Goal: Task Accomplishment & Management: Use online tool/utility

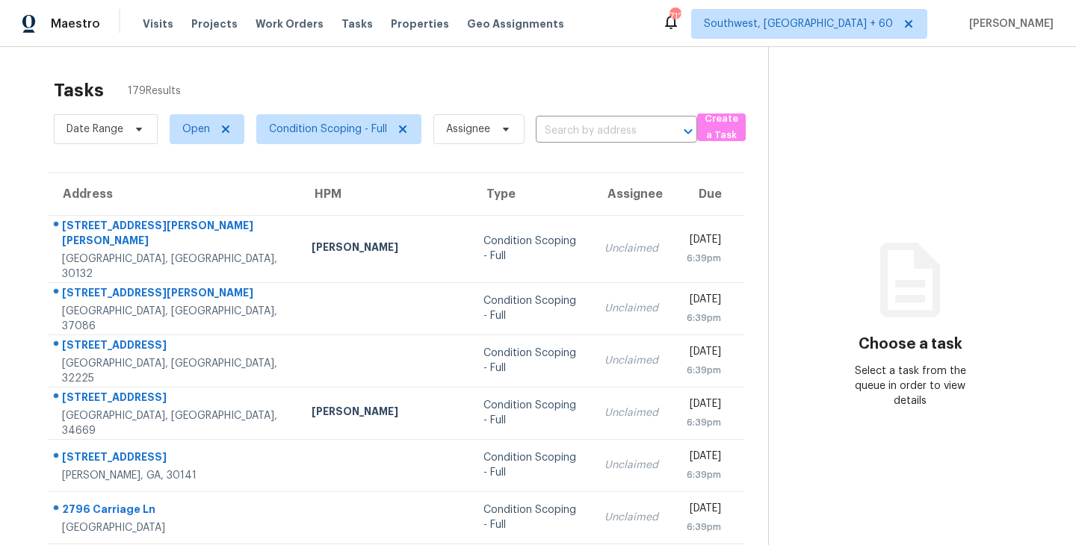
click at [504, 84] on div "Tasks 179 Results" at bounding box center [411, 90] width 714 height 39
click at [459, 135] on span "Assignee" at bounding box center [468, 129] width 44 height 15
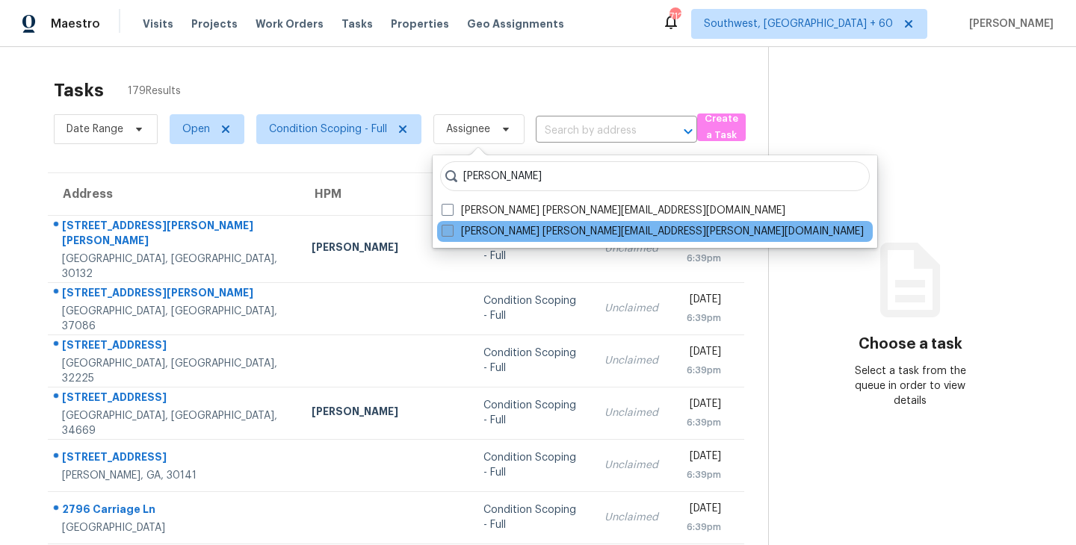
type input "[PERSON_NAME]"
click at [473, 234] on label "[PERSON_NAME] [PERSON_NAME][EMAIL_ADDRESS][PERSON_NAME][DOMAIN_NAME]" at bounding box center [653, 231] width 422 height 15
click at [451, 234] on input "[PERSON_NAME] [PERSON_NAME][EMAIL_ADDRESS][PERSON_NAME][DOMAIN_NAME]" at bounding box center [447, 229] width 10 height 10
checkbox input "true"
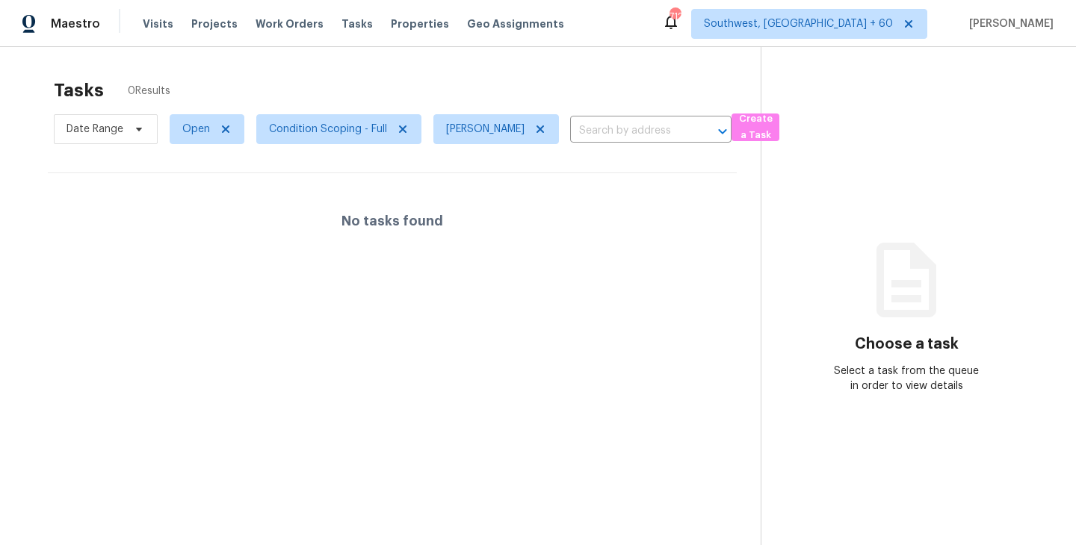
click at [191, 144] on span "Open" at bounding box center [201, 129] width 87 height 39
click at [204, 128] on span "Open" at bounding box center [196, 129] width 28 height 15
click at [223, 211] on label "Blocked" at bounding box center [207, 213] width 59 height 15
click at [188, 211] on input "Blocked" at bounding box center [183, 211] width 10 height 10
checkbox input "true"
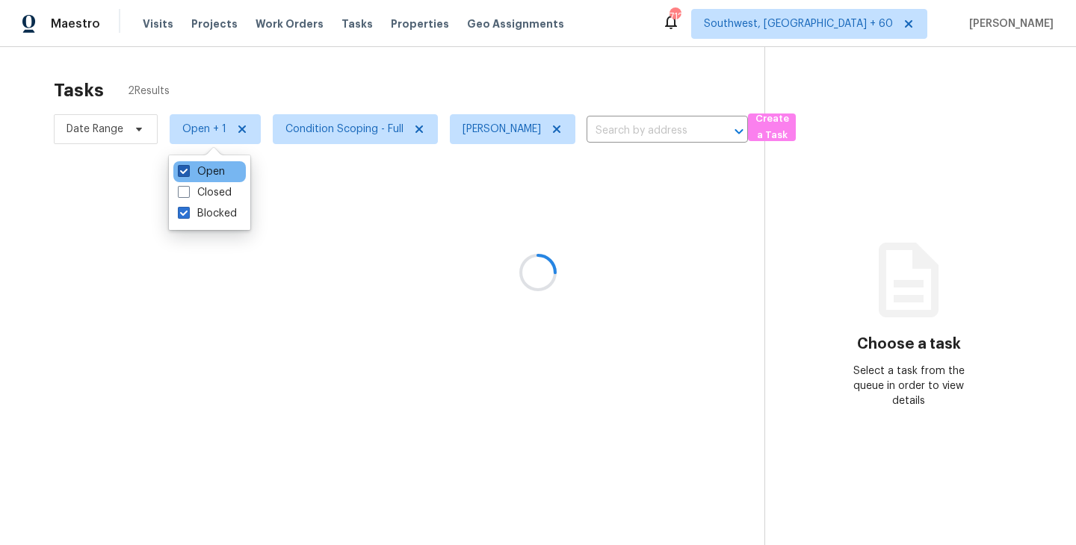
click at [217, 168] on label "Open" at bounding box center [201, 171] width 47 height 15
click at [188, 168] on input "Open" at bounding box center [183, 169] width 10 height 10
checkbox input "false"
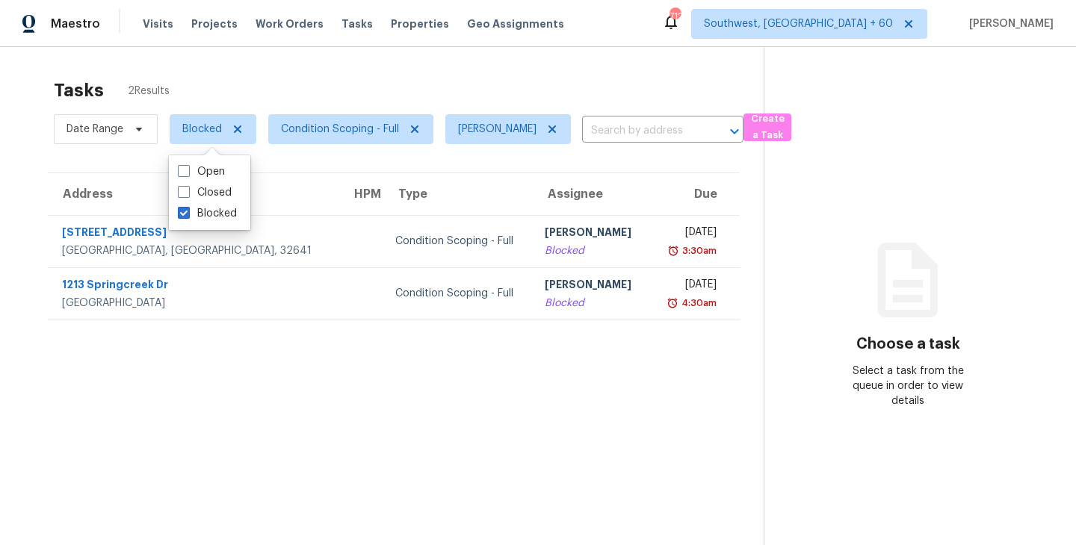
click at [572, 335] on section "Tasks 2 Results Date Range Blocked Condition Scoping - Full [PERSON_NAME] ​ Cre…" at bounding box center [394, 331] width 740 height 521
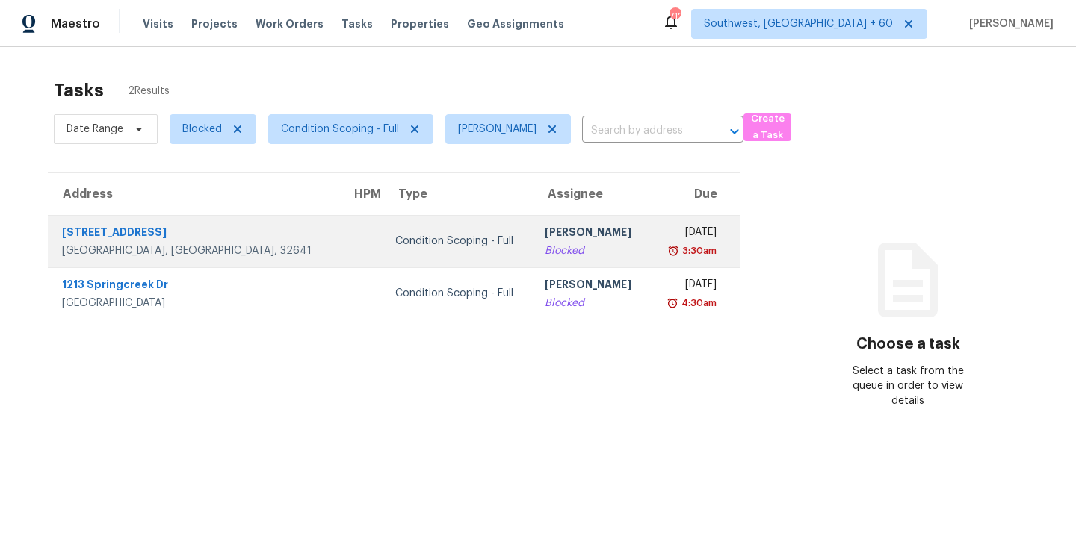
click at [572, 235] on div "[PERSON_NAME]" at bounding box center [591, 234] width 93 height 19
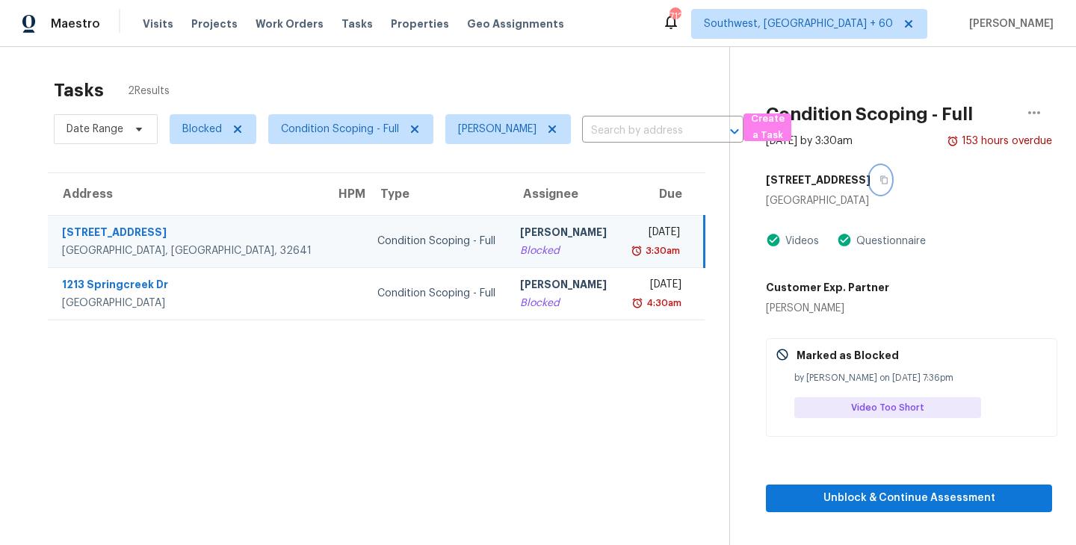
click at [880, 177] on icon "button" at bounding box center [883, 180] width 7 height 8
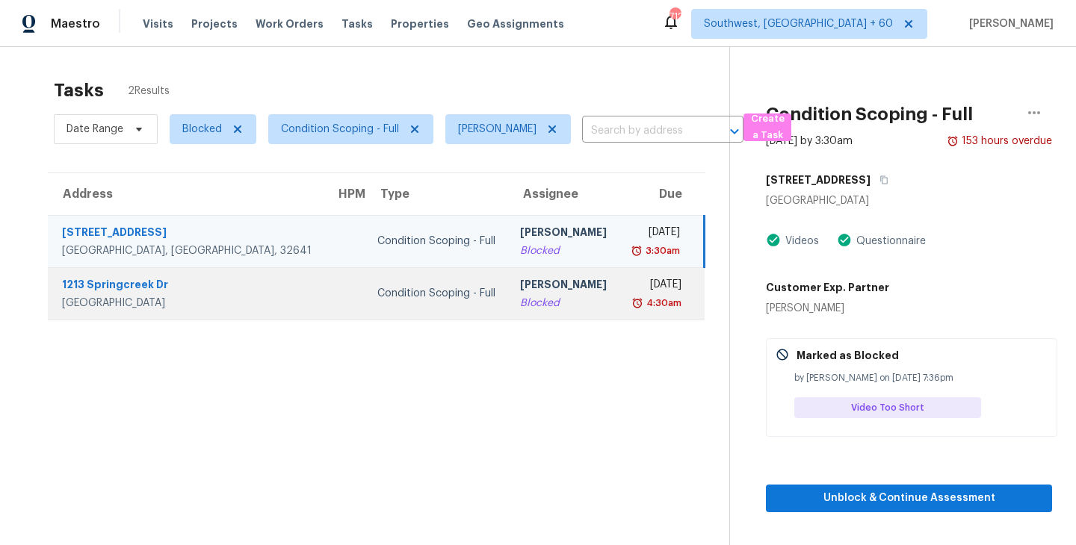
click at [520, 297] on div "Blocked" at bounding box center [563, 303] width 87 height 15
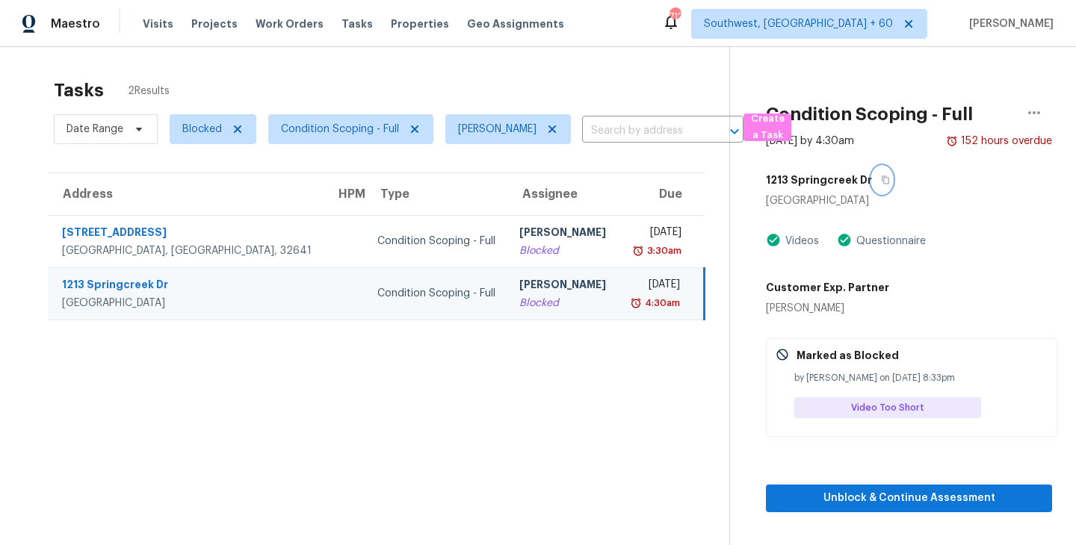
click at [881, 176] on icon "button" at bounding box center [885, 180] width 9 height 9
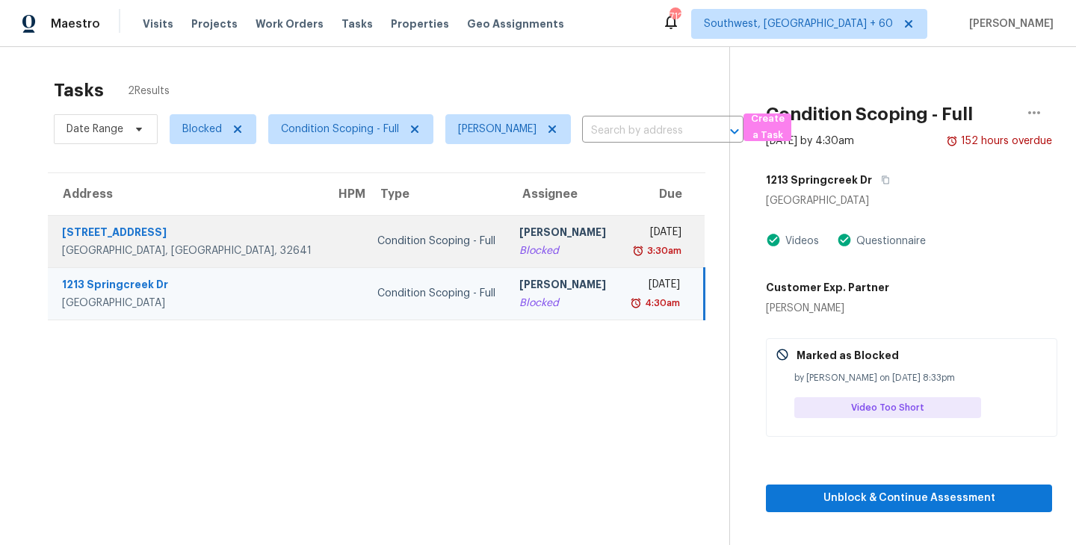
click at [519, 242] on div "[PERSON_NAME]" at bounding box center [562, 234] width 87 height 19
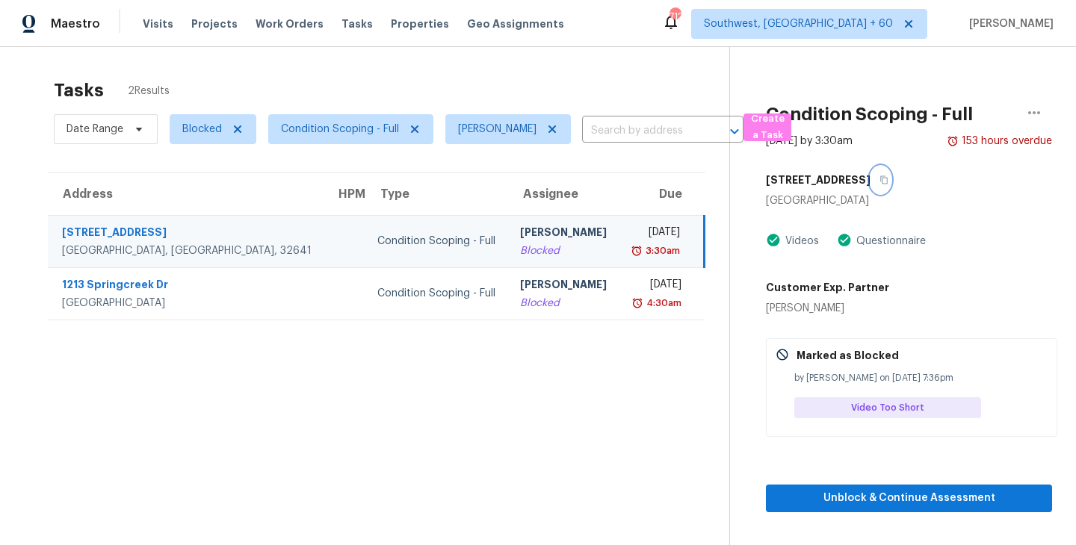
click at [879, 182] on icon "button" at bounding box center [883, 180] width 9 height 9
click at [383, 240] on div "Condition Scoping - Full" at bounding box center [436, 241] width 118 height 15
click at [879, 182] on icon "button" at bounding box center [883, 180] width 9 height 9
click at [212, 129] on span "Blocked" at bounding box center [202, 129] width 40 height 15
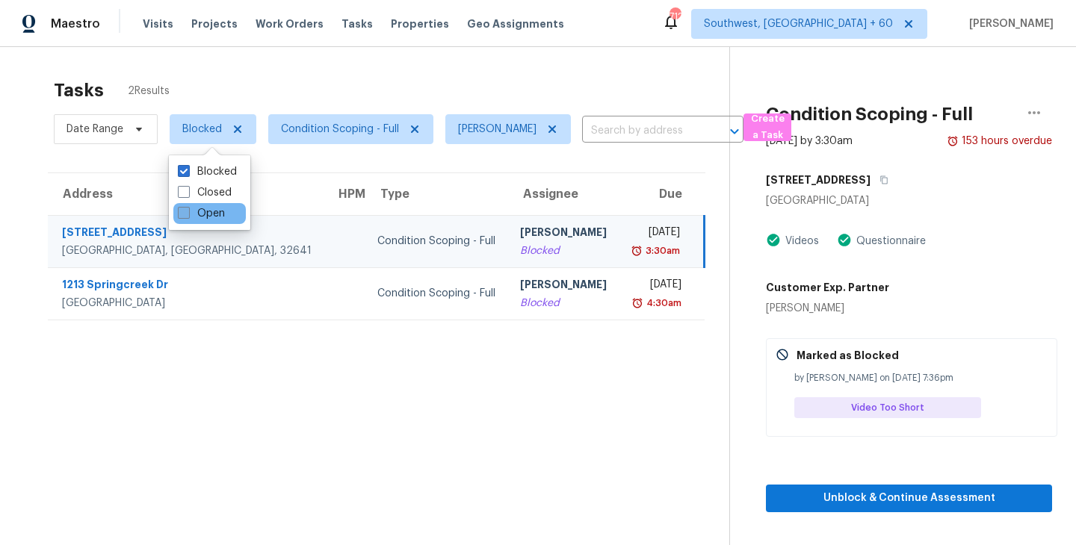
click at [208, 216] on label "Open" at bounding box center [201, 213] width 47 height 15
click at [188, 216] on input "Open" at bounding box center [183, 211] width 10 height 10
checkbox input "true"
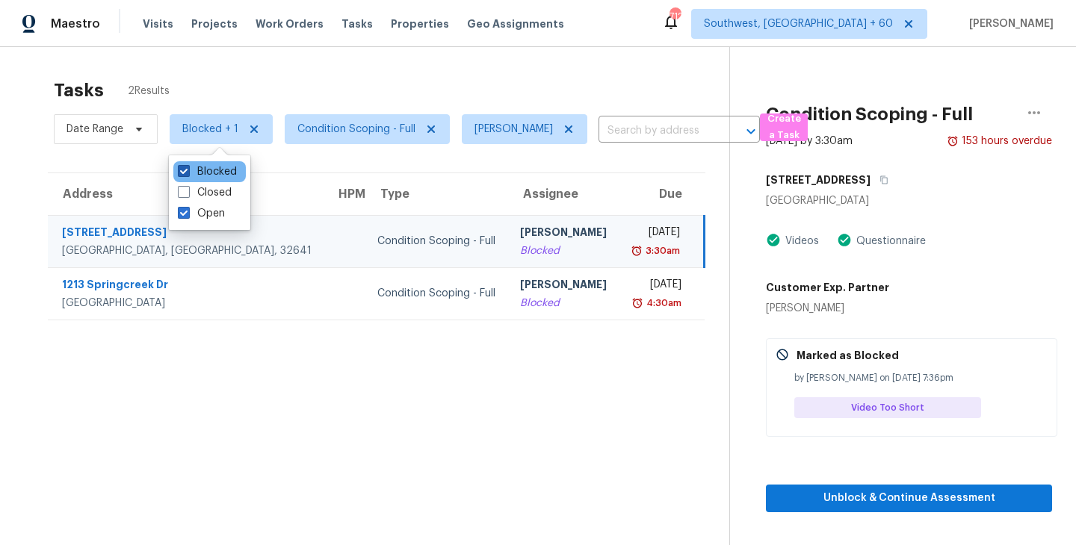
click at [217, 174] on label "Blocked" at bounding box center [207, 171] width 59 height 15
click at [188, 174] on input "Blocked" at bounding box center [183, 169] width 10 height 10
checkbox input "false"
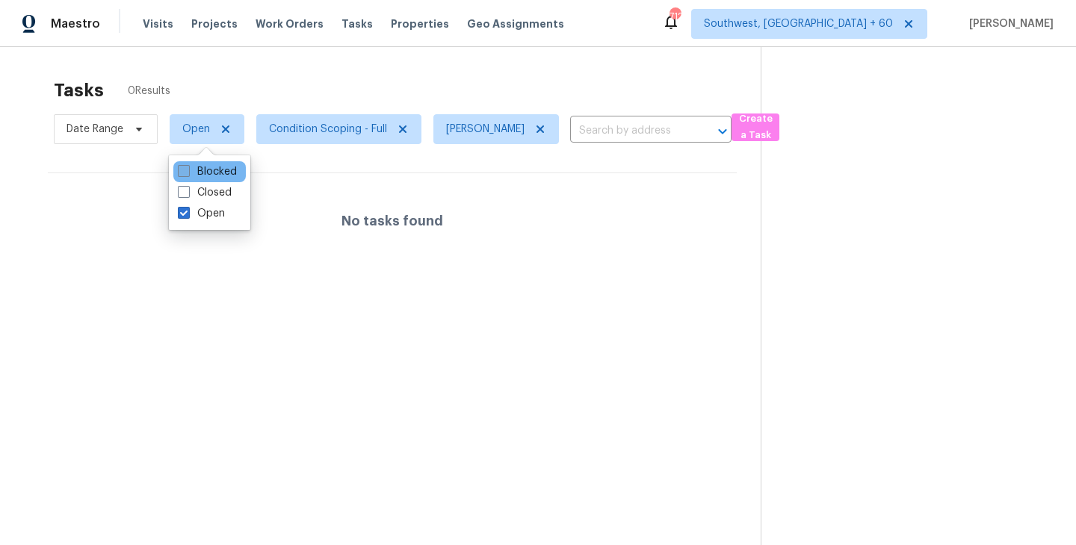
click at [516, 388] on section "Tasks 0 Results Date Range Open Condition Scoping - Full [PERSON_NAME] ​ Create…" at bounding box center [392, 331] width 737 height 521
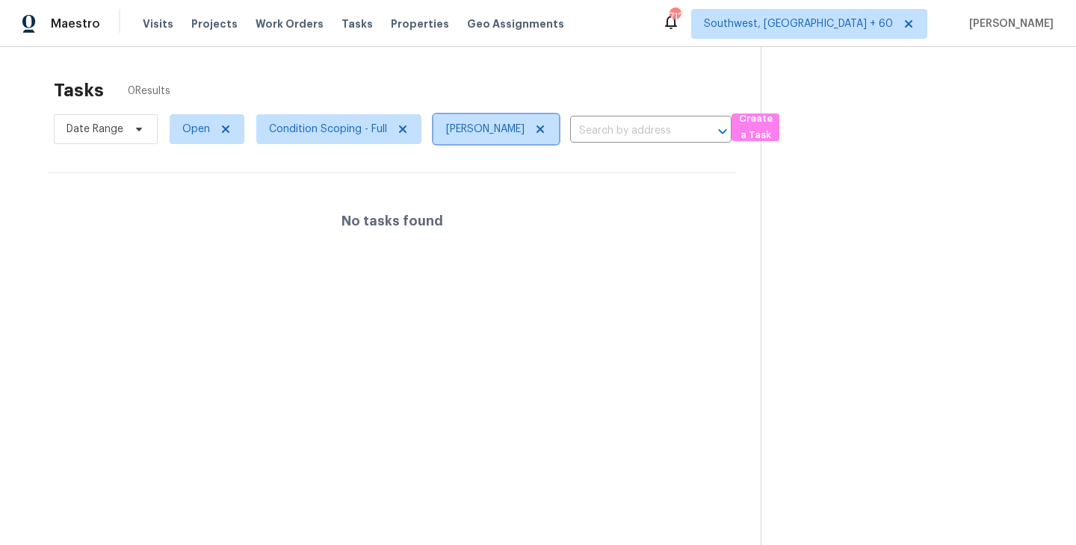
click at [544, 127] on icon at bounding box center [539, 129] width 7 height 7
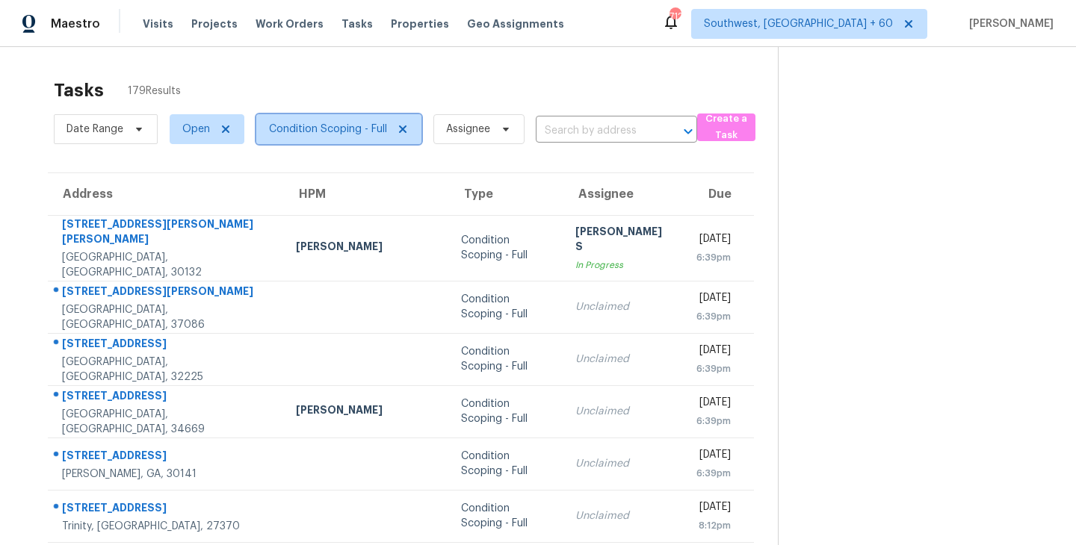
click at [353, 123] on span "Condition Scoping - Full" at bounding box center [328, 129] width 118 height 15
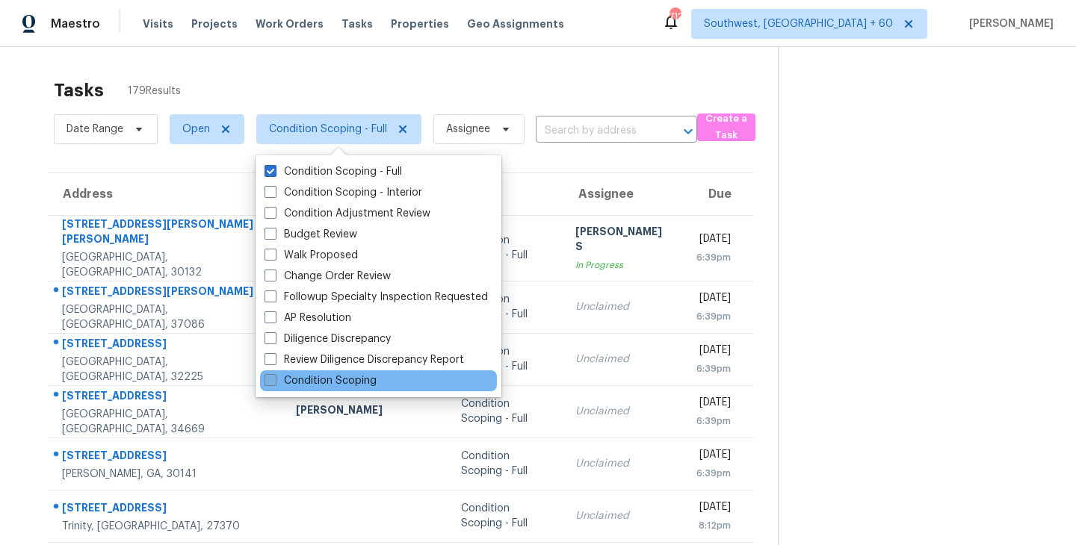
click at [337, 377] on label "Condition Scoping" at bounding box center [320, 381] width 112 height 15
click at [274, 377] on input "Condition Scoping" at bounding box center [269, 379] width 10 height 10
checkbox input "true"
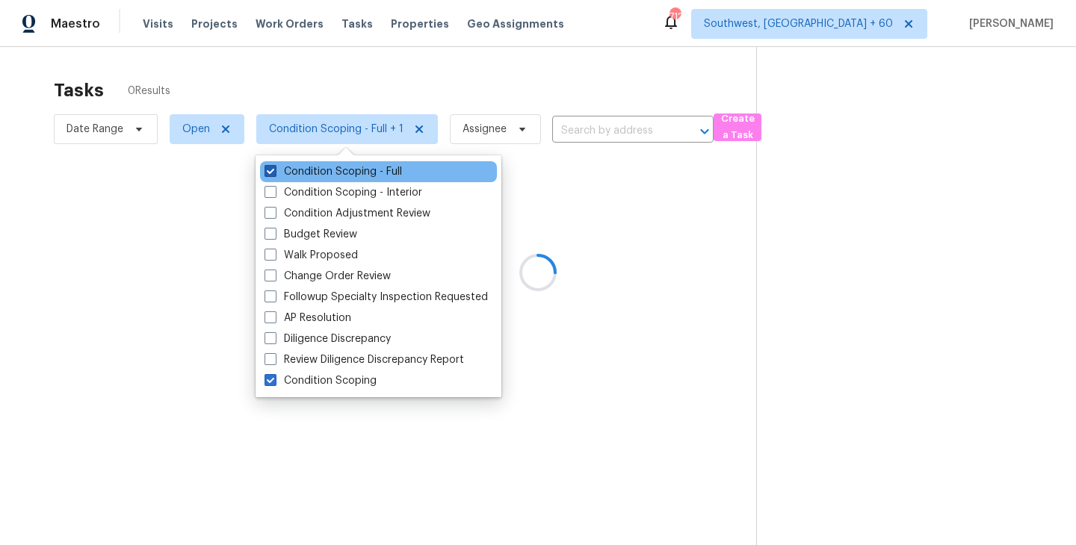
click at [342, 168] on label "Condition Scoping - Full" at bounding box center [332, 171] width 137 height 15
click at [274, 168] on input "Condition Scoping - Full" at bounding box center [269, 169] width 10 height 10
checkbox input "false"
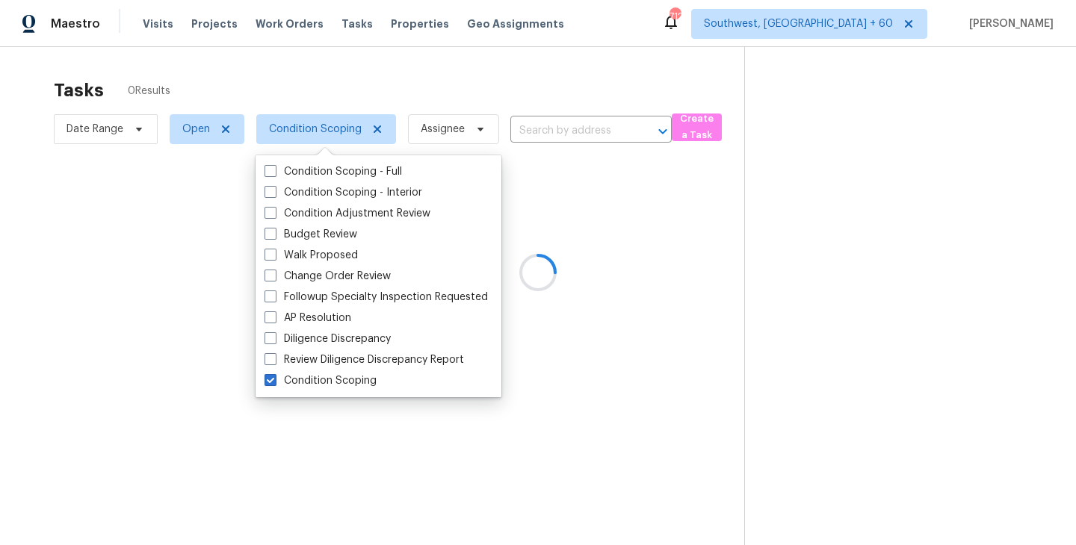
click at [678, 259] on div at bounding box center [538, 272] width 1076 height 545
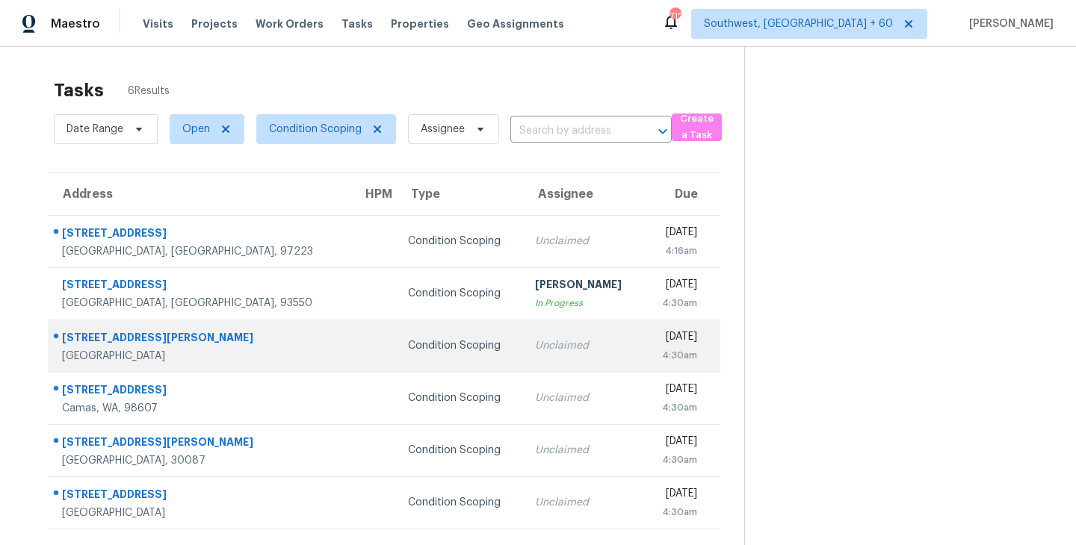
scroll to position [47, 0]
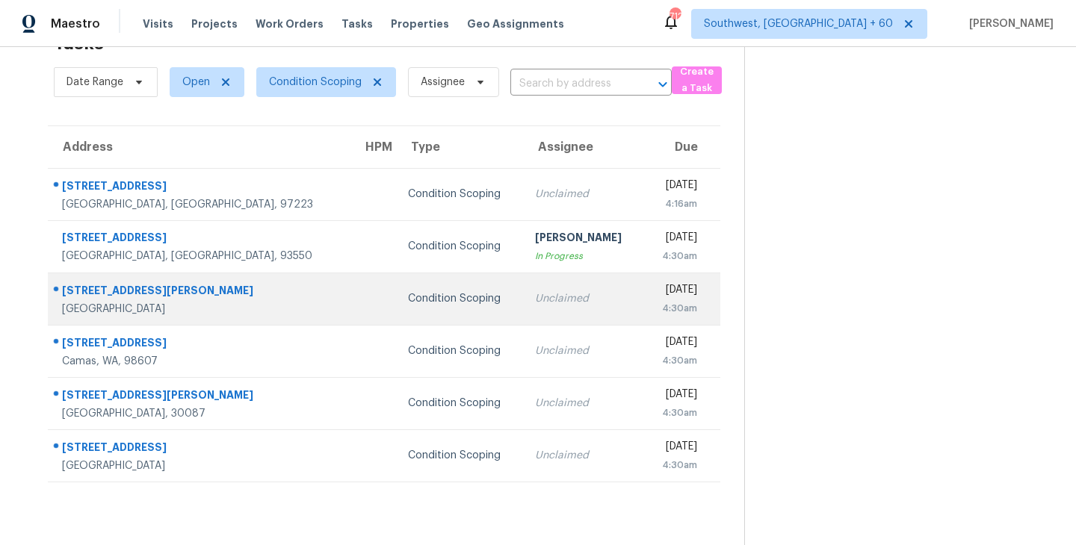
click at [523, 306] on td "Unclaimed" at bounding box center [583, 299] width 121 height 52
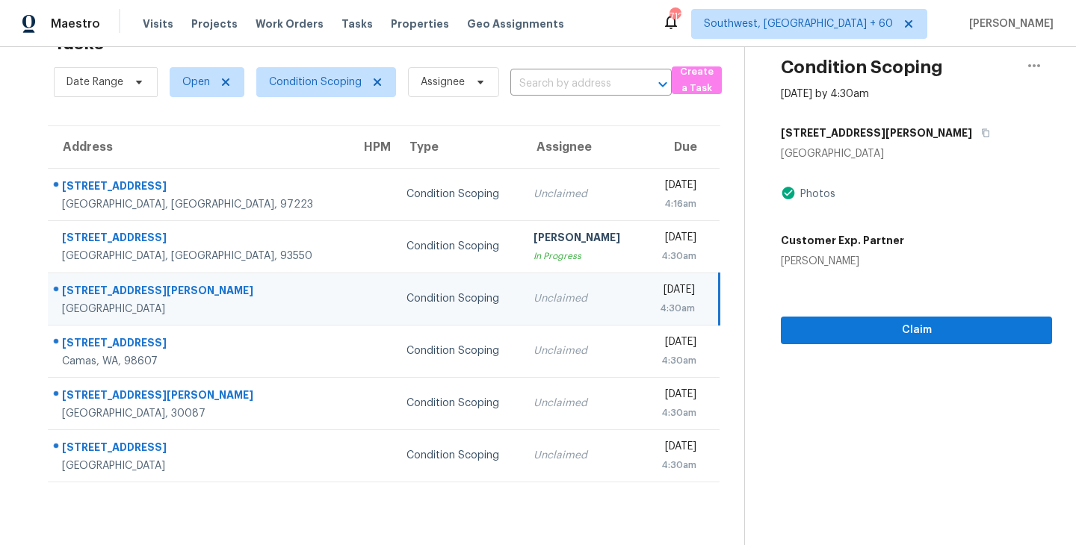
click at [533, 306] on div "Unclaimed" at bounding box center [581, 298] width 96 height 15
click at [533, 301] on div "Unclaimed" at bounding box center [581, 298] width 96 height 15
click at [932, 334] on span "Claim" at bounding box center [916, 330] width 247 height 19
click at [317, 80] on span "Condition Scoping" at bounding box center [315, 82] width 93 height 15
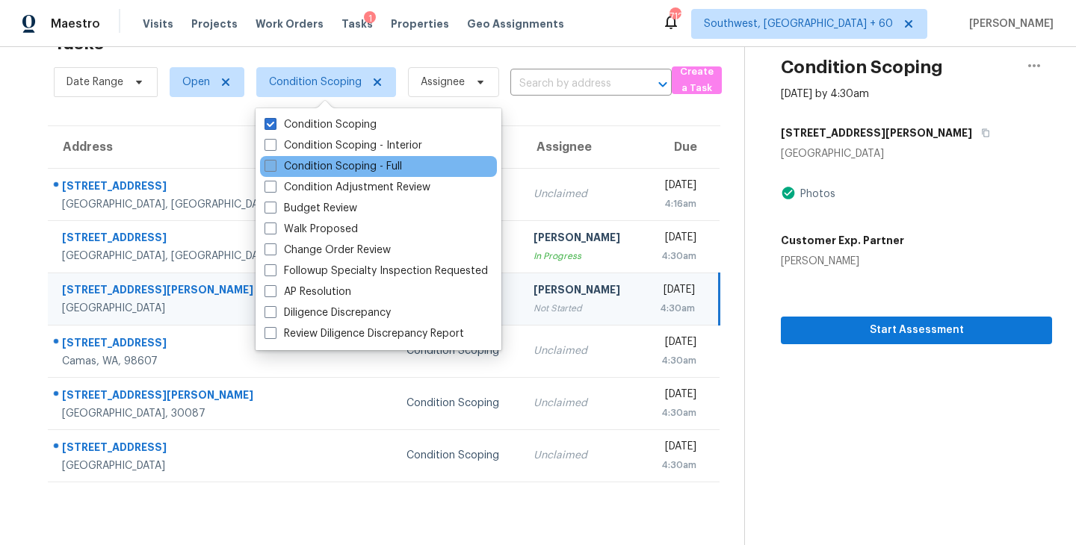
click at [335, 162] on label "Condition Scoping - Full" at bounding box center [332, 166] width 137 height 15
click at [274, 162] on input "Condition Scoping - Full" at bounding box center [269, 164] width 10 height 10
checkbox input "true"
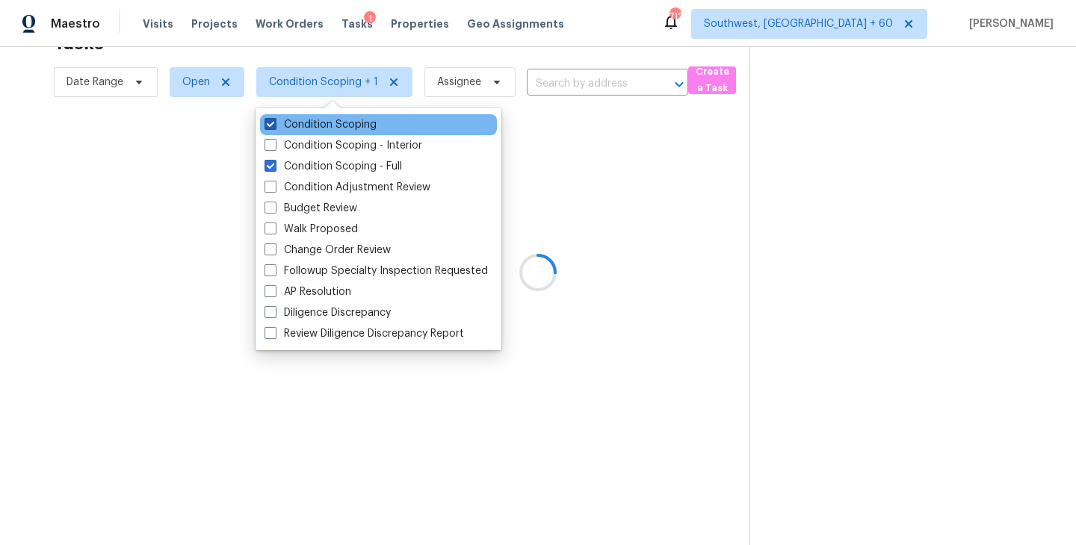
click at [353, 123] on label "Condition Scoping" at bounding box center [320, 124] width 112 height 15
click at [274, 123] on input "Condition Scoping" at bounding box center [269, 122] width 10 height 10
checkbox input "false"
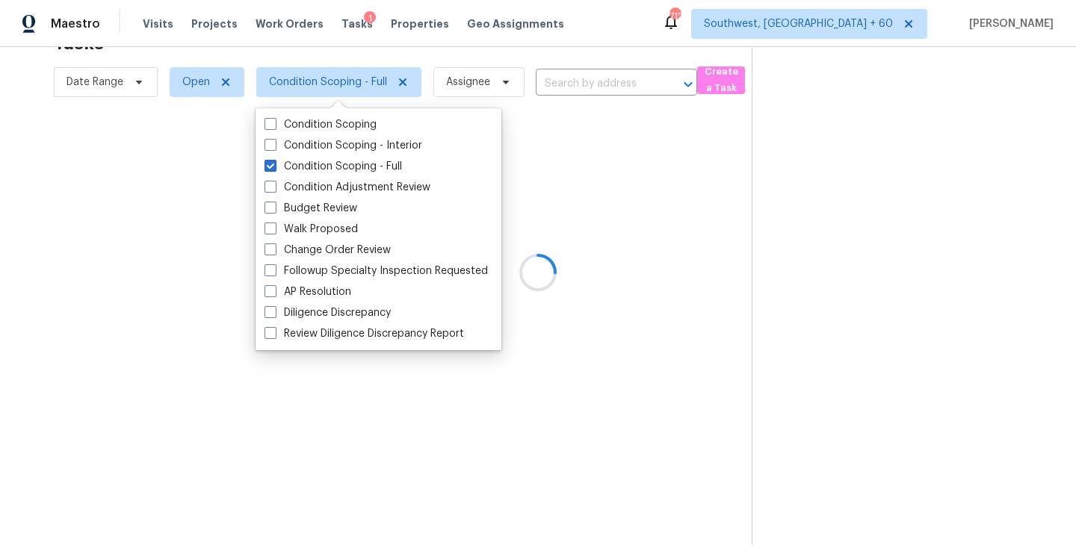
click at [539, 182] on div at bounding box center [538, 272] width 1076 height 545
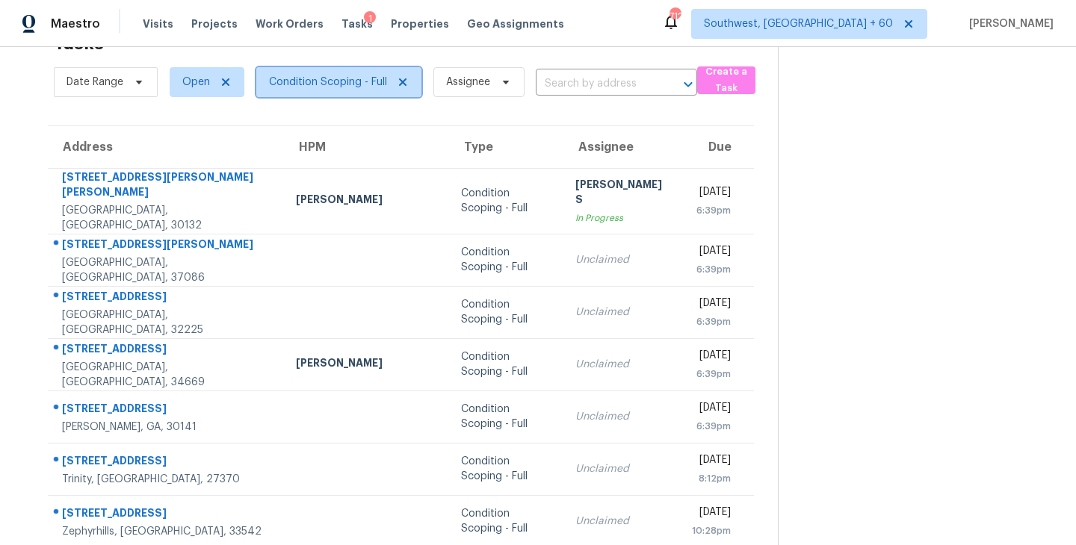
click at [369, 81] on span "Condition Scoping - Full" at bounding box center [328, 82] width 118 height 15
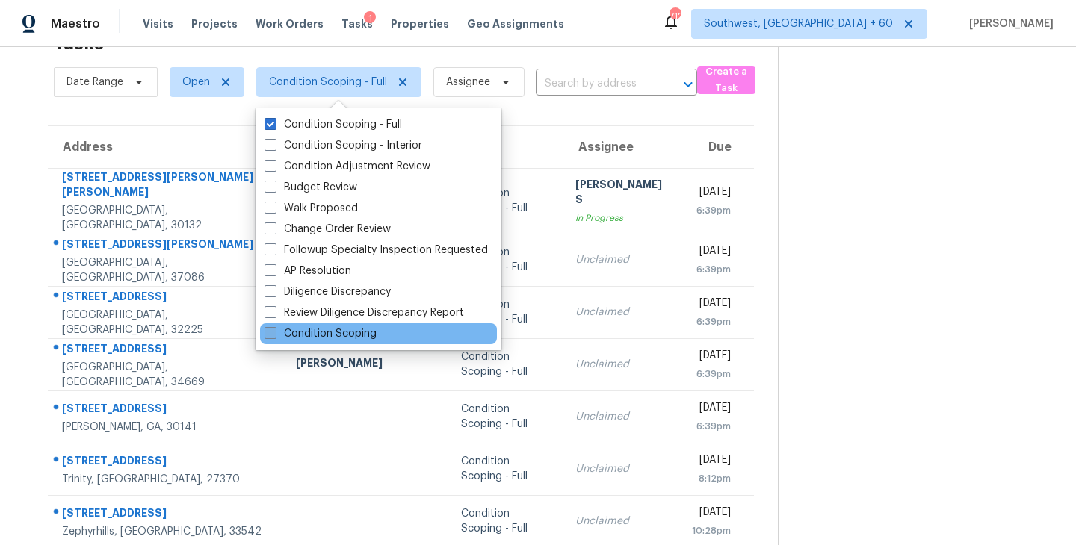
click at [333, 332] on label "Condition Scoping" at bounding box center [320, 333] width 112 height 15
click at [274, 332] on input "Condition Scoping" at bounding box center [269, 331] width 10 height 10
checkbox input "true"
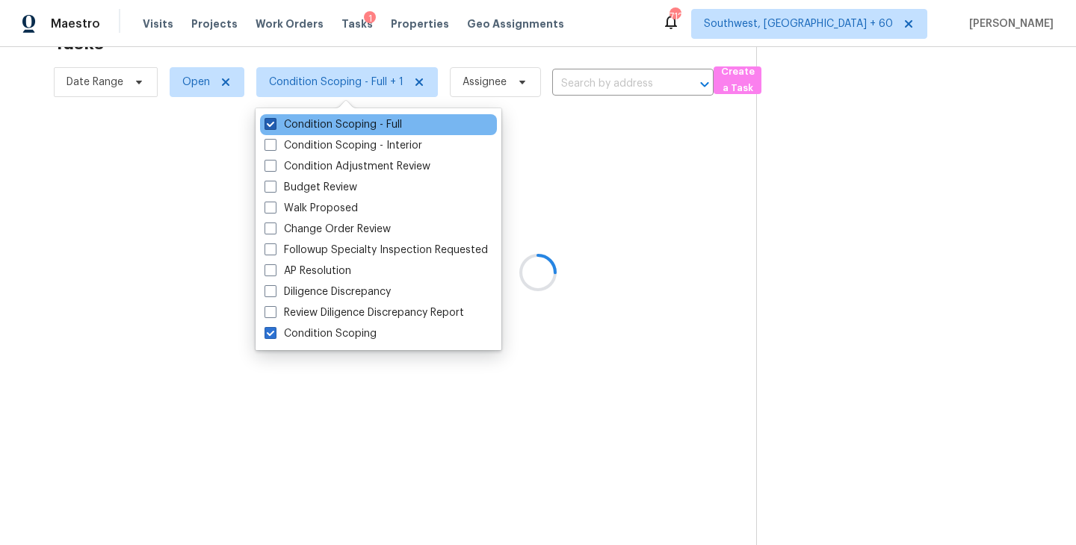
click at [335, 124] on label "Condition Scoping - Full" at bounding box center [332, 124] width 137 height 15
click at [274, 124] on input "Condition Scoping - Full" at bounding box center [269, 122] width 10 height 10
checkbox input "false"
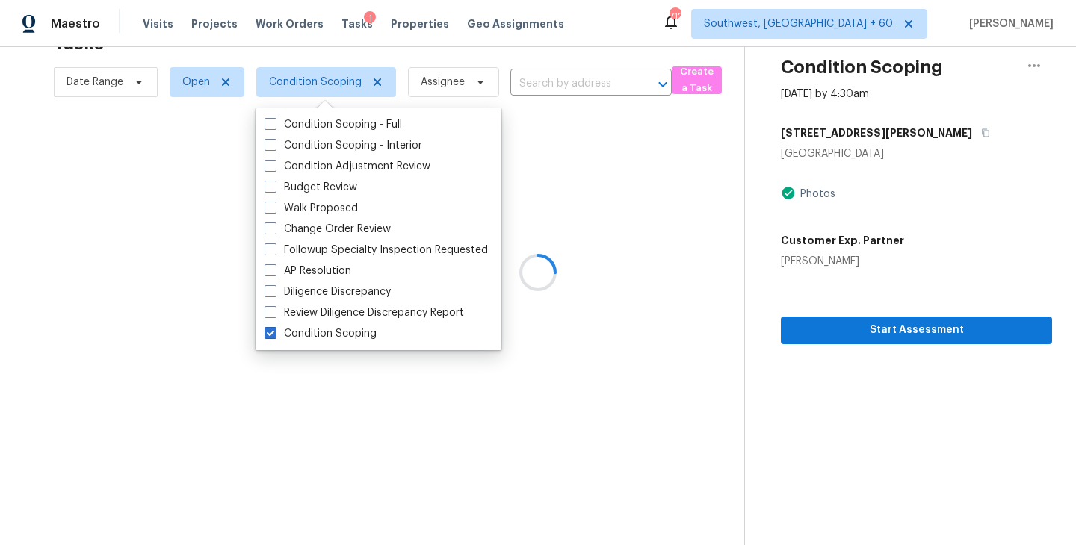
click at [726, 339] on div at bounding box center [538, 272] width 1076 height 545
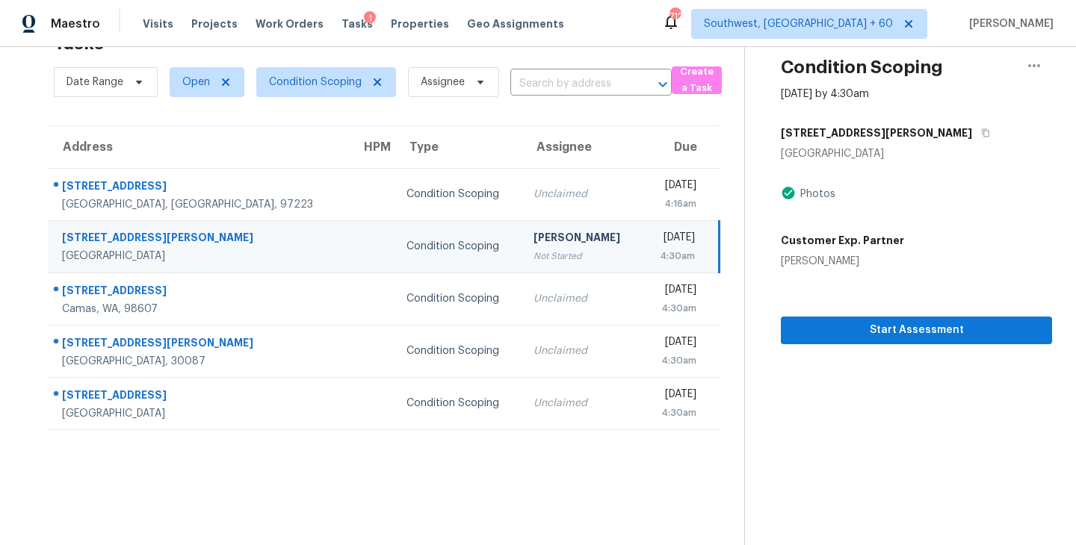
click at [533, 245] on div "[PERSON_NAME]" at bounding box center [581, 239] width 96 height 19
click at [533, 244] on div "[PERSON_NAME]" at bounding box center [581, 239] width 96 height 19
click at [952, 337] on span "Start Assessment" at bounding box center [916, 330] width 247 height 19
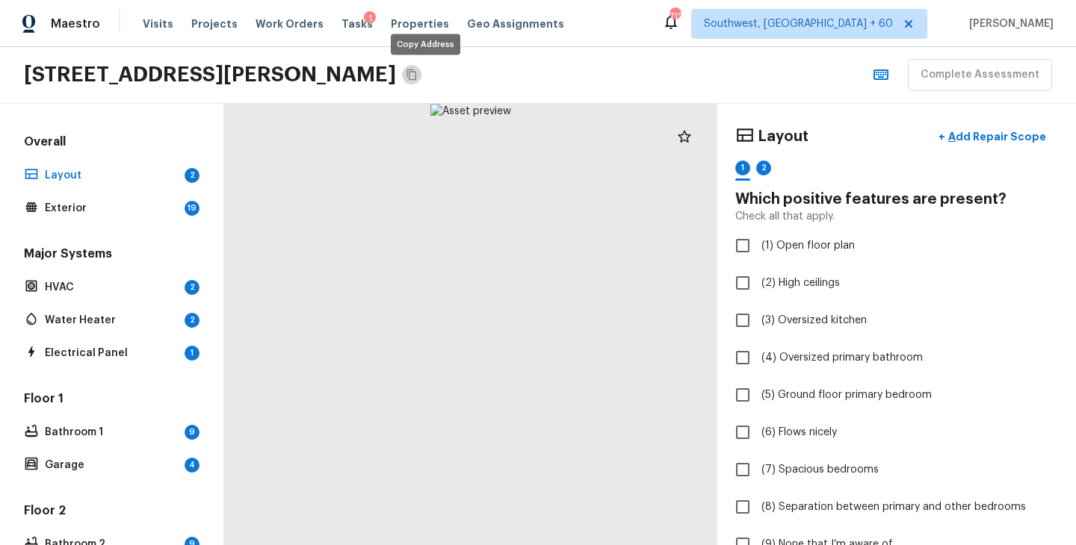
click at [418, 75] on icon "Copy Address" at bounding box center [412, 75] width 12 height 12
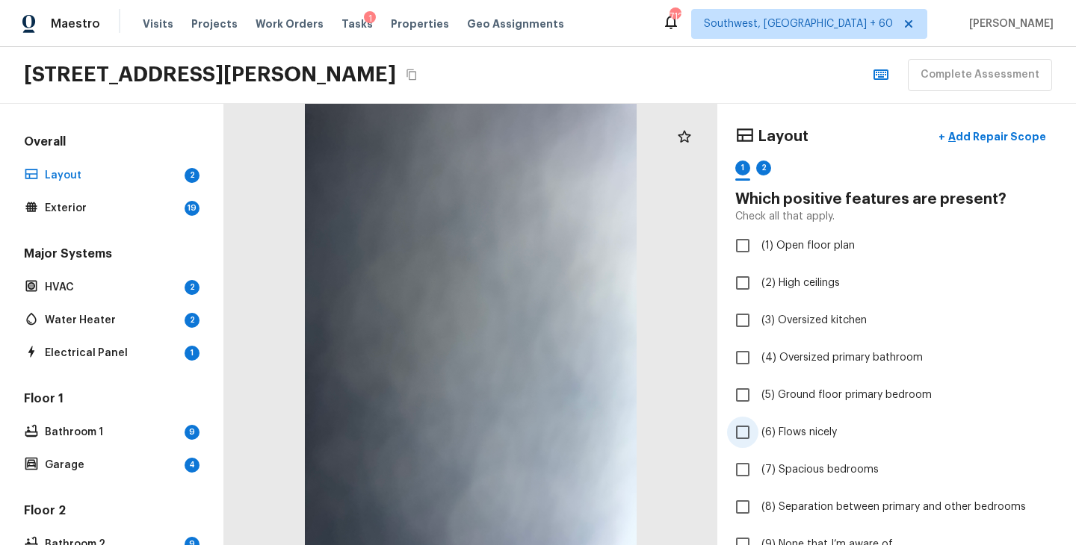
scroll to position [131, 0]
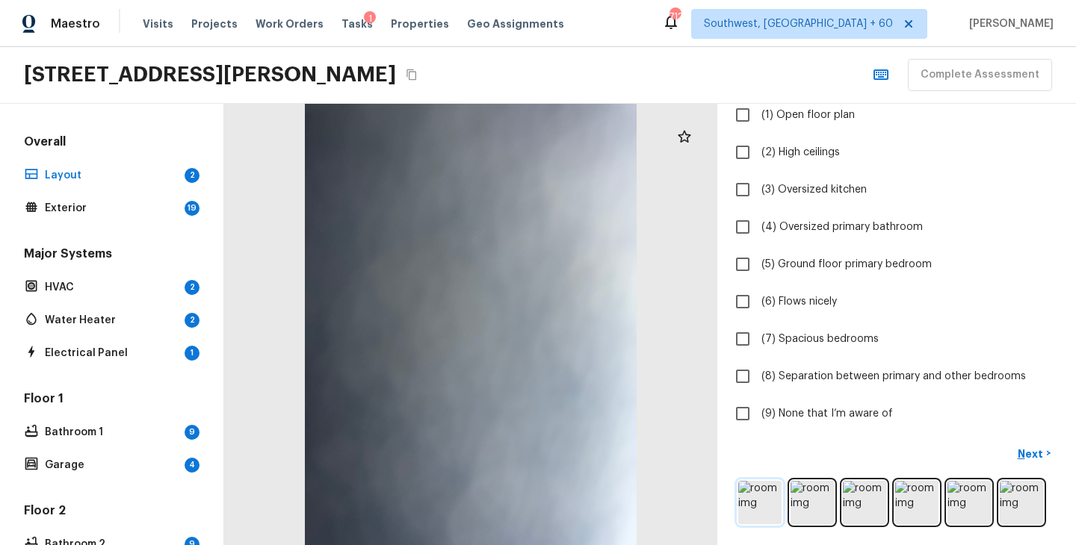
click at [761, 507] on img at bounding box center [759, 502] width 43 height 43
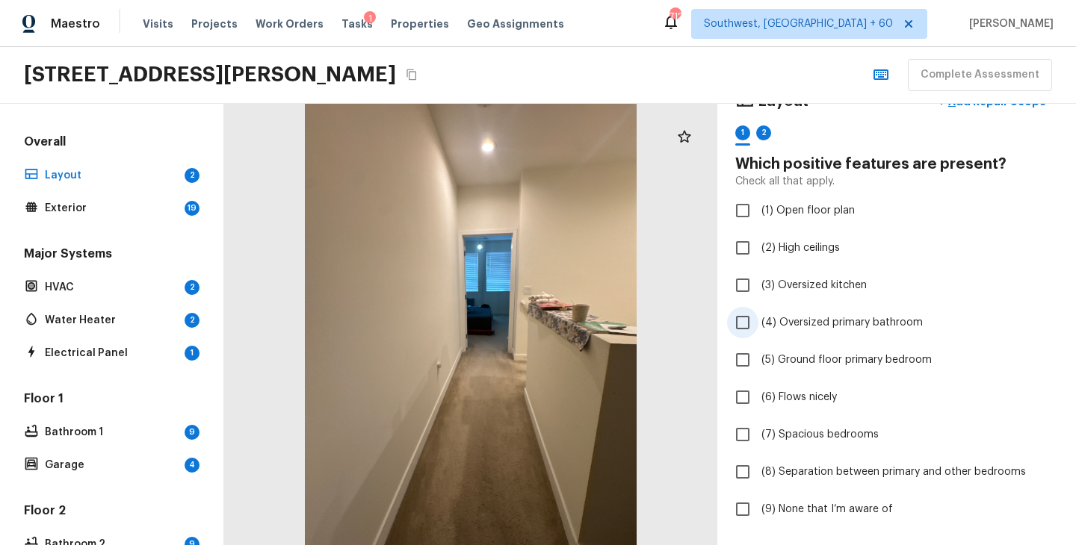
scroll to position [49, 0]
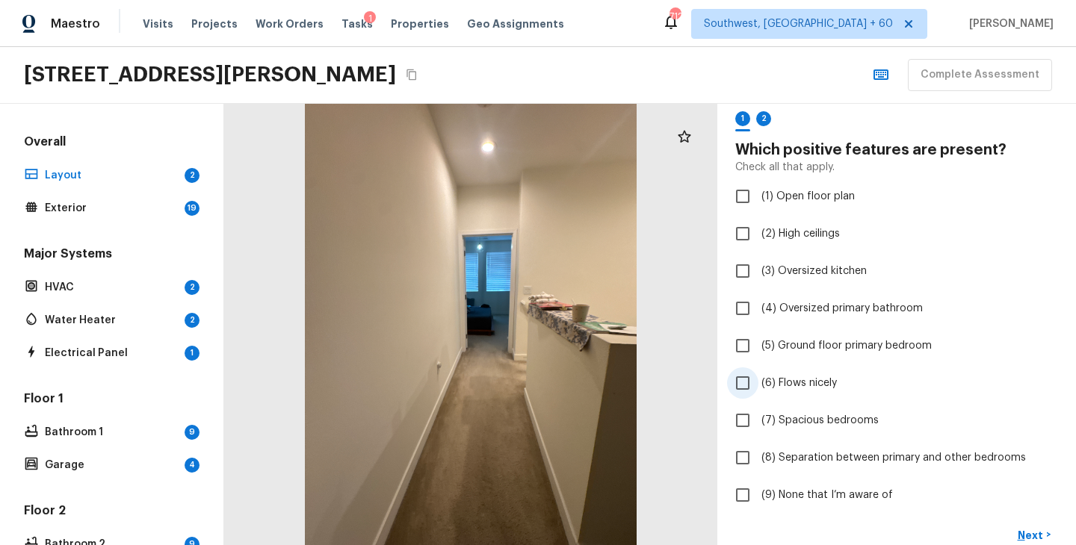
click at [805, 373] on label "(6) Flows nicely" at bounding box center [886, 383] width 319 height 31
click at [758, 373] on input "(6) Flows nicely" at bounding box center [742, 383] width 31 height 31
checkbox input "true"
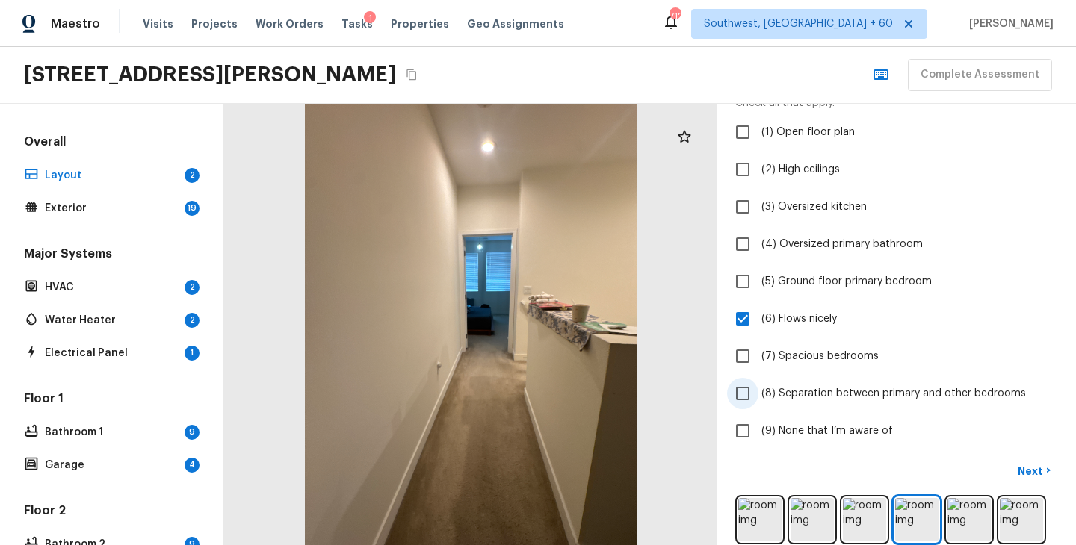
scroll to position [131, 0]
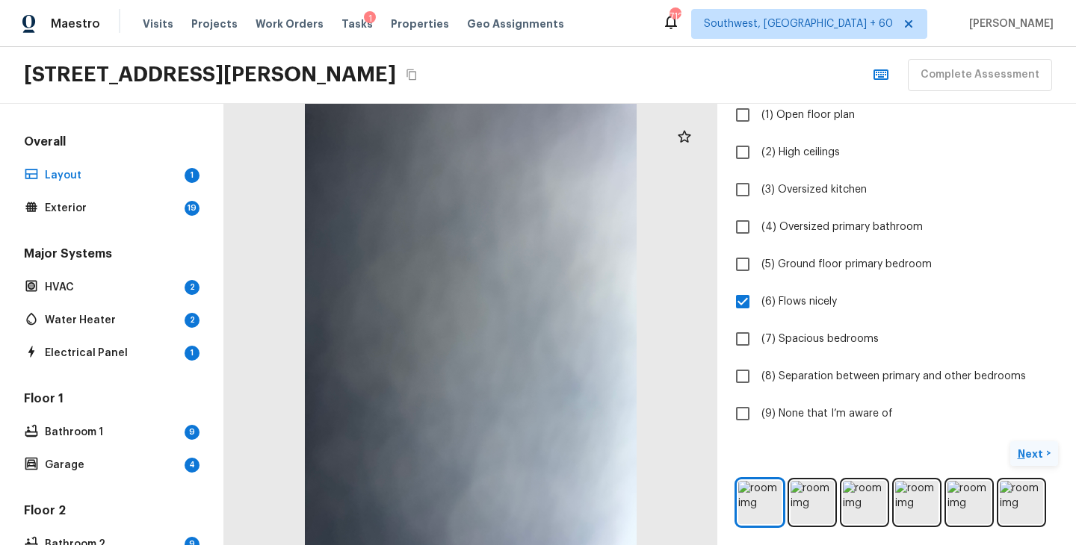
click at [1035, 453] on p "Next" at bounding box center [1032, 454] width 28 height 15
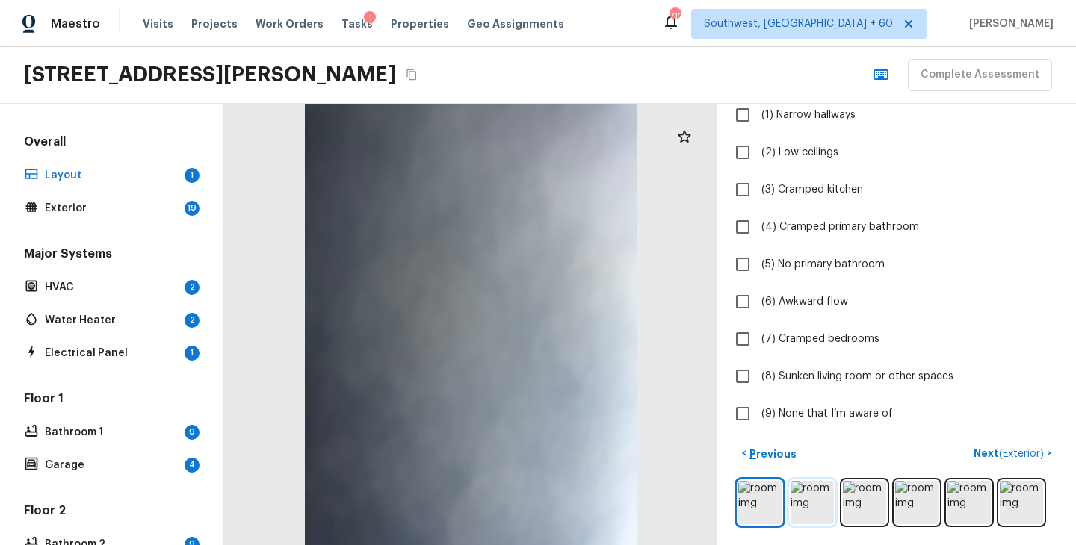
click at [826, 506] on img at bounding box center [811, 502] width 43 height 43
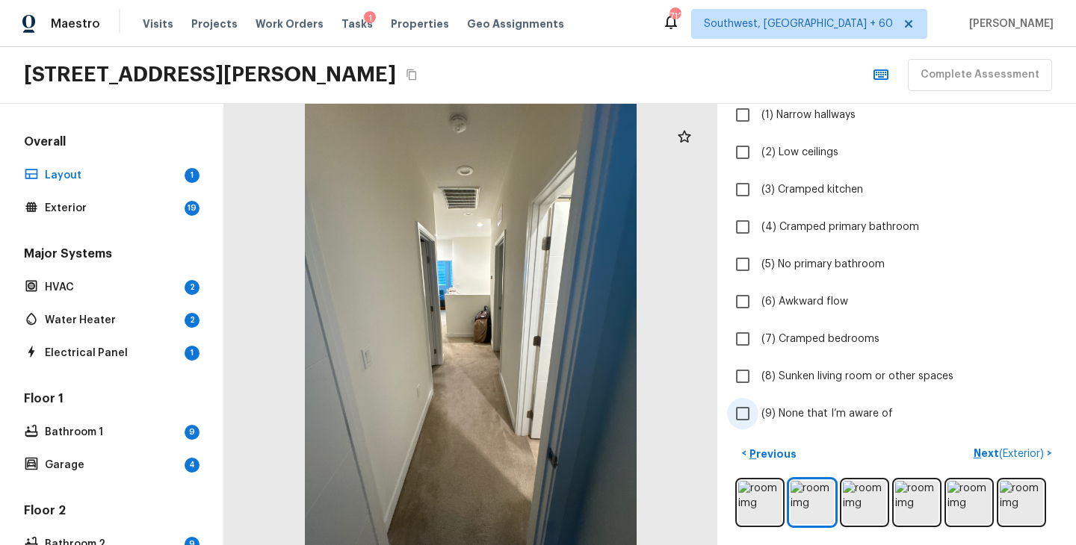
click at [778, 406] on span "(9) None that I’m aware of" at bounding box center [826, 413] width 131 height 15
click at [758, 406] on input "(9) None that I’m aware of" at bounding box center [742, 413] width 31 height 31
checkbox input "true"
click at [989, 453] on p "Next ( Exterior )" at bounding box center [1009, 454] width 73 height 16
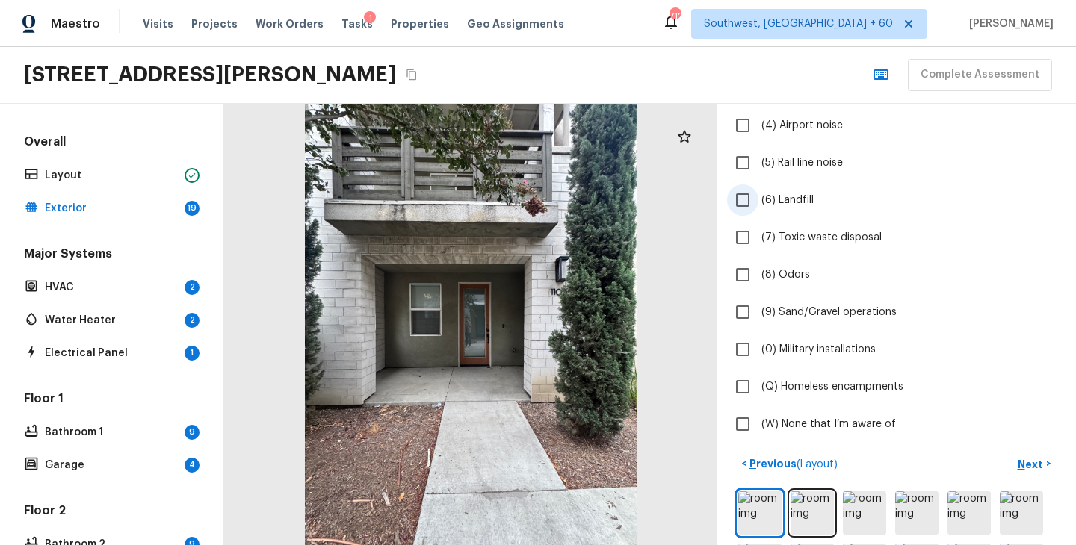
scroll to position [304, 0]
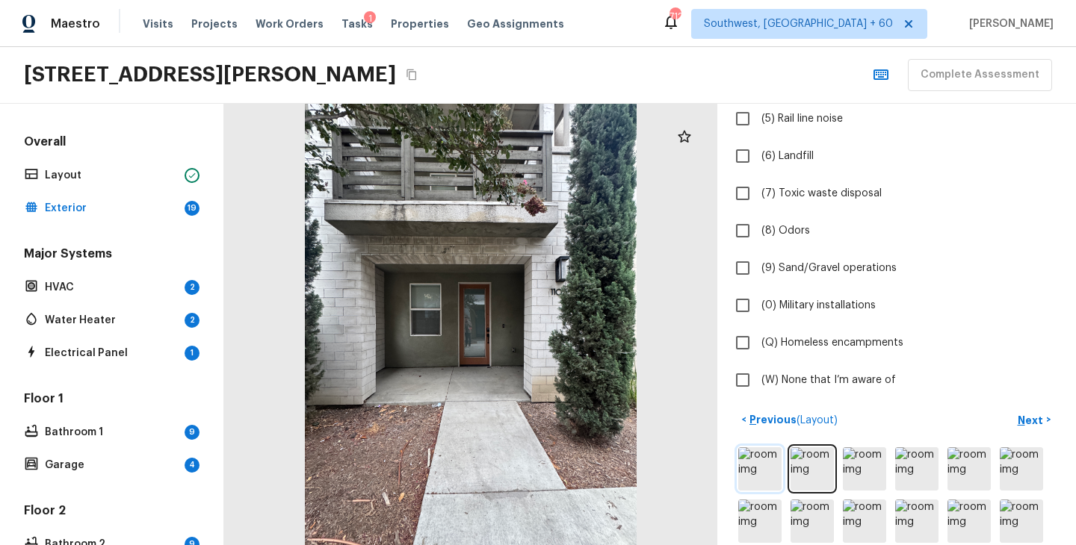
click at [764, 463] on img at bounding box center [759, 469] width 43 height 43
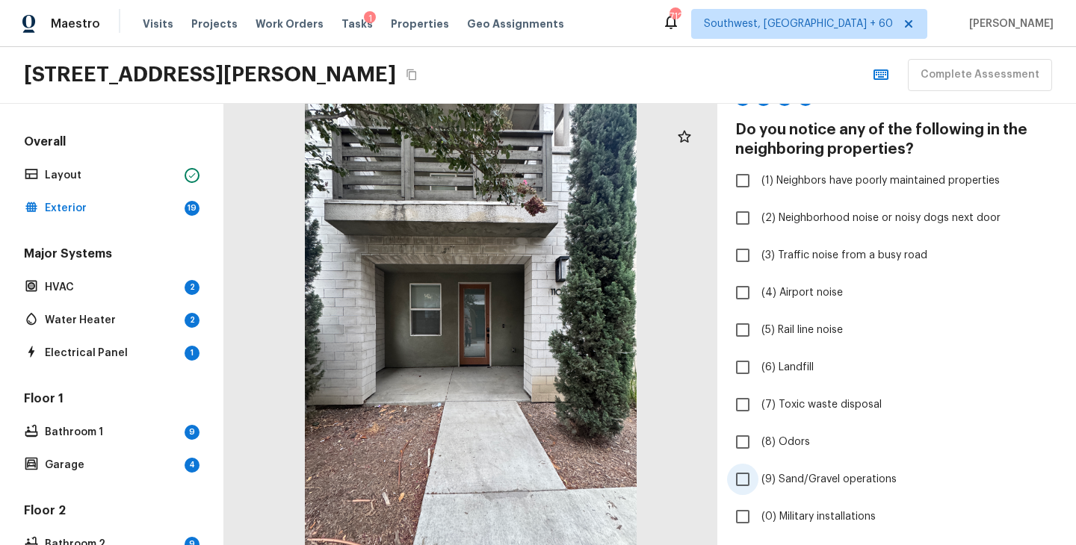
scroll to position [95, 0]
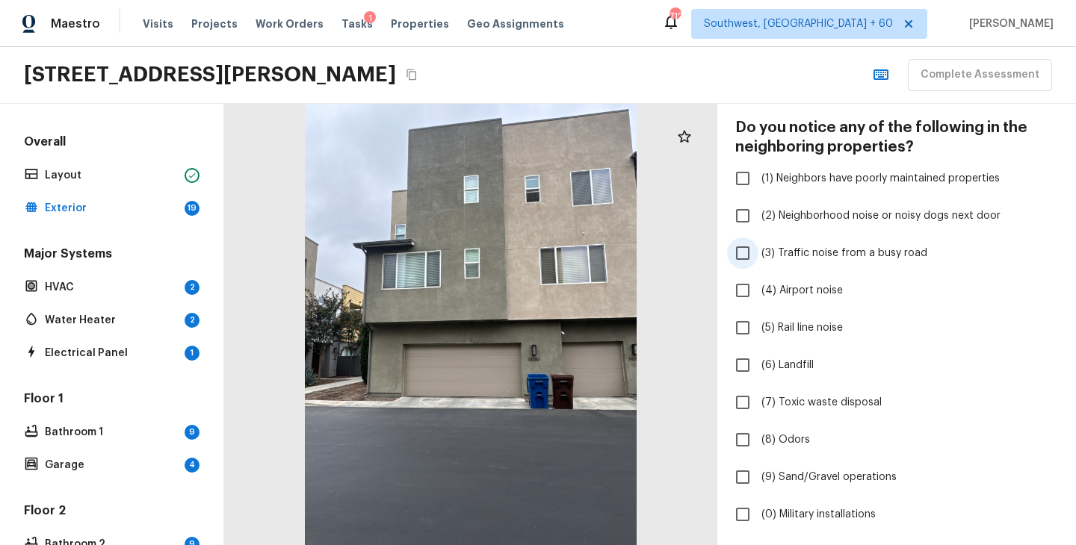
click at [843, 251] on span "(3) Traffic noise from a busy road" at bounding box center [844, 253] width 166 height 15
click at [758, 251] on input "(3) Traffic noise from a busy road" at bounding box center [742, 253] width 31 height 31
checkbox input "true"
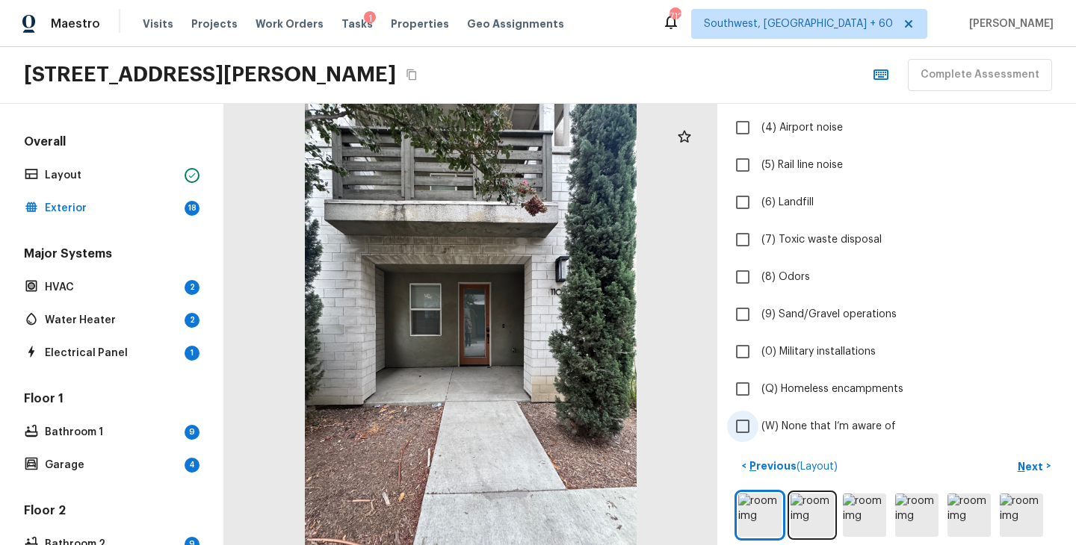
scroll to position [323, 0]
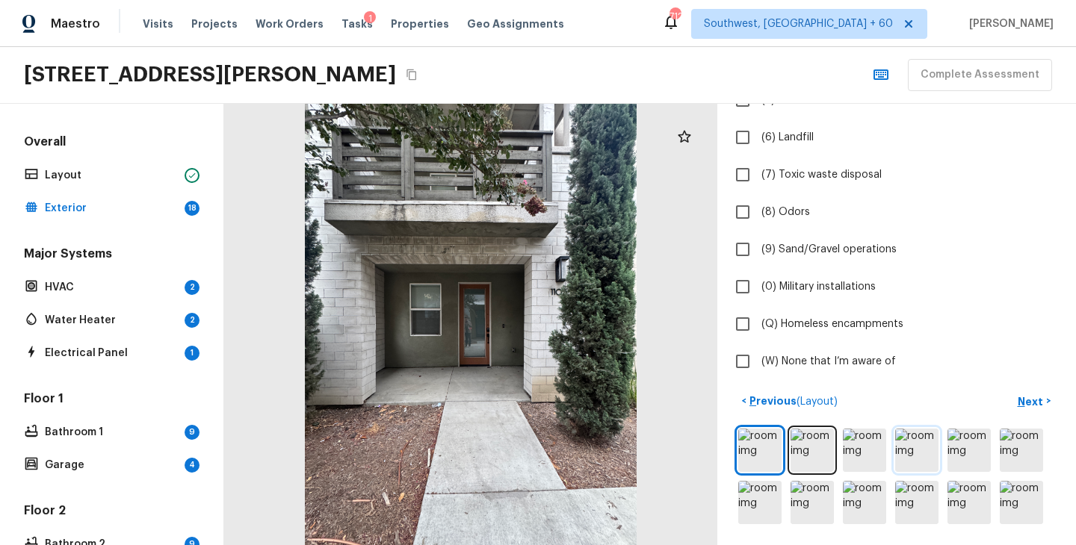
click at [911, 451] on img at bounding box center [916, 450] width 43 height 43
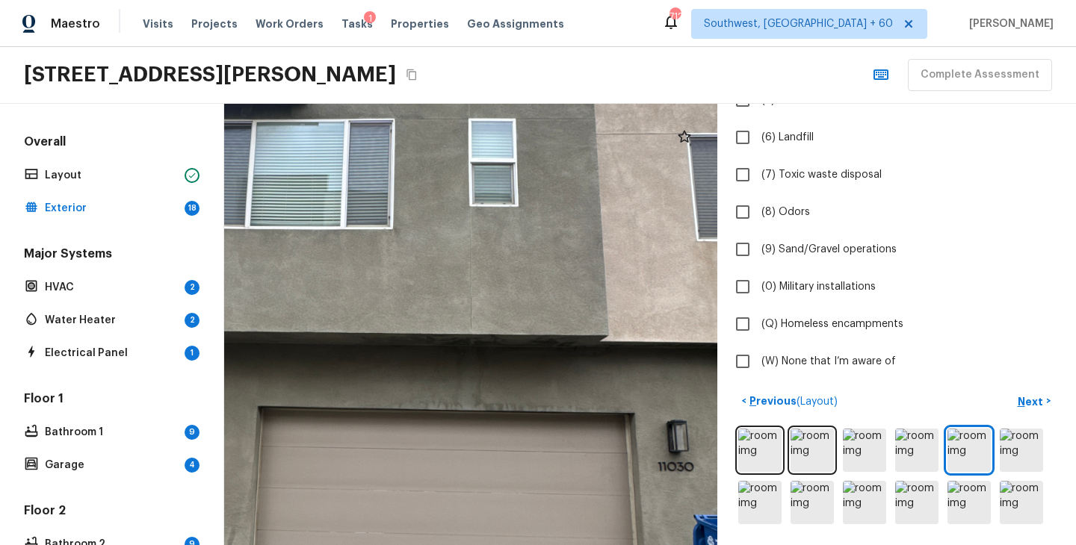
drag, startPoint x: 477, startPoint y: 241, endPoint x: 515, endPoint y: 353, distance: 118.4
click at [515, 353] on div at bounding box center [381, 371] width 1369 height 1227
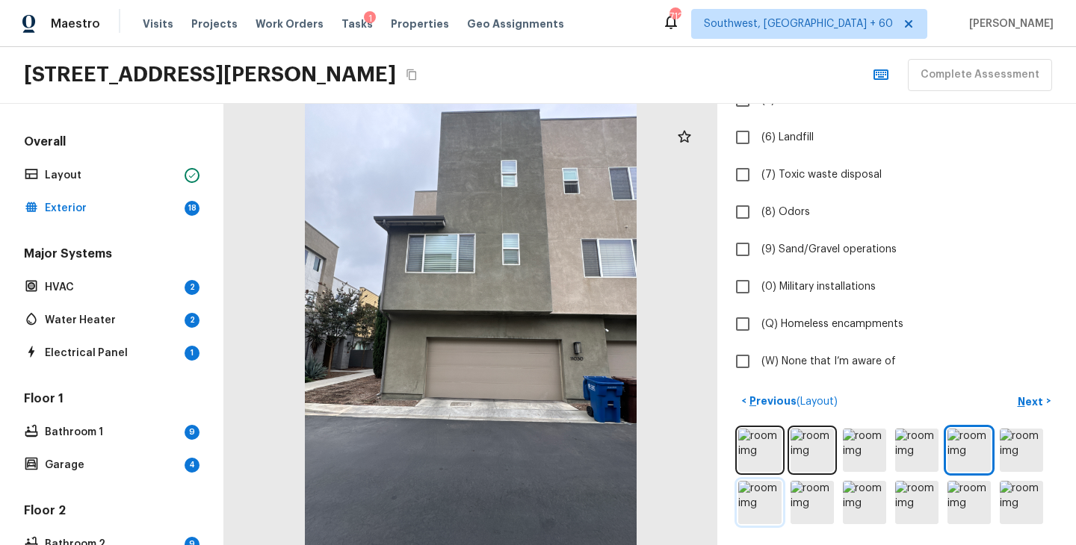
click at [752, 504] on img at bounding box center [759, 502] width 43 height 43
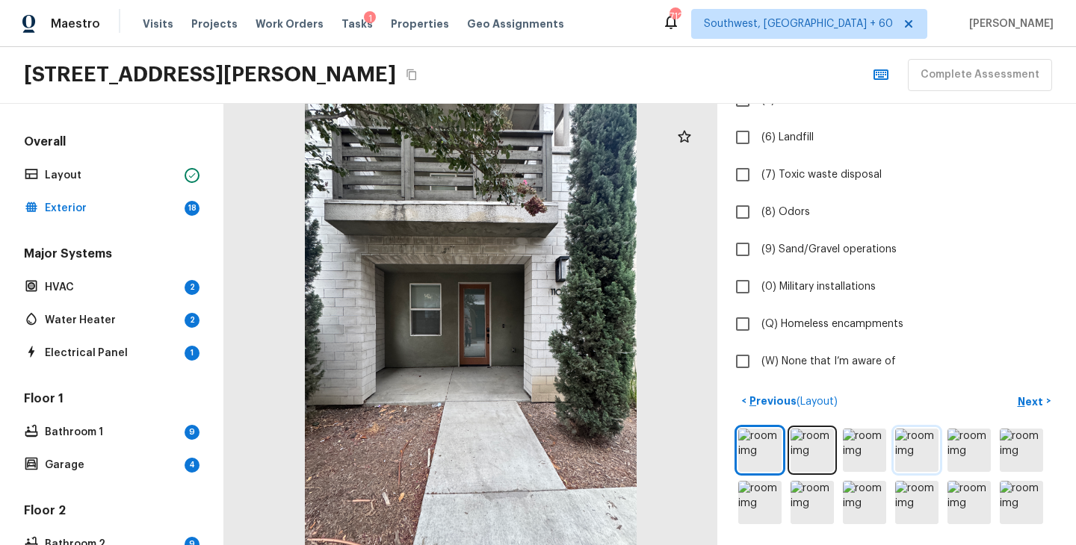
click at [917, 458] on img at bounding box center [916, 450] width 43 height 43
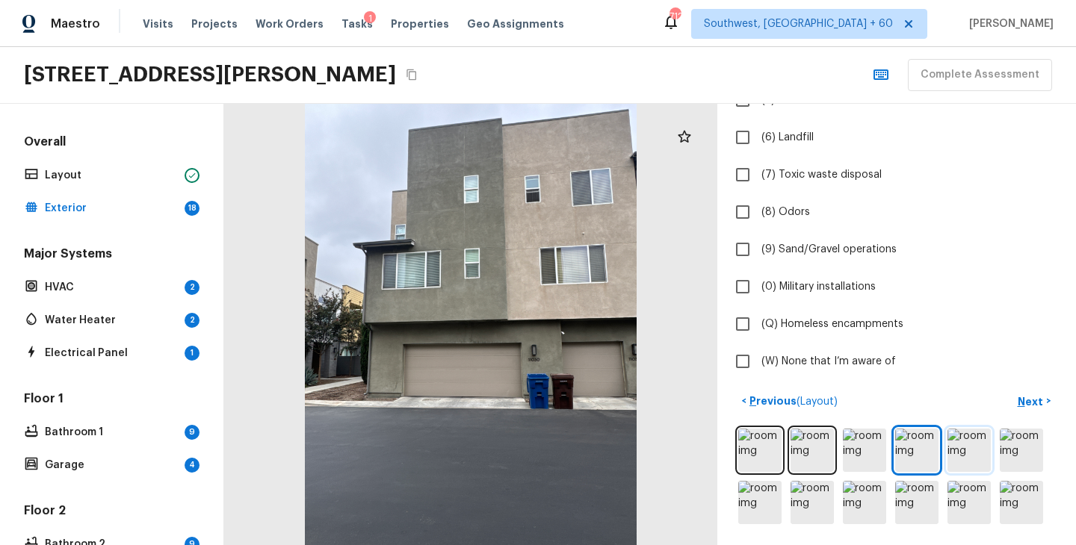
click at [968, 459] on img at bounding box center [968, 450] width 43 height 43
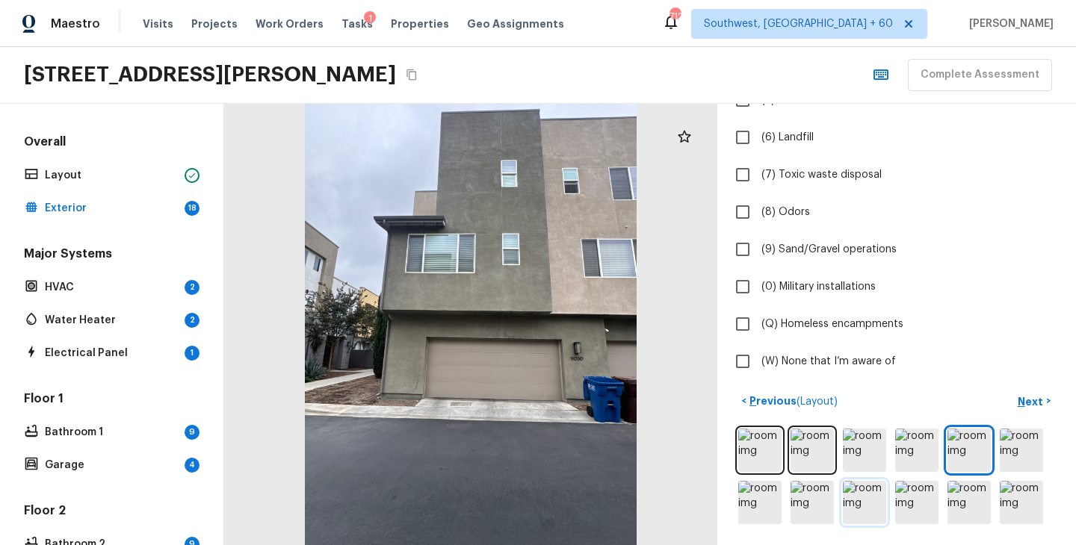
click at [884, 507] on img at bounding box center [864, 502] width 43 height 43
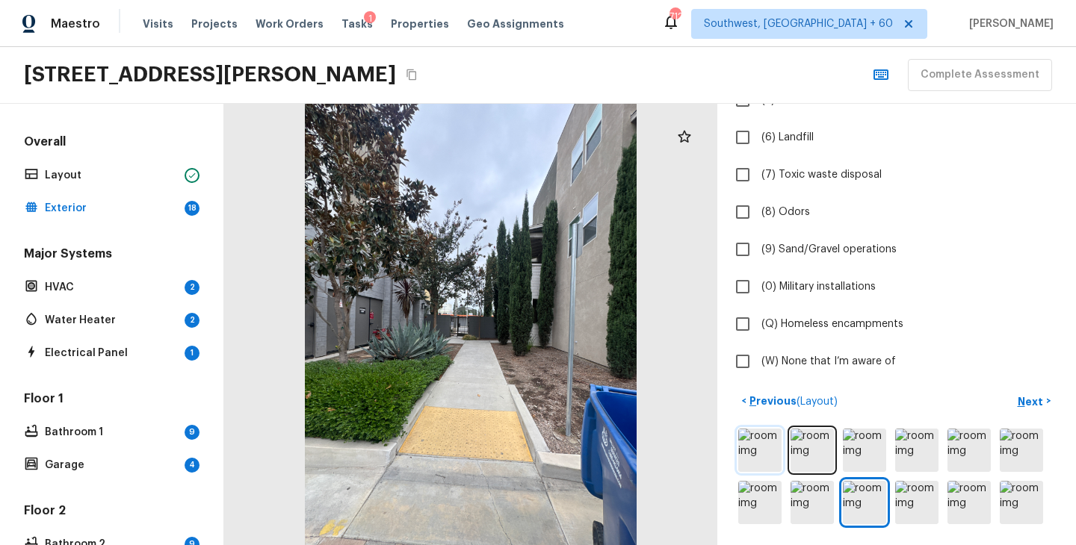
click at [754, 463] on img at bounding box center [759, 450] width 43 height 43
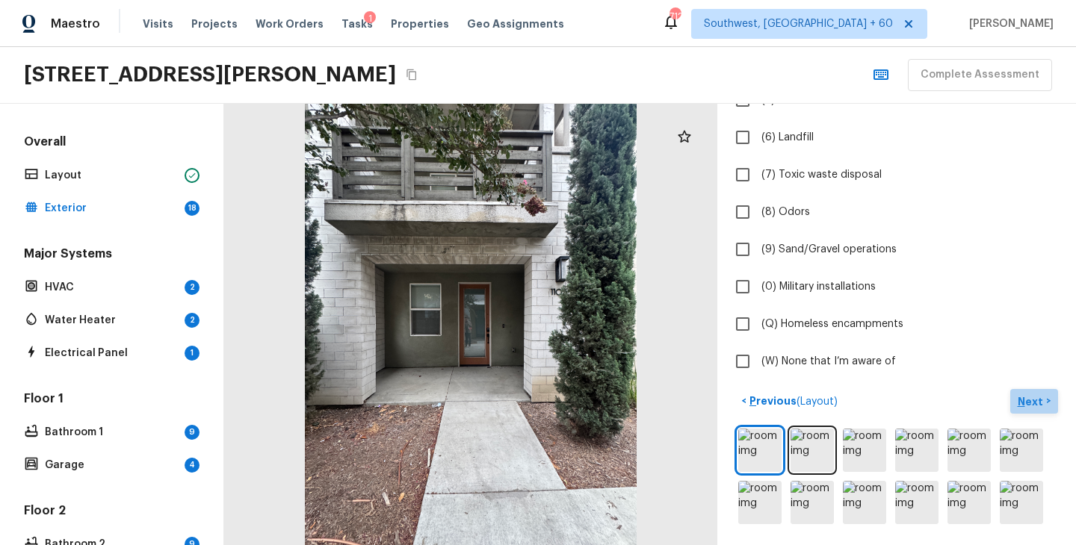
click at [1031, 397] on p "Next" at bounding box center [1032, 401] width 28 height 15
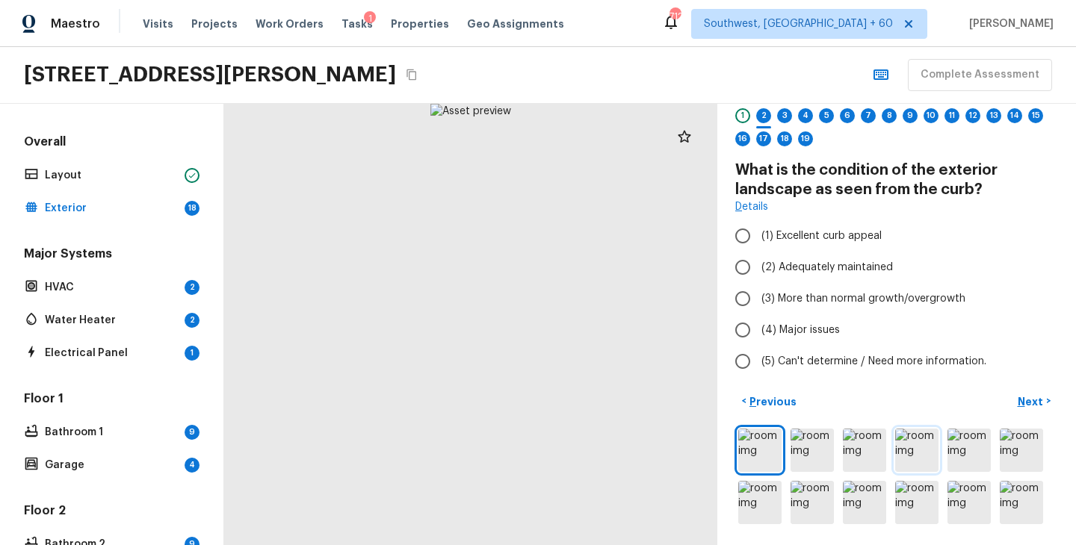
click at [914, 451] on img at bounding box center [916, 450] width 43 height 43
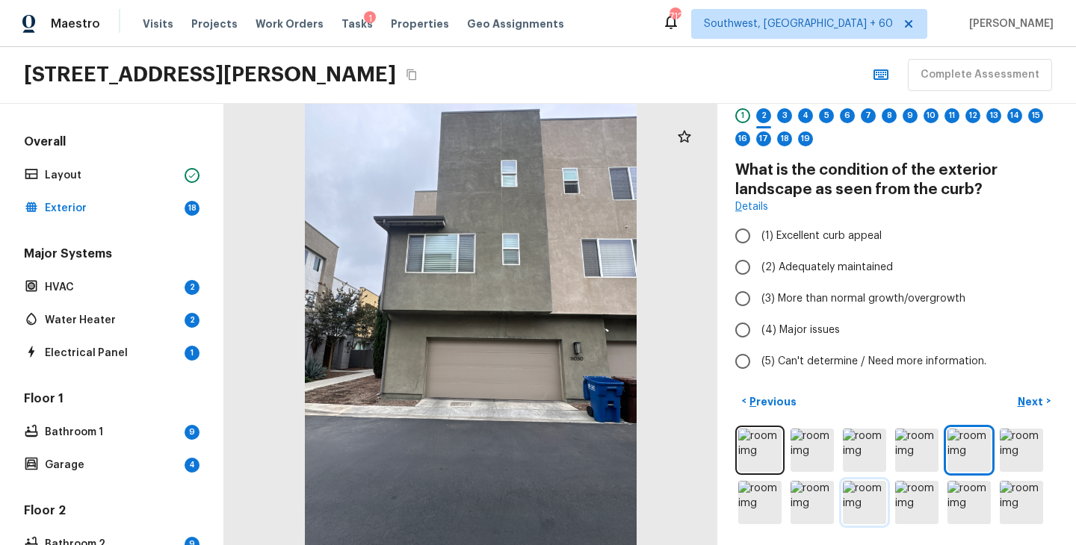
click at [865, 498] on img at bounding box center [864, 502] width 43 height 43
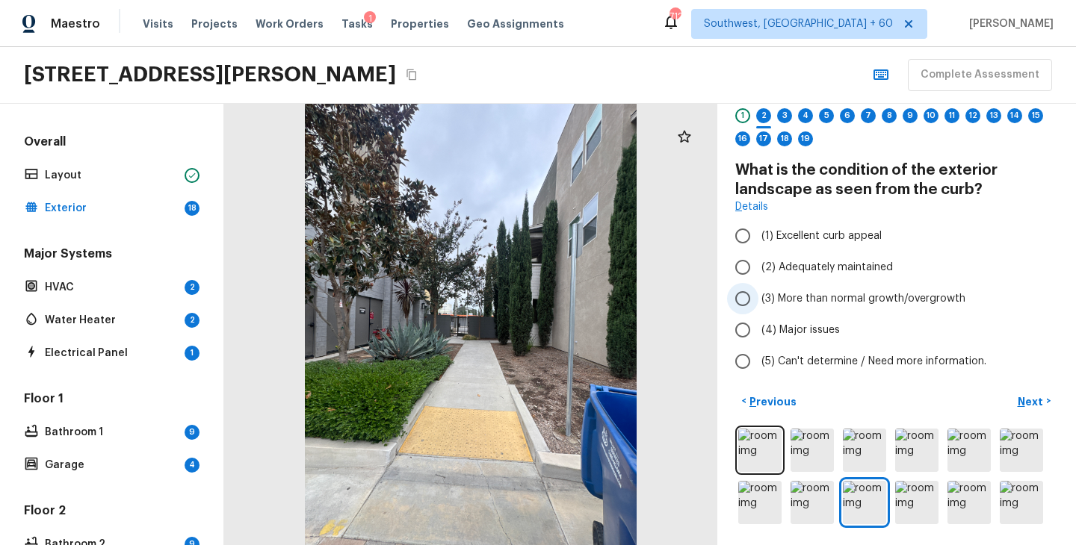
click at [823, 297] on span "(3) More than normal growth/overgrowth" at bounding box center [863, 298] width 204 height 15
click at [758, 297] on input "(3) More than normal growth/overgrowth" at bounding box center [742, 298] width 31 height 31
radio input "true"
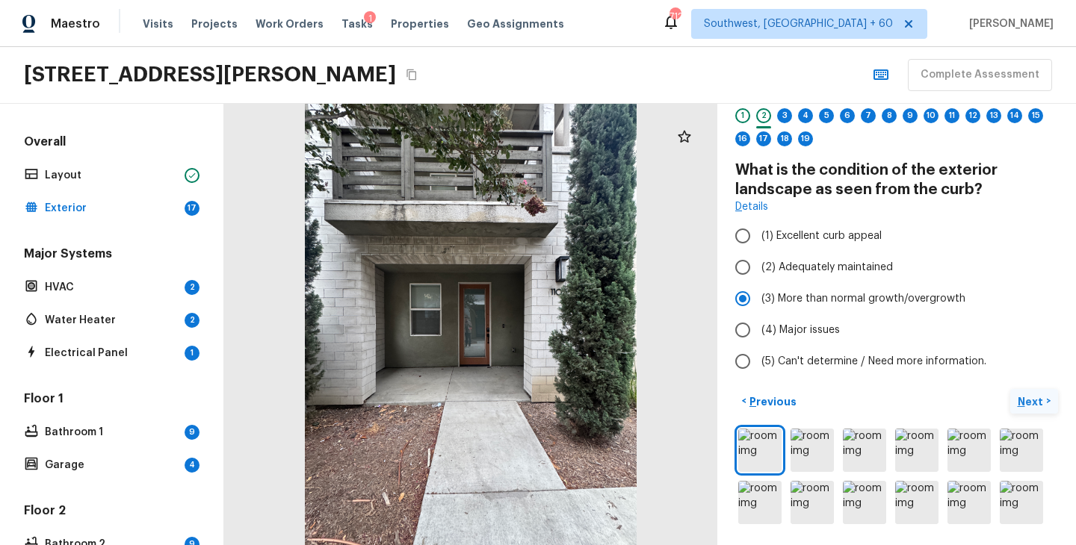
click at [1024, 400] on p "Next" at bounding box center [1032, 401] width 28 height 15
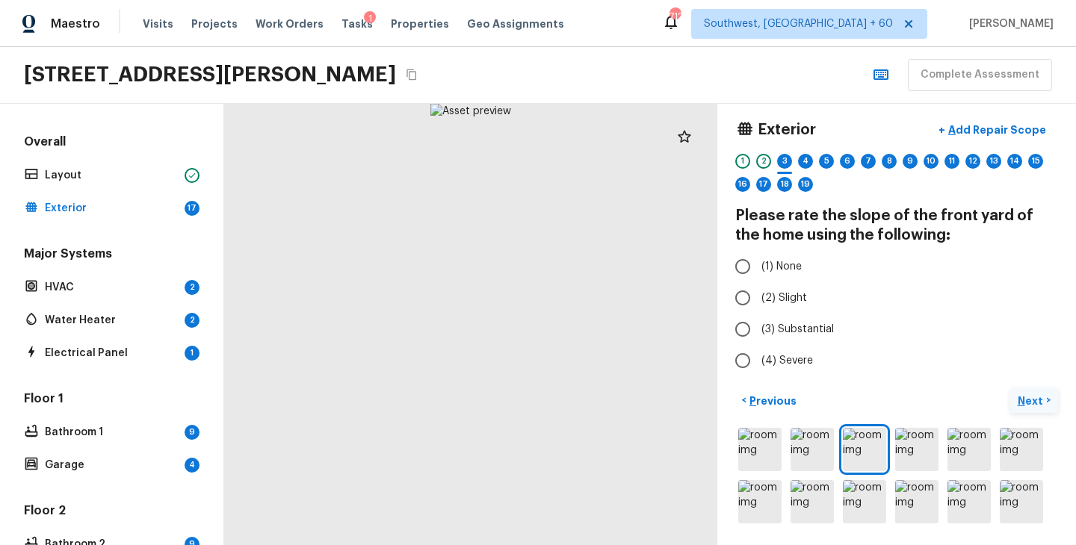
scroll to position [6, 0]
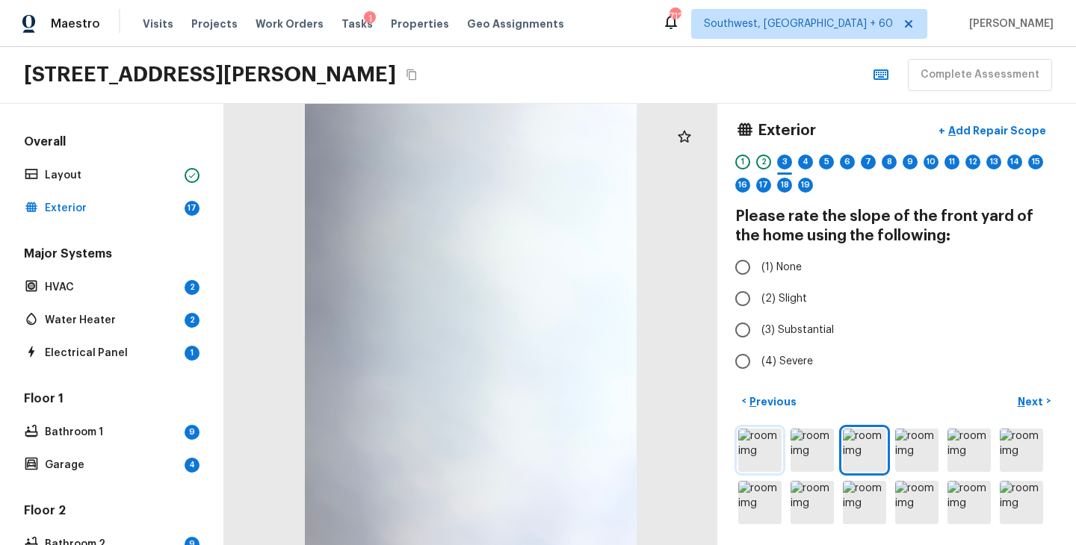
click at [763, 440] on img at bounding box center [759, 450] width 43 height 43
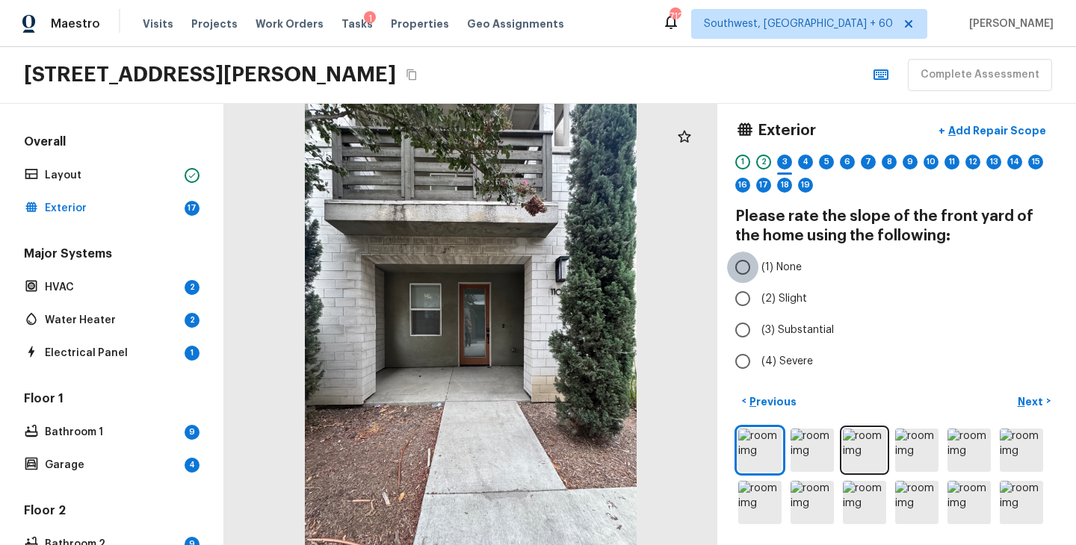
click at [757, 268] on input "(1) None" at bounding box center [742, 267] width 31 height 31
radio input "true"
click at [805, 306] on label "(2) Slight" at bounding box center [886, 298] width 319 height 31
click at [758, 306] on input "(2) Slight" at bounding box center [742, 298] width 31 height 31
radio input "true"
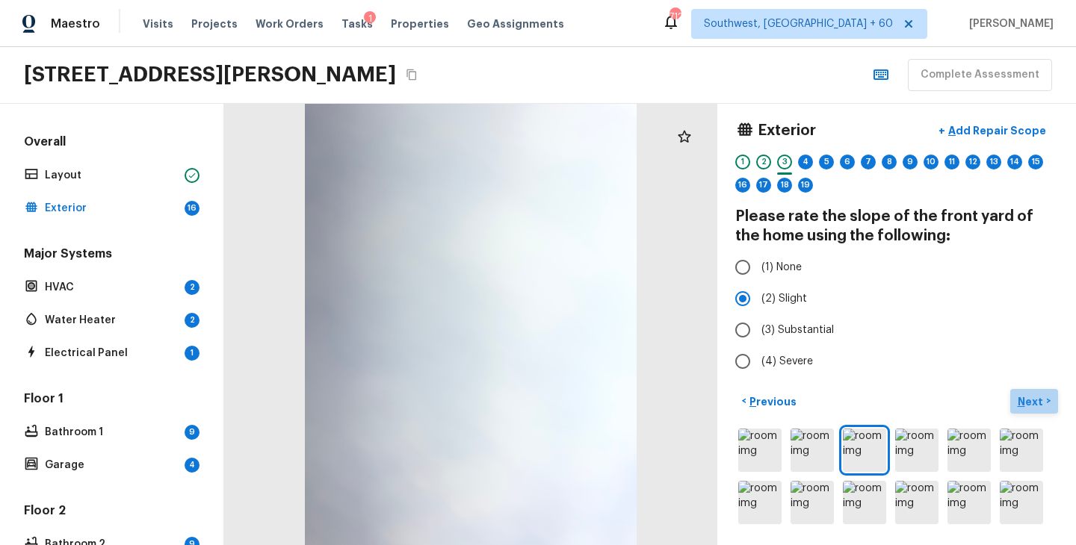
click at [1033, 402] on p "Next" at bounding box center [1032, 401] width 28 height 15
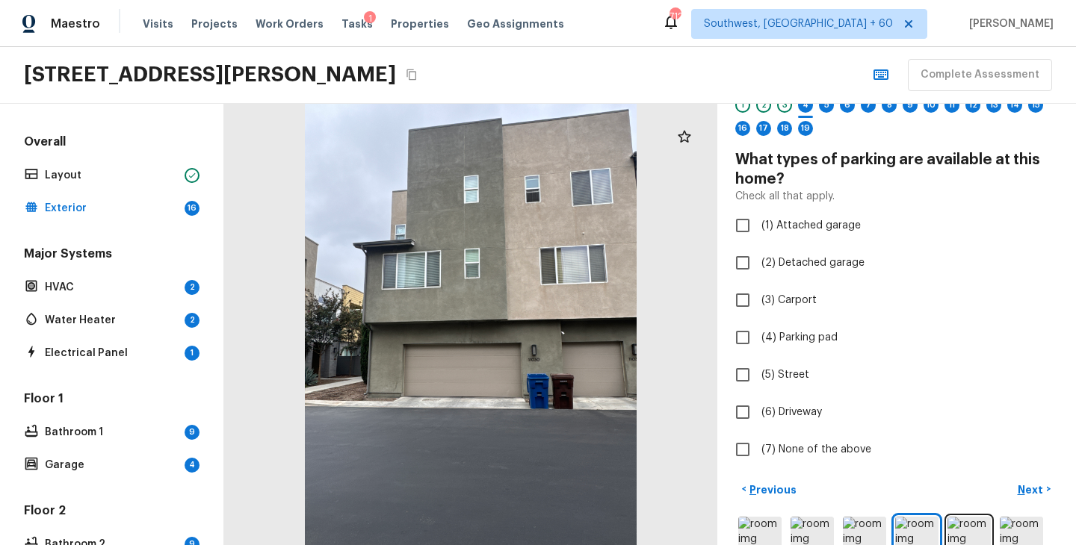
scroll to position [117, 0]
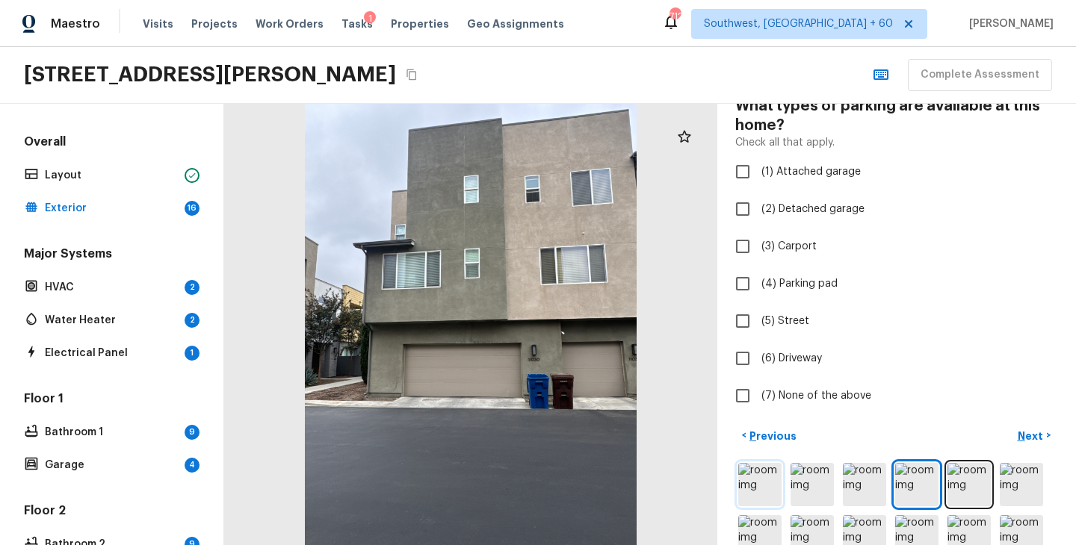
click at [774, 465] on img at bounding box center [759, 484] width 43 height 43
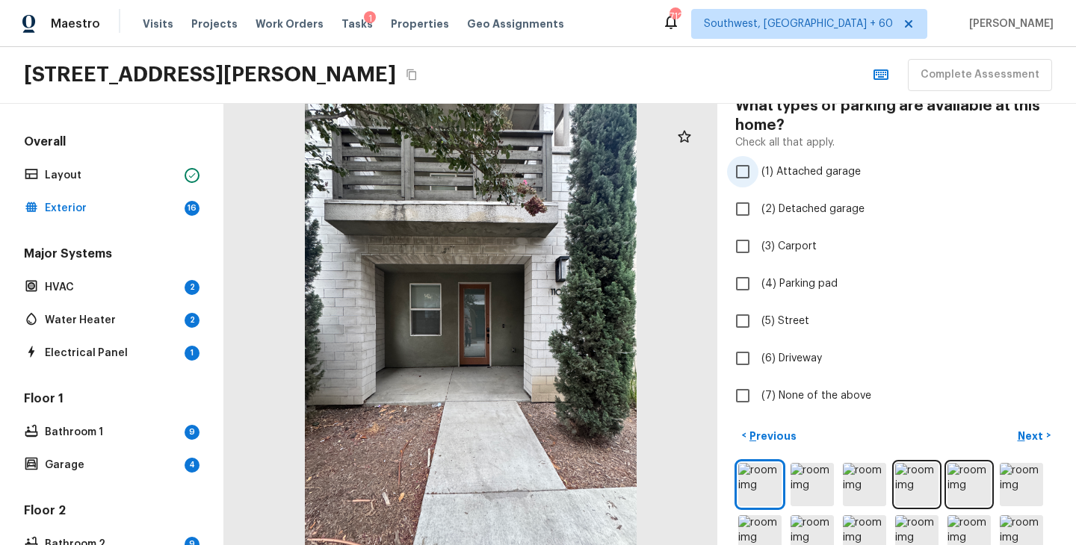
click at [822, 177] on span "(1) Attached garage" at bounding box center [810, 171] width 99 height 15
click at [758, 177] on input "(1) Attached garage" at bounding box center [742, 171] width 31 height 31
checkbox input "true"
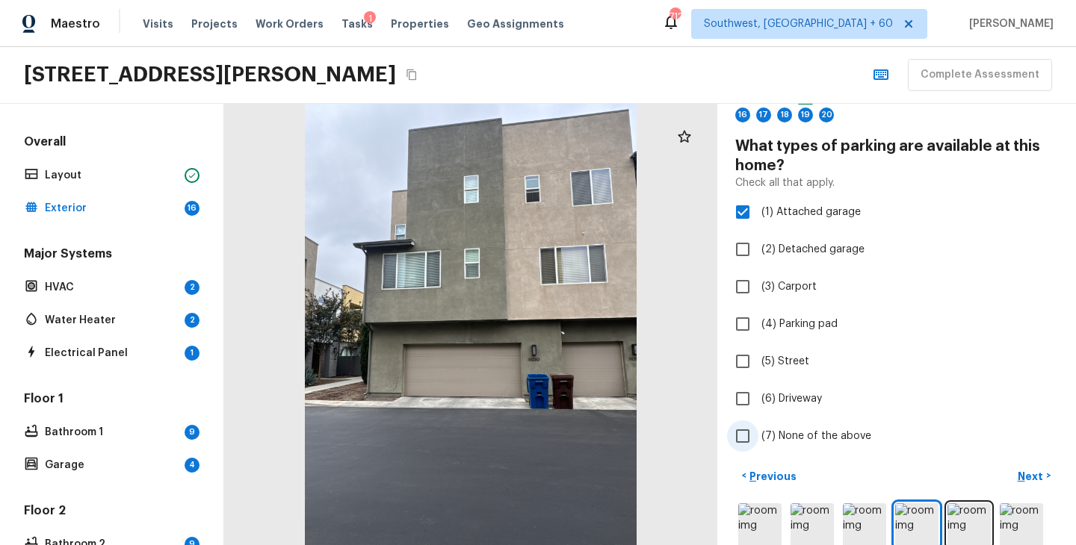
scroll to position [151, 0]
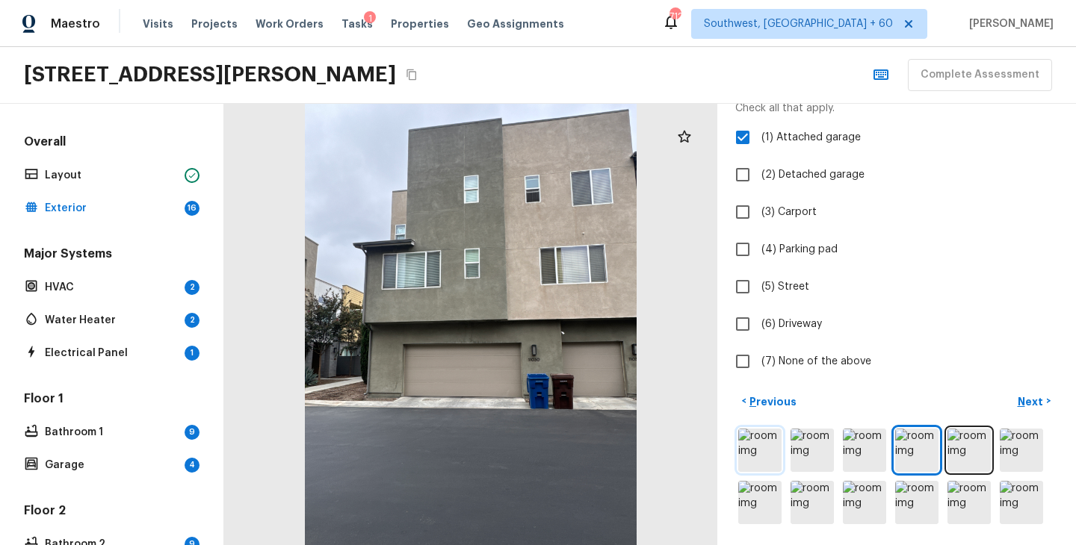
click at [760, 461] on img at bounding box center [759, 450] width 43 height 43
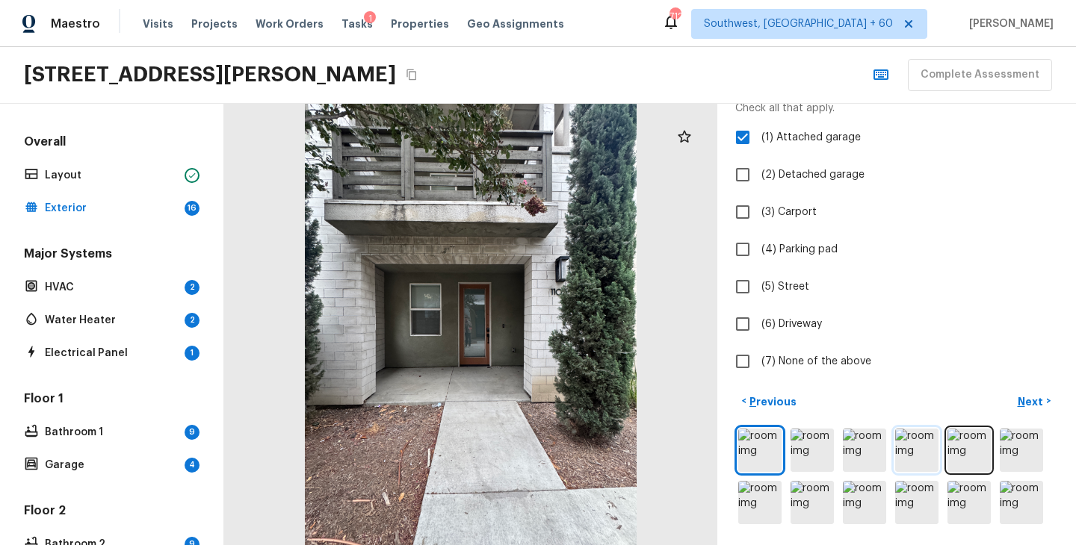
click at [905, 453] on img at bounding box center [916, 450] width 43 height 43
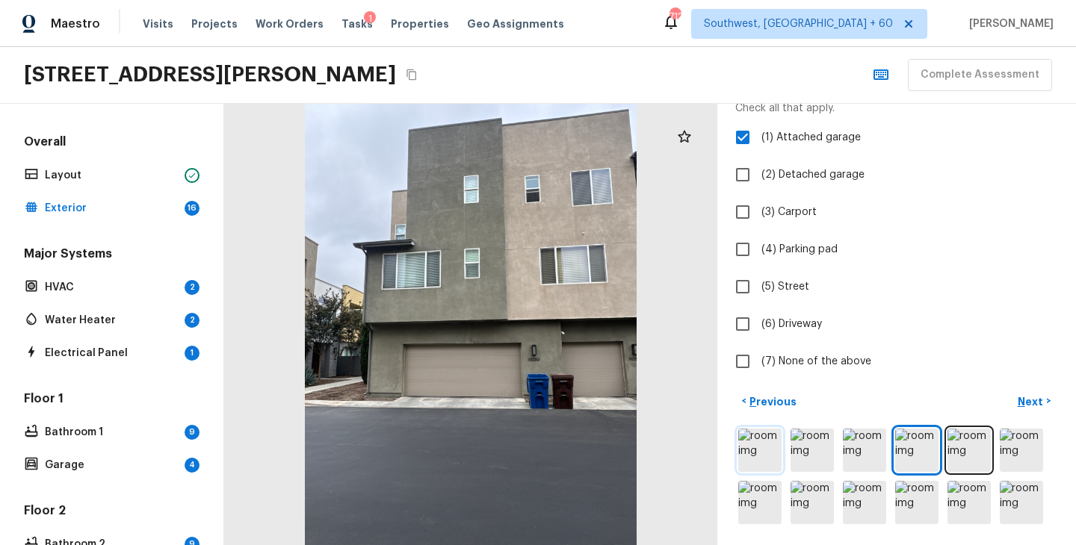
click at [752, 463] on img at bounding box center [759, 450] width 43 height 43
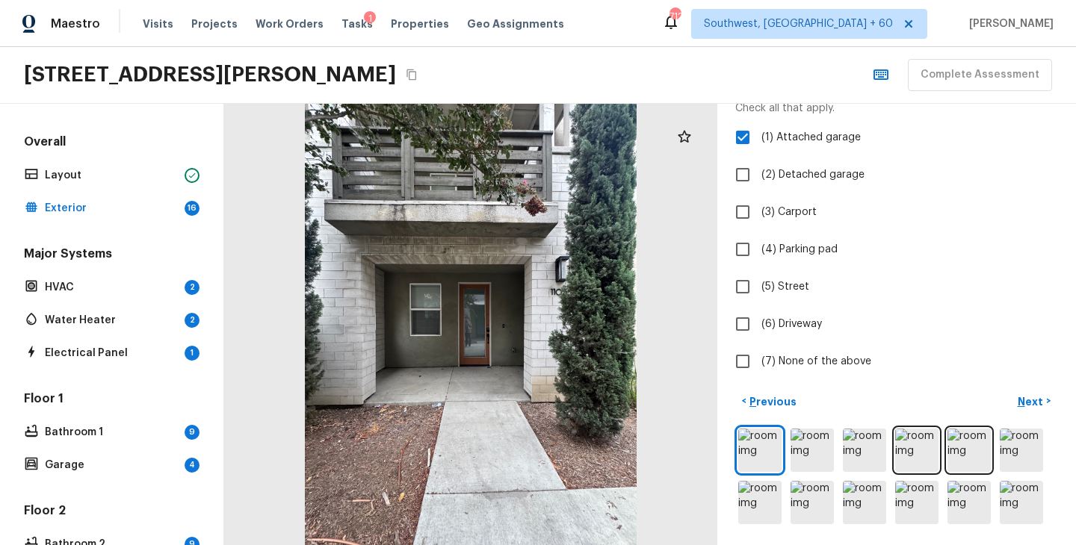
click at [418, 78] on icon "Copy Address" at bounding box center [412, 75] width 12 height 12
click at [418, 76] on icon "Copy Address" at bounding box center [412, 75] width 12 height 12
click at [758, 504] on img at bounding box center [759, 502] width 43 height 43
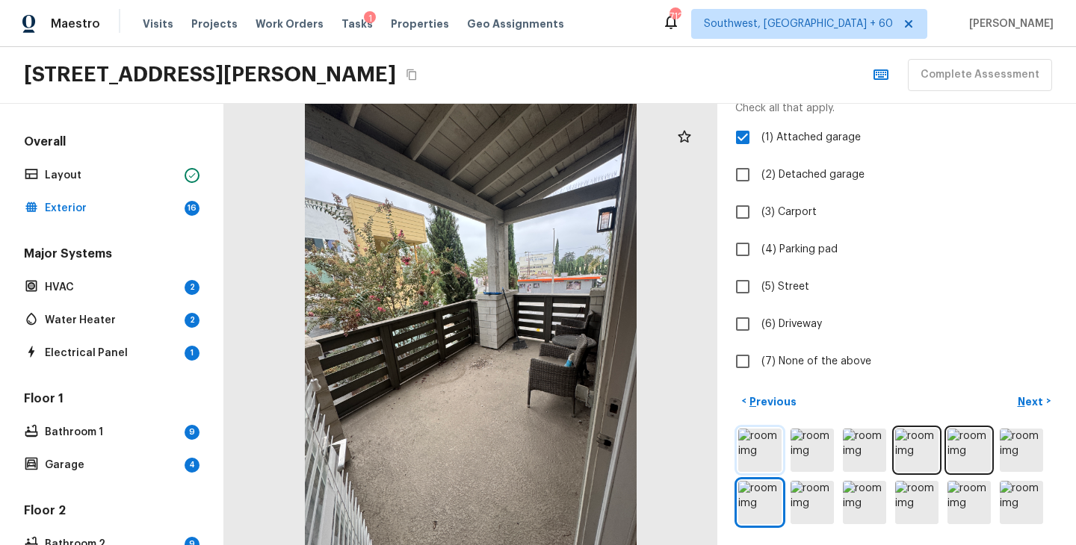
click at [764, 448] on img at bounding box center [759, 450] width 43 height 43
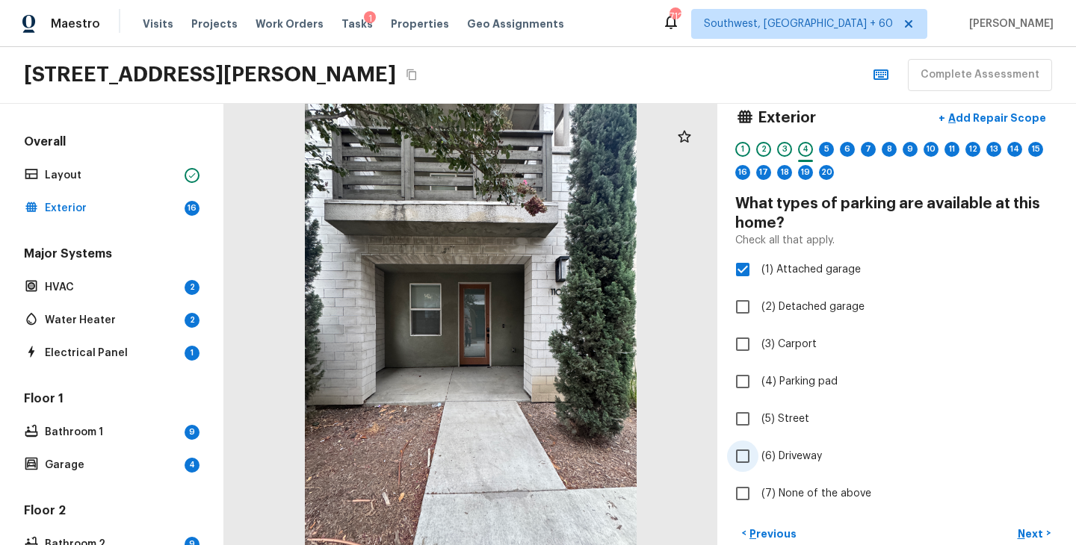
scroll to position [0, 0]
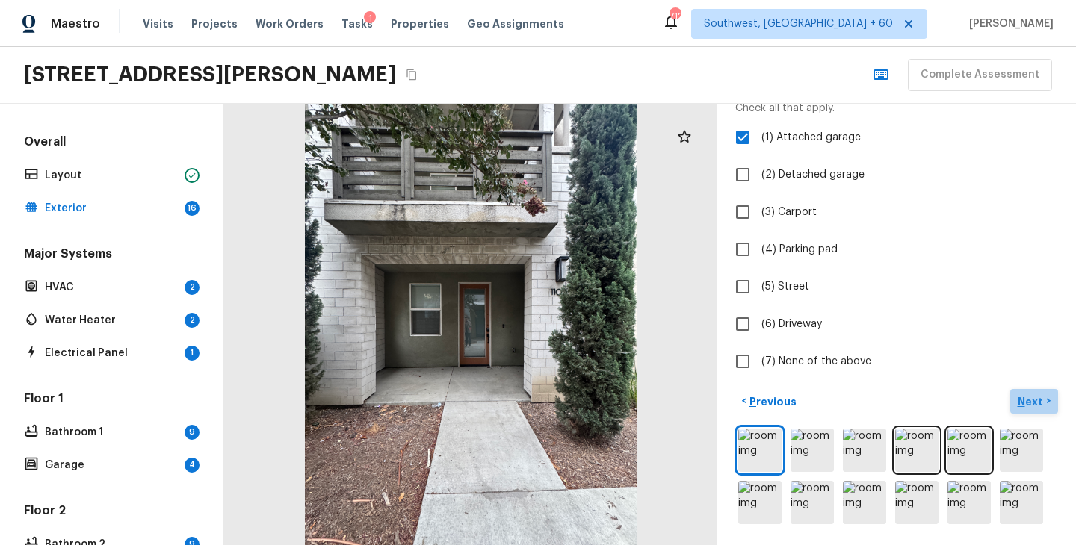
click at [1029, 399] on p "Next" at bounding box center [1032, 401] width 28 height 15
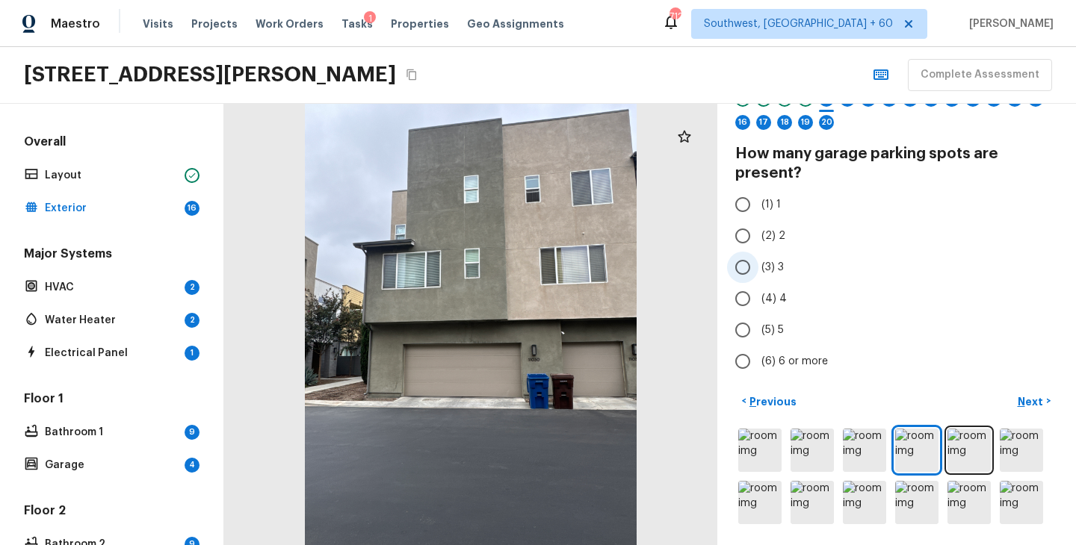
scroll to position [59, 0]
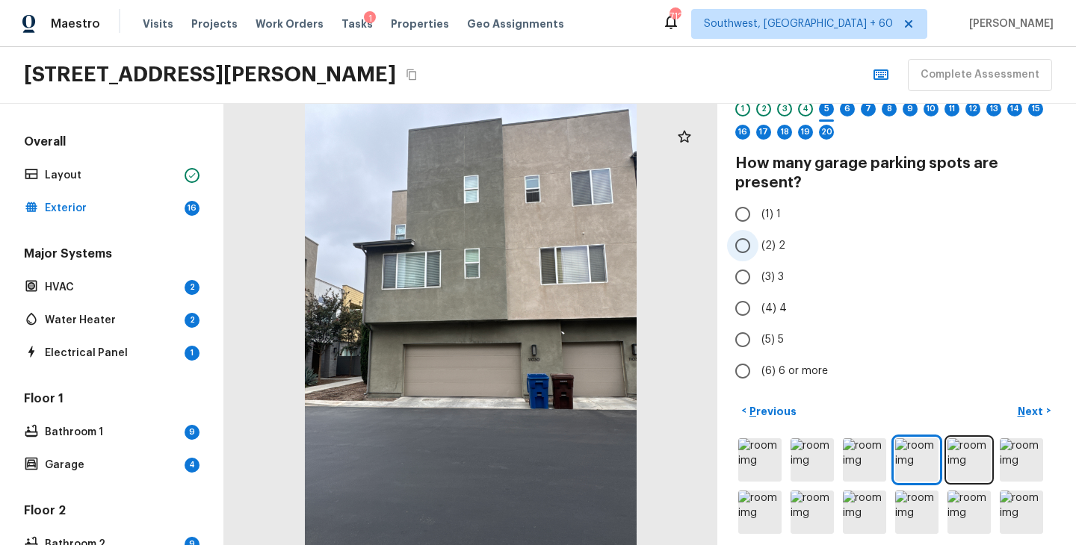
click at [769, 249] on span "(2) 2" at bounding box center [773, 245] width 24 height 15
click at [758, 249] on input "(2) 2" at bounding box center [742, 245] width 31 height 31
radio input "true"
click at [1032, 401] on button "Next >" at bounding box center [1034, 411] width 48 height 25
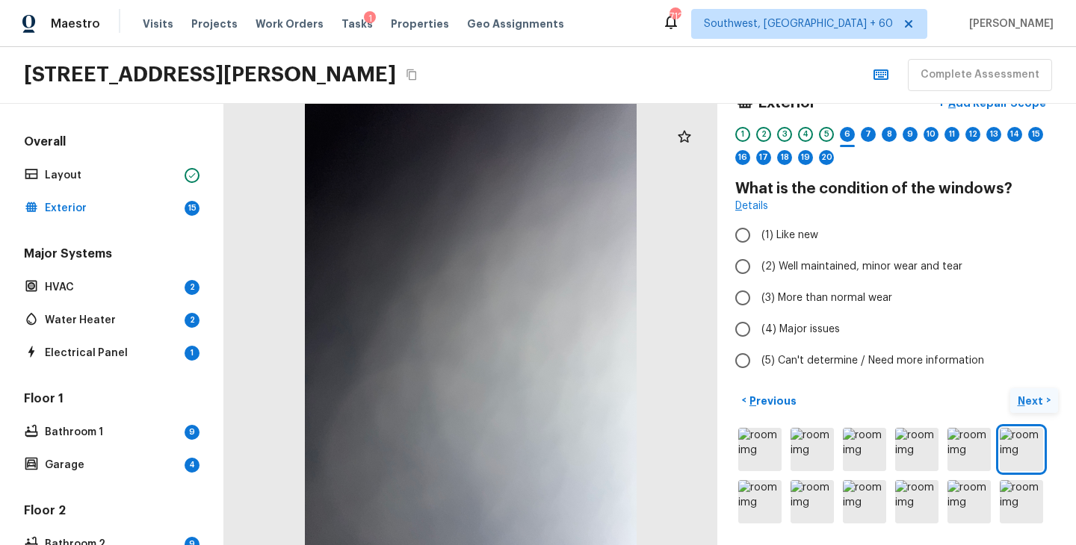
scroll to position [33, 0]
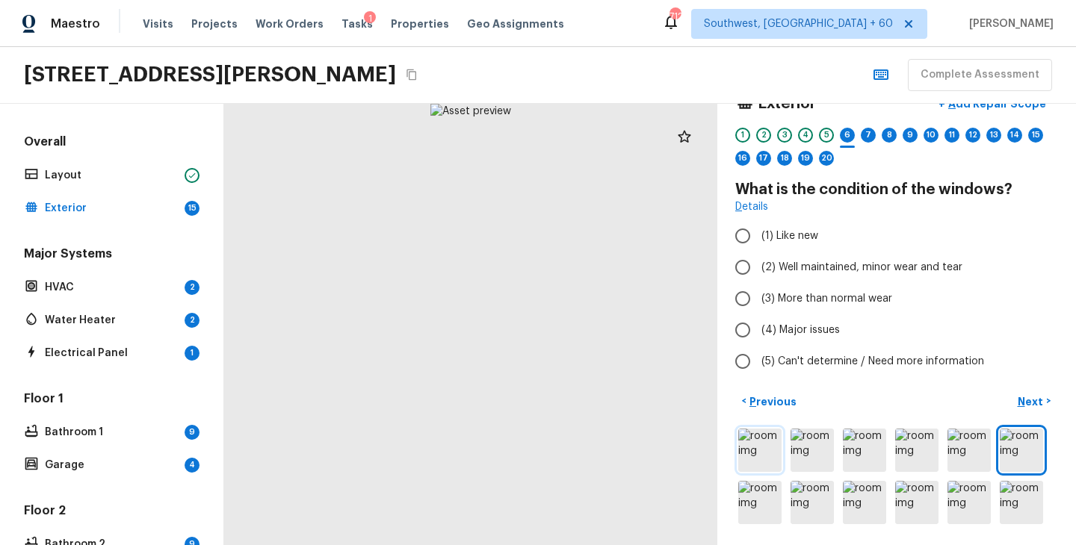
click at [756, 449] on img at bounding box center [759, 450] width 43 height 43
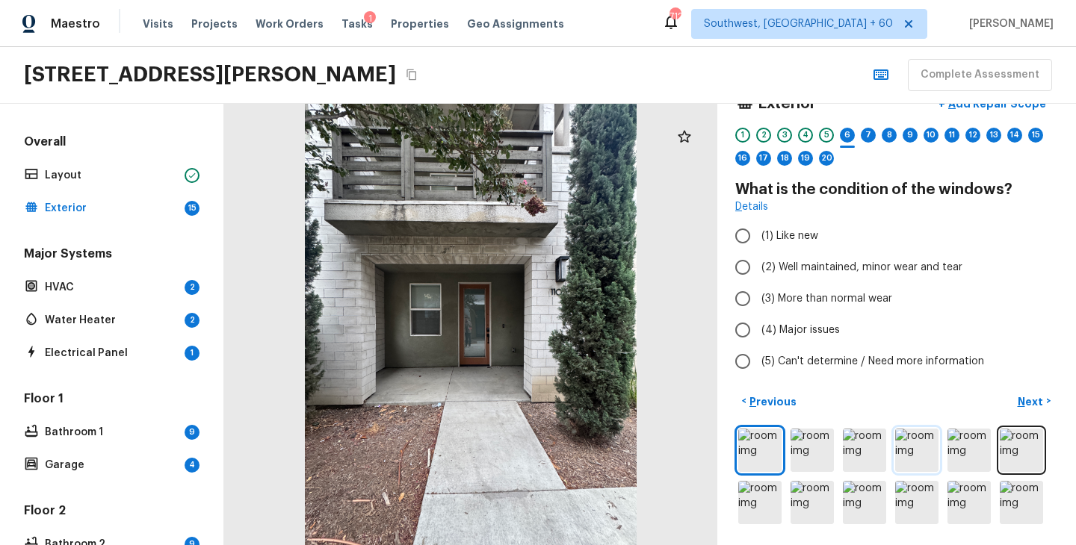
click at [923, 453] on img at bounding box center [916, 450] width 43 height 43
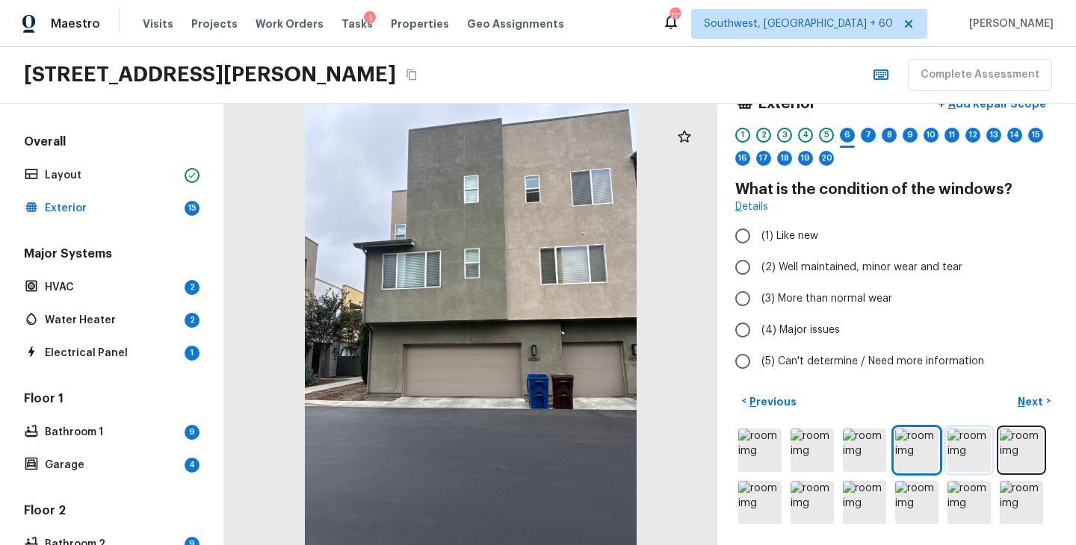
click at [965, 459] on img at bounding box center [968, 450] width 43 height 43
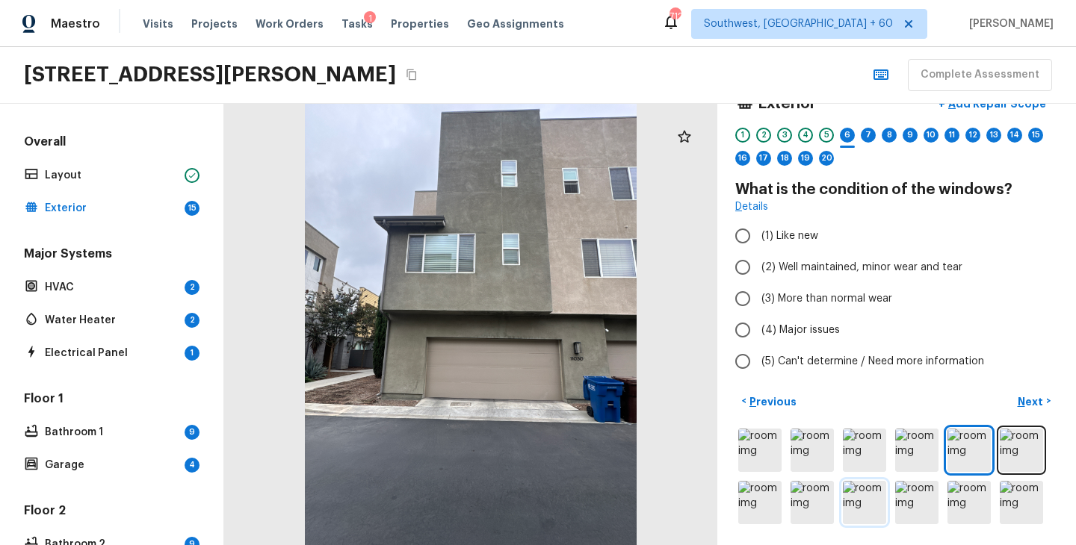
click at [865, 498] on img at bounding box center [864, 502] width 43 height 43
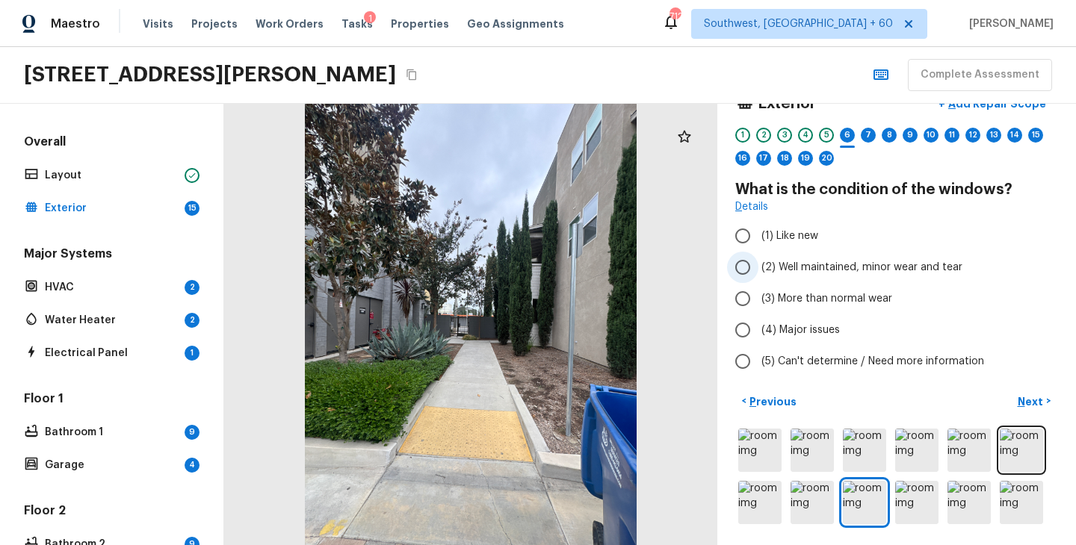
click at [877, 271] on span "(2) Well maintained, minor wear and tear" at bounding box center [861, 267] width 201 height 15
click at [758, 271] on input "(2) Well maintained, minor wear and tear" at bounding box center [742, 267] width 31 height 31
radio input "true"
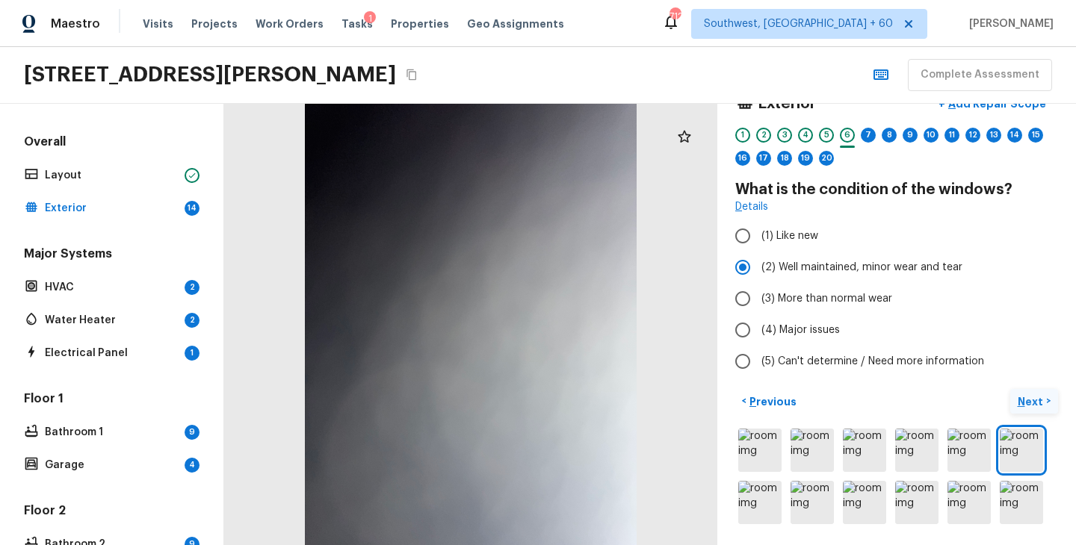
click at [1027, 400] on p "Next" at bounding box center [1032, 401] width 28 height 15
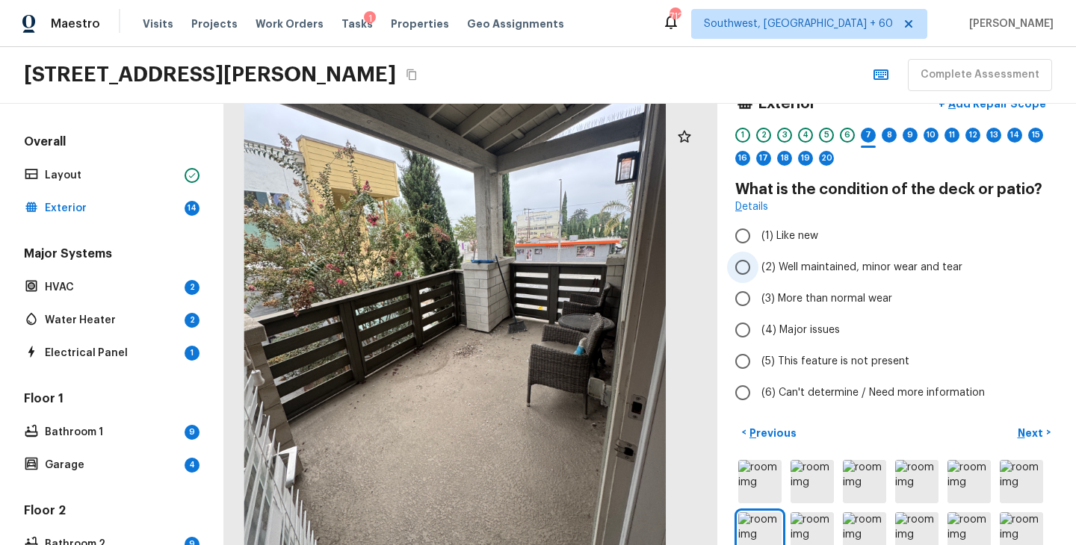
click at [779, 262] on span "(2) Well maintained, minor wear and tear" at bounding box center [861, 267] width 201 height 15
click at [758, 262] on input "(2) Well maintained, minor wear and tear" at bounding box center [742, 267] width 31 height 31
radio input "true"
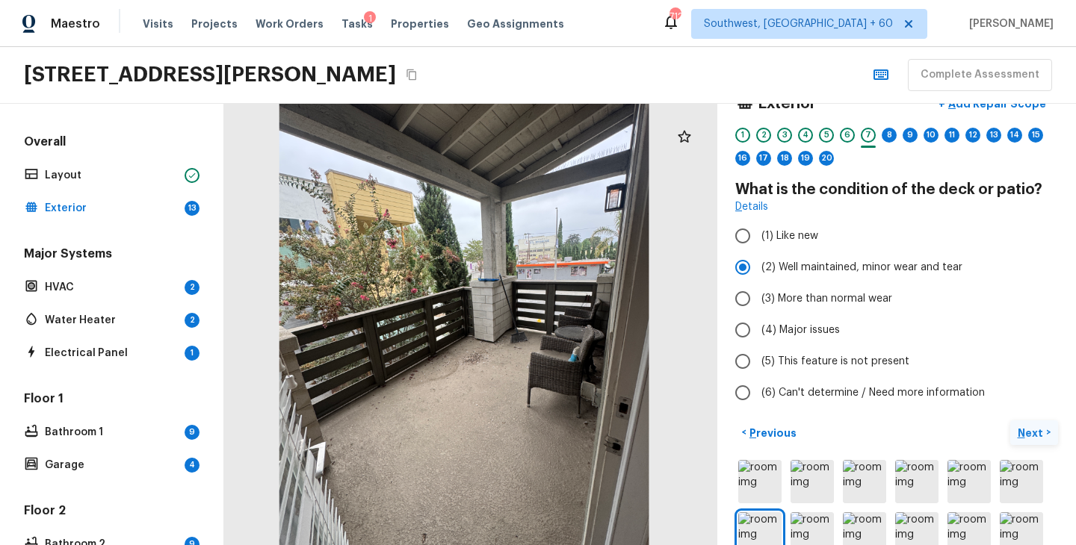
click at [1030, 436] on p "Next" at bounding box center [1032, 433] width 28 height 15
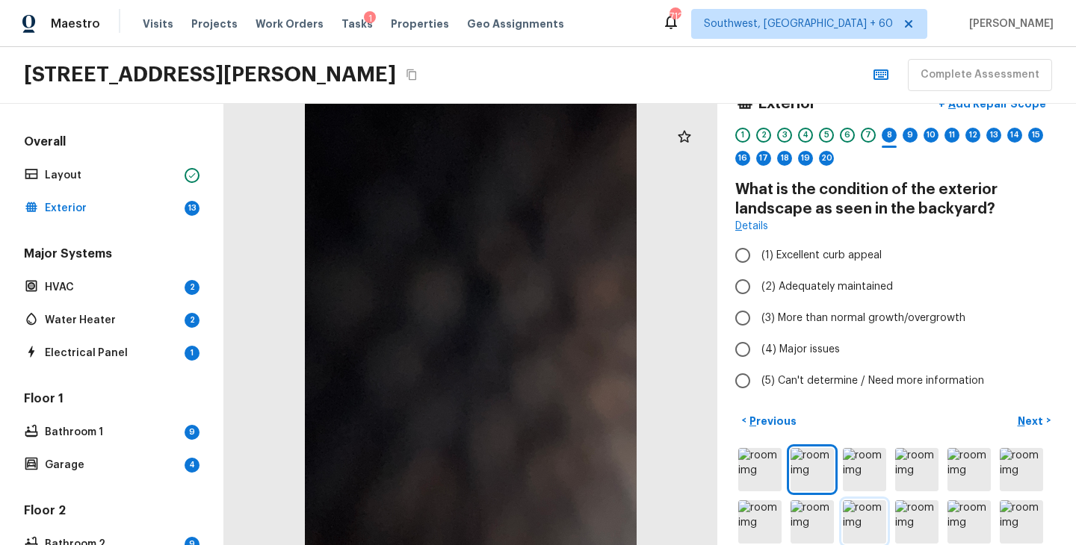
click at [861, 522] on img at bounding box center [864, 522] width 43 height 43
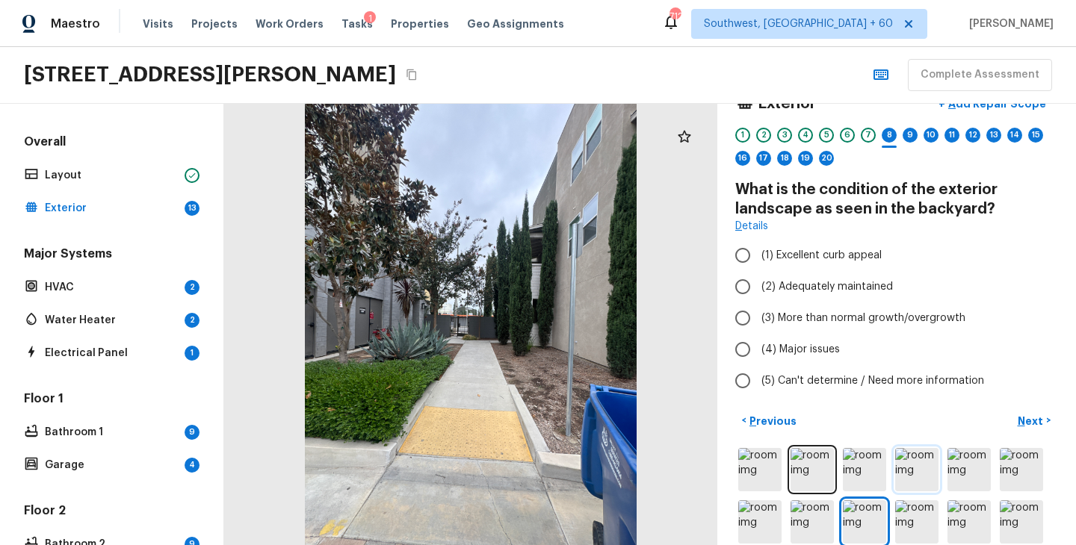
click at [911, 476] on img at bounding box center [916, 469] width 43 height 43
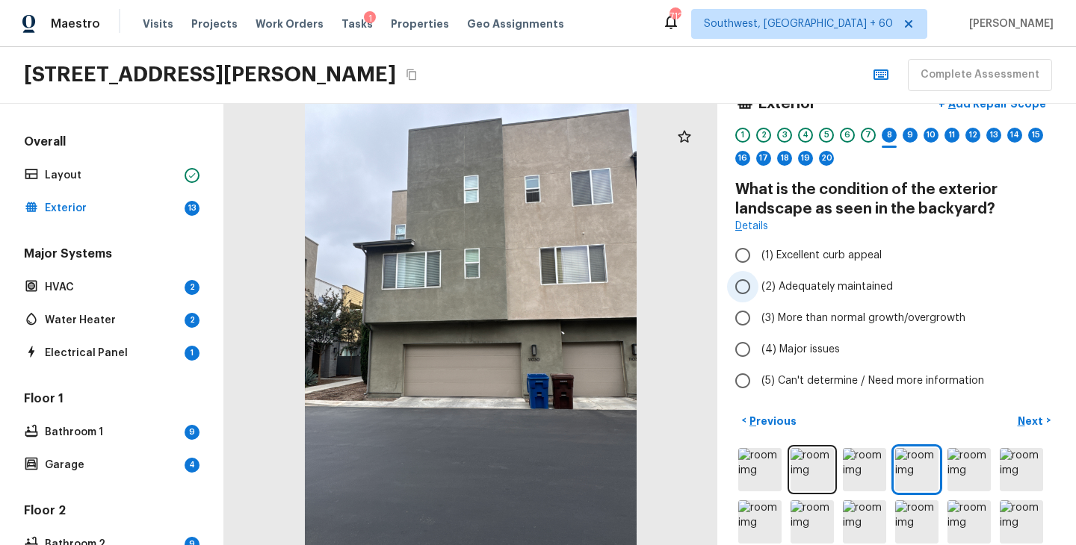
click at [833, 291] on span "(2) Adequately maintained" at bounding box center [826, 286] width 131 height 15
click at [758, 291] on input "(2) Adequately maintained" at bounding box center [742, 286] width 31 height 31
radio input "true"
click at [1030, 425] on p "Next" at bounding box center [1032, 421] width 28 height 15
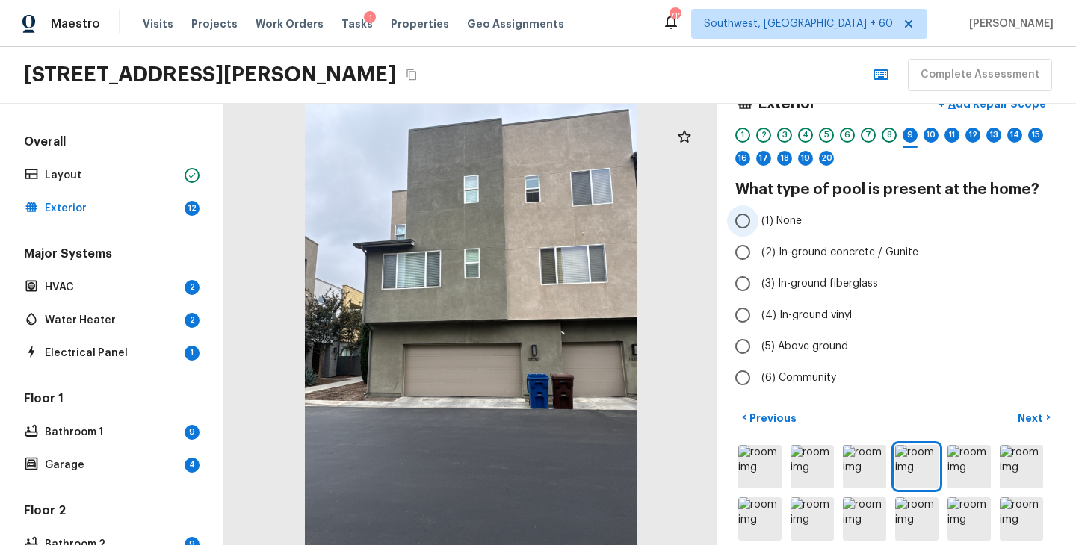
click at [775, 216] on span "(1) None" at bounding box center [781, 221] width 40 height 15
click at [758, 216] on input "(1) None" at bounding box center [742, 220] width 31 height 31
radio input "true"
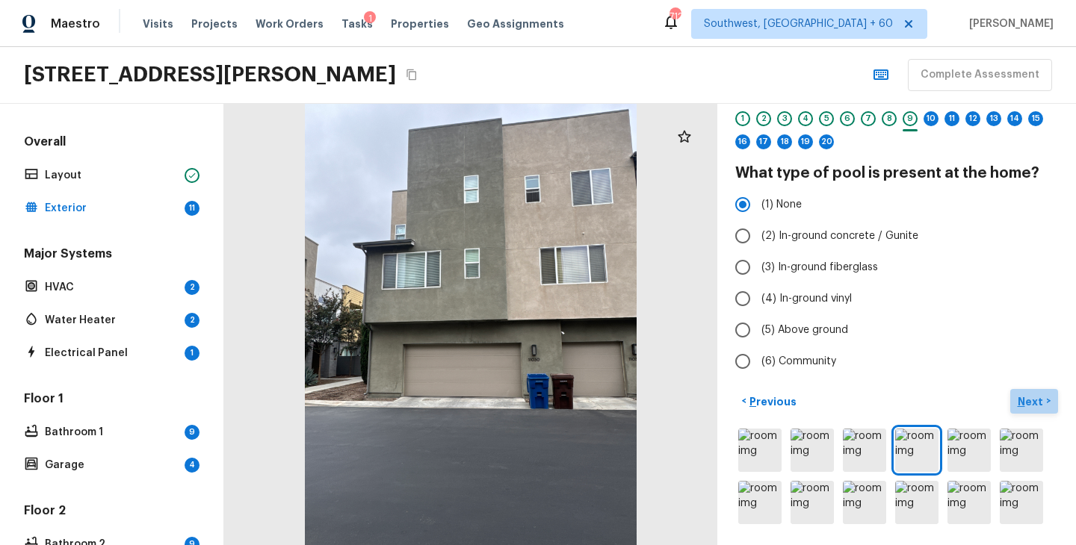
click at [1027, 400] on p "Next" at bounding box center [1032, 401] width 28 height 15
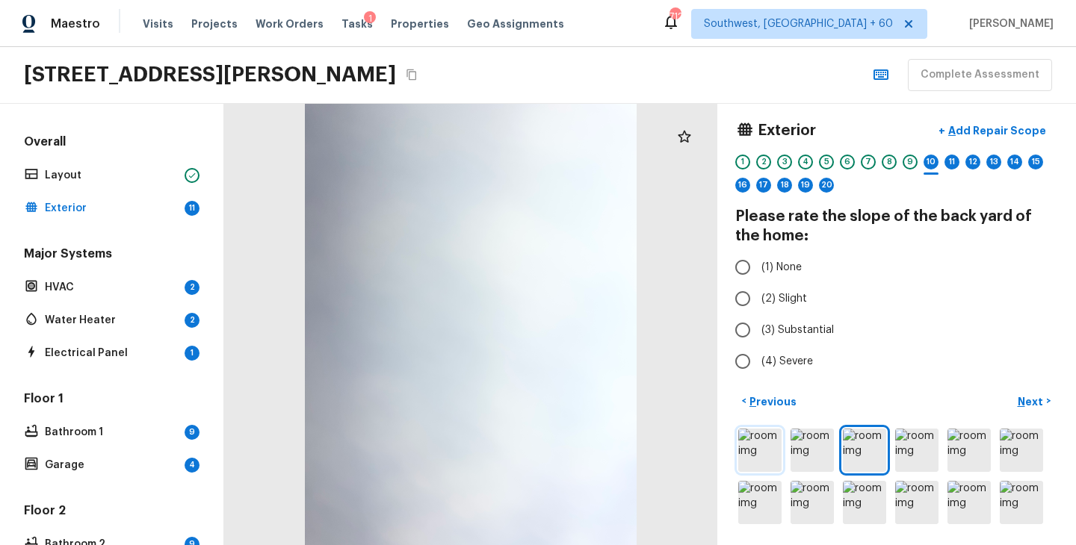
click at [754, 443] on img at bounding box center [759, 450] width 43 height 43
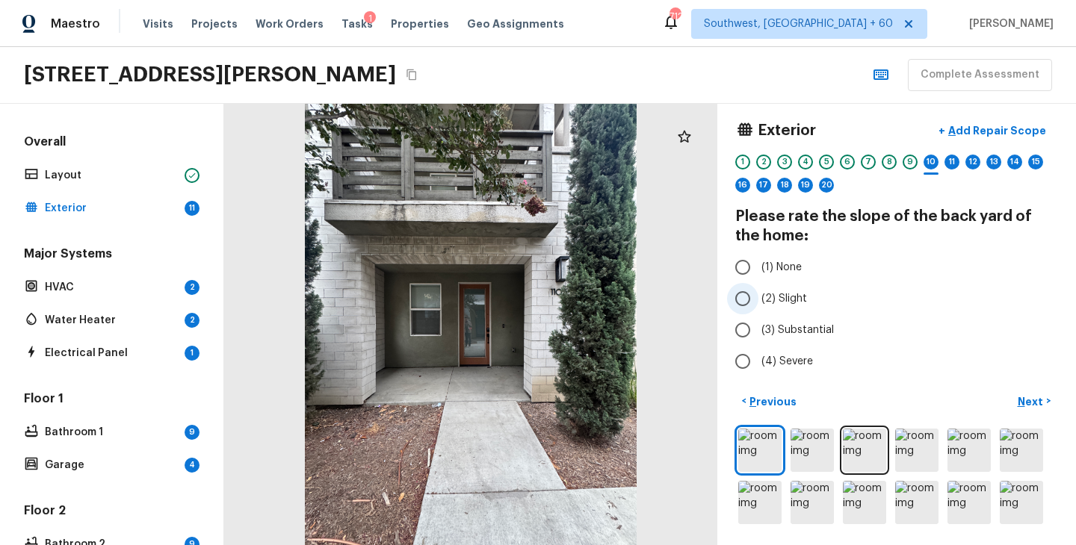
click at [791, 291] on span "(2) Slight" at bounding box center [784, 298] width 46 height 15
click at [758, 291] on input "(2) Slight" at bounding box center [742, 298] width 31 height 31
radio input "true"
click at [1033, 399] on p "Next" at bounding box center [1032, 401] width 28 height 15
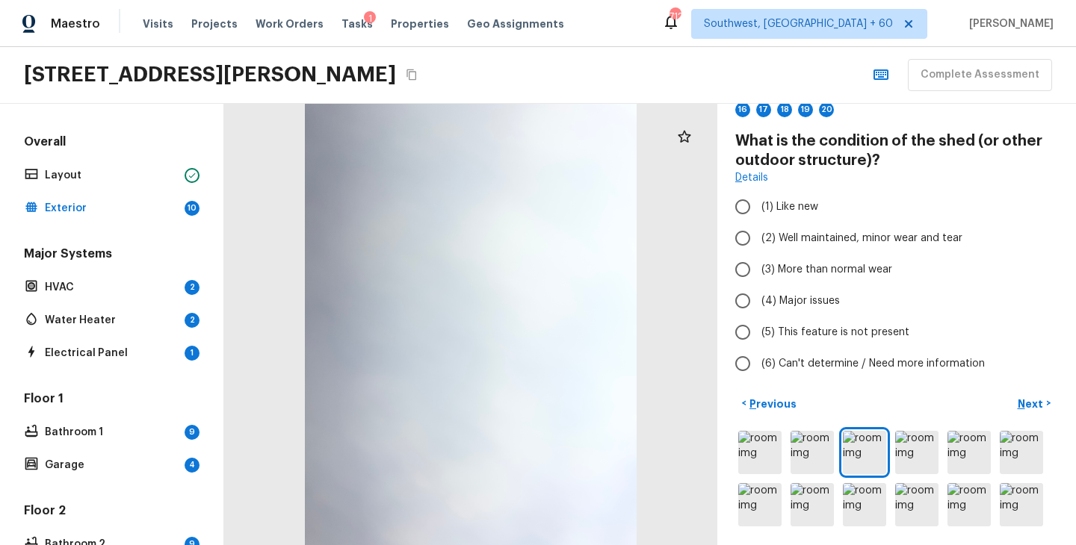
scroll to position [84, 0]
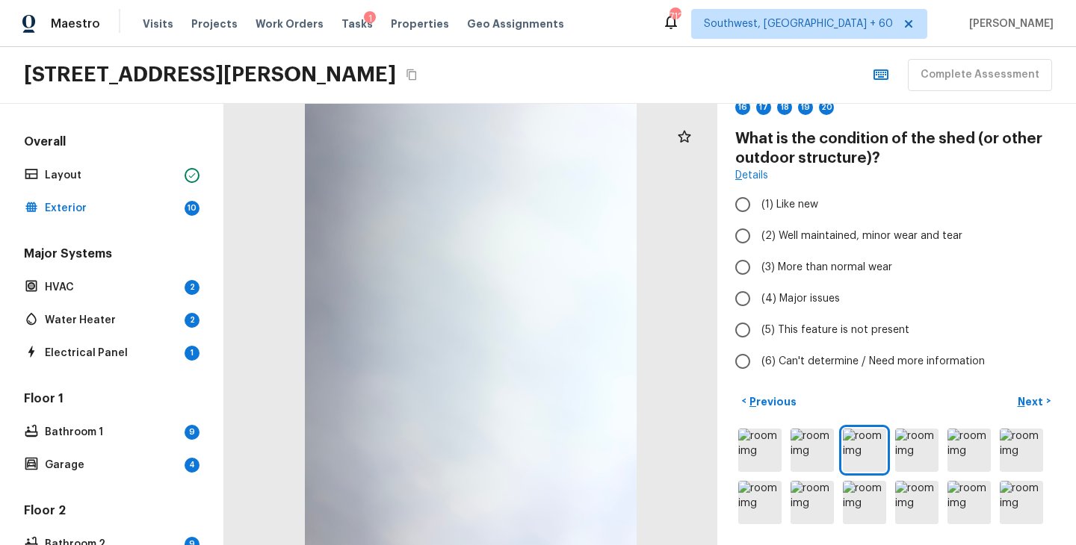
click at [749, 472] on div at bounding box center [896, 477] width 323 height 102
click at [760, 453] on img at bounding box center [759, 450] width 43 height 43
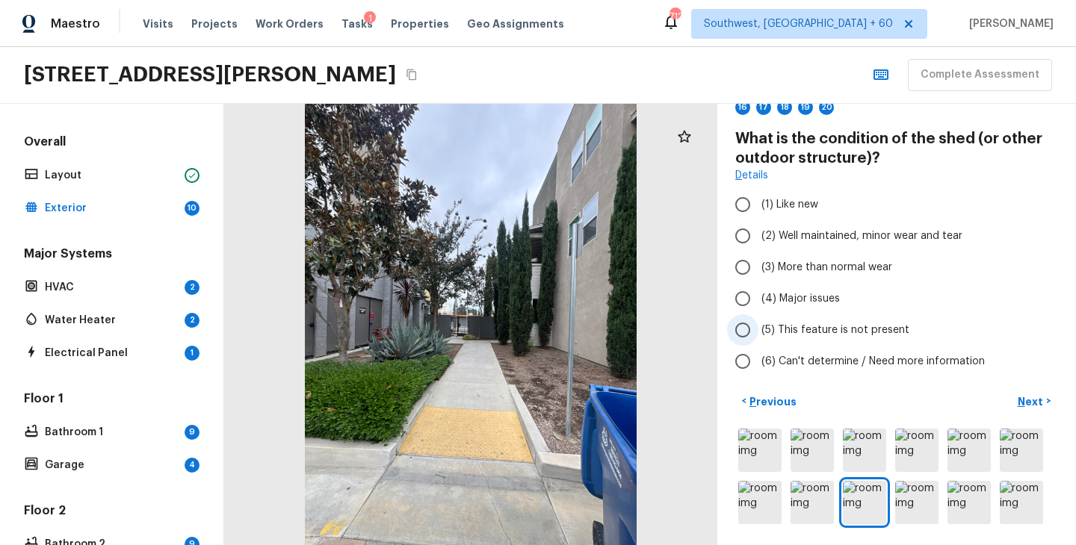
click at [802, 331] on span "(5) This feature is not present" at bounding box center [835, 330] width 148 height 15
click at [758, 331] on input "(5) This feature is not present" at bounding box center [742, 330] width 31 height 31
radio input "true"
click at [1027, 403] on p "Next" at bounding box center [1032, 401] width 28 height 15
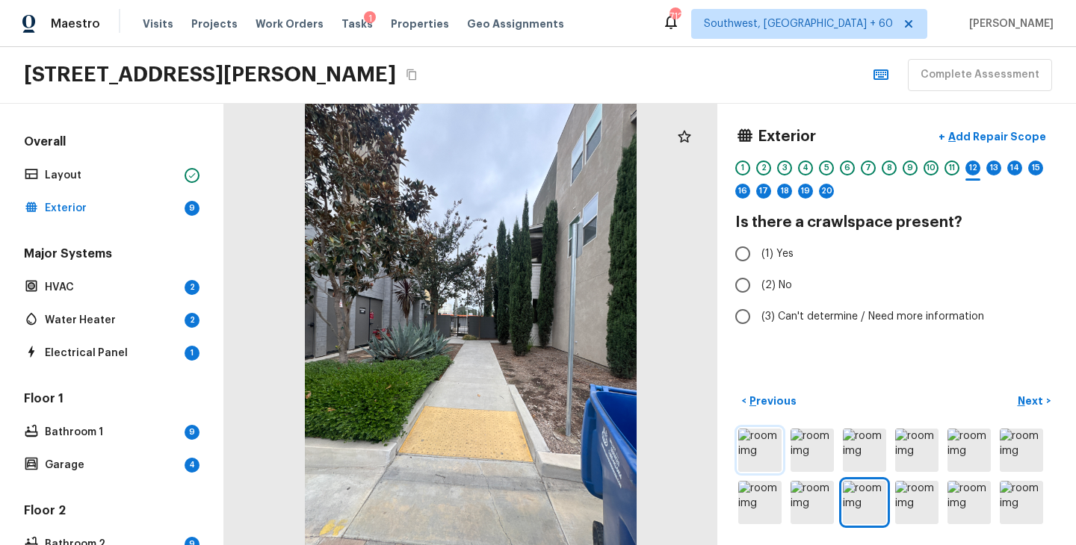
click at [760, 452] on img at bounding box center [759, 450] width 43 height 43
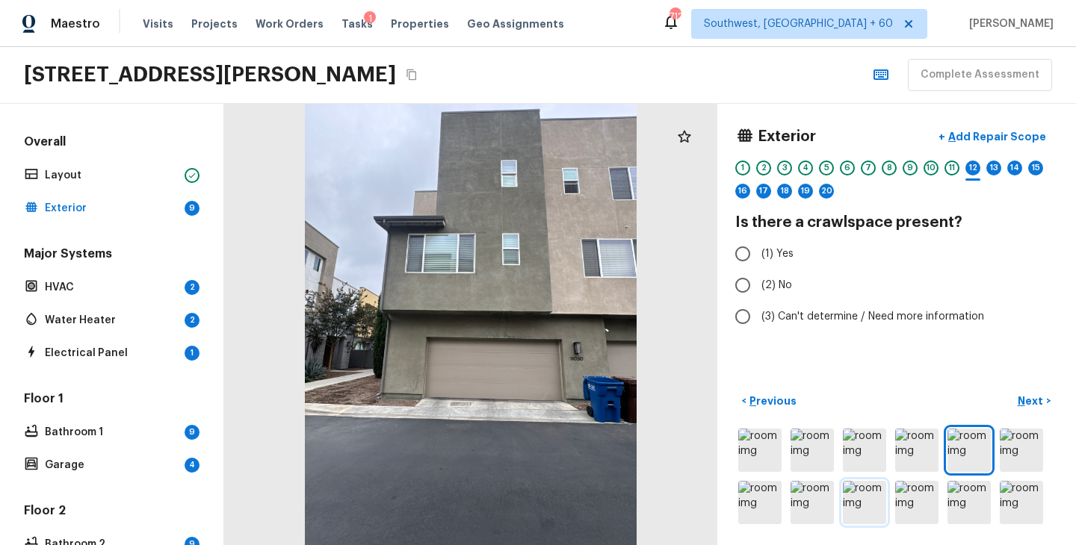
click at [855, 509] on img at bounding box center [864, 502] width 43 height 43
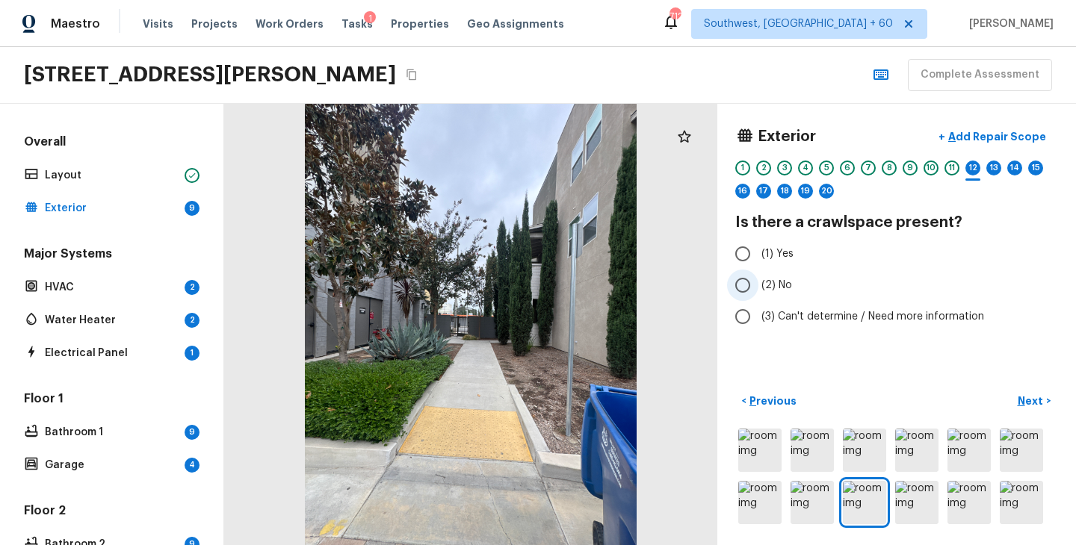
click at [772, 291] on span "(2) No" at bounding box center [776, 285] width 31 height 15
click at [758, 291] on input "(2) No" at bounding box center [742, 285] width 31 height 31
radio input "true"
click at [1024, 403] on p "Next" at bounding box center [1032, 401] width 28 height 15
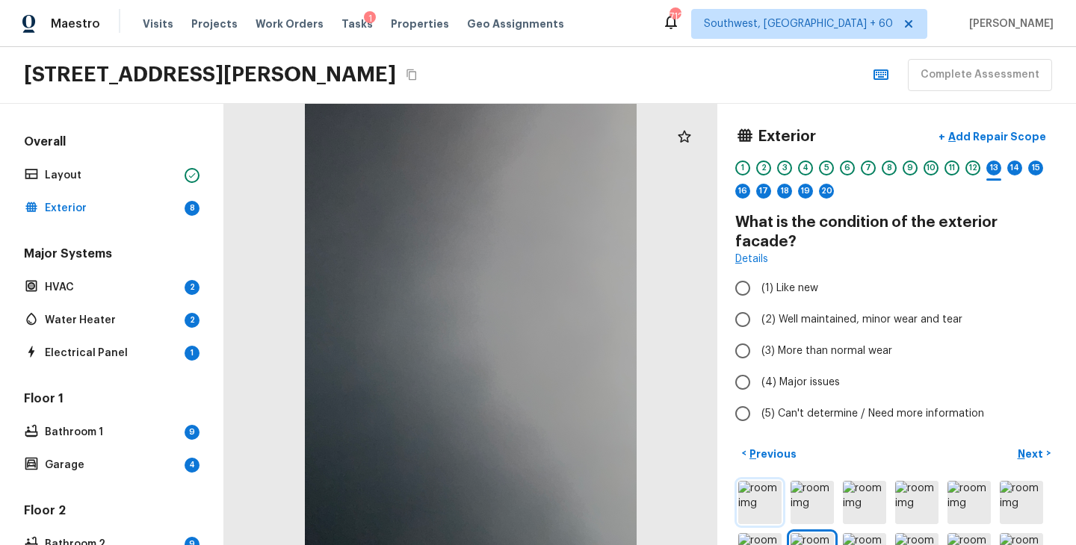
click at [766, 481] on img at bounding box center [759, 502] width 43 height 43
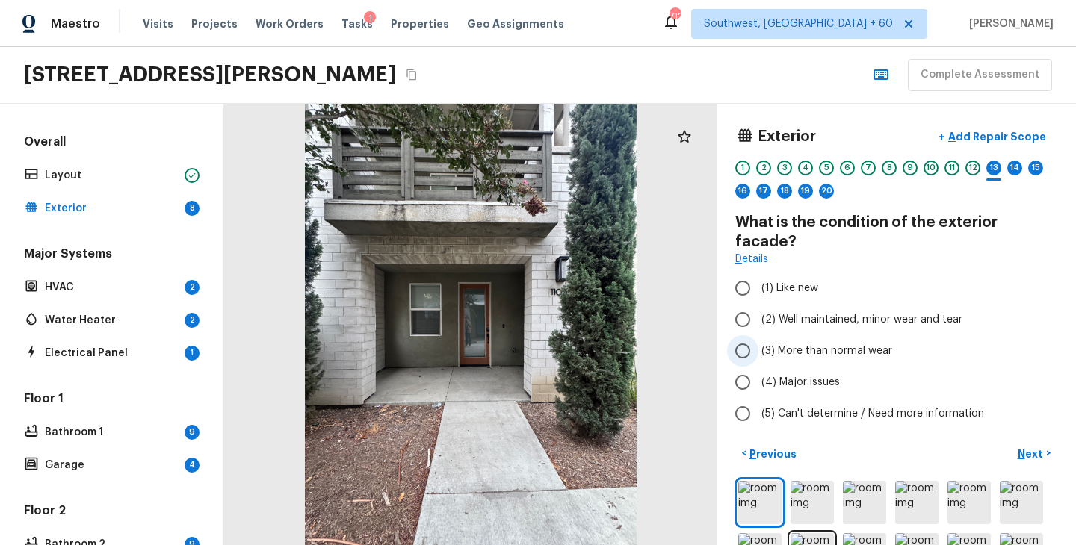
click at [814, 344] on span "(3) More than normal wear" at bounding box center [826, 351] width 131 height 15
click at [758, 335] on input "(3) More than normal wear" at bounding box center [742, 350] width 31 height 31
radio input "true"
click at [1038, 447] on p "Next" at bounding box center [1032, 454] width 28 height 15
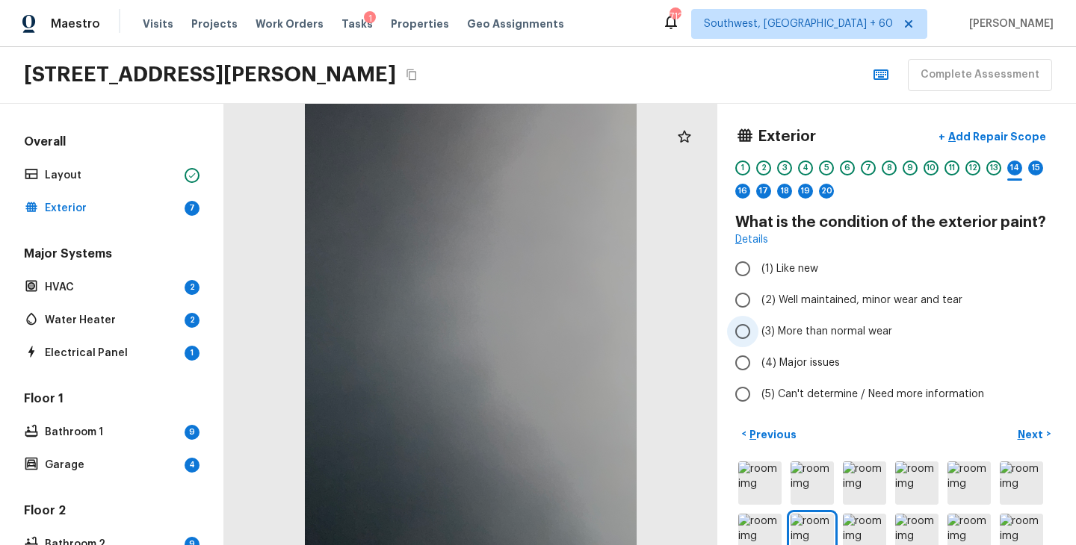
click at [843, 334] on span "(3) More than normal wear" at bounding box center [826, 331] width 131 height 15
click at [758, 334] on input "(3) More than normal wear" at bounding box center [742, 331] width 31 height 31
radio input "true"
click at [1029, 437] on p "Next" at bounding box center [1032, 434] width 28 height 15
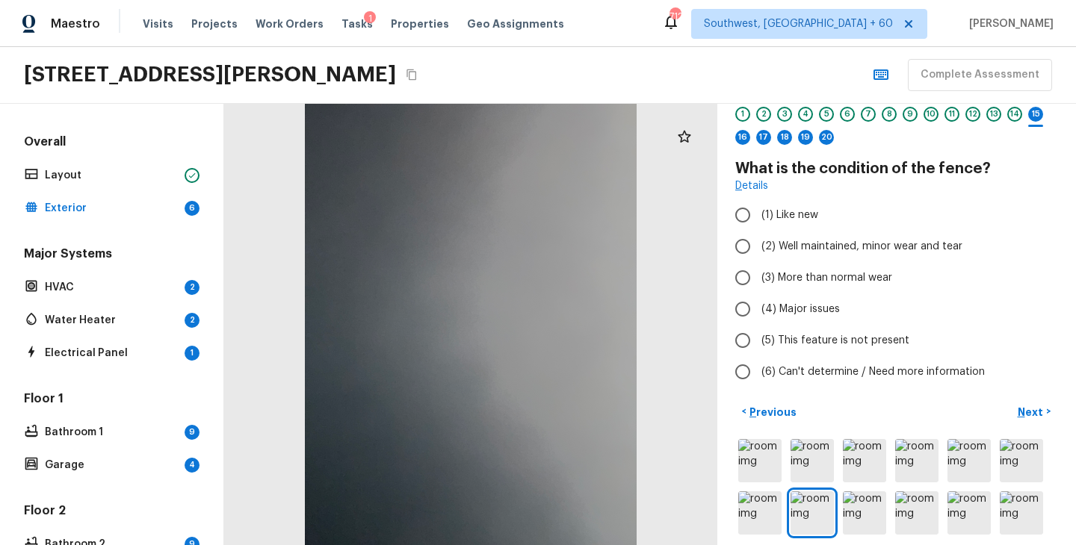
scroll to position [64, 0]
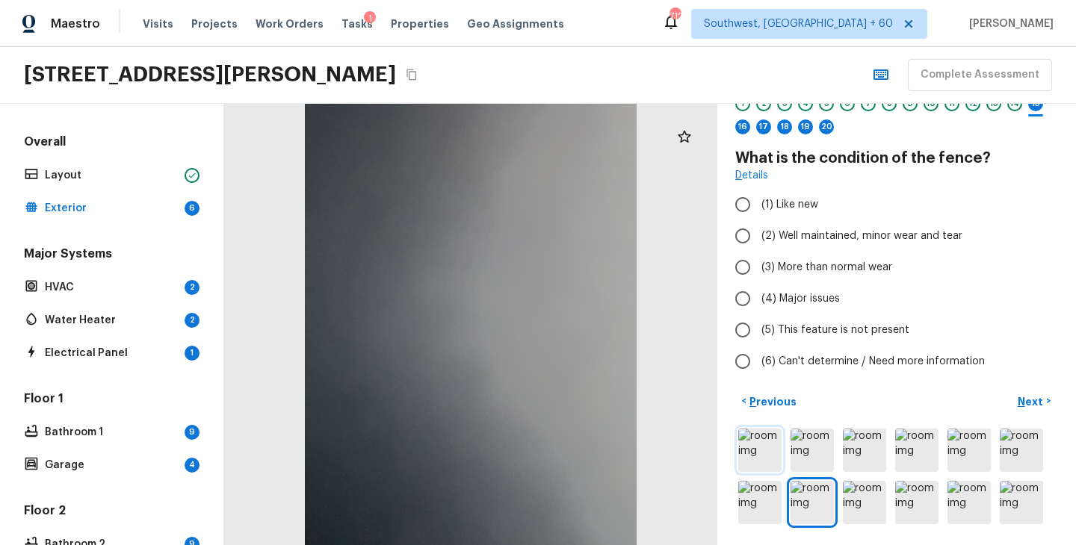
click at [760, 451] on img at bounding box center [759, 450] width 43 height 43
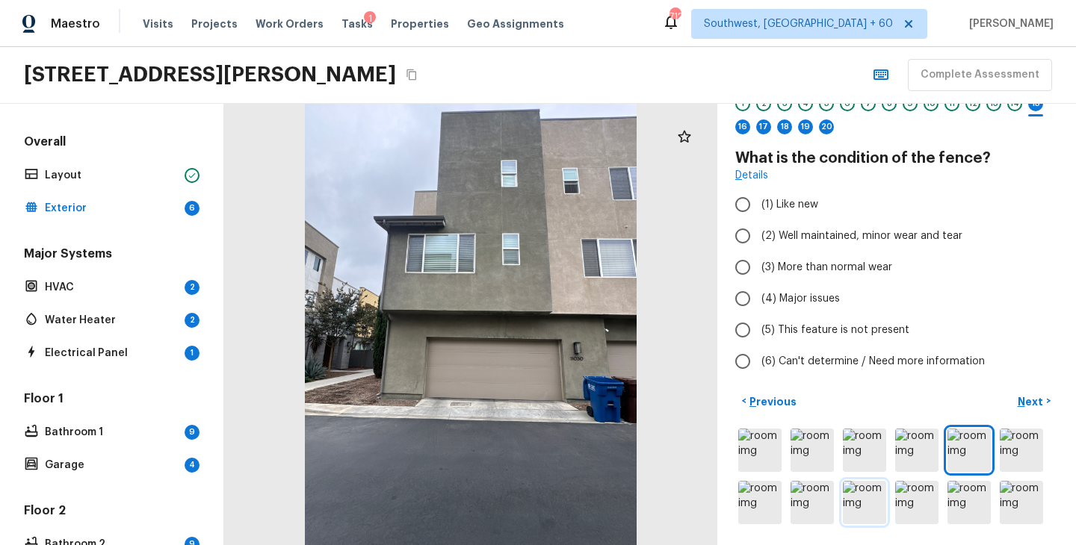
click at [865, 507] on img at bounding box center [864, 502] width 43 height 43
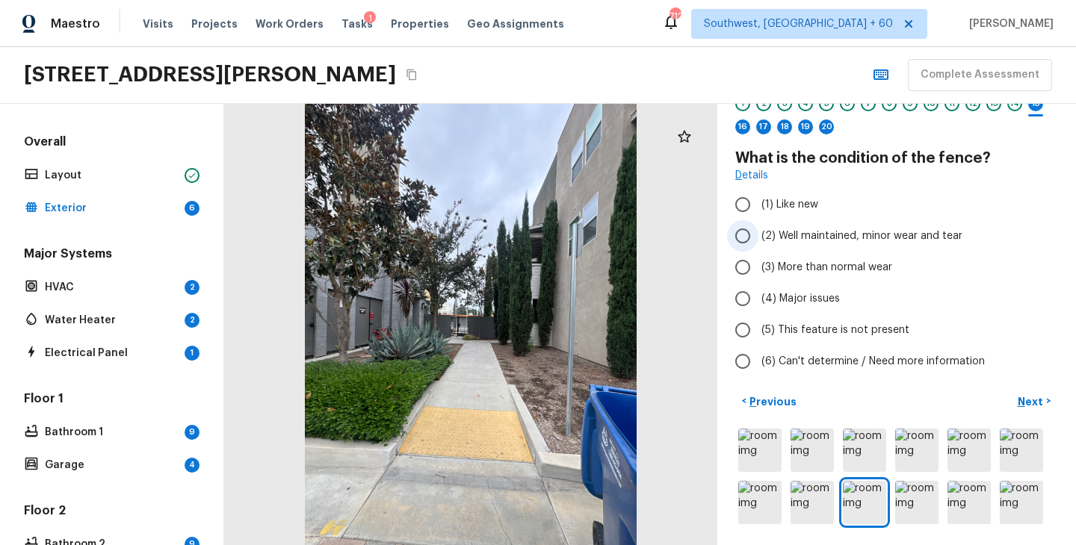
click at [823, 238] on span "(2) Well maintained, minor wear and tear" at bounding box center [861, 236] width 201 height 15
click at [758, 238] on input "(2) Well maintained, minor wear and tear" at bounding box center [742, 235] width 31 height 31
radio input "true"
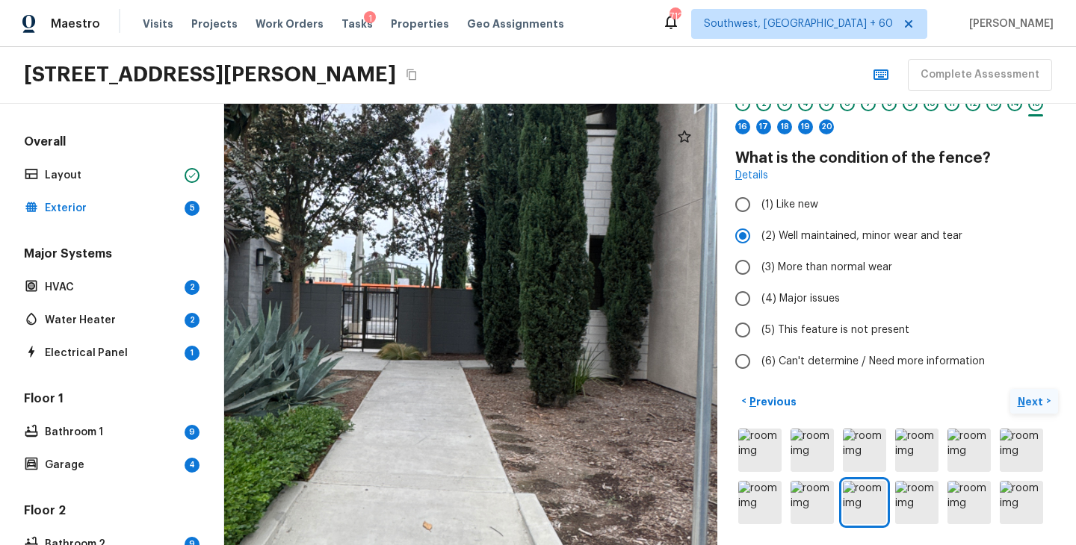
click at [1033, 401] on p "Next" at bounding box center [1032, 401] width 28 height 15
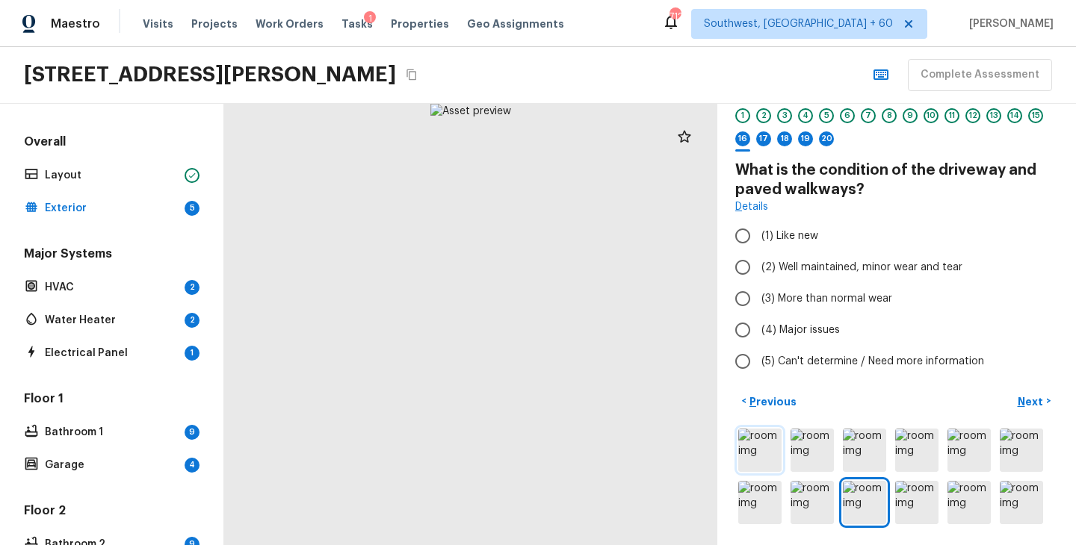
click at [759, 455] on img at bounding box center [759, 450] width 43 height 43
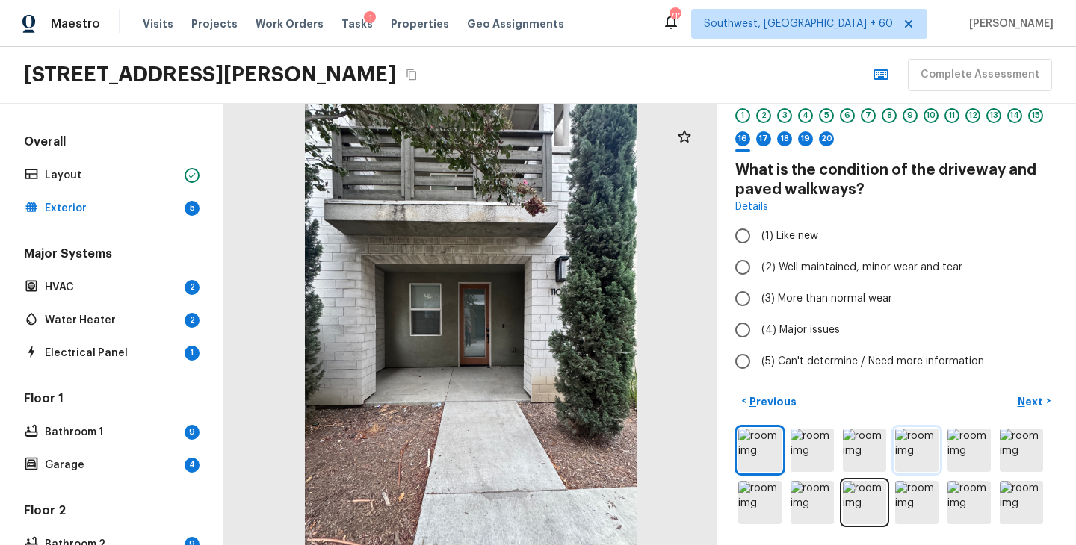
click at [922, 453] on img at bounding box center [916, 450] width 43 height 43
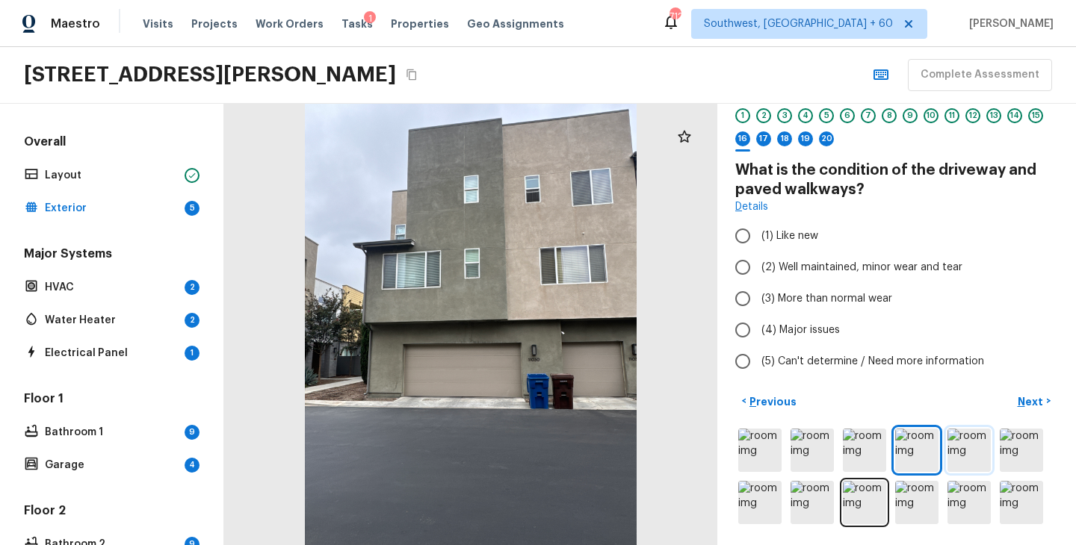
click at [988, 451] on img at bounding box center [968, 450] width 43 height 43
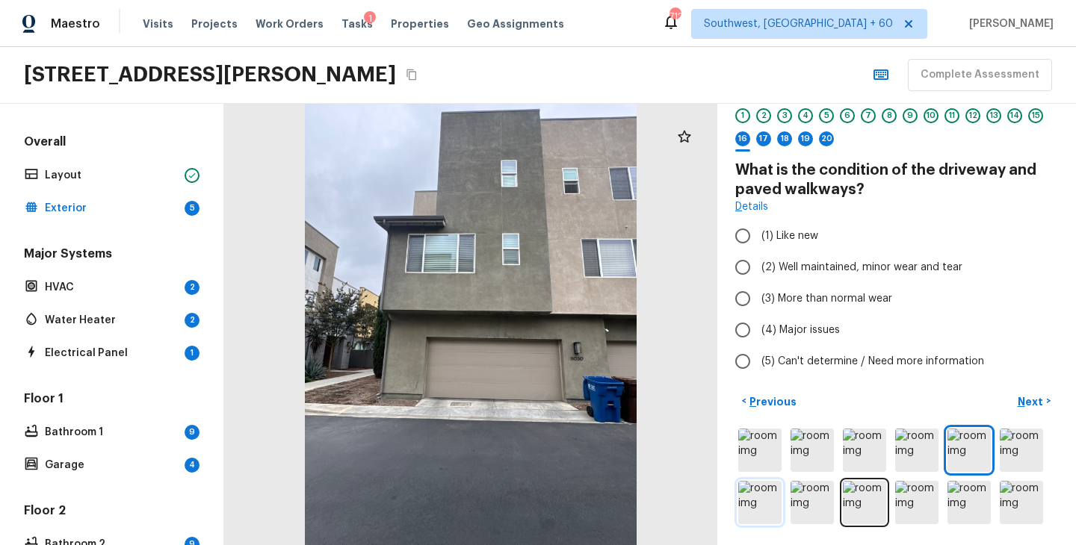
click at [752, 501] on img at bounding box center [759, 502] width 43 height 43
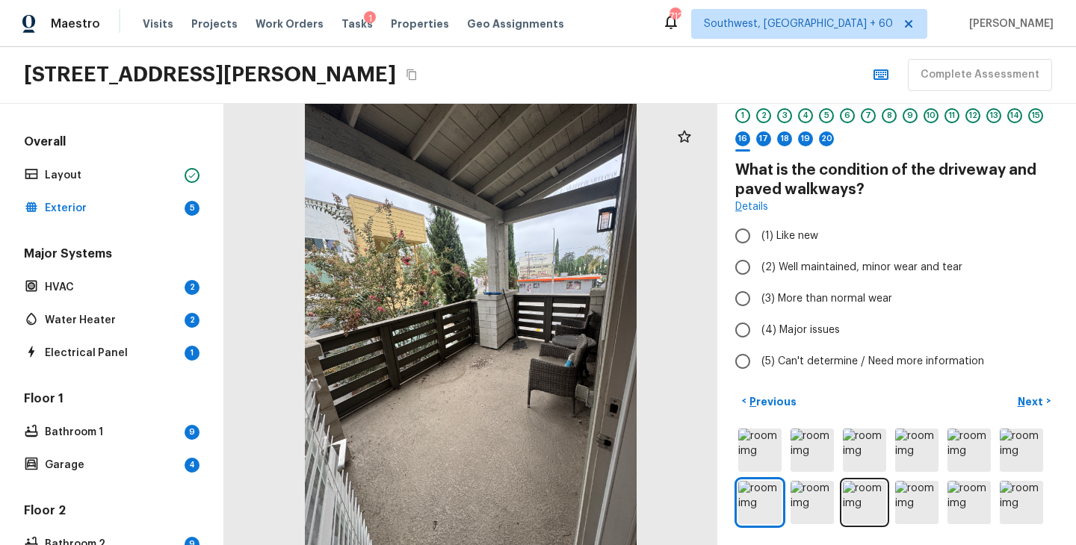
click at [892, 502] on div at bounding box center [896, 477] width 323 height 102
click at [867, 504] on img at bounding box center [864, 502] width 43 height 43
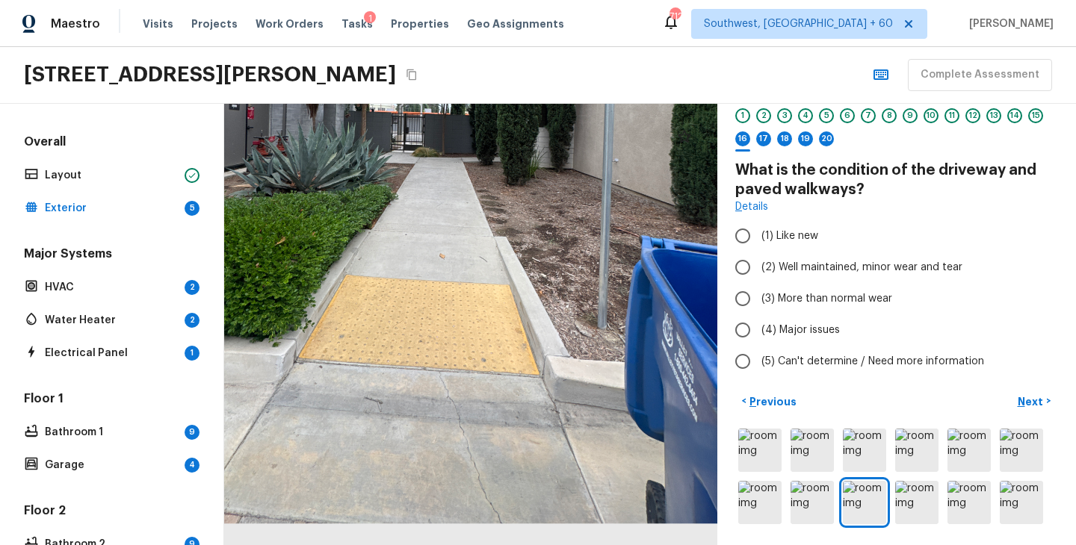
drag, startPoint x: 501, startPoint y: 489, endPoint x: 504, endPoint y: 418, distance: 71.8
click at [504, 418] on div at bounding box center [428, 128] width 882 height 790
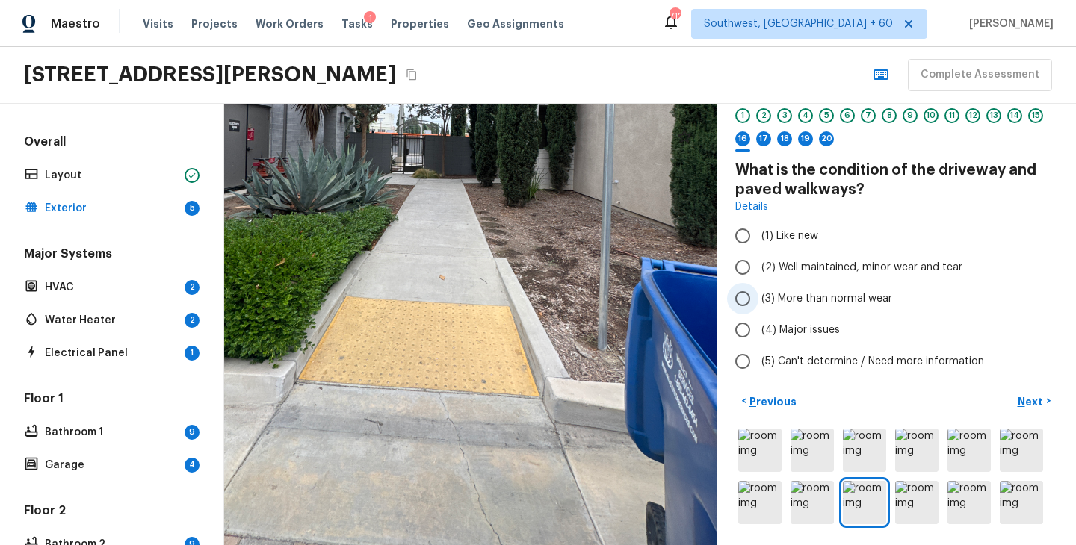
click at [817, 291] on span "(3) More than normal wear" at bounding box center [826, 298] width 131 height 15
click at [758, 291] on input "(3) More than normal wear" at bounding box center [742, 298] width 31 height 31
radio input "true"
click at [1042, 409] on button "Next >" at bounding box center [1034, 401] width 48 height 25
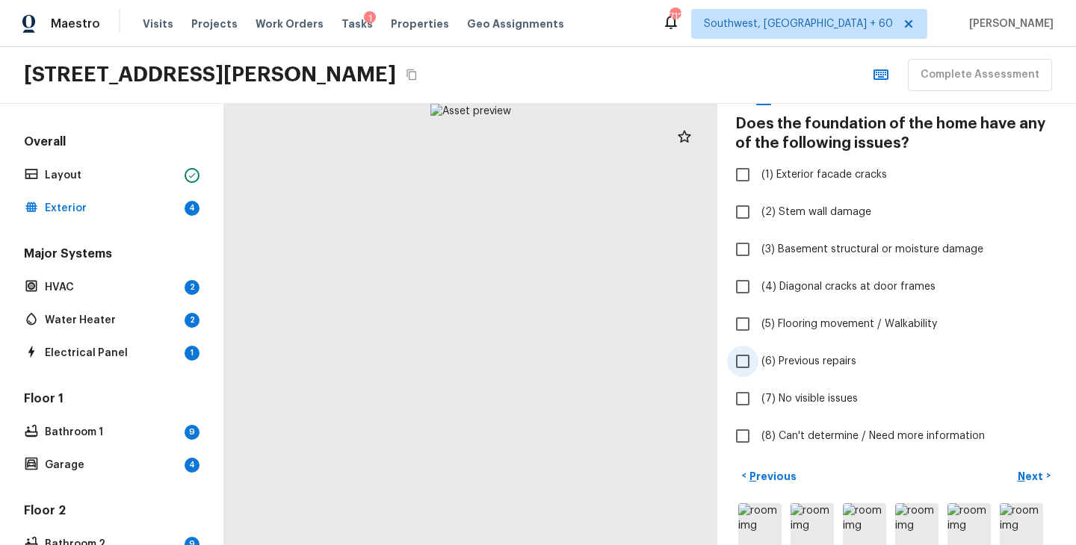
scroll to position [155, 0]
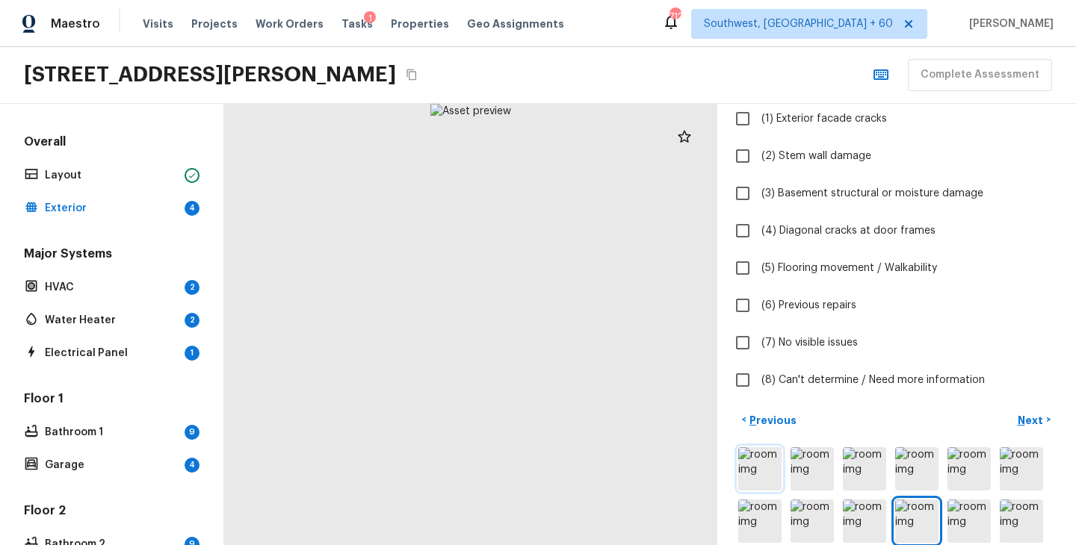
click at [760, 465] on img at bounding box center [759, 469] width 43 height 43
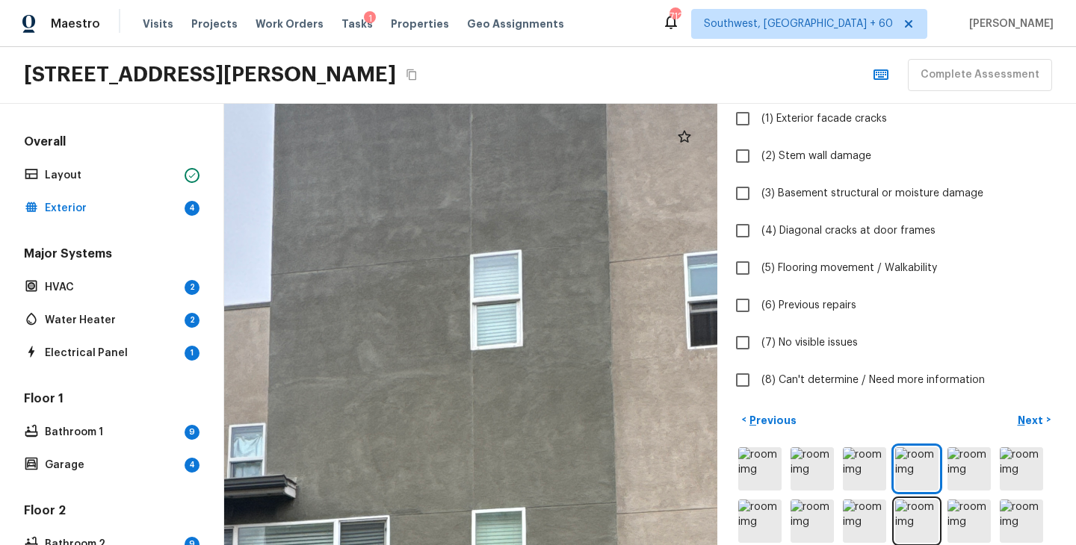
drag, startPoint x: 479, startPoint y: 406, endPoint x: 580, endPoint y: 559, distance: 182.8
click at [580, 545] on html "Maestro Visits Projects Work Orders Tasks 1 Properties Geo Assignments [STREET_…" at bounding box center [538, 272] width 1076 height 545
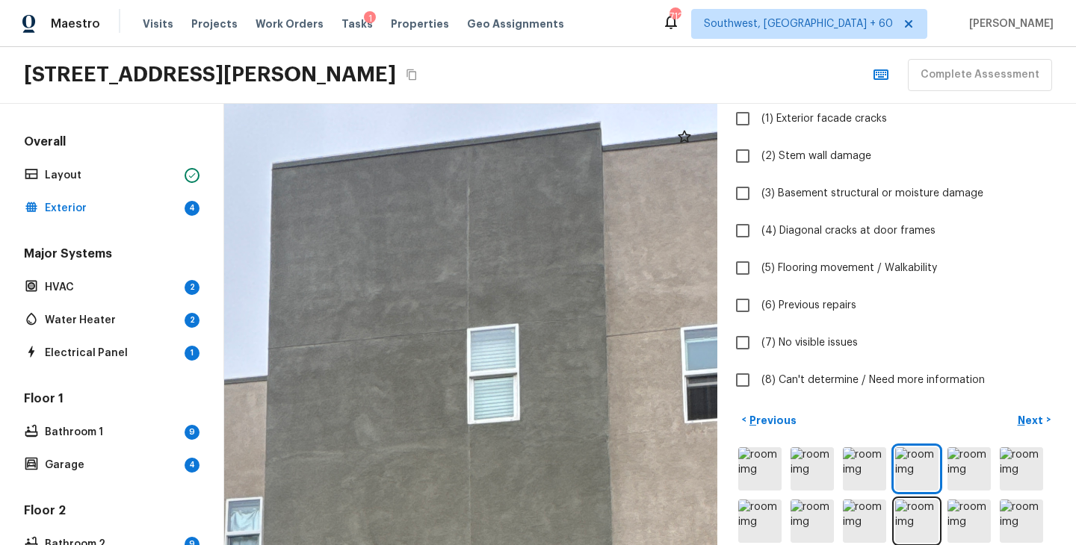
drag, startPoint x: 542, startPoint y: 416, endPoint x: 532, endPoint y: 161, distance: 254.9
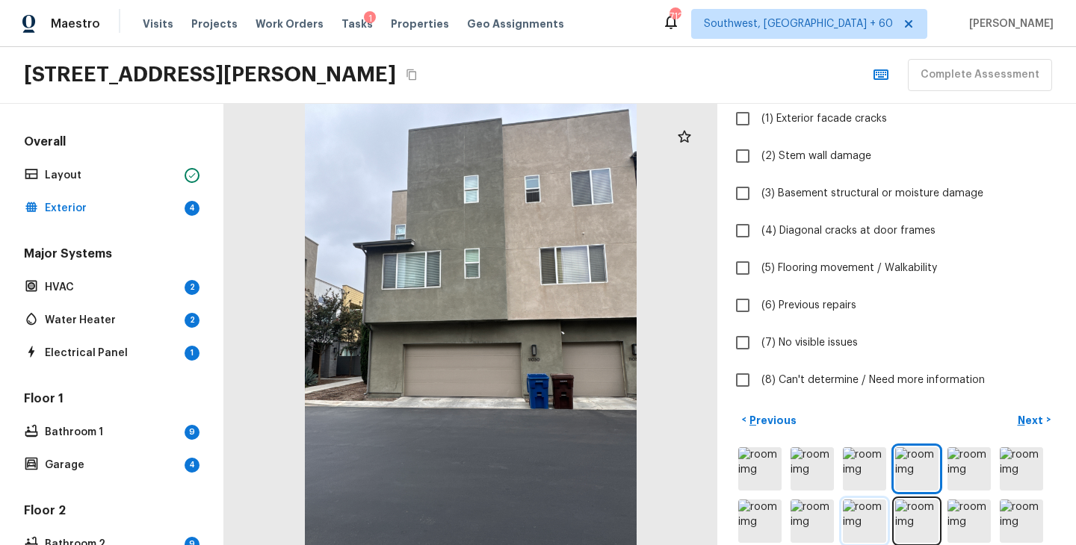
click at [856, 524] on img at bounding box center [864, 521] width 43 height 43
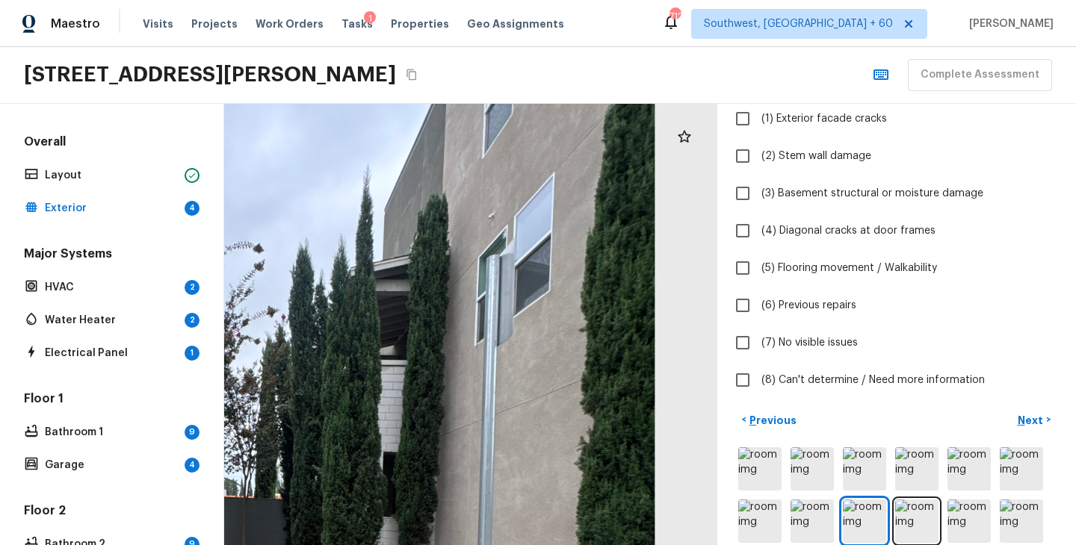
drag, startPoint x: 596, startPoint y: 307, endPoint x: 329, endPoint y: 426, distance: 292.7
click at [329, 426] on div at bounding box center [221, 519] width 1289 height 1154
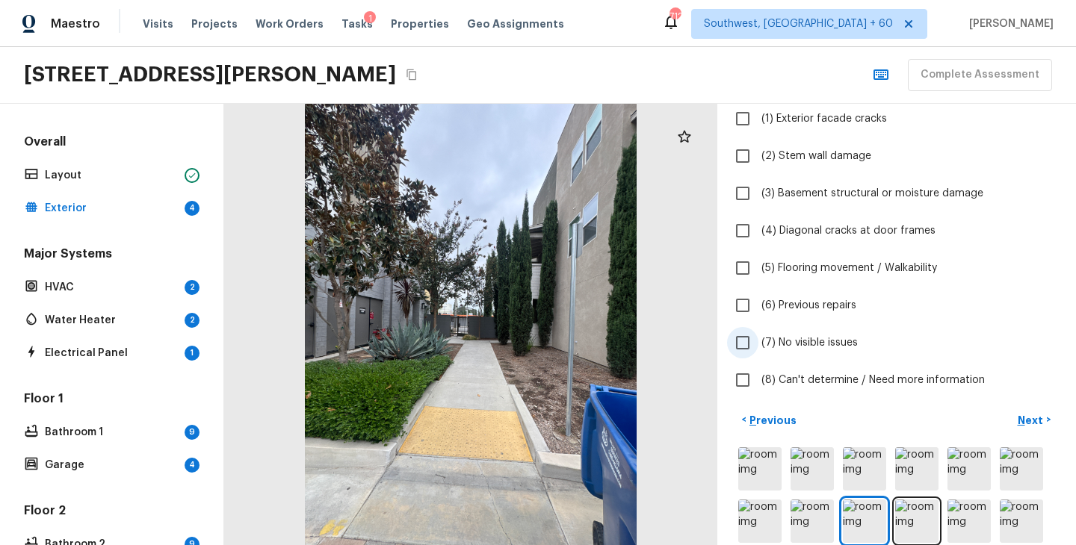
click at [807, 347] on span "(7) No visible issues" at bounding box center [809, 342] width 96 height 15
click at [758, 347] on input "(7) No visible issues" at bounding box center [742, 342] width 31 height 31
checkbox input "true"
click at [1033, 421] on p "Next" at bounding box center [1032, 420] width 28 height 15
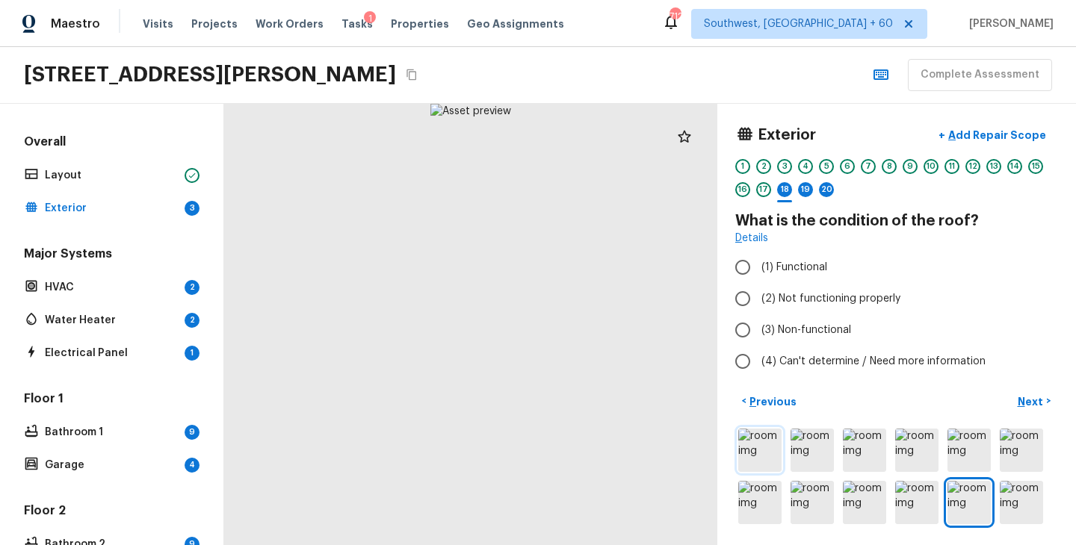
click at [761, 436] on img at bounding box center [759, 450] width 43 height 43
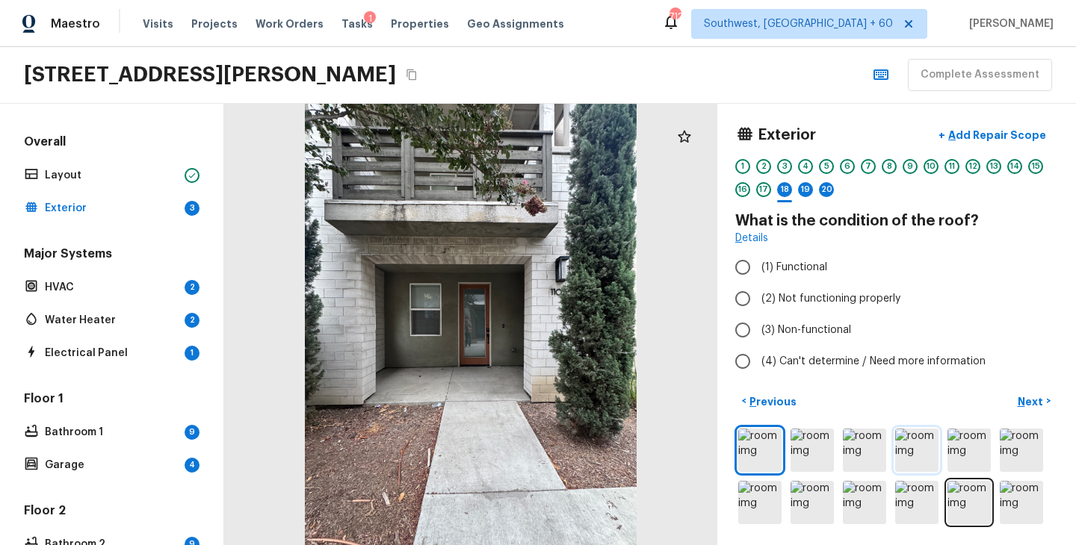
click at [926, 454] on img at bounding box center [916, 450] width 43 height 43
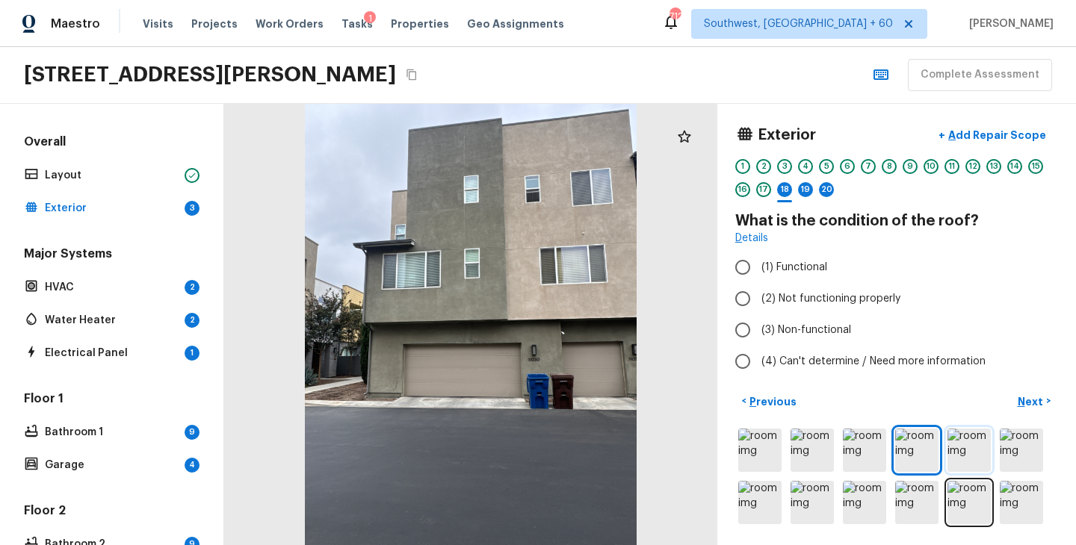
click at [974, 447] on img at bounding box center [968, 450] width 43 height 43
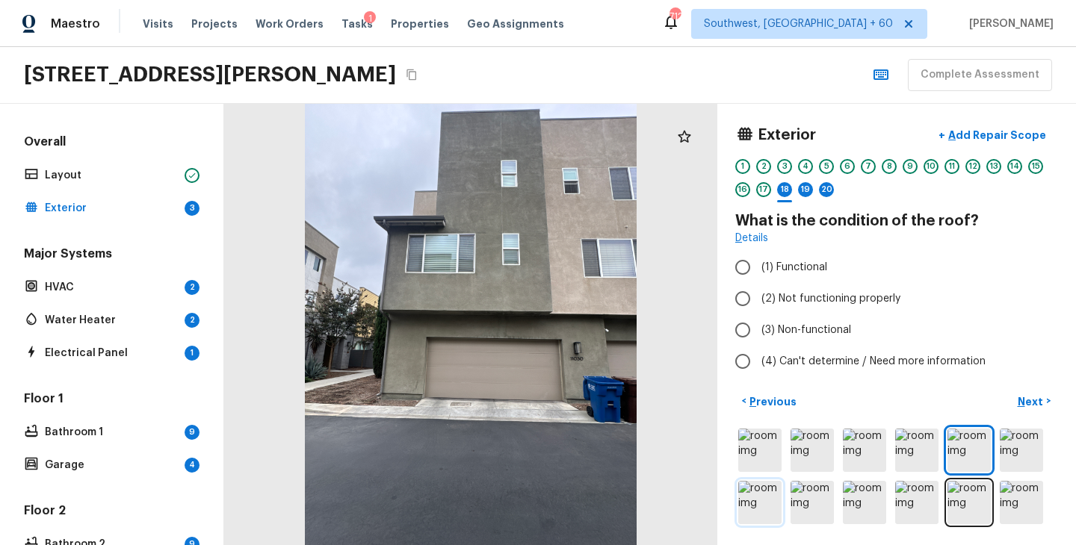
click at [761, 501] on img at bounding box center [759, 502] width 43 height 43
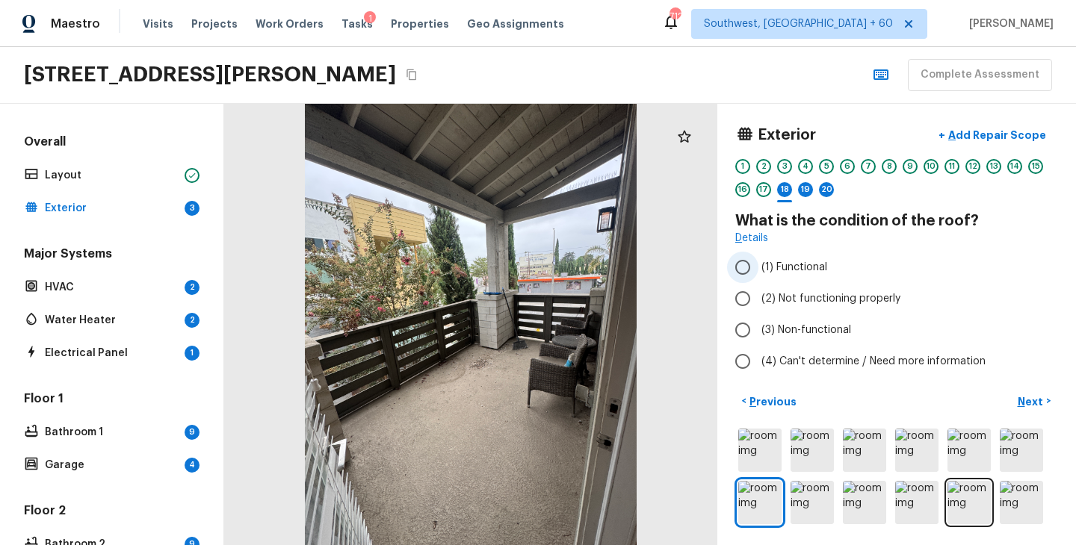
click at [820, 271] on span "(1) Functional" at bounding box center [794, 267] width 66 height 15
click at [758, 271] on input "(1) Functional" at bounding box center [742, 267] width 31 height 31
radio input "true"
click at [1037, 408] on p "Next" at bounding box center [1032, 401] width 28 height 15
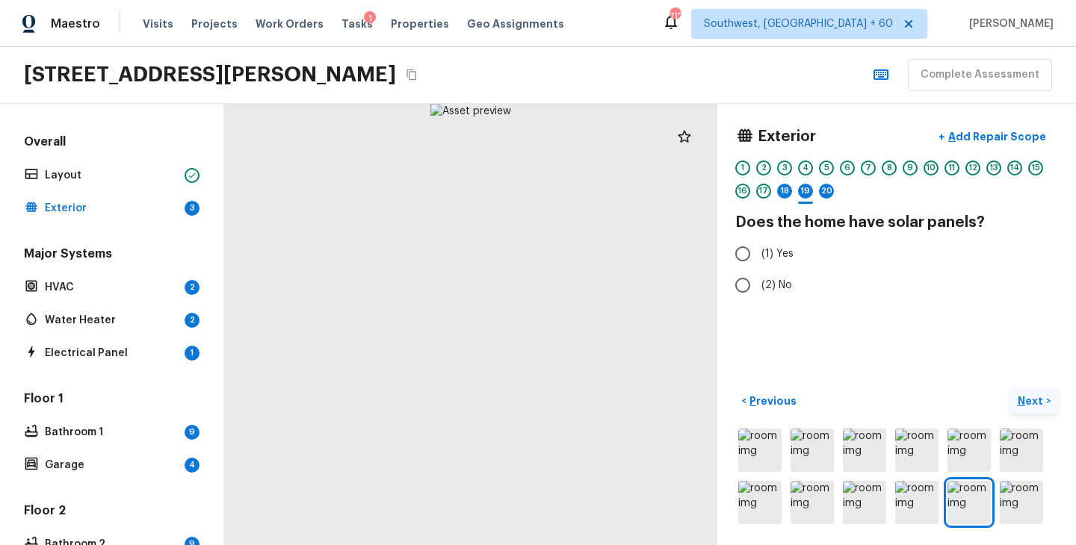
scroll to position [0, 0]
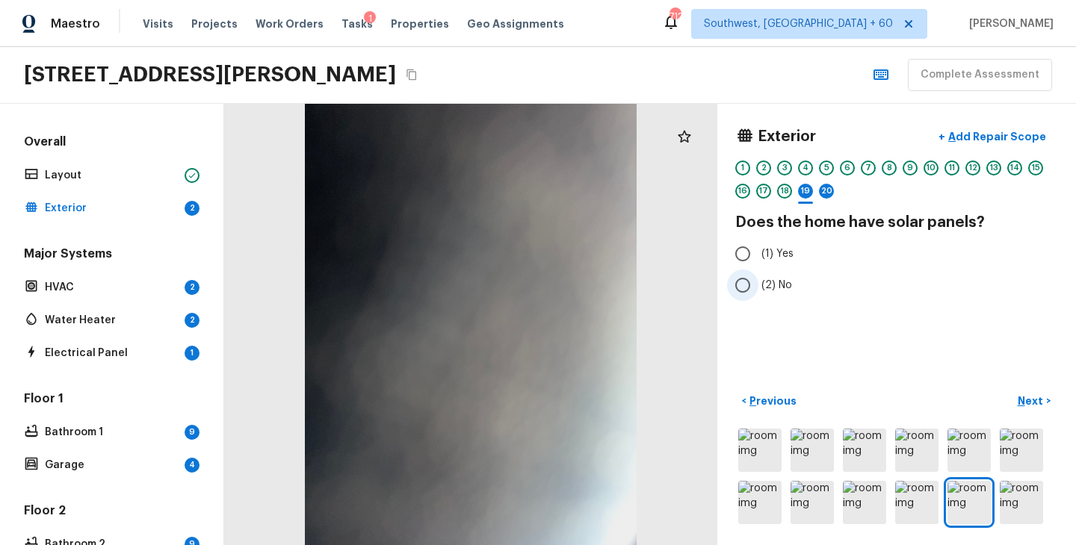
click at [780, 288] on span "(2) No" at bounding box center [776, 285] width 31 height 15
click at [758, 288] on input "(2) No" at bounding box center [742, 285] width 31 height 31
radio input "true"
click at [1024, 401] on p "Next" at bounding box center [1032, 401] width 28 height 15
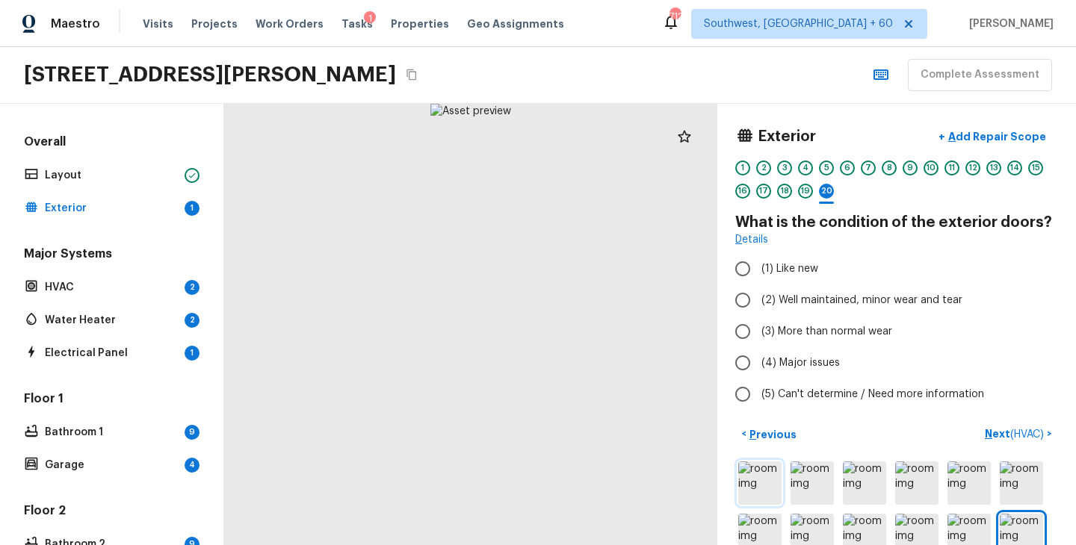
click at [746, 489] on img at bounding box center [759, 483] width 43 height 43
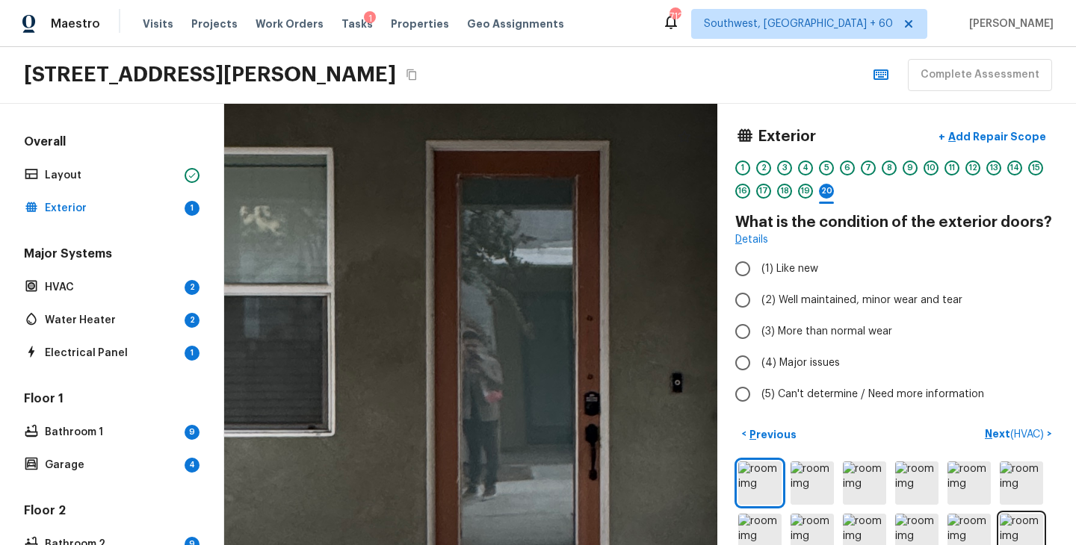
drag, startPoint x: 495, startPoint y: 307, endPoint x: 590, endPoint y: 528, distance: 240.6
click at [591, 529] on div at bounding box center [496, 374] width 2720 height 2436
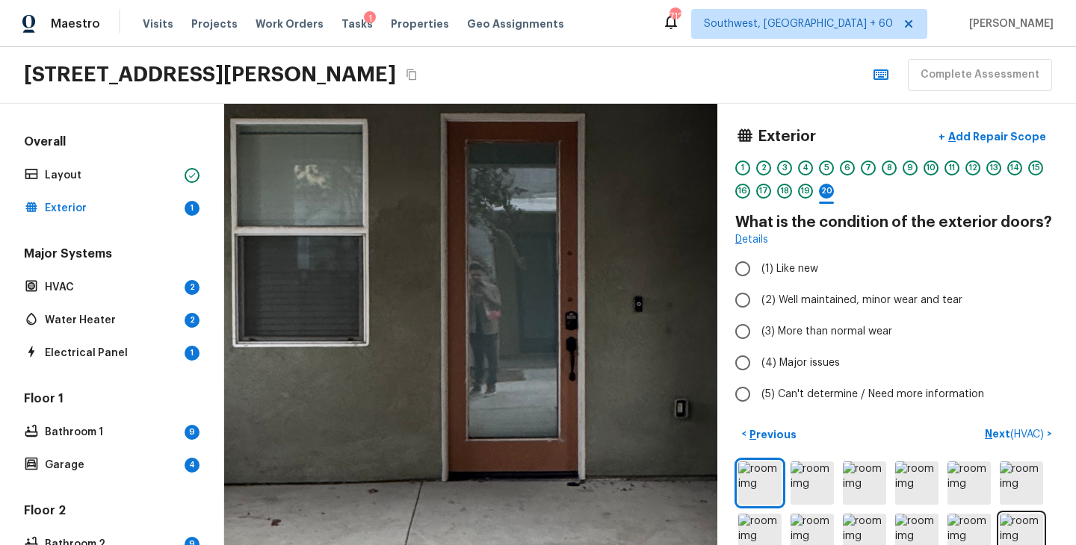
drag, startPoint x: 660, startPoint y: 495, endPoint x: 640, endPoint y: 388, distance: 108.7
click at [640, 388] on div at bounding box center [496, 296] width 2143 height 1919
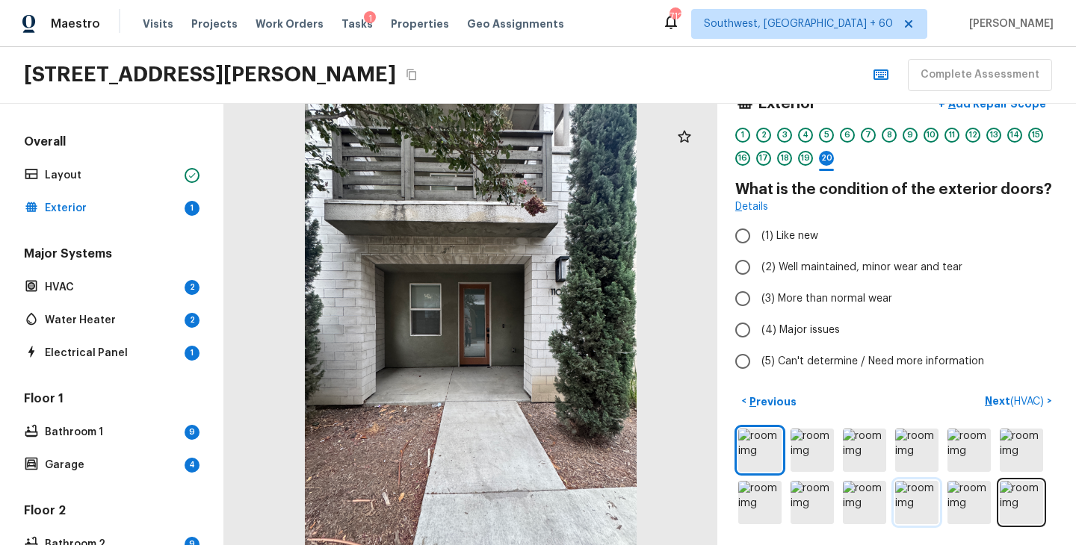
scroll to position [33, 0]
click at [870, 507] on img at bounding box center [864, 502] width 43 height 43
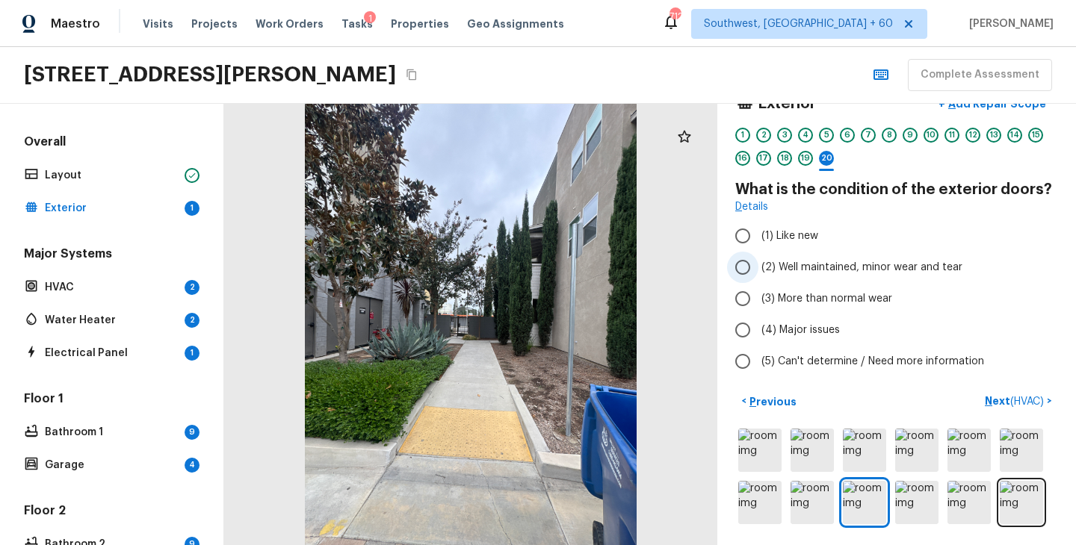
click at [802, 260] on span "(2) Well maintained, minor wear and tear" at bounding box center [861, 267] width 201 height 15
click at [758, 260] on input "(2) Well maintained, minor wear and tear" at bounding box center [742, 267] width 31 height 31
radio input "true"
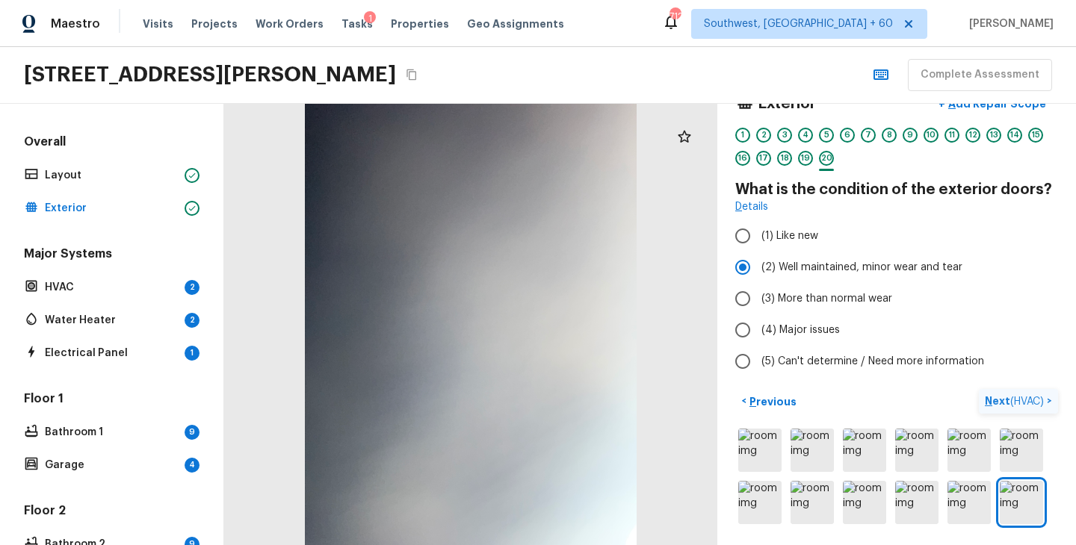
click at [988, 400] on p "Next ( HVAC )" at bounding box center [1016, 402] width 62 height 16
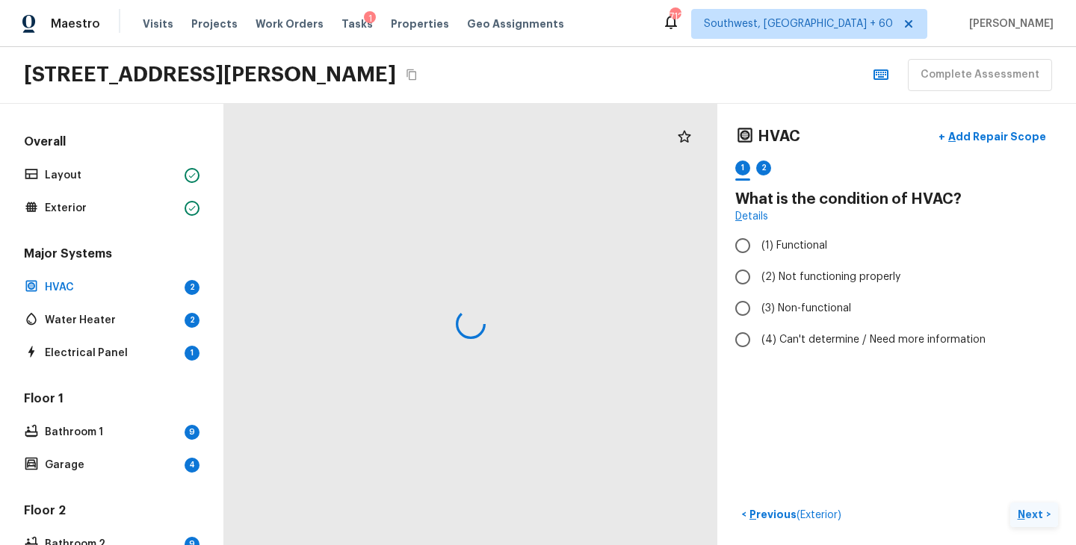
scroll to position [0, 0]
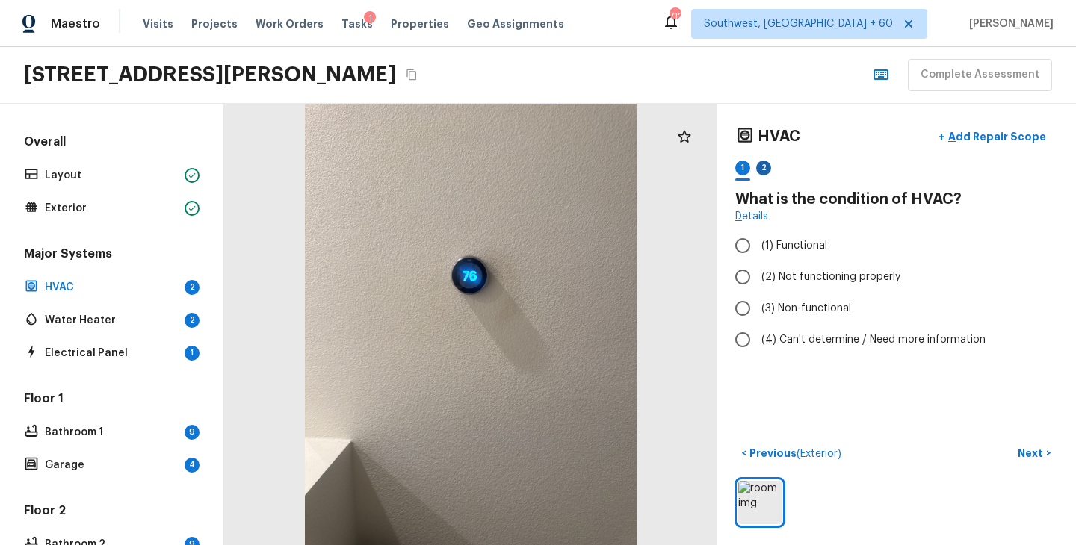
click at [765, 166] on div "2" at bounding box center [763, 168] width 15 height 15
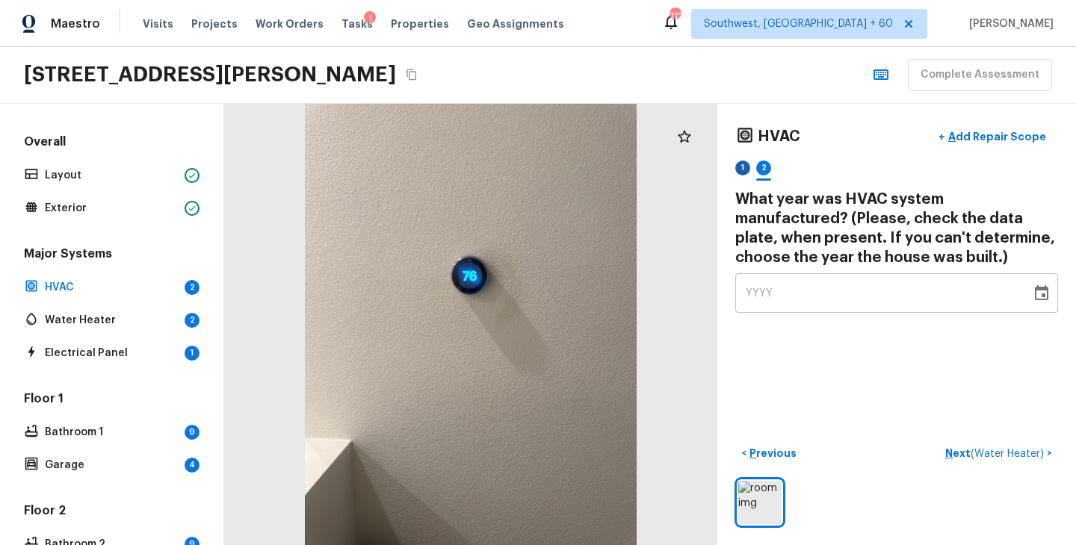
click at [739, 170] on div "1" at bounding box center [742, 168] width 15 height 15
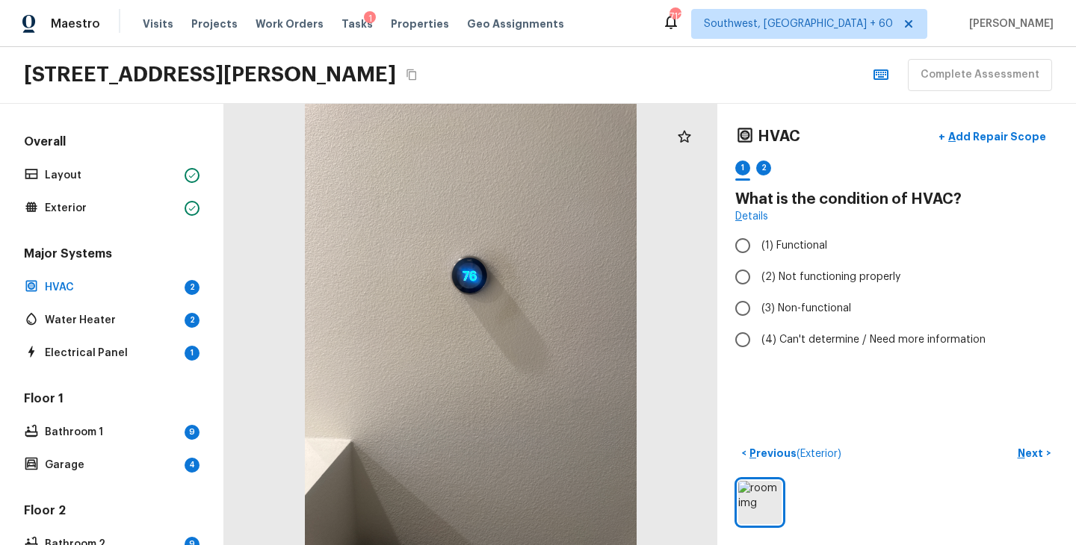
click at [418, 78] on icon "Copy Address" at bounding box center [412, 75] width 12 height 12
click at [816, 249] on span "(1) Functional" at bounding box center [794, 245] width 66 height 15
click at [758, 249] on input "(1) Functional" at bounding box center [742, 245] width 31 height 31
radio input "true"
click at [1028, 449] on p "Next" at bounding box center [1032, 453] width 28 height 15
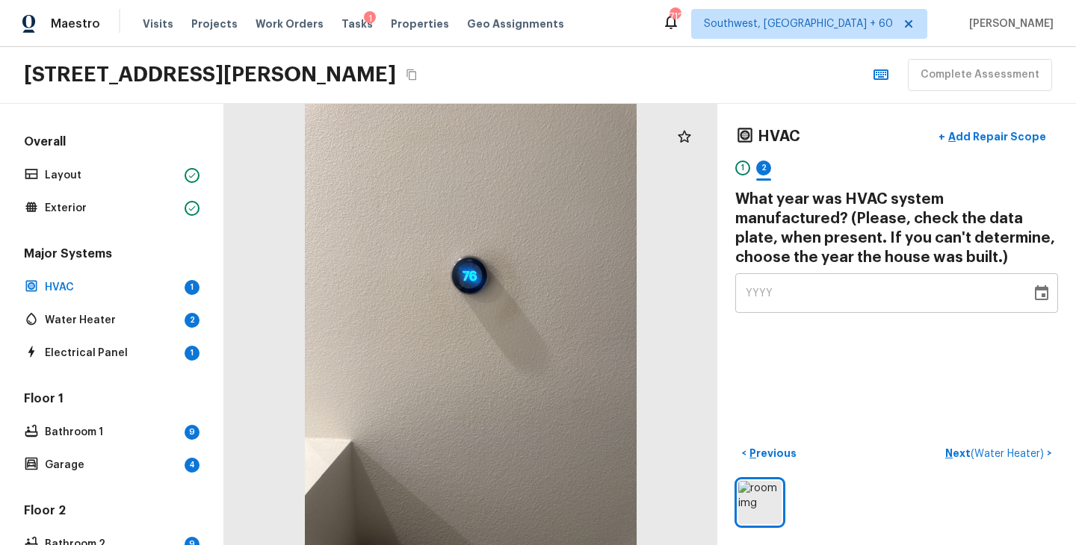
click at [751, 291] on span "YYYY" at bounding box center [760, 293] width 28 height 10
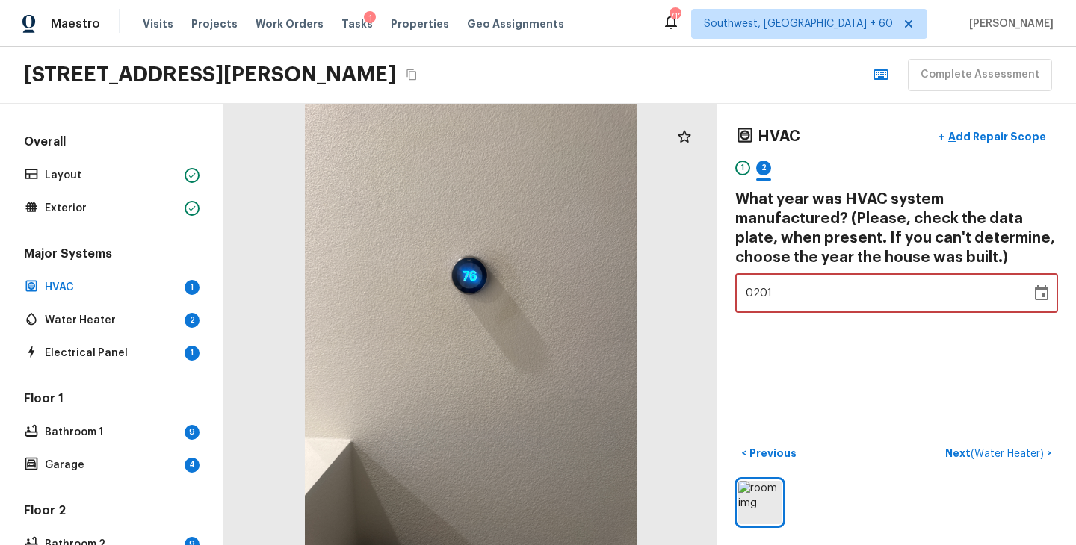
type input "2017"
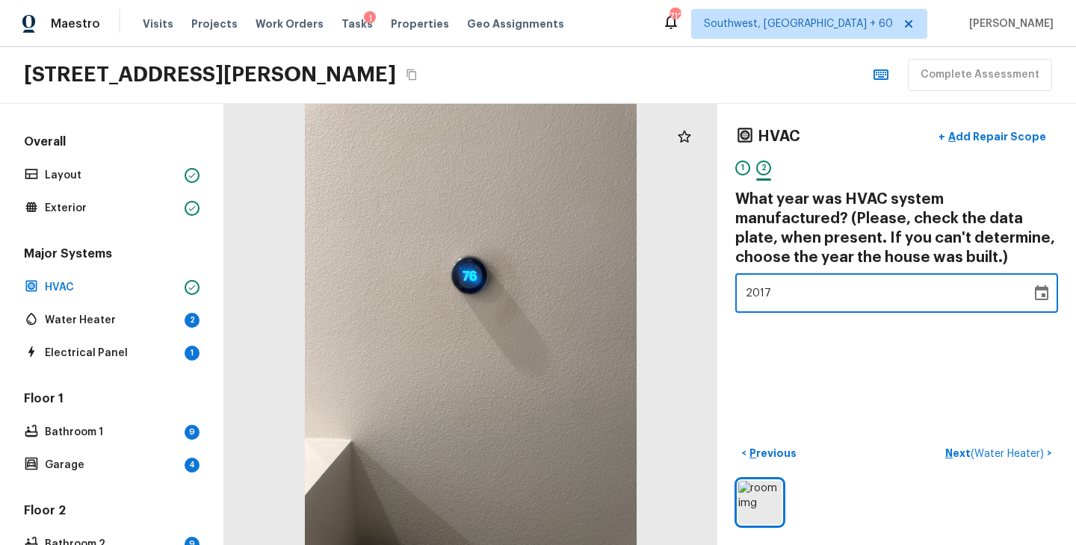
click at [777, 419] on div "HVAC + Add Repair Scope 1 2 What year was HVAC system manufactured? (Please, ch…" at bounding box center [896, 325] width 359 height 442
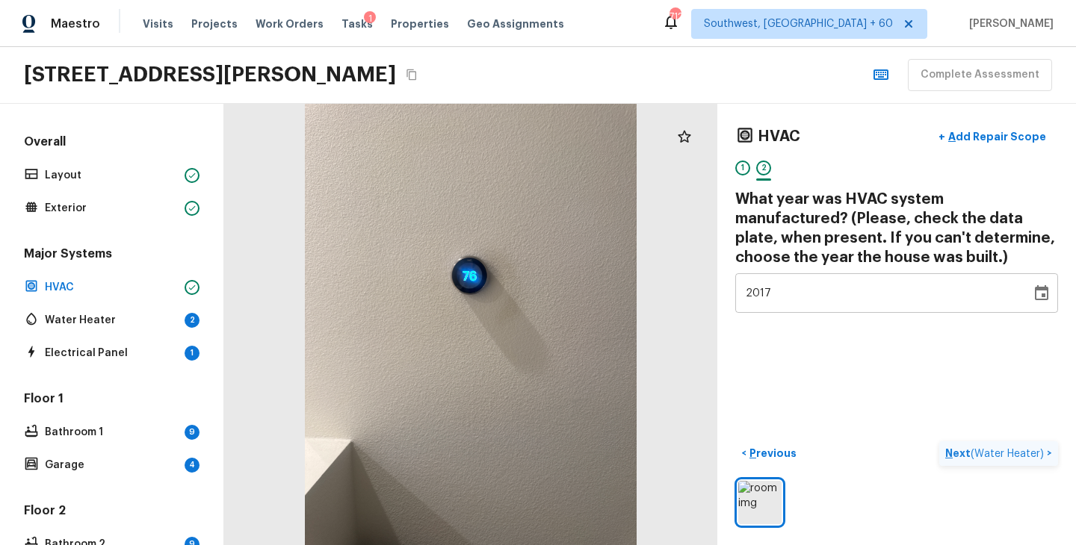
click at [951, 451] on p "Next ( Water Heater )" at bounding box center [996, 454] width 102 height 16
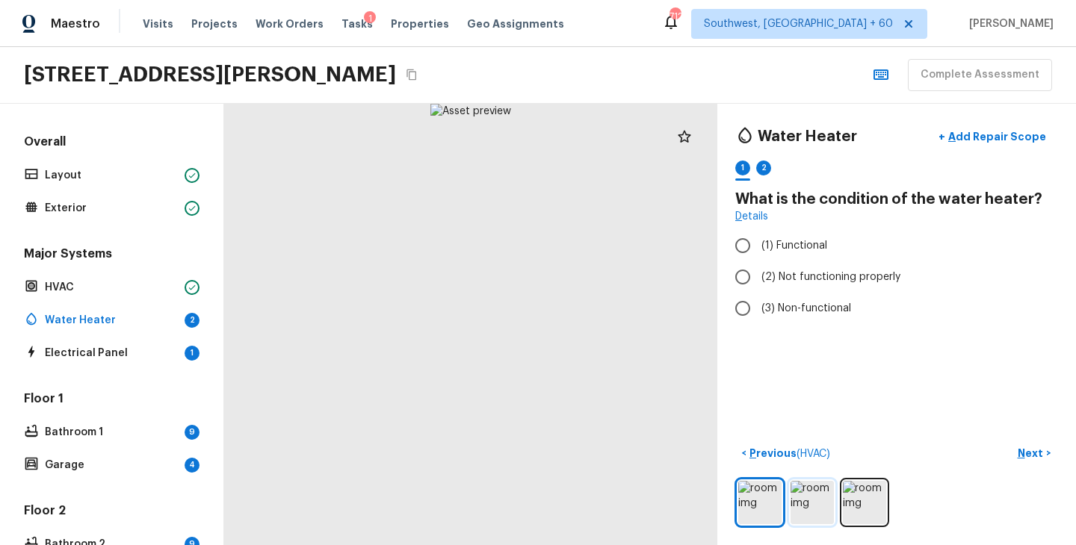
click at [806, 508] on img at bounding box center [811, 502] width 43 height 43
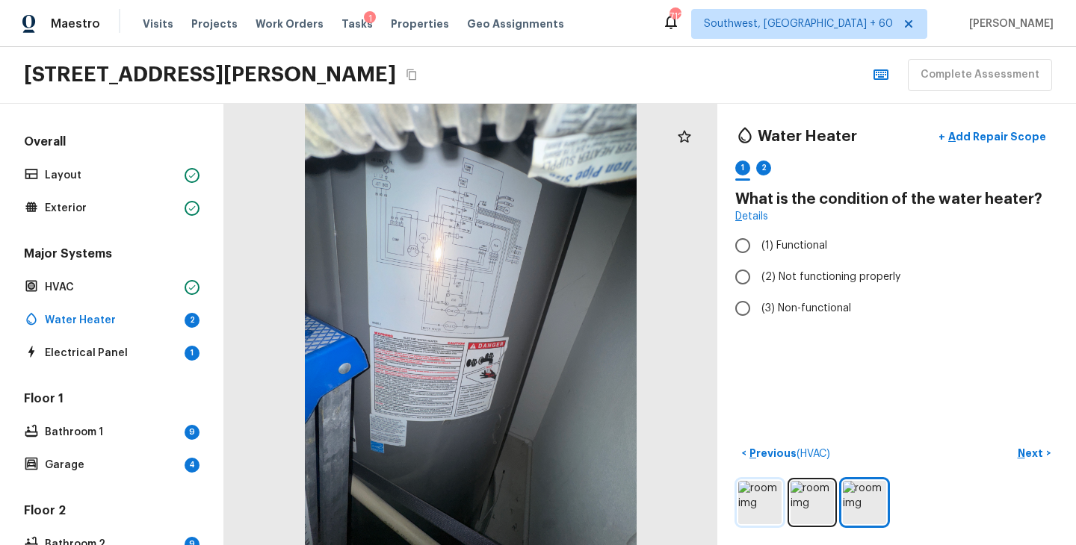
click at [764, 503] on img at bounding box center [759, 502] width 43 height 43
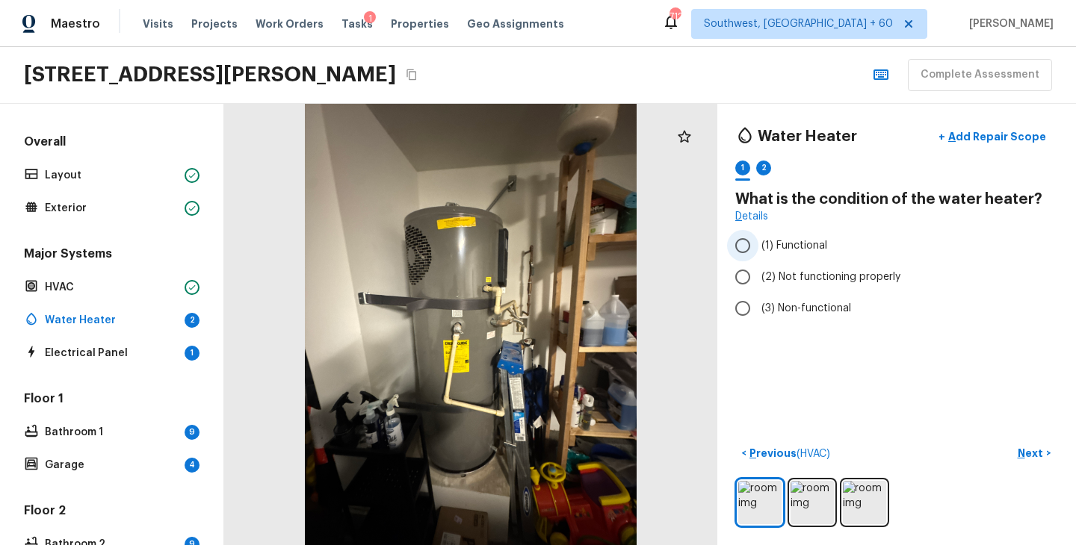
click at [790, 250] on span "(1) Functional" at bounding box center [794, 245] width 66 height 15
click at [758, 250] on input "(1) Functional" at bounding box center [742, 245] width 31 height 31
radio input "true"
click at [1023, 453] on p "Next" at bounding box center [1032, 453] width 28 height 15
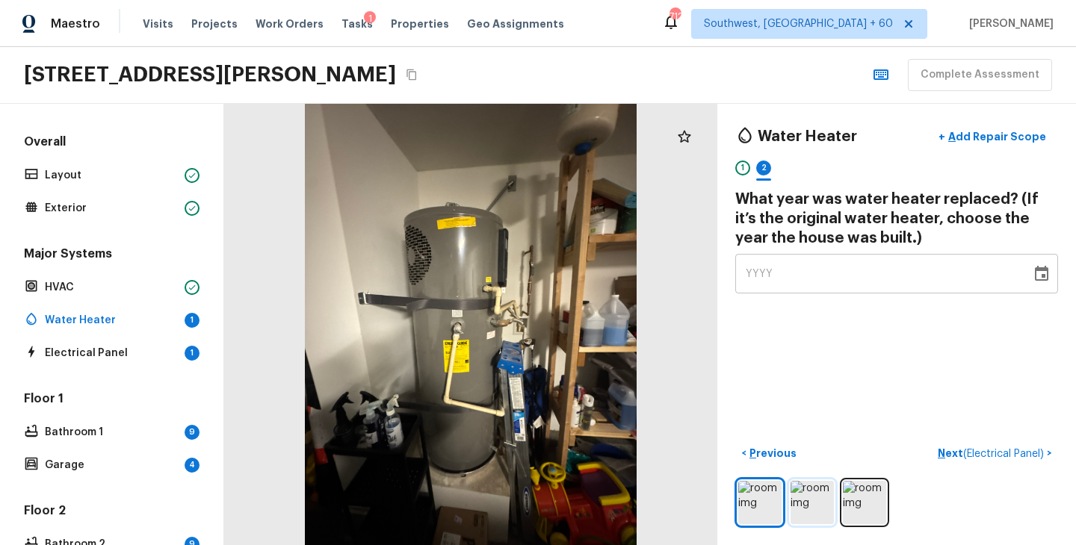
click at [812, 508] on img at bounding box center [811, 502] width 43 height 43
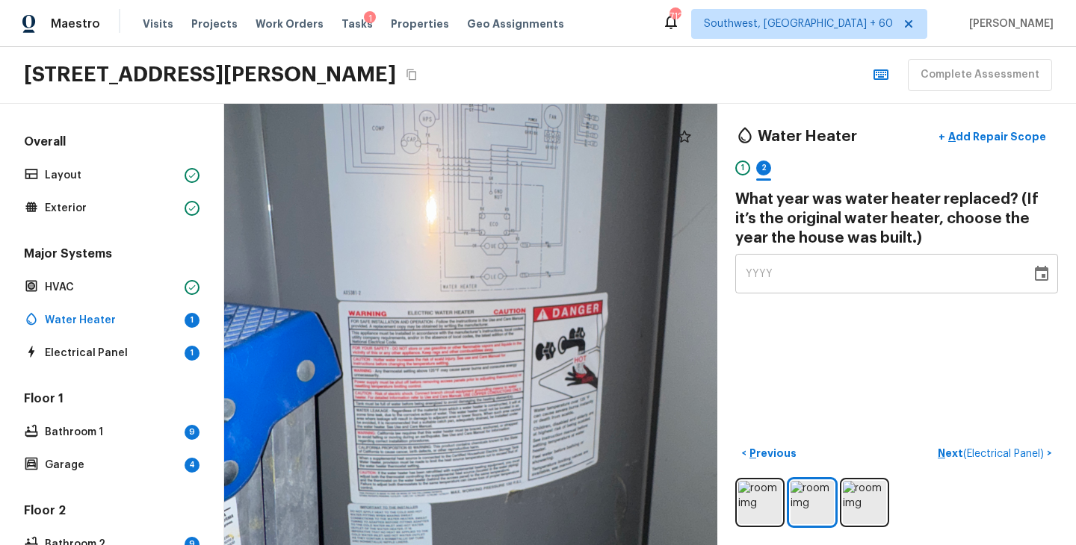
drag, startPoint x: 412, startPoint y: 202, endPoint x: 499, endPoint y: 202, distance: 87.4
click at [499, 202] on div at bounding box center [521, 304] width 1204 height 1078
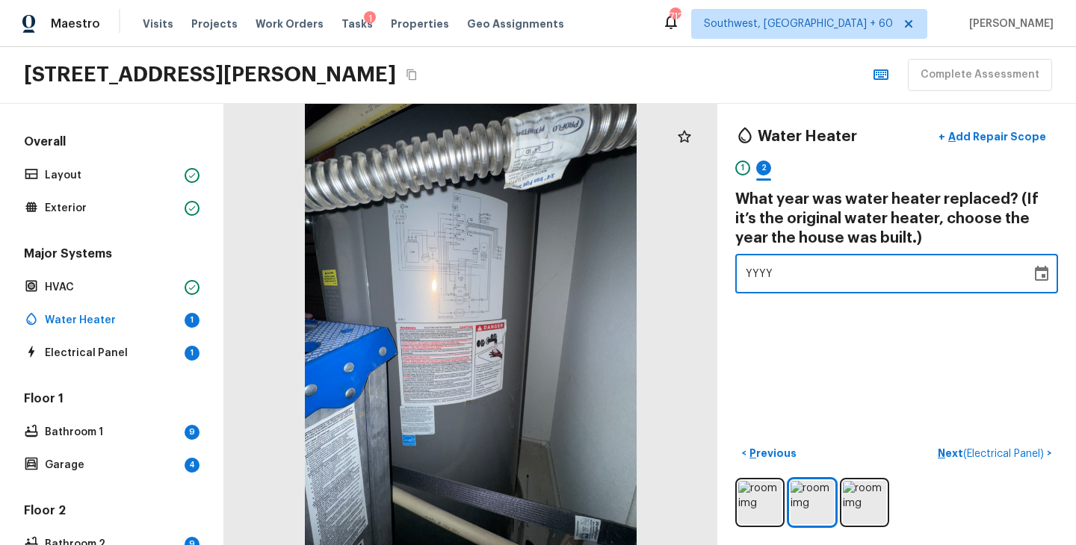
click at [753, 267] on span "YYYY" at bounding box center [760, 274] width 28 height 15
type input "2017"
click at [822, 327] on div "Water Heater + Add Repair Scope 1 2 What year was water heater replaced? (If it…" at bounding box center [896, 325] width 359 height 442
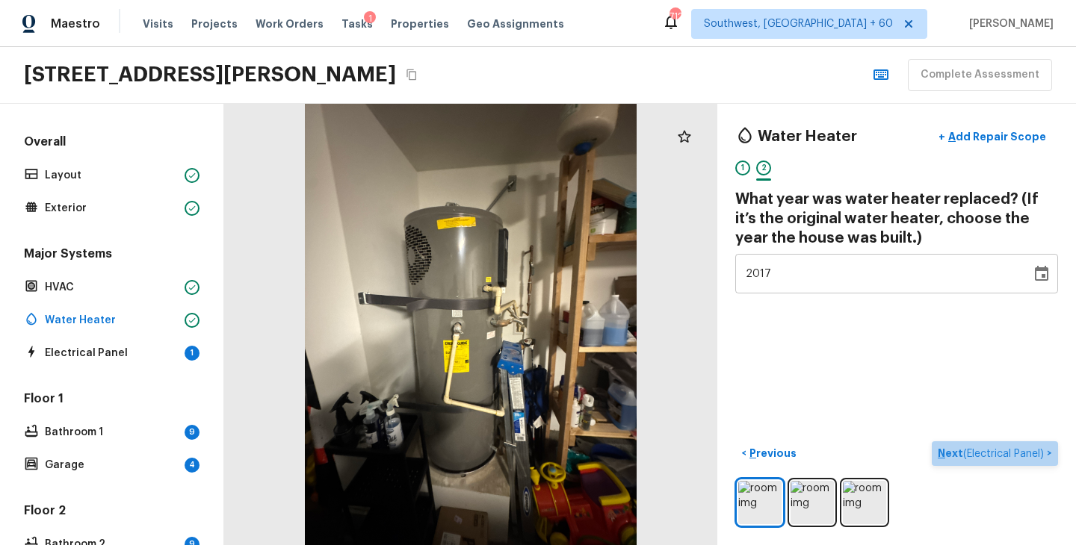
click at [946, 456] on p "Next ( Electrical Panel )" at bounding box center [992, 454] width 109 height 16
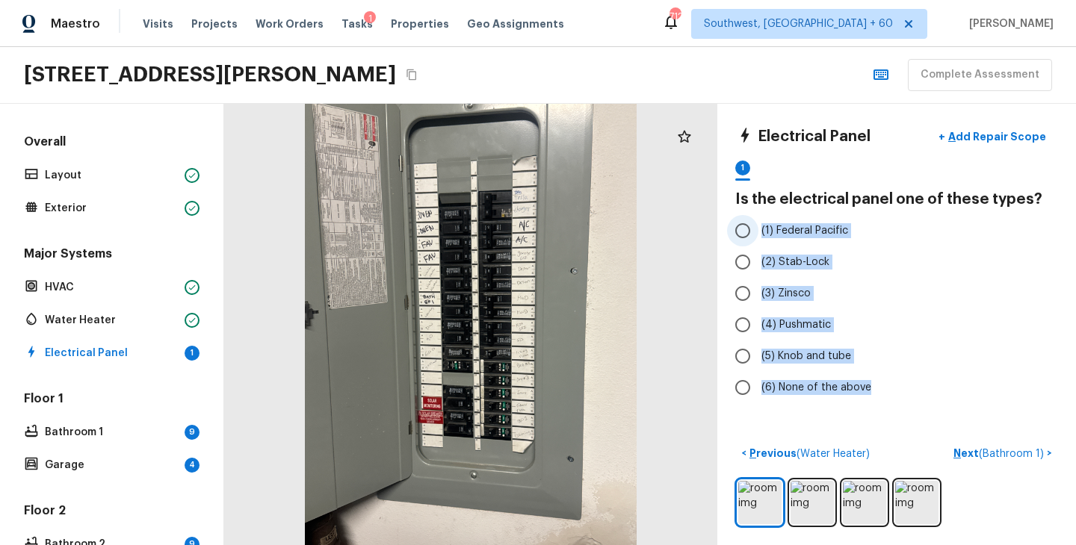
drag, startPoint x: 873, startPoint y: 388, endPoint x: 762, endPoint y: 228, distance: 194.4
click at [762, 228] on div "(1) Federal Pacific (2) Stab-Lock (3) Zinsco (4) Pushmatic (5) Knob and tube (6…" at bounding box center [896, 309] width 323 height 188
copy div "(1) Federal Pacific (2) Stab-Lock (3) Zinsco (4) Pushmatic (5) Knob and tube (6…"
click at [1000, 323] on label "(4) Pushmatic" at bounding box center [886, 324] width 319 height 31
click at [758, 323] on input "(4) Pushmatic" at bounding box center [742, 324] width 31 height 31
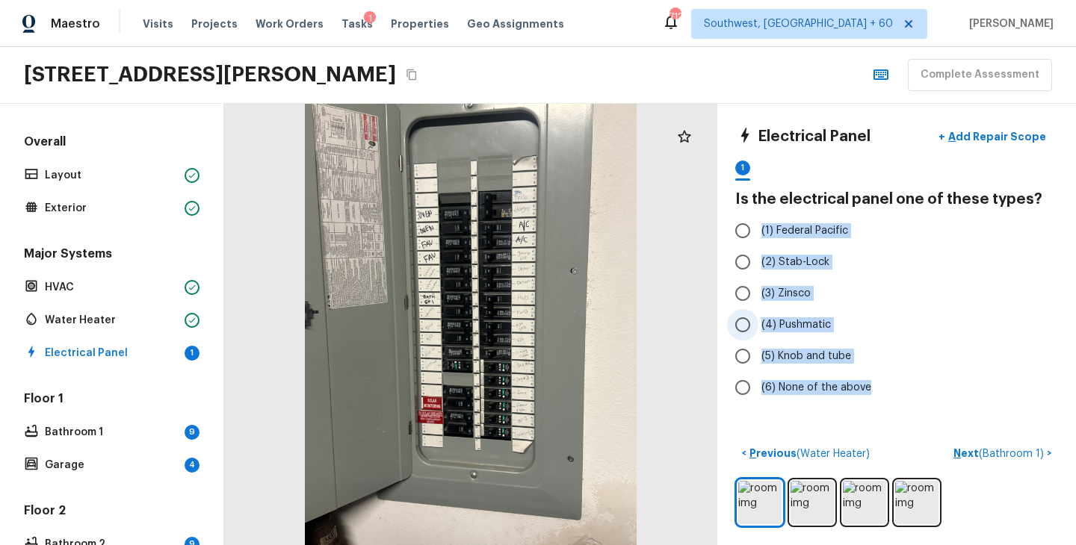
radio input "true"
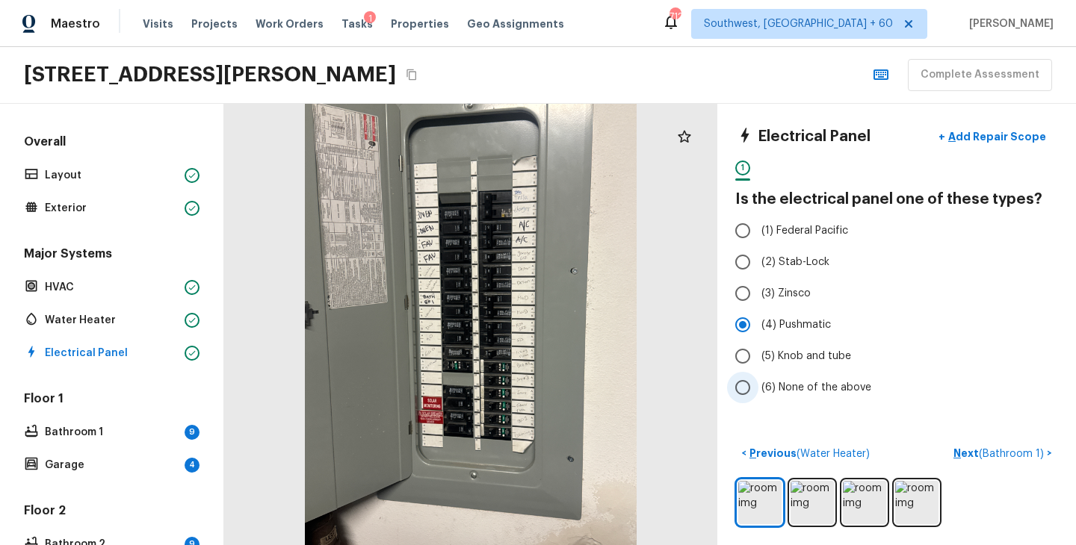
click at [831, 389] on span "(6) None of the above" at bounding box center [816, 387] width 110 height 15
click at [758, 389] on input "(6) None of the above" at bounding box center [742, 387] width 31 height 31
radio input "true"
click at [970, 456] on p "Next ( Bathroom 1 )" at bounding box center [999, 454] width 93 height 16
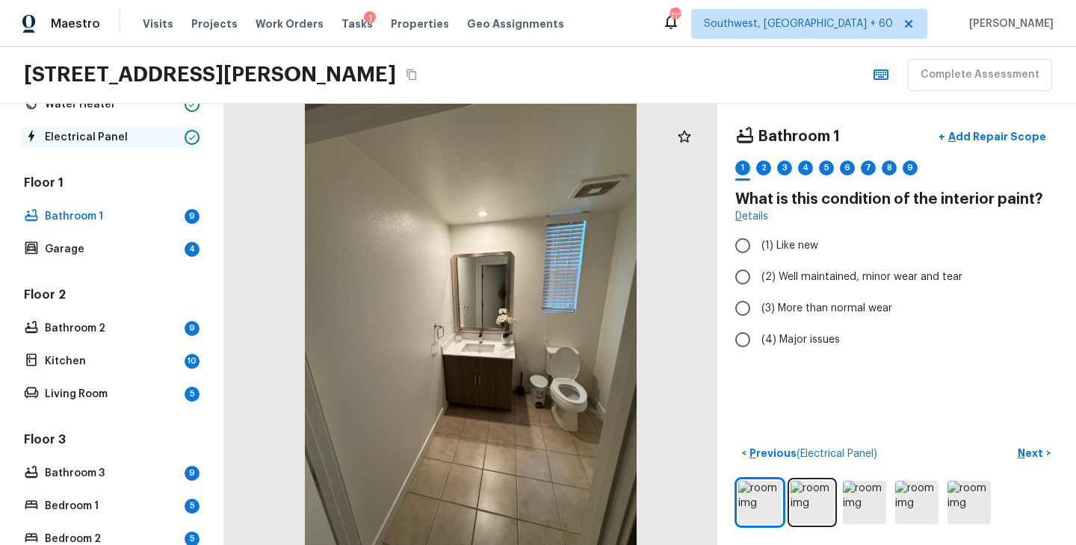
scroll to position [223, 0]
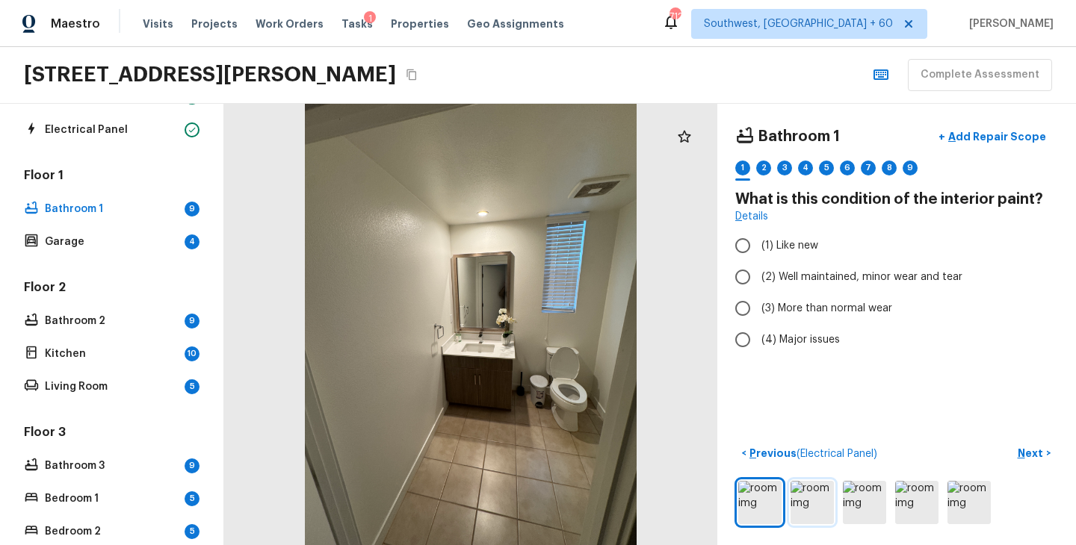
click at [810, 501] on img at bounding box center [811, 502] width 43 height 43
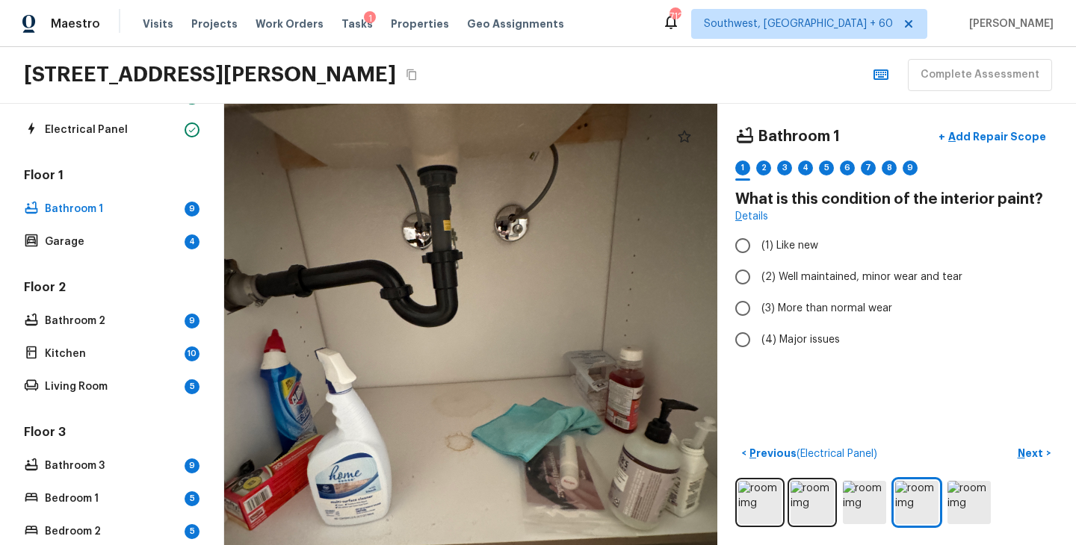
drag, startPoint x: 518, startPoint y: 266, endPoint x: 545, endPoint y: 352, distance: 90.0
click at [545, 351] on div at bounding box center [450, 352] width 843 height 755
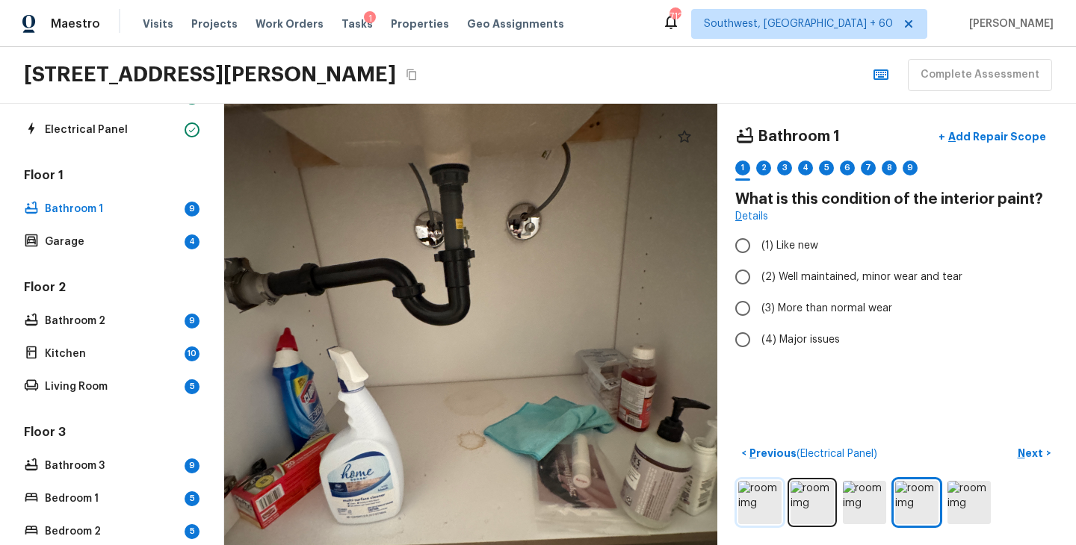
click at [764, 507] on img at bounding box center [759, 502] width 43 height 43
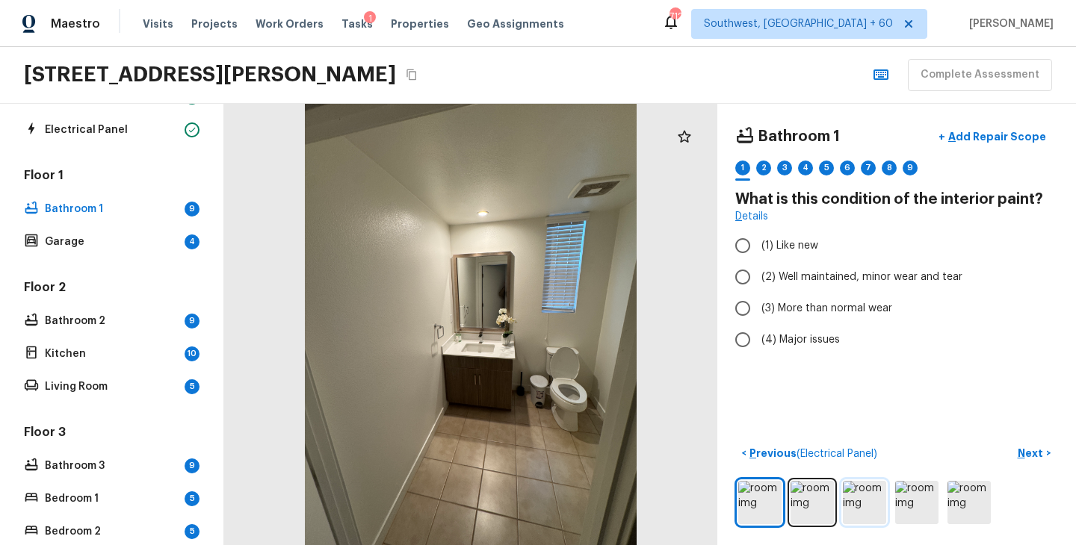
click at [860, 500] on img at bounding box center [864, 502] width 43 height 43
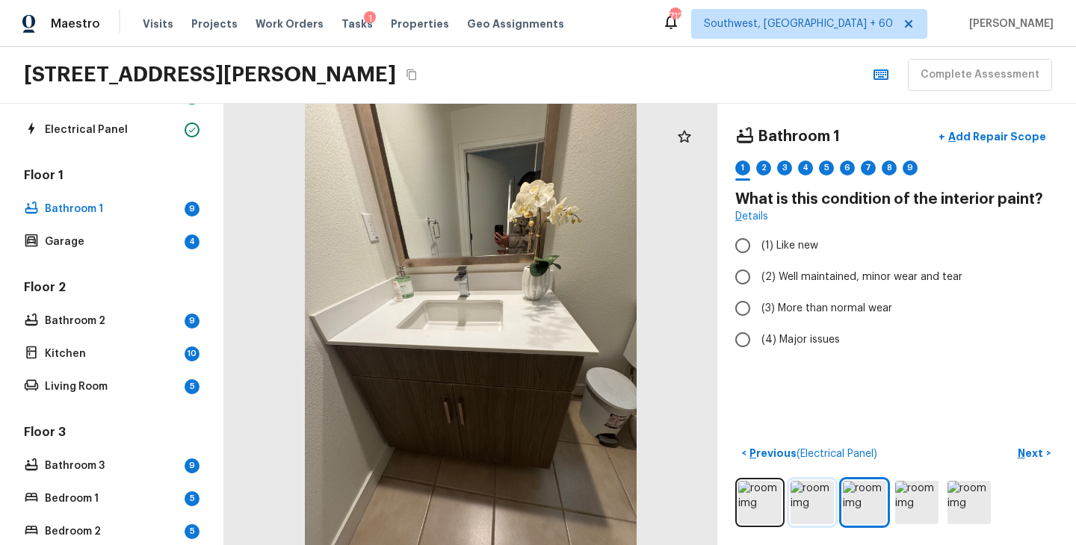
click at [814, 512] on img at bounding box center [811, 502] width 43 height 43
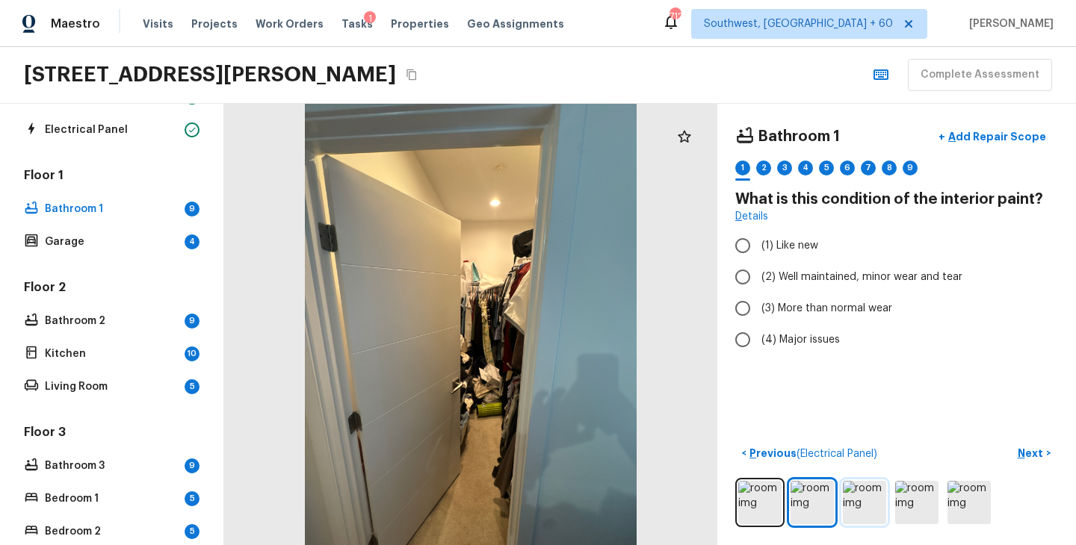
click at [864, 513] on img at bounding box center [864, 502] width 43 height 43
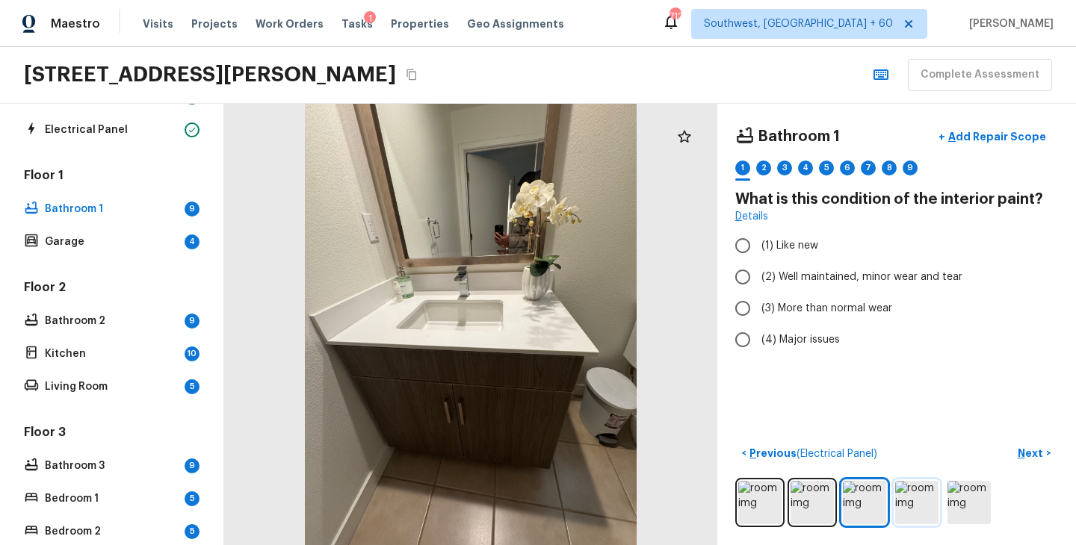
click at [909, 507] on img at bounding box center [916, 502] width 43 height 43
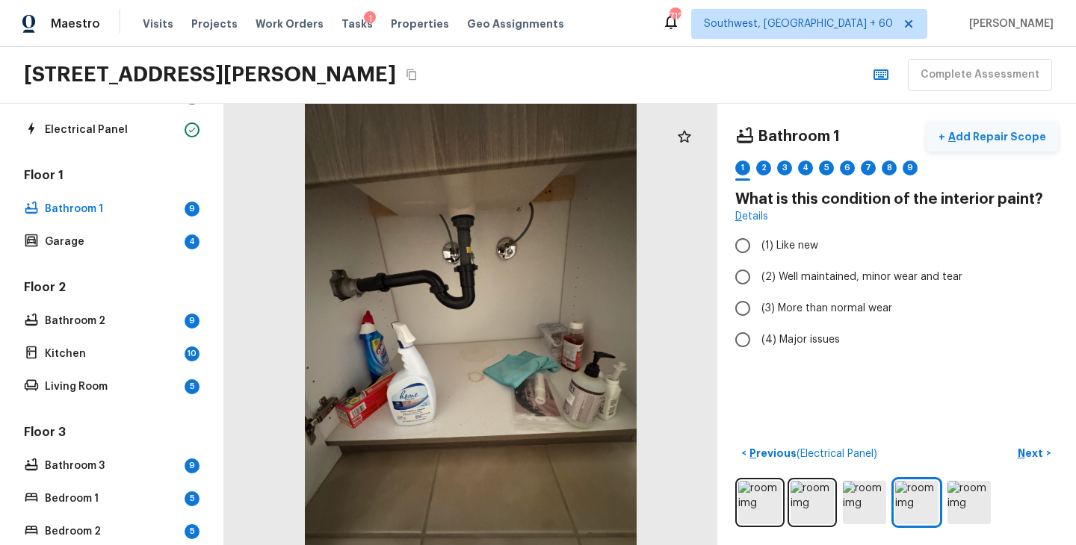
click at [1002, 139] on p "Add Repair Scope" at bounding box center [995, 136] width 101 height 15
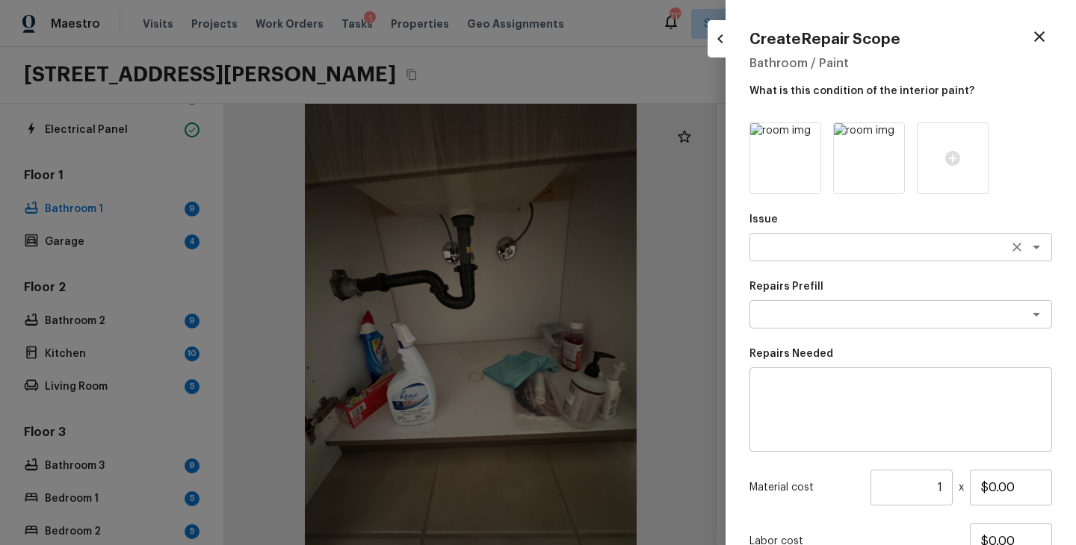
click at [800, 250] on textarea at bounding box center [879, 247] width 247 height 15
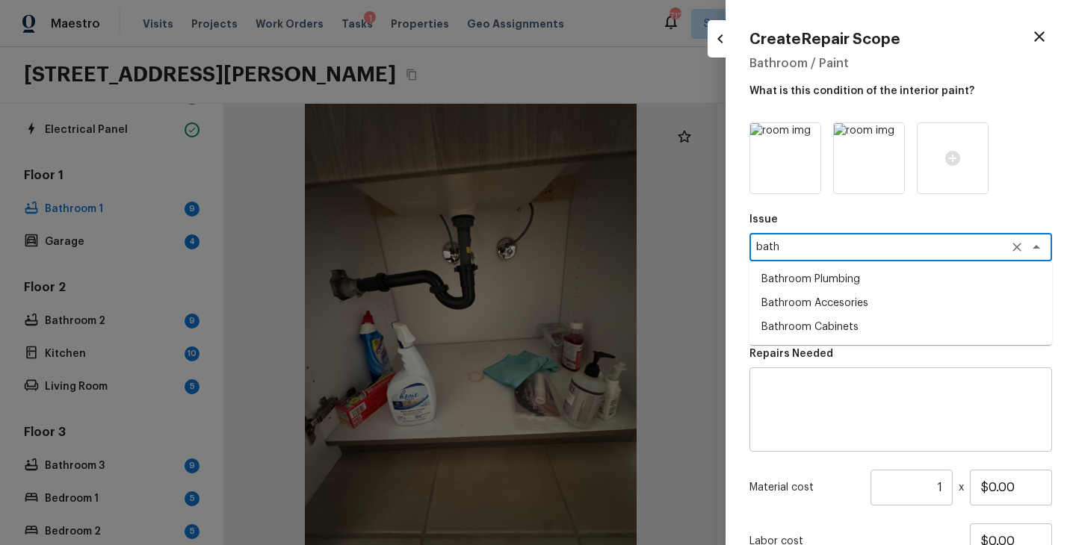
click at [803, 328] on li "Bathroom Cabinets" at bounding box center [900, 327] width 303 height 24
type textarea "Bathroom Cabinets"
click at [808, 332] on div "Issue Bathroom Cabinets x ​ Repairs Prefill x ​ Repairs Needed x ​ Material cos…" at bounding box center [900, 384] width 303 height 523
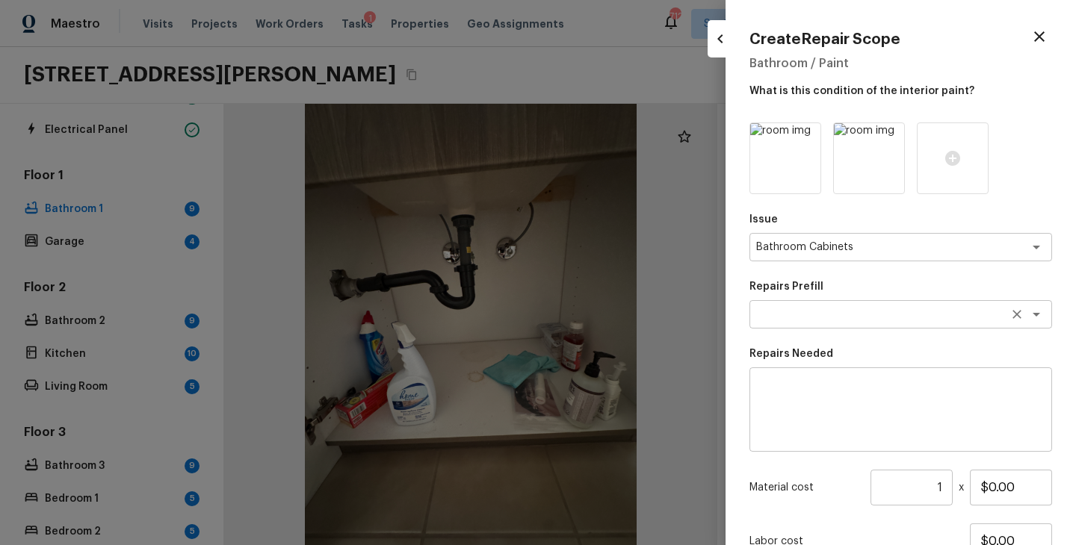
click at [809, 314] on textarea at bounding box center [879, 314] width 247 height 15
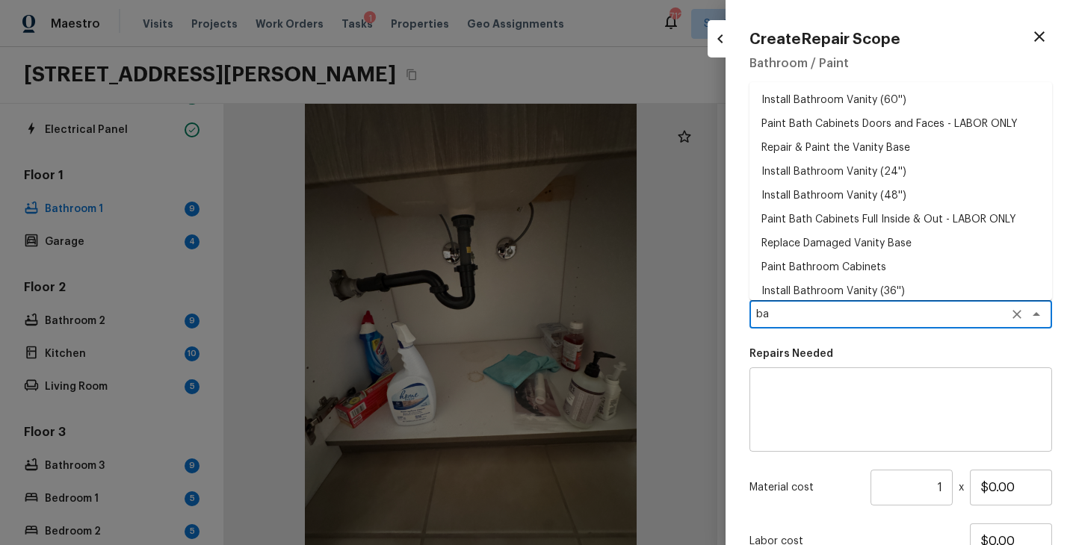
type textarea "b"
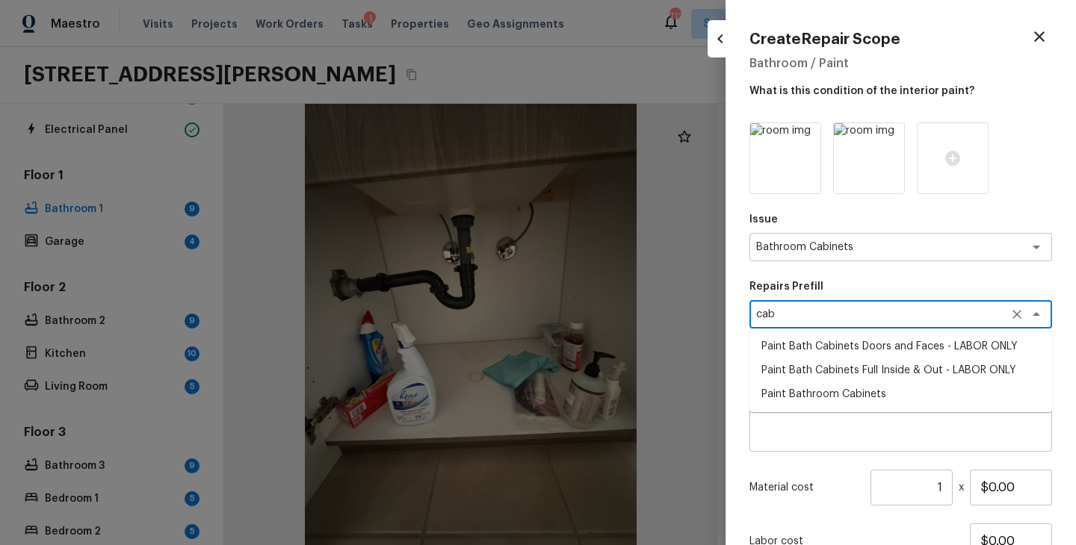
type textarea "cab"
click at [815, 436] on textarea at bounding box center [901, 410] width 282 height 60
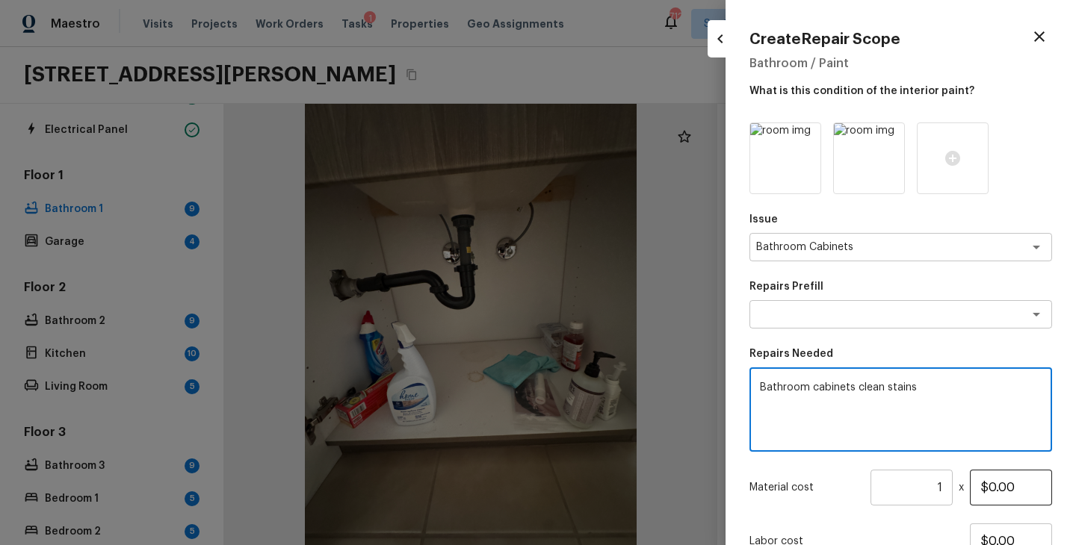
type textarea "Bathroom cabinets clean stains"
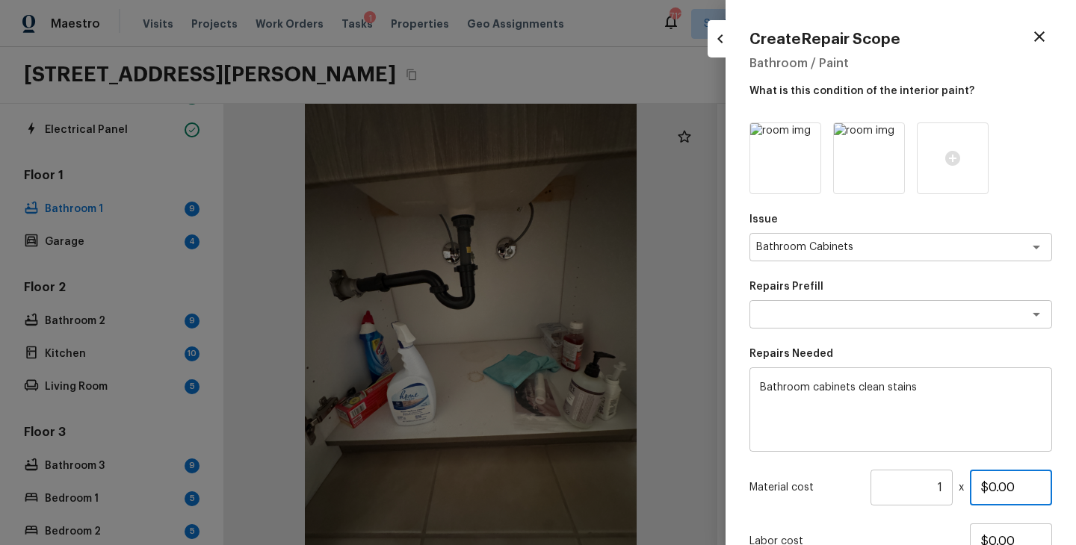
drag, startPoint x: 1027, startPoint y: 489, endPoint x: 905, endPoint y: 489, distance: 121.0
click at [905, 489] on div "Material cost 1 ​ x $0.00" at bounding box center [900, 488] width 303 height 36
type input "$120.00"
click at [842, 504] on div "Material cost 1 ​ x $120.00" at bounding box center [900, 488] width 303 height 36
click at [890, 140] on icon at bounding box center [891, 137] width 13 height 13
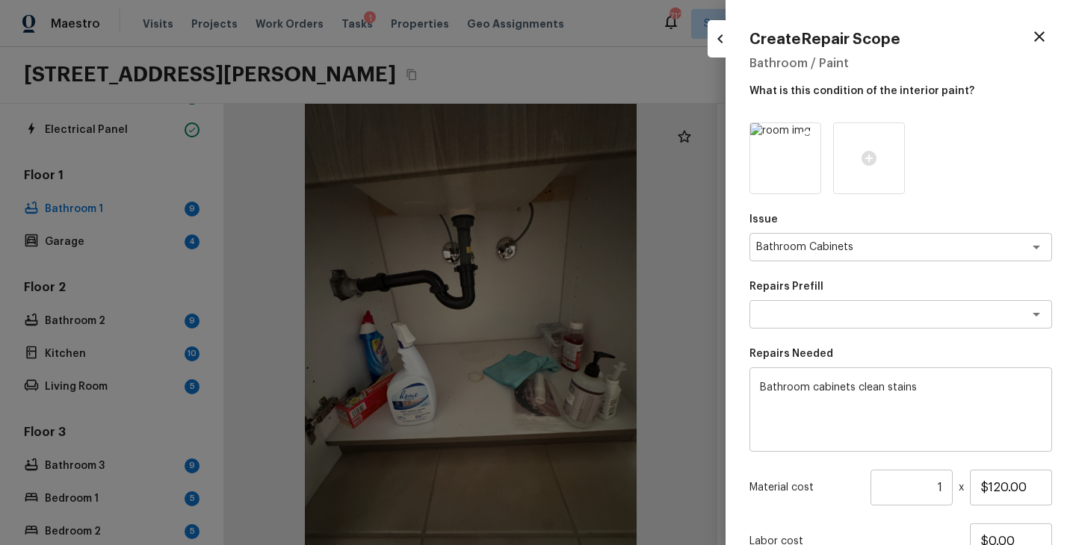
click at [805, 136] on icon at bounding box center [807, 137] width 13 height 13
click at [781, 164] on icon at bounding box center [785, 158] width 15 height 15
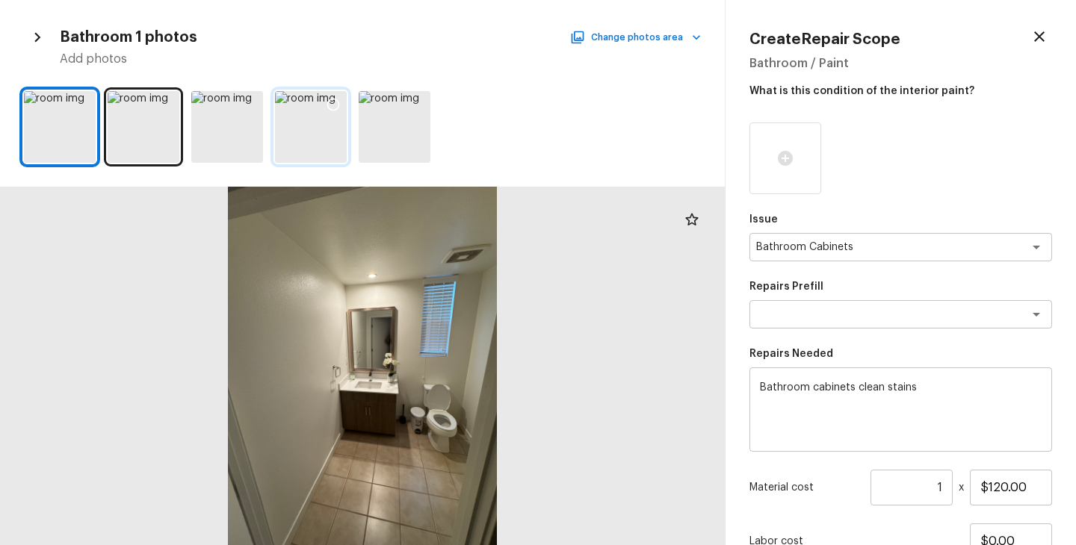
click at [314, 139] on div at bounding box center [311, 127] width 72 height 72
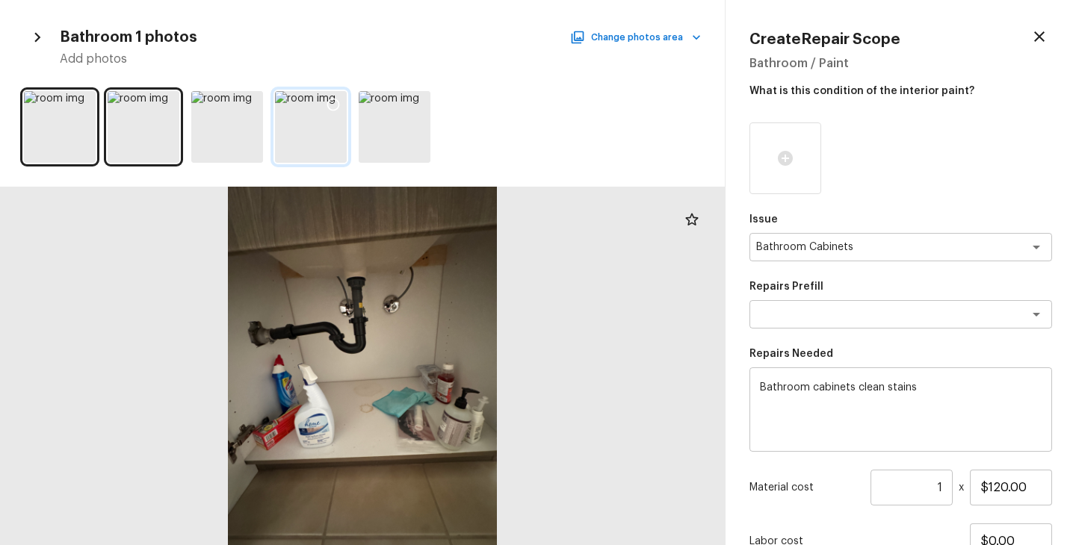
click at [338, 102] on icon at bounding box center [333, 105] width 13 height 13
click at [844, 516] on div "Issue Bathroom Cabinets x ​ Repairs Prefill x ​ Repairs Needed Bathroom cabinet…" at bounding box center [900, 384] width 303 height 523
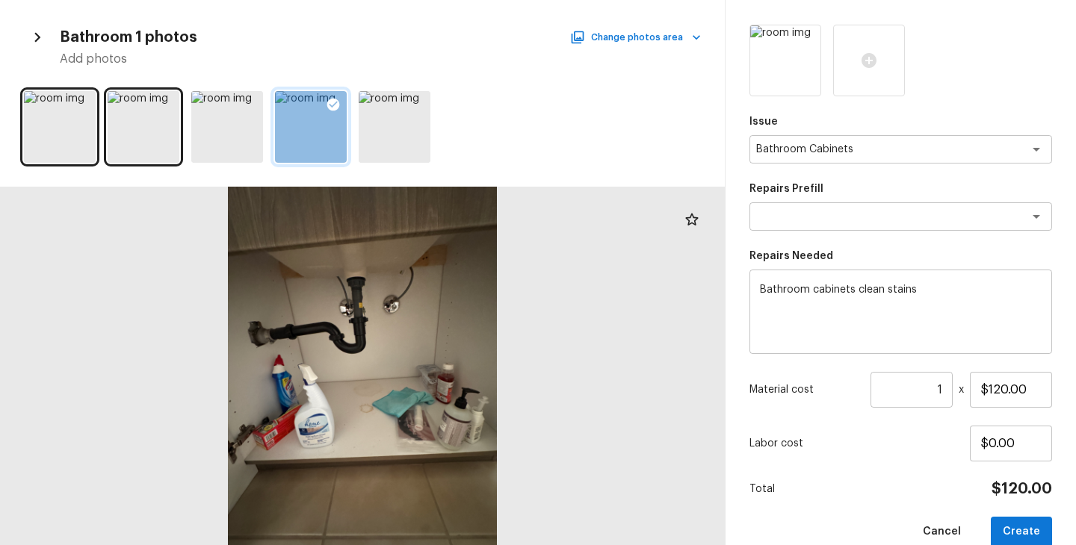
scroll to position [123, 0]
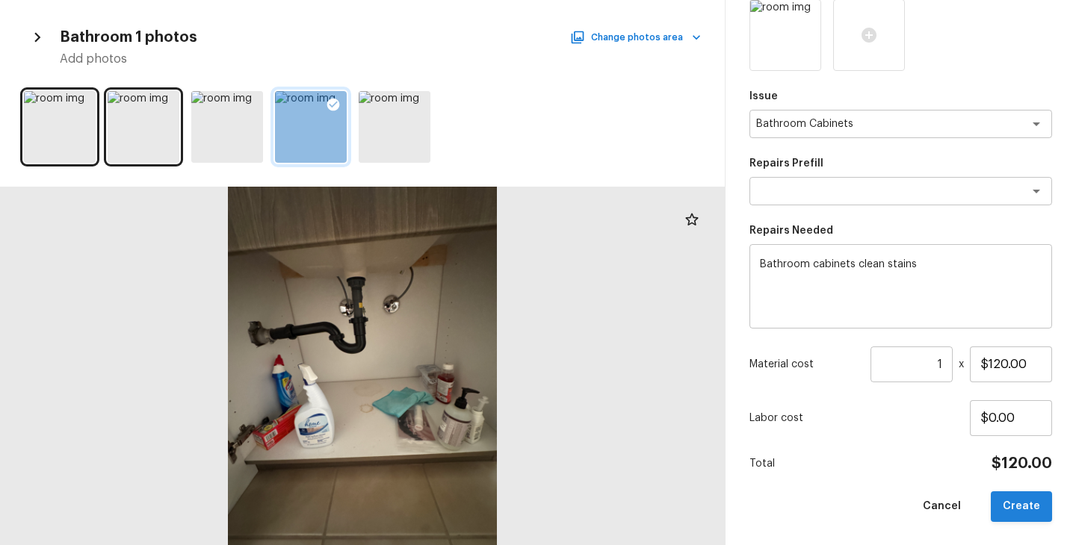
click at [1003, 504] on button "Create" at bounding box center [1021, 507] width 61 height 31
type input "$0.00"
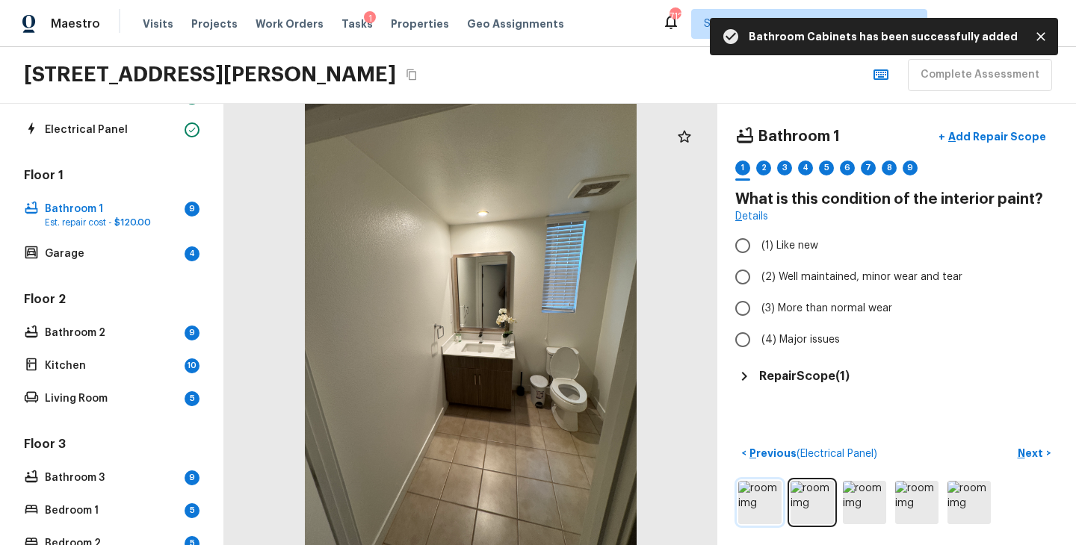
click at [756, 500] on img at bounding box center [759, 502] width 43 height 43
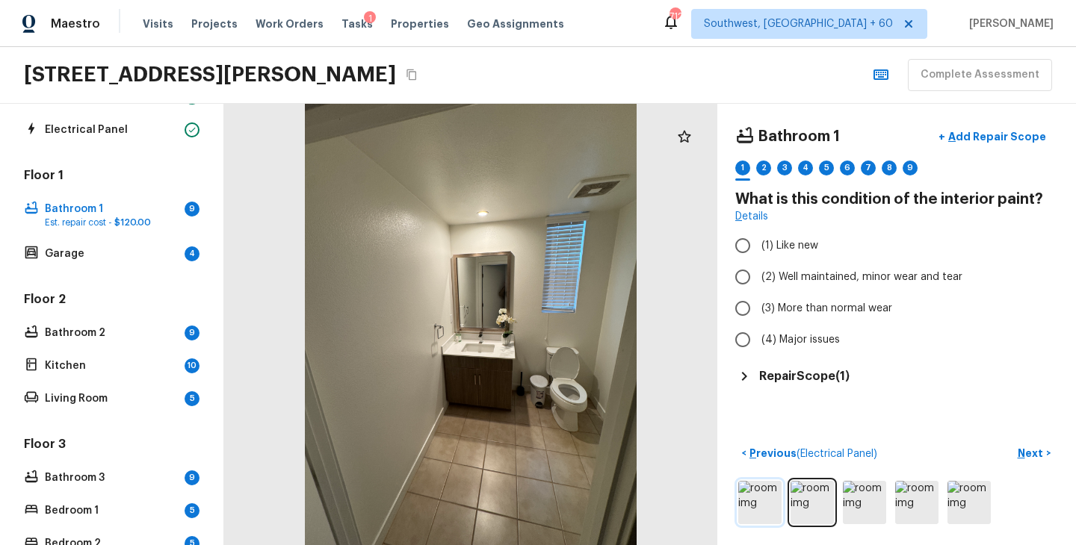
click at [768, 506] on img at bounding box center [759, 502] width 43 height 43
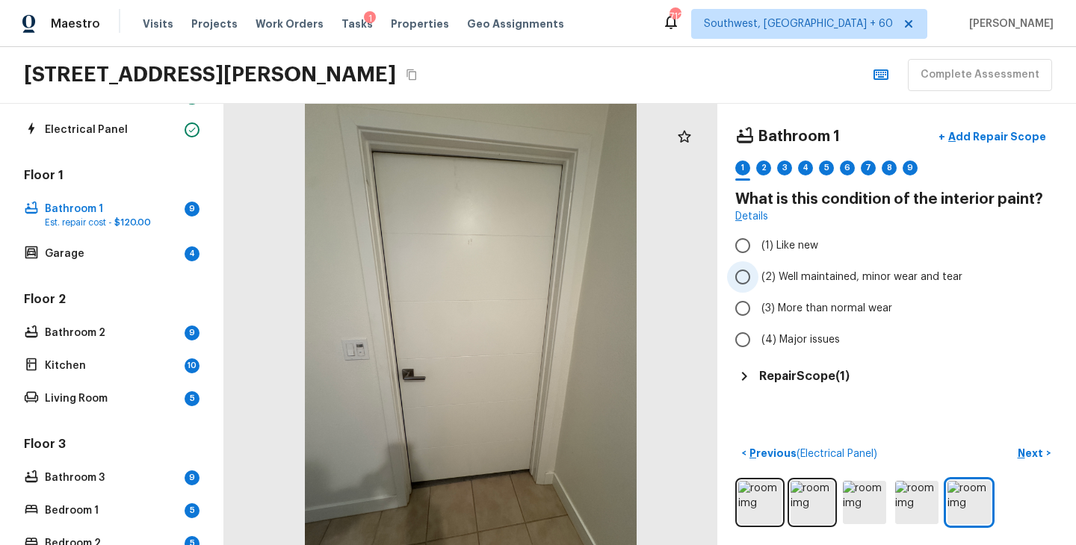
click at [850, 279] on span "(2) Well maintained, minor wear and tear" at bounding box center [861, 277] width 201 height 15
click at [758, 279] on input "(2) Well maintained, minor wear and tear" at bounding box center [742, 276] width 31 height 31
radio input "true"
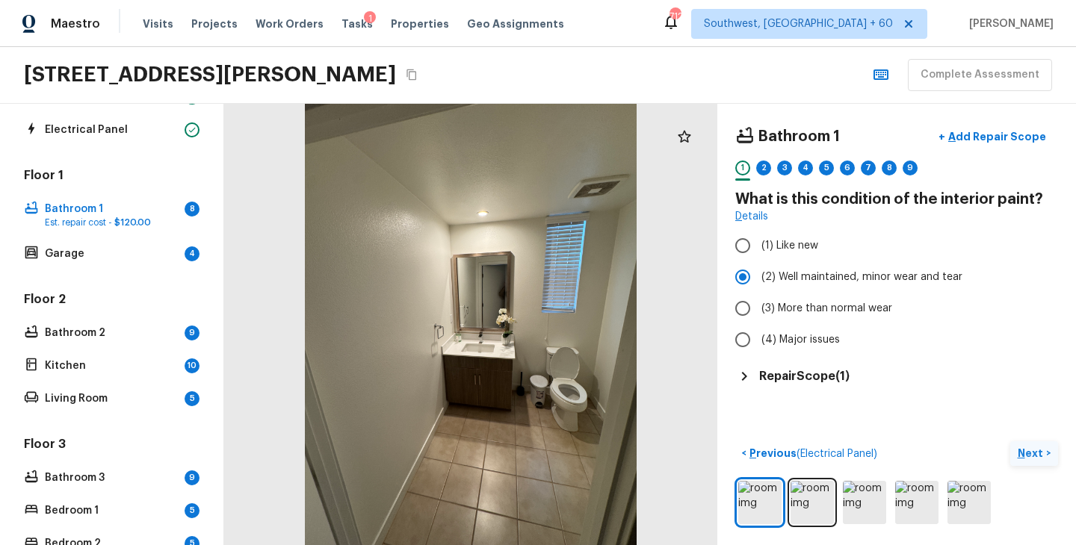
click at [1026, 448] on p "Next" at bounding box center [1032, 453] width 28 height 15
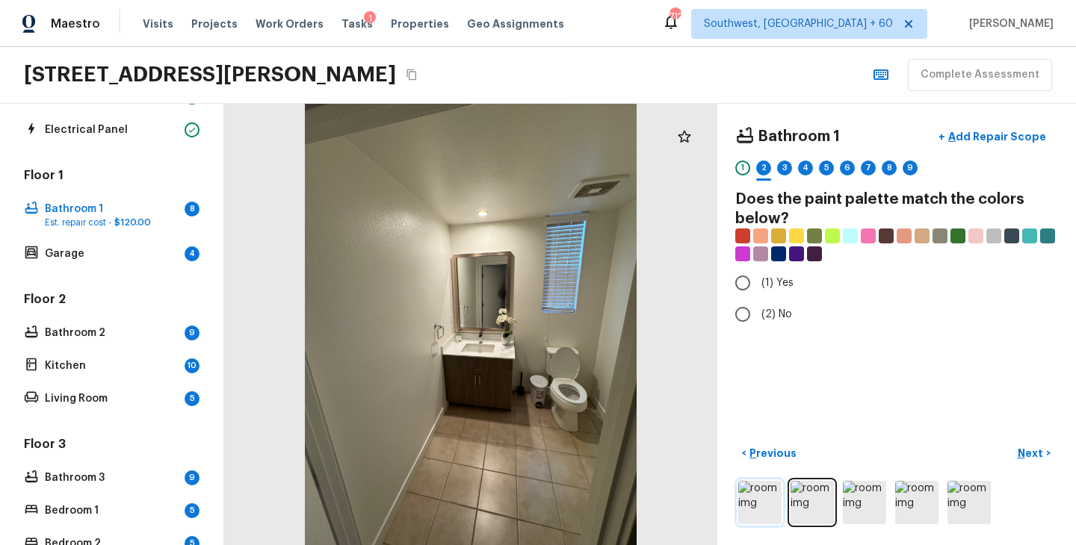
click at [761, 518] on img at bounding box center [759, 502] width 43 height 43
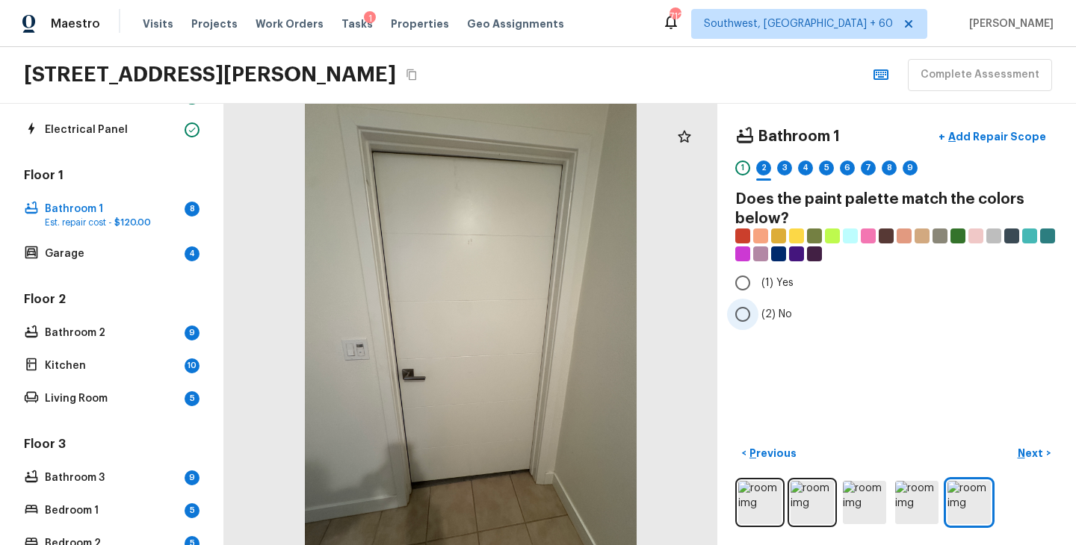
click at [784, 315] on span "(2) No" at bounding box center [776, 314] width 31 height 15
click at [758, 315] on input "(2) No" at bounding box center [742, 314] width 31 height 31
radio input "true"
click at [1028, 453] on p "Next" at bounding box center [1032, 453] width 28 height 15
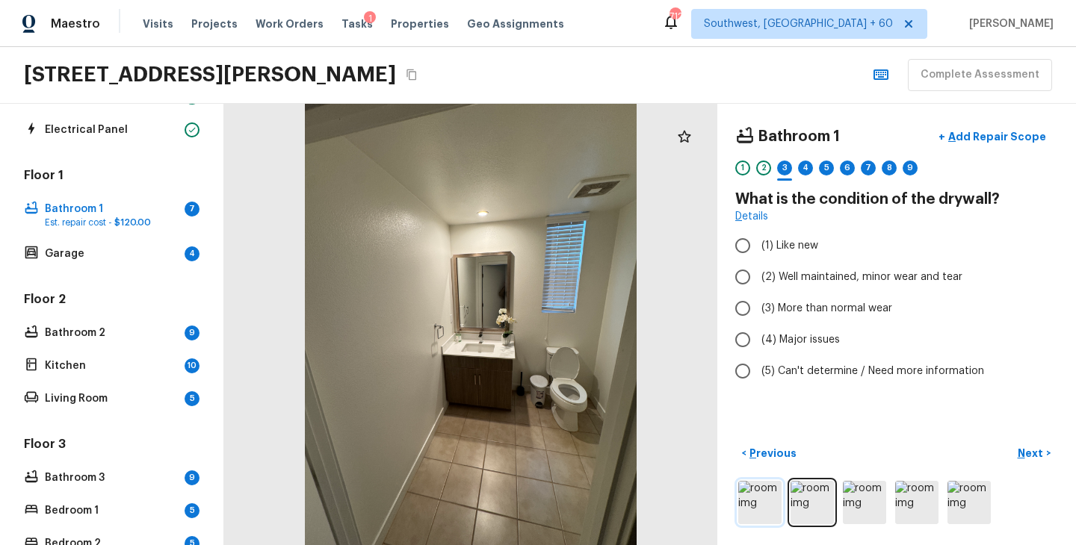
click at [755, 508] on img at bounding box center [759, 502] width 43 height 43
click at [809, 282] on span "(2) Well maintained, minor wear and tear" at bounding box center [861, 277] width 201 height 15
click at [758, 282] on input "(2) Well maintained, minor wear and tear" at bounding box center [742, 276] width 31 height 31
radio input "true"
click at [1025, 456] on p "Next" at bounding box center [1032, 453] width 28 height 15
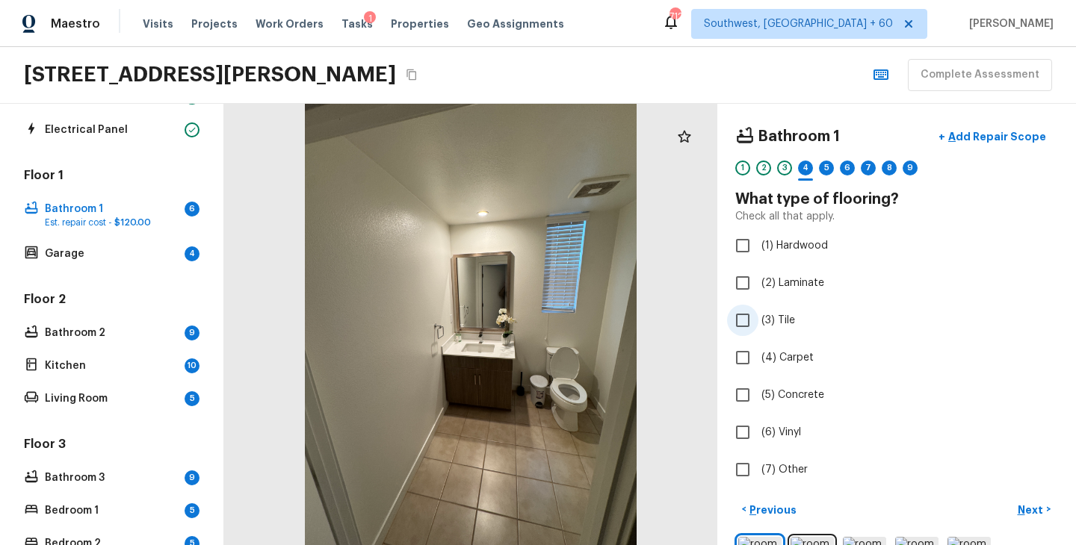
click at [788, 316] on span "(3) Tile" at bounding box center [778, 320] width 34 height 15
click at [758, 316] on input "(3) Tile" at bounding box center [742, 320] width 31 height 31
checkbox input "true"
click at [802, 361] on span "(4) Carpet" at bounding box center [787, 357] width 52 height 15
click at [758, 361] on input "(4) Carpet" at bounding box center [742, 357] width 31 height 31
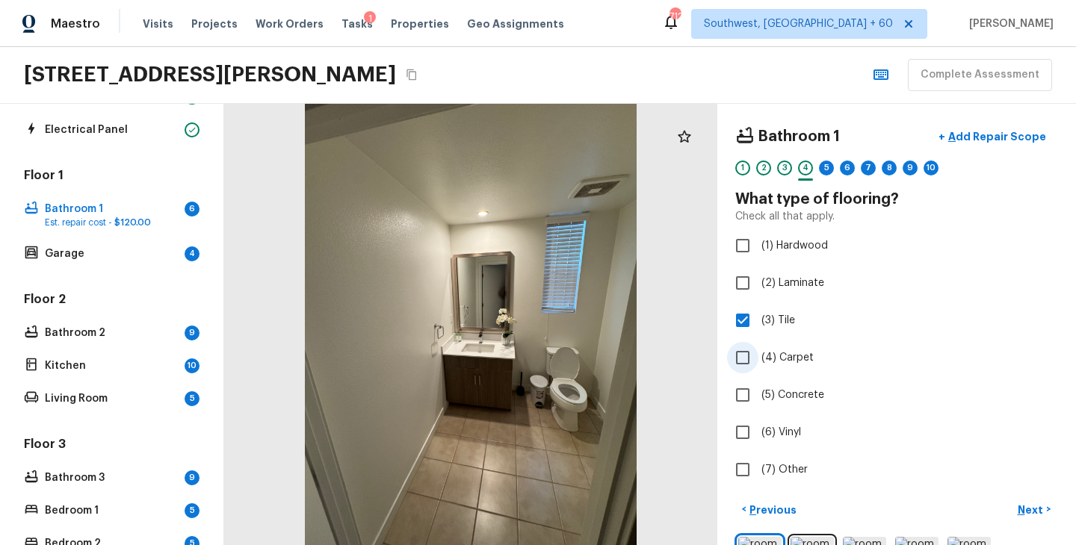
checkbox input "true"
click at [1026, 503] on p "Next" at bounding box center [1032, 510] width 28 height 15
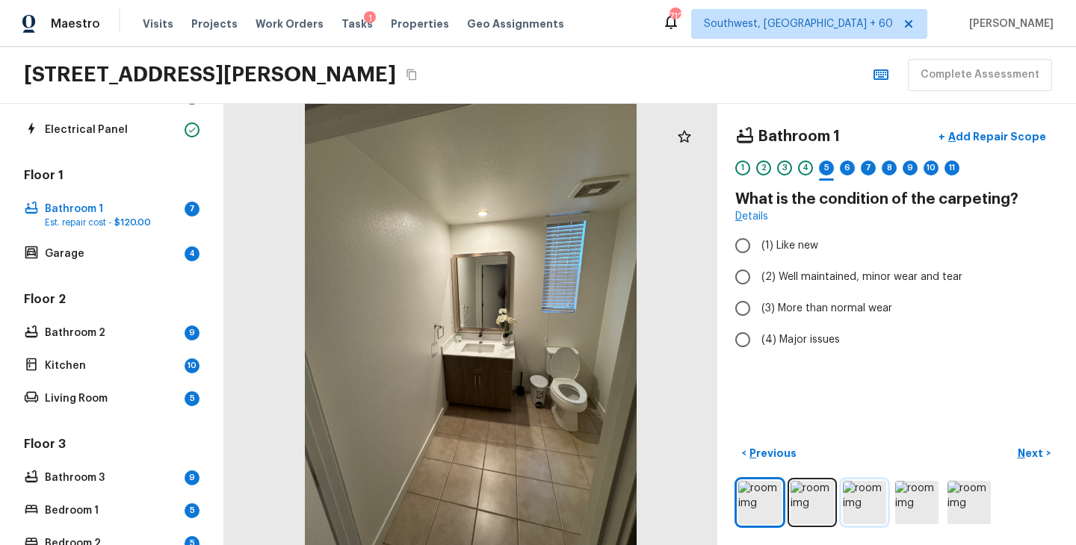
click at [855, 503] on img at bounding box center [864, 502] width 43 height 43
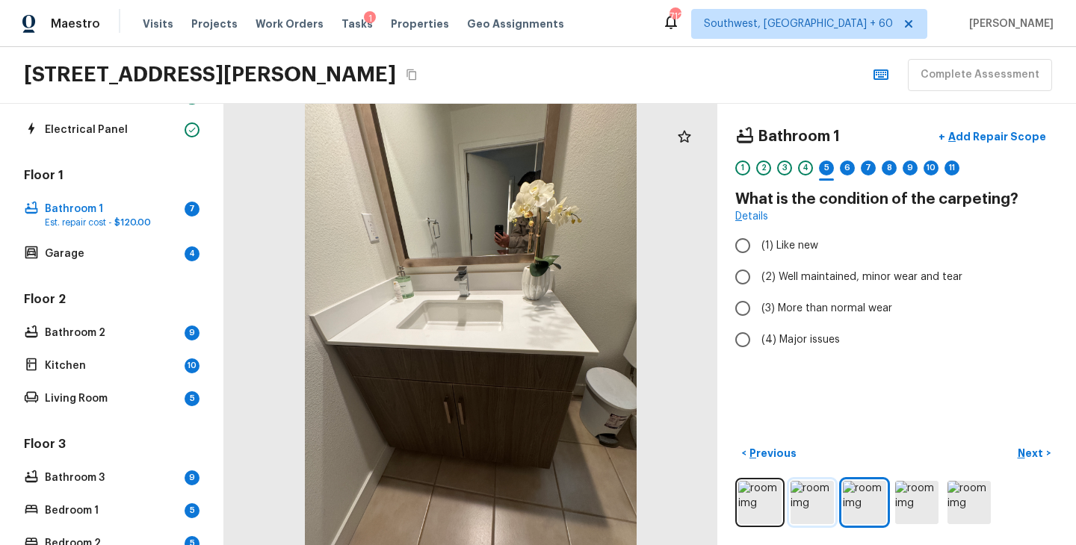
click at [814, 503] on img at bounding box center [811, 502] width 43 height 43
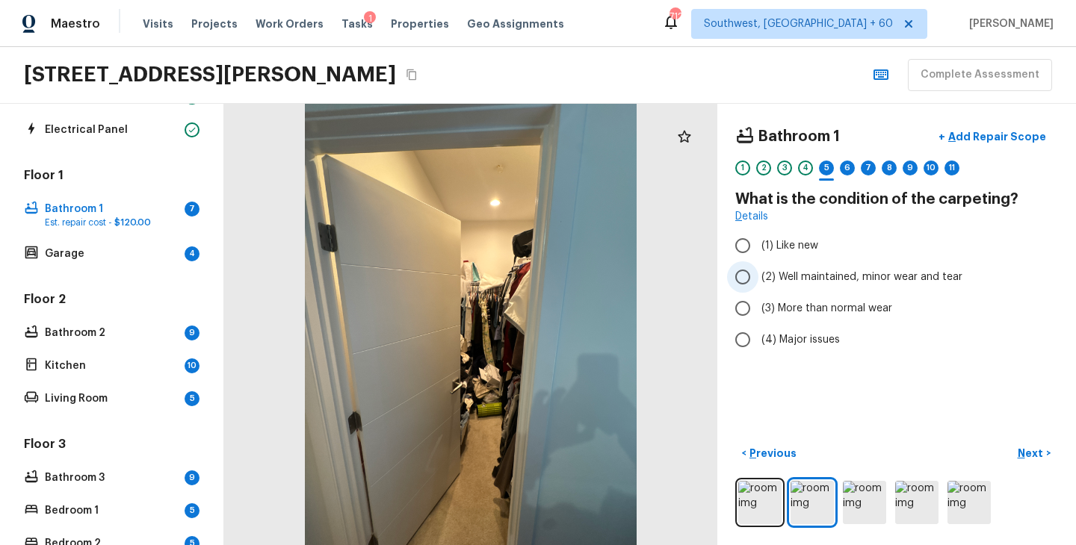
click at [831, 273] on span "(2) Well maintained, minor wear and tear" at bounding box center [861, 277] width 201 height 15
click at [758, 273] on input "(2) Well maintained, minor wear and tear" at bounding box center [742, 276] width 31 height 31
radio input "true"
click at [1030, 457] on p "Next" at bounding box center [1032, 453] width 28 height 15
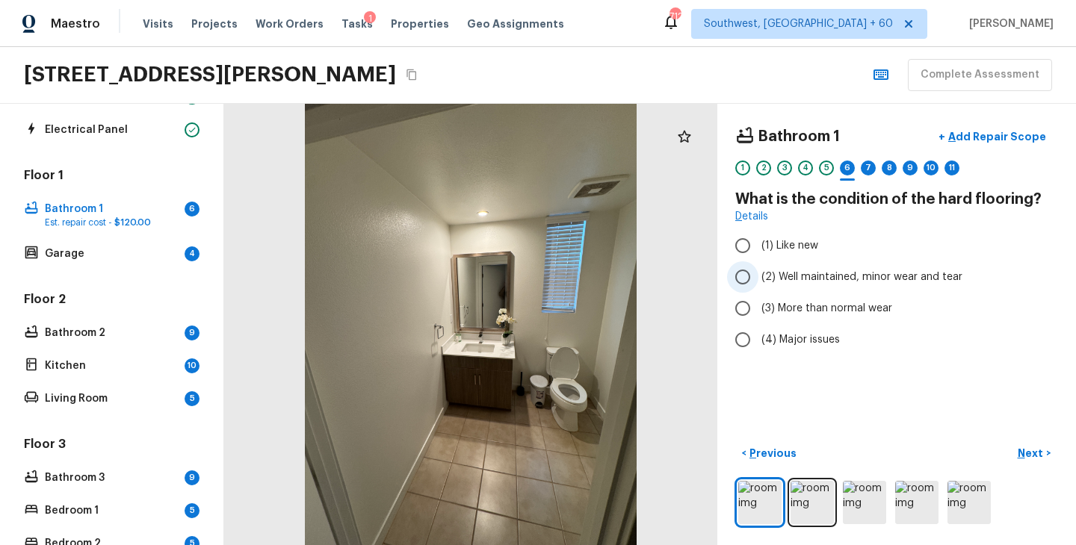
click at [871, 270] on span "(2) Well maintained, minor wear and tear" at bounding box center [861, 277] width 201 height 15
click at [758, 270] on input "(2) Well maintained, minor wear and tear" at bounding box center [742, 276] width 31 height 31
radio input "true"
click at [1032, 456] on p "Next" at bounding box center [1032, 453] width 28 height 15
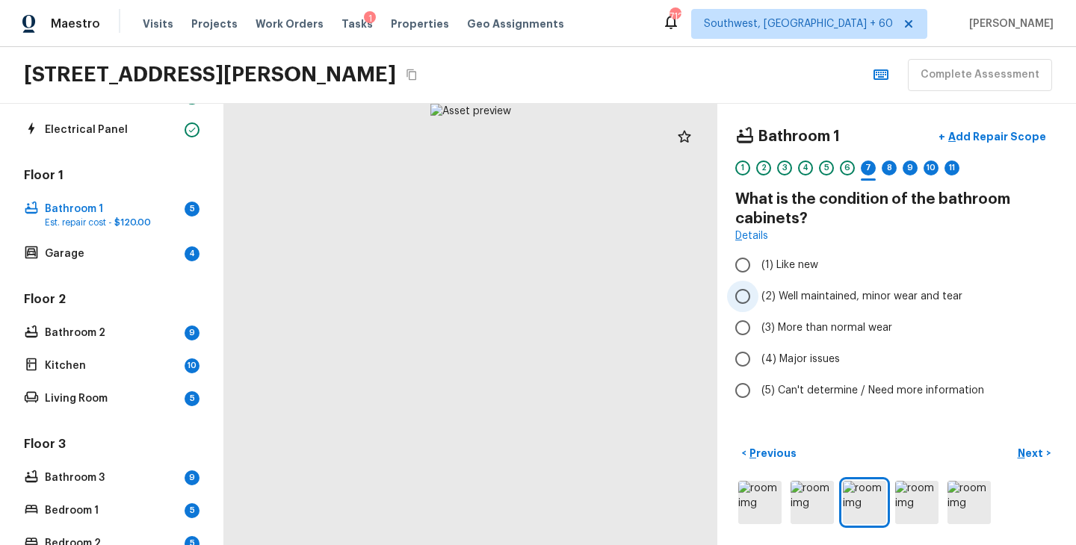
click at [819, 298] on span "(2) Well maintained, minor wear and tear" at bounding box center [861, 296] width 201 height 15
click at [758, 298] on input "(2) Well maintained, minor wear and tear" at bounding box center [742, 296] width 31 height 31
radio input "true"
click at [1025, 453] on p "Next" at bounding box center [1032, 453] width 28 height 15
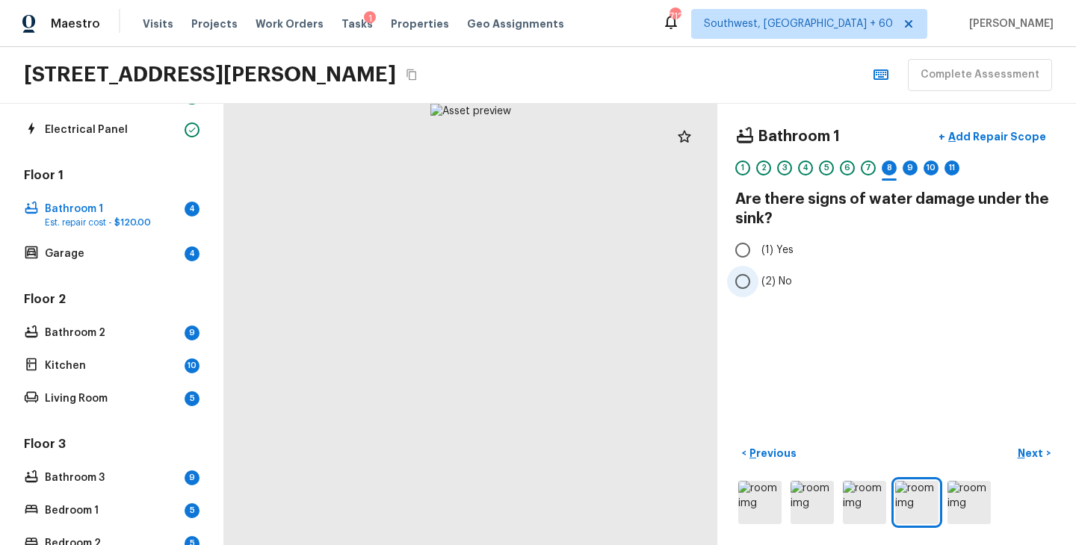
click at [778, 282] on span "(2) No" at bounding box center [776, 281] width 31 height 15
click at [758, 282] on input "(2) No" at bounding box center [742, 281] width 31 height 31
radio input "true"
click at [1033, 456] on p "Next" at bounding box center [1032, 453] width 28 height 15
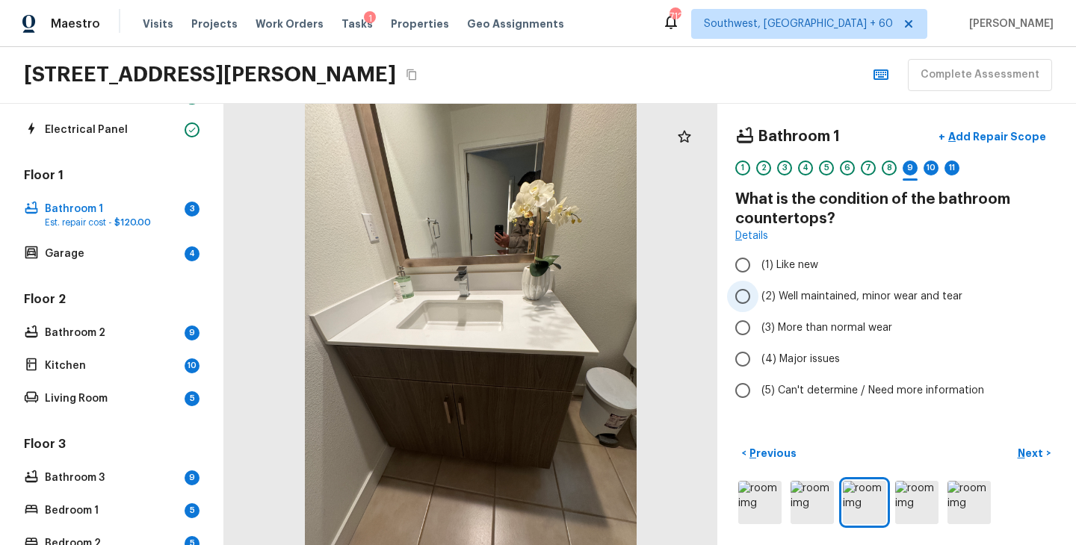
click at [846, 298] on span "(2) Well maintained, minor wear and tear" at bounding box center [861, 296] width 201 height 15
click at [758, 298] on input "(2) Well maintained, minor wear and tear" at bounding box center [742, 296] width 31 height 31
radio input "true"
click at [1021, 450] on p "Next" at bounding box center [1032, 453] width 28 height 15
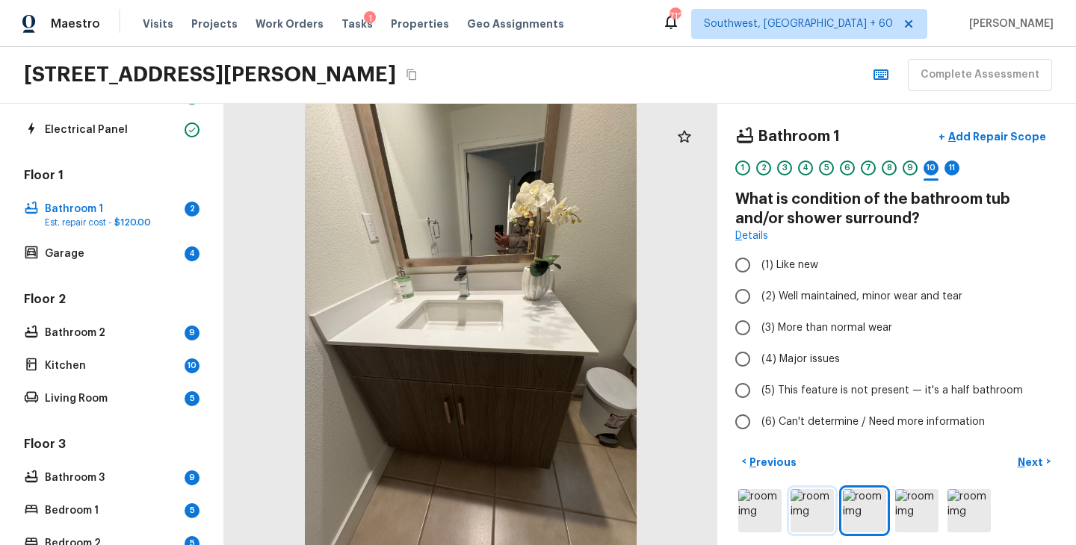
click at [812, 500] on img at bounding box center [811, 510] width 43 height 43
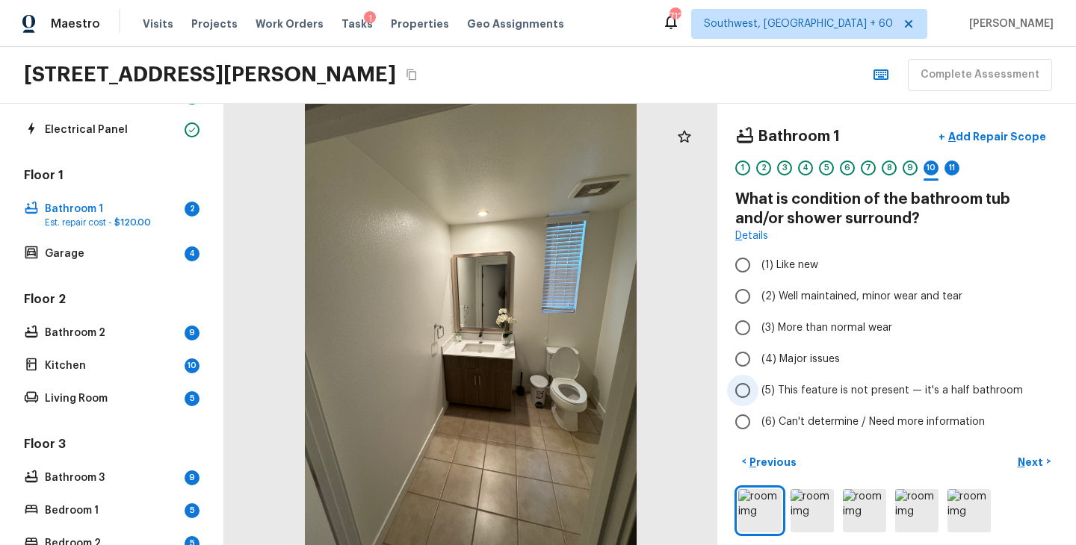
click at [799, 387] on span "(5) This feature is not present — it's a half bathroom" at bounding box center [891, 390] width 261 height 15
click at [758, 387] on input "(5) This feature is not present — it's a half bathroom" at bounding box center [742, 390] width 31 height 31
radio input "true"
click at [1030, 470] on button "Next >" at bounding box center [1034, 462] width 48 height 25
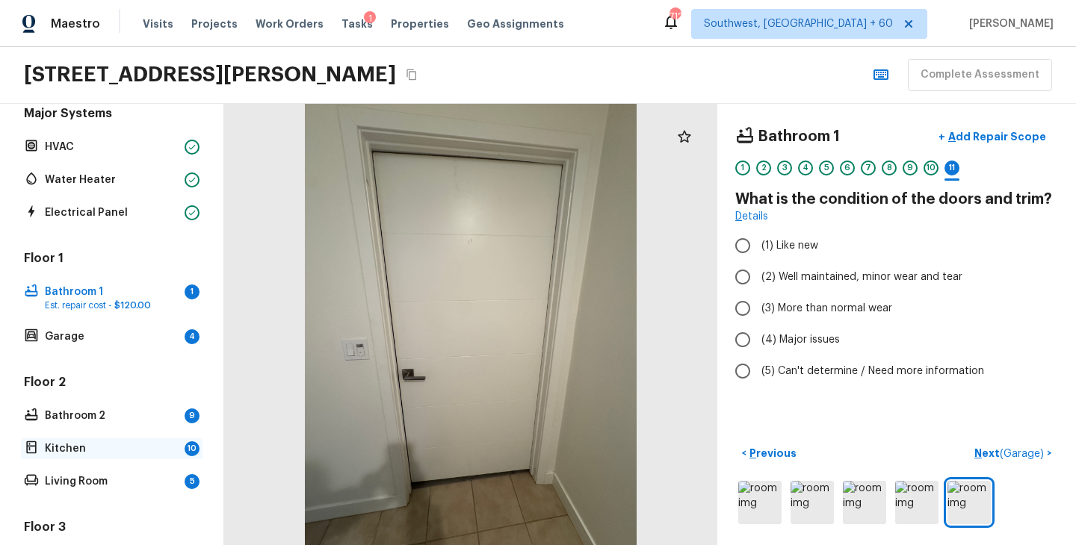
scroll to position [139, 0]
click at [769, 503] on img at bounding box center [759, 502] width 43 height 43
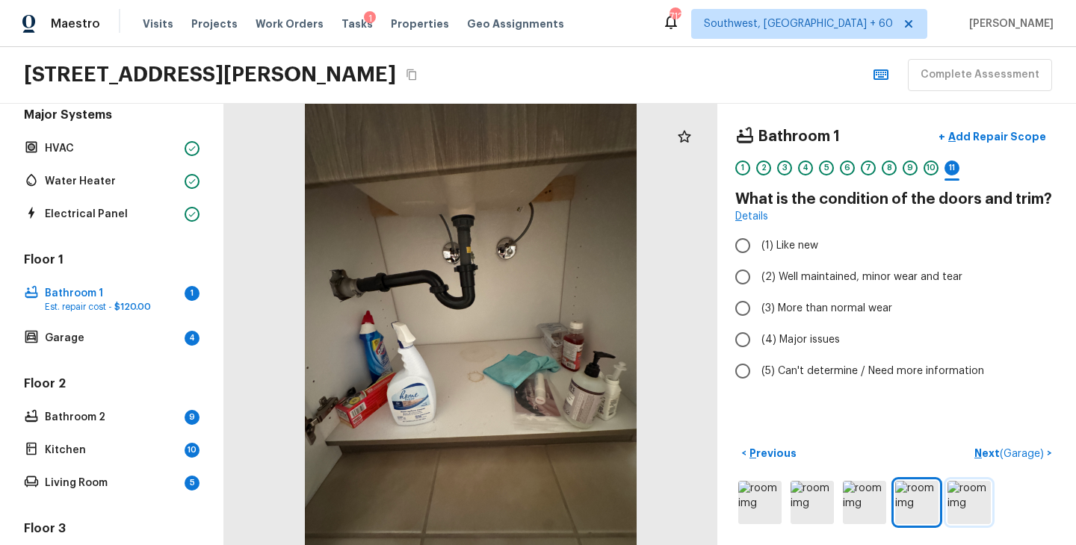
click at [957, 503] on img at bounding box center [968, 502] width 43 height 43
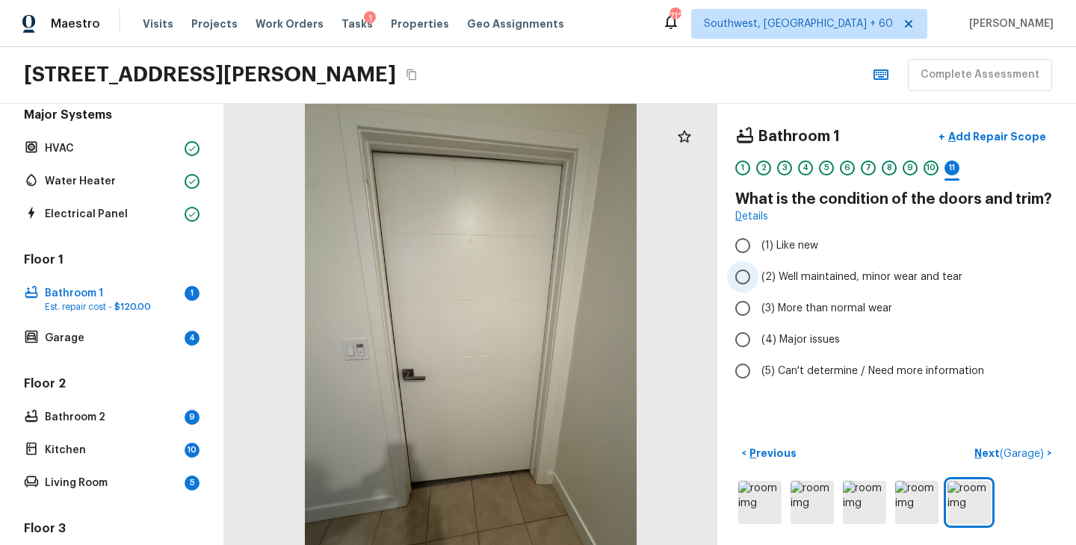
click at [813, 285] on label "(2) Well maintained, minor wear and tear" at bounding box center [886, 276] width 319 height 31
click at [758, 285] on input "(2) Well maintained, minor wear and tear" at bounding box center [742, 276] width 31 height 31
radio input "true"
click at [986, 447] on p "Next ( Garage )" at bounding box center [1010, 454] width 72 height 16
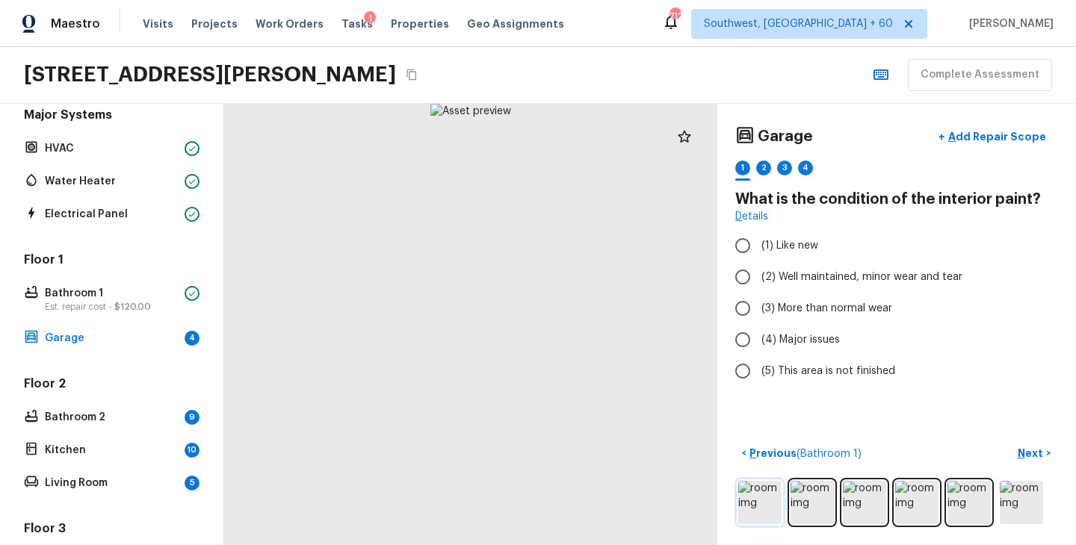
click at [764, 507] on img at bounding box center [759, 502] width 43 height 43
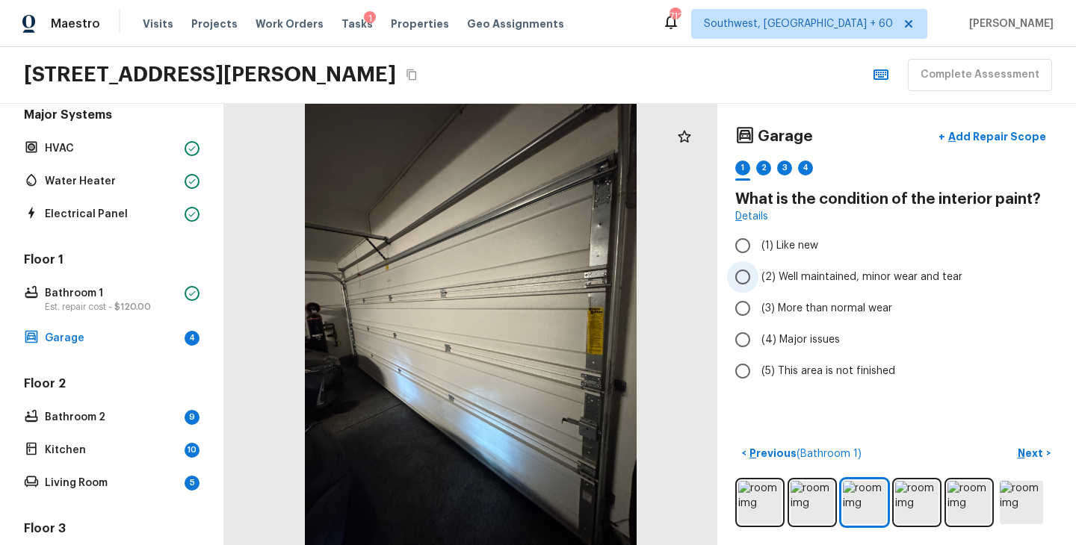
click at [855, 279] on span "(2) Well maintained, minor wear and tear" at bounding box center [861, 277] width 201 height 15
click at [758, 279] on input "(2) Well maintained, minor wear and tear" at bounding box center [742, 276] width 31 height 31
radio input "true"
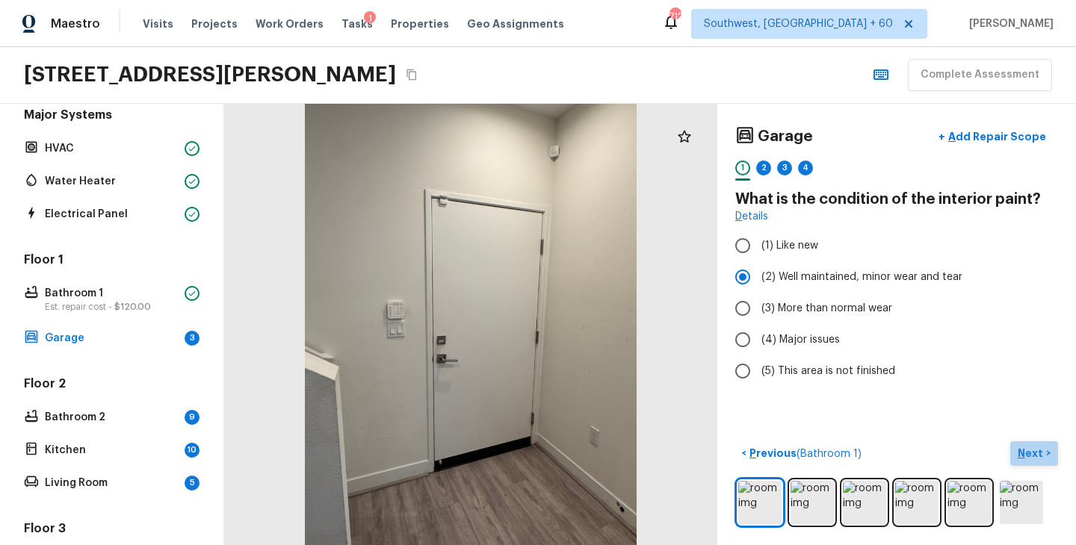
click at [1032, 452] on p "Next" at bounding box center [1032, 453] width 28 height 15
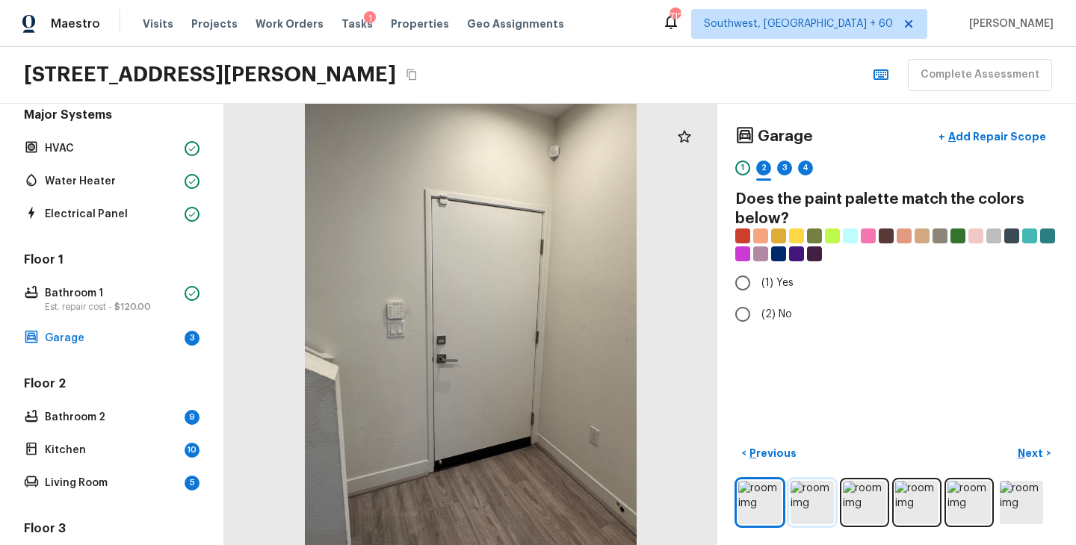
click at [811, 508] on img at bounding box center [811, 502] width 43 height 43
click at [782, 312] on span "(2) No" at bounding box center [776, 314] width 31 height 15
click at [758, 312] on input "(2) No" at bounding box center [742, 314] width 31 height 31
radio input "true"
click at [1038, 455] on p "Next" at bounding box center [1032, 453] width 28 height 15
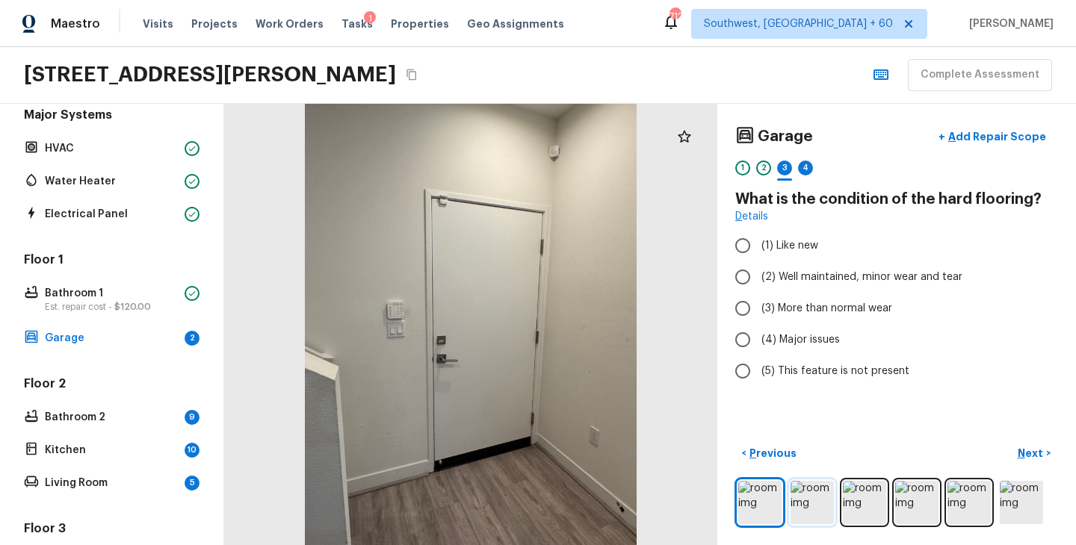
click at [802, 500] on img at bounding box center [811, 502] width 43 height 43
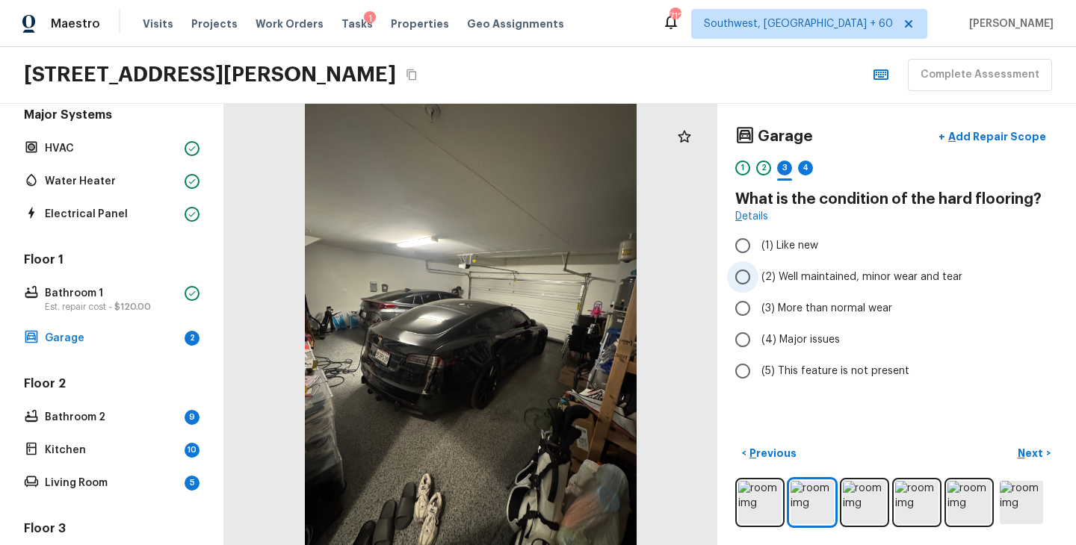
click at [815, 281] on span "(2) Well maintained, minor wear and tear" at bounding box center [861, 277] width 201 height 15
click at [758, 281] on input "(2) Well maintained, minor wear and tear" at bounding box center [742, 276] width 31 height 31
radio input "true"
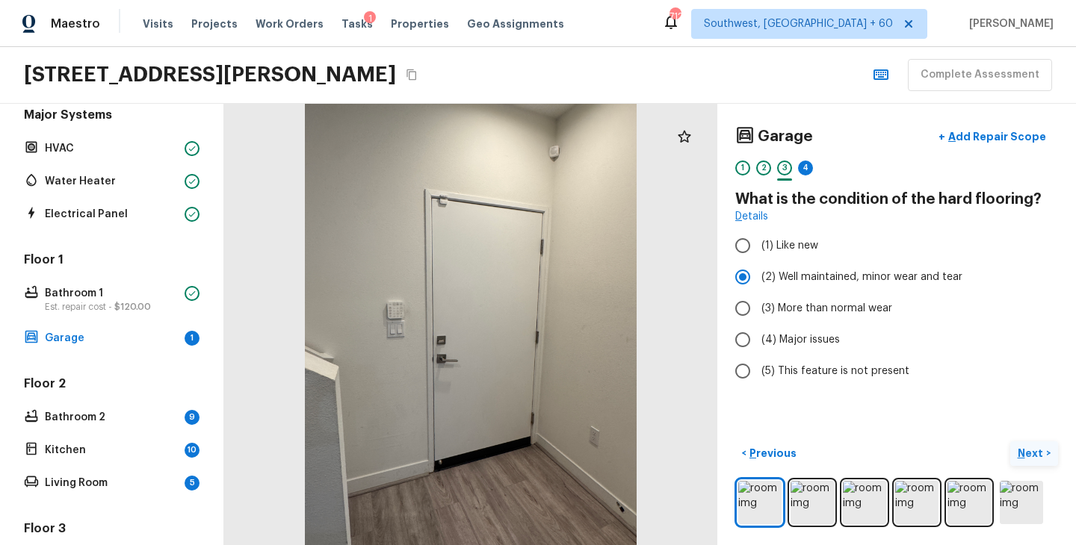
click at [1035, 453] on p "Next" at bounding box center [1032, 453] width 28 height 15
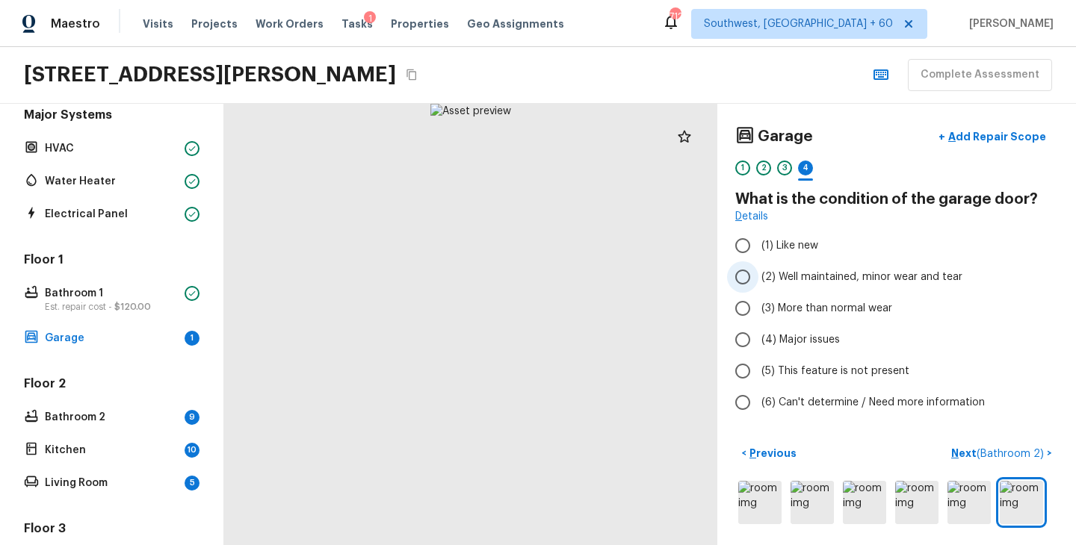
click at [873, 277] on span "(2) Well maintained, minor wear and tear" at bounding box center [861, 277] width 201 height 15
click at [758, 277] on input "(2) Well maintained, minor wear and tear" at bounding box center [742, 276] width 31 height 31
radio input "true"
click at [966, 451] on p "Next ( Bathroom 2 )" at bounding box center [999, 454] width 96 height 16
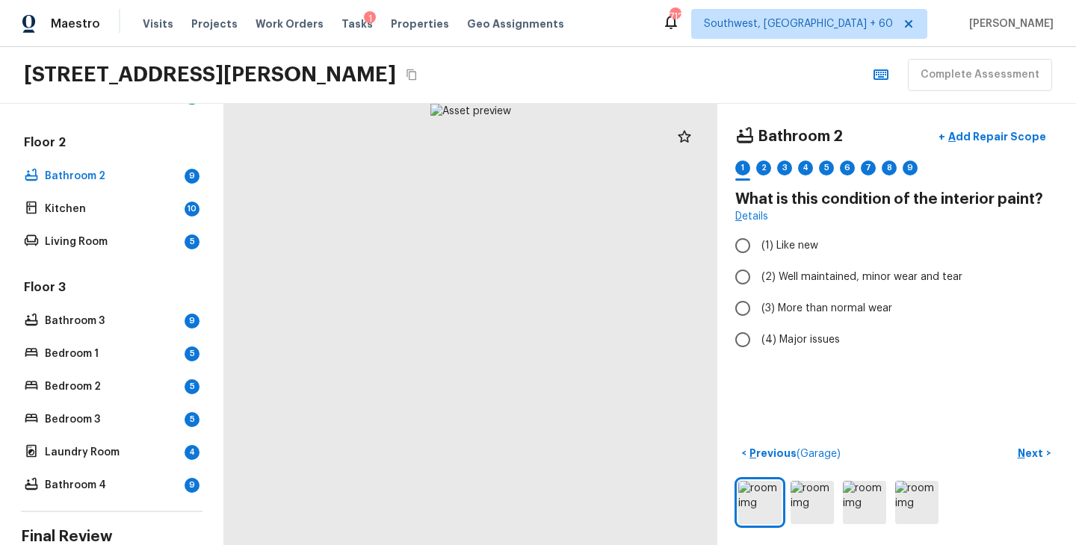
scroll to position [385, 0]
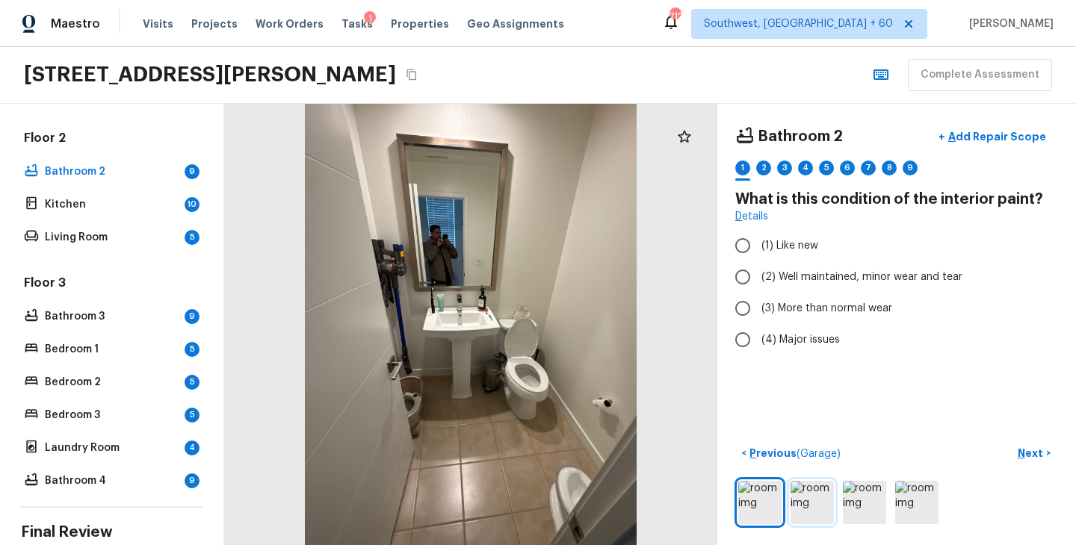
click at [818, 506] on img at bounding box center [811, 502] width 43 height 43
click at [913, 274] on span "(2) Well maintained, minor wear and tear" at bounding box center [861, 277] width 201 height 15
click at [758, 274] on input "(2) Well maintained, minor wear and tear" at bounding box center [742, 276] width 31 height 31
radio input "true"
click at [1033, 453] on p "Next" at bounding box center [1032, 453] width 28 height 15
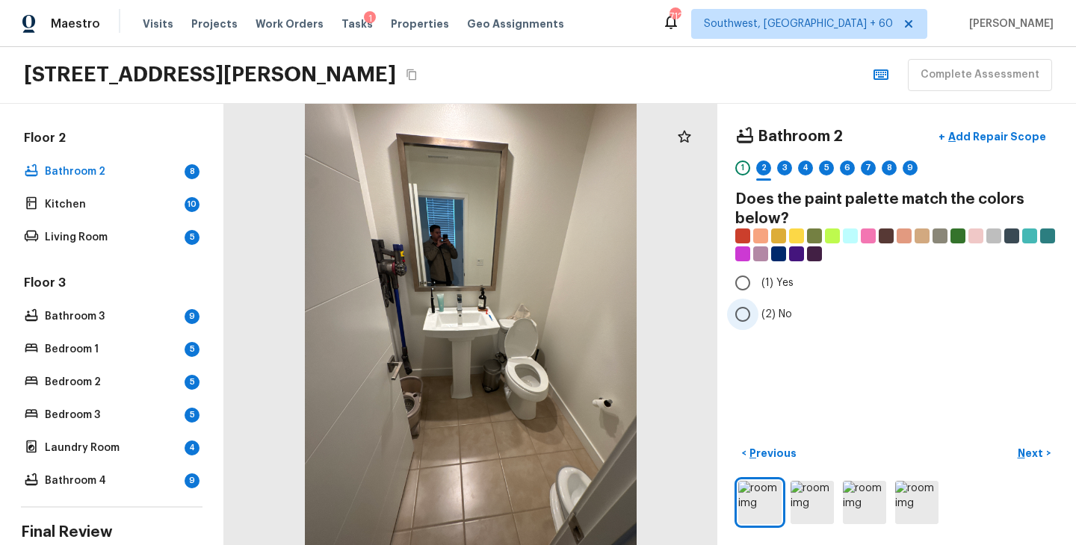
click at [775, 322] on label "(2) No" at bounding box center [886, 314] width 319 height 31
click at [758, 322] on input "(2) No" at bounding box center [742, 314] width 31 height 31
radio input "true"
click at [824, 513] on img at bounding box center [811, 502] width 43 height 43
click at [1024, 457] on p "Next" at bounding box center [1032, 453] width 28 height 15
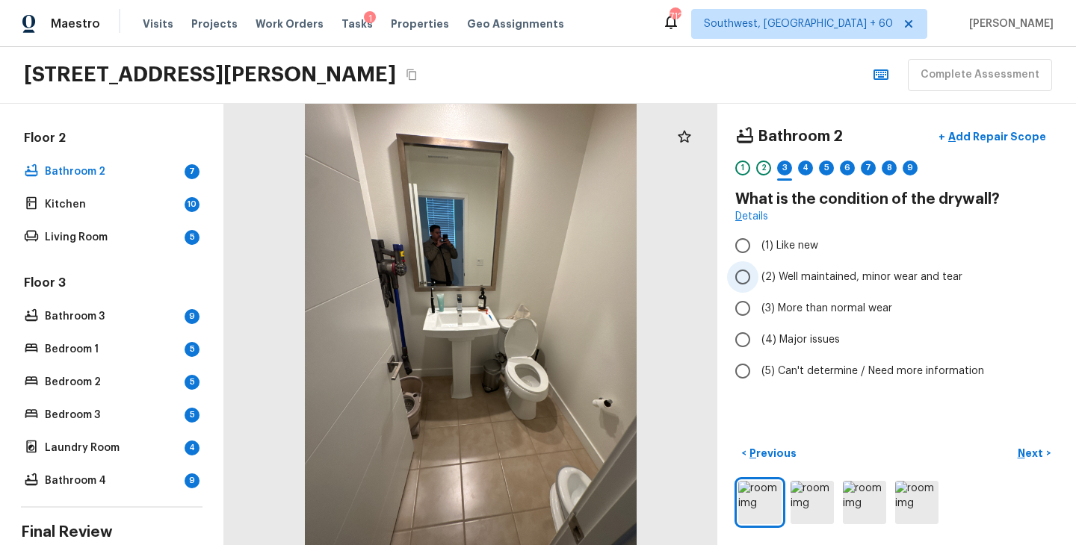
click at [853, 282] on span "(2) Well maintained, minor wear and tear" at bounding box center [861, 277] width 201 height 15
click at [758, 282] on input "(2) Well maintained, minor wear and tear" at bounding box center [742, 276] width 31 height 31
radio input "true"
click at [1033, 454] on p "Next" at bounding box center [1032, 453] width 28 height 15
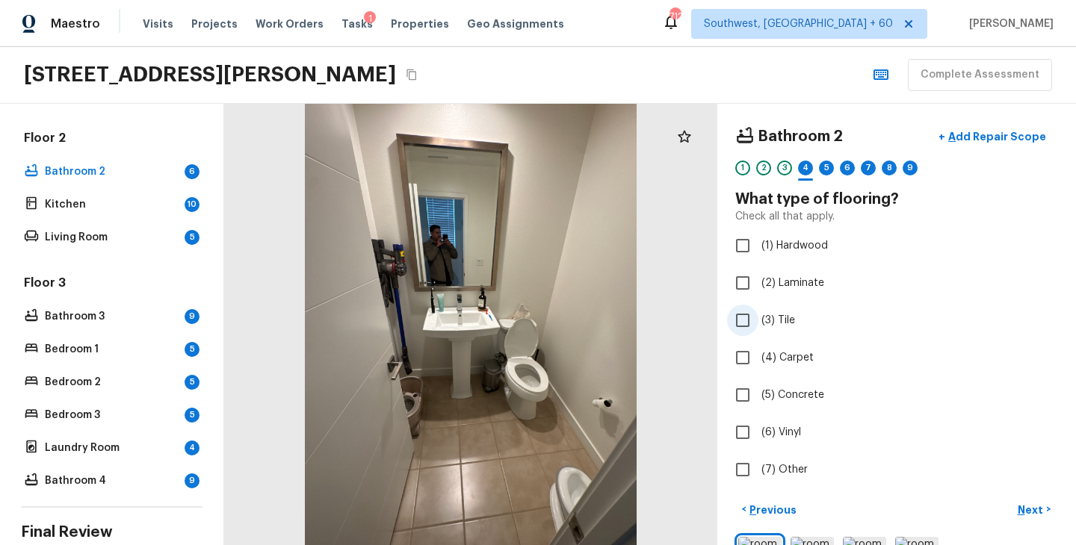
click at [784, 323] on span "(3) Tile" at bounding box center [778, 320] width 34 height 15
click at [758, 323] on input "(3) Tile" at bounding box center [742, 320] width 31 height 31
checkbox input "true"
click at [1023, 501] on button "Next >" at bounding box center [1034, 510] width 48 height 25
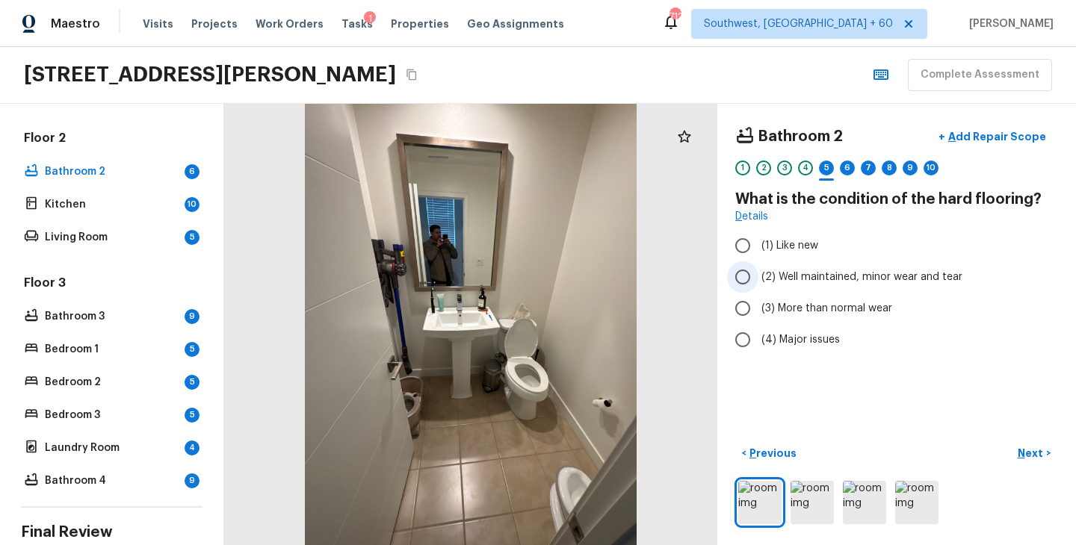
click at [835, 273] on span "(2) Well maintained, minor wear and tear" at bounding box center [861, 277] width 201 height 15
click at [758, 273] on input "(2) Well maintained, minor wear and tear" at bounding box center [742, 276] width 31 height 31
radio input "true"
click at [1033, 445] on button "Next >" at bounding box center [1034, 454] width 48 height 25
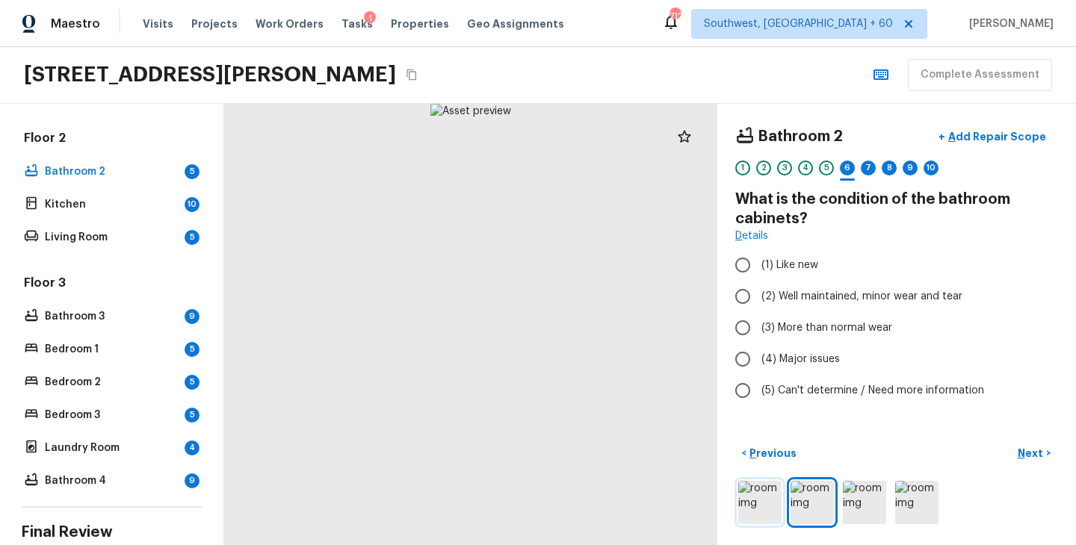
click at [767, 498] on img at bounding box center [759, 502] width 43 height 43
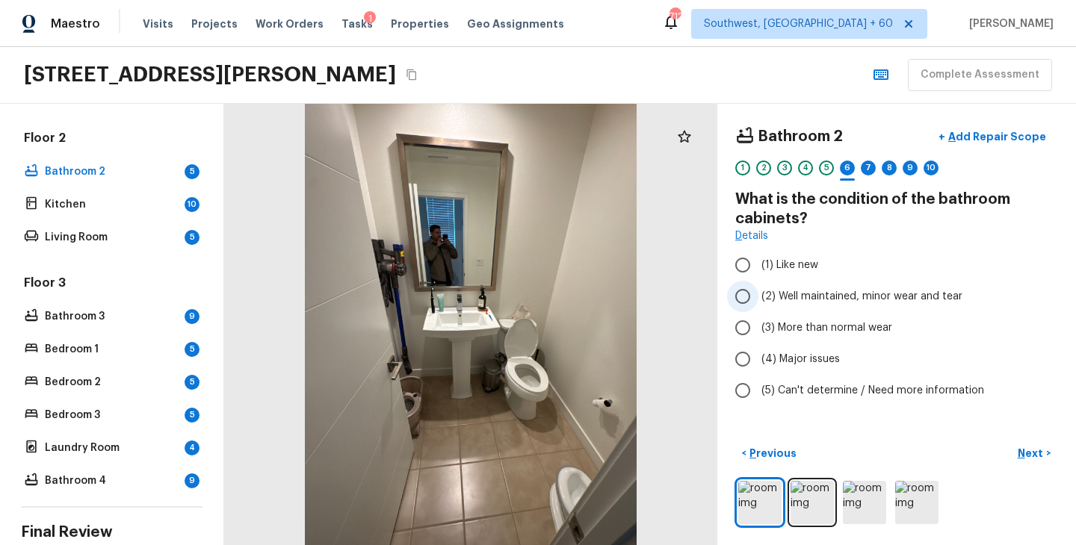
click at [903, 291] on span "(2) Well maintained, minor wear and tear" at bounding box center [861, 296] width 201 height 15
click at [758, 291] on input "(2) Well maintained, minor wear and tear" at bounding box center [742, 296] width 31 height 31
radio input "true"
click at [1020, 454] on p "Next" at bounding box center [1032, 453] width 28 height 15
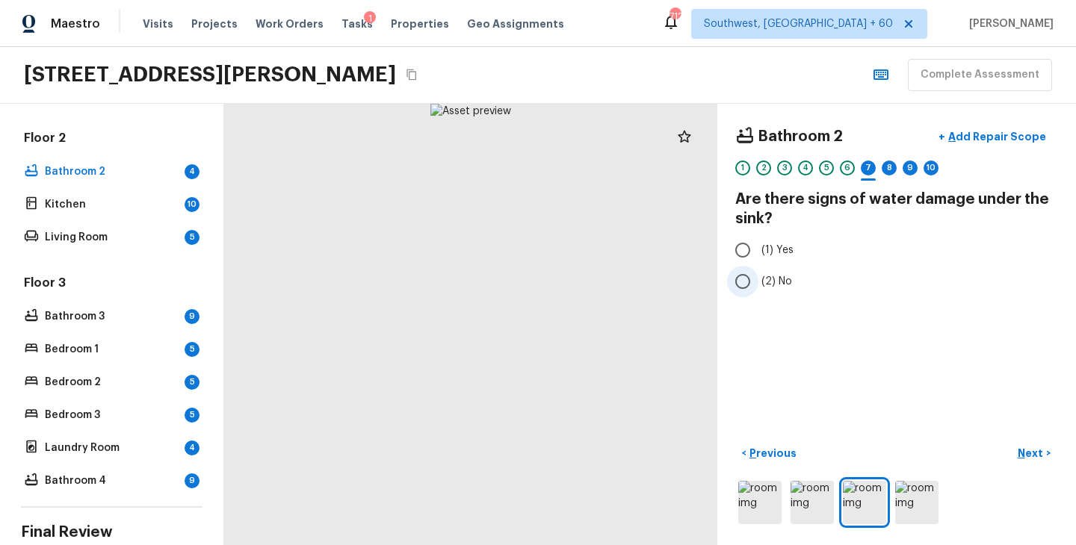
click at [783, 287] on span "(2) No" at bounding box center [776, 281] width 31 height 15
click at [758, 287] on input "(2) No" at bounding box center [742, 281] width 31 height 31
radio input "true"
click at [849, 167] on div "6" at bounding box center [847, 168] width 15 height 15
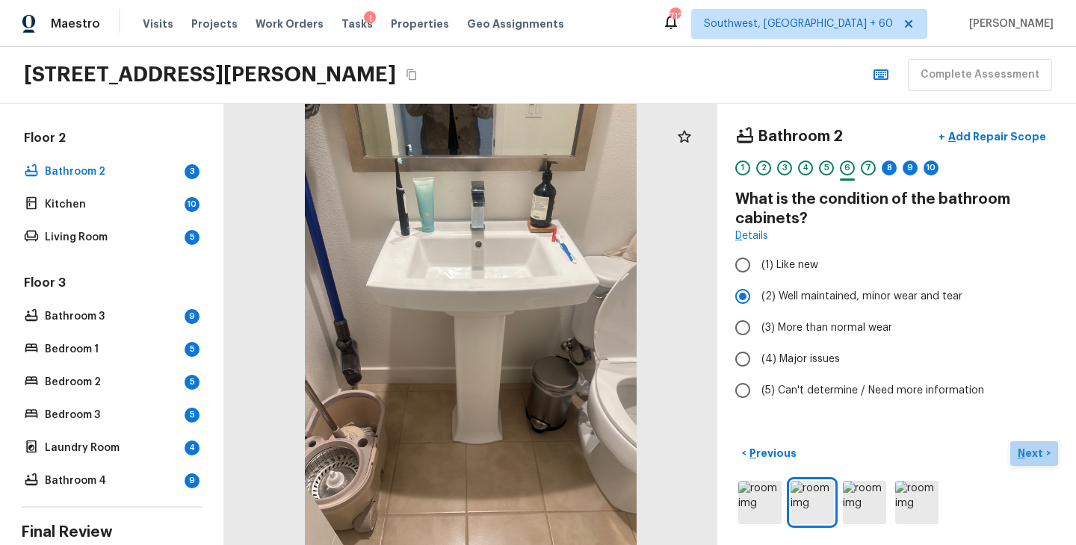
click at [1020, 453] on p "Next" at bounding box center [1032, 453] width 28 height 15
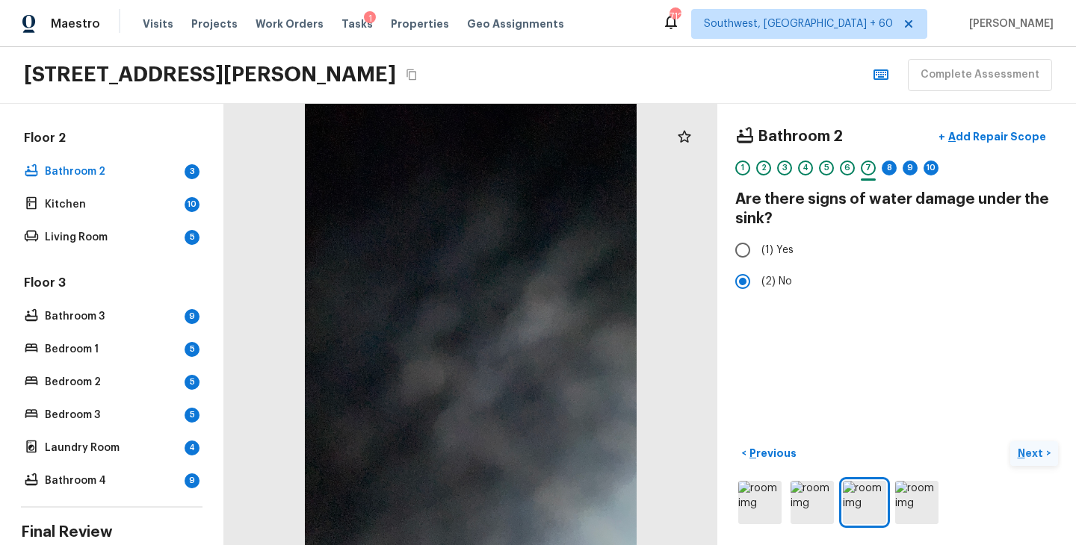
click at [1026, 450] on p "Next" at bounding box center [1032, 453] width 28 height 15
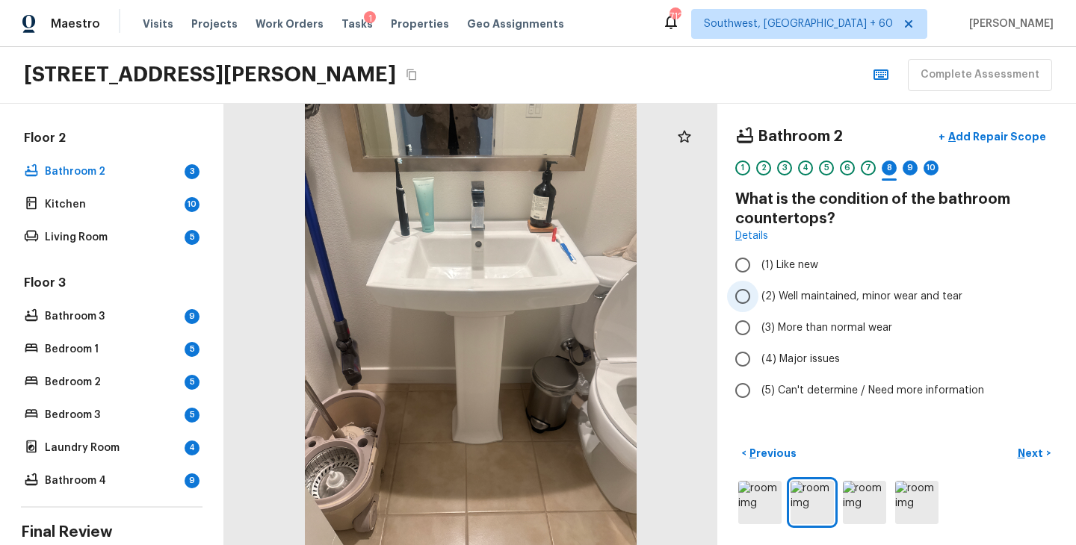
click at [872, 294] on span "(2) Well maintained, minor wear and tear" at bounding box center [861, 296] width 201 height 15
click at [758, 294] on input "(2) Well maintained, minor wear and tear" at bounding box center [742, 296] width 31 height 31
radio input "true"
click at [1027, 452] on p "Next" at bounding box center [1032, 453] width 28 height 15
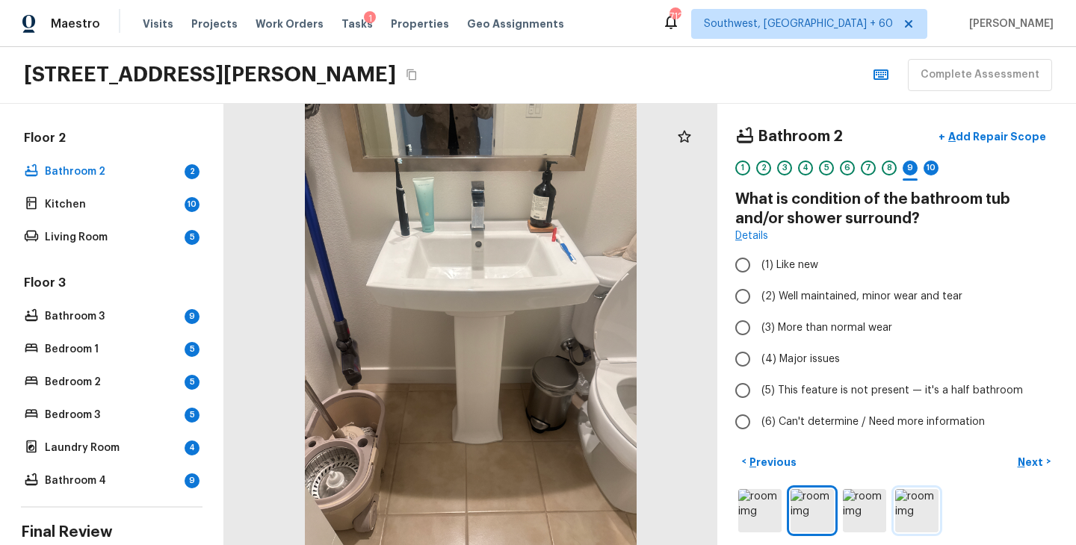
click at [914, 513] on img at bounding box center [916, 510] width 43 height 43
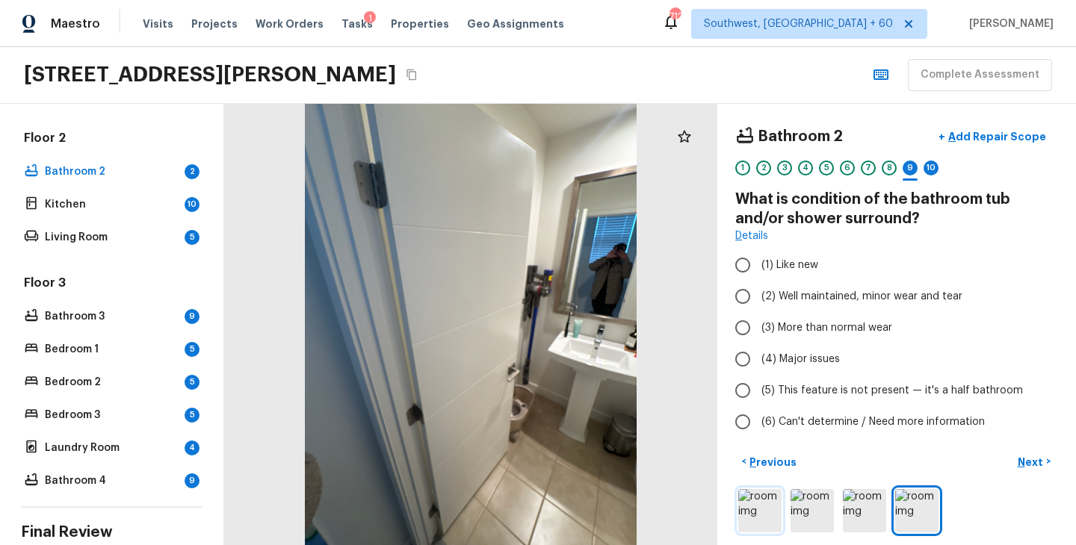
click at [770, 521] on img at bounding box center [759, 510] width 43 height 43
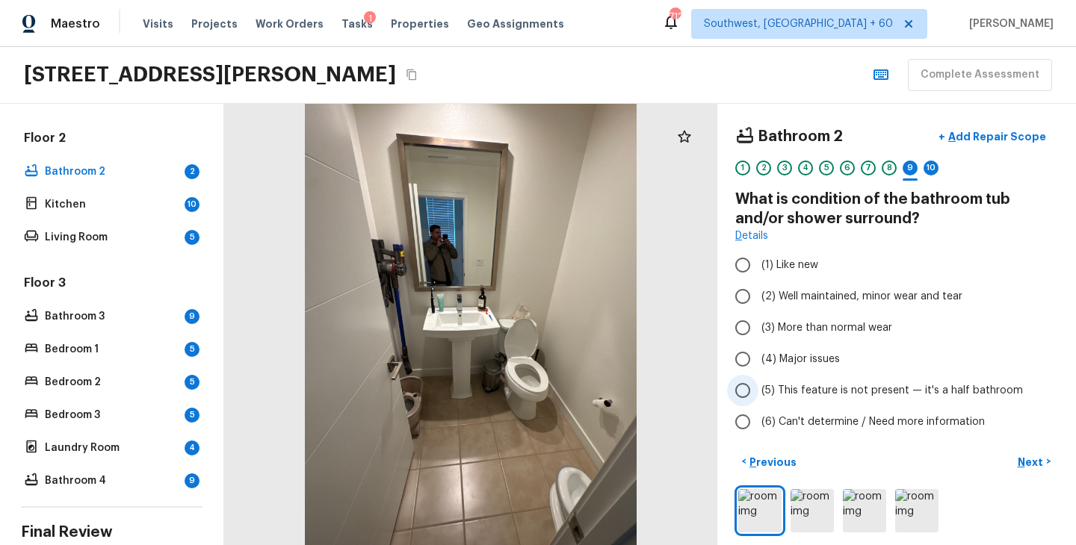
click at [900, 388] on span "(5) This feature is not present — it's a half bathroom" at bounding box center [891, 390] width 261 height 15
click at [758, 388] on input "(5) This feature is not present — it's a half bathroom" at bounding box center [742, 390] width 31 height 31
radio input "true"
click at [1035, 465] on p "Next" at bounding box center [1032, 462] width 28 height 15
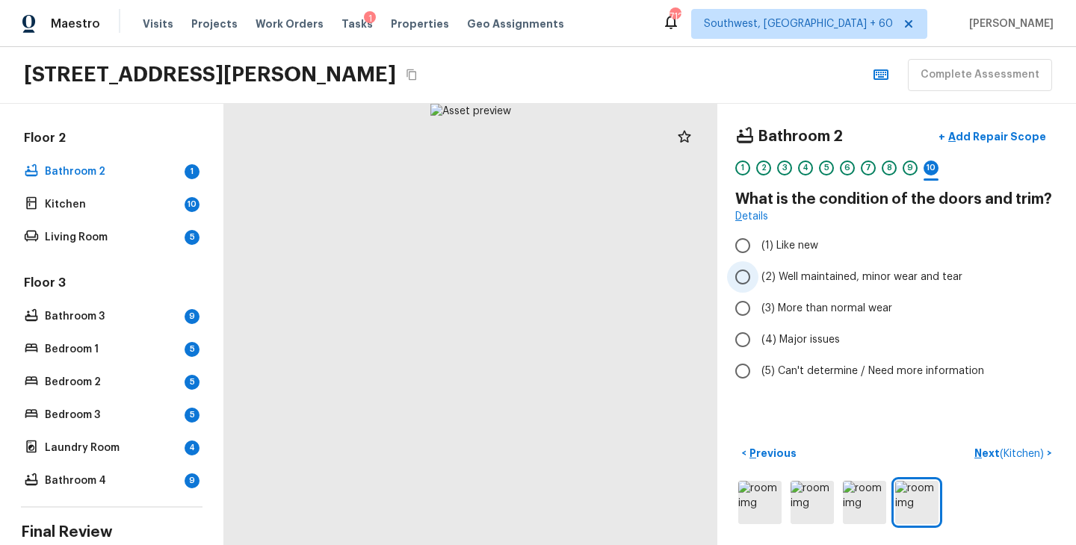
click at [843, 282] on span "(2) Well maintained, minor wear and tear" at bounding box center [861, 277] width 201 height 15
click at [758, 282] on input "(2) Well maintained, minor wear and tear" at bounding box center [742, 276] width 31 height 31
radio input "true"
click at [988, 459] on p "Next ( Kitchen )" at bounding box center [1010, 454] width 72 height 16
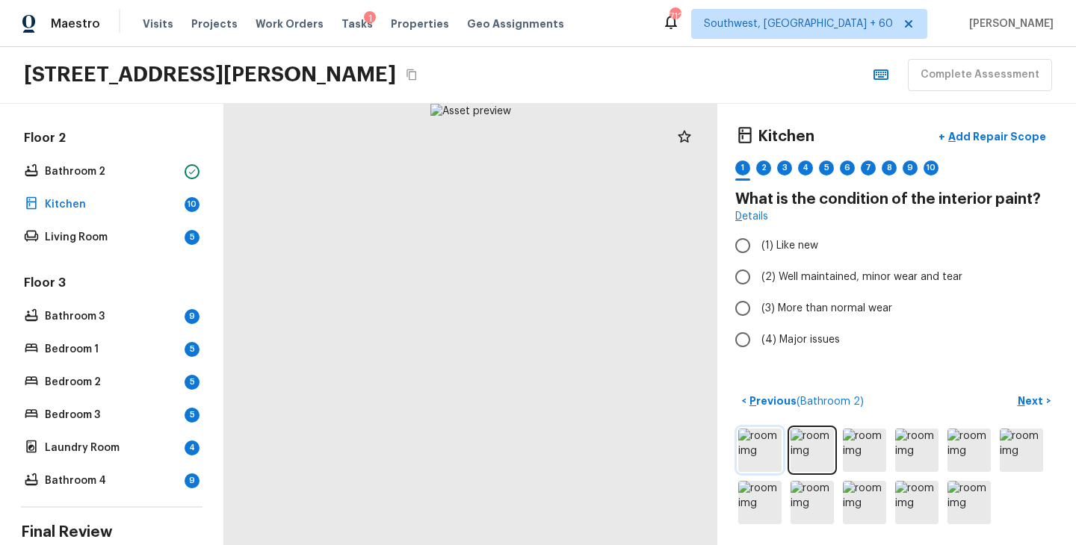
click at [762, 456] on img at bounding box center [759, 450] width 43 height 43
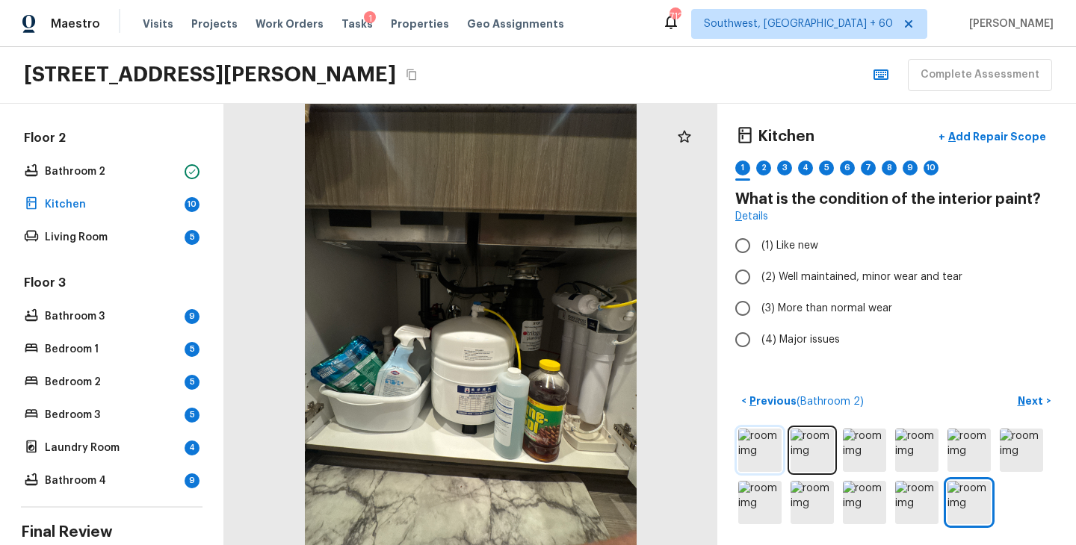
click at [762, 456] on img at bounding box center [759, 450] width 43 height 43
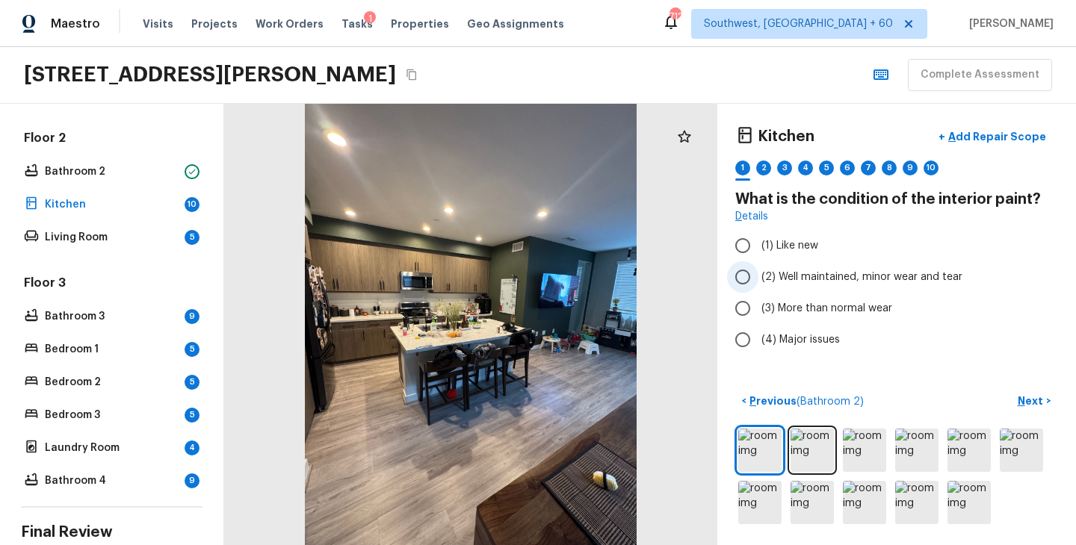
click at [864, 281] on span "(2) Well maintained, minor wear and tear" at bounding box center [861, 277] width 201 height 15
click at [758, 281] on input "(2) Well maintained, minor wear and tear" at bounding box center [742, 276] width 31 height 31
radio input "true"
click at [1035, 402] on p "Next" at bounding box center [1032, 401] width 28 height 15
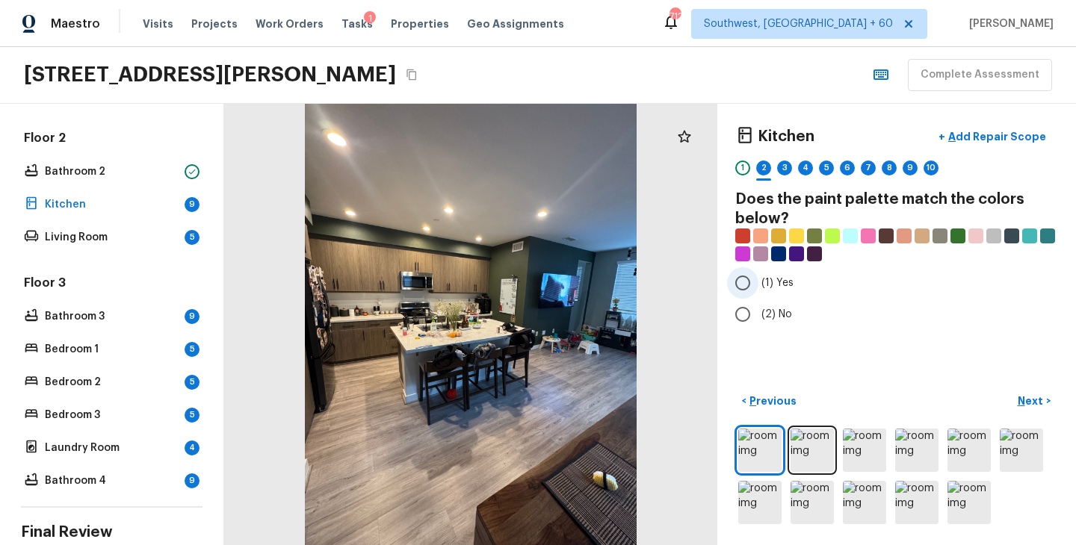
click at [781, 290] on span "(1) Yes" at bounding box center [777, 283] width 32 height 15
click at [758, 290] on input "(1) Yes" at bounding box center [742, 282] width 31 height 31
radio input "true"
click at [1030, 404] on p "Next" at bounding box center [1032, 401] width 28 height 15
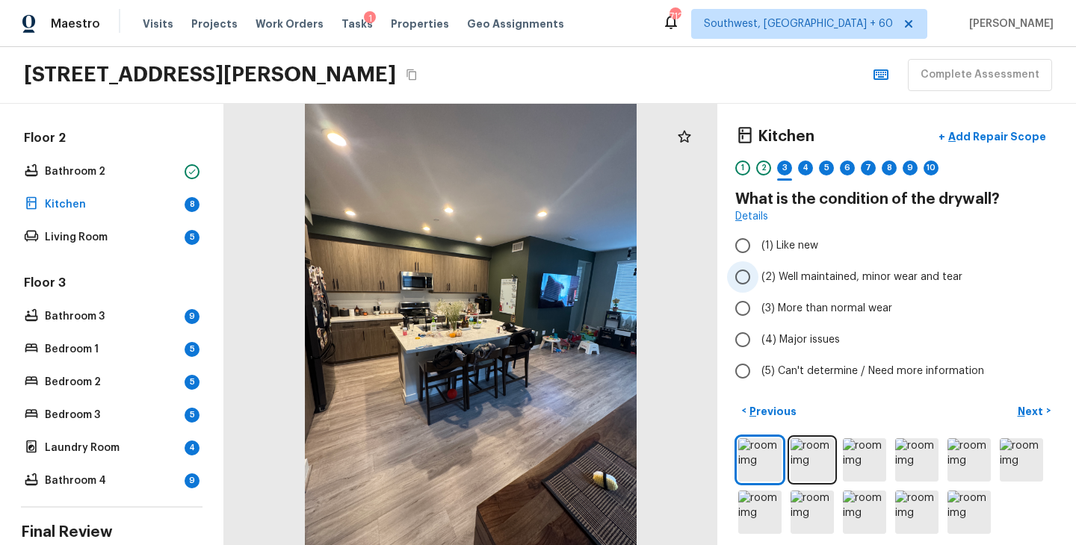
click at [858, 282] on span "(2) Well maintained, minor wear and tear" at bounding box center [861, 277] width 201 height 15
click at [758, 282] on input "(2) Well maintained, minor wear and tear" at bounding box center [742, 276] width 31 height 31
radio input "true"
click at [1024, 413] on p "Next" at bounding box center [1032, 411] width 28 height 15
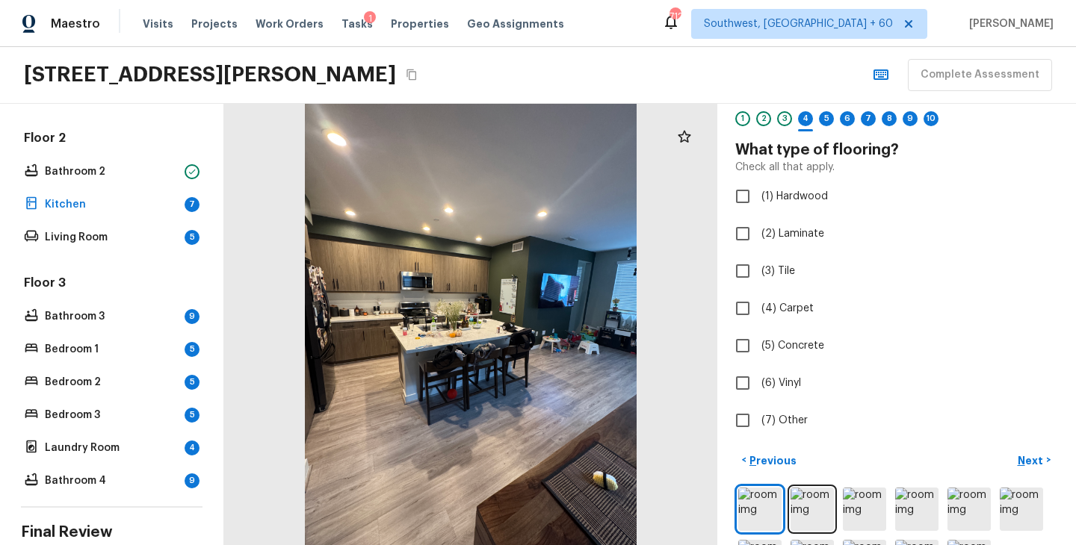
scroll to position [83, 0]
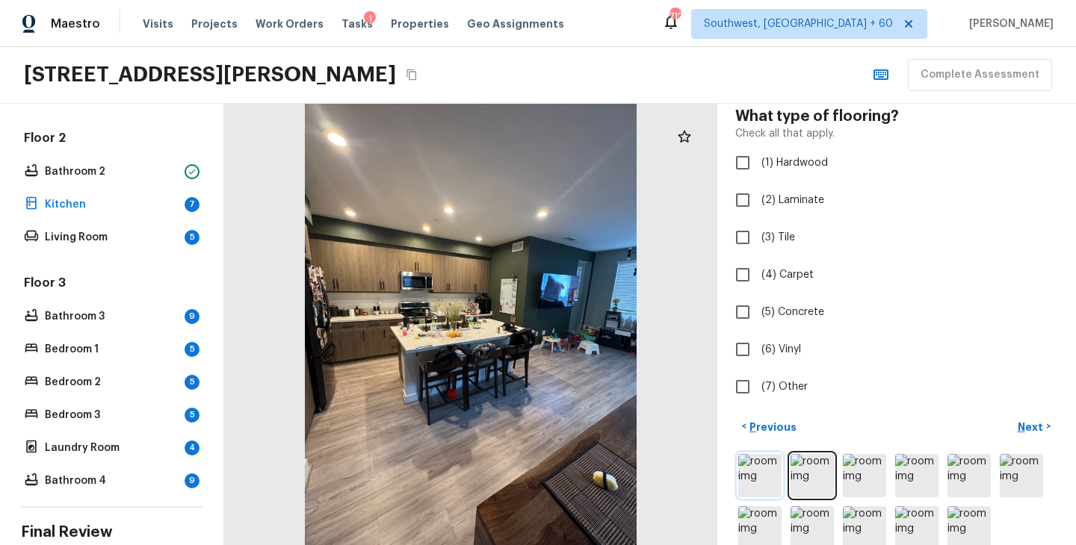
click at [770, 483] on img at bounding box center [759, 475] width 43 height 43
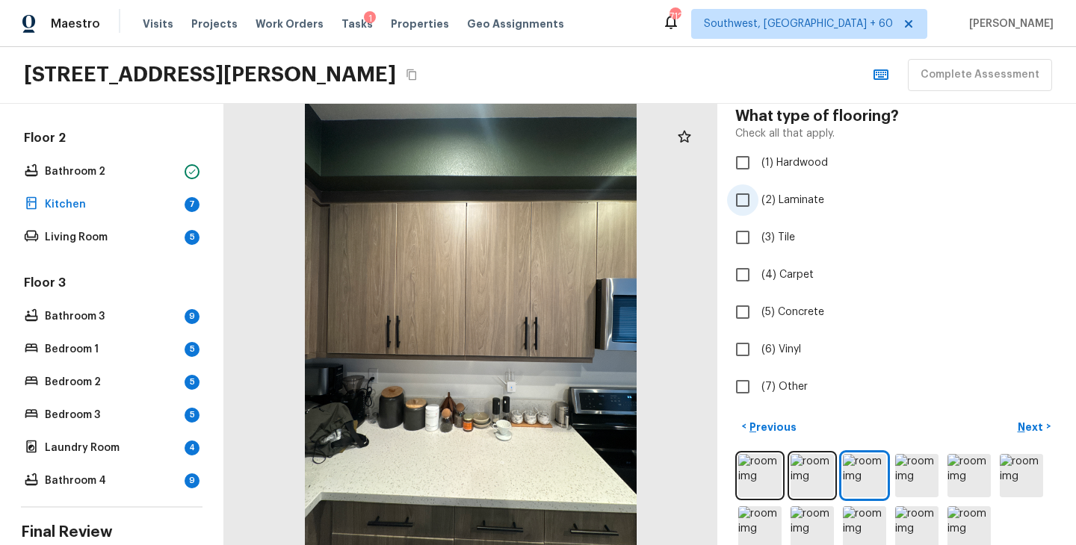
click at [800, 205] on span "(2) Laminate" at bounding box center [792, 200] width 63 height 15
click at [758, 205] on input "(2) Laminate" at bounding box center [742, 200] width 31 height 31
checkbox input "true"
click at [1032, 423] on p "Next" at bounding box center [1032, 427] width 28 height 15
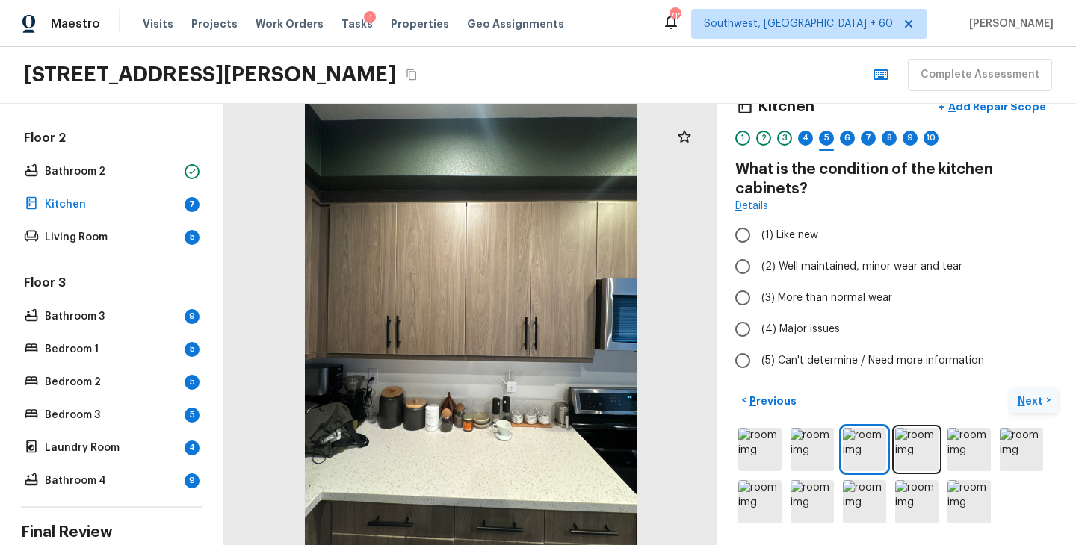
scroll to position [29, 0]
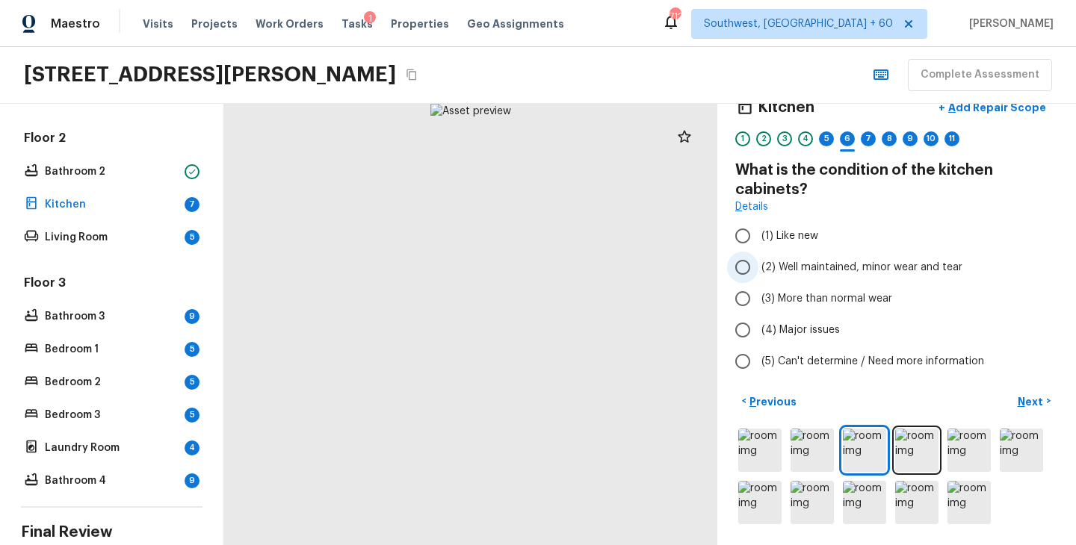
click at [855, 270] on span "(2) Well maintained, minor wear and tear" at bounding box center [861, 267] width 201 height 15
click at [758, 270] on input "(2) Well maintained, minor wear and tear" at bounding box center [742, 267] width 31 height 31
radio input "true"
click at [1033, 401] on p "Next" at bounding box center [1032, 401] width 28 height 15
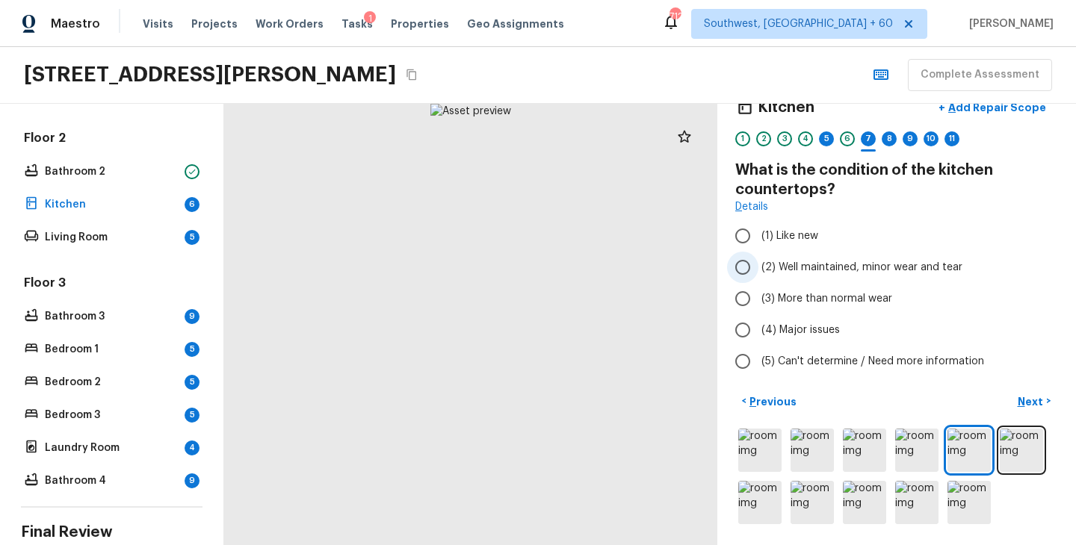
click at [853, 269] on span "(2) Well maintained, minor wear and tear" at bounding box center [861, 267] width 201 height 15
click at [758, 269] on input "(2) Well maintained, minor wear and tear" at bounding box center [742, 267] width 31 height 31
radio input "true"
click at [1030, 409] on button "Next >" at bounding box center [1034, 401] width 48 height 25
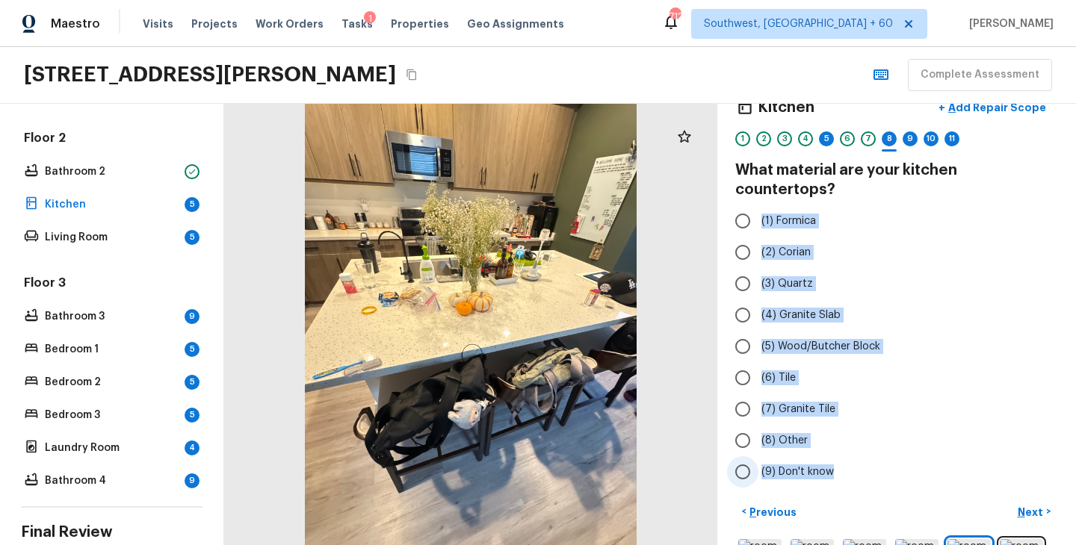
drag, startPoint x: 761, startPoint y: 199, endPoint x: 827, endPoint y: 464, distance: 273.4
click at [827, 464] on div "(1) Formica (2) Corian (3) Quartz (4) Granite Slab (5) Wood/Butcher Block (6) T…" at bounding box center [896, 346] width 323 height 282
copy div "(1) Formica (2) Corian (3) Quartz (4) Granite Slab (5) Wood/Butcher Block (6) T…"
click at [985, 300] on label "(4) Granite Slab" at bounding box center [886, 315] width 319 height 31
click at [758, 300] on input "(4) Granite Slab" at bounding box center [742, 315] width 31 height 31
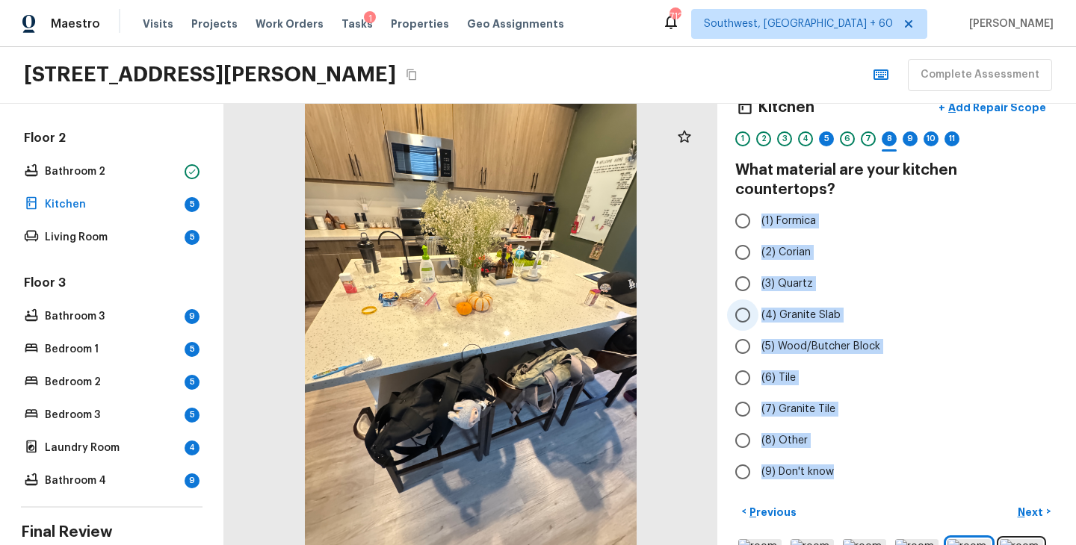
radio input "true"
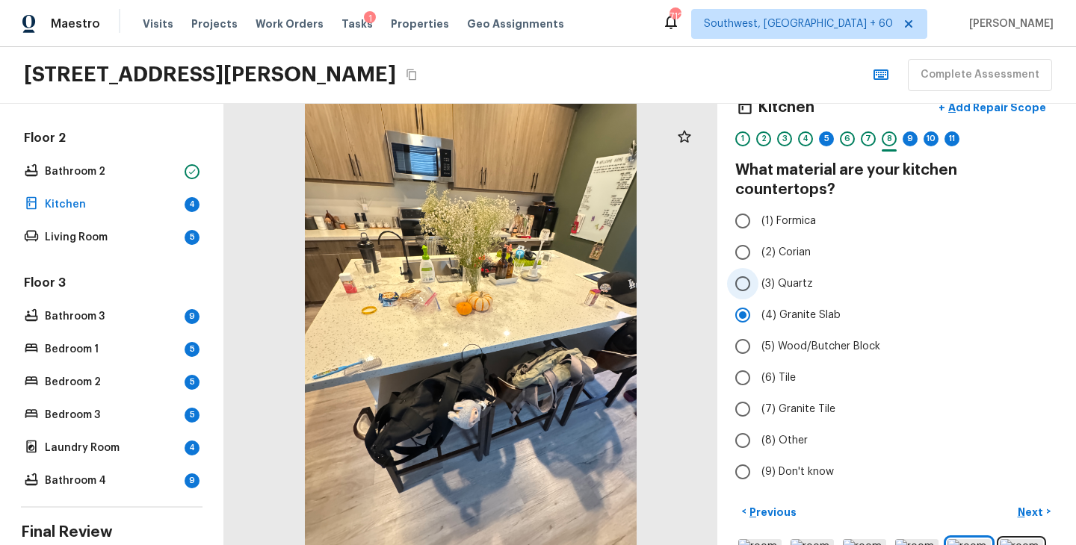
click at [792, 276] on span "(3) Quartz" at bounding box center [787, 283] width 52 height 15
click at [758, 269] on input "(3) Quartz" at bounding box center [742, 283] width 31 height 31
radio input "true"
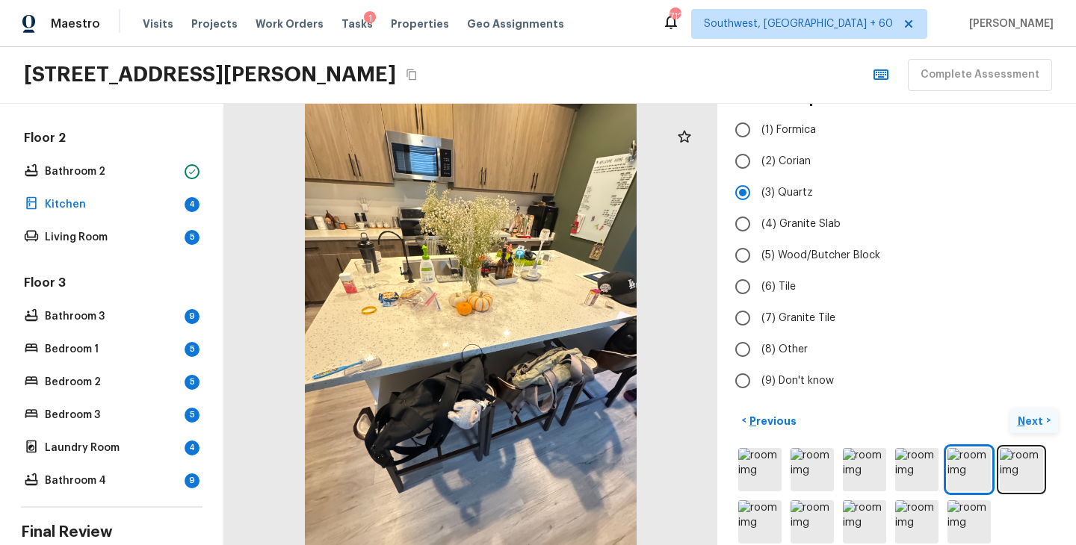
click at [1031, 414] on p "Next" at bounding box center [1032, 421] width 28 height 15
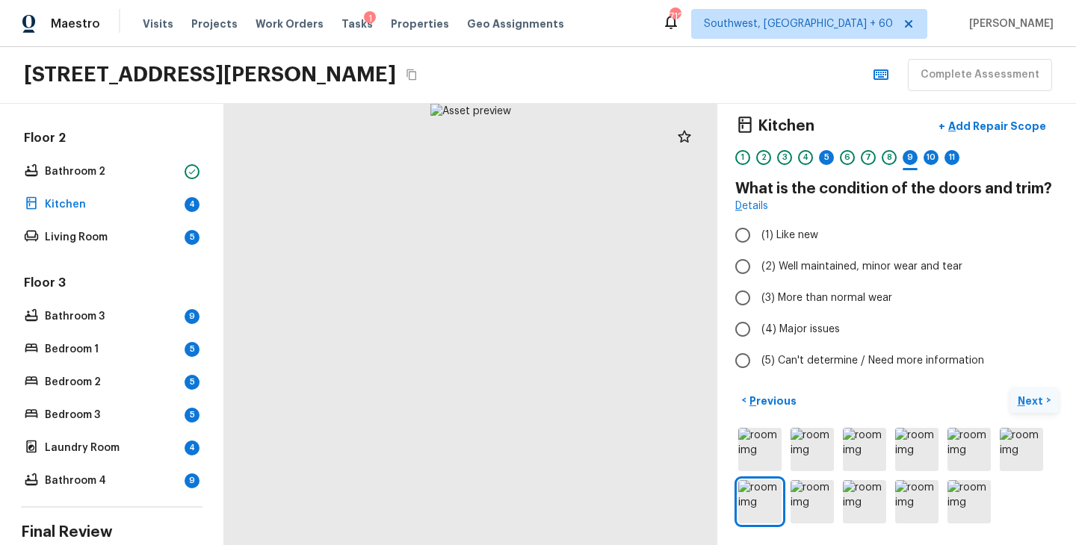
scroll to position [10, 0]
click at [825, 157] on div "5" at bounding box center [826, 158] width 15 height 15
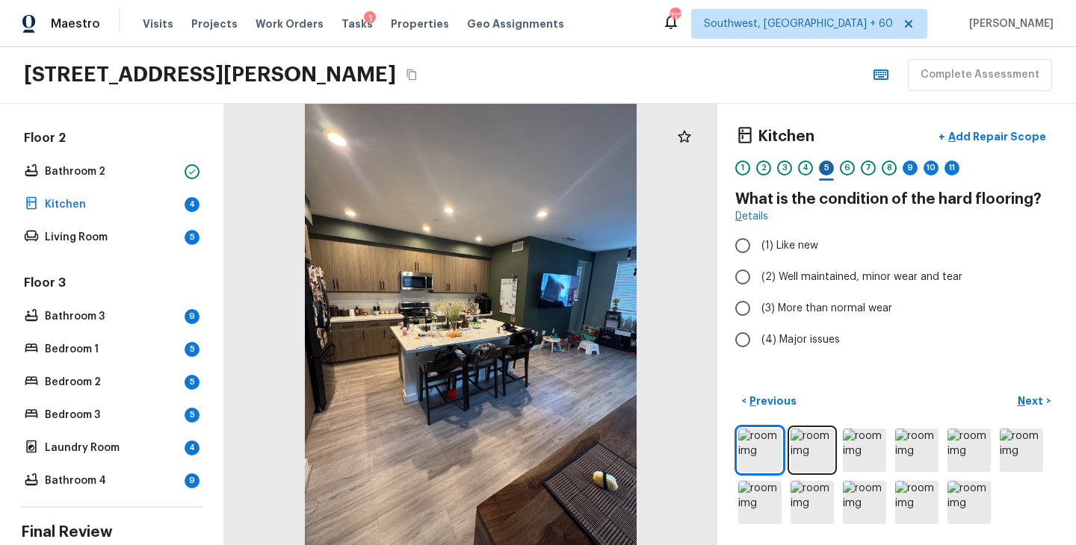
scroll to position [0, 0]
click at [836, 279] on span "(2) Well maintained, minor wear and tear" at bounding box center [861, 277] width 201 height 15
click at [758, 279] on input "(2) Well maintained, minor wear and tear" at bounding box center [742, 276] width 31 height 31
radio input "true"
click at [1027, 405] on p "Next" at bounding box center [1032, 401] width 28 height 15
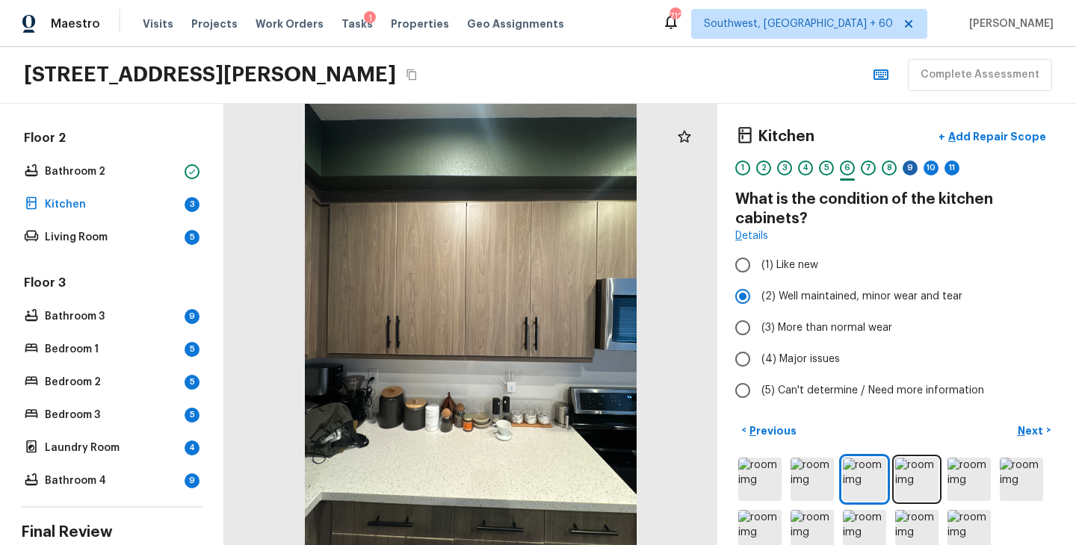
click at [907, 170] on div "9" at bounding box center [910, 168] width 15 height 15
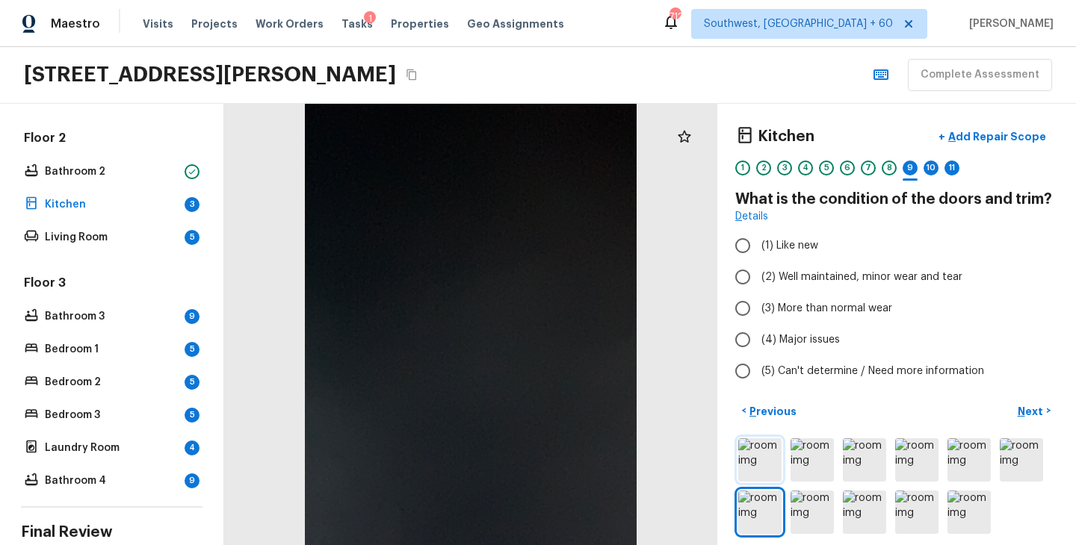
click at [767, 447] on img at bounding box center [759, 460] width 43 height 43
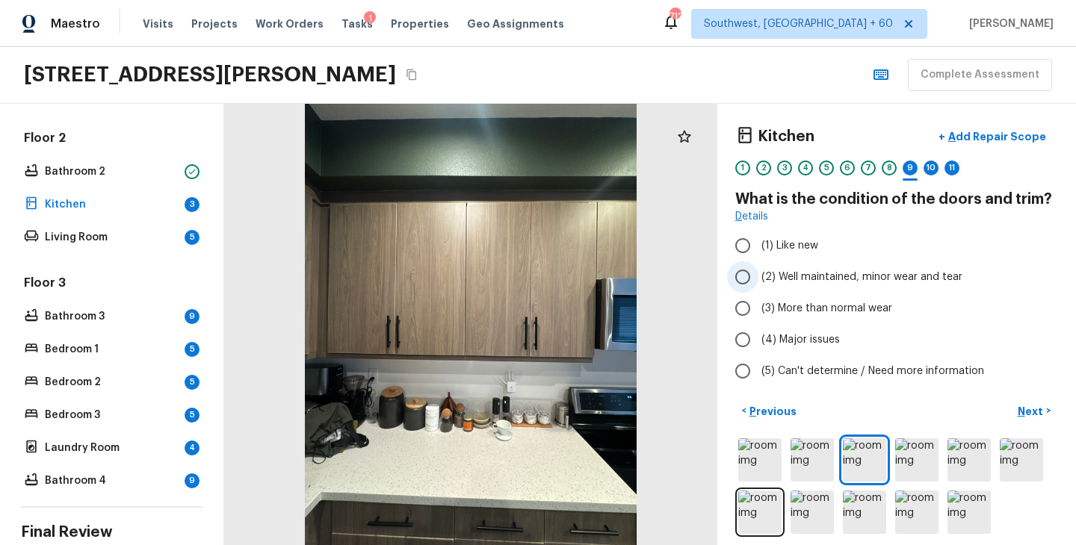
click at [818, 281] on span "(2) Well maintained, minor wear and tear" at bounding box center [861, 277] width 201 height 15
click at [758, 281] on input "(2) Well maintained, minor wear and tear" at bounding box center [742, 276] width 31 height 31
radio input "true"
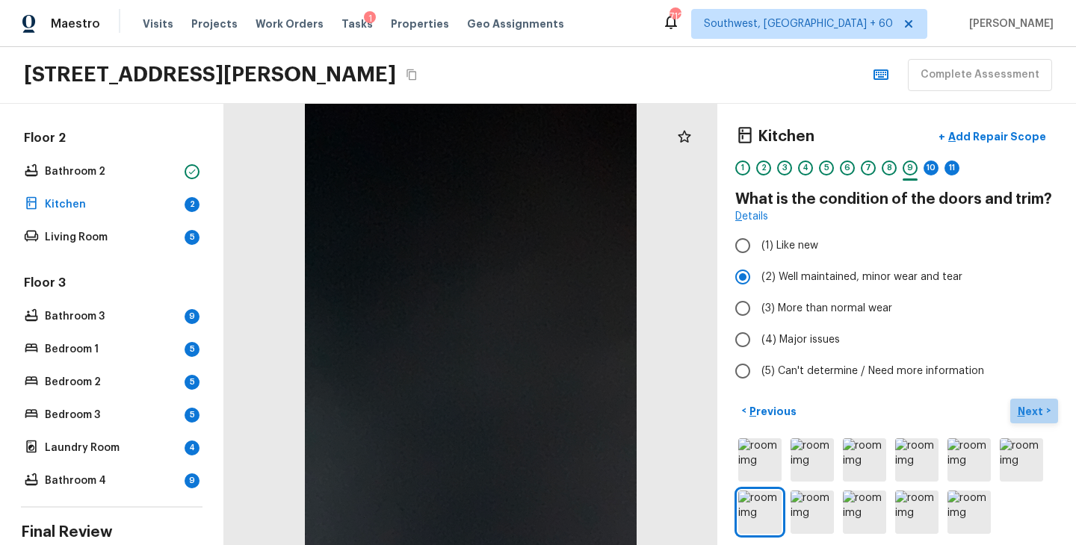
click at [1030, 410] on p "Next" at bounding box center [1032, 411] width 28 height 15
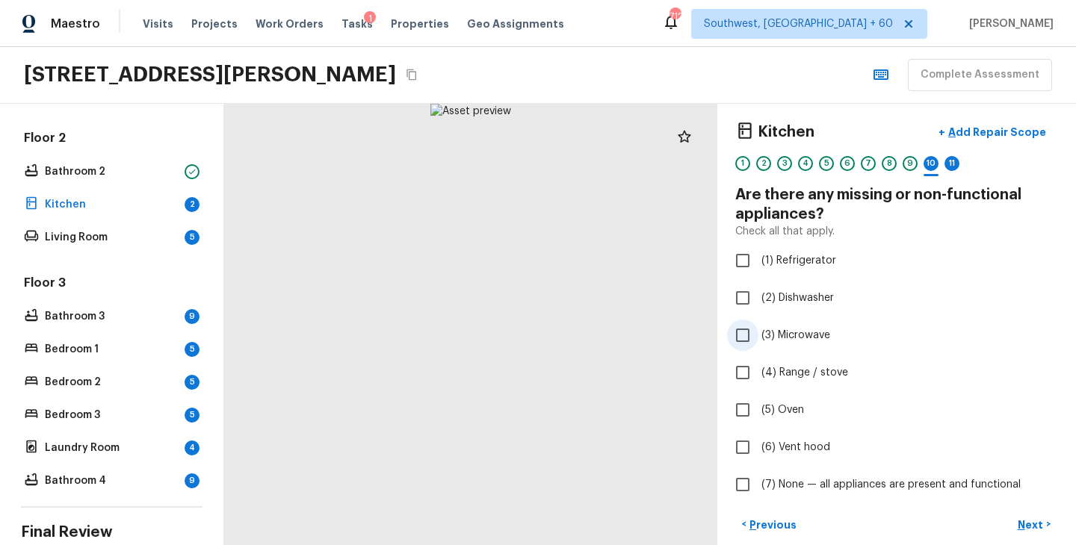
scroll to position [24, 0]
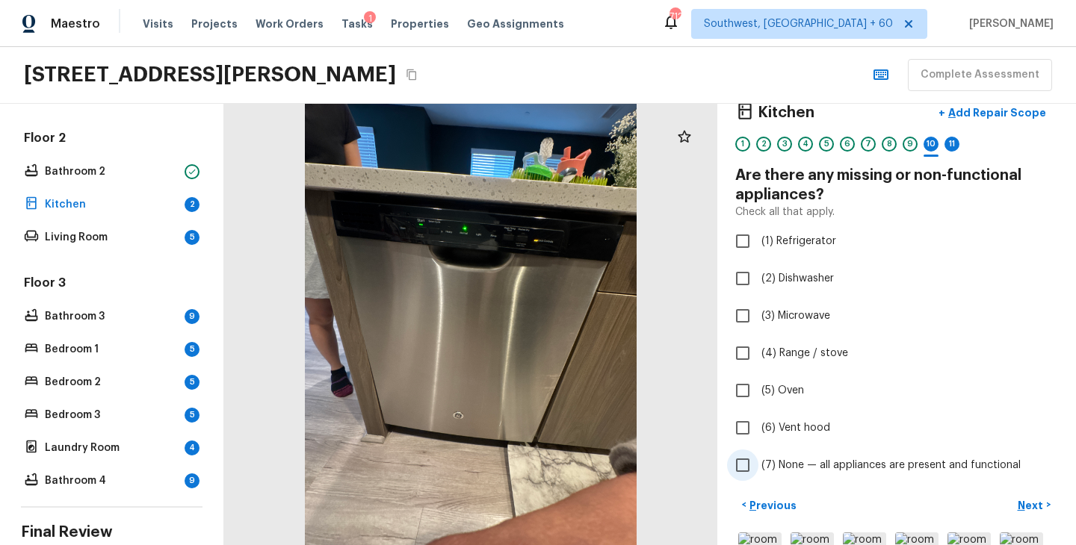
click at [808, 461] on span "(7) None — all appliances are present and functional" at bounding box center [890, 465] width 259 height 15
click at [758, 461] on input "(7) None — all appliances are present and functional" at bounding box center [742, 465] width 31 height 31
checkbox input "true"
click at [1023, 501] on p "Next" at bounding box center [1032, 505] width 28 height 15
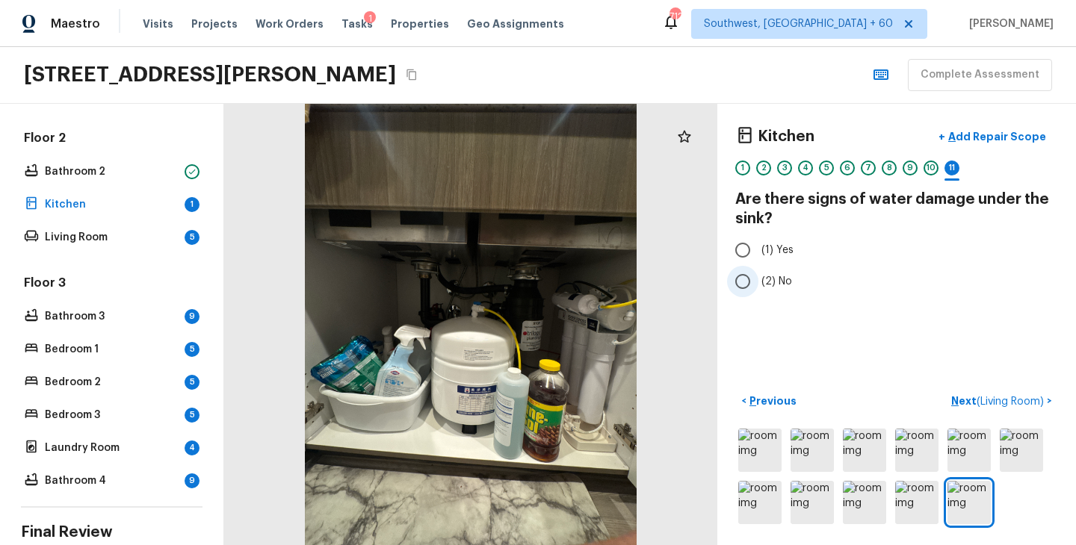
click at [774, 285] on span "(2) No" at bounding box center [776, 281] width 31 height 15
click at [758, 285] on input "(2) No" at bounding box center [742, 281] width 31 height 31
radio input "true"
click at [955, 403] on p "Next ( Living Room )" at bounding box center [999, 402] width 96 height 16
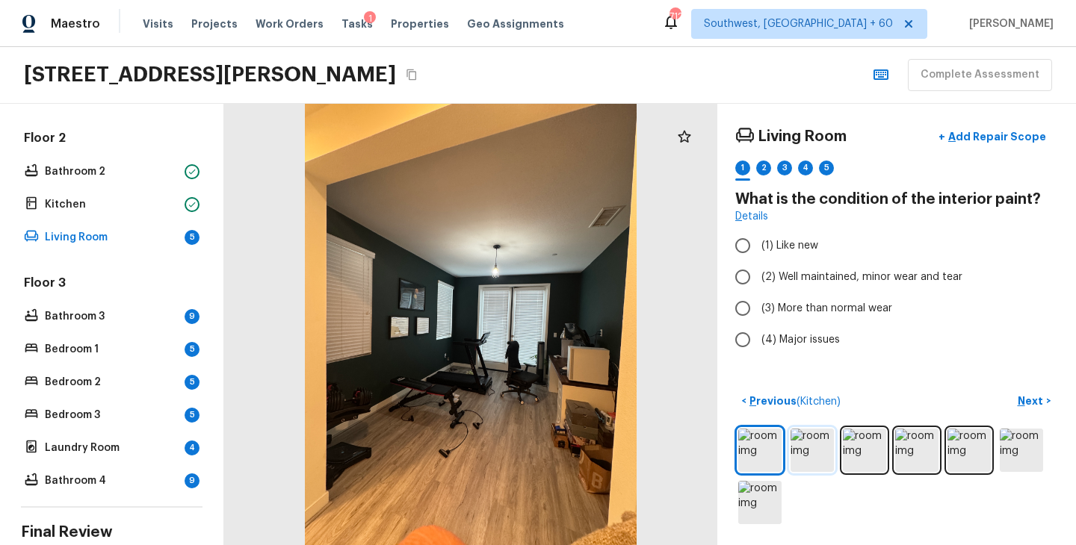
click at [808, 458] on img at bounding box center [811, 450] width 43 height 43
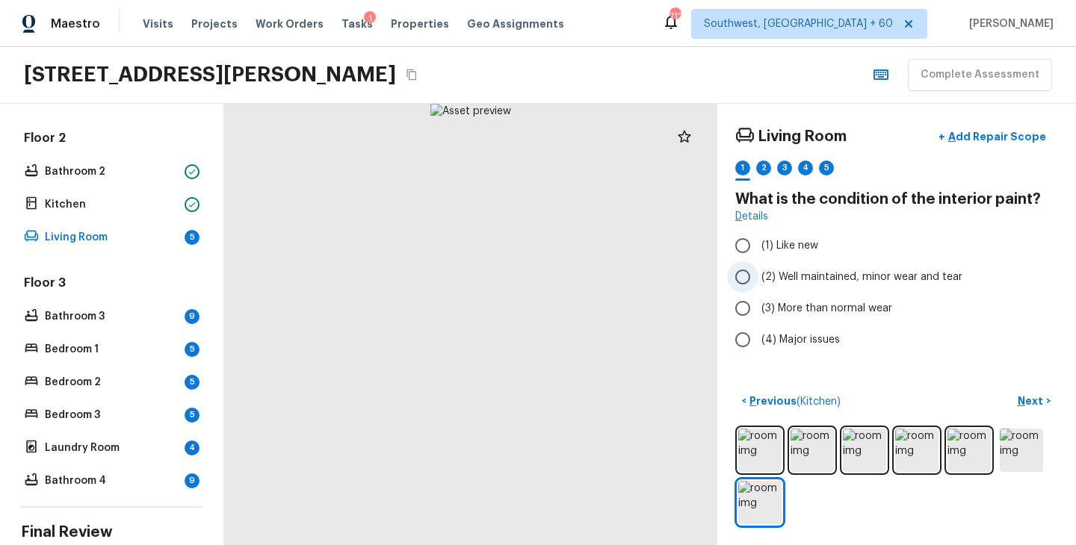
click at [824, 277] on span "(2) Well maintained, minor wear and tear" at bounding box center [861, 277] width 201 height 15
click at [758, 277] on input "(2) Well maintained, minor wear and tear" at bounding box center [742, 276] width 31 height 31
radio input "true"
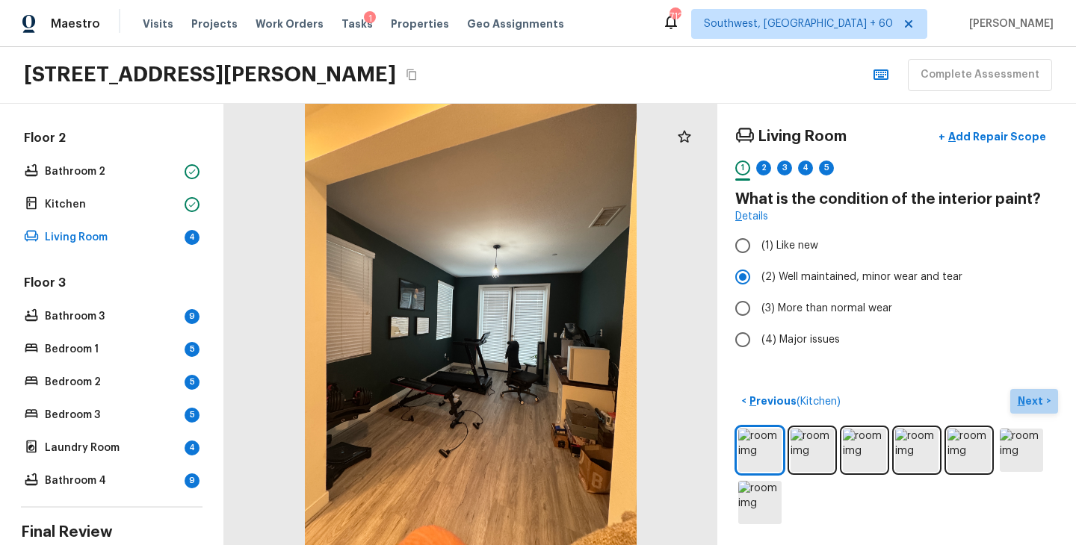
click at [1030, 403] on p "Next" at bounding box center [1032, 401] width 28 height 15
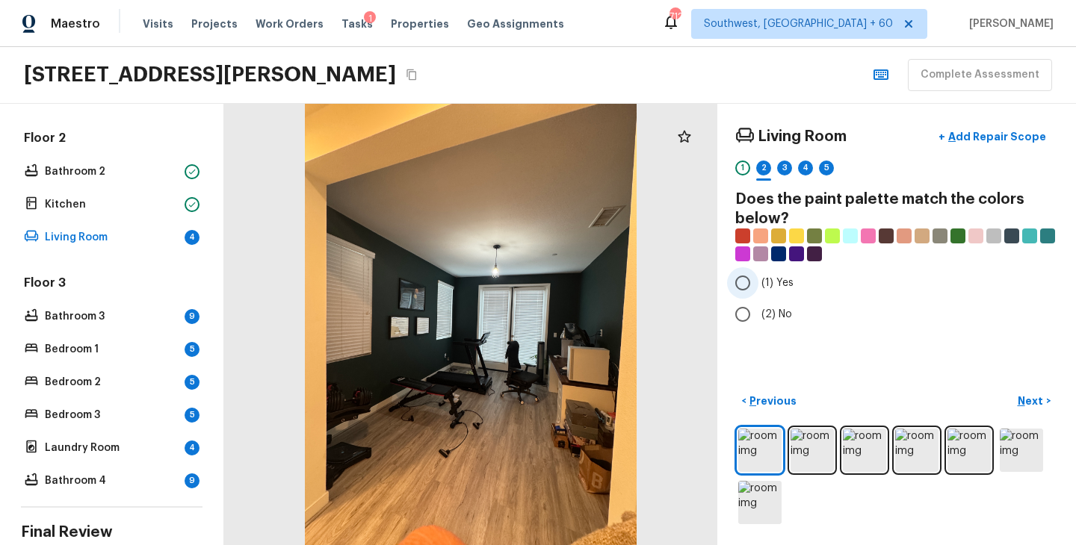
click at [764, 274] on label "(1) Yes" at bounding box center [886, 282] width 319 height 31
click at [758, 274] on input "(1) Yes" at bounding box center [742, 282] width 31 height 31
radio input "true"
click at [1032, 401] on p "Next" at bounding box center [1032, 401] width 28 height 15
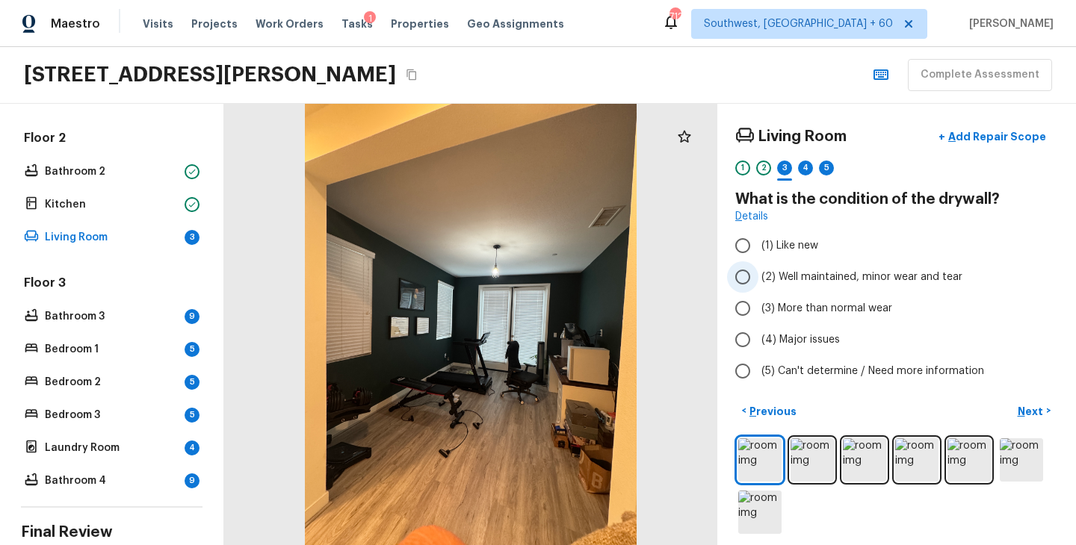
click at [871, 275] on span "(2) Well maintained, minor wear and tear" at bounding box center [861, 277] width 201 height 15
click at [758, 275] on input "(2) Well maintained, minor wear and tear" at bounding box center [742, 276] width 31 height 31
radio input "true"
click at [1033, 415] on p "Next" at bounding box center [1032, 411] width 28 height 15
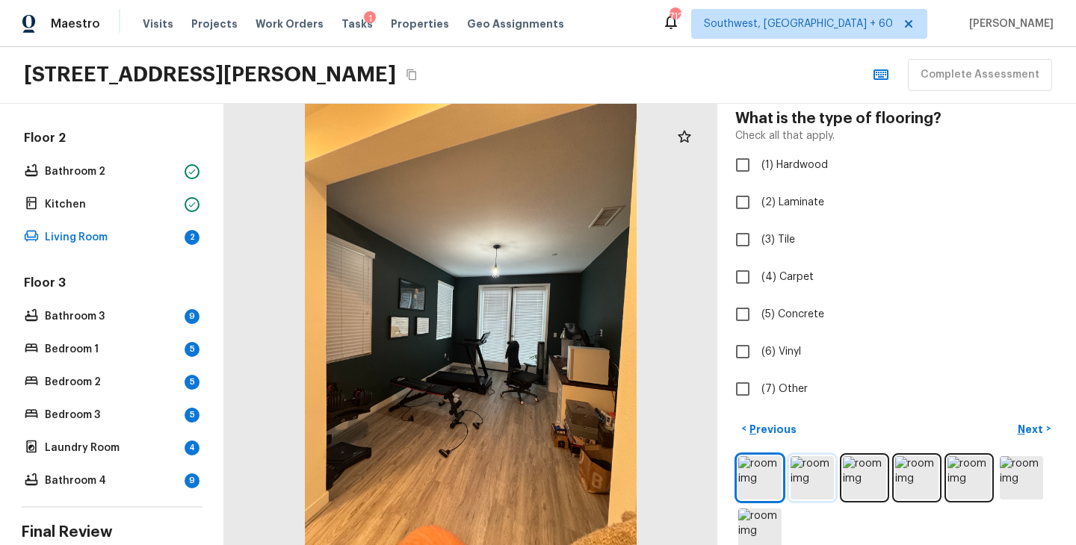
scroll to position [108, 0]
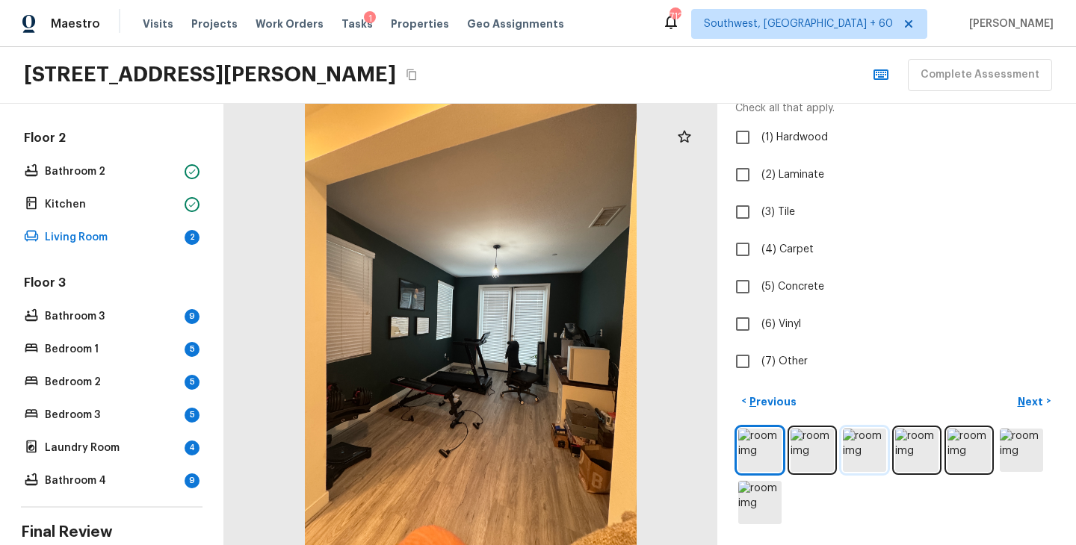
click at [868, 454] on img at bounding box center [864, 450] width 43 height 43
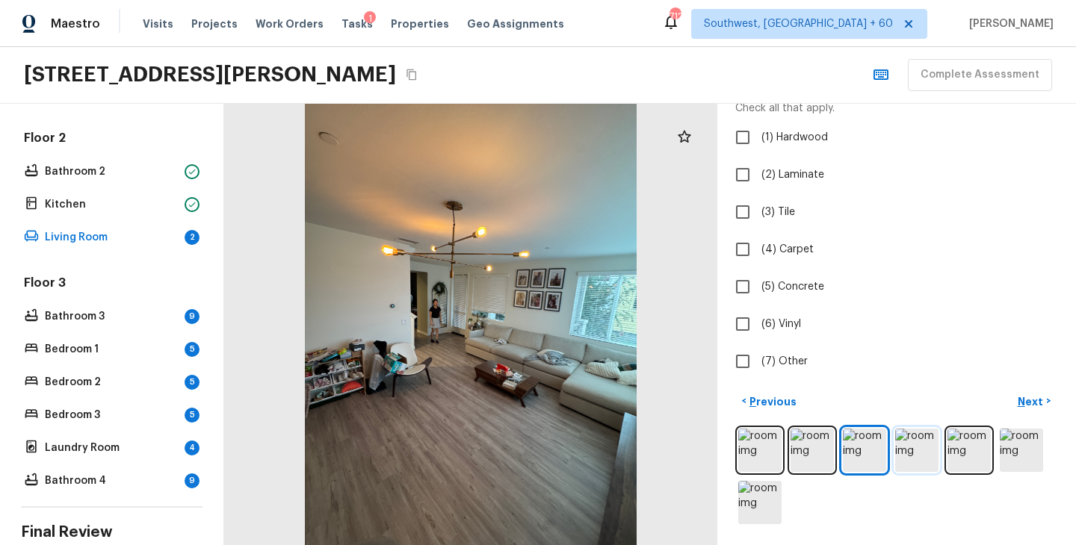
click at [926, 458] on img at bounding box center [916, 450] width 43 height 43
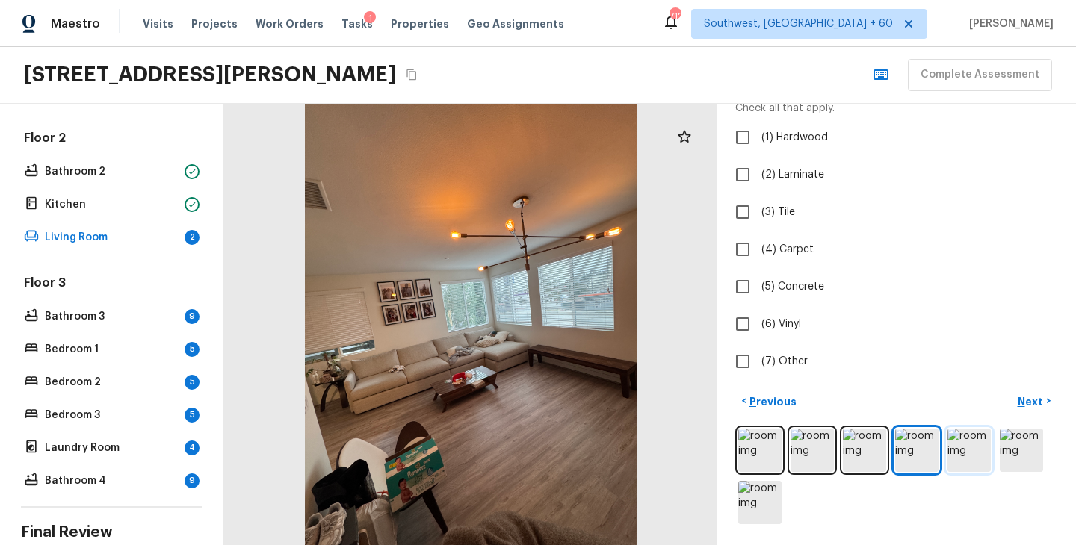
click at [976, 462] on img at bounding box center [968, 450] width 43 height 43
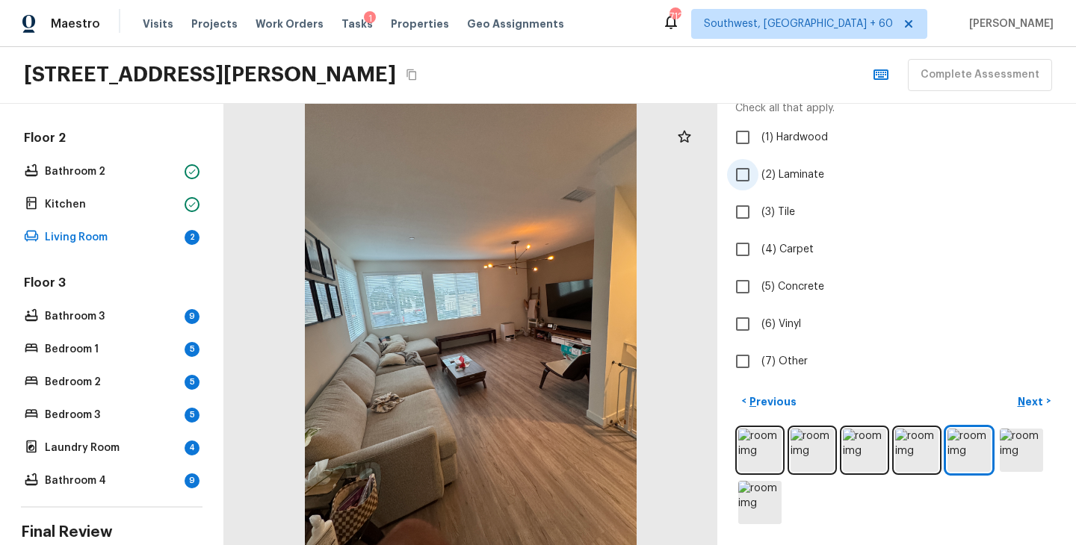
click at [790, 168] on span "(2) Laminate" at bounding box center [792, 174] width 63 height 15
click at [758, 168] on input "(2) Laminate" at bounding box center [742, 174] width 31 height 31
checkbox input "true"
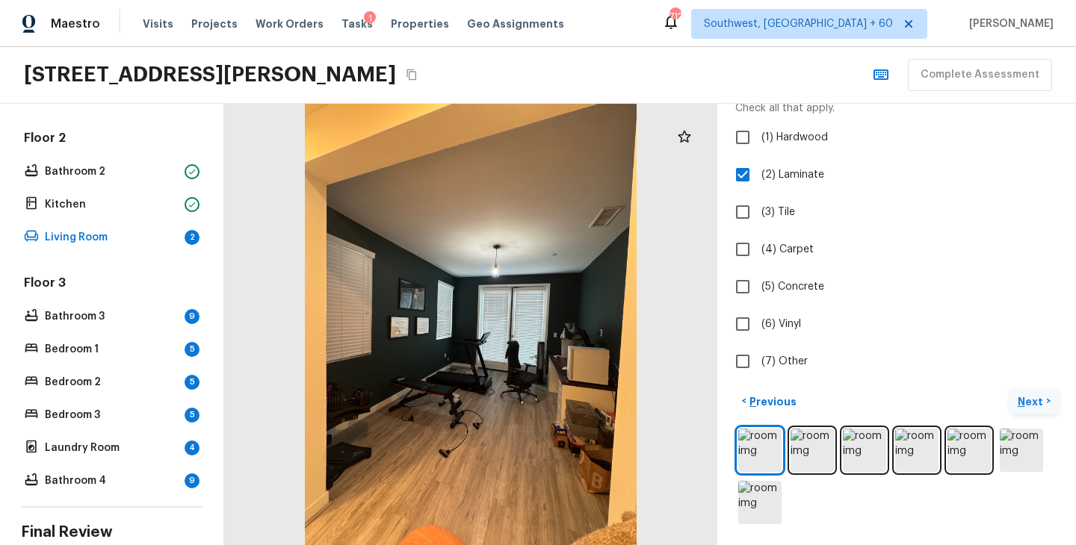
click at [1027, 406] on p "Next" at bounding box center [1032, 401] width 28 height 15
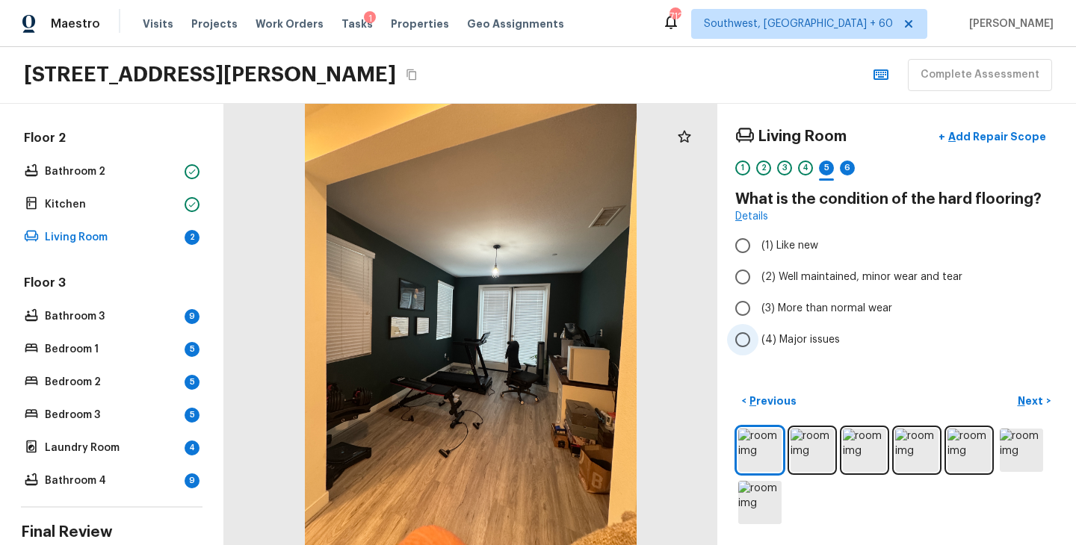
scroll to position [0, 0]
click at [872, 273] on span "(2) Well maintained, minor wear and tear" at bounding box center [861, 277] width 201 height 15
click at [758, 273] on input "(2) Well maintained, minor wear and tear" at bounding box center [742, 276] width 31 height 31
radio input "true"
click at [1031, 411] on button "Next >" at bounding box center [1034, 401] width 48 height 25
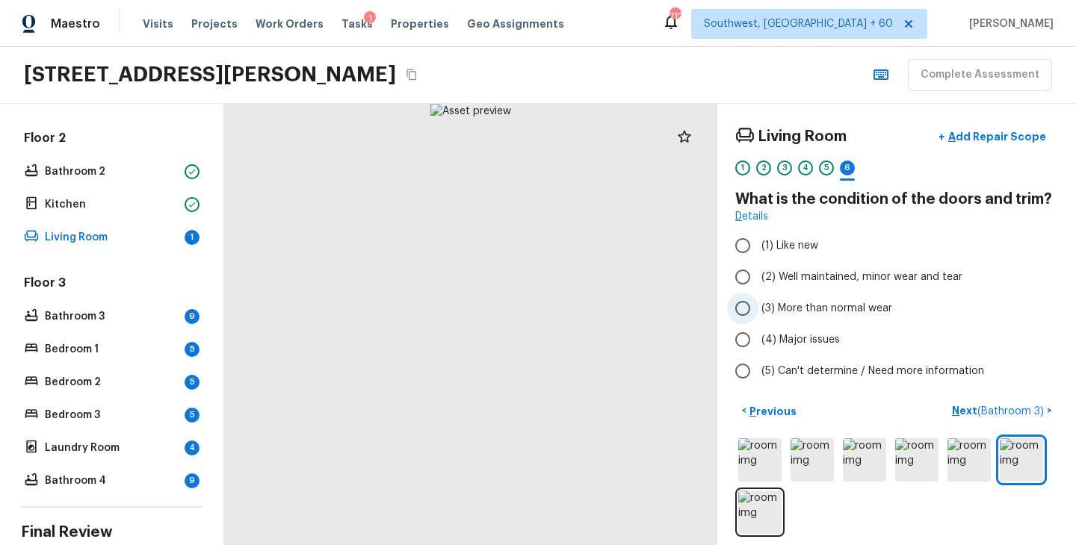
click at [815, 300] on label "(3) More than normal wear" at bounding box center [886, 308] width 319 height 31
click at [758, 300] on input "(3) More than normal wear" at bounding box center [742, 308] width 31 height 31
radio input "true"
click at [832, 269] on label "(2) Well maintained, minor wear and tear" at bounding box center [886, 276] width 319 height 31
click at [758, 269] on input "(2) Well maintained, minor wear and tear" at bounding box center [742, 276] width 31 height 31
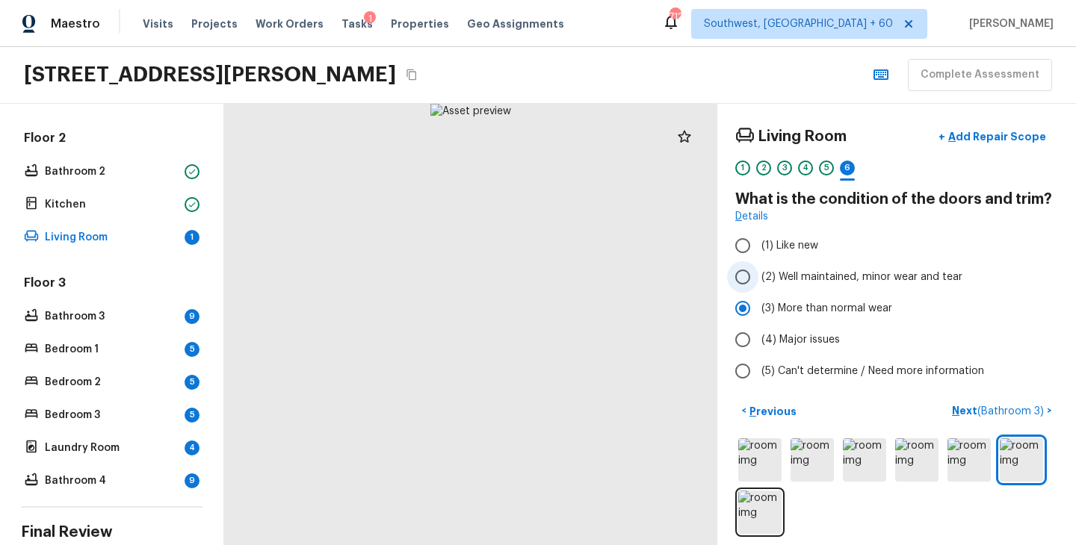
radio input "true"
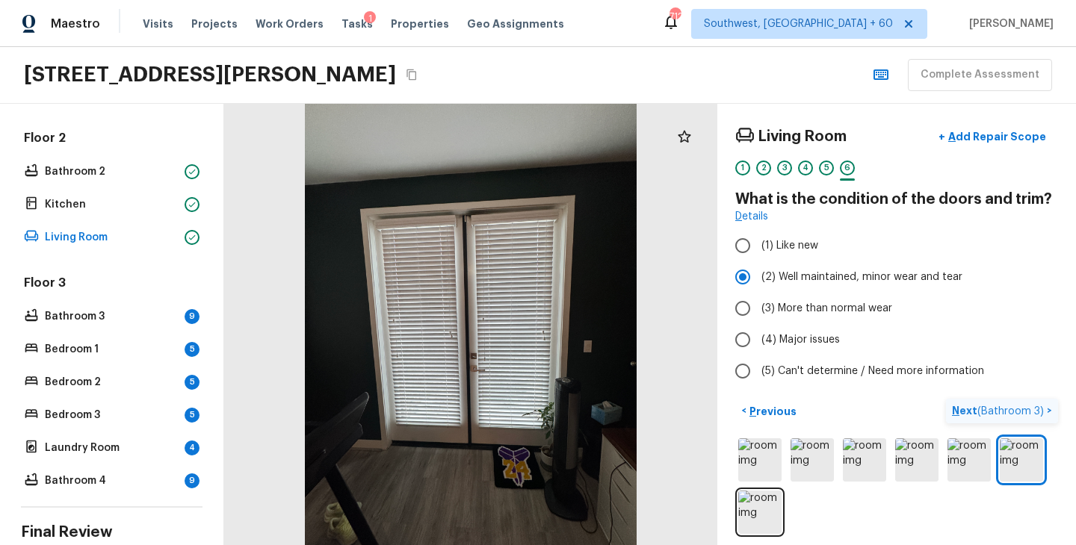
click at [962, 408] on p "Next ( Bathroom 3 )" at bounding box center [999, 411] width 95 height 16
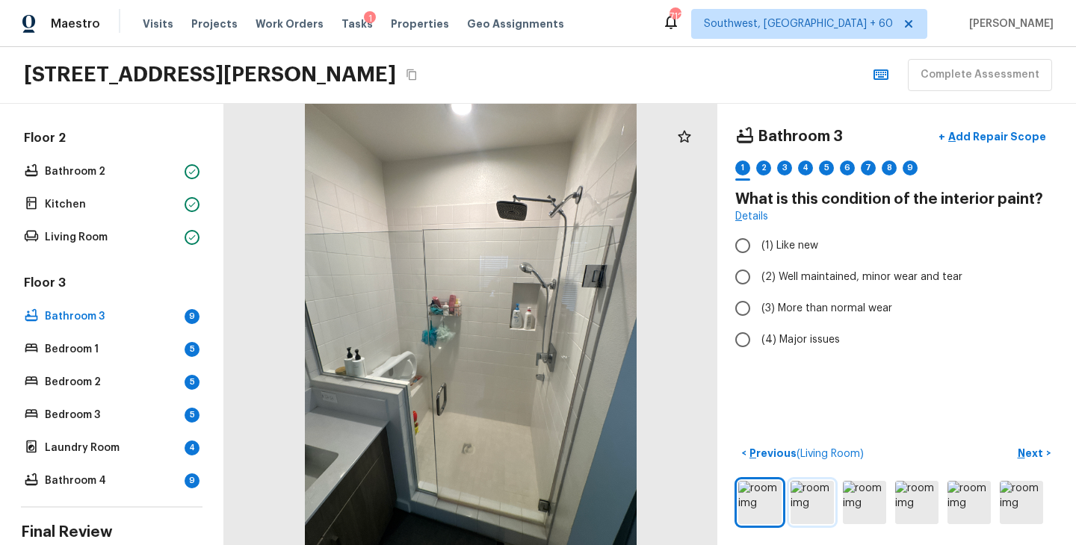
click at [816, 498] on img at bounding box center [811, 502] width 43 height 43
click at [890, 276] on span "(2) Well maintained, minor wear and tear" at bounding box center [861, 277] width 201 height 15
click at [758, 276] on input "(2) Well maintained, minor wear and tear" at bounding box center [742, 276] width 31 height 31
radio input "true"
click at [1036, 457] on p "Next" at bounding box center [1032, 453] width 28 height 15
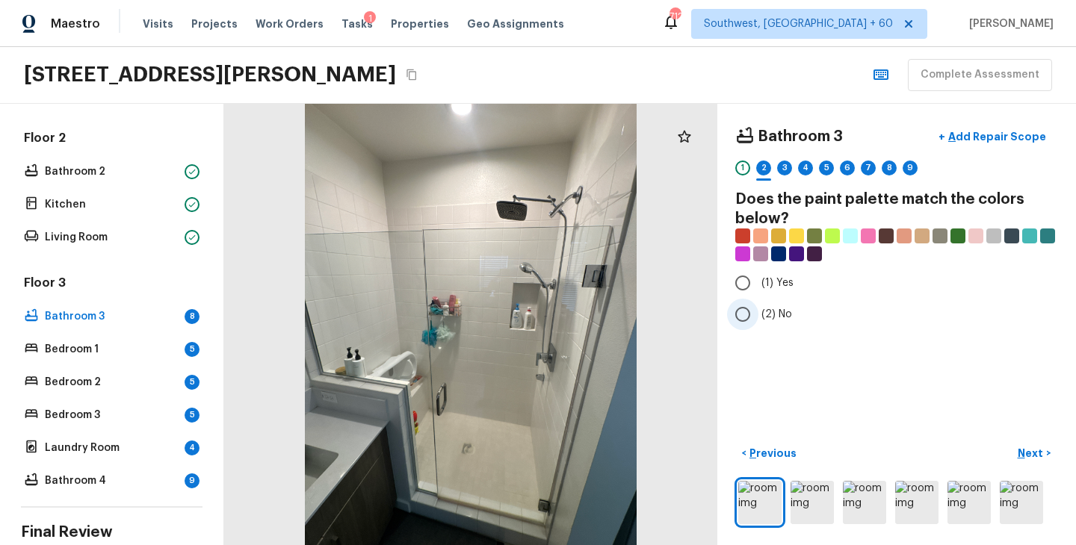
click at [781, 315] on span "(2) No" at bounding box center [776, 314] width 31 height 15
click at [758, 315] on input "(2) No" at bounding box center [742, 314] width 31 height 31
radio input "true"
click at [1025, 451] on p "Next" at bounding box center [1032, 453] width 28 height 15
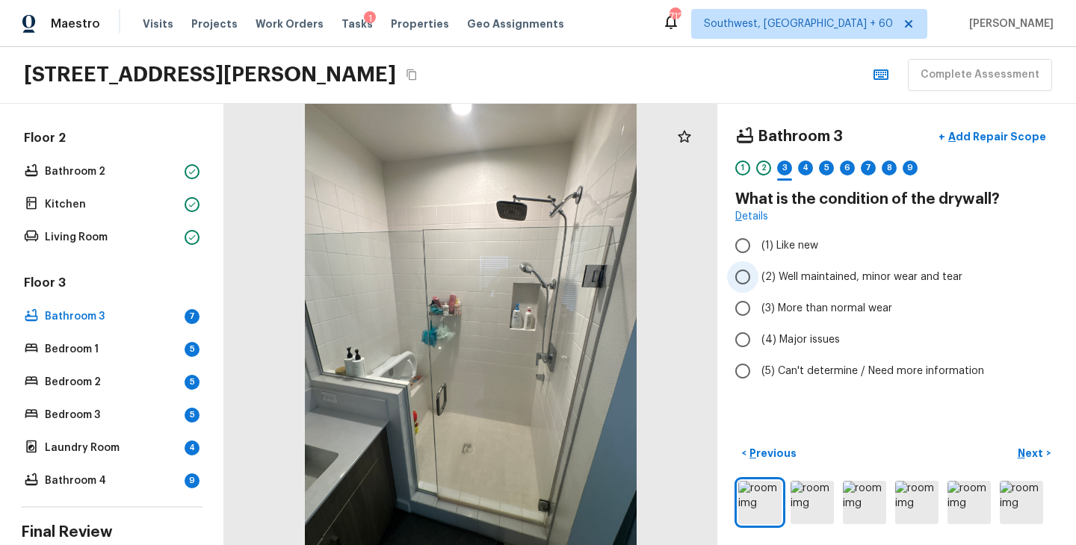
click at [855, 278] on span "(2) Well maintained, minor wear and tear" at bounding box center [861, 277] width 201 height 15
click at [758, 278] on input "(2) Well maintained, minor wear and tear" at bounding box center [742, 276] width 31 height 31
radio input "true"
click at [1030, 452] on p "Next" at bounding box center [1032, 453] width 28 height 15
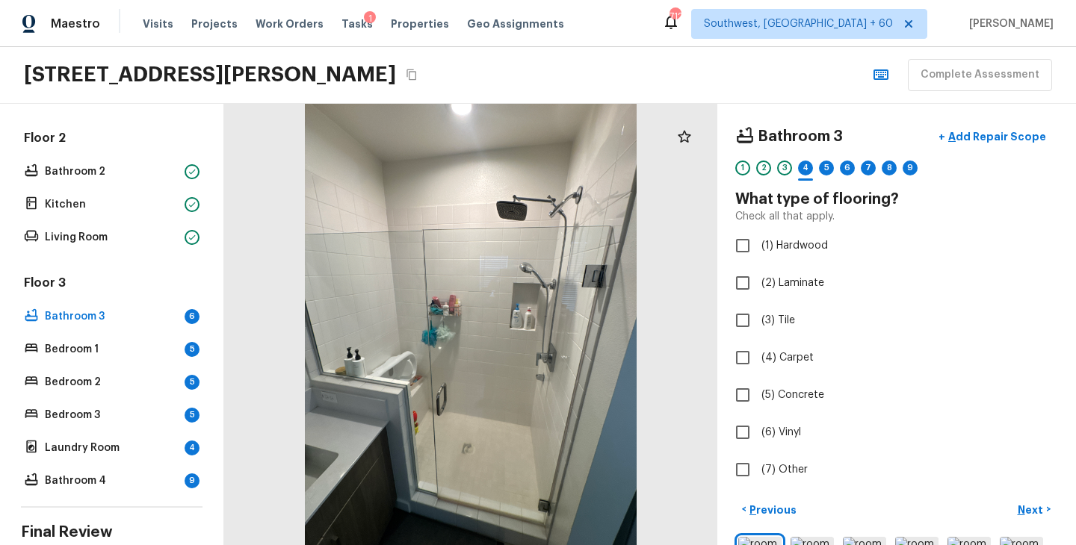
scroll to position [56, 0]
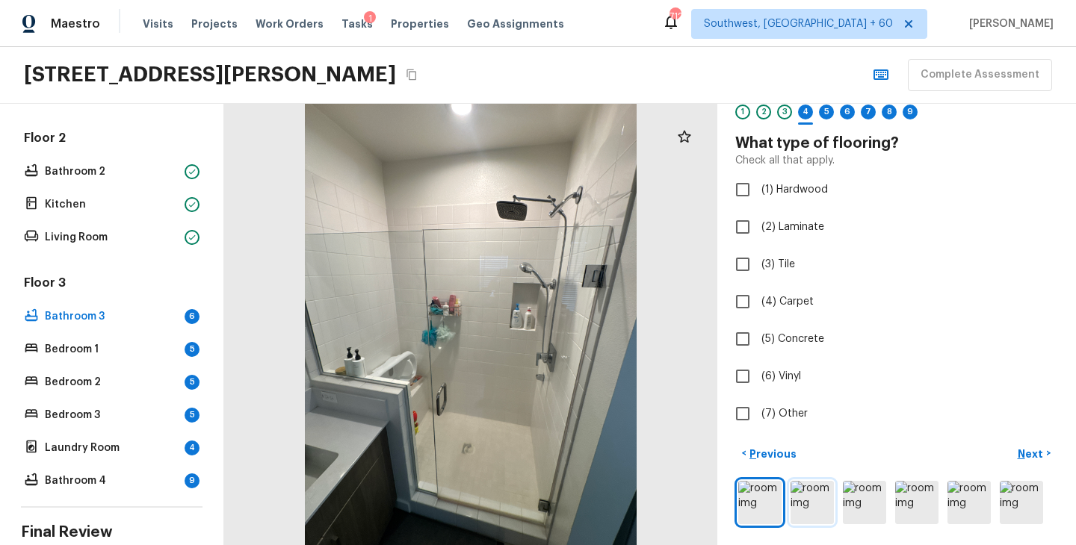
click at [803, 503] on img at bounding box center [811, 502] width 43 height 43
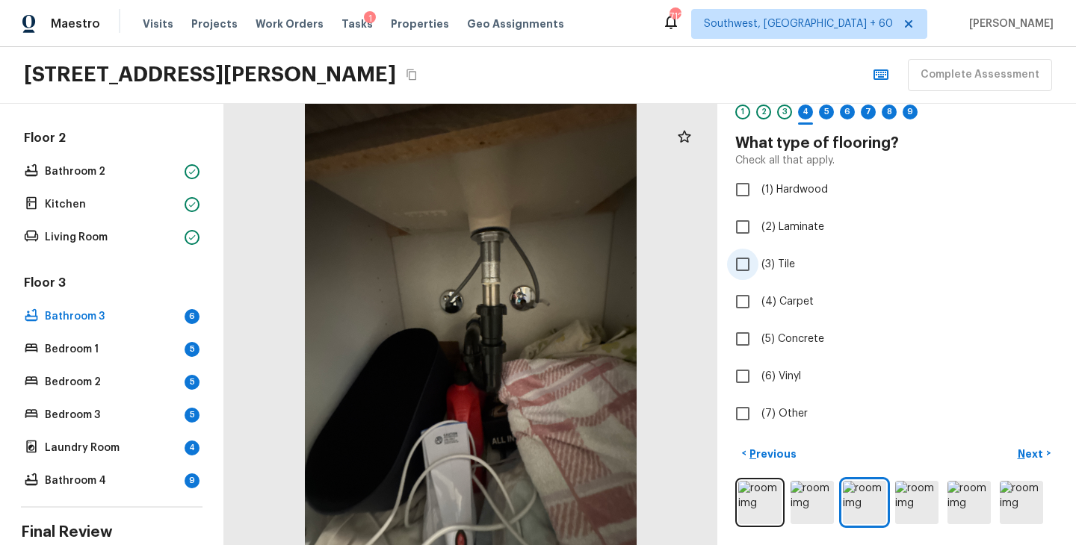
click at [785, 263] on span "(3) Tile" at bounding box center [778, 264] width 34 height 15
click at [758, 263] on input "(3) Tile" at bounding box center [742, 264] width 31 height 31
checkbox input "true"
click at [1035, 453] on p "Next" at bounding box center [1032, 454] width 28 height 15
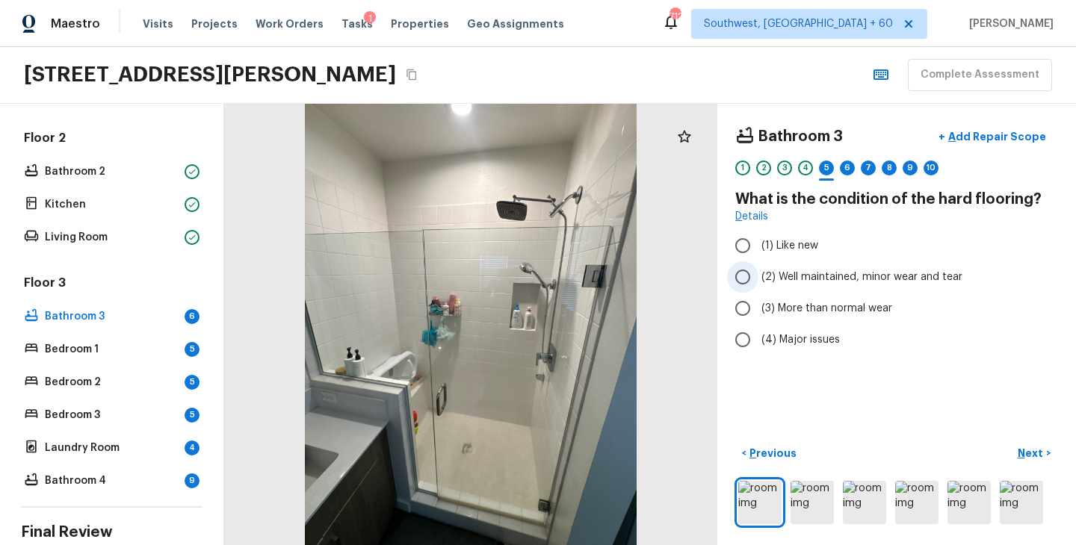
click at [864, 282] on span "(2) Well maintained, minor wear and tear" at bounding box center [861, 277] width 201 height 15
click at [758, 282] on input "(2) Well maintained, minor wear and tear" at bounding box center [742, 276] width 31 height 31
radio input "true"
click at [1032, 458] on p "Next" at bounding box center [1032, 453] width 28 height 15
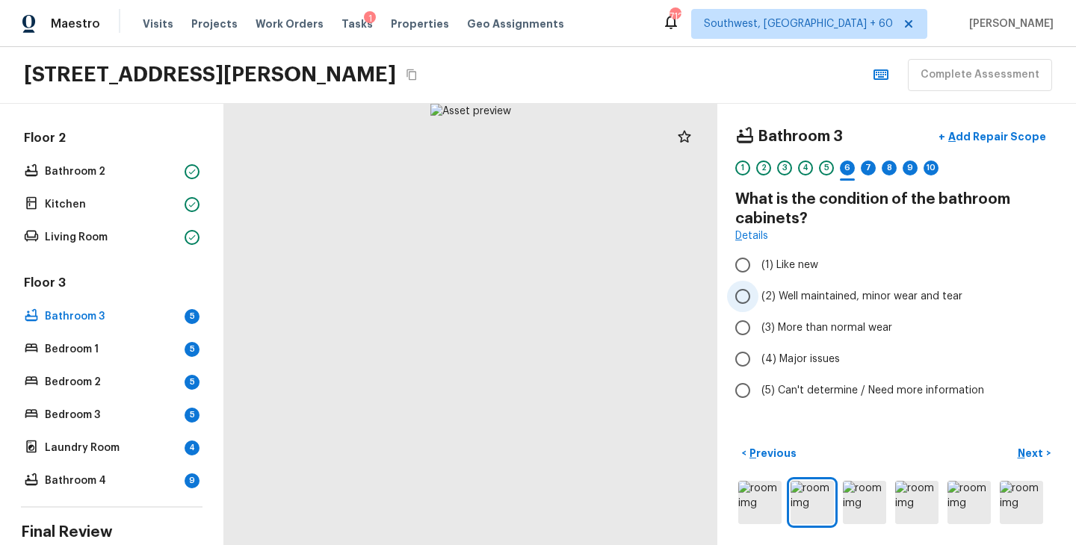
click at [846, 299] on span "(2) Well maintained, minor wear and tear" at bounding box center [861, 296] width 201 height 15
click at [758, 299] on input "(2) Well maintained, minor wear and tear" at bounding box center [742, 296] width 31 height 31
radio input "true"
click at [1024, 451] on p "Next" at bounding box center [1032, 453] width 28 height 15
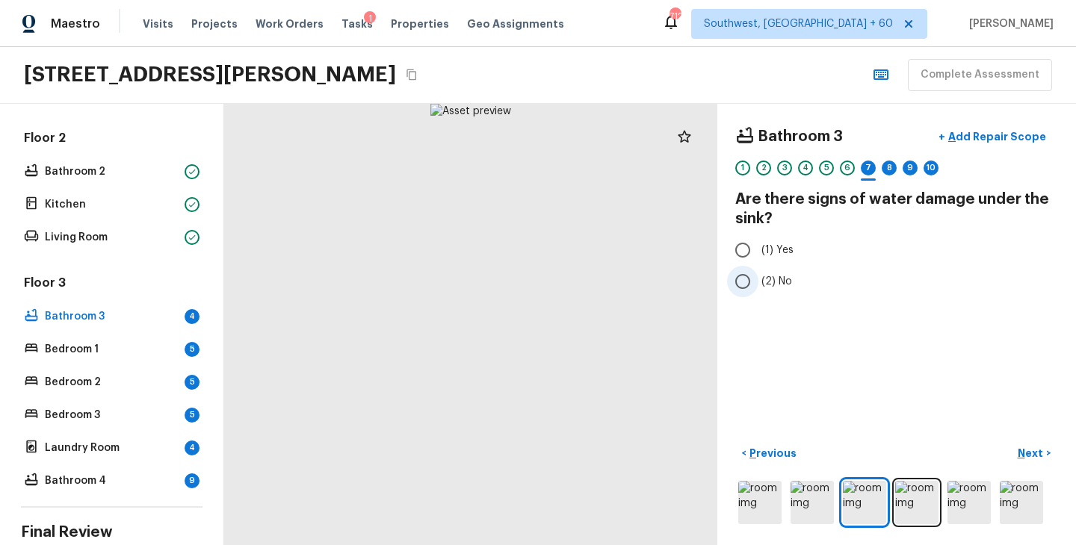
click at [768, 281] on span "(2) No" at bounding box center [776, 281] width 31 height 15
click at [758, 281] on input "(2) No" at bounding box center [742, 281] width 31 height 31
radio input "true"
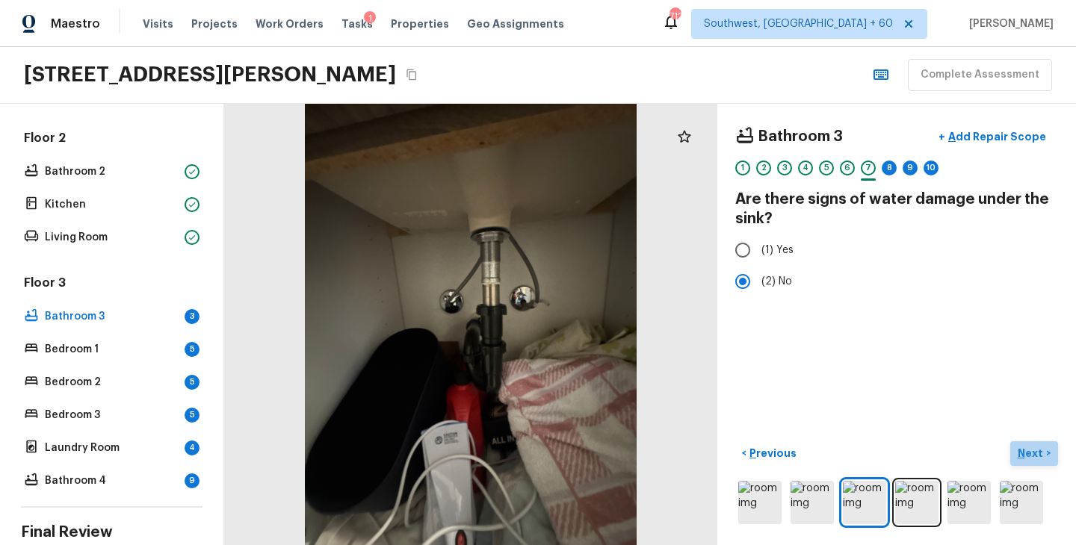
click at [1036, 457] on p "Next" at bounding box center [1032, 453] width 28 height 15
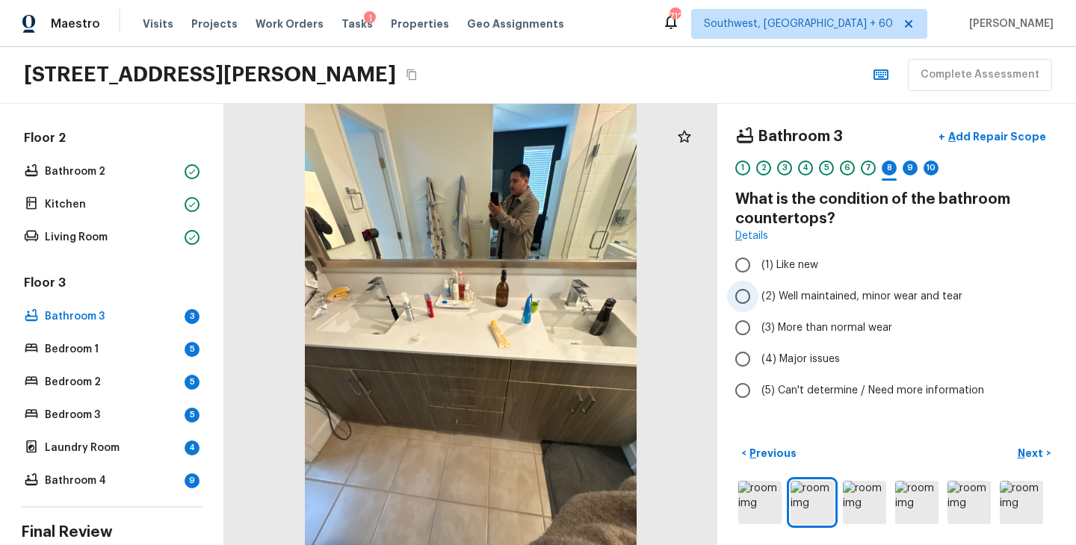
click at [846, 297] on span "(2) Well maintained, minor wear and tear" at bounding box center [861, 296] width 201 height 15
click at [758, 297] on input "(2) Well maintained, minor wear and tear" at bounding box center [742, 296] width 31 height 31
radio input "true"
click at [1030, 452] on p "Next" at bounding box center [1032, 453] width 28 height 15
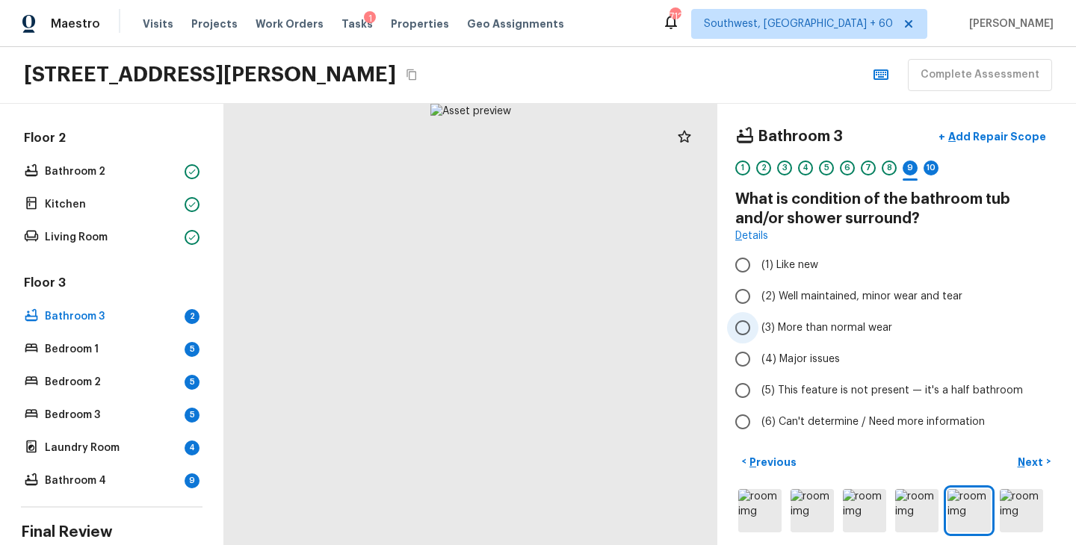
click at [848, 329] on span "(3) More than normal wear" at bounding box center [826, 328] width 131 height 15
click at [758, 329] on input "(3) More than normal wear" at bounding box center [742, 327] width 31 height 31
radio input "true"
click at [1023, 457] on p "Next" at bounding box center [1032, 462] width 28 height 15
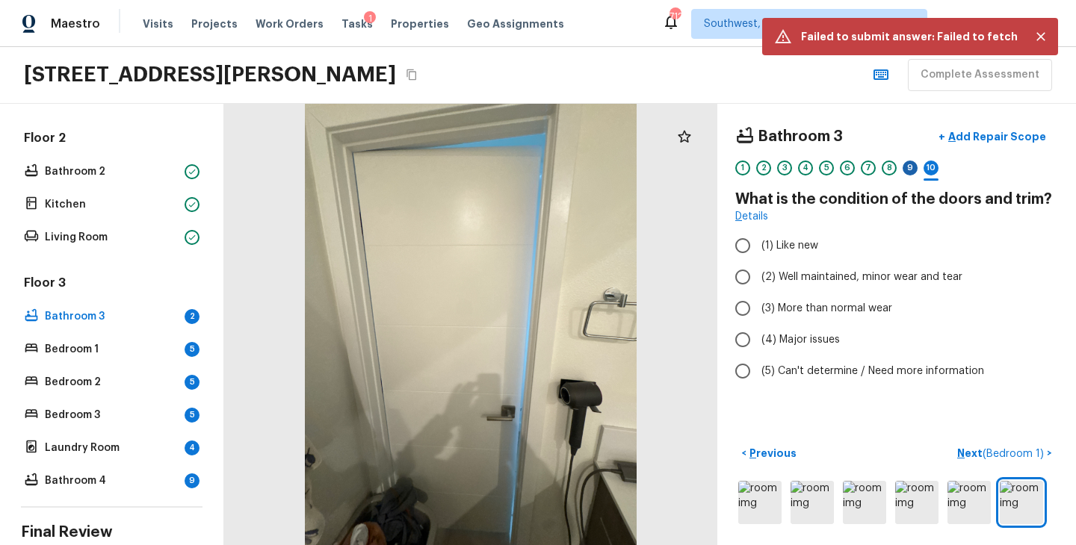
click at [907, 171] on div "9" at bounding box center [910, 168] width 15 height 15
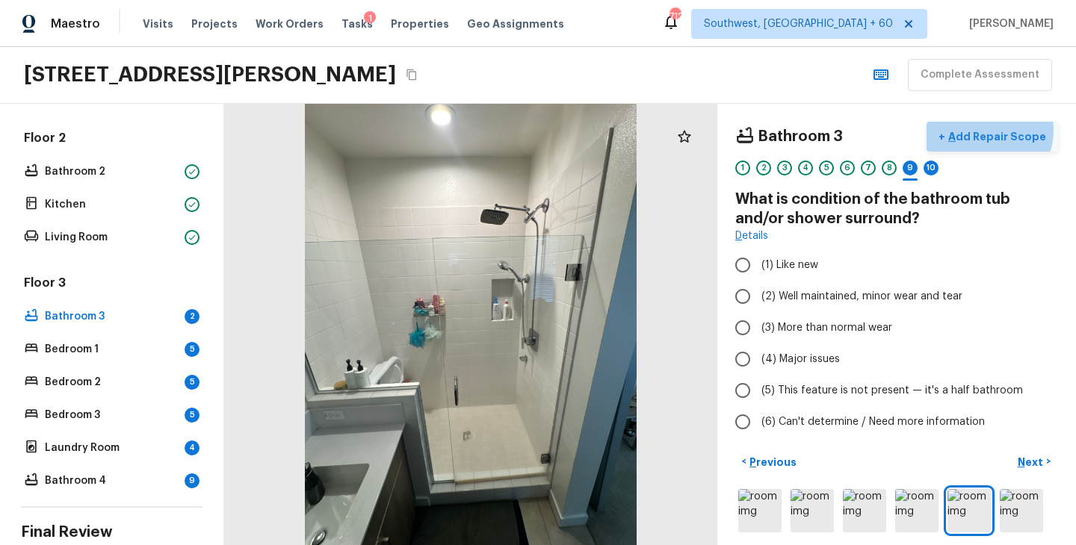
click at [991, 130] on p "Add Repair Scope" at bounding box center [995, 136] width 101 height 15
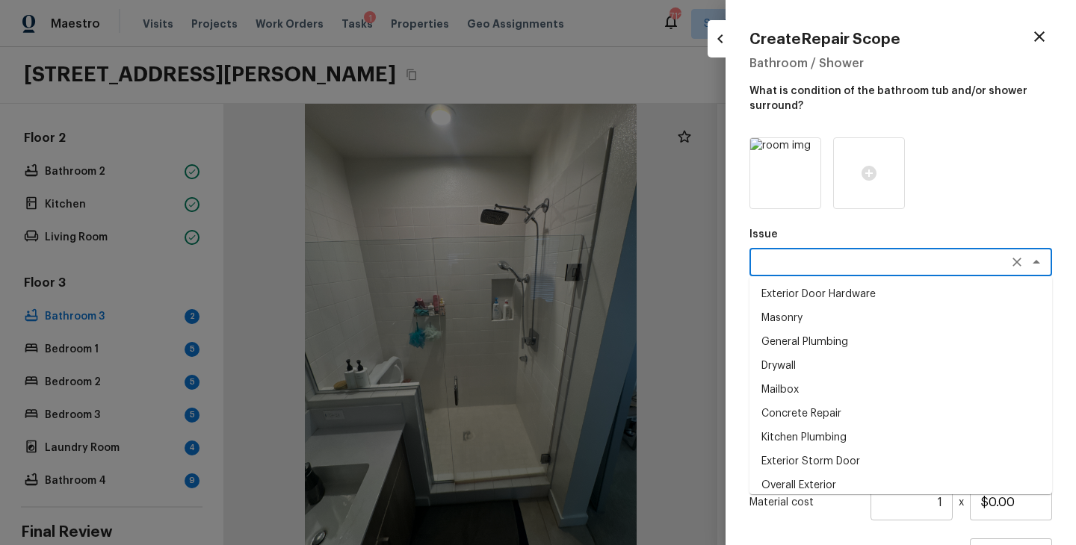
click at [821, 261] on textarea at bounding box center [879, 262] width 247 height 15
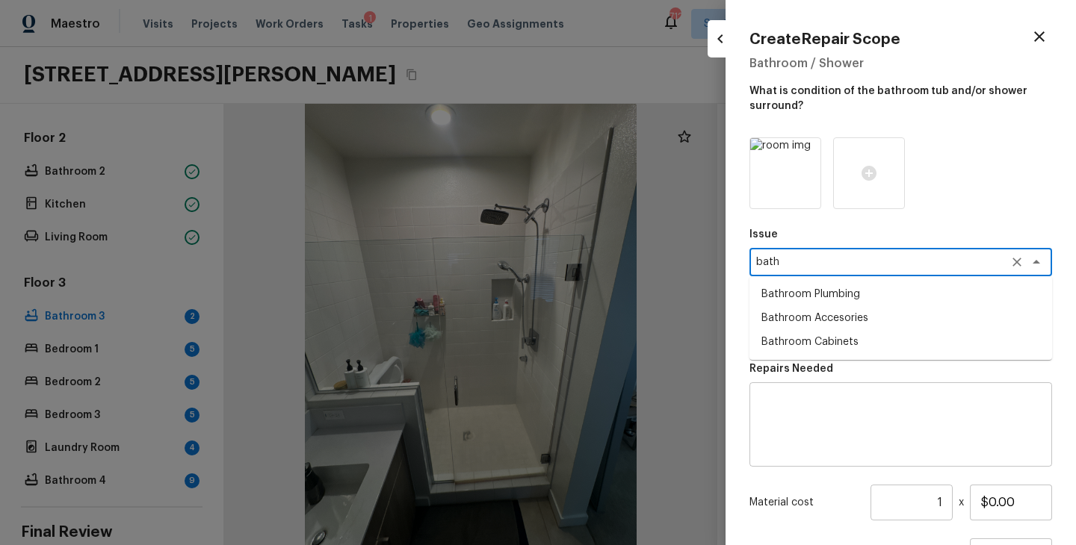
click at [857, 299] on li "Bathroom Plumbing" at bounding box center [900, 294] width 303 height 24
type textarea "Bathroom Plumbing"
click at [849, 325] on textarea at bounding box center [879, 329] width 247 height 15
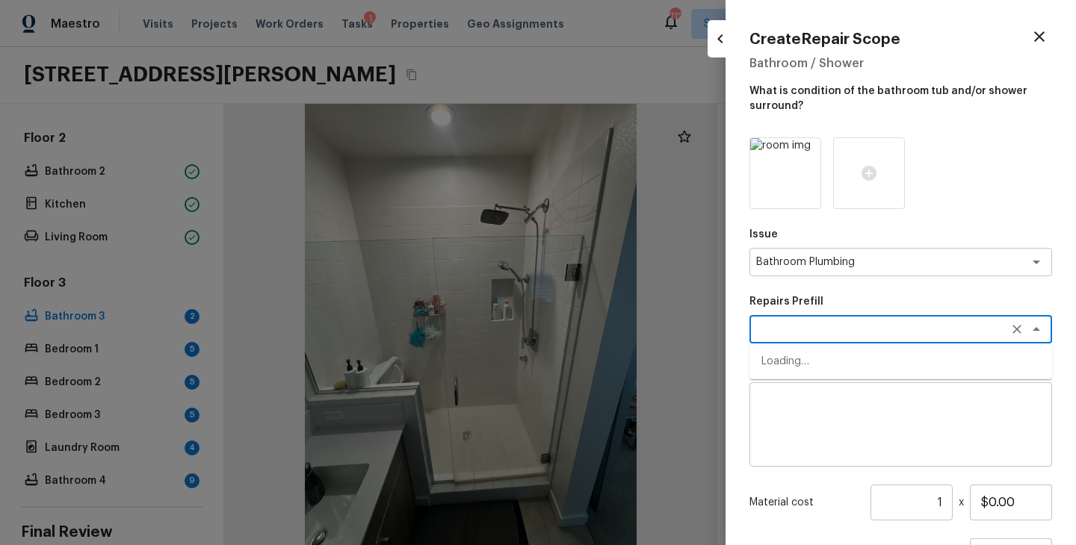
type textarea "s"
type textarea "r"
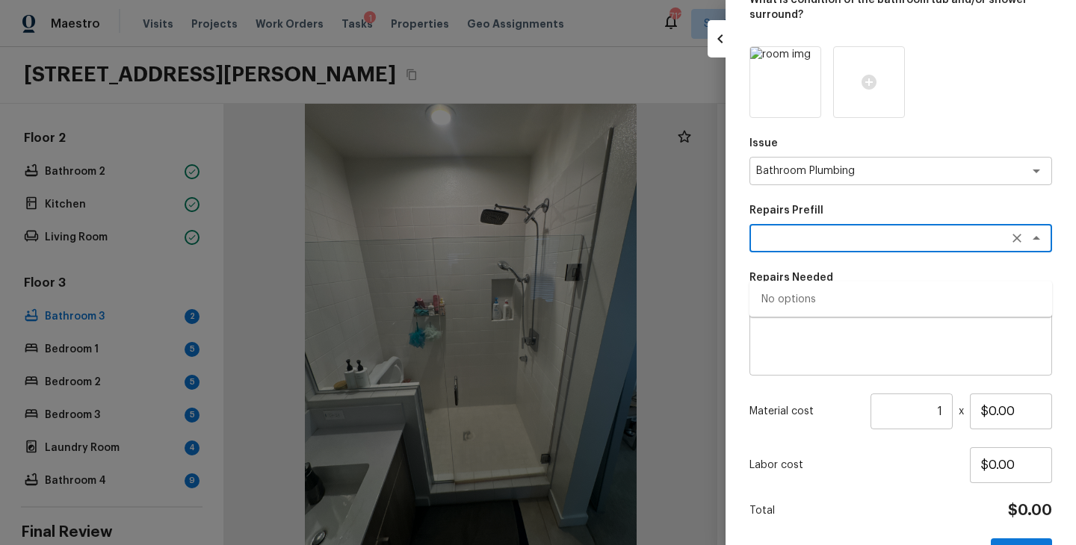
scroll to position [55, 0]
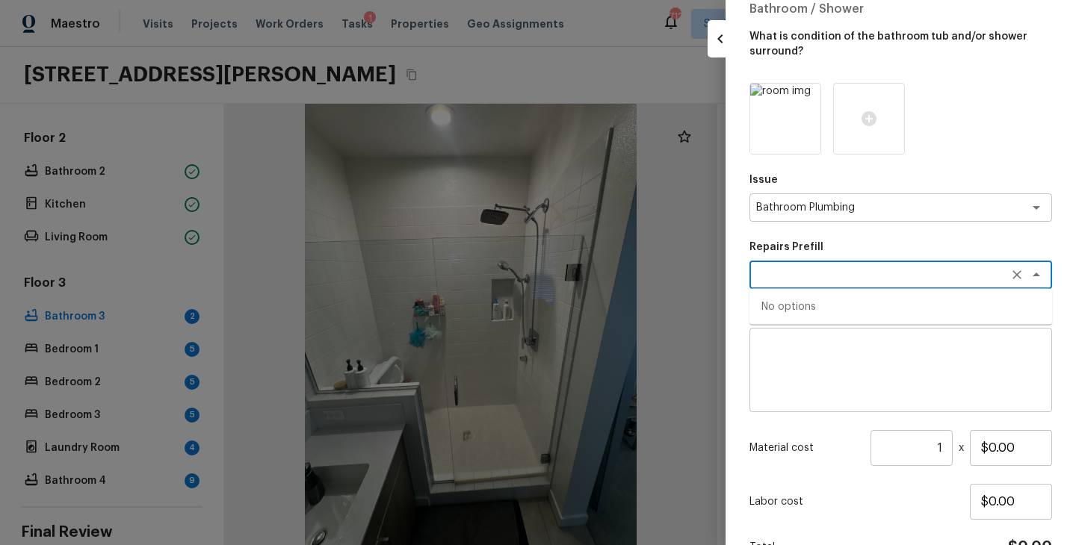
click at [985, 156] on div "Issue Bathroom Plumbing x ​ Repairs Prefill x ​ No options Repairs Needed x ​ M…" at bounding box center [900, 344] width 303 height 523
click at [857, 269] on textarea at bounding box center [879, 274] width 247 height 15
click at [1021, 211] on icon "Clear" at bounding box center [1016, 207] width 15 height 15
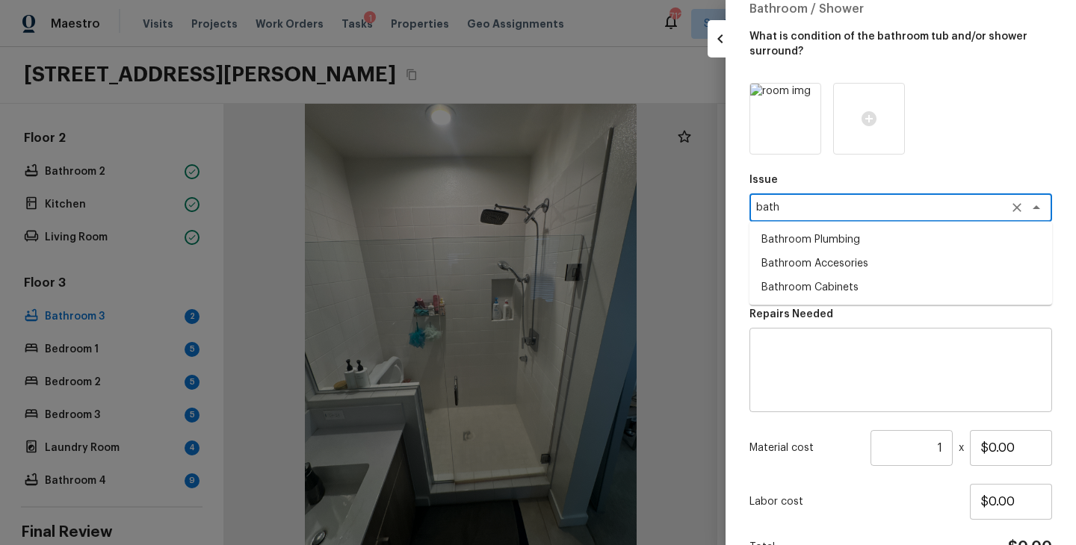
click at [878, 241] on li "Bathroom Plumbing" at bounding box center [900, 240] width 303 height 24
type textarea "Bathroom Plumbing"
click at [866, 279] on textarea at bounding box center [879, 274] width 247 height 15
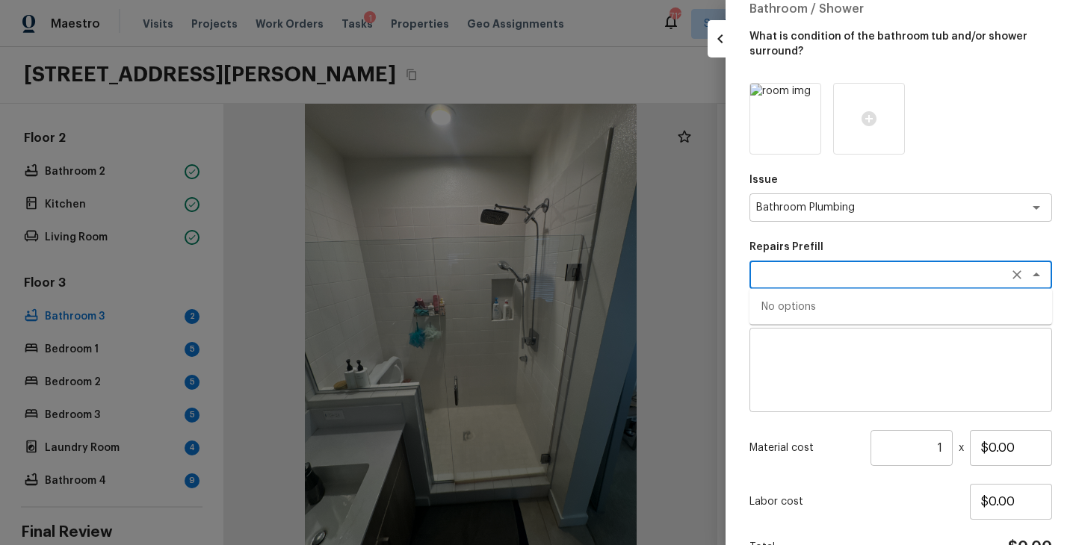
click at [981, 155] on div "Issue Bathroom Plumbing x ​ Repairs Prefill x ​ No options Repairs Needed x ​ M…" at bounding box center [900, 344] width 303 height 523
click at [802, 276] on textarea at bounding box center [879, 274] width 247 height 15
click at [814, 370] on textarea at bounding box center [901, 371] width 282 height 60
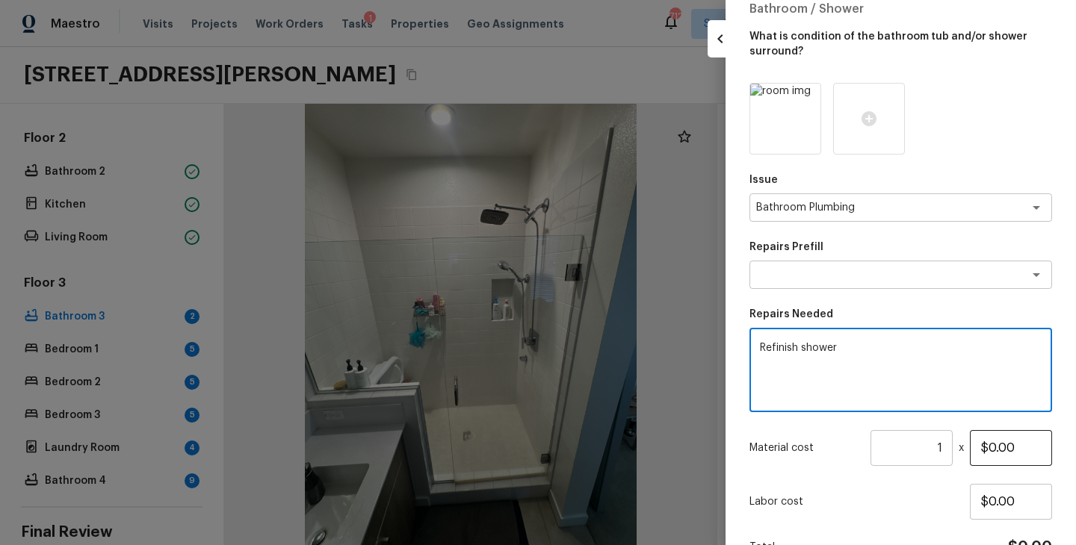
type textarea "Refinish shower"
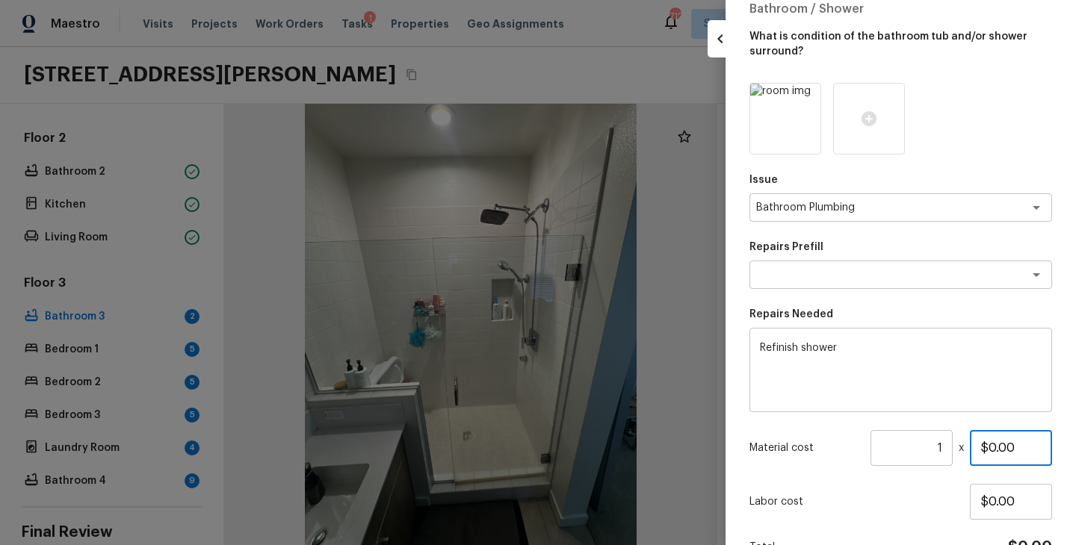
drag, startPoint x: 1027, startPoint y: 448, endPoint x: 962, endPoint y: 448, distance: 65.0
click at [963, 448] on div "Material cost 1 ​ x $0.00" at bounding box center [900, 448] width 303 height 36
type input "$355.00"
click at [923, 520] on div "Issue Bathroom Plumbing x ​ Repairs Prefill x ​ Repairs Needed Refinish shower …" at bounding box center [900, 344] width 303 height 523
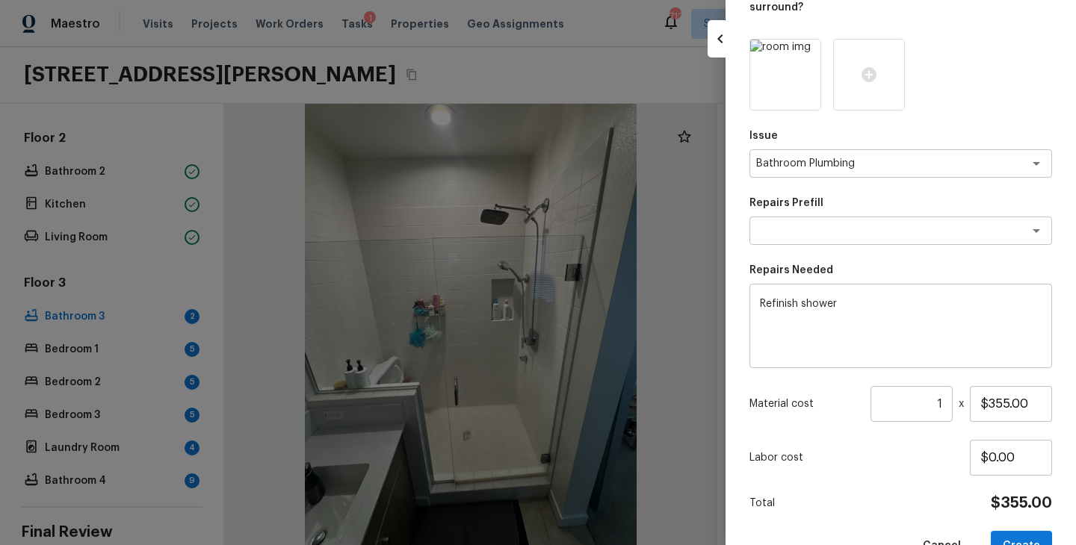
scroll to position [138, 0]
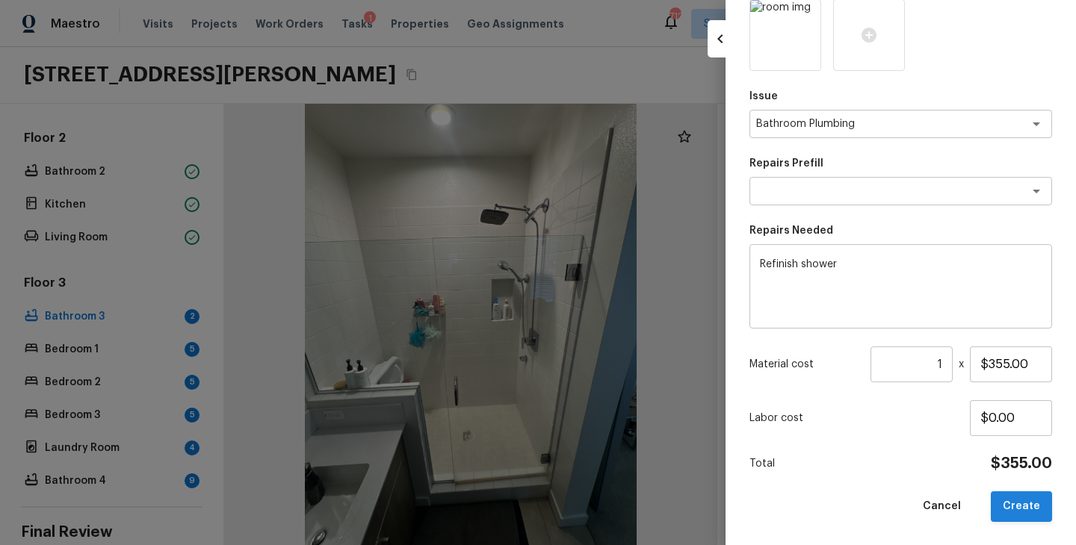
click at [1024, 507] on button "Create" at bounding box center [1021, 507] width 61 height 31
type input "$0.00"
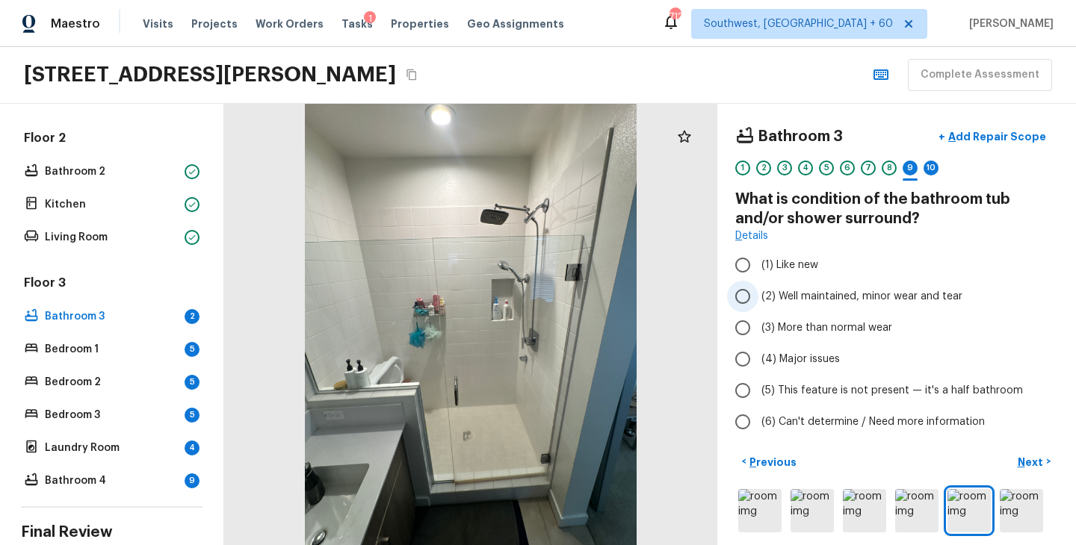
click at [1044, 281] on label "(2) Well maintained, minor wear and tear" at bounding box center [886, 296] width 319 height 31
click at [758, 281] on input "(2) Well maintained, minor wear and tear" at bounding box center [742, 296] width 31 height 31
radio input "true"
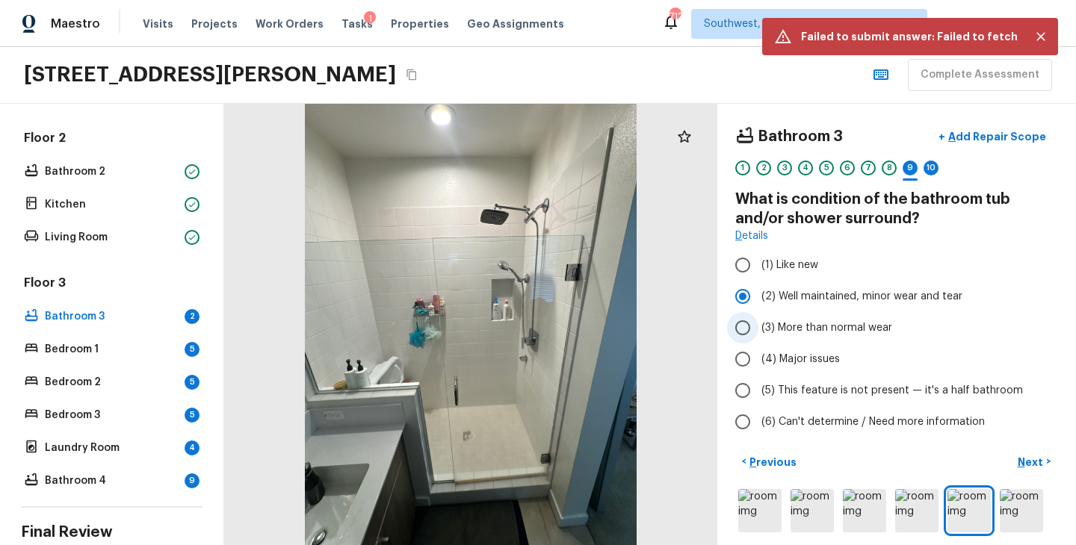
click at [808, 326] on span "(3) More than normal wear" at bounding box center [826, 328] width 131 height 15
click at [758, 326] on input "(3) More than normal wear" at bounding box center [742, 327] width 31 height 31
radio input "true"
click at [963, 325] on label "(3) More than normal wear" at bounding box center [886, 327] width 319 height 31
click at [758, 325] on input "(3) More than normal wear" at bounding box center [742, 327] width 31 height 31
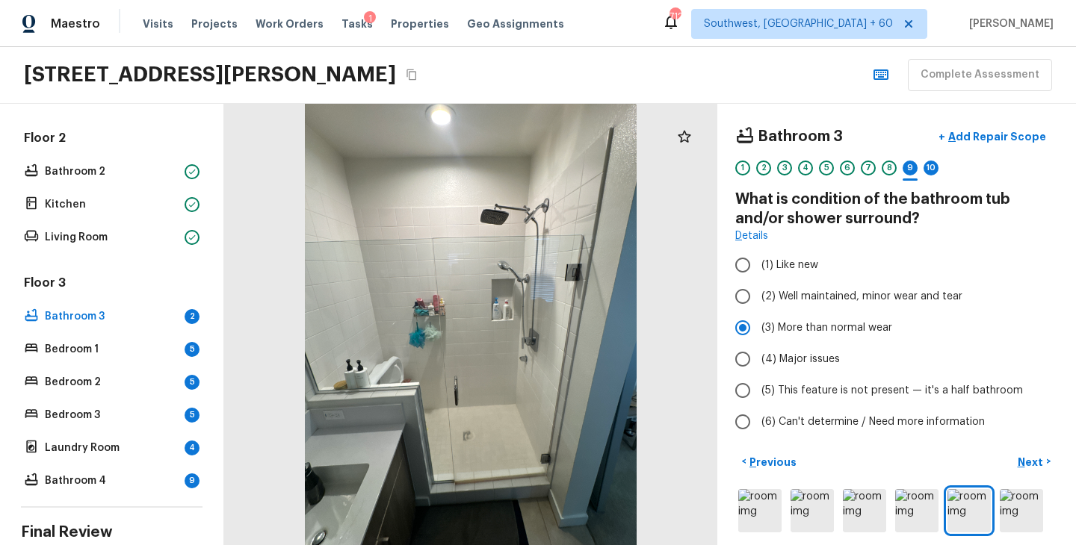
click at [885, 179] on div at bounding box center [889, 180] width 15 height 2
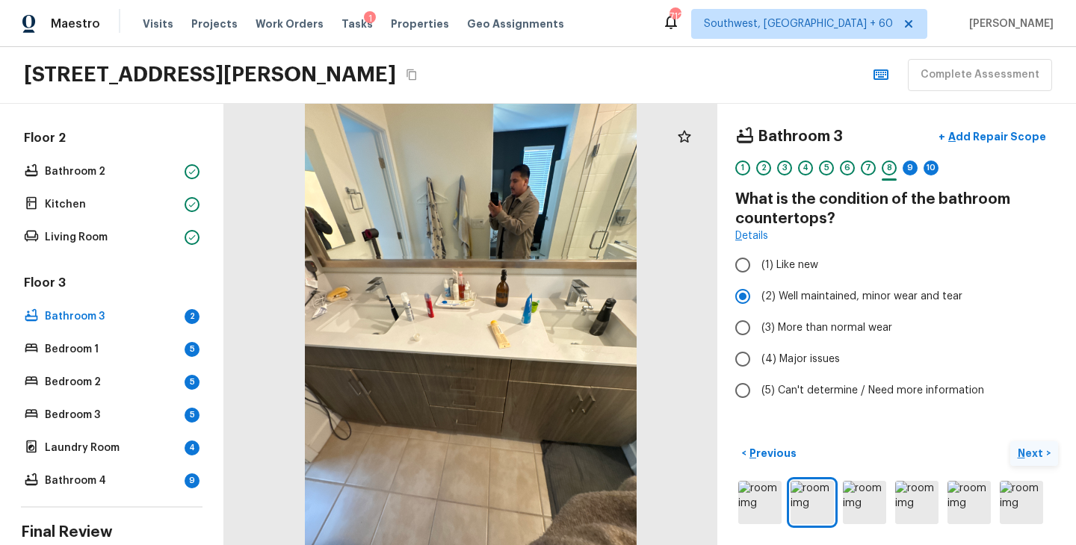
click at [1033, 455] on p "Next" at bounding box center [1032, 453] width 28 height 15
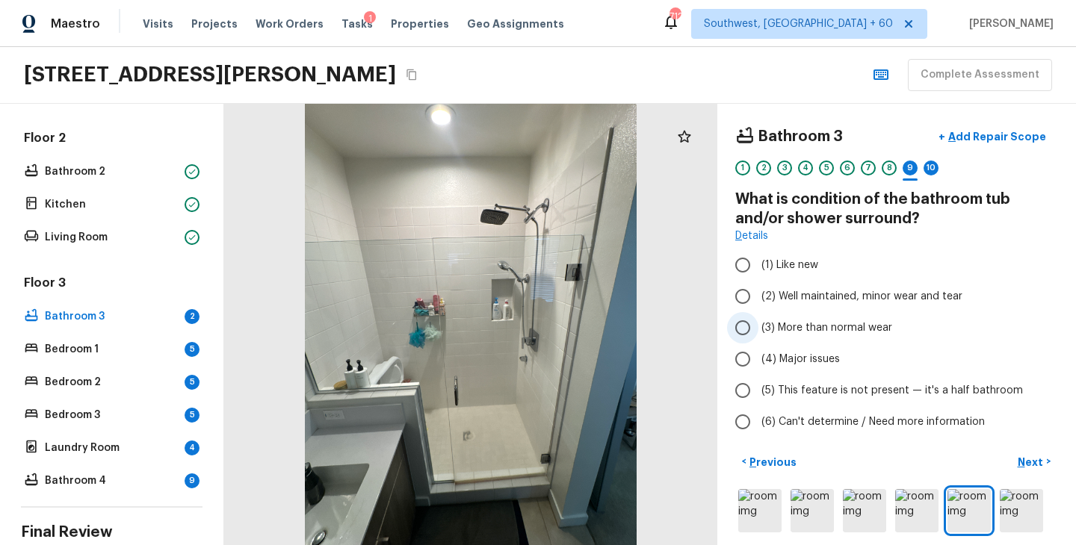
click at [850, 332] on span "(3) More than normal wear" at bounding box center [826, 328] width 131 height 15
click at [758, 332] on input "(3) More than normal wear" at bounding box center [742, 327] width 31 height 31
radio input "true"
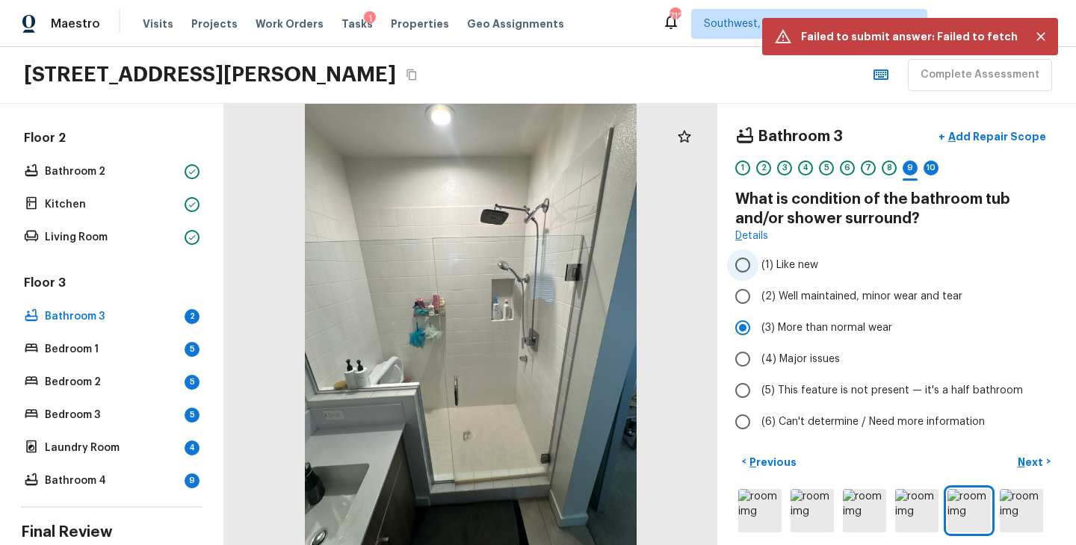
click at [1028, 259] on label "(1) Like new" at bounding box center [886, 265] width 319 height 31
click at [758, 259] on input "(1) Like new" at bounding box center [742, 265] width 31 height 31
radio input "true"
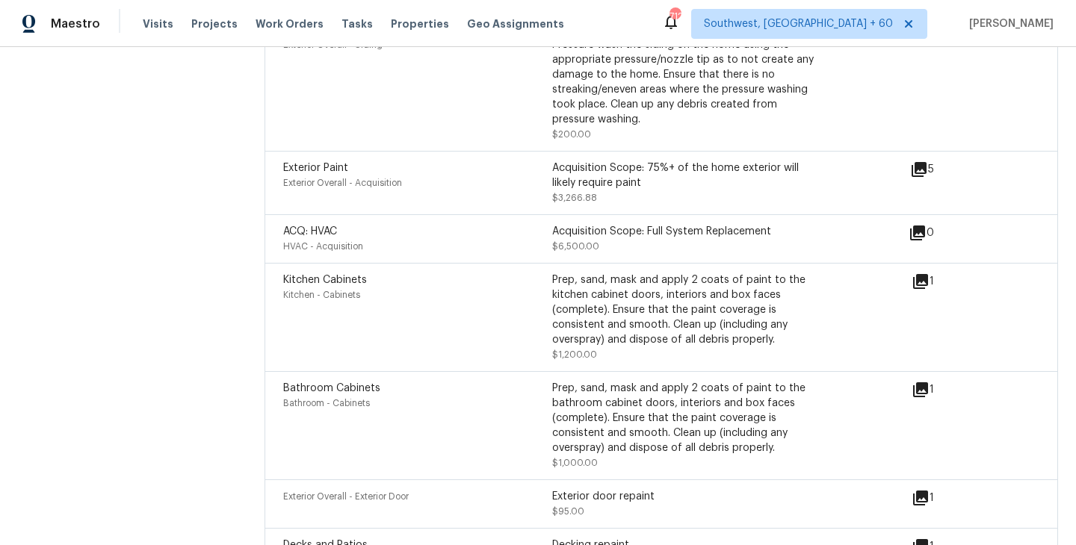
scroll to position [2422, 0]
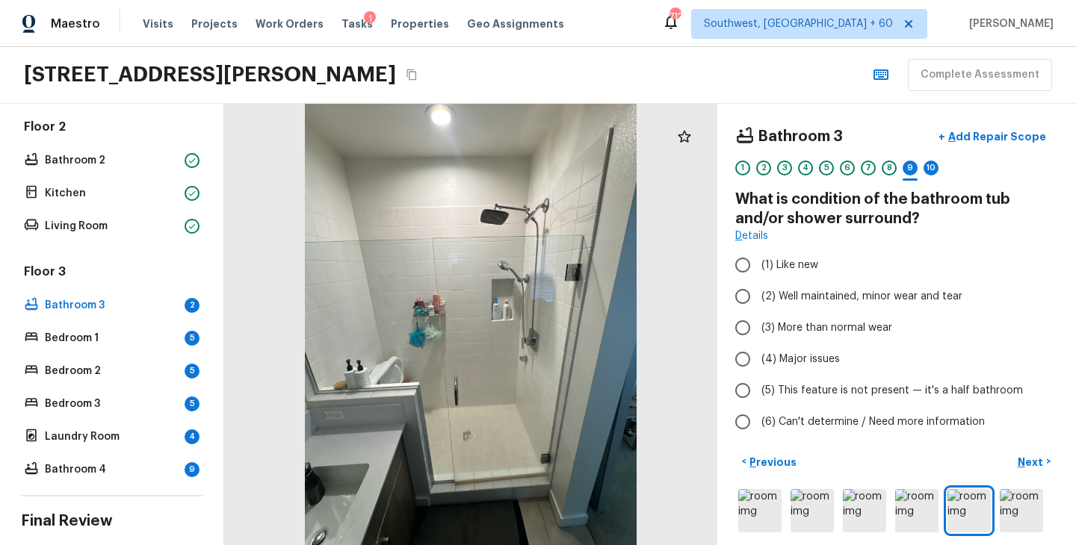
scroll to position [394, 0]
click at [831, 330] on span "(3) More than normal wear" at bounding box center [826, 328] width 131 height 15
click at [758, 330] on input "(3) More than normal wear" at bounding box center [742, 327] width 31 height 31
radio input "true"
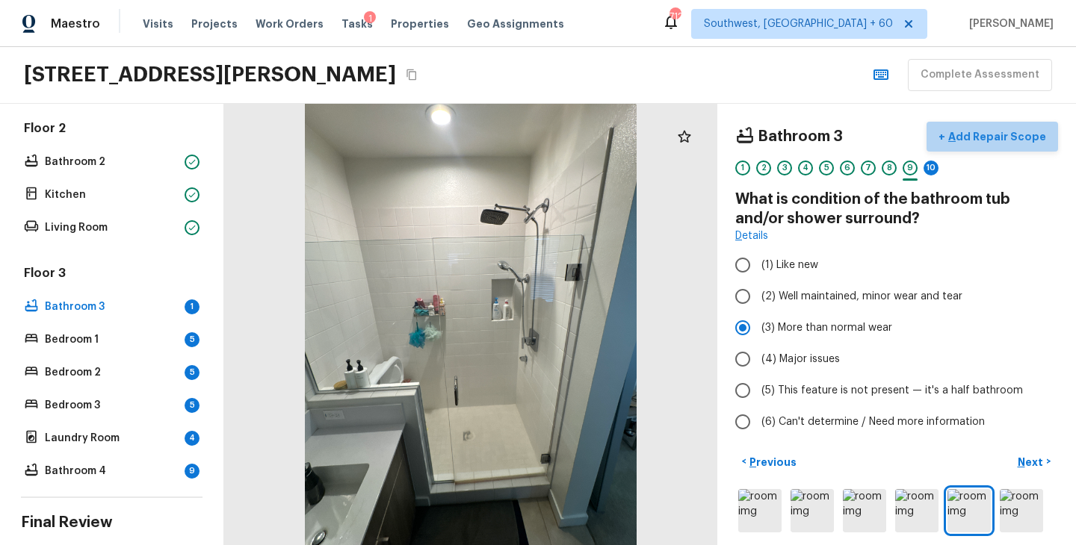
click at [1004, 140] on p "Add Repair Scope" at bounding box center [995, 136] width 101 height 15
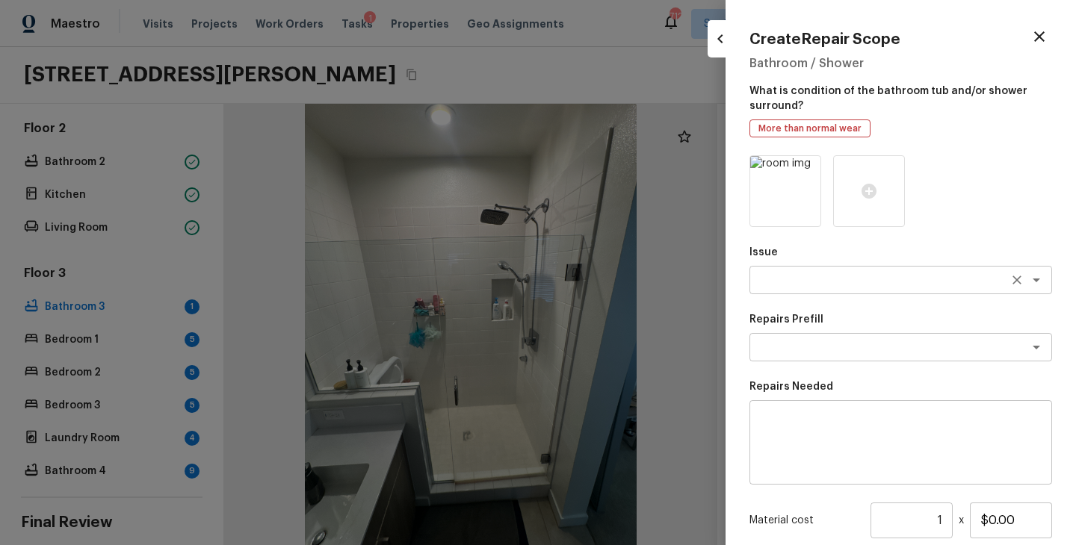
click at [810, 286] on textarea at bounding box center [879, 280] width 247 height 15
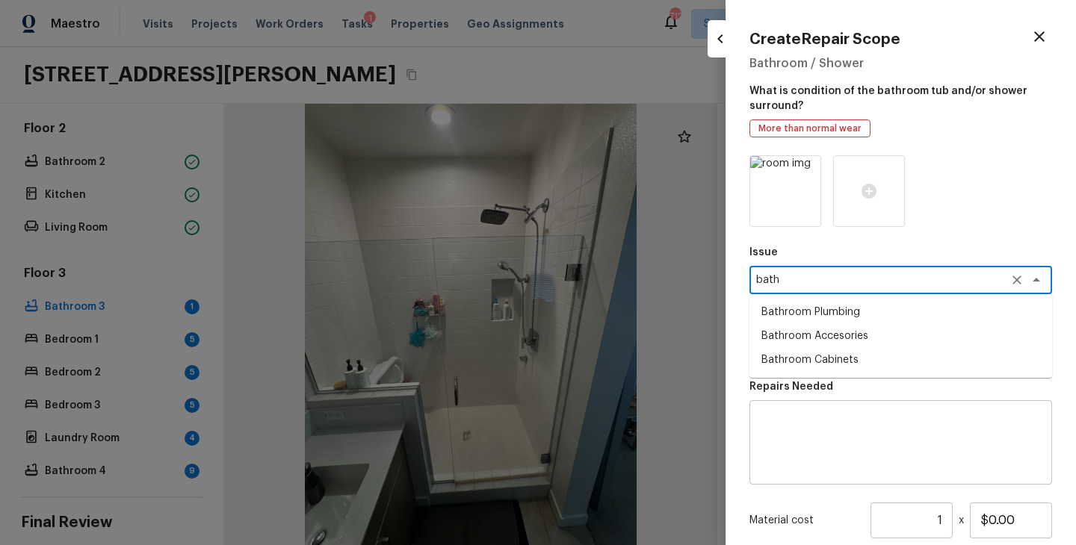
click at [828, 313] on li "Bathroom Plumbing" at bounding box center [900, 312] width 303 height 24
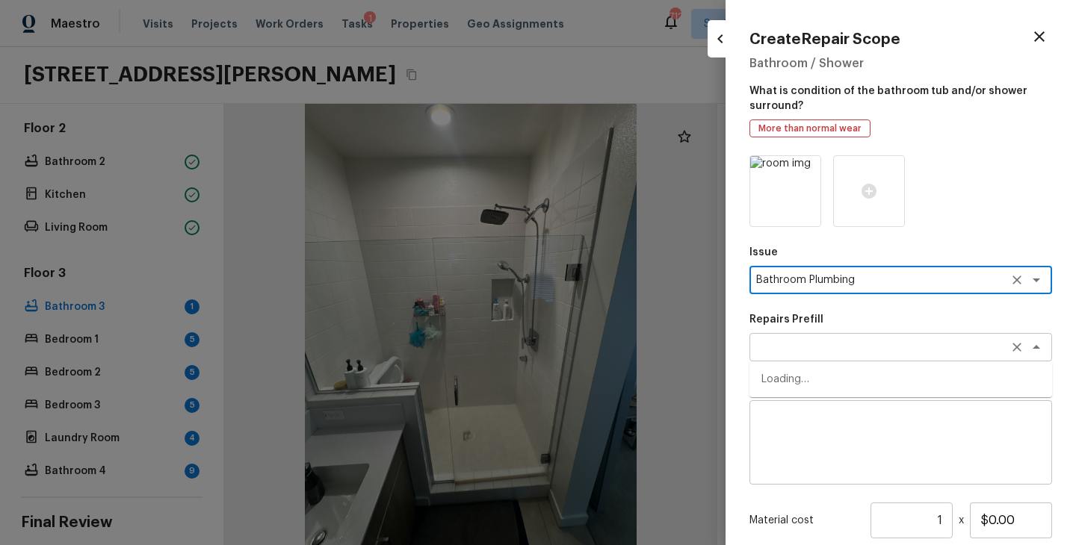
click at [821, 337] on div "x ​" at bounding box center [900, 347] width 303 height 28
type textarea "Bathroom Plumbing"
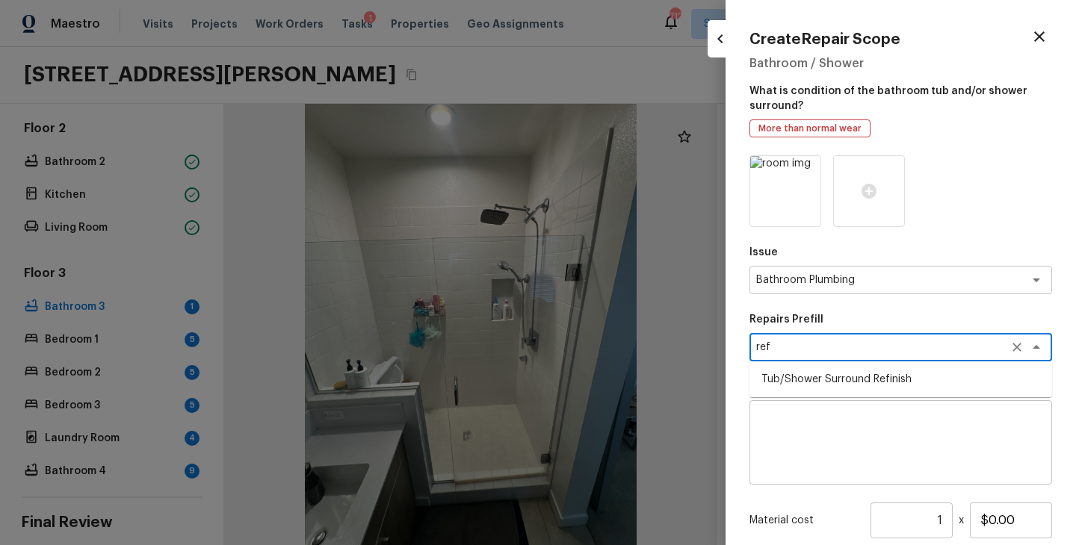
click at [830, 374] on li "Tub/Shower Surround Refinish" at bounding box center [900, 380] width 303 height 24
type textarea "Tub/Shower Surround Refinish"
type textarea "Prep, mask, clean and refinish the tub/shower tile surround both all sides ensu…"
type input "$6.48"
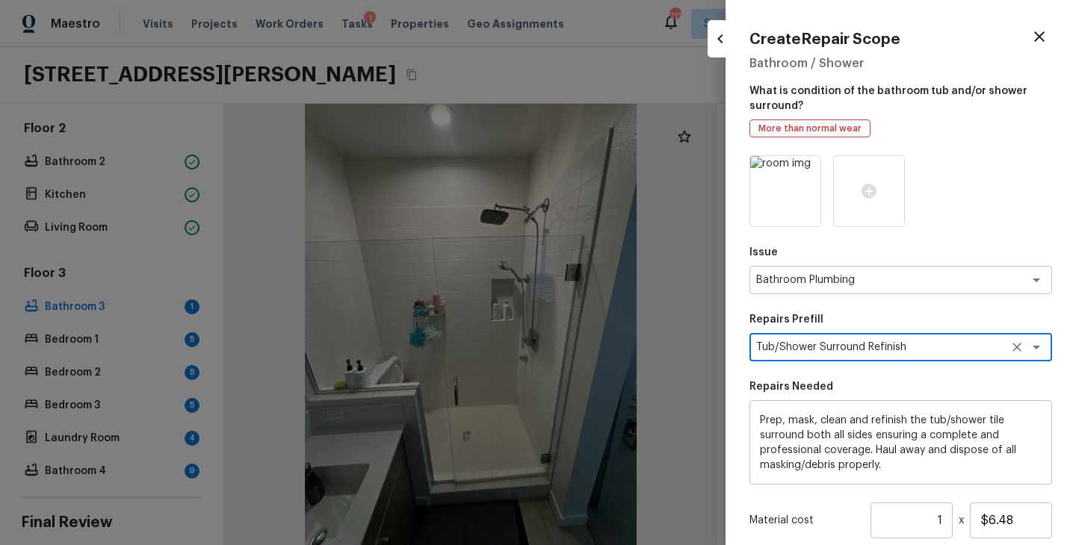
type textarea "Tub/Shower Surround Refinish"
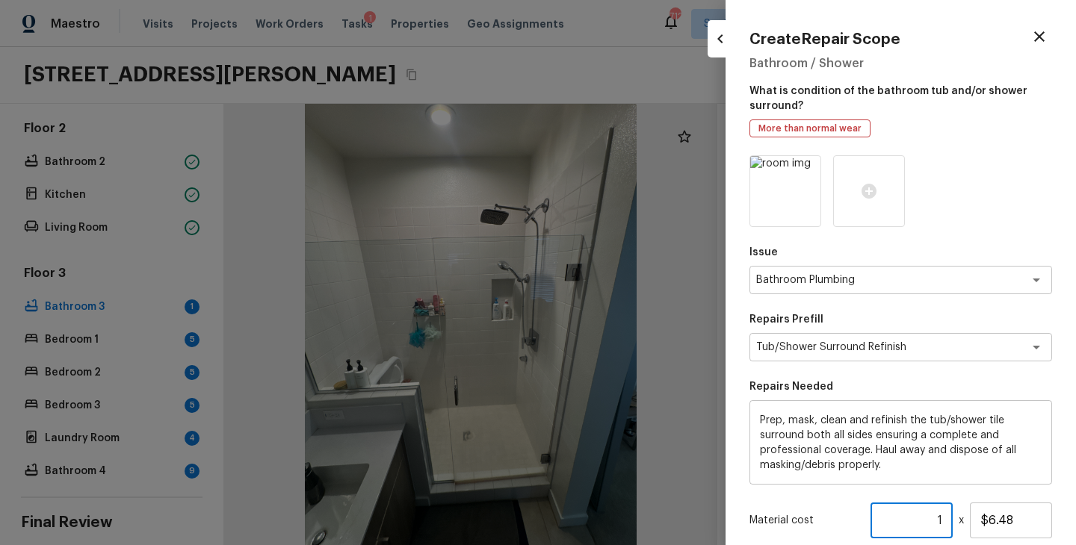
click at [944, 522] on input "1" at bounding box center [911, 521] width 82 height 36
type input "55"
click at [978, 221] on div at bounding box center [900, 191] width 303 height 72
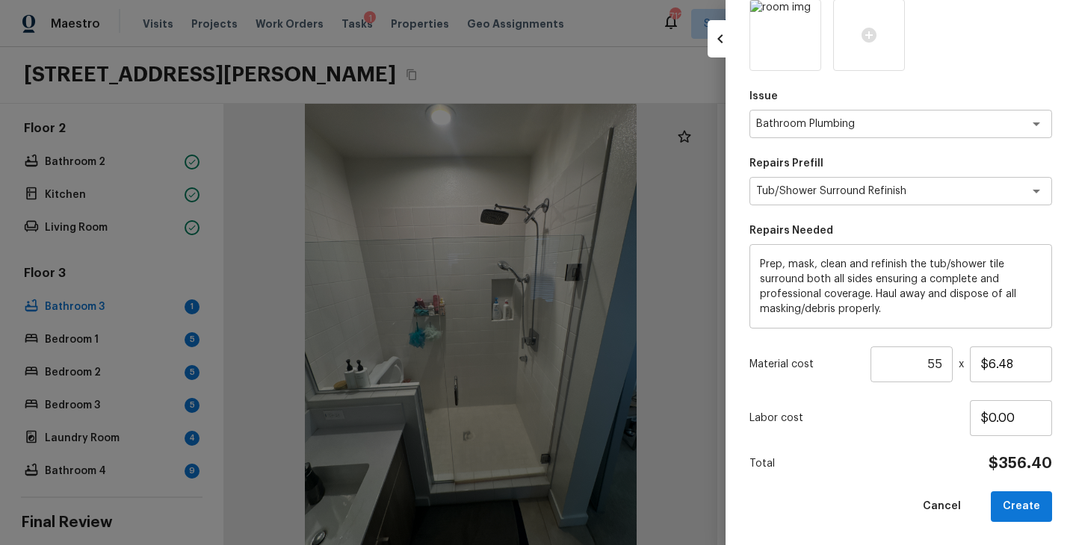
click at [911, 478] on div "Issue Bathroom Plumbing x ​ Repairs Prefill Tub/Shower Surround Refinish x ​ Re…" at bounding box center [900, 260] width 303 height 523
click at [1031, 508] on button "Create" at bounding box center [1021, 507] width 61 height 31
type input "1"
type input "$0.00"
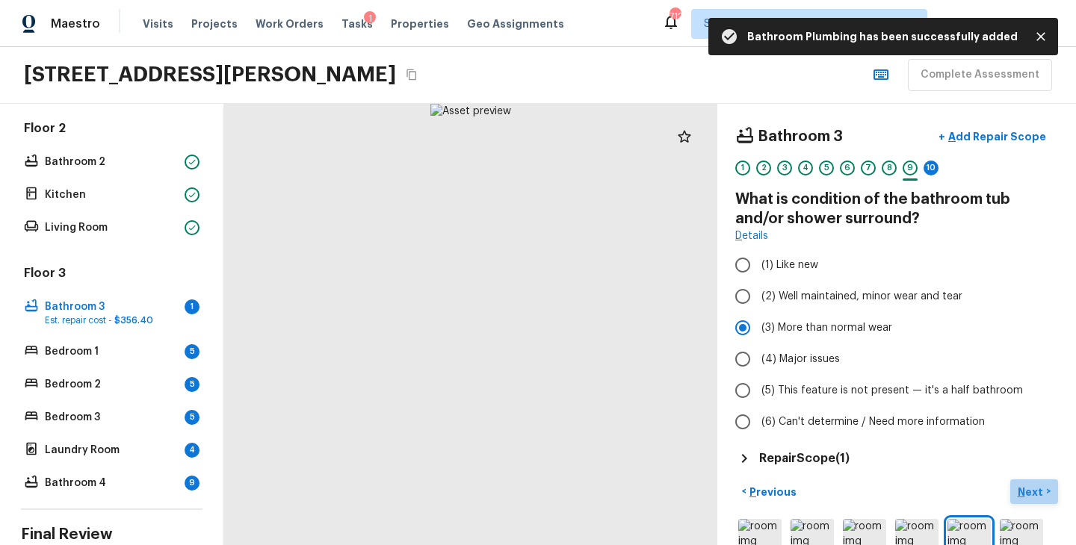
click at [1029, 489] on p "Next" at bounding box center [1032, 492] width 28 height 15
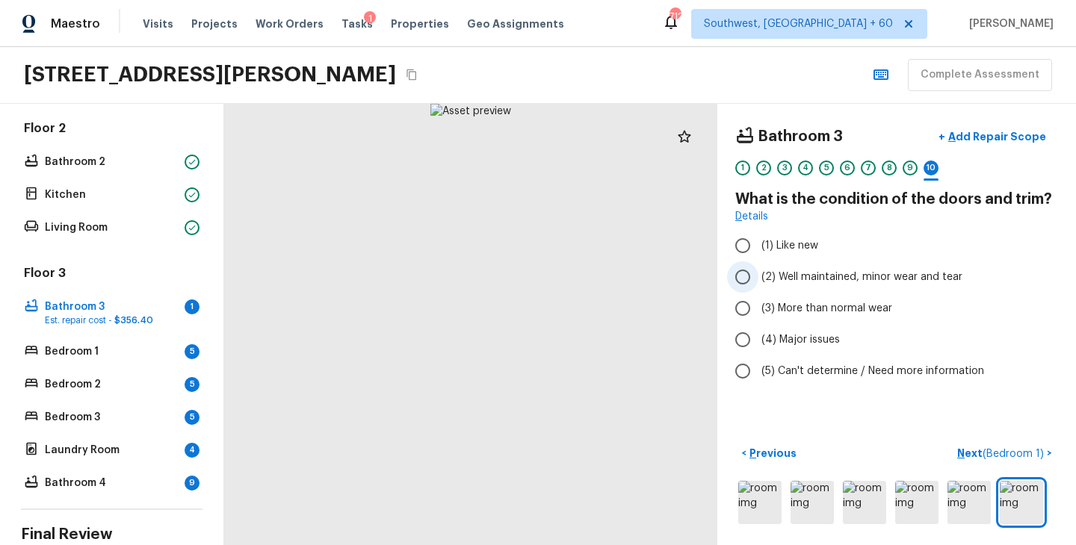
click at [841, 281] on span "(2) Well maintained, minor wear and tear" at bounding box center [861, 277] width 201 height 15
click at [758, 281] on input "(2) Well maintained, minor wear and tear" at bounding box center [742, 276] width 31 height 31
radio input "true"
click at [966, 450] on p "Next ( Bedroom 1 )" at bounding box center [1002, 454] width 90 height 16
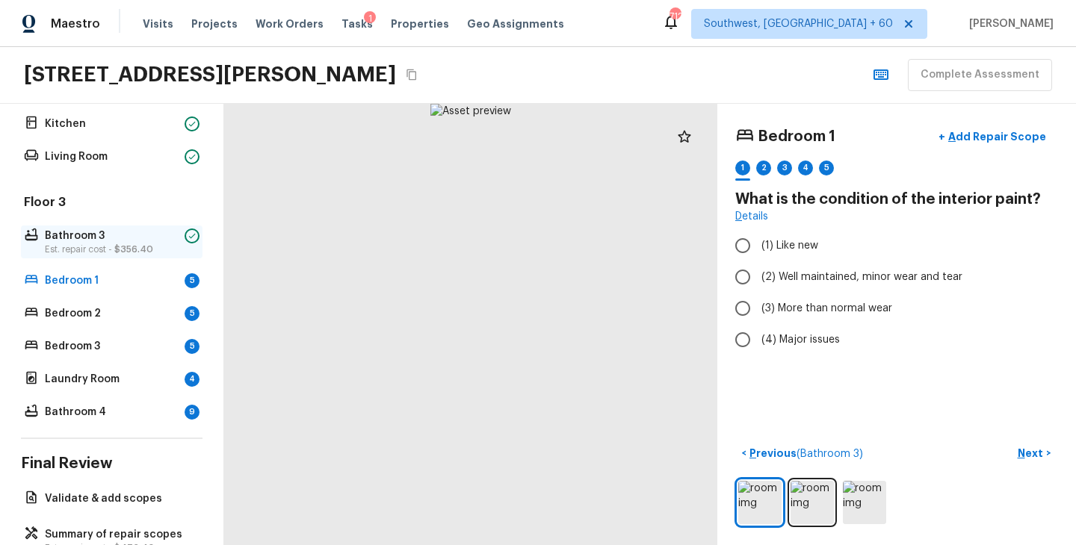
scroll to position [507, 0]
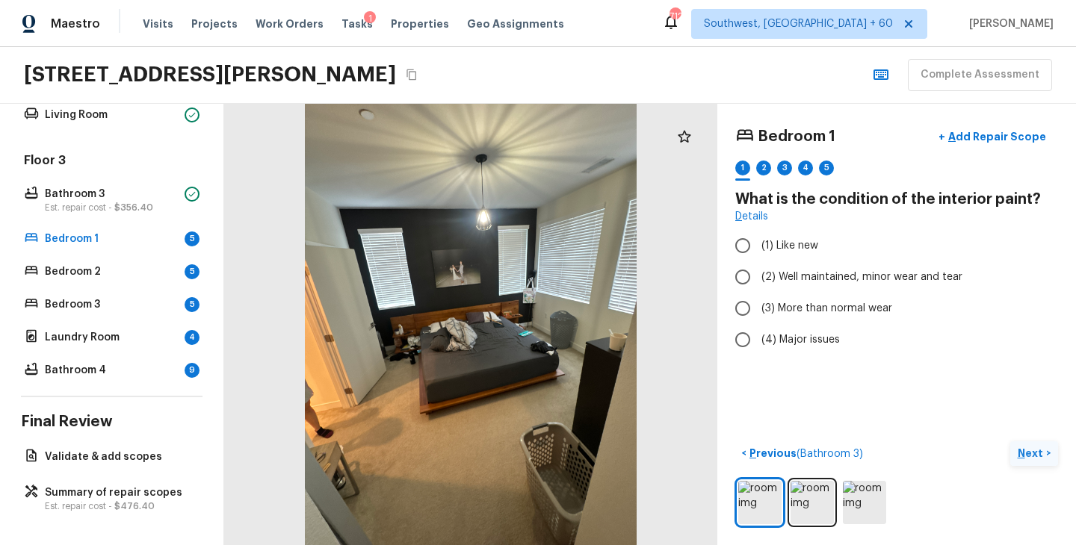
click at [1036, 456] on p "Next" at bounding box center [1032, 453] width 28 height 15
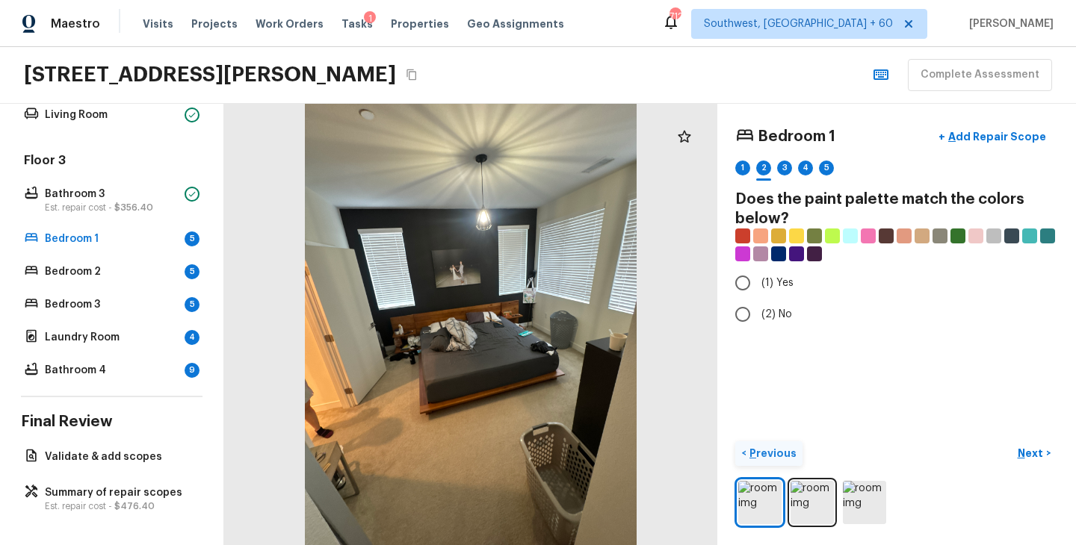
click at [761, 450] on p "Previous" at bounding box center [771, 453] width 50 height 15
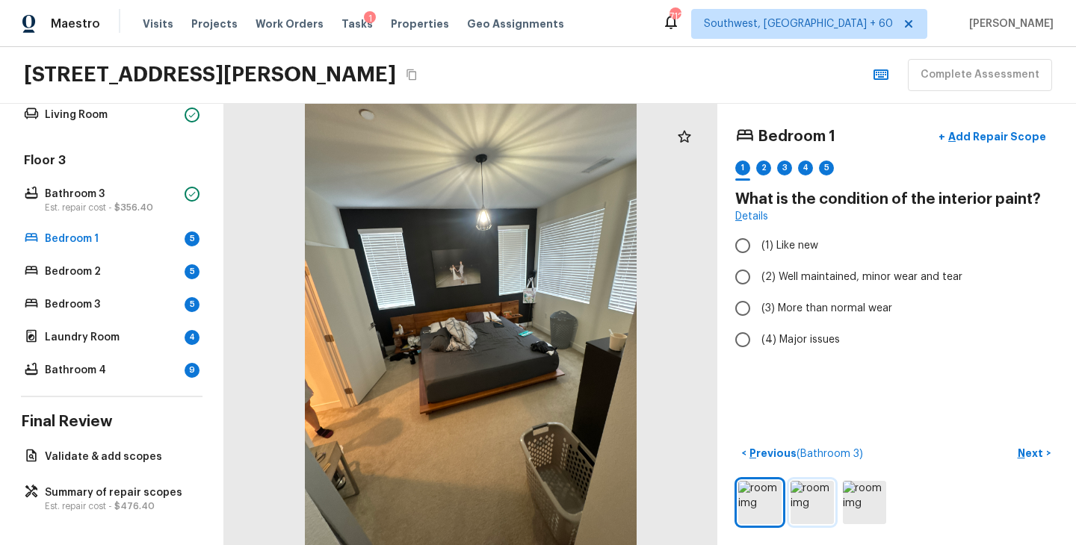
click at [823, 510] on img at bounding box center [811, 502] width 43 height 43
click at [843, 282] on span "(2) Well maintained, minor wear and tear" at bounding box center [861, 277] width 201 height 15
click at [758, 282] on input "(2) Well maintained, minor wear and tear" at bounding box center [742, 276] width 31 height 31
radio input "true"
click at [1035, 457] on p "Next" at bounding box center [1032, 453] width 28 height 15
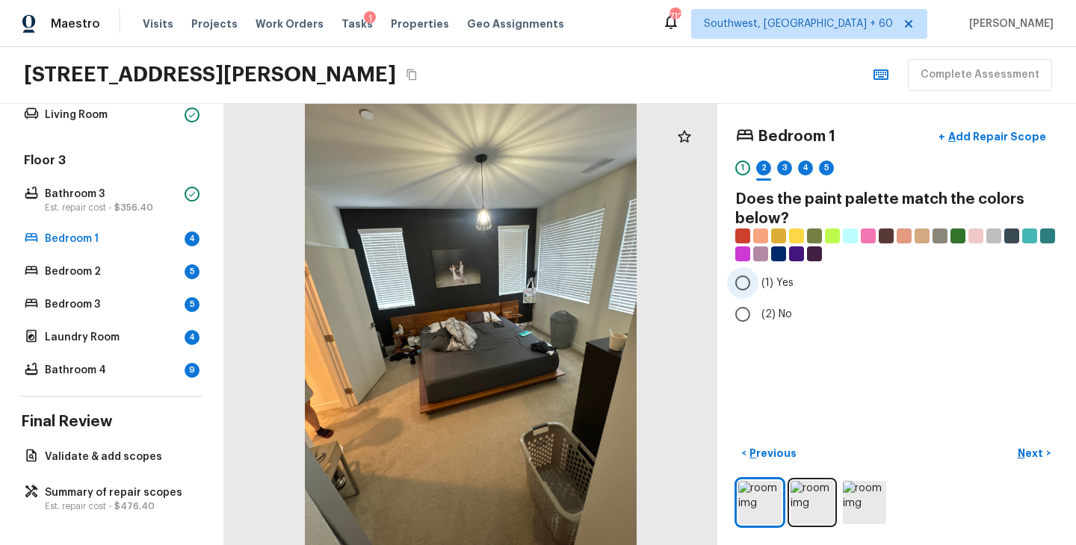
click at [781, 286] on span "(1) Yes" at bounding box center [777, 283] width 32 height 15
click at [758, 286] on input "(1) Yes" at bounding box center [742, 282] width 31 height 31
radio input "true"
click at [1033, 453] on p "Next" at bounding box center [1032, 453] width 28 height 15
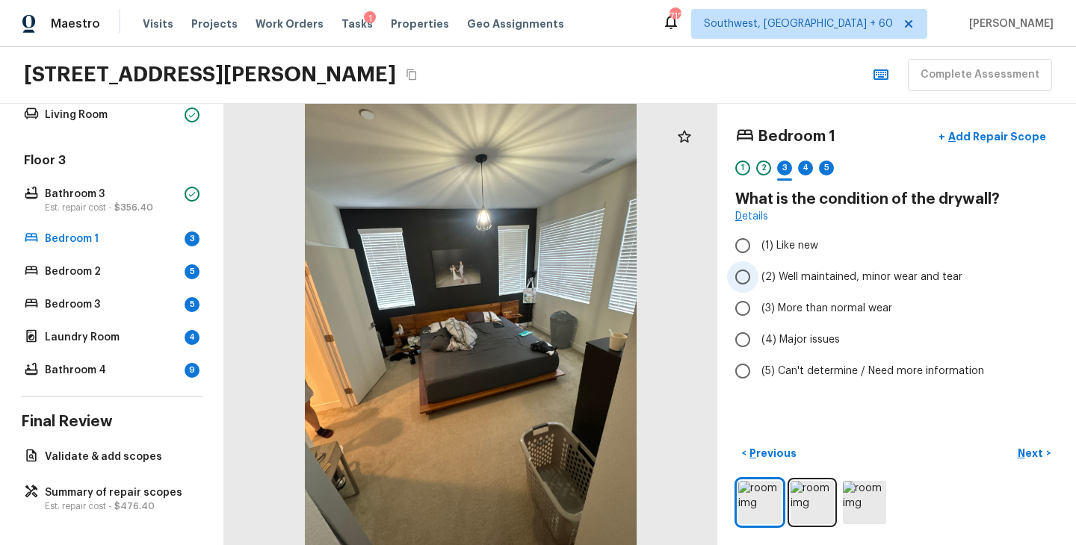
click at [825, 276] on span "(2) Well maintained, minor wear and tear" at bounding box center [861, 277] width 201 height 15
click at [758, 276] on input "(2) Well maintained, minor wear and tear" at bounding box center [742, 276] width 31 height 31
radio input "true"
click at [1027, 457] on p "Next" at bounding box center [1032, 453] width 28 height 15
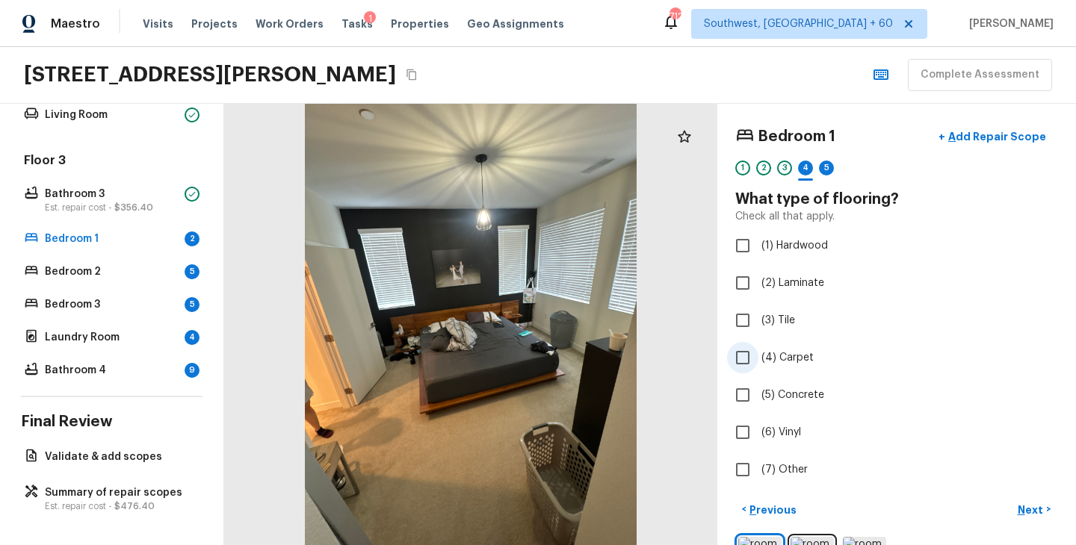
click at [775, 354] on span "(4) Carpet" at bounding box center [787, 357] width 52 height 15
click at [758, 354] on input "(4) Carpet" at bounding box center [742, 357] width 31 height 31
checkbox input "true"
click at [1017, 510] on button "Next >" at bounding box center [1034, 510] width 48 height 25
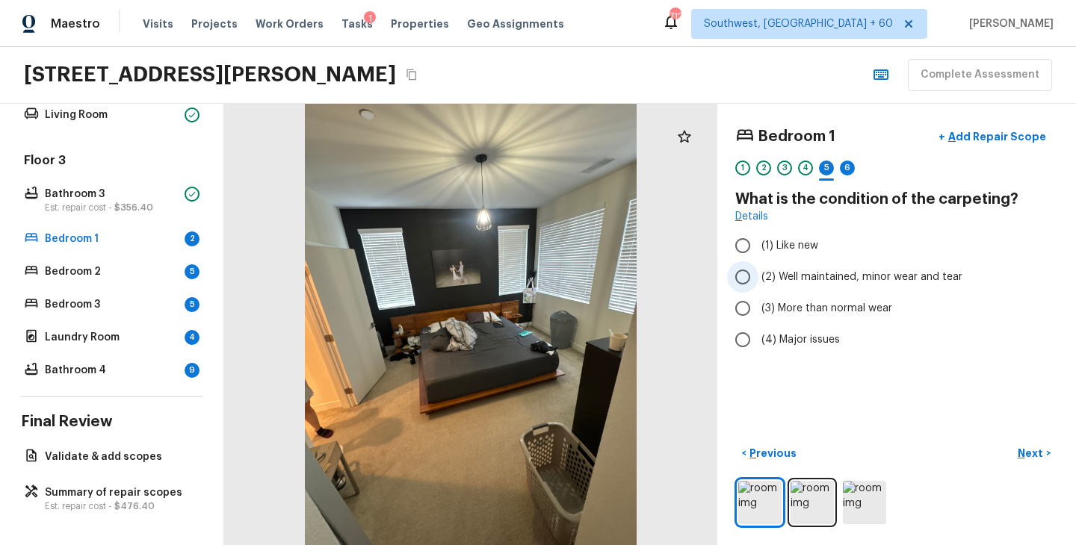
click at [834, 280] on span "(2) Well maintained, minor wear and tear" at bounding box center [861, 277] width 201 height 15
click at [758, 280] on input "(2) Well maintained, minor wear and tear" at bounding box center [742, 276] width 31 height 31
radio input "true"
click at [1029, 454] on p "Next" at bounding box center [1032, 453] width 28 height 15
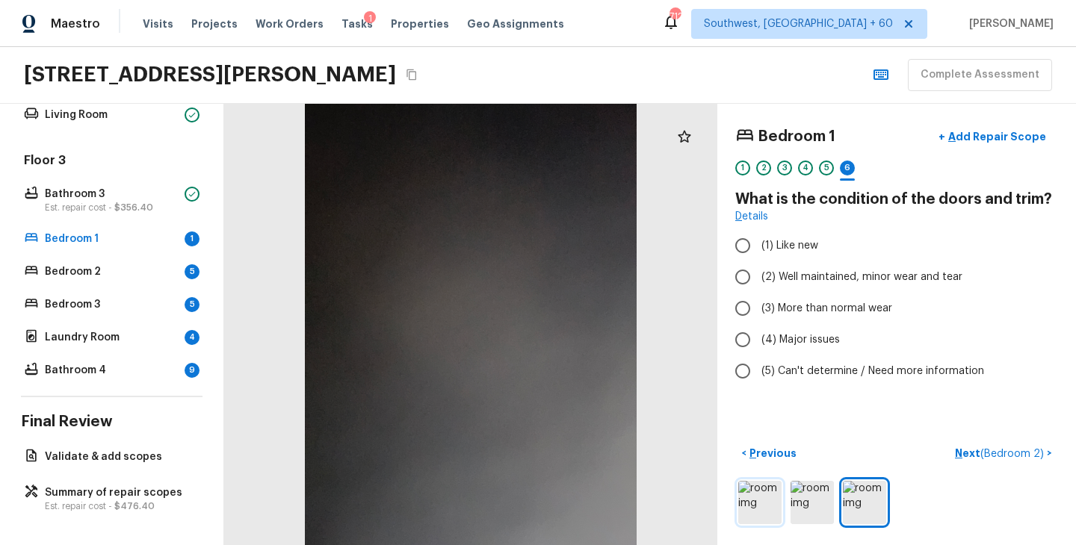
click at [759, 513] on img at bounding box center [759, 502] width 43 height 43
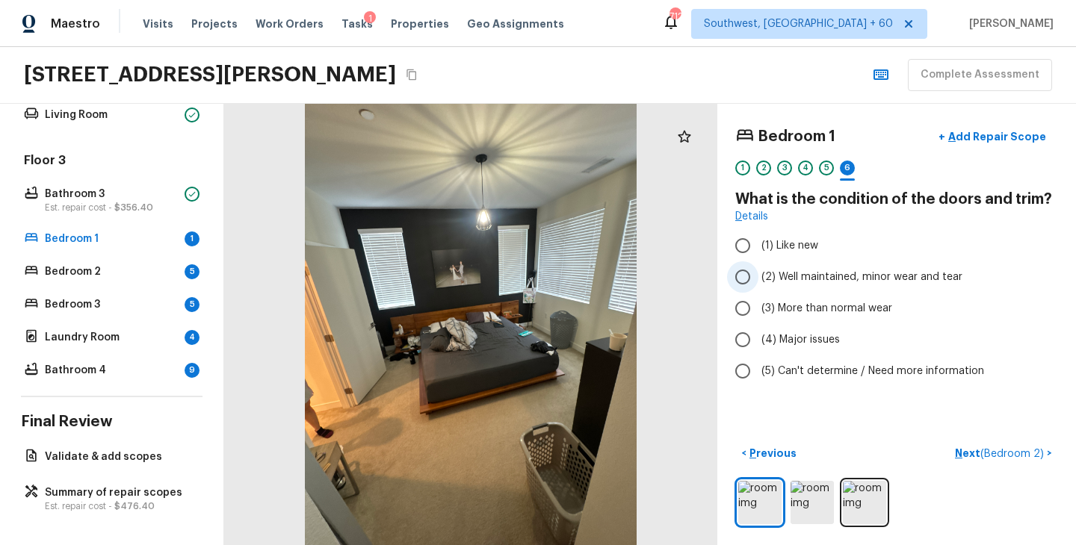
click at [829, 285] on label "(2) Well maintained, minor wear and tear" at bounding box center [886, 276] width 319 height 31
click at [758, 285] on input "(2) Well maintained, minor wear and tear" at bounding box center [742, 276] width 31 height 31
radio input "true"
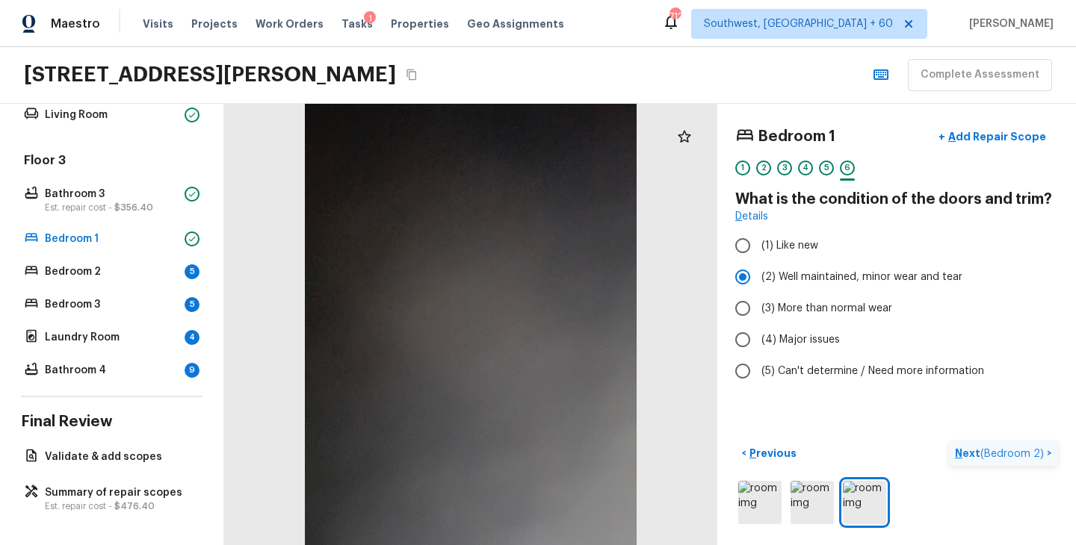
click at [967, 453] on p "Next ( Bedroom 2 )" at bounding box center [1001, 454] width 92 height 16
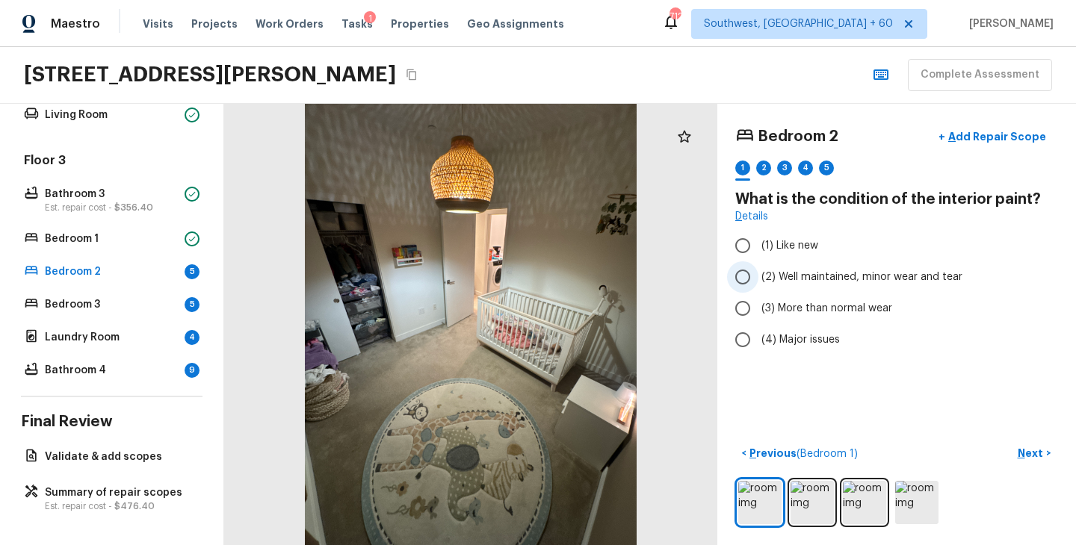
click at [874, 282] on span "(2) Well maintained, minor wear and tear" at bounding box center [861, 277] width 201 height 15
click at [758, 282] on input "(2) Well maintained, minor wear and tear" at bounding box center [742, 276] width 31 height 31
radio input "true"
click at [1033, 455] on p "Next" at bounding box center [1032, 453] width 28 height 15
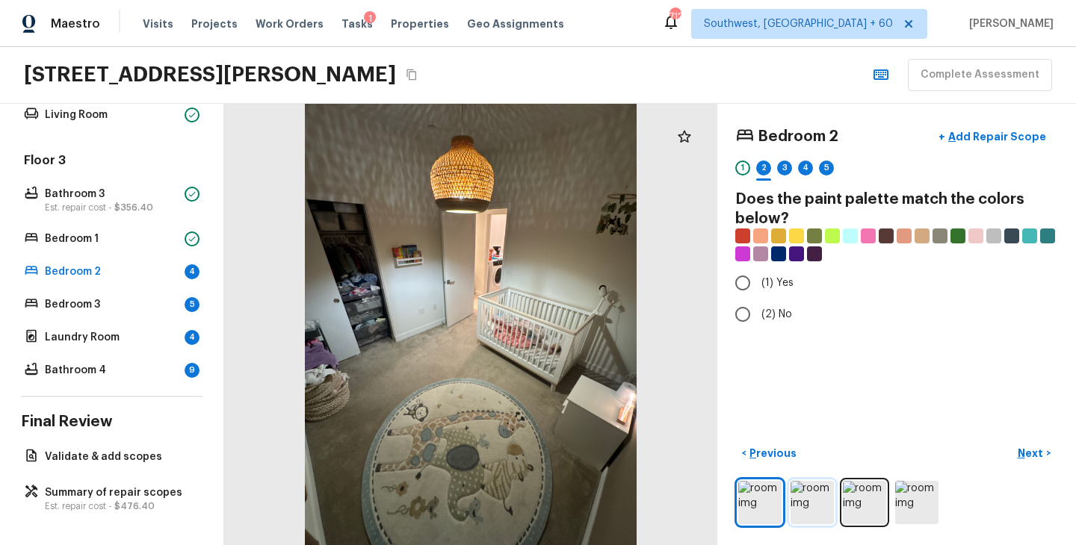
click at [814, 514] on img at bounding box center [811, 502] width 43 height 43
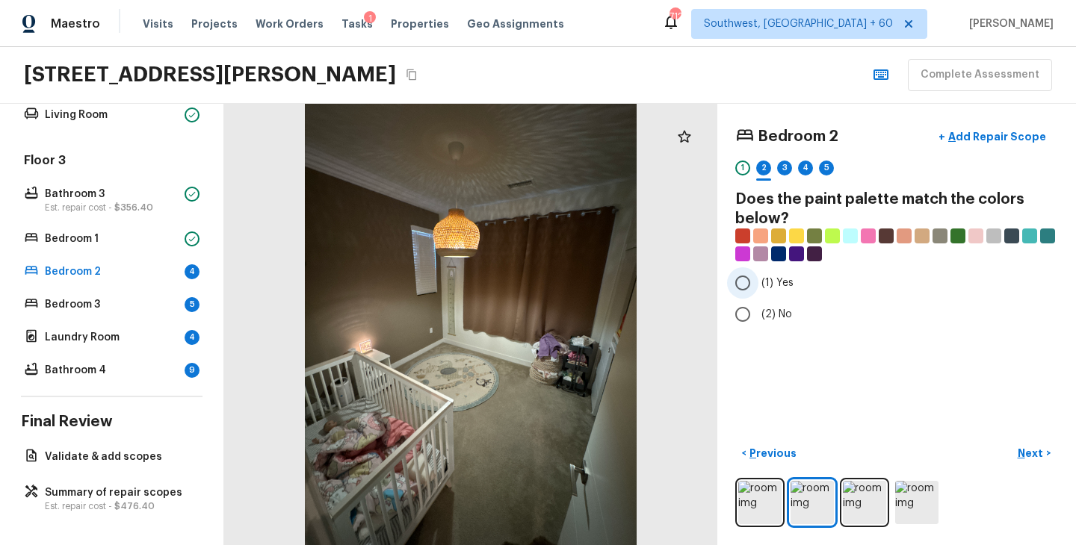
click at [796, 288] on label "(1) Yes" at bounding box center [886, 282] width 319 height 31
click at [758, 288] on input "(1) Yes" at bounding box center [742, 282] width 31 height 31
radio input "true"
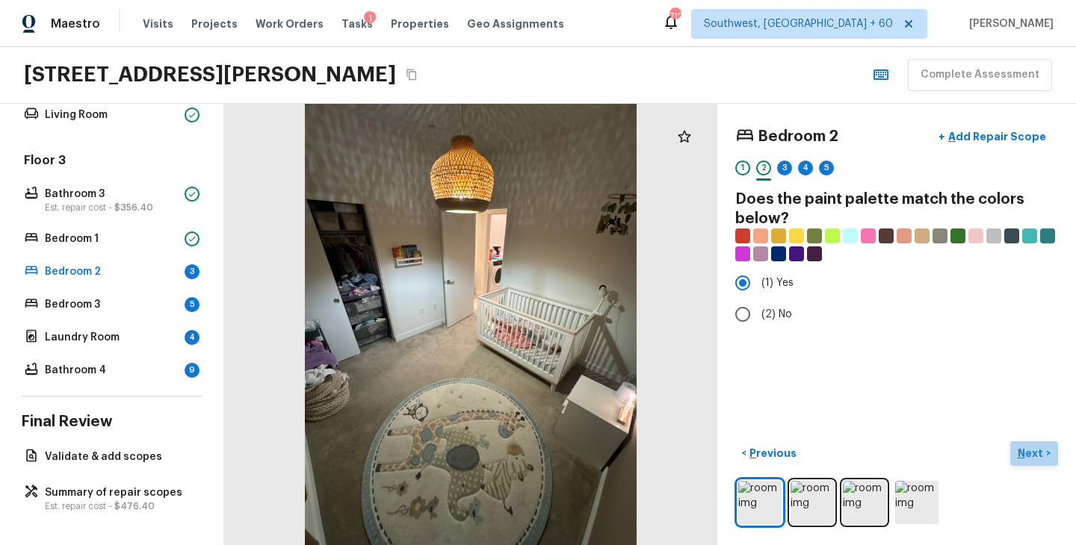
click at [1026, 455] on p "Next" at bounding box center [1032, 453] width 28 height 15
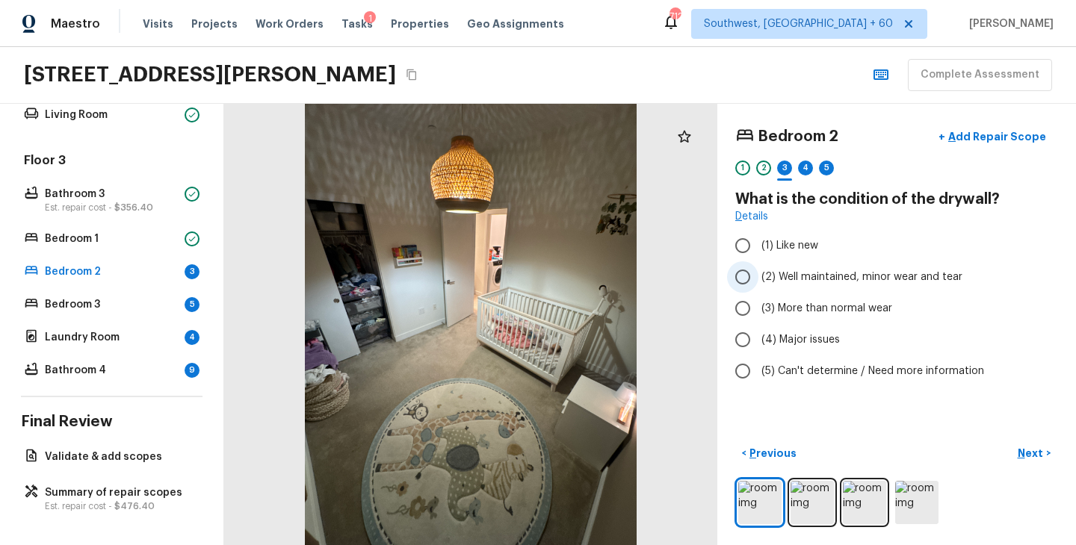
click at [865, 285] on label "(2) Well maintained, minor wear and tear" at bounding box center [886, 276] width 319 height 31
click at [758, 285] on input "(2) Well maintained, minor wear and tear" at bounding box center [742, 276] width 31 height 31
radio input "true"
click at [1030, 454] on p "Next" at bounding box center [1032, 453] width 28 height 15
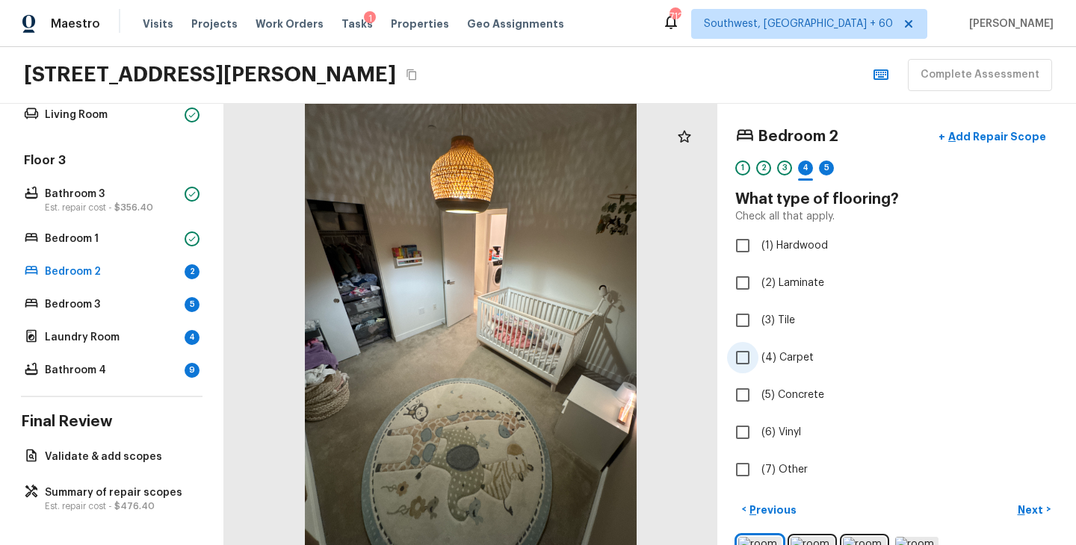
click at [806, 363] on span "(4) Carpet" at bounding box center [787, 357] width 52 height 15
click at [758, 363] on input "(4) Carpet" at bounding box center [742, 357] width 31 height 31
checkbox input "true"
click at [1028, 507] on p "Next" at bounding box center [1032, 510] width 28 height 15
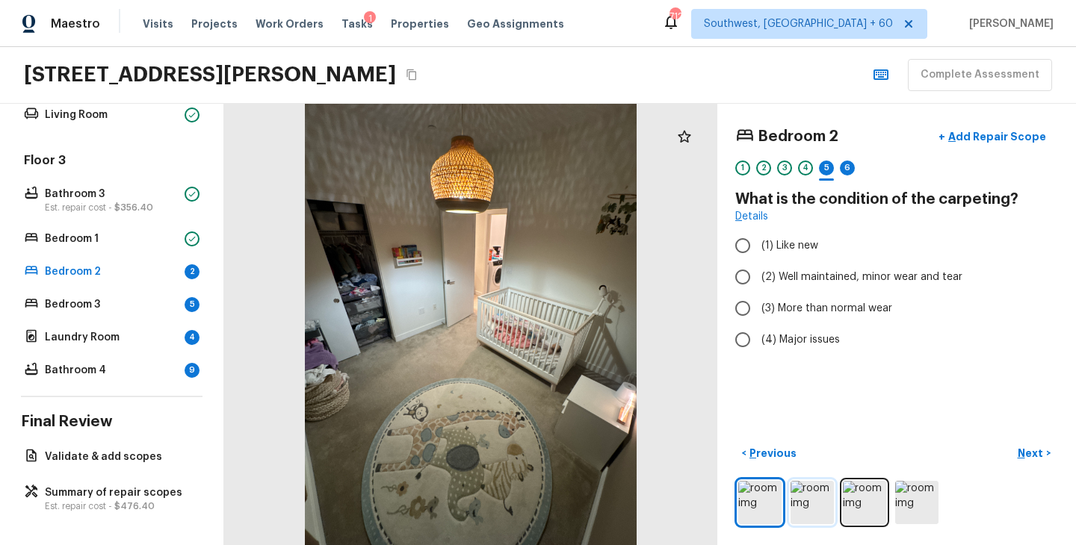
click at [809, 515] on img at bounding box center [811, 502] width 43 height 43
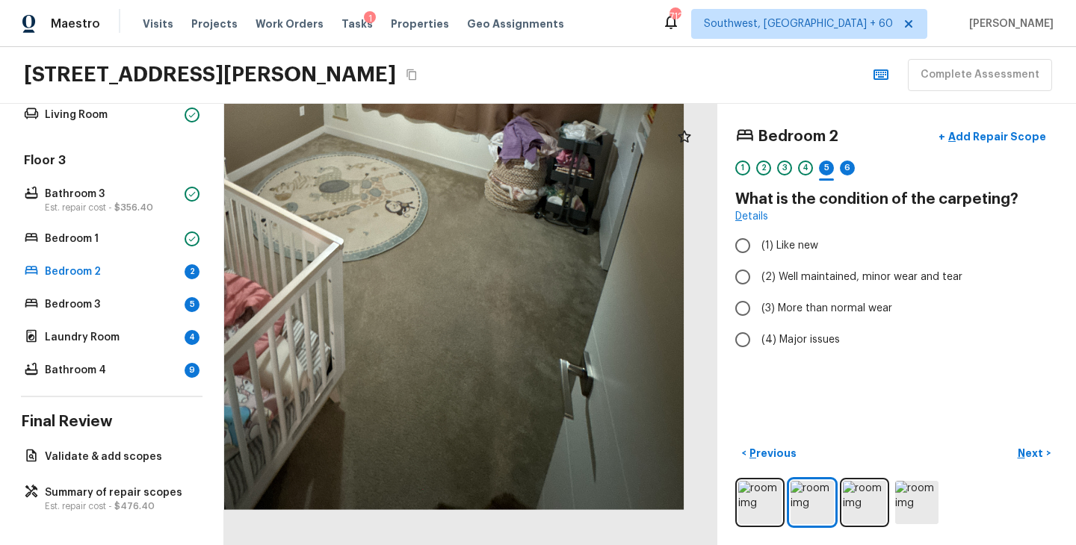
drag, startPoint x: 569, startPoint y: 462, endPoint x: 575, endPoint y: 336, distance: 125.7
click at [575, 336] on div at bounding box center [375, 99] width 916 height 820
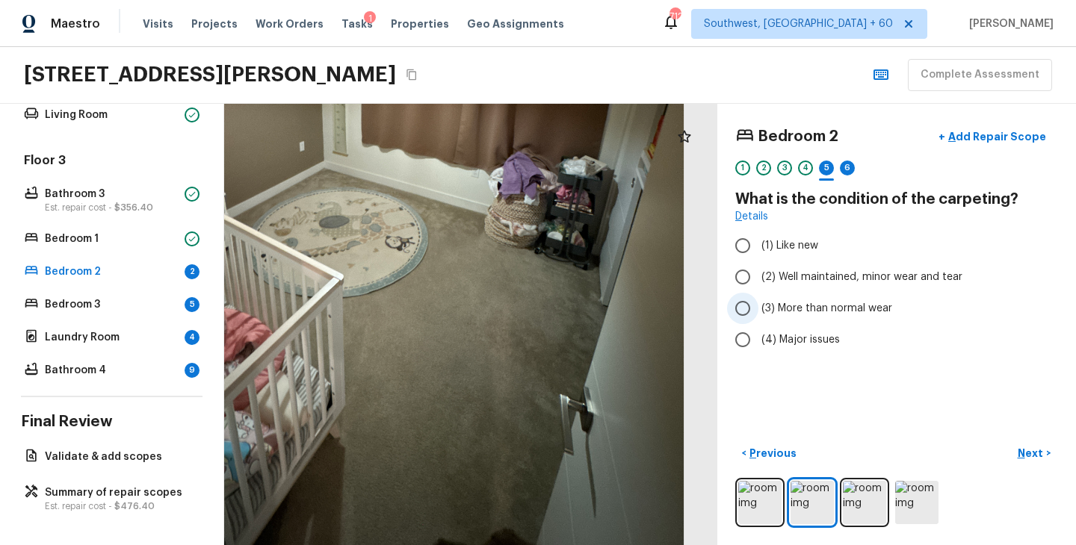
click at [851, 309] on span "(3) More than normal wear" at bounding box center [826, 308] width 131 height 15
click at [758, 309] on input "(3) More than normal wear" at bounding box center [742, 308] width 31 height 31
radio input "true"
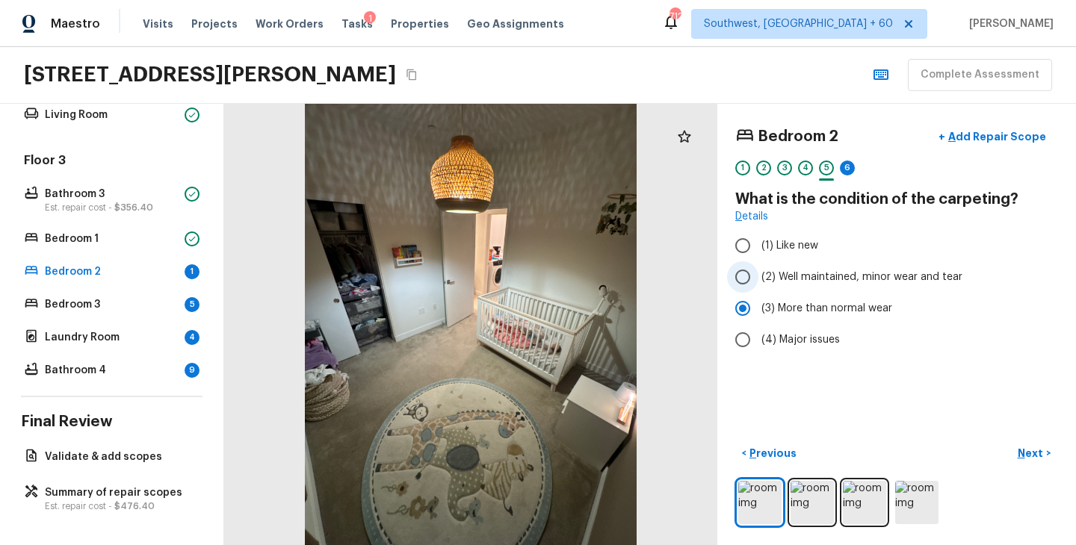
click at [872, 276] on span "(2) Well maintained, minor wear and tear" at bounding box center [861, 277] width 201 height 15
click at [758, 276] on input "(2) Well maintained, minor wear and tear" at bounding box center [742, 276] width 31 height 31
radio input "true"
click at [1033, 456] on p "Next" at bounding box center [1032, 453] width 28 height 15
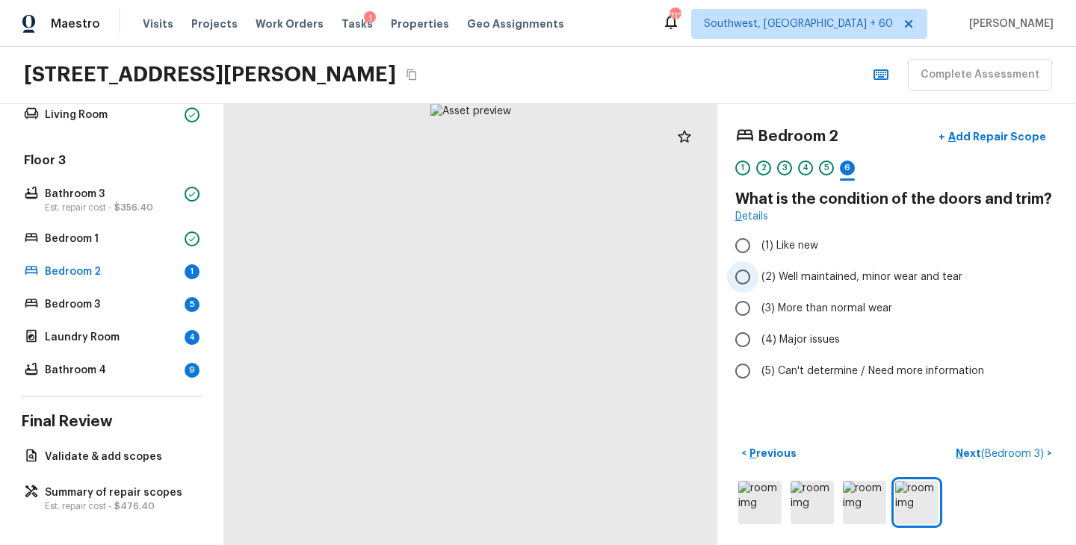
click at [857, 284] on span "(2) Well maintained, minor wear and tear" at bounding box center [861, 277] width 201 height 15
click at [758, 284] on input "(2) Well maintained, minor wear and tear" at bounding box center [742, 276] width 31 height 31
radio input "true"
click at [970, 453] on p "Next ( Bedroom 3 )" at bounding box center [1001, 454] width 91 height 16
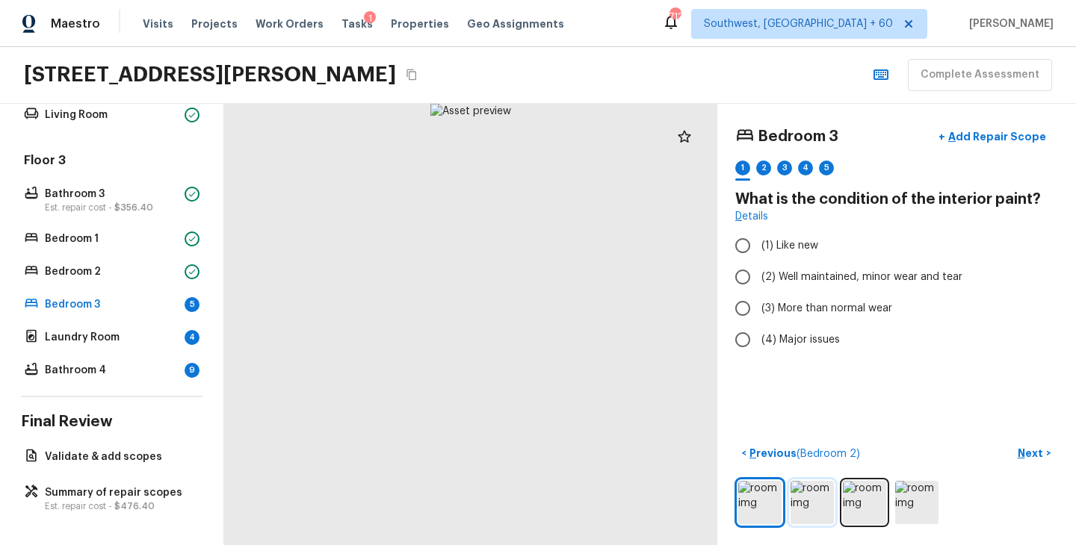
click at [818, 487] on img at bounding box center [811, 502] width 43 height 43
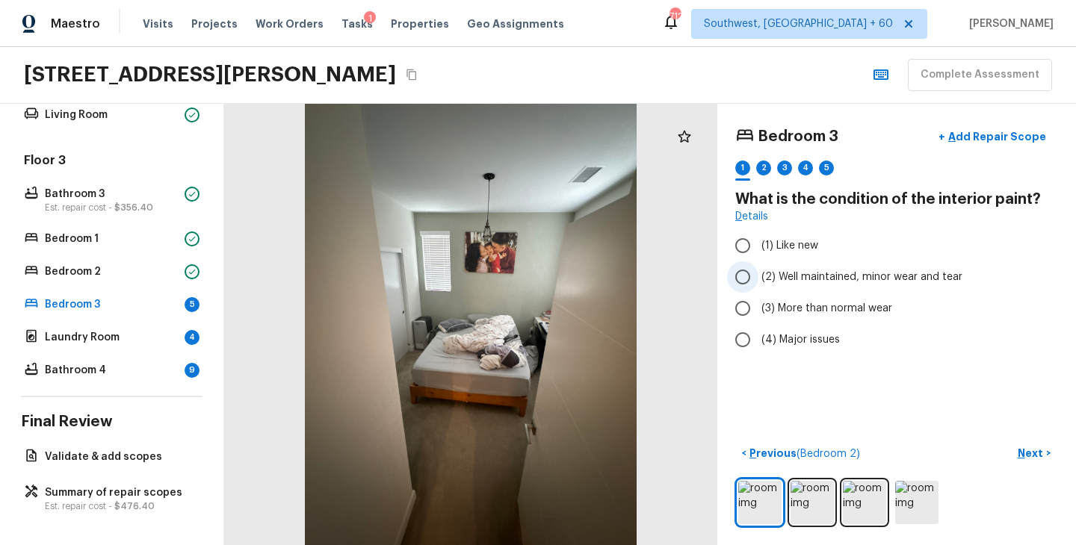
click at [859, 273] on span "(2) Well maintained, minor wear and tear" at bounding box center [861, 277] width 201 height 15
click at [758, 273] on input "(2) Well maintained, minor wear and tear" at bounding box center [742, 276] width 31 height 31
radio input "true"
click at [1033, 450] on p "Next" at bounding box center [1032, 453] width 28 height 15
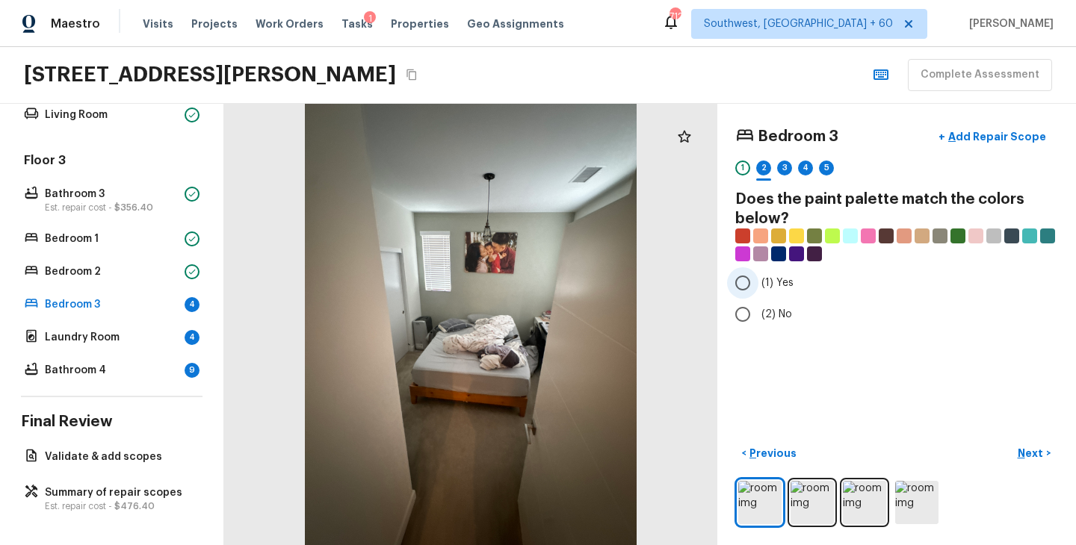
click at [789, 270] on label "(1) Yes" at bounding box center [886, 282] width 319 height 31
click at [758, 270] on input "(1) Yes" at bounding box center [742, 282] width 31 height 31
radio input "true"
click at [1022, 452] on p "Next" at bounding box center [1032, 453] width 28 height 15
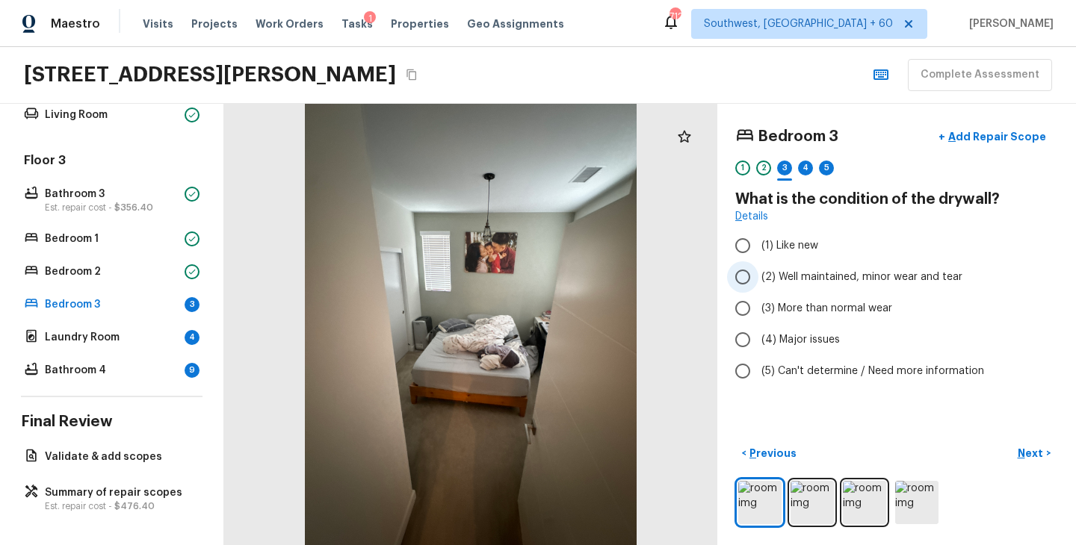
click at [838, 280] on span "(2) Well maintained, minor wear and tear" at bounding box center [861, 277] width 201 height 15
click at [758, 280] on input "(2) Well maintained, minor wear and tear" at bounding box center [742, 276] width 31 height 31
radio input "true"
click at [1035, 448] on p "Next" at bounding box center [1032, 453] width 28 height 15
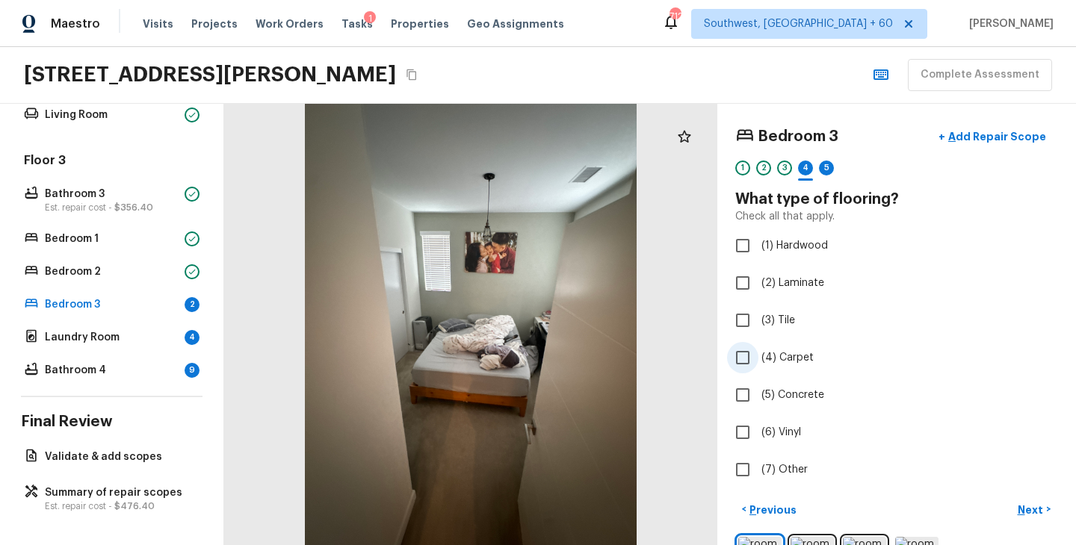
click at [792, 362] on span "(4) Carpet" at bounding box center [787, 357] width 52 height 15
click at [758, 362] on input "(4) Carpet" at bounding box center [742, 357] width 31 height 31
checkbox input "true"
click at [1024, 507] on p "Next" at bounding box center [1032, 510] width 28 height 15
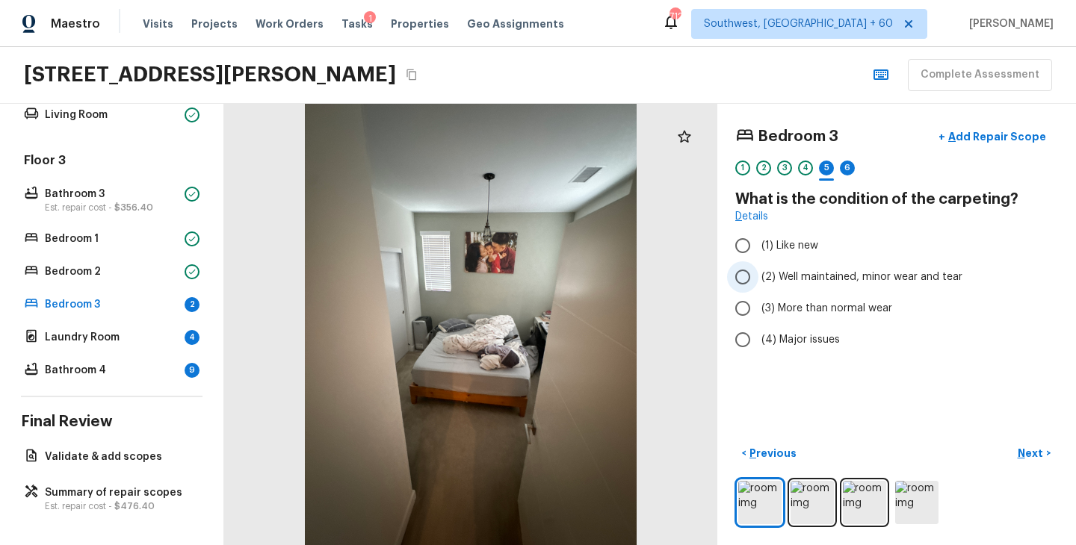
click at [892, 276] on span "(2) Well maintained, minor wear and tear" at bounding box center [861, 277] width 201 height 15
click at [758, 276] on input "(2) Well maintained, minor wear and tear" at bounding box center [742, 276] width 31 height 31
radio input "true"
click at [1037, 457] on p "Next" at bounding box center [1032, 453] width 28 height 15
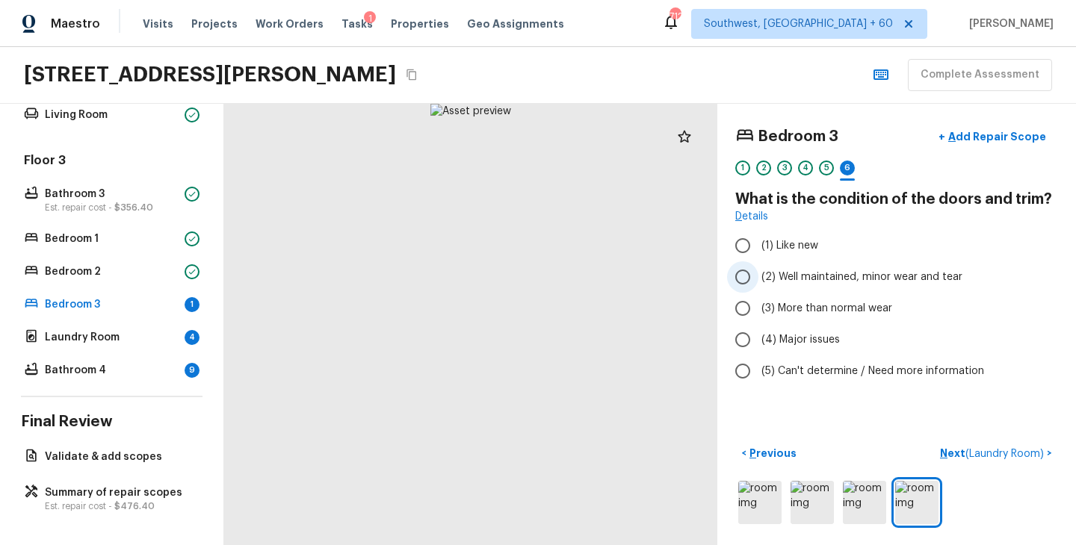
click at [844, 277] on span "(2) Well maintained, minor wear and tear" at bounding box center [861, 277] width 201 height 15
click at [758, 277] on input "(2) Well maintained, minor wear and tear" at bounding box center [742, 276] width 31 height 31
radio input "true"
click at [951, 451] on p "Next ( Laundry Room )" at bounding box center [993, 454] width 107 height 16
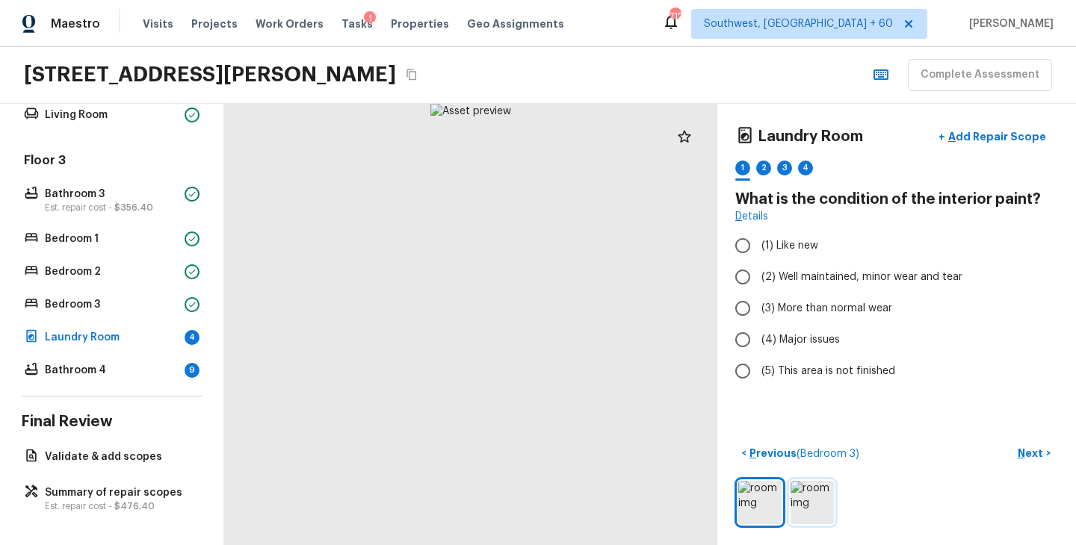
click at [808, 504] on img at bounding box center [811, 502] width 43 height 43
click at [767, 507] on img at bounding box center [759, 502] width 43 height 43
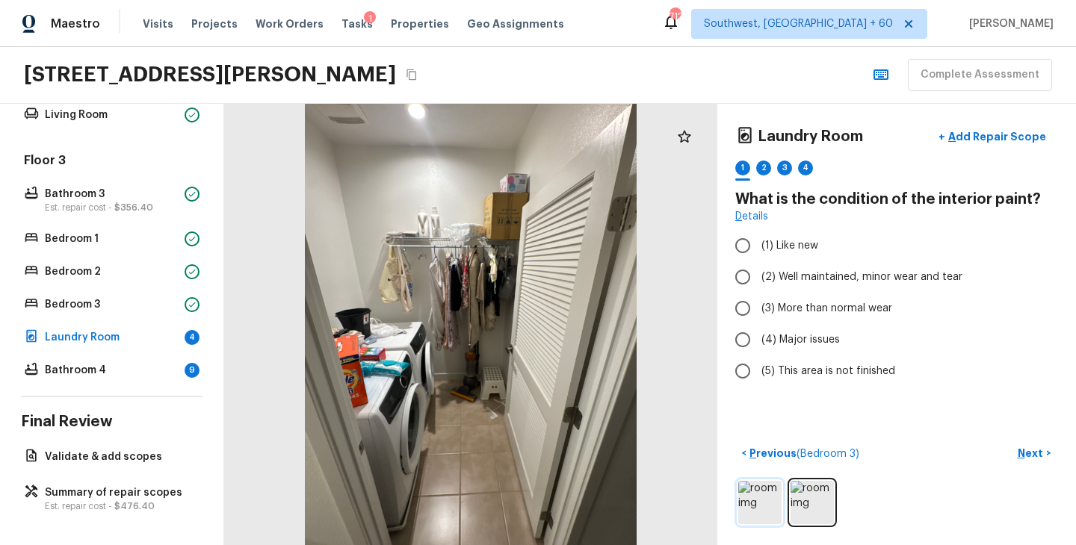
click at [762, 507] on img at bounding box center [759, 502] width 43 height 43
click at [757, 499] on img at bounding box center [759, 502] width 43 height 43
click at [836, 281] on span "(2) Well maintained, minor wear and tear" at bounding box center [861, 277] width 201 height 15
click at [758, 281] on input "(2) Well maintained, minor wear and tear" at bounding box center [742, 276] width 31 height 31
radio input "true"
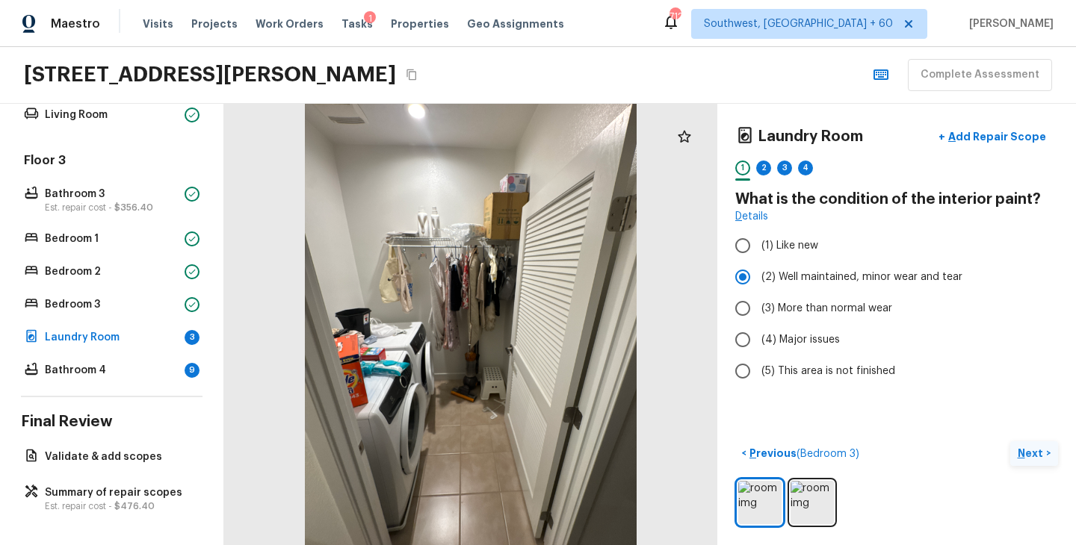
click at [1026, 451] on p "Next" at bounding box center [1032, 453] width 28 height 15
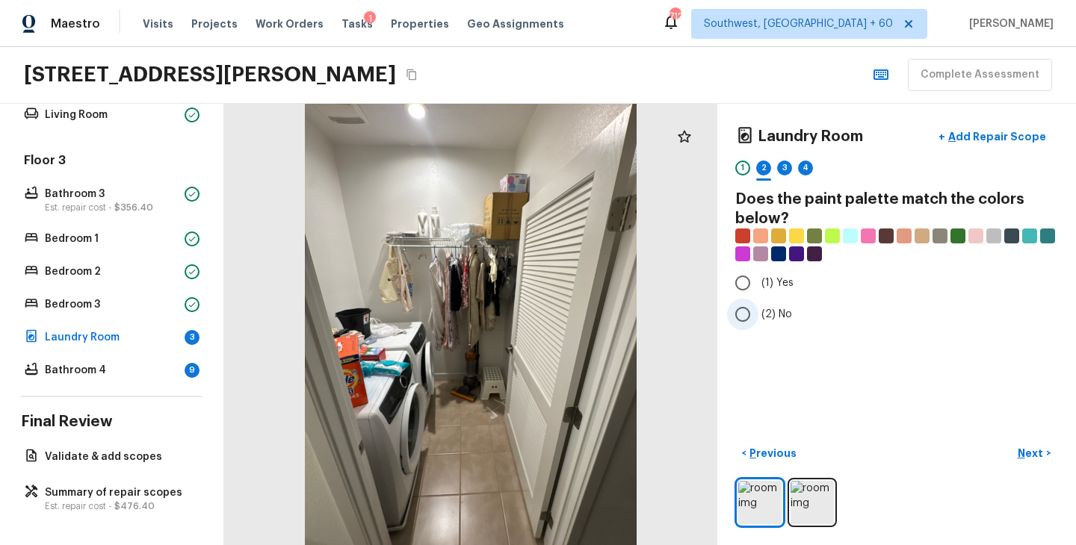
click at [775, 307] on span "(2) No" at bounding box center [776, 314] width 31 height 15
click at [758, 307] on input "(2) No" at bounding box center [742, 314] width 31 height 31
radio input "true"
click at [1027, 460] on p "Next" at bounding box center [1032, 453] width 28 height 15
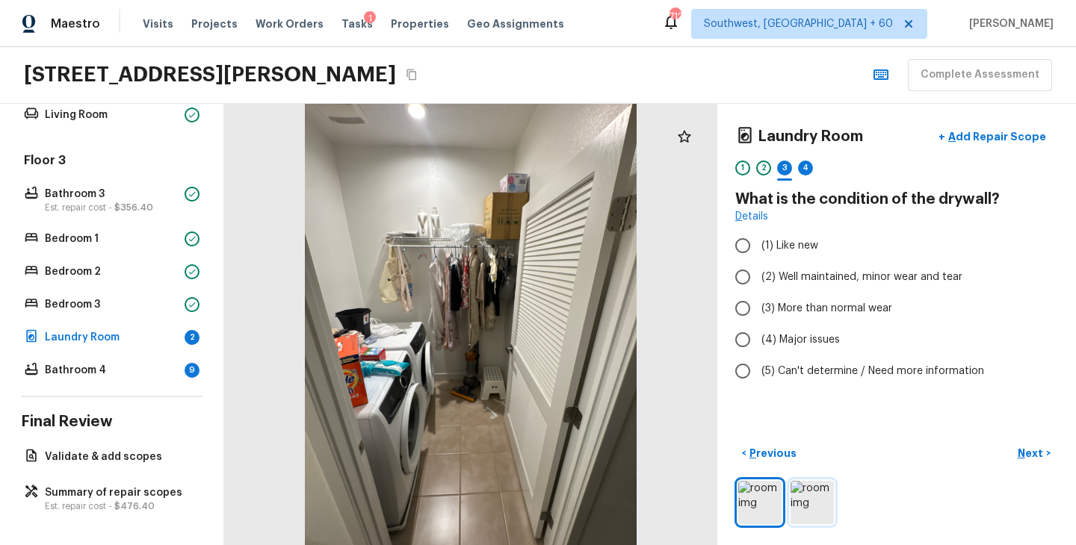
click at [811, 503] on img at bounding box center [811, 502] width 43 height 43
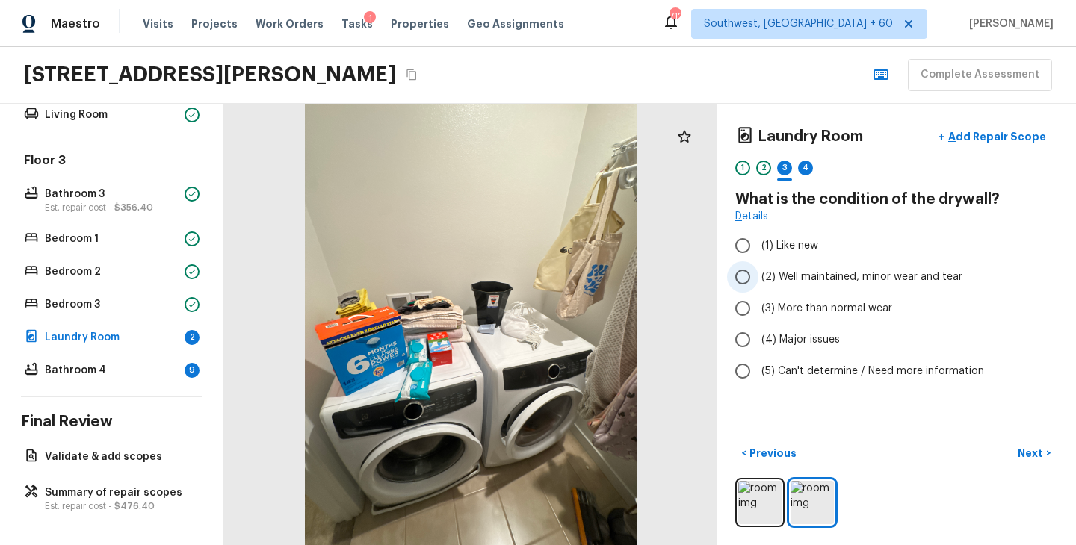
click at [872, 274] on span "(2) Well maintained, minor wear and tear" at bounding box center [861, 277] width 201 height 15
click at [758, 274] on input "(2) Well maintained, minor wear and tear" at bounding box center [742, 276] width 31 height 31
radio input "true"
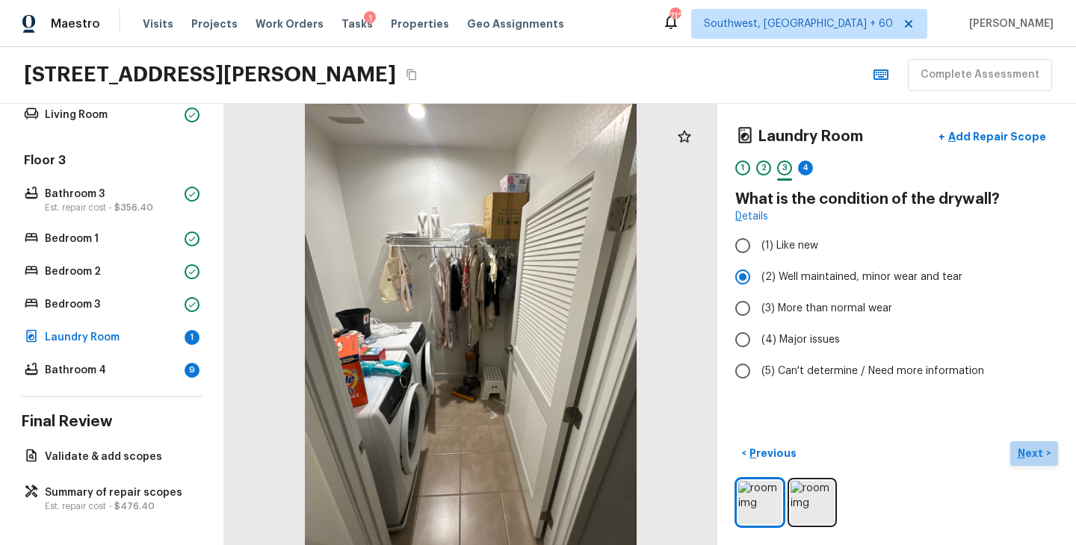
click at [1021, 447] on p "Next" at bounding box center [1032, 453] width 28 height 15
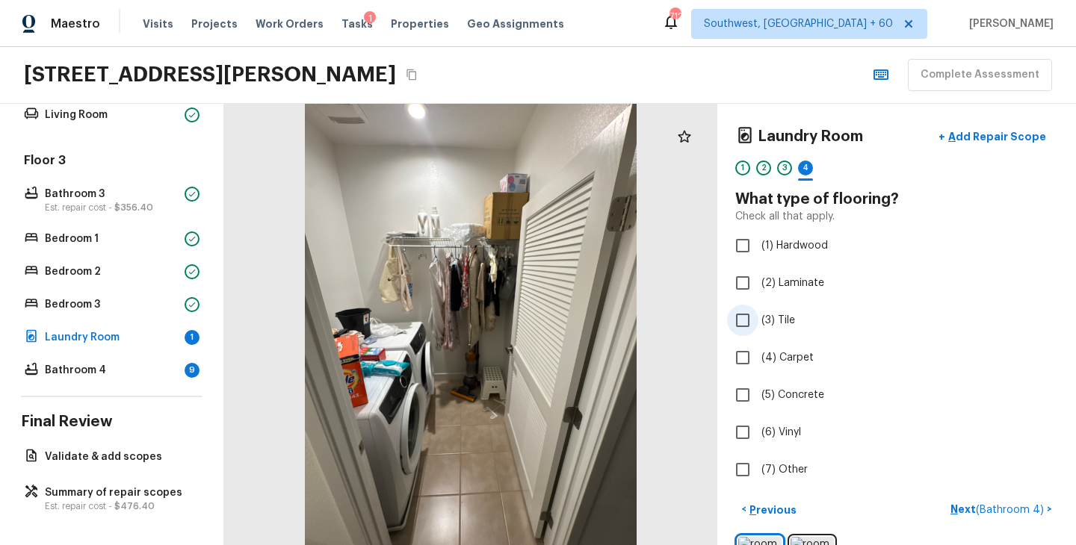
click at [778, 326] on span "(3) Tile" at bounding box center [778, 320] width 34 height 15
click at [758, 326] on input "(3) Tile" at bounding box center [742, 320] width 31 height 31
checkbox input "true"
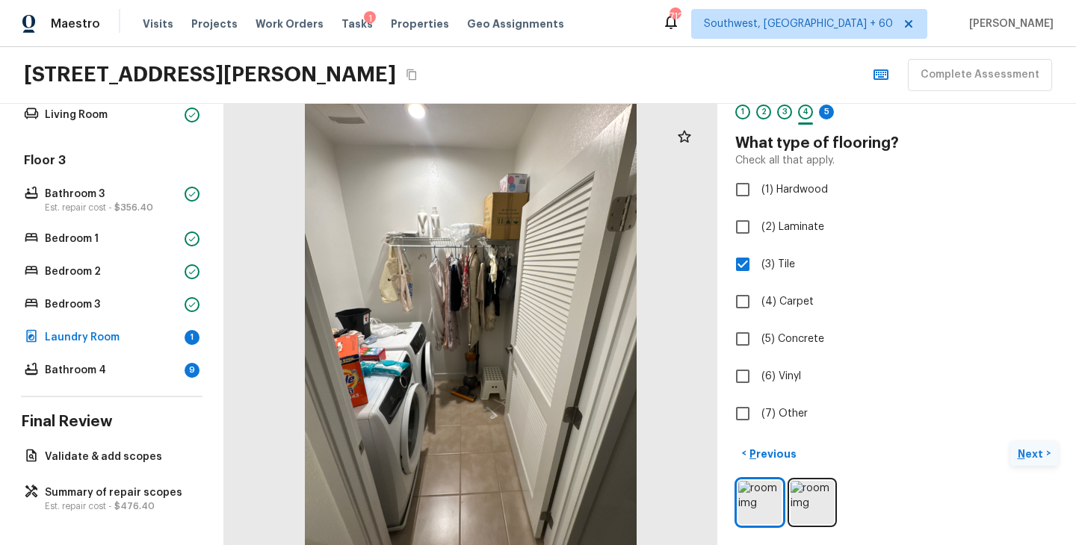
click at [1025, 454] on p "Next" at bounding box center [1032, 454] width 28 height 15
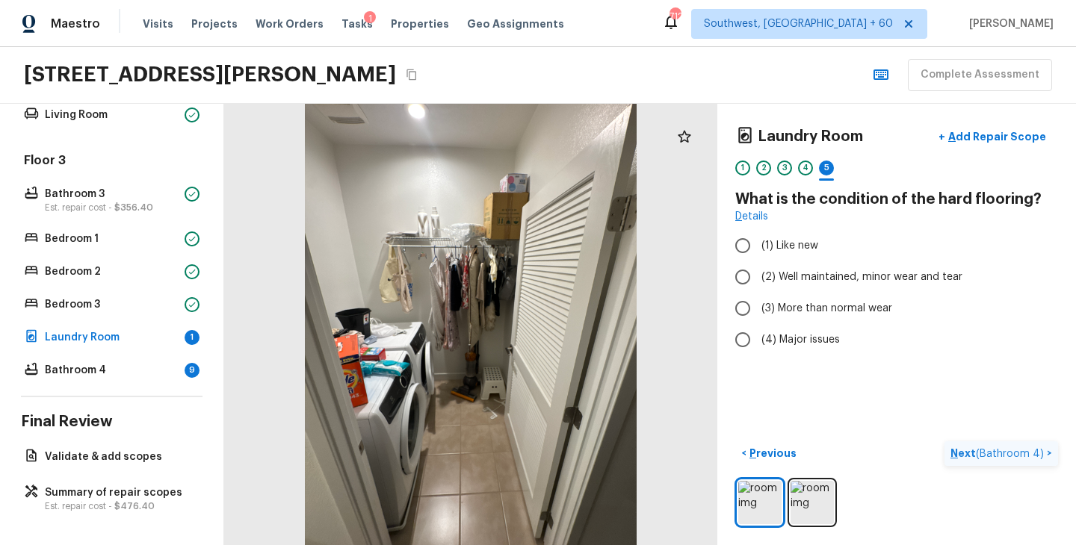
scroll to position [0, 0]
click at [855, 281] on span "(2) Well maintained, minor wear and tear" at bounding box center [861, 277] width 201 height 15
click at [758, 281] on input "(2) Well maintained, minor wear and tear" at bounding box center [742, 276] width 31 height 31
radio input "true"
click at [962, 448] on p "Next ( Bathroom 4 )" at bounding box center [998, 454] width 96 height 16
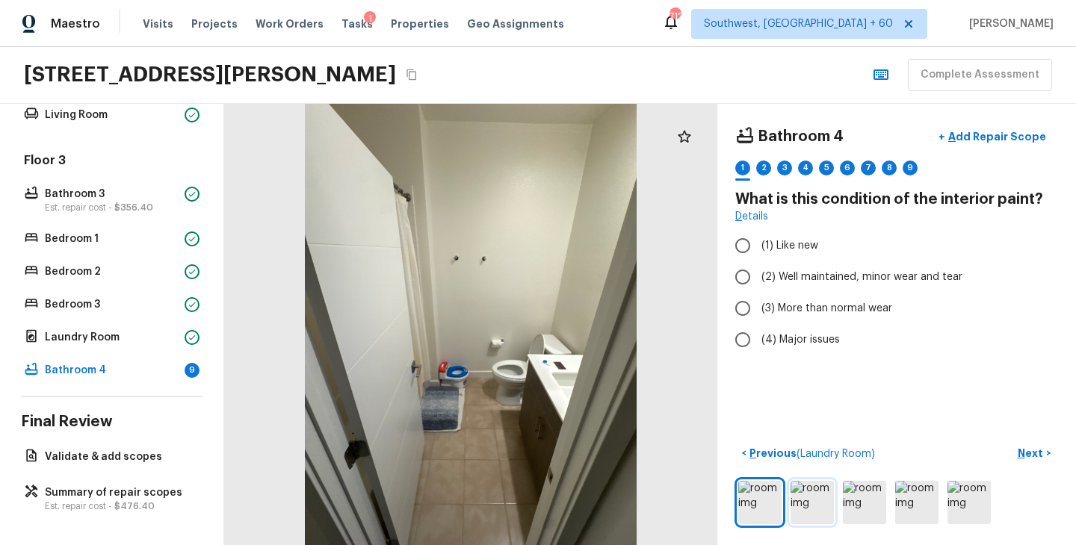
click at [817, 496] on img at bounding box center [811, 502] width 43 height 43
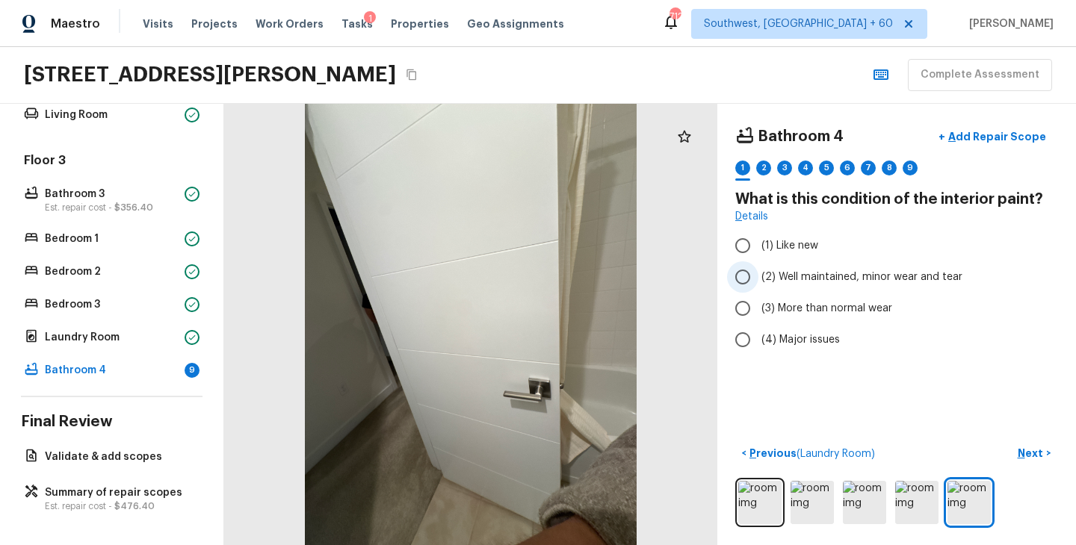
click at [837, 279] on span "(2) Well maintained, minor wear and tear" at bounding box center [861, 277] width 201 height 15
click at [758, 279] on input "(2) Well maintained, minor wear and tear" at bounding box center [742, 276] width 31 height 31
radio input "true"
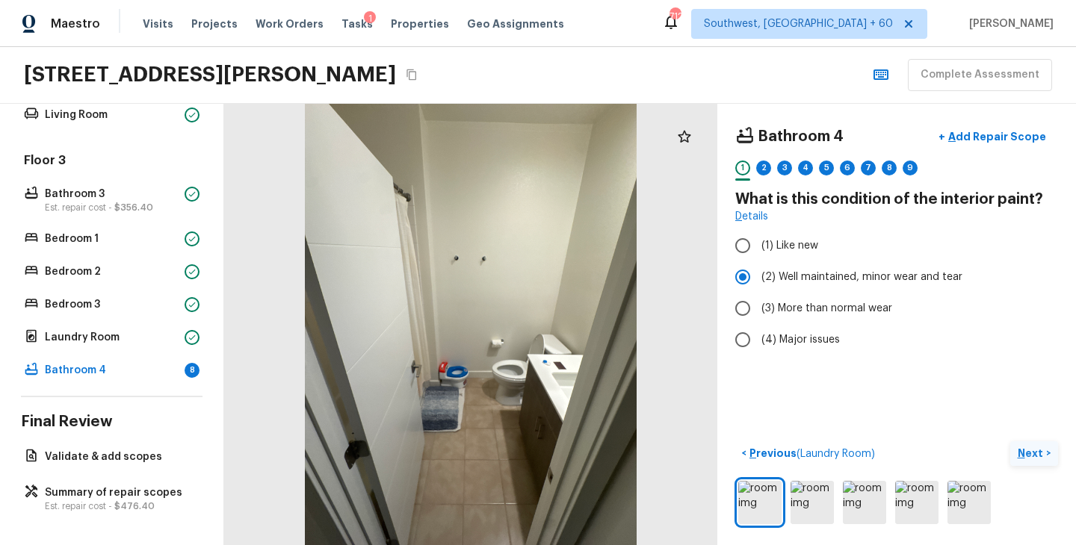
click at [1035, 457] on p "Next" at bounding box center [1032, 453] width 28 height 15
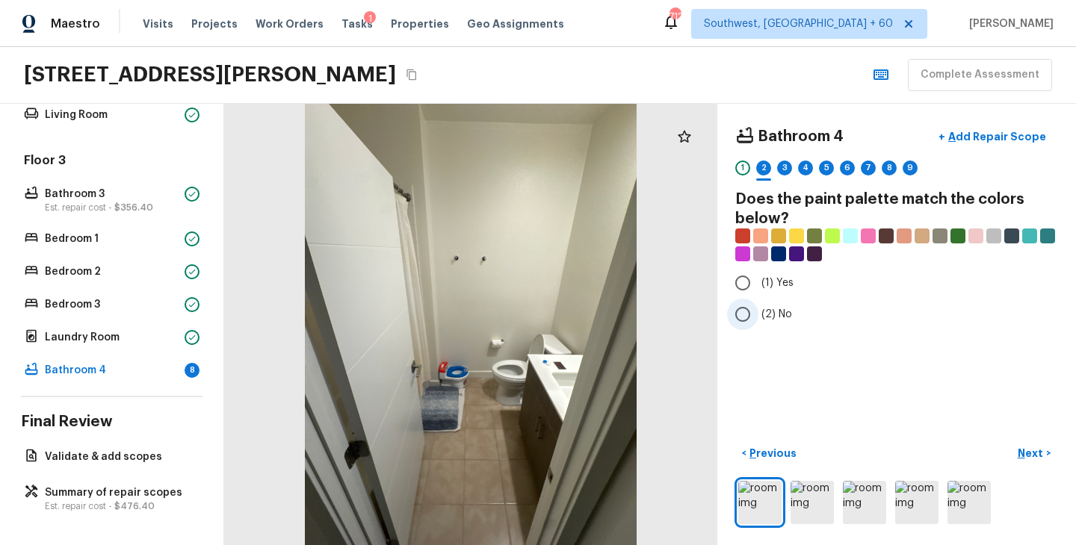
click at [776, 317] on span "(2) No" at bounding box center [776, 314] width 31 height 15
click at [758, 317] on input "(2) No" at bounding box center [742, 314] width 31 height 31
radio input "true"
click at [1043, 456] on p "Next" at bounding box center [1032, 453] width 28 height 15
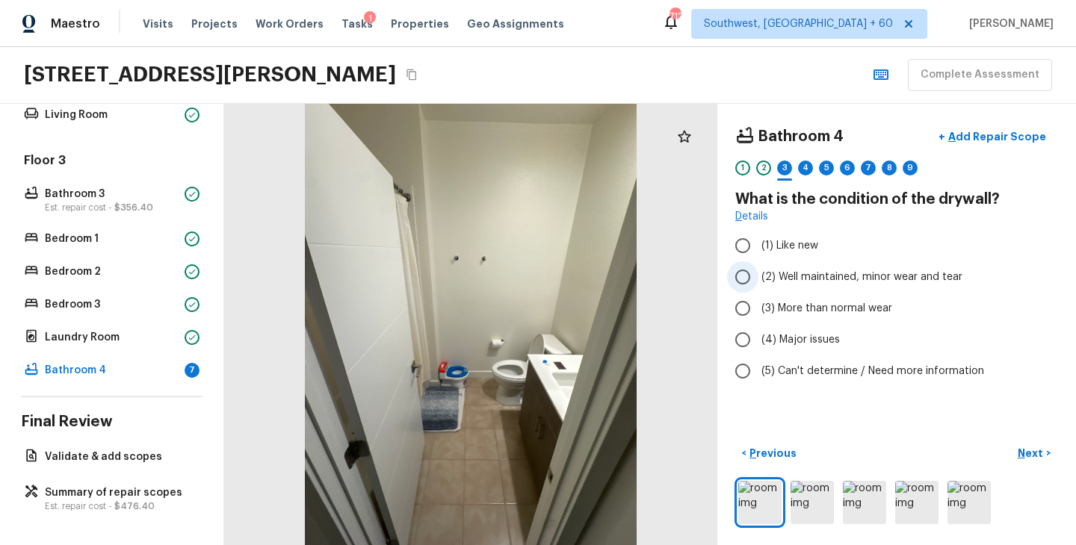
click at [833, 275] on span "(2) Well maintained, minor wear and tear" at bounding box center [861, 277] width 201 height 15
click at [758, 275] on input "(2) Well maintained, minor wear and tear" at bounding box center [742, 276] width 31 height 31
radio input "true"
click at [1030, 451] on p "Next" at bounding box center [1032, 453] width 28 height 15
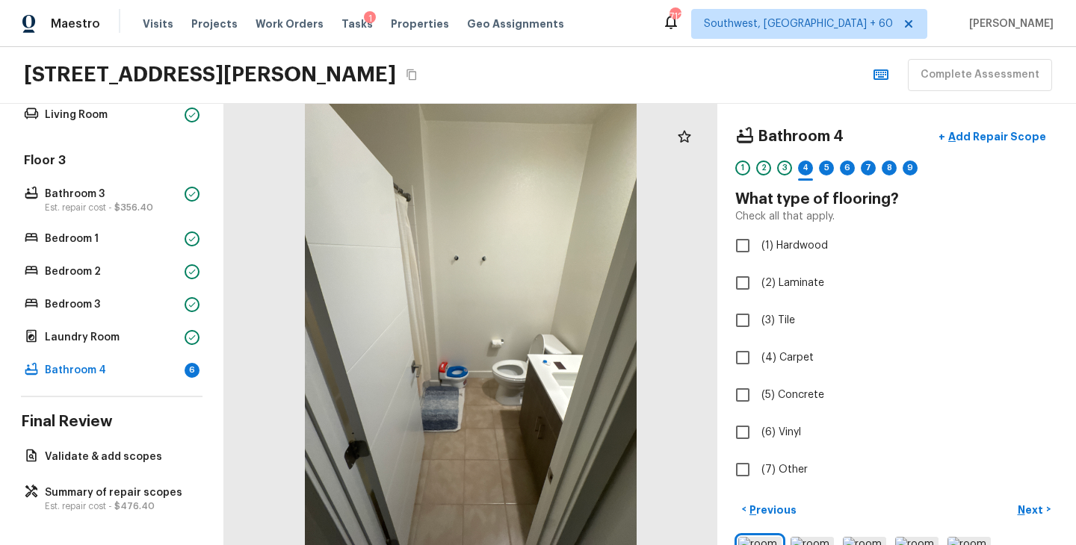
scroll to position [56, 0]
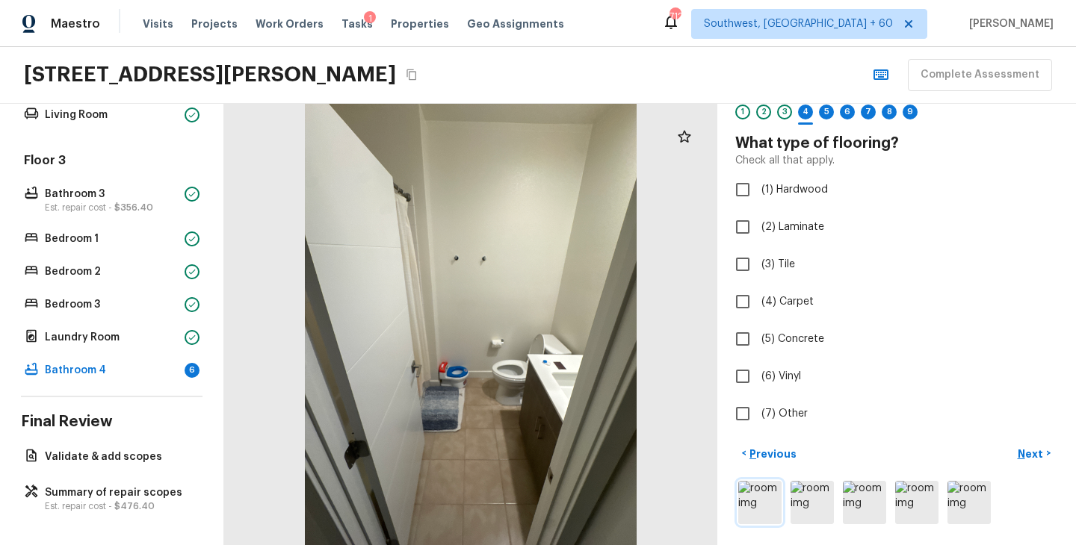
click at [769, 500] on img at bounding box center [759, 502] width 43 height 43
click at [793, 261] on span "(3) Tile" at bounding box center [778, 264] width 34 height 15
click at [758, 261] on input "(3) Tile" at bounding box center [742, 264] width 31 height 31
checkbox input "true"
click at [1033, 451] on p "Next" at bounding box center [1032, 454] width 28 height 15
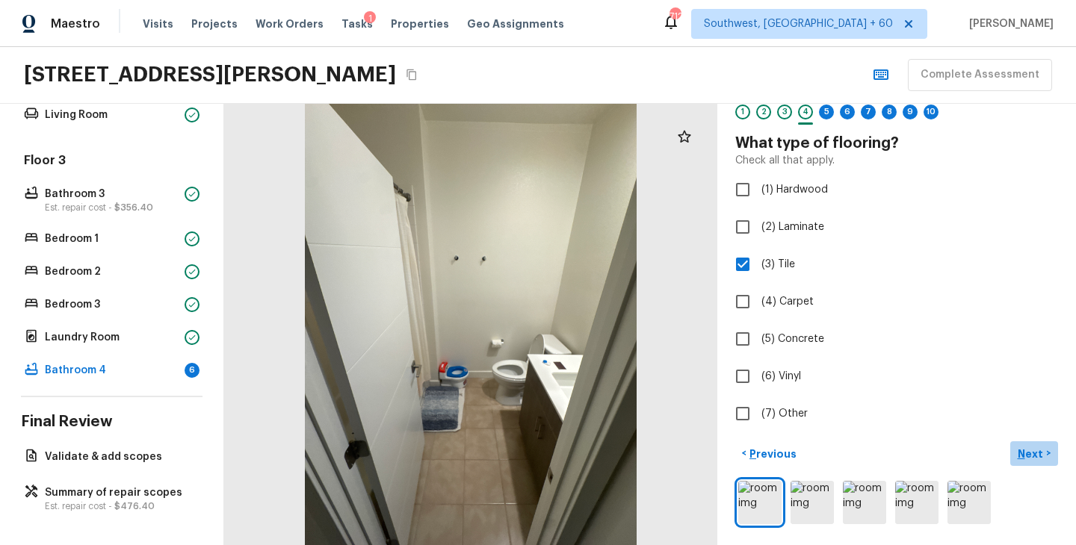
scroll to position [0, 0]
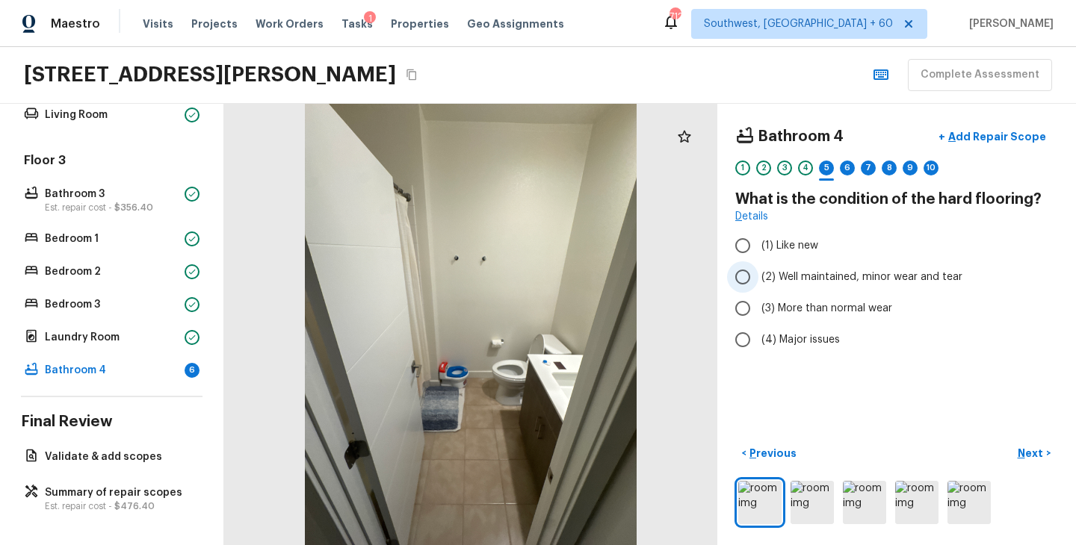
click at [838, 279] on span "(2) Well maintained, minor wear and tear" at bounding box center [861, 277] width 201 height 15
click at [758, 279] on input "(2) Well maintained, minor wear and tear" at bounding box center [742, 276] width 31 height 31
radio input "true"
click at [1031, 458] on p "Next" at bounding box center [1032, 453] width 28 height 15
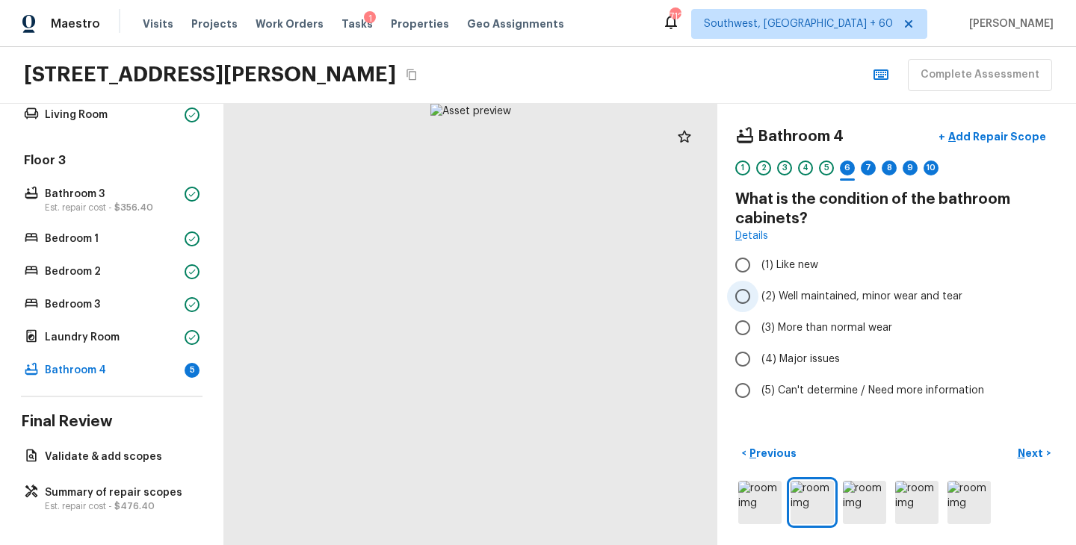
click at [861, 295] on span "(2) Well maintained, minor wear and tear" at bounding box center [861, 296] width 201 height 15
click at [758, 295] on input "(2) Well maintained, minor wear and tear" at bounding box center [742, 296] width 31 height 31
radio input "true"
click at [1027, 451] on p "Next" at bounding box center [1032, 453] width 28 height 15
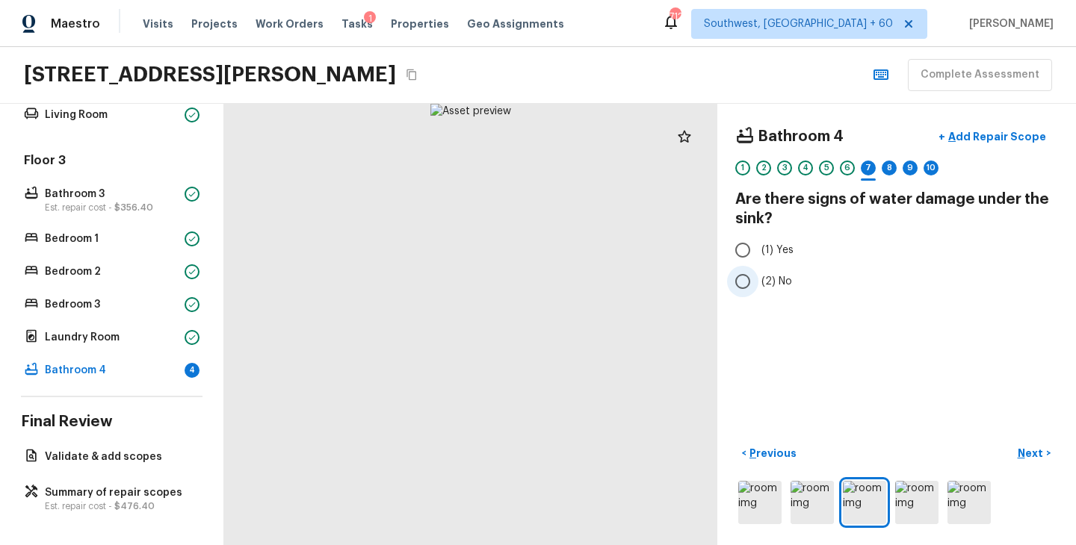
click at [772, 275] on span "(2) No" at bounding box center [776, 281] width 31 height 15
click at [758, 275] on input "(2) No" at bounding box center [742, 281] width 31 height 31
radio input "true"
click at [1033, 448] on p "Next" at bounding box center [1032, 453] width 28 height 15
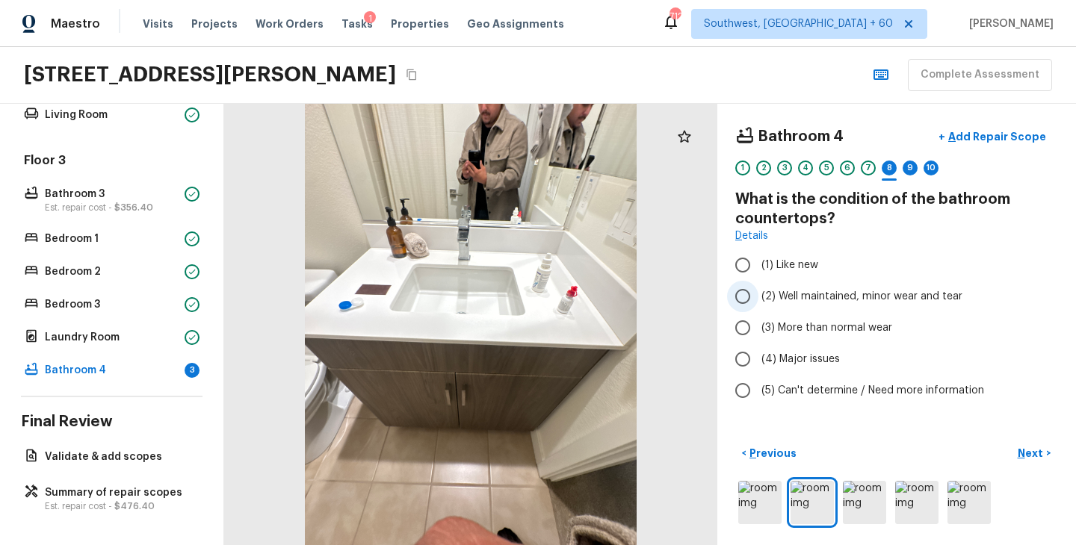
click at [849, 294] on span "(2) Well maintained, minor wear and tear" at bounding box center [861, 296] width 201 height 15
click at [758, 294] on input "(2) Well maintained, minor wear and tear" at bounding box center [742, 296] width 31 height 31
radio input "true"
click at [1030, 454] on p "Next" at bounding box center [1032, 453] width 28 height 15
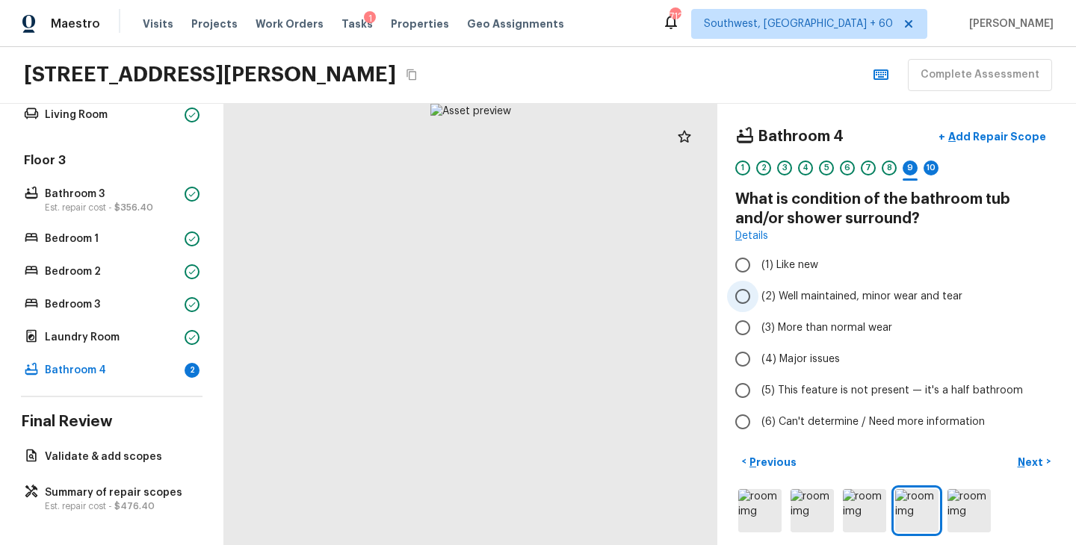
click at [840, 298] on span "(2) Well maintained, minor wear and tear" at bounding box center [861, 296] width 201 height 15
click at [758, 298] on input "(2) Well maintained, minor wear and tear" at bounding box center [742, 296] width 31 height 31
radio input "true"
click at [1030, 459] on p "Next" at bounding box center [1032, 462] width 28 height 15
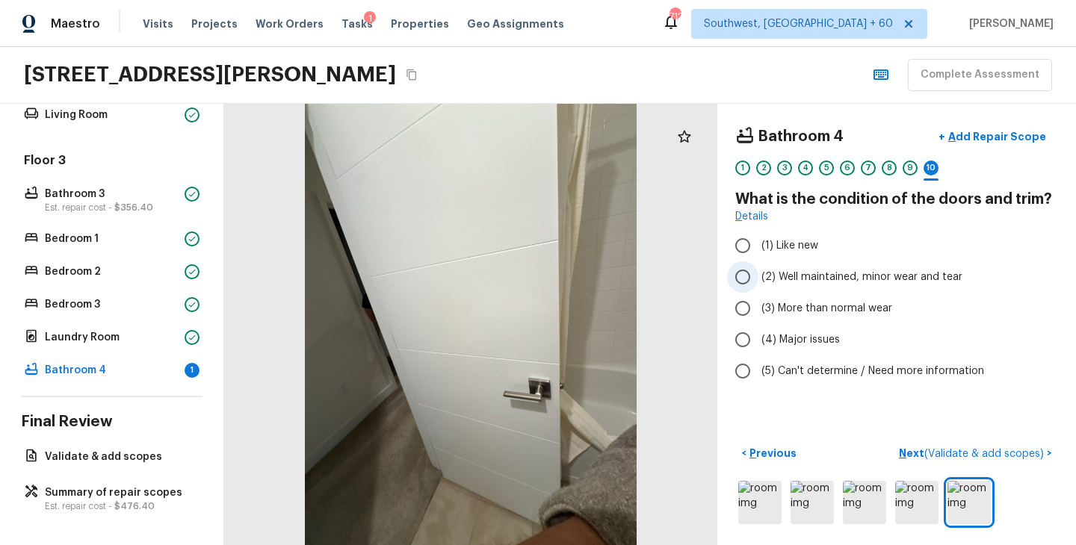
click at [845, 279] on span "(2) Well maintained, minor wear and tear" at bounding box center [861, 277] width 201 height 15
click at [758, 279] on input "(2) Well maintained, minor wear and tear" at bounding box center [742, 276] width 31 height 31
radio input "true"
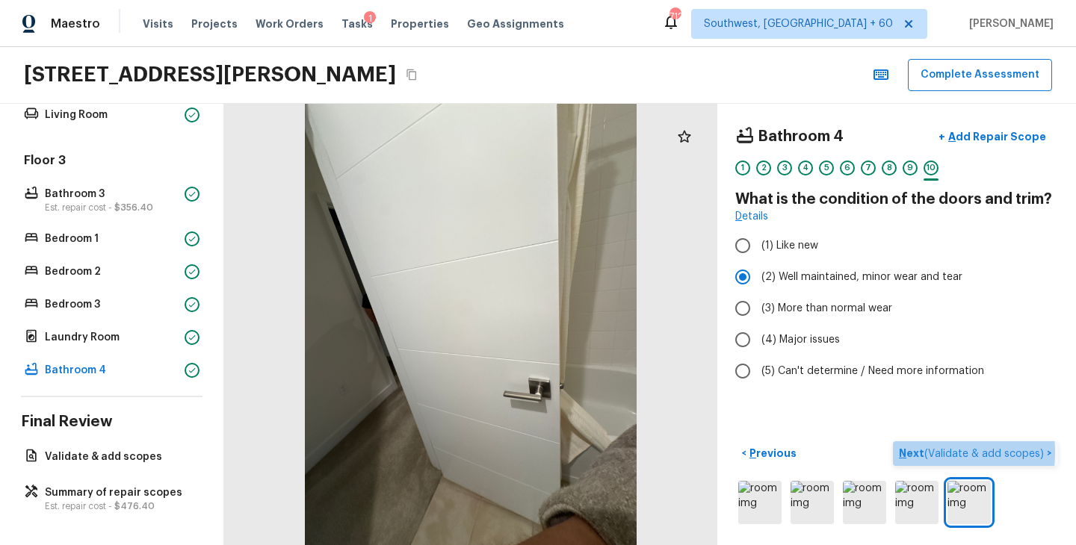
click at [916, 452] on p "Next ( Validate & add scopes )" at bounding box center [973, 454] width 148 height 16
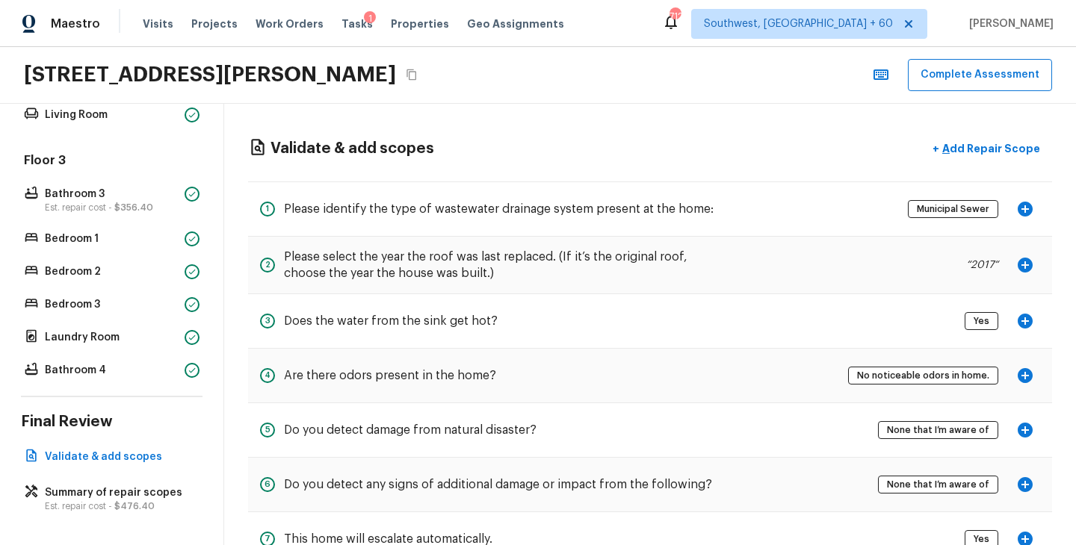
scroll to position [52, 0]
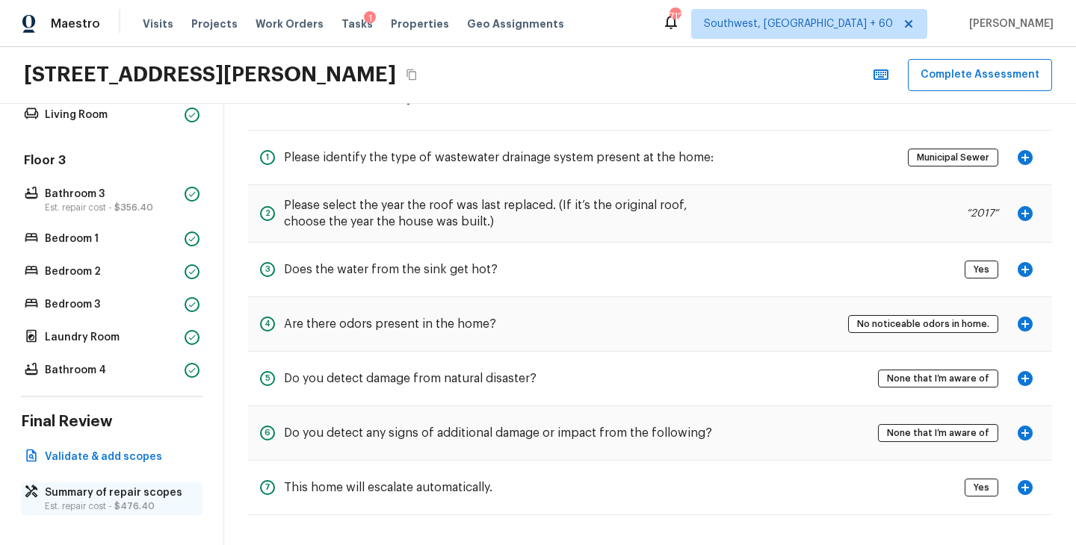
click at [122, 502] on span "$476.40" at bounding box center [134, 506] width 40 height 9
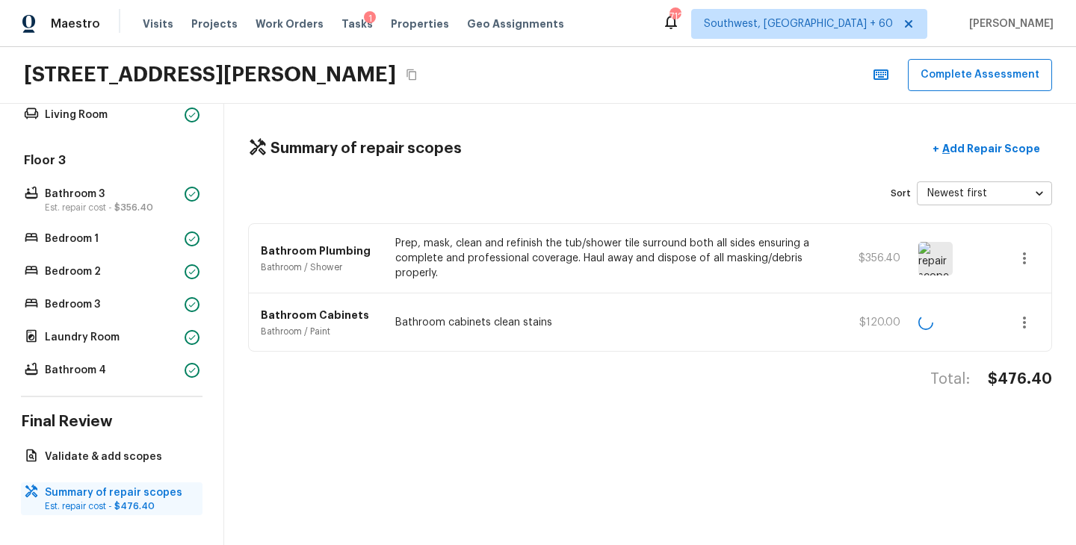
scroll to position [0, 0]
click at [971, 152] on p "Add Repair Scope" at bounding box center [989, 148] width 101 height 15
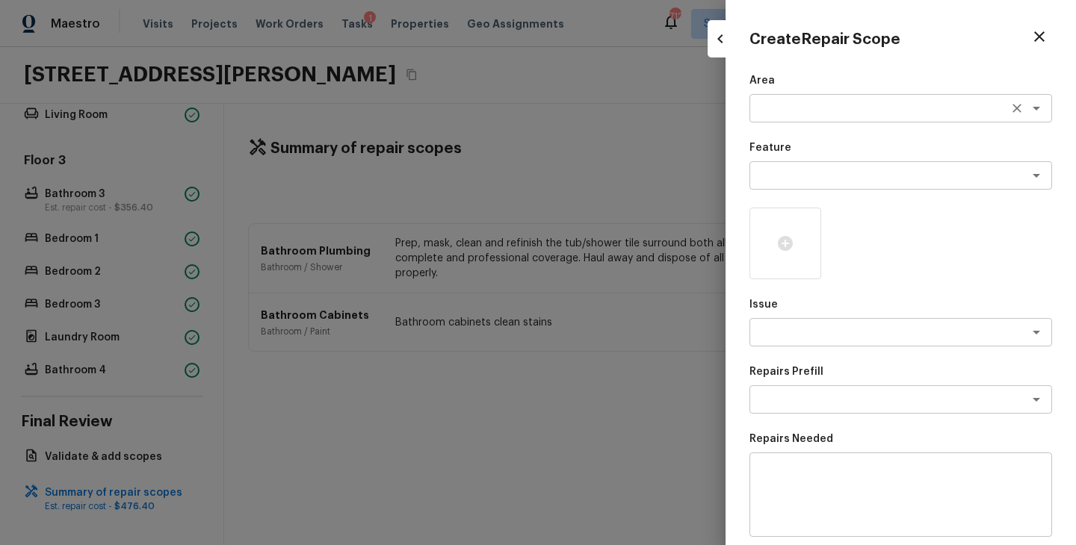
click at [806, 109] on textarea at bounding box center [879, 108] width 247 height 15
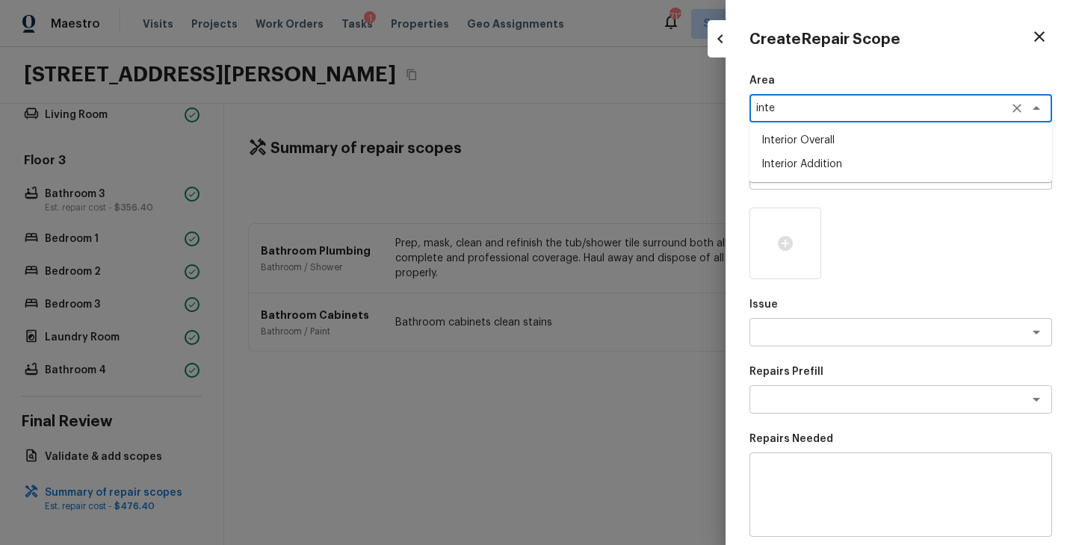
click at [834, 150] on li "Interior Overall" at bounding box center [900, 141] width 303 height 24
type textarea "Interior Overall"
click at [834, 179] on textarea at bounding box center [879, 175] width 247 height 15
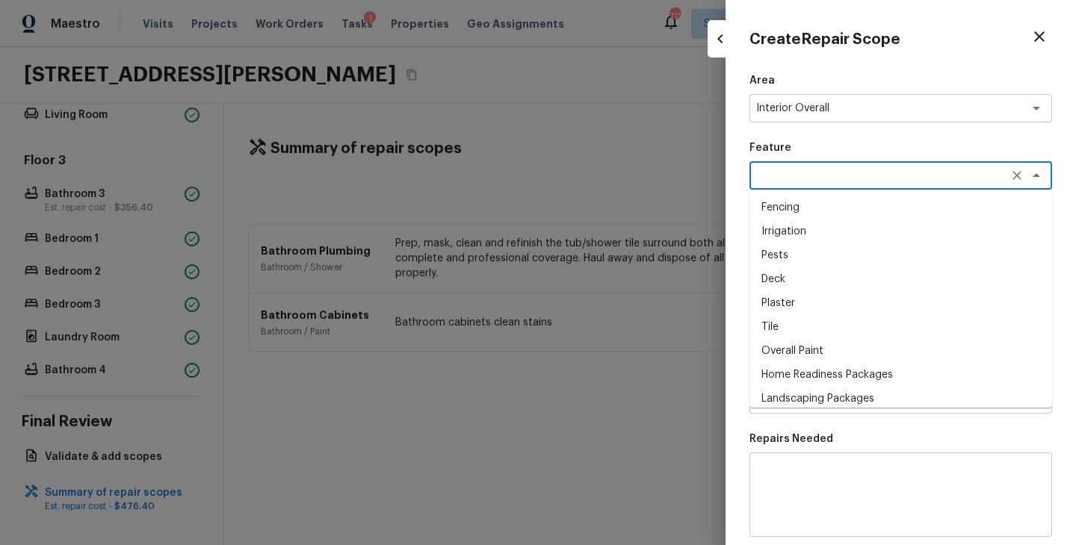
click at [809, 350] on li "Overall Paint" at bounding box center [900, 351] width 303 height 24
type textarea "Overall Paint"
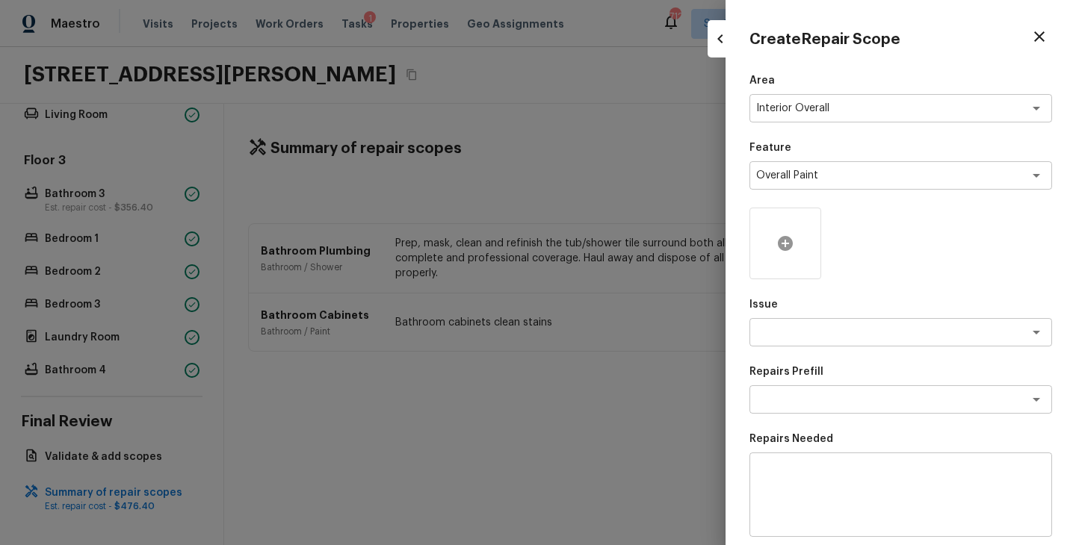
click at [789, 251] on icon at bounding box center [785, 244] width 18 height 18
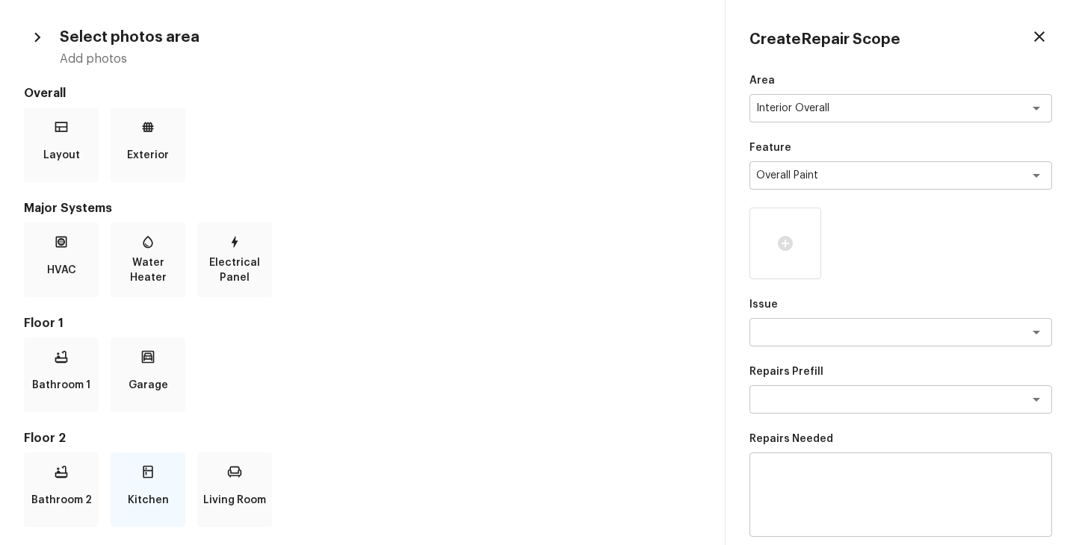
click at [152, 480] on div "Kitchen" at bounding box center [148, 490] width 75 height 75
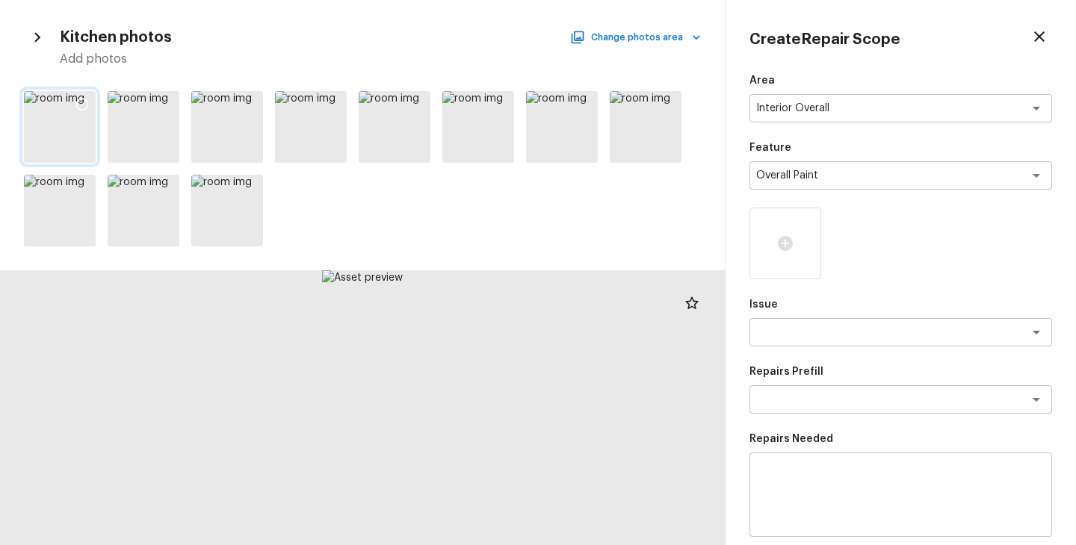
click at [82, 104] on icon at bounding box center [82, 104] width 15 height 15
click at [162, 102] on icon at bounding box center [165, 104] width 15 height 15
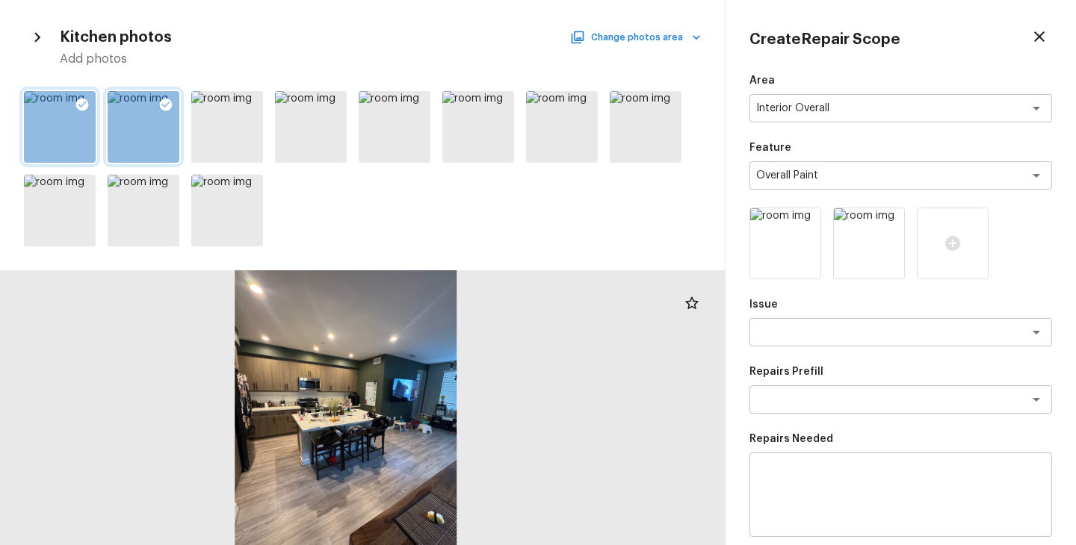
click at [694, 37] on icon "button" at bounding box center [696, 37] width 15 height 15
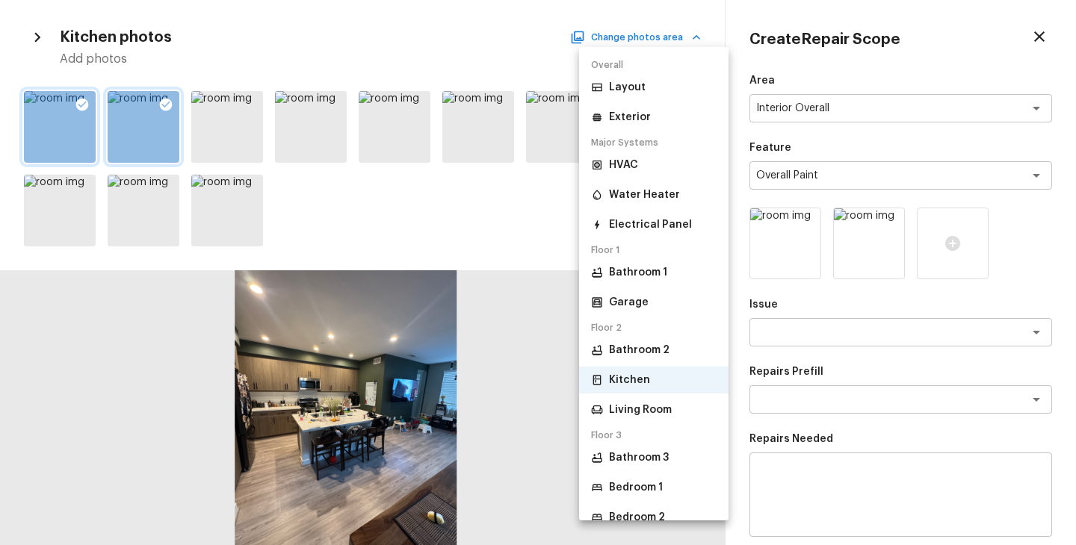
scroll to position [106, 0]
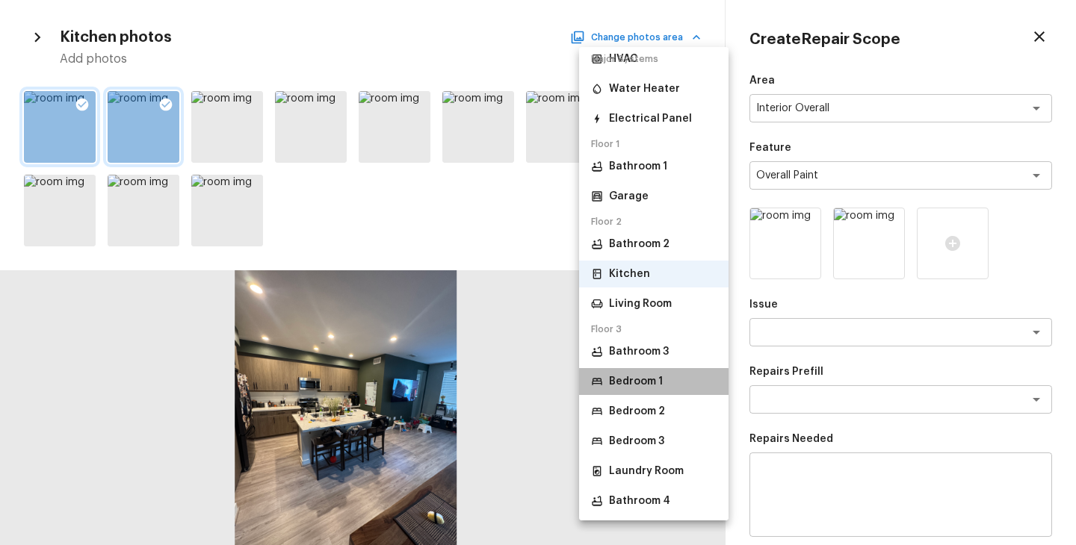
click at [643, 385] on p "Bedroom 1" at bounding box center [636, 381] width 54 height 15
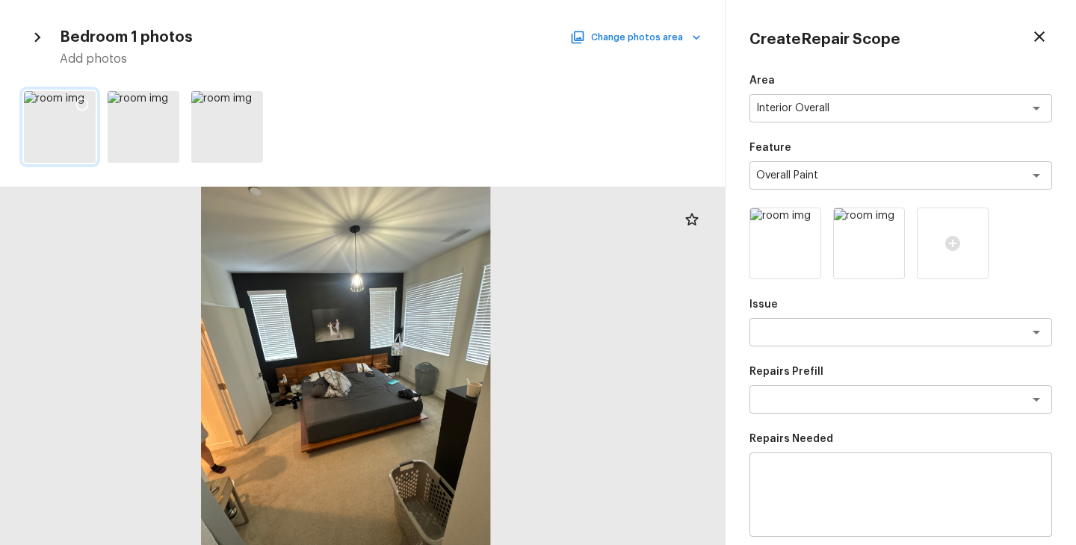
click at [84, 102] on icon at bounding box center [82, 104] width 15 height 15
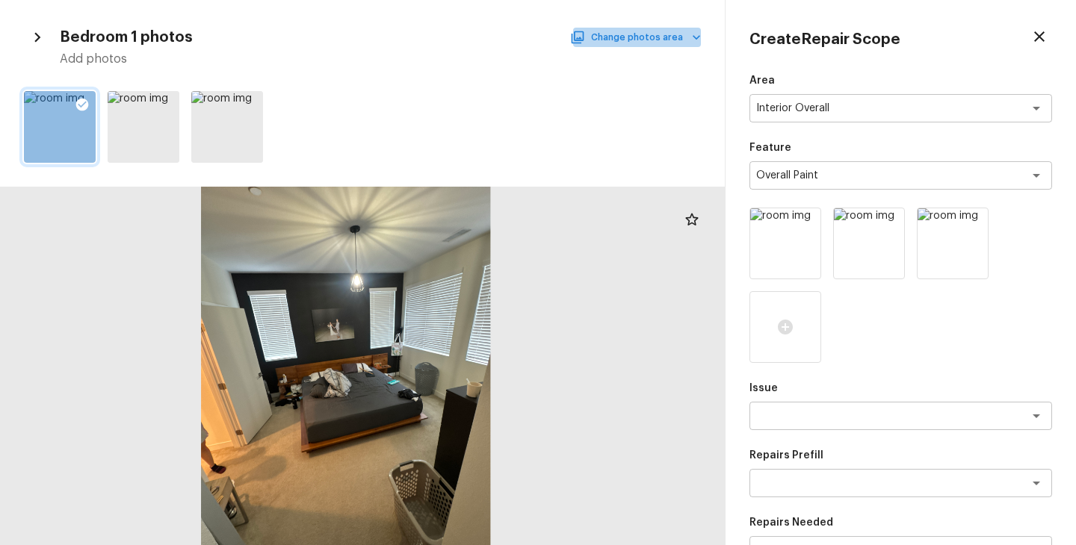
click at [690, 40] on icon "button" at bounding box center [696, 37] width 15 height 15
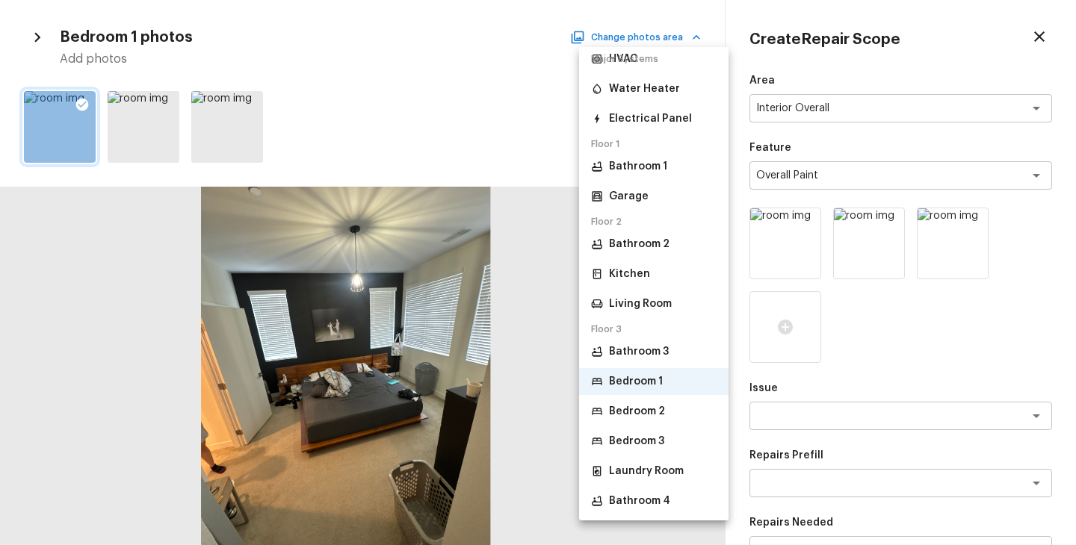
click at [656, 410] on p "Bedroom 2" at bounding box center [637, 411] width 56 height 15
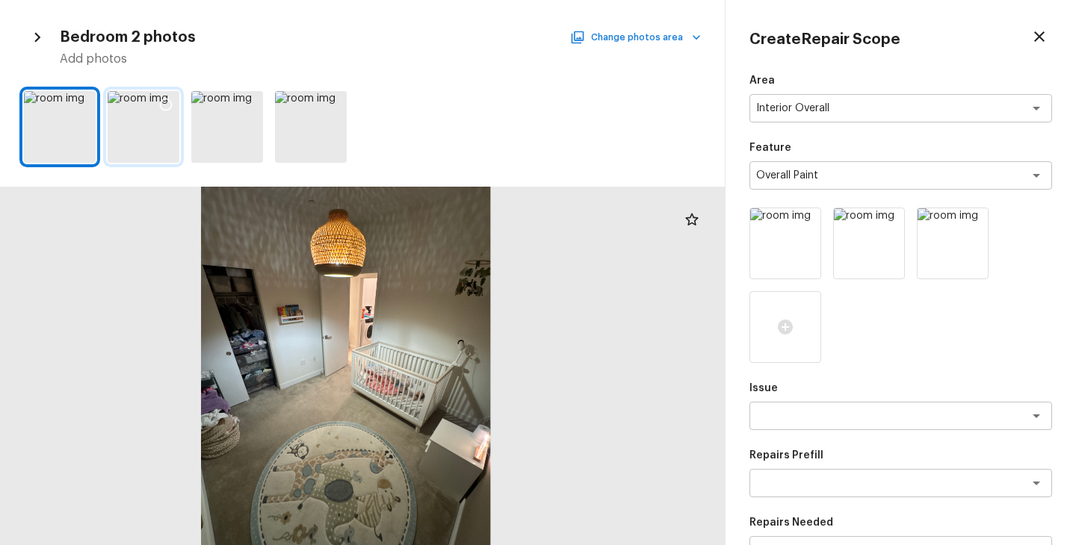
click at [123, 130] on div at bounding box center [144, 127] width 72 height 72
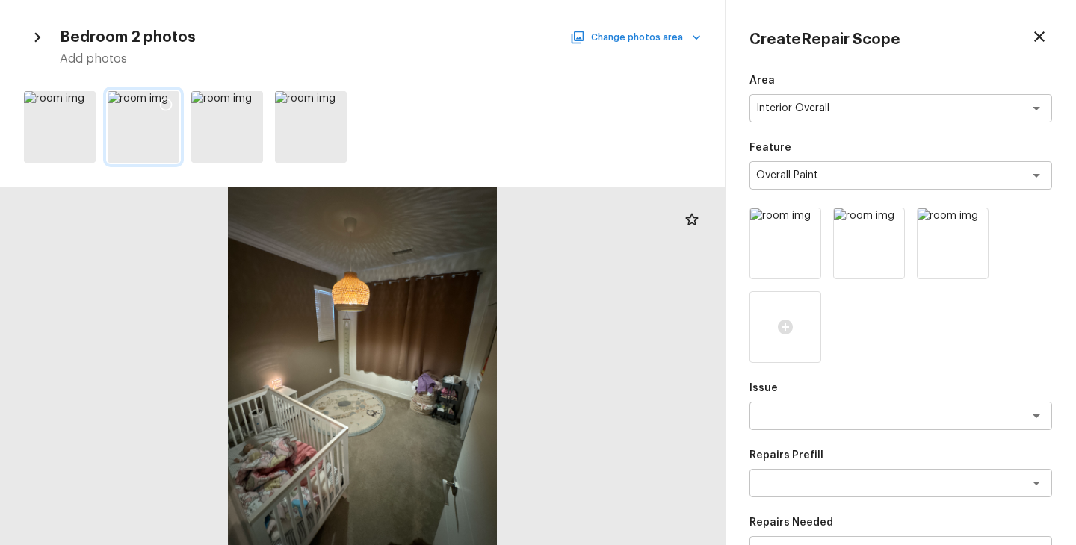
click at [165, 105] on icon at bounding box center [165, 104] width 15 height 15
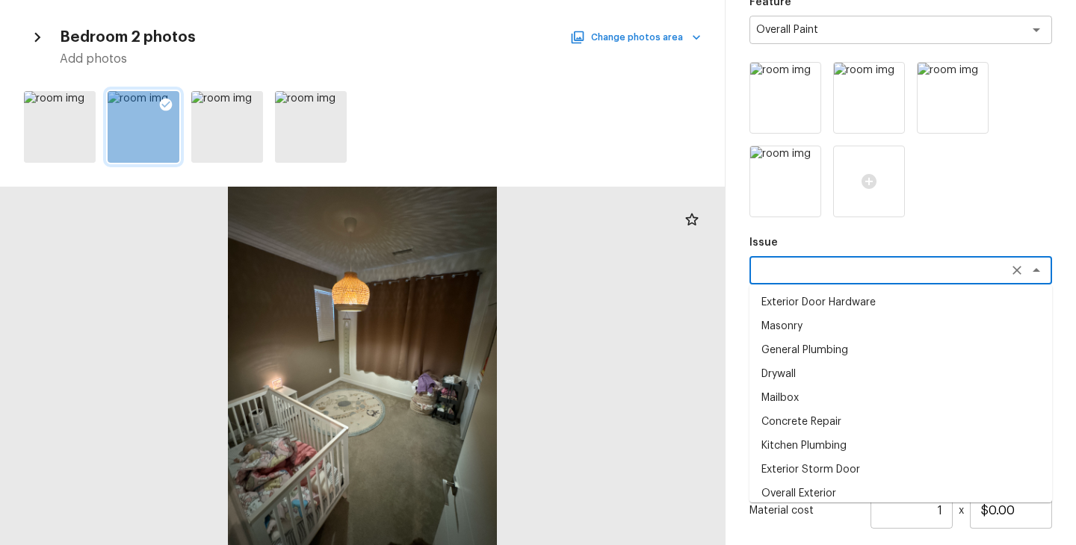
click at [840, 267] on textarea at bounding box center [879, 270] width 247 height 15
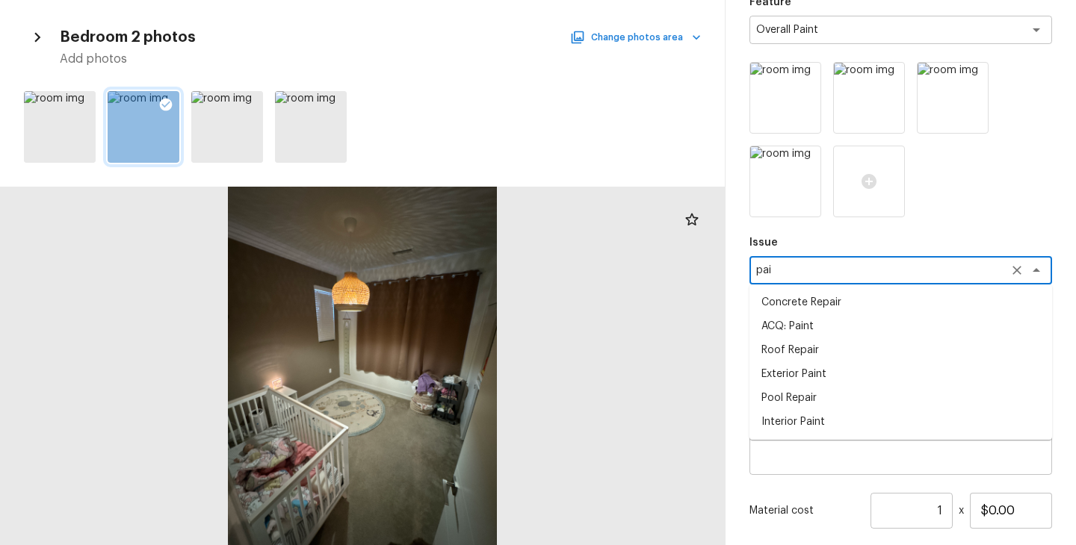
click at [837, 326] on li "ACQ: Paint" at bounding box center [900, 327] width 303 height 24
type textarea "ACQ: Paint"
click at [837, 335] on textarea at bounding box center [879, 337] width 247 height 15
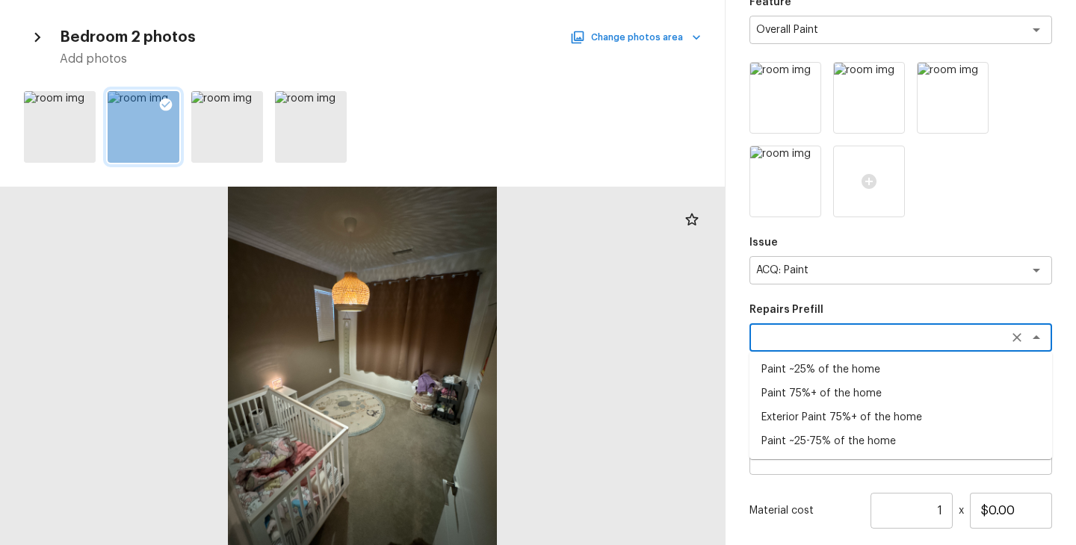
click at [842, 443] on li "Paint ~25-75% of the home" at bounding box center [900, 442] width 303 height 24
type textarea "Paint ~25-75% of the home"
type textarea "Acquisition Scope: ~25 - 75% of the home needs interior paint"
type input "$0.93"
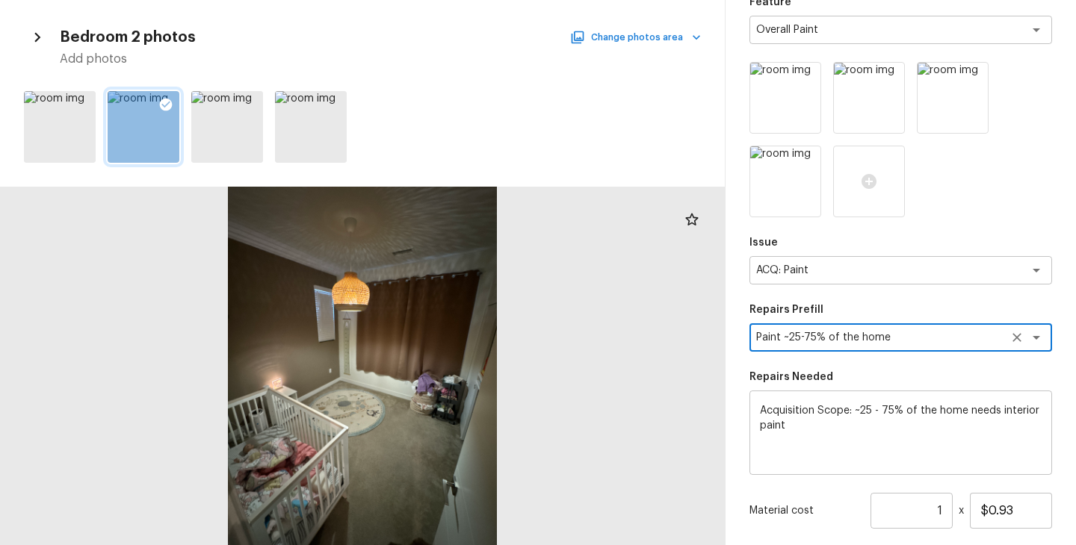
click at [948, 510] on input "1" at bounding box center [911, 511] width 82 height 36
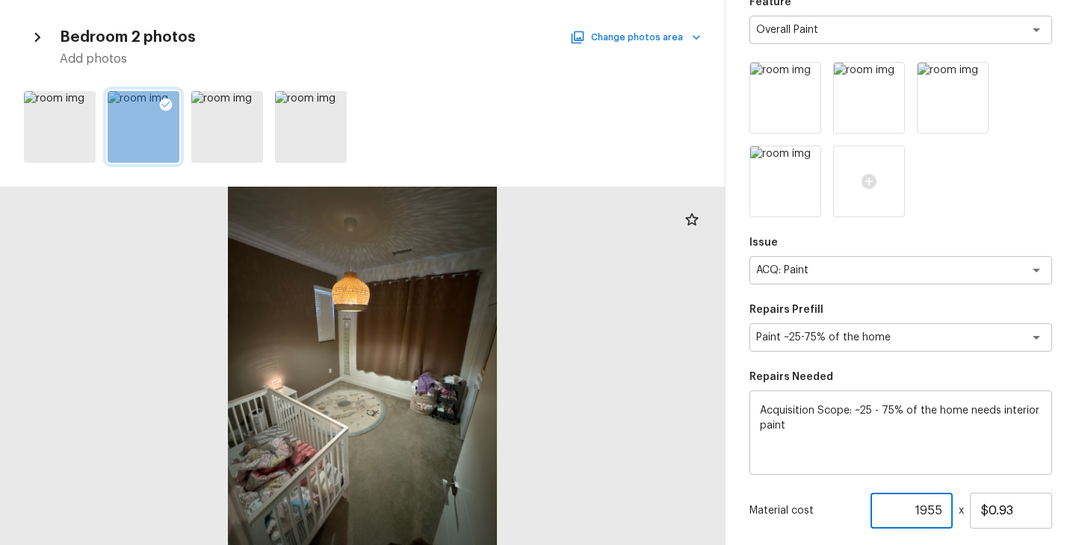
type input "1955"
click at [826, 495] on div "Material cost 1955 ​ x $0.93" at bounding box center [900, 511] width 303 height 36
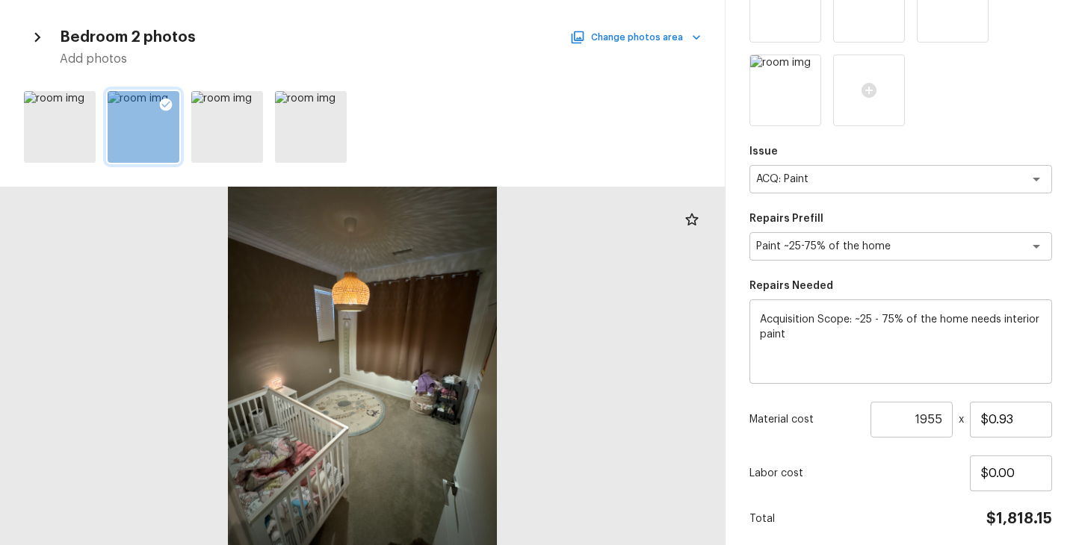
scroll to position [292, 0]
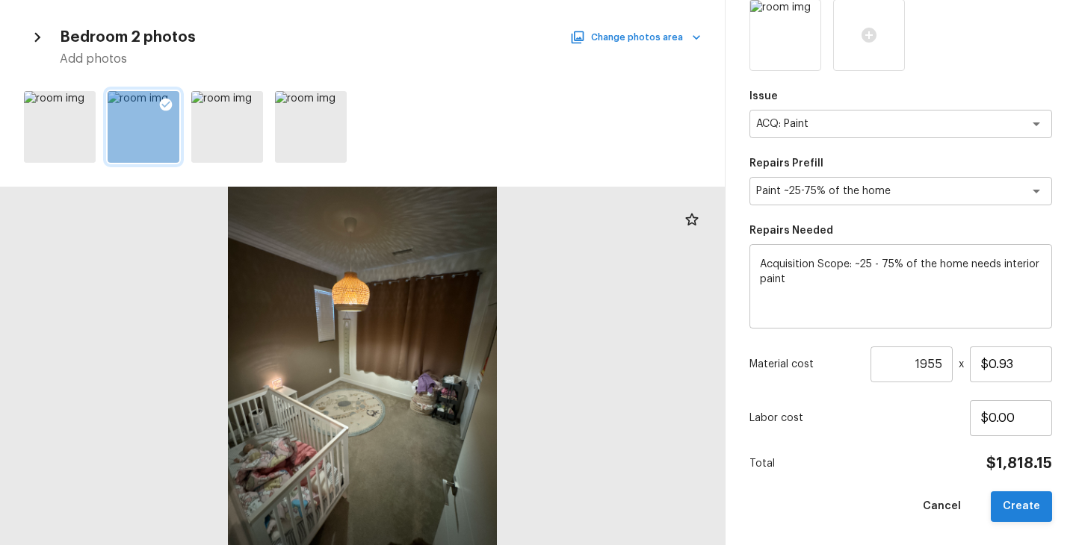
click at [1027, 512] on button "Create" at bounding box center [1021, 507] width 61 height 31
type input "1"
type input "$0.00"
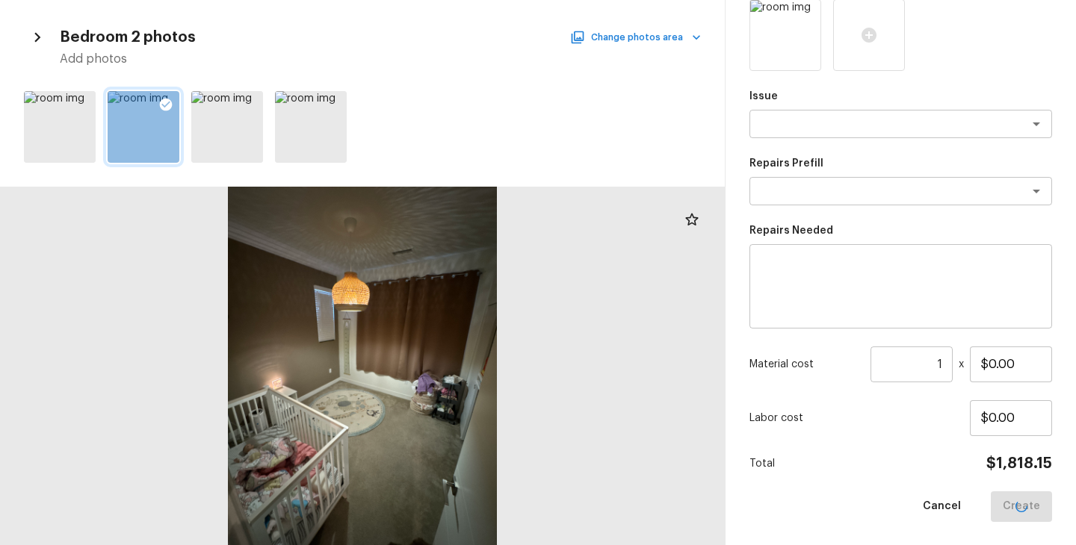
scroll to position [208, 0]
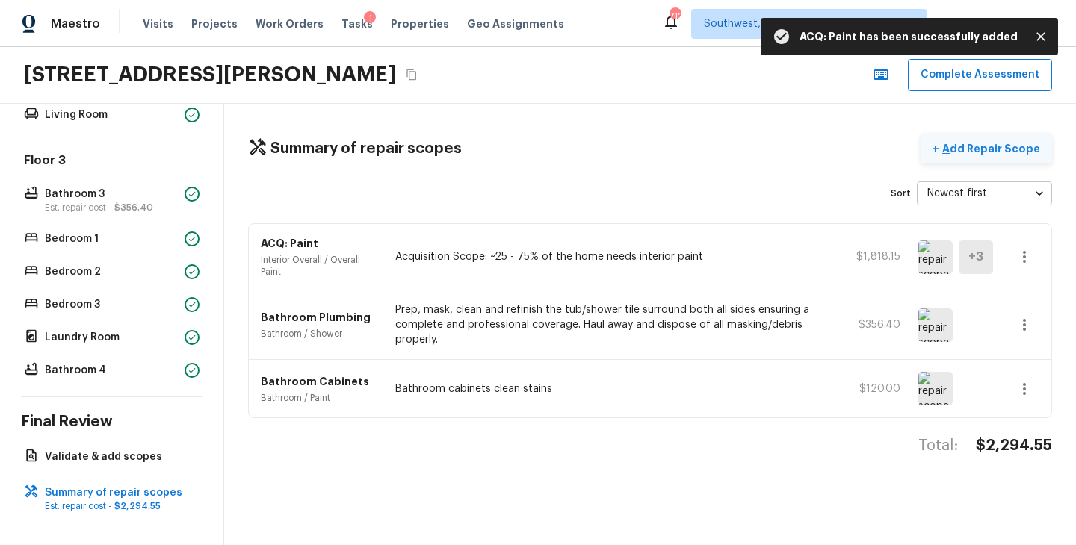
click at [1017, 149] on p "Add Repair Scope" at bounding box center [989, 148] width 101 height 15
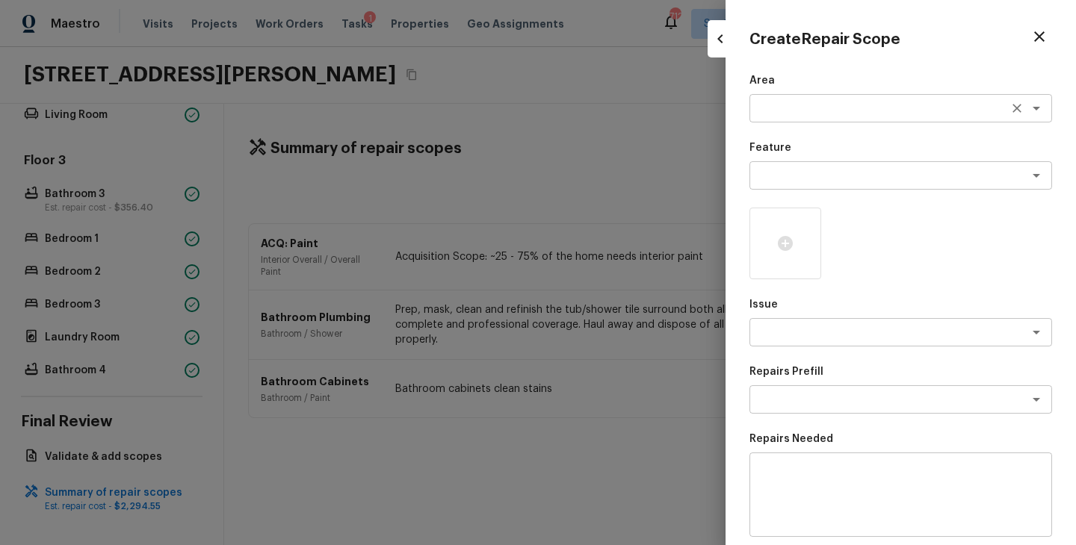
click at [790, 113] on textarea at bounding box center [879, 108] width 247 height 15
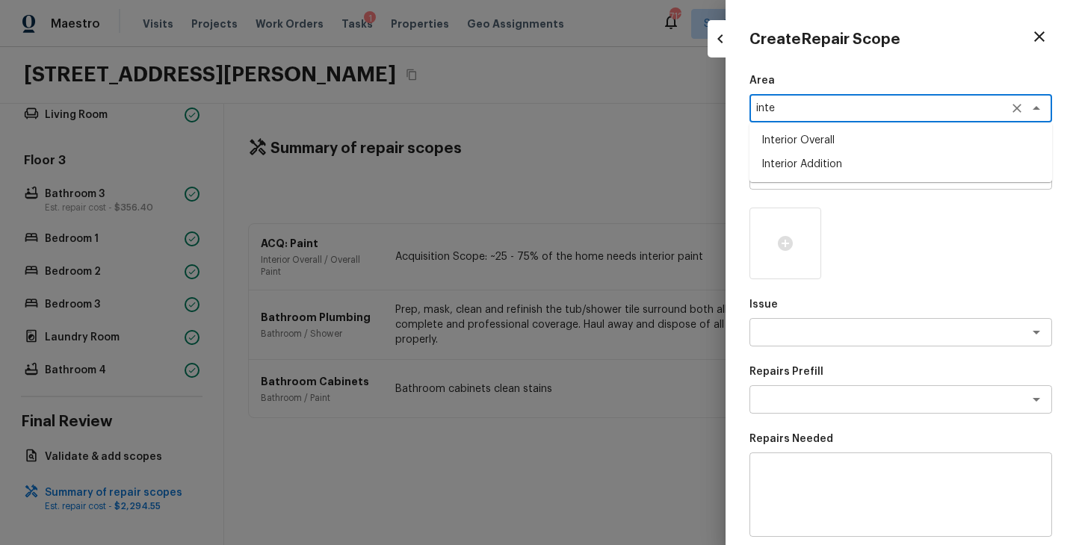
click at [823, 142] on li "Interior Overall" at bounding box center [900, 141] width 303 height 24
click at [813, 161] on div "x ​" at bounding box center [900, 175] width 303 height 28
type textarea "Interior Overall"
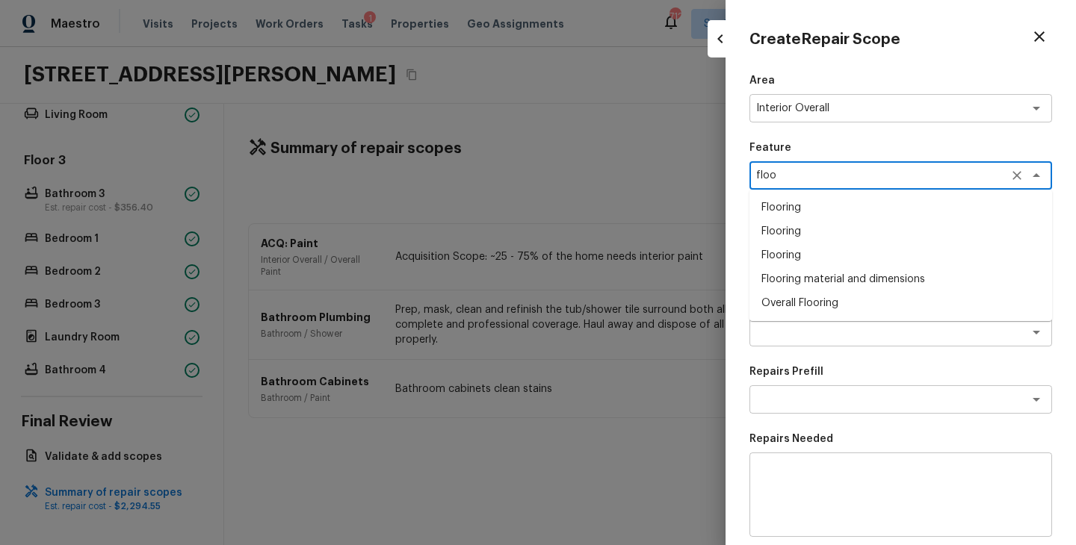
click at [814, 309] on li "Overall Flooring" at bounding box center [900, 303] width 303 height 24
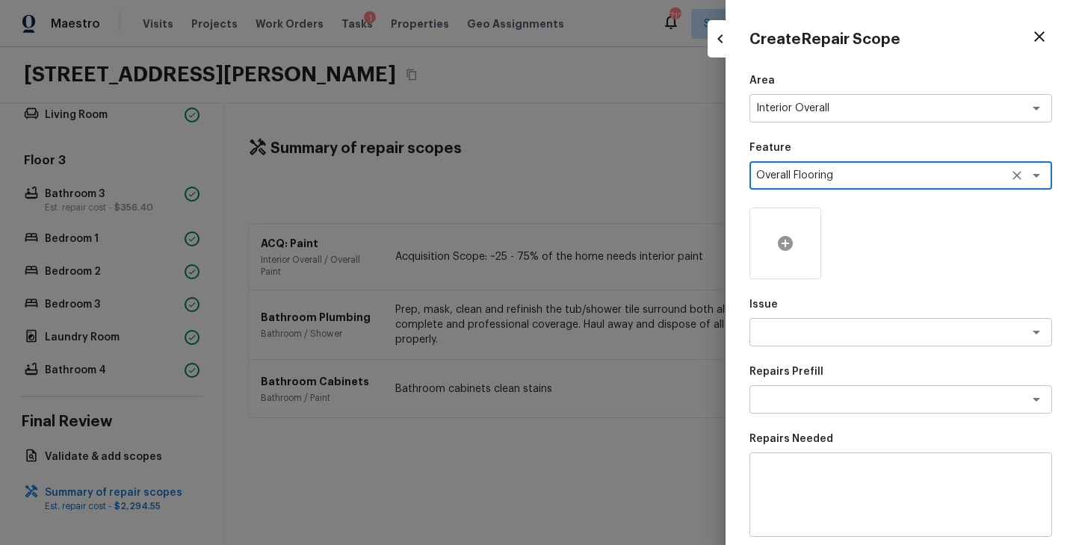
type textarea "Overall Flooring"
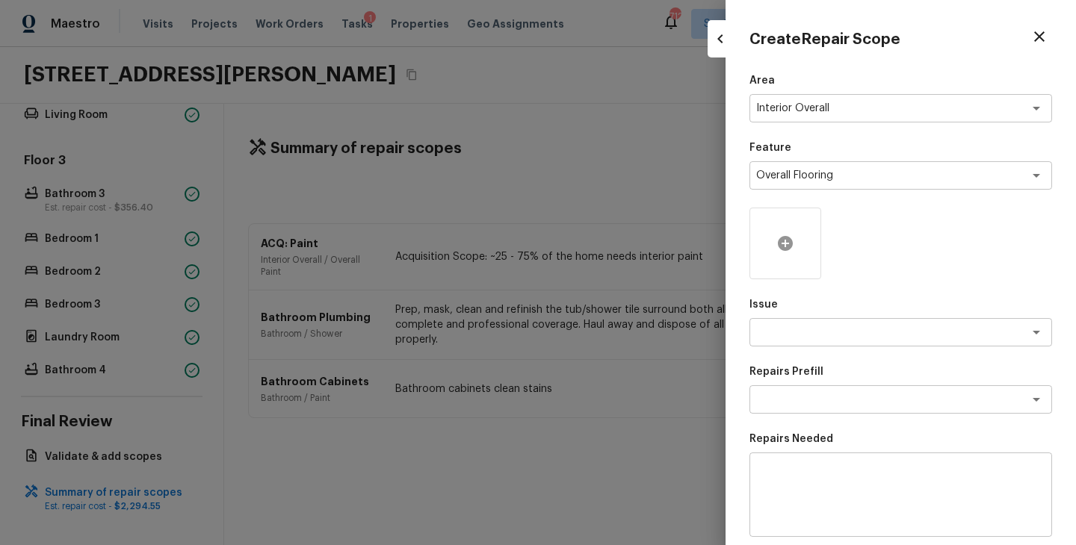
click at [784, 261] on div at bounding box center [785, 244] width 72 height 72
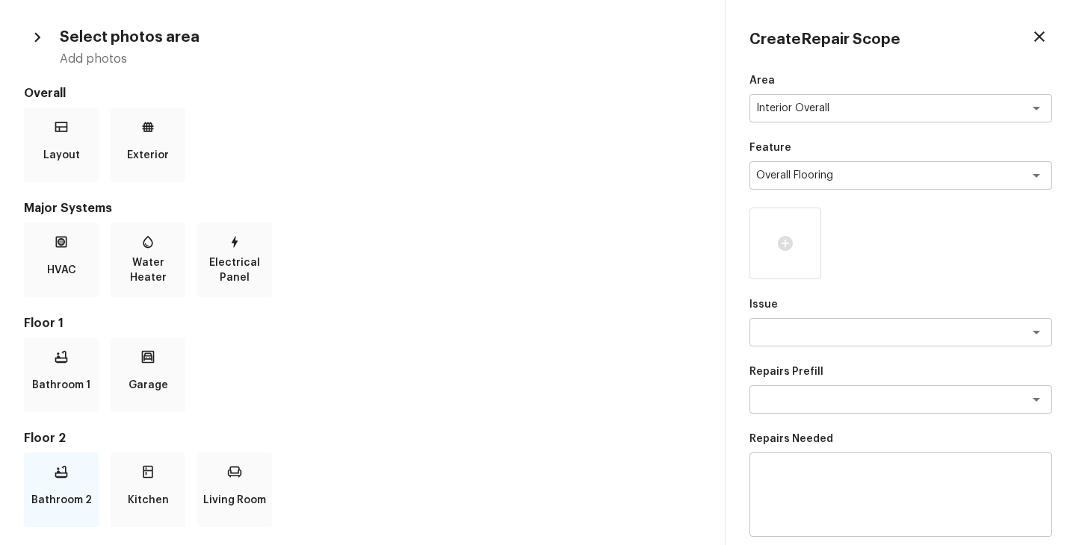
click at [71, 494] on p "Bathroom 2" at bounding box center [61, 501] width 61 height 30
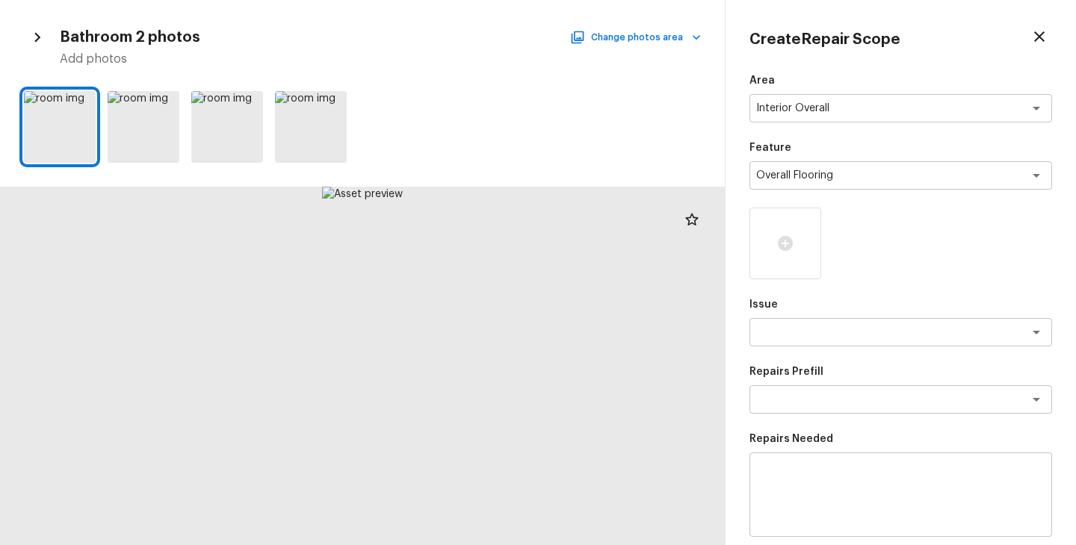
click at [676, 47] on div "Bathroom 2 photos Change photos area Add photos" at bounding box center [362, 45] width 677 height 43
click at [693, 35] on icon "button" at bounding box center [696, 37] width 7 height 4
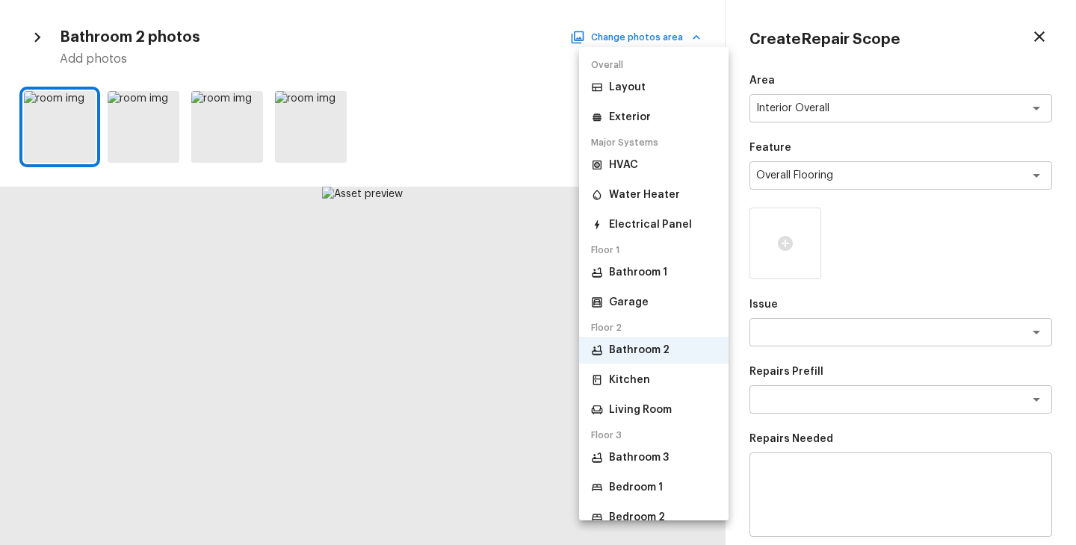
scroll to position [79, 0]
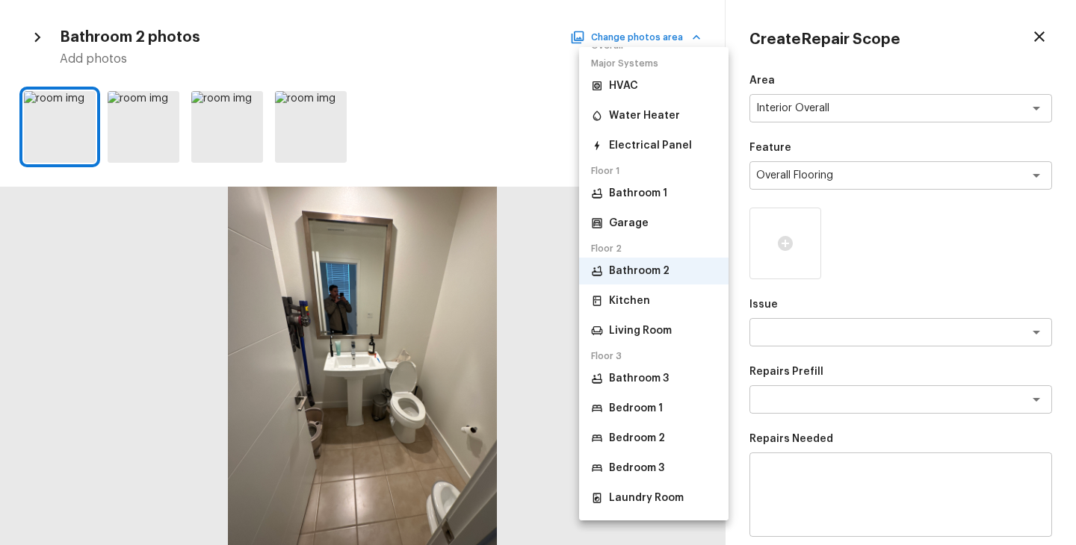
click at [655, 415] on p "Bedroom 1" at bounding box center [636, 408] width 54 height 15
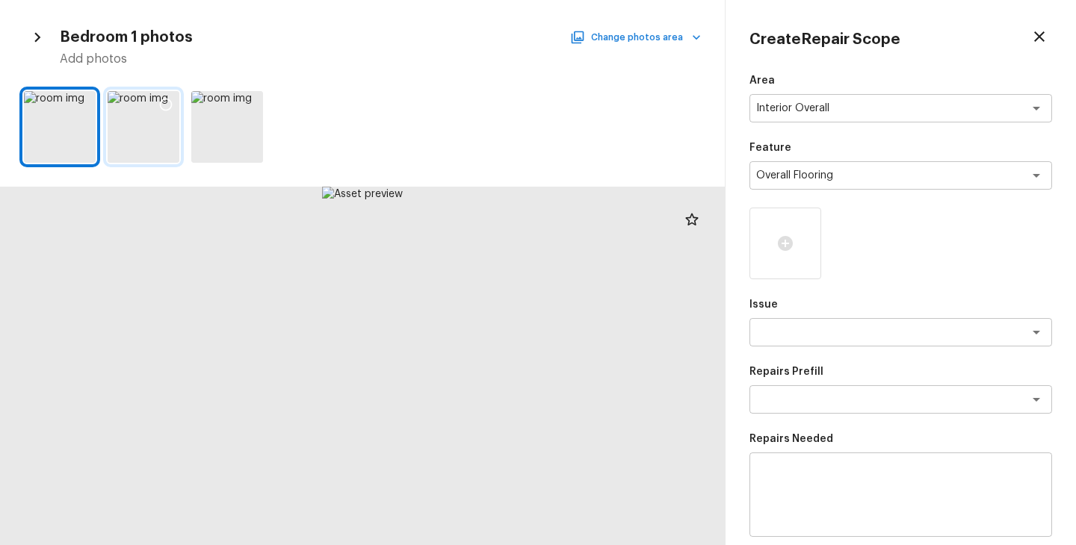
click at [167, 145] on div at bounding box center [144, 127] width 72 height 72
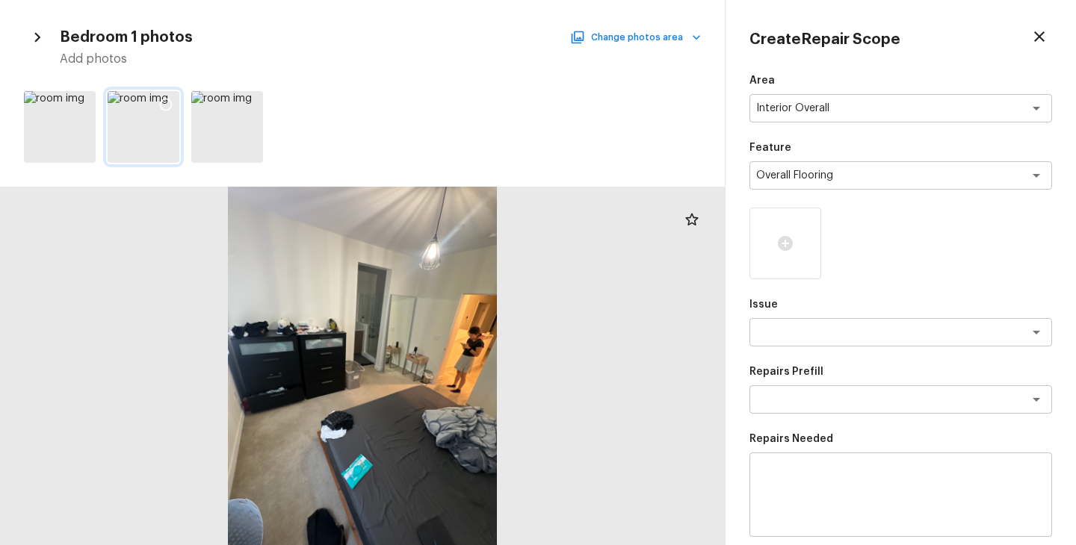
click at [164, 102] on icon at bounding box center [165, 104] width 15 height 15
click at [696, 43] on icon "button" at bounding box center [696, 37] width 15 height 15
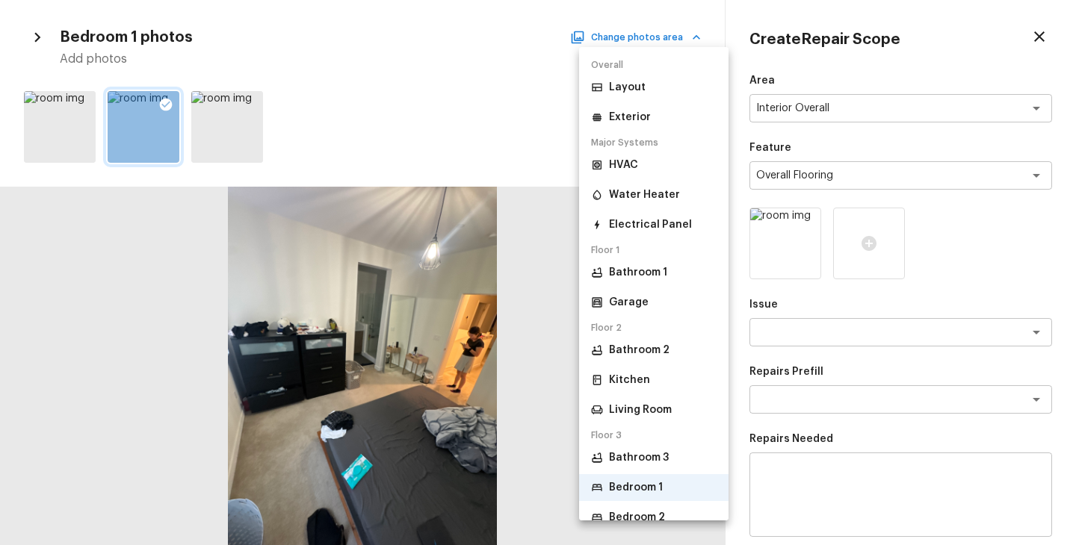
scroll to position [106, 0]
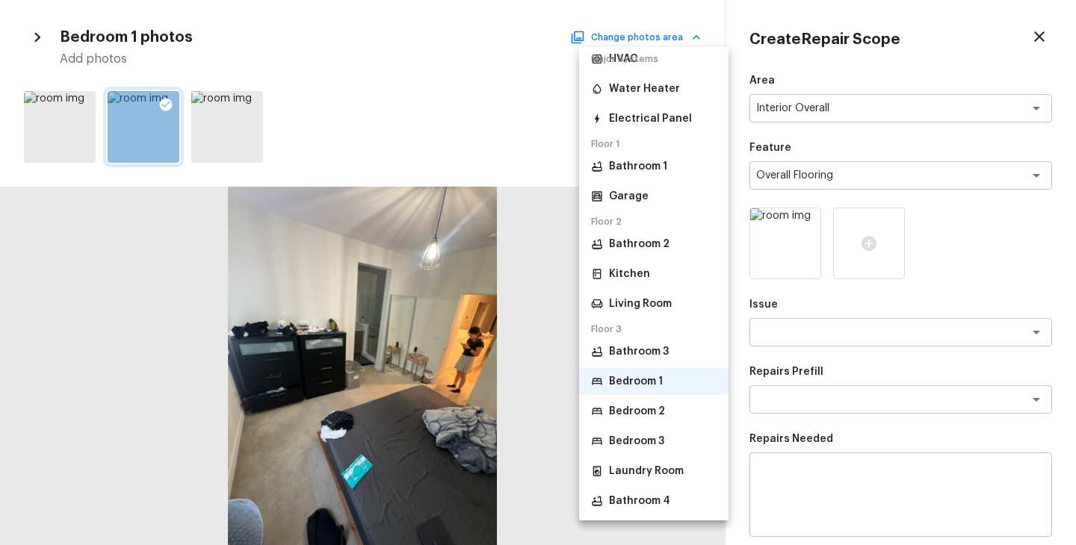
click at [654, 410] on p "Bedroom 2" at bounding box center [637, 411] width 56 height 15
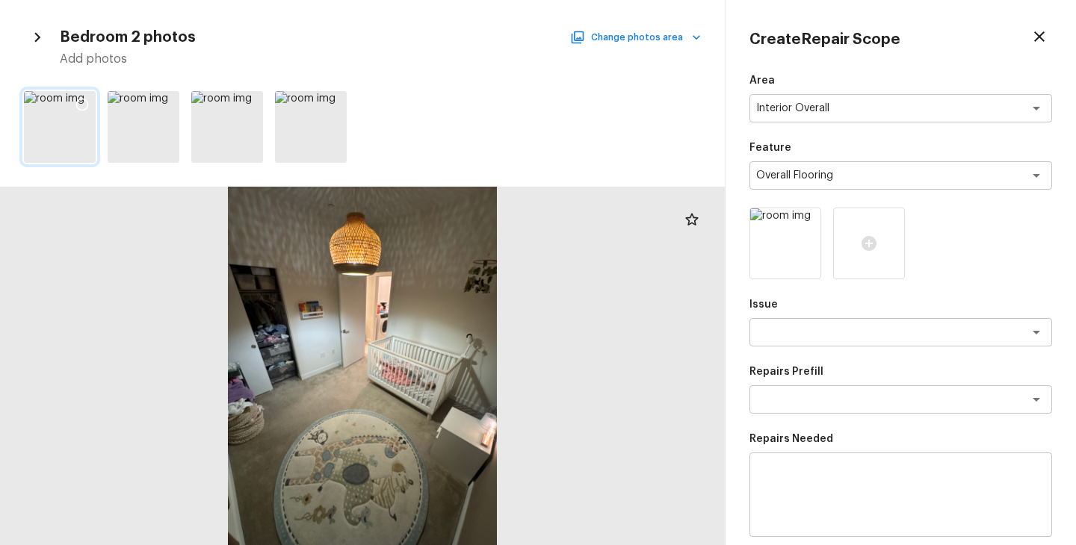
click at [82, 104] on icon at bounding box center [82, 104] width 15 height 15
click at [167, 99] on icon at bounding box center [166, 105] width 13 height 13
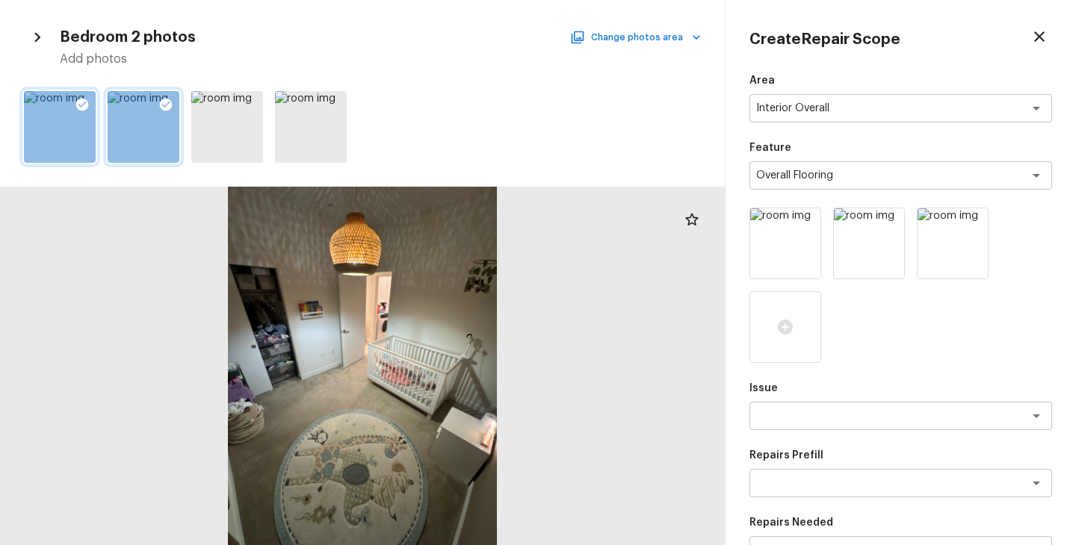
click at [678, 37] on button "Change photos area" at bounding box center [637, 37] width 128 height 19
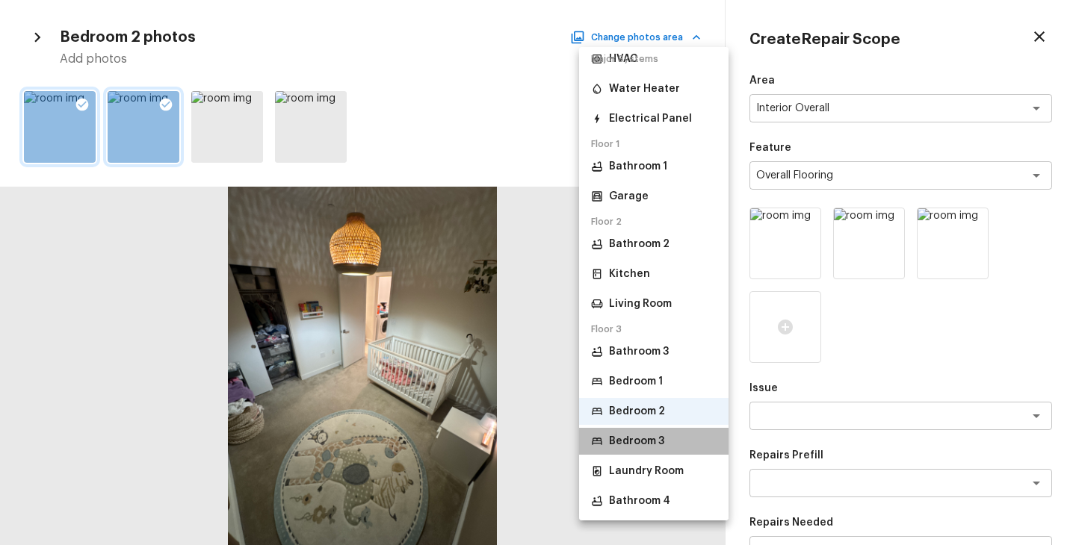
click at [643, 440] on p "Bedroom 3" at bounding box center [636, 441] width 55 height 15
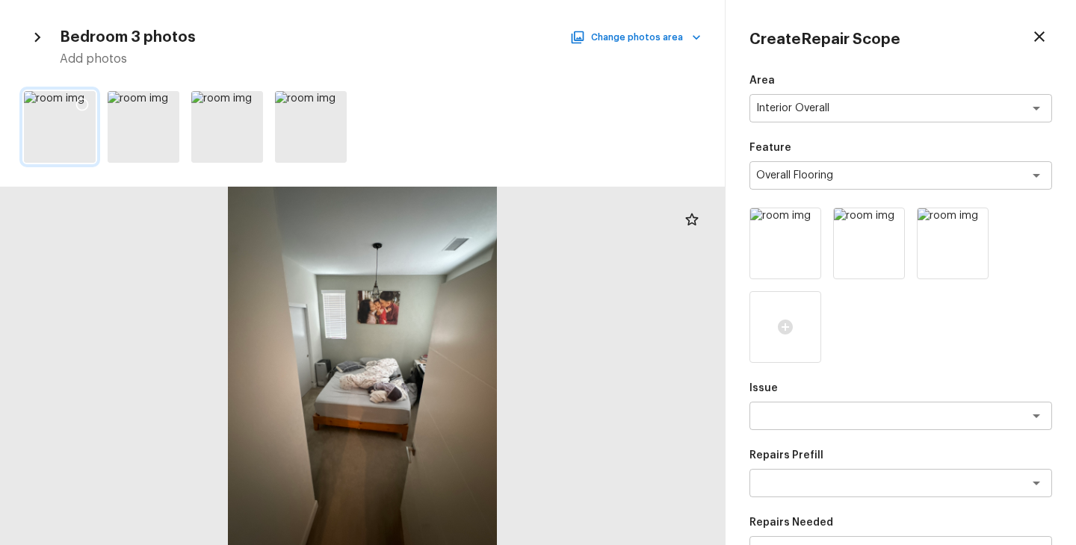
click at [81, 103] on icon at bounding box center [82, 104] width 15 height 15
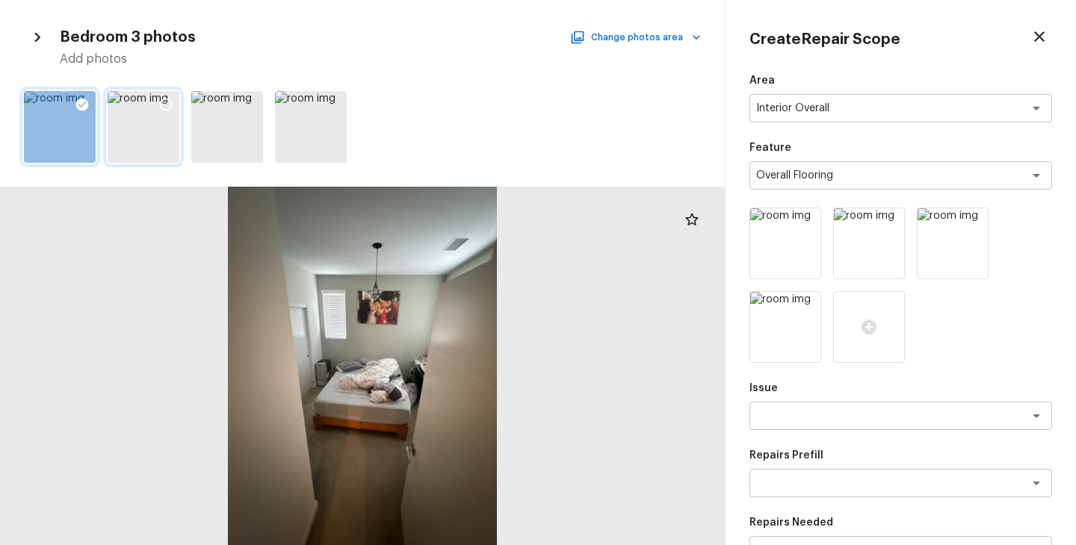
click at [142, 141] on div at bounding box center [144, 127] width 72 height 72
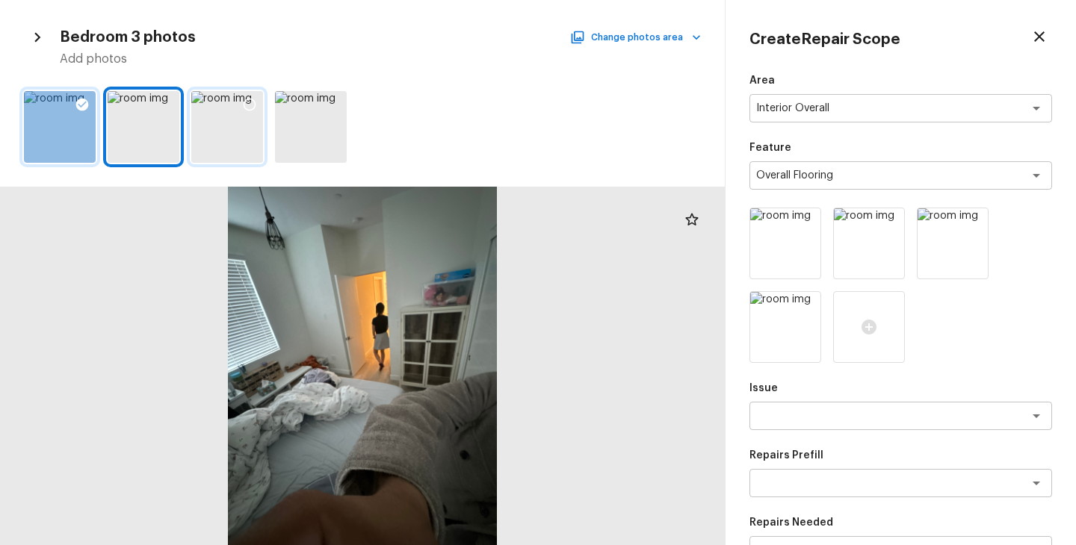
click at [223, 144] on div at bounding box center [227, 127] width 72 height 72
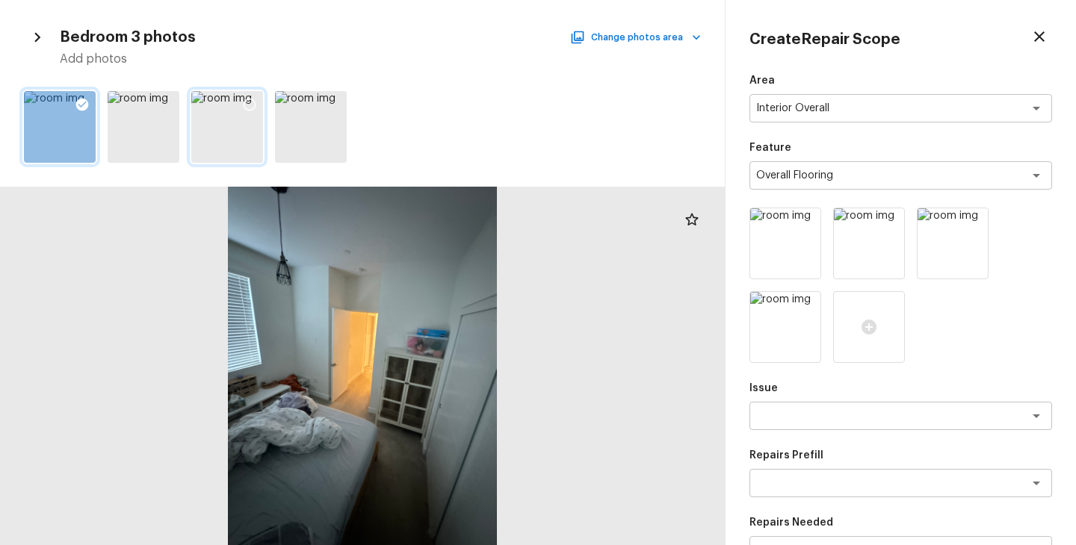
click at [243, 102] on icon at bounding box center [249, 104] width 15 height 15
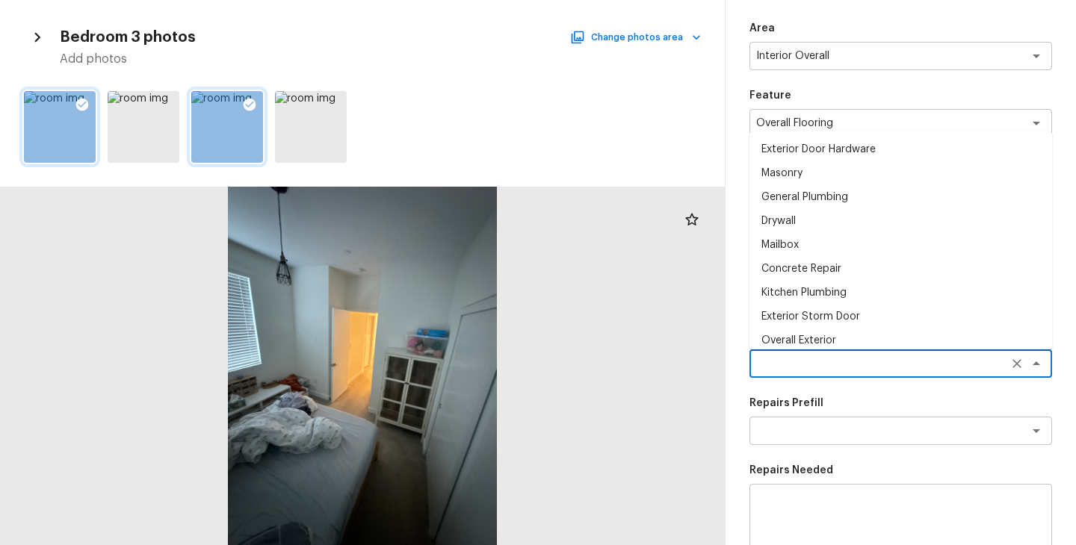
click at [817, 368] on textarea at bounding box center [879, 363] width 247 height 15
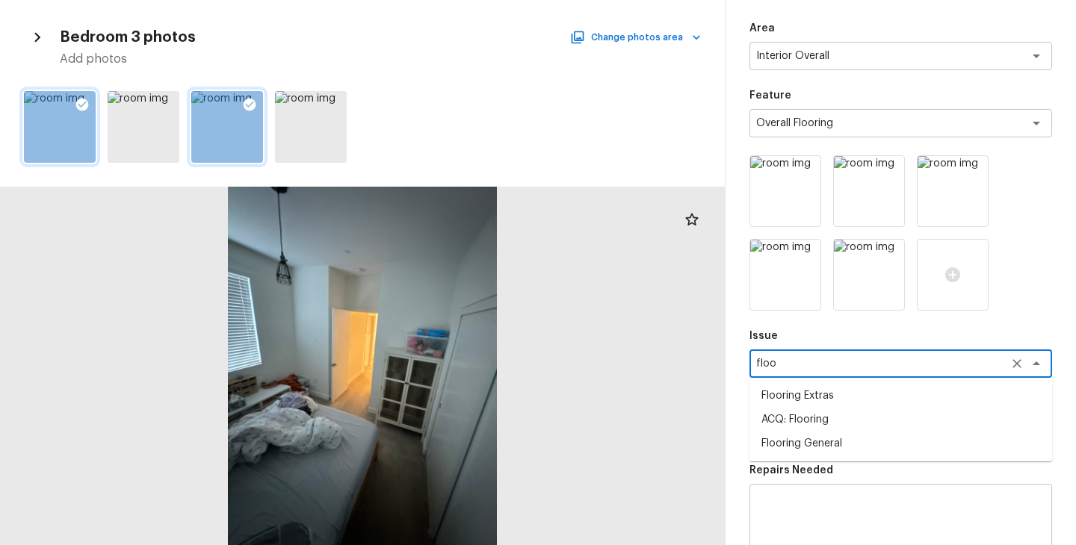
click at [834, 418] on li "ACQ: Flooring" at bounding box center [900, 420] width 303 height 24
click at [834, 418] on div "x ​" at bounding box center [900, 431] width 303 height 28
type textarea "ACQ: Flooring"
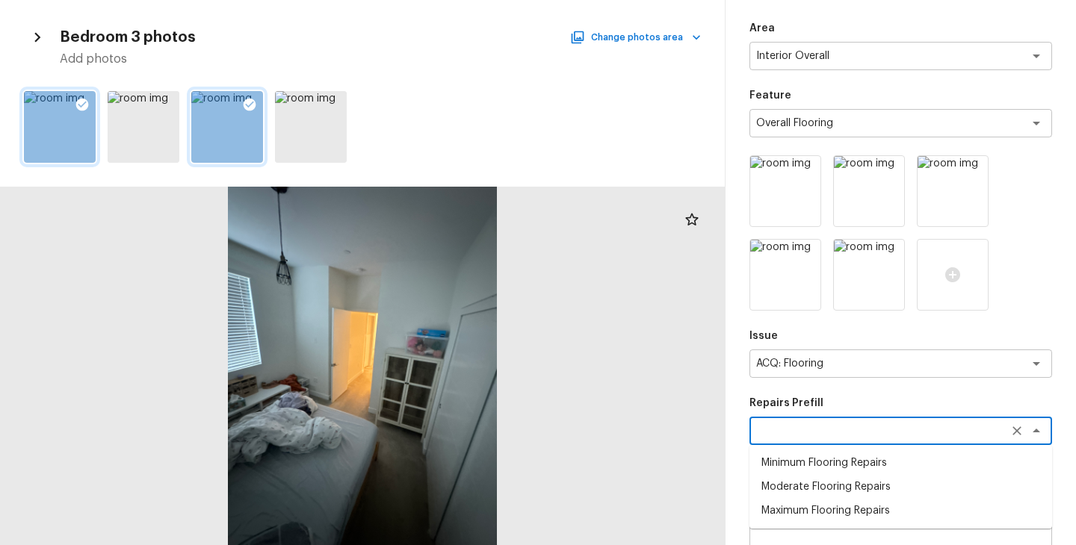
click at [838, 487] on li "Moderate Flooring Repairs" at bounding box center [900, 487] width 303 height 24
type textarea "Moderate Flooring Repairs"
type textarea "Acquisition Scope: Moderate flooring repairs"
type input "$0.52"
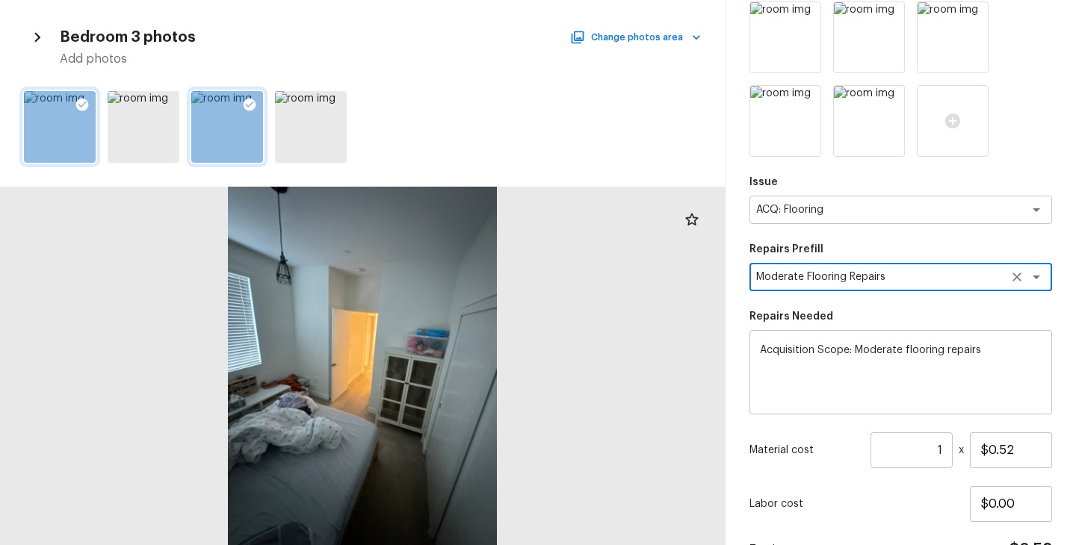
scroll to position [292, 0]
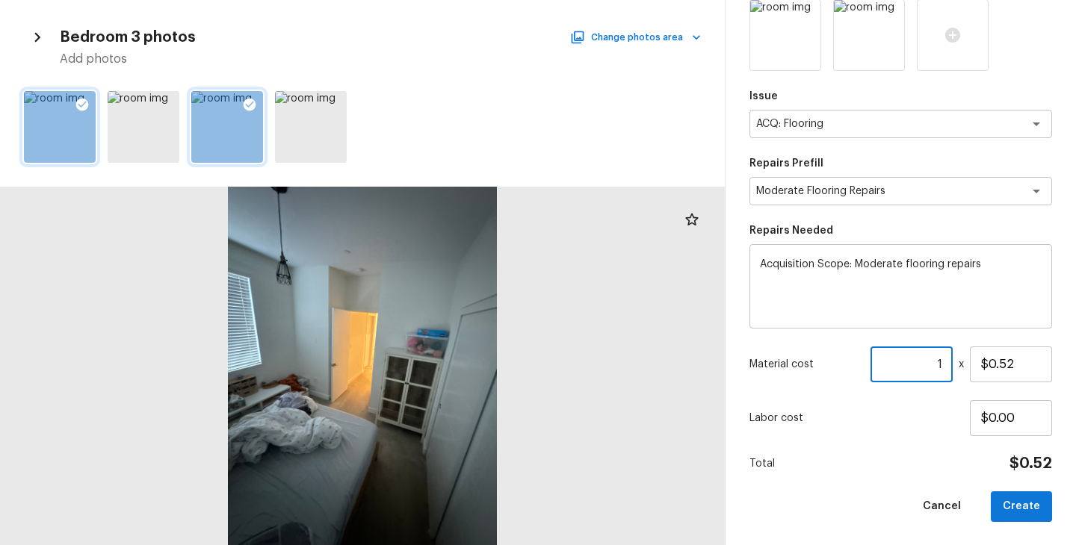
click at [944, 359] on input "1" at bounding box center [911, 365] width 82 height 36
type input "1955"
click at [885, 464] on div "Total $1,016.60" at bounding box center [900, 463] width 303 height 19
click at [1031, 513] on button "Create" at bounding box center [1021, 507] width 61 height 31
type input "1"
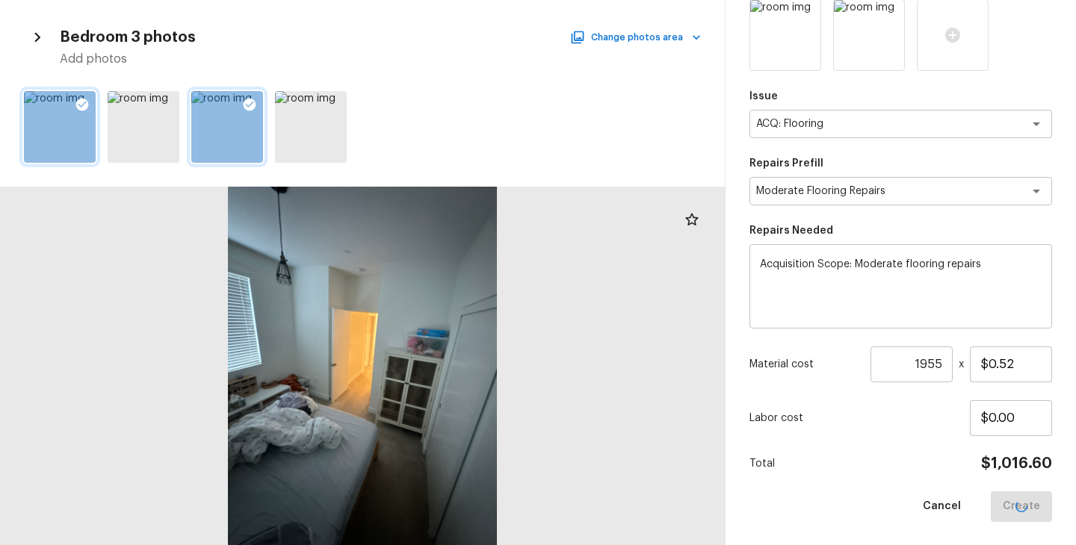
type input "$0.00"
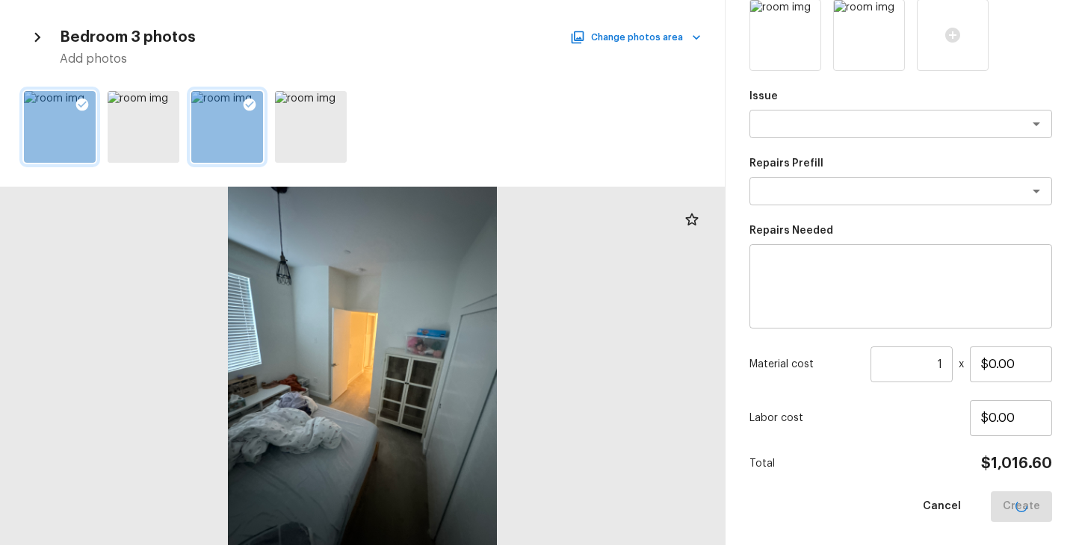
scroll to position [208, 0]
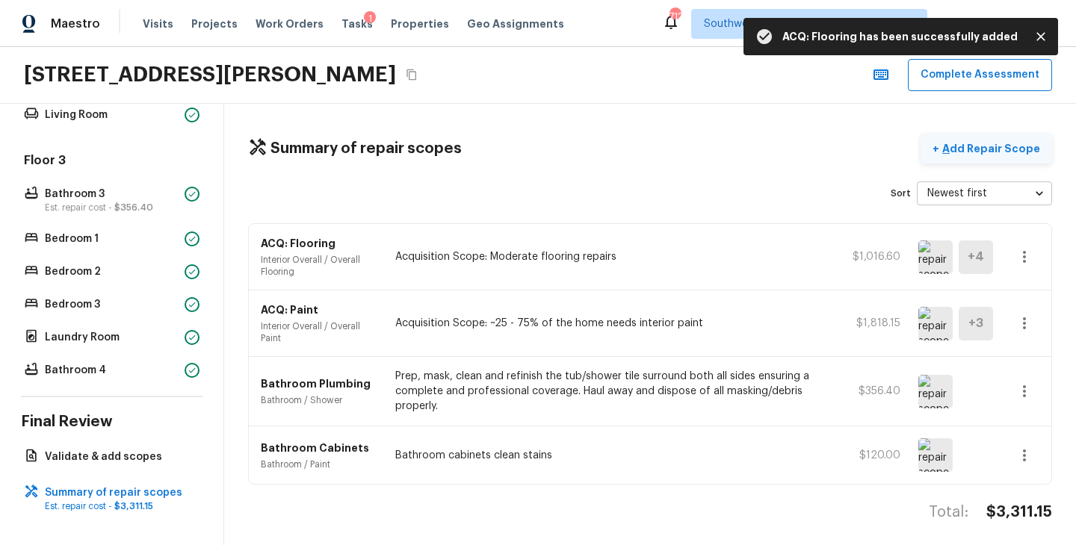
click at [1019, 150] on p "Add Repair Scope" at bounding box center [989, 148] width 101 height 15
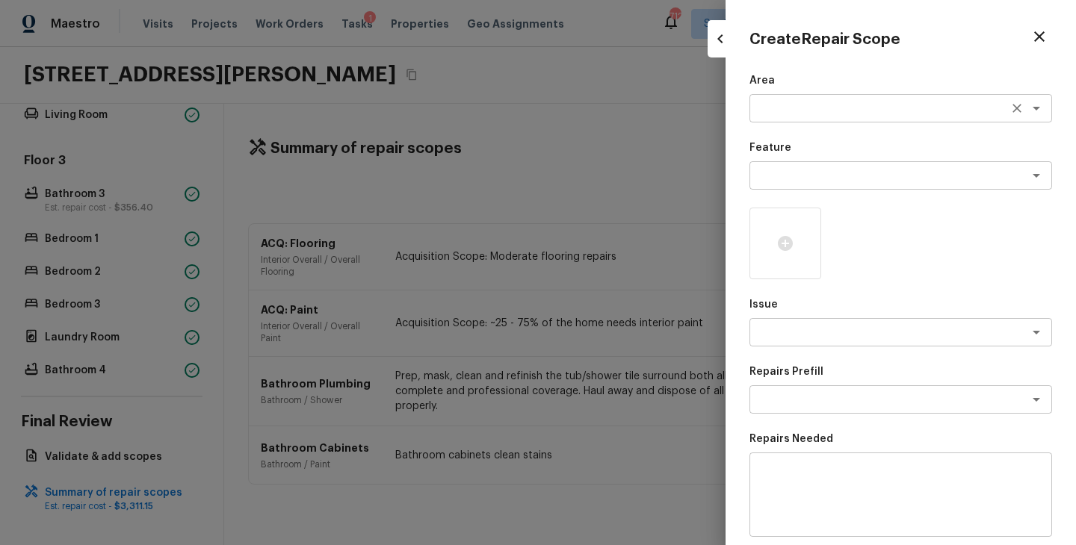
click at [792, 120] on div "x ​" at bounding box center [900, 108] width 303 height 28
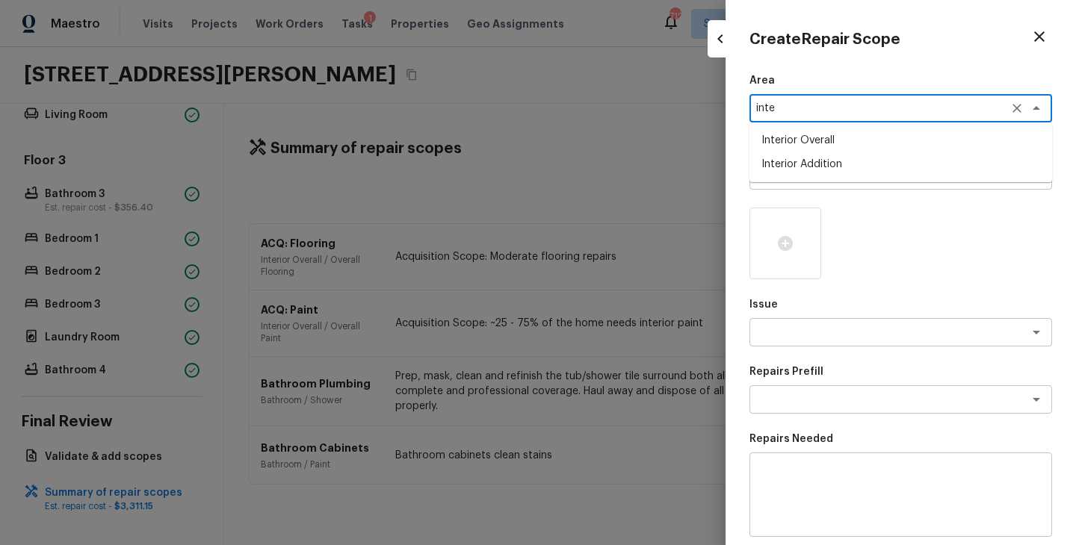
click at [832, 140] on li "Interior Overall" at bounding box center [900, 141] width 303 height 24
type textarea "Interior Overall"
click at [824, 155] on div "Feature x ​" at bounding box center [900, 164] width 303 height 49
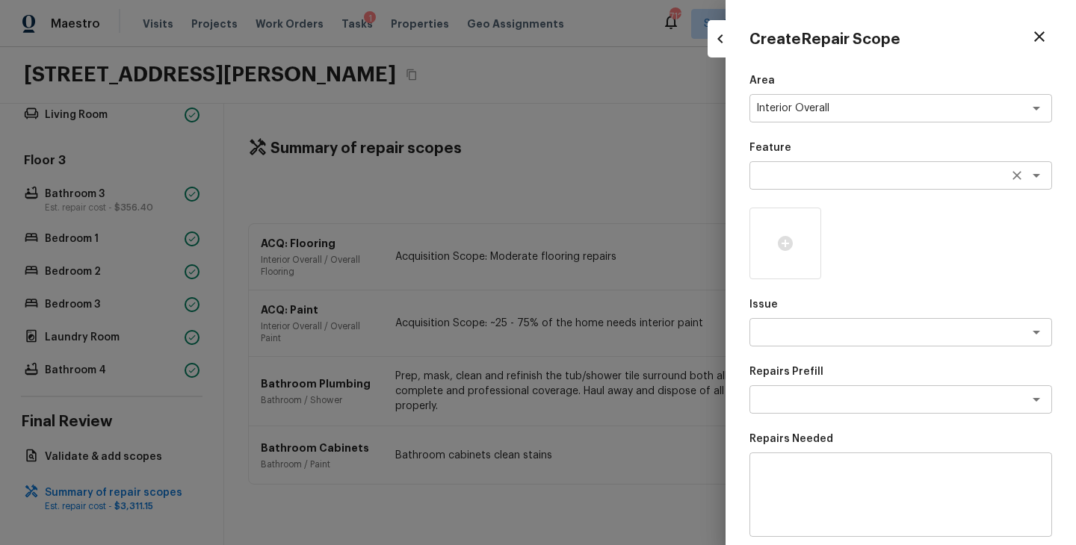
click at [822, 176] on textarea at bounding box center [879, 175] width 247 height 15
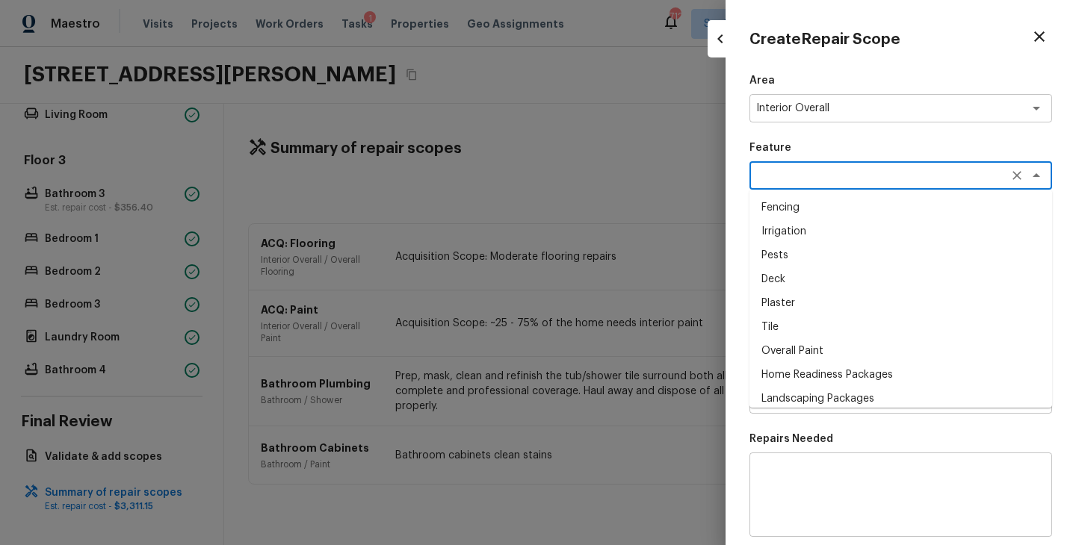
click at [799, 356] on li "Overall Paint" at bounding box center [900, 351] width 303 height 24
type textarea "Overall Paint"
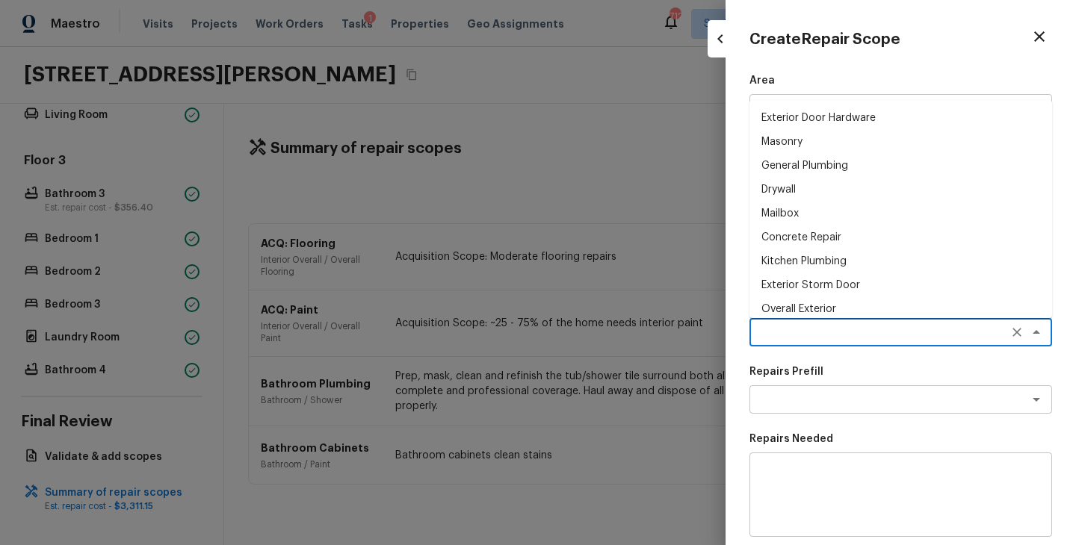
click at [806, 330] on textarea at bounding box center [879, 332] width 247 height 15
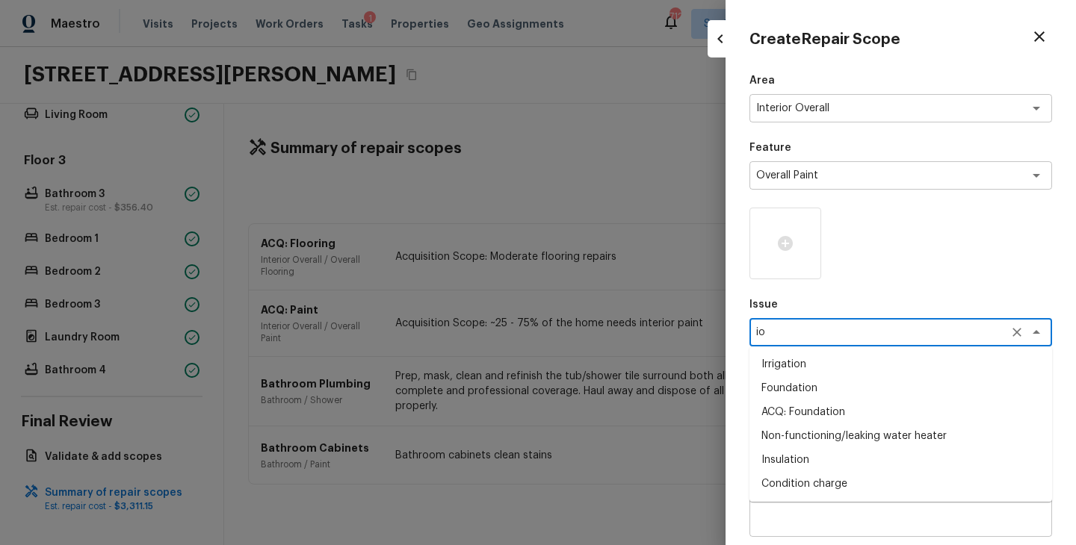
type textarea "i"
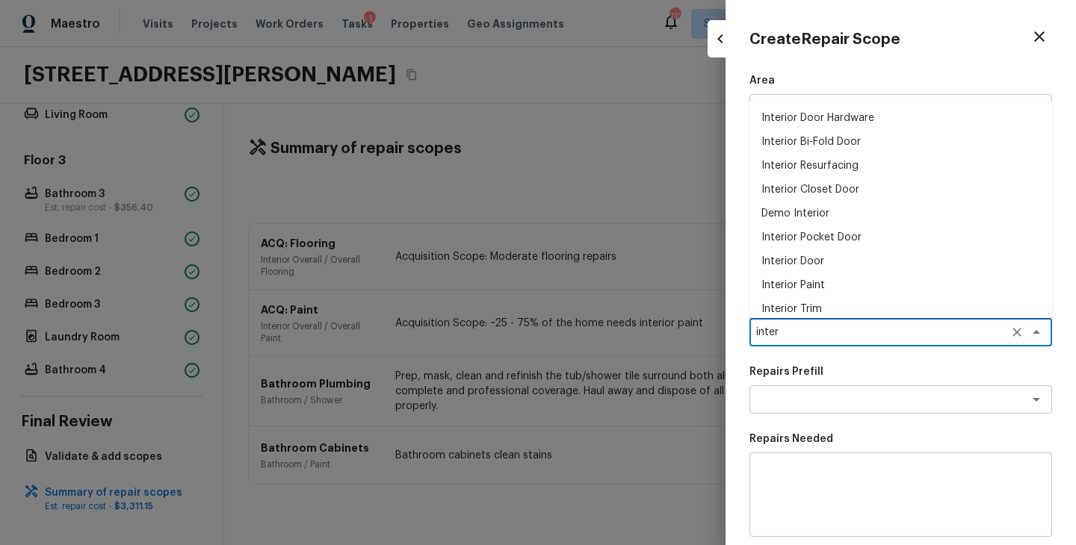
click at [809, 280] on li "Interior Paint" at bounding box center [900, 285] width 303 height 24
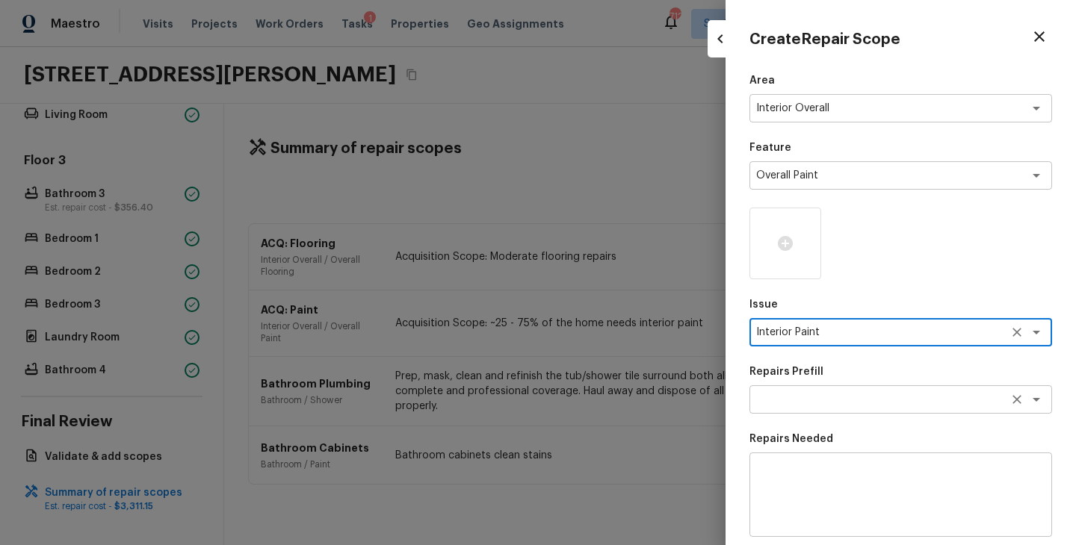
type textarea "Interior Paint"
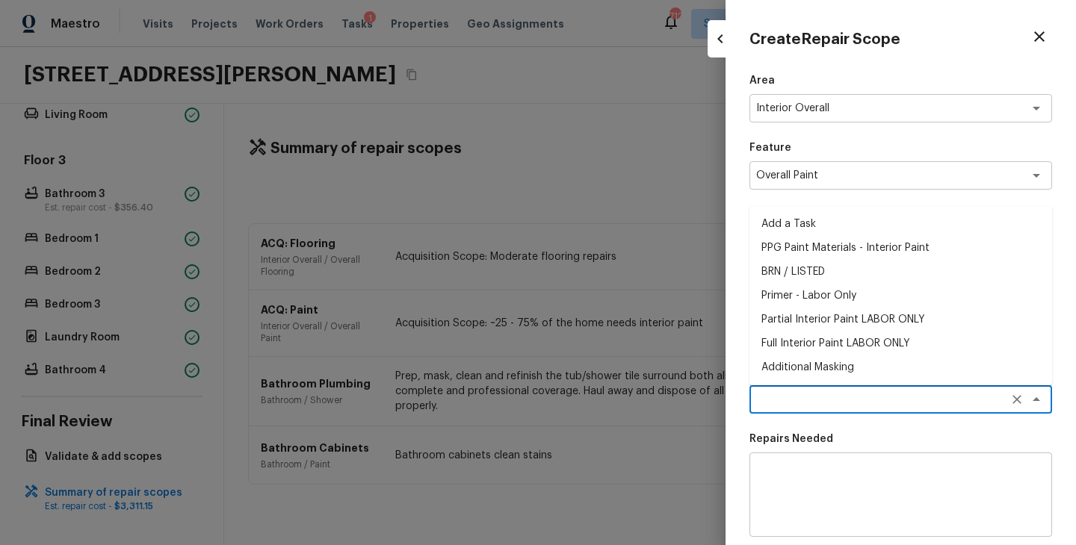
click at [835, 400] on textarea at bounding box center [879, 399] width 247 height 15
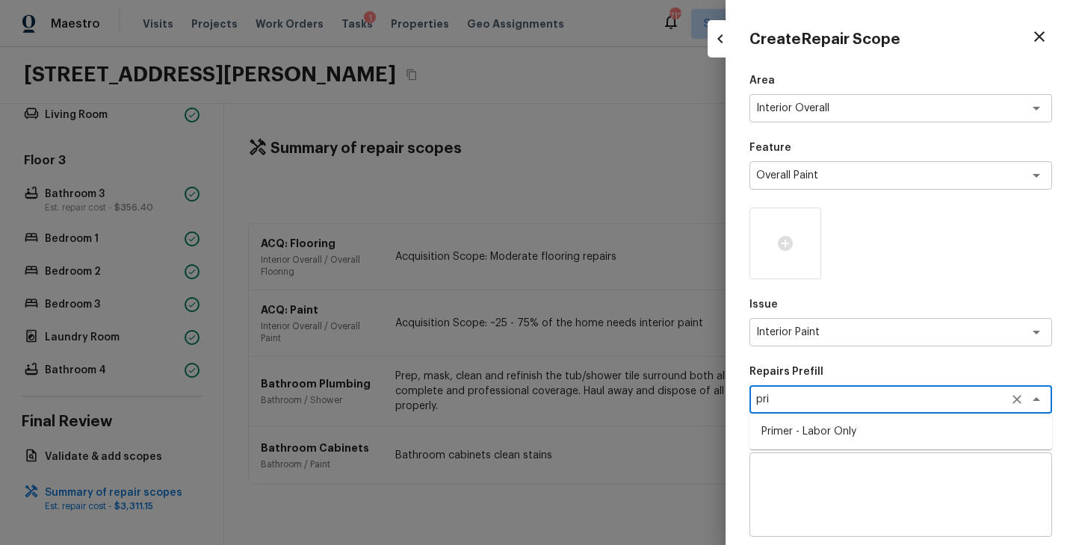
click at [837, 433] on li "Primer - Labor Only" at bounding box center [900, 432] width 303 height 24
type textarea "Primer - Labor Only"
type textarea "Interior primer - PRIMER PROVIDED BY OPENDOOR - All nails, screws, drywall anch…"
type input "$0.40"
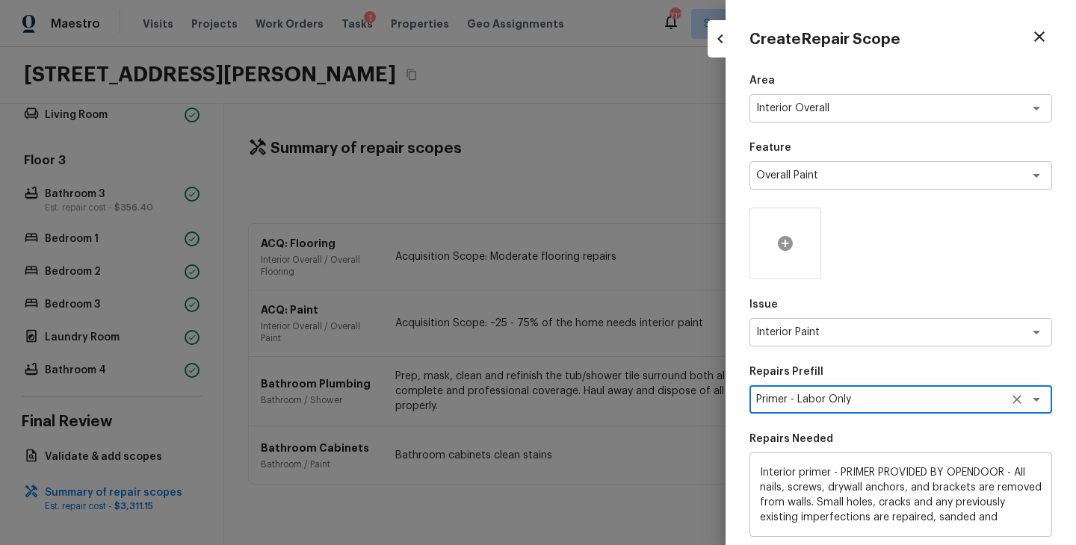
type textarea "Primer - Labor Only"
click at [784, 253] on div at bounding box center [785, 244] width 72 height 72
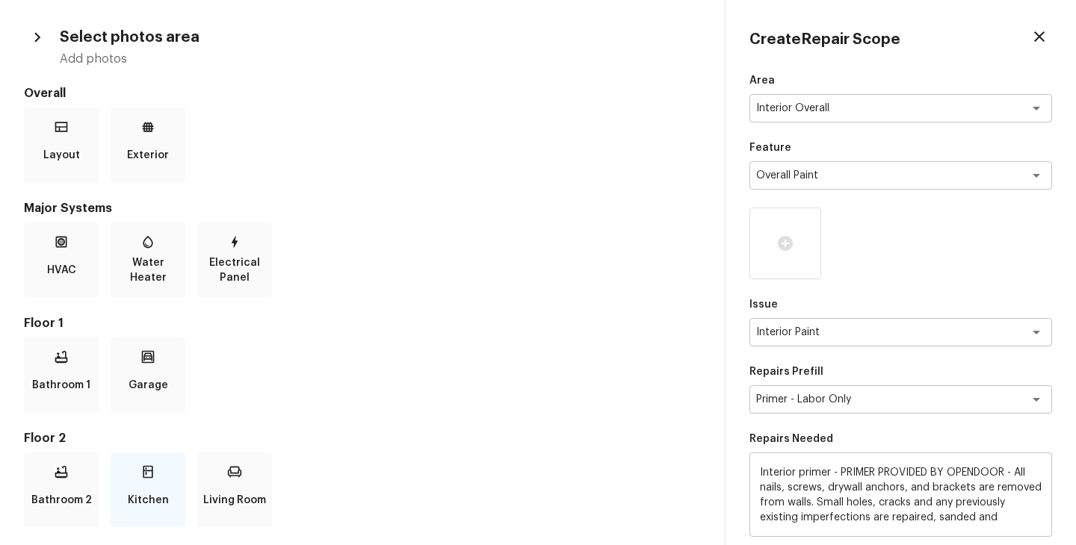
click at [131, 477] on div "Kitchen" at bounding box center [148, 490] width 75 height 75
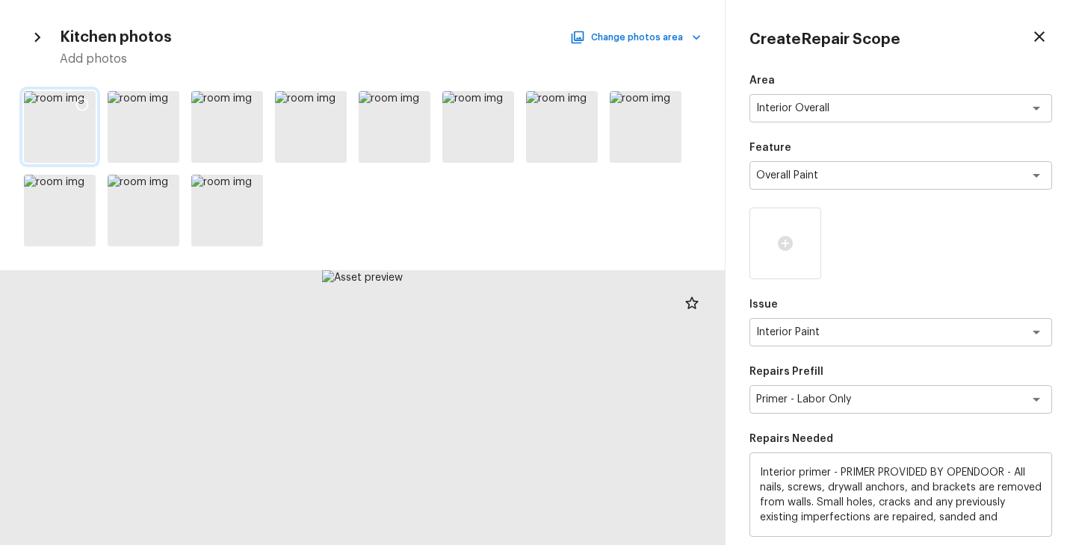
click at [81, 104] on icon at bounding box center [82, 104] width 15 height 15
click at [166, 105] on icon at bounding box center [165, 104] width 15 height 15
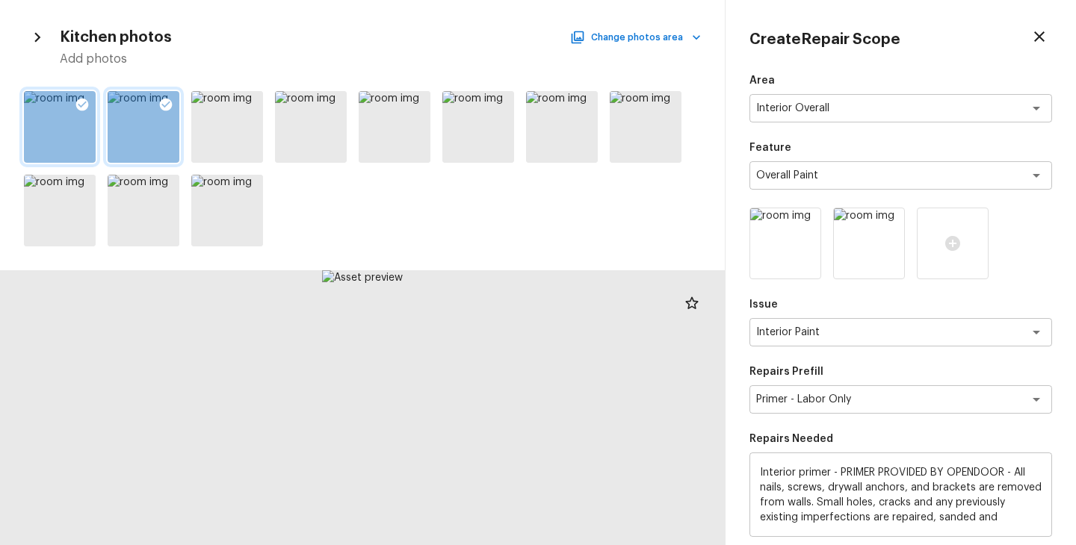
click at [608, 51] on h5 "Add photos" at bounding box center [380, 59] width 641 height 16
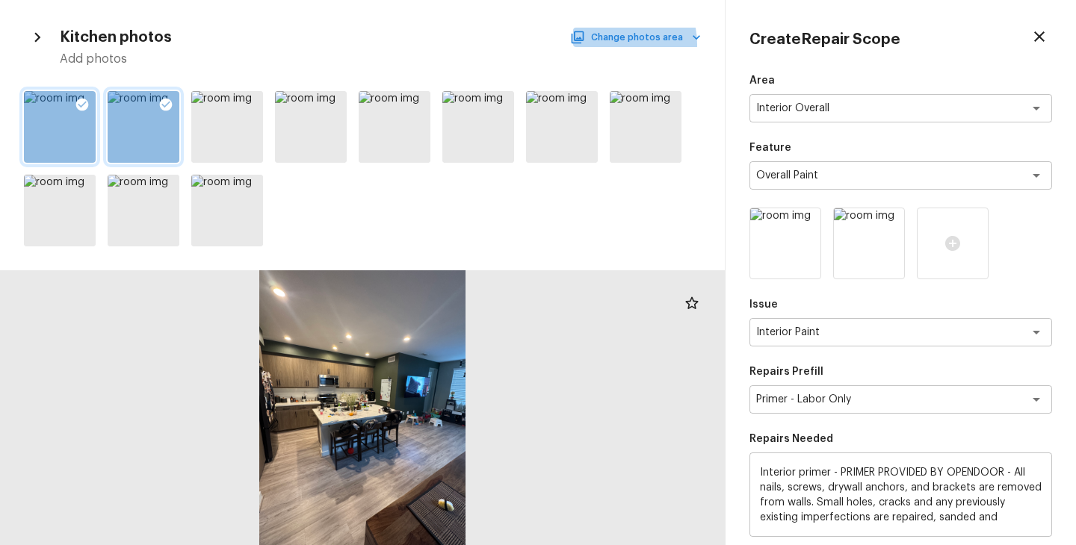
click at [616, 44] on button "Change photos area" at bounding box center [637, 37] width 128 height 19
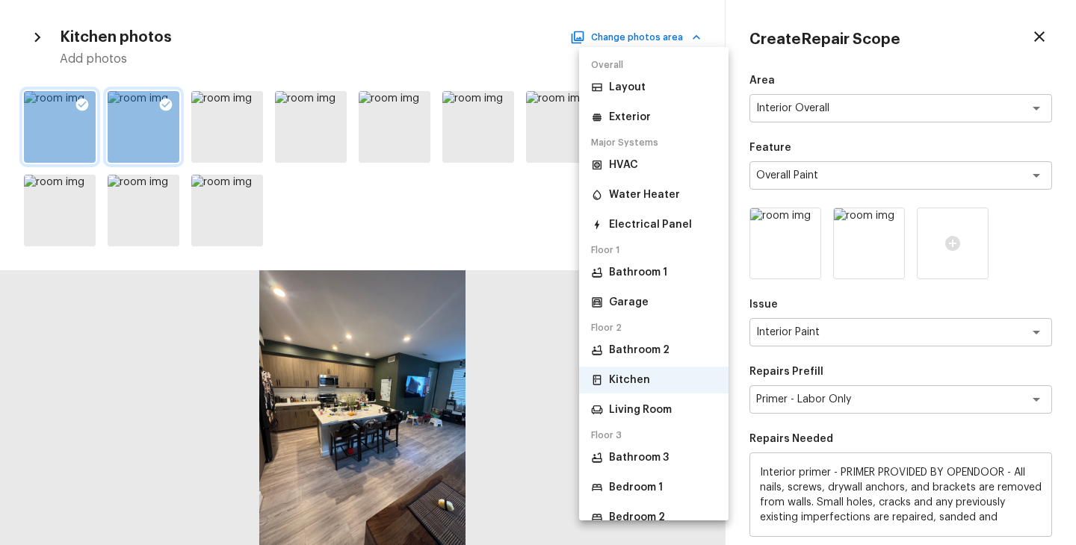
scroll to position [106, 0]
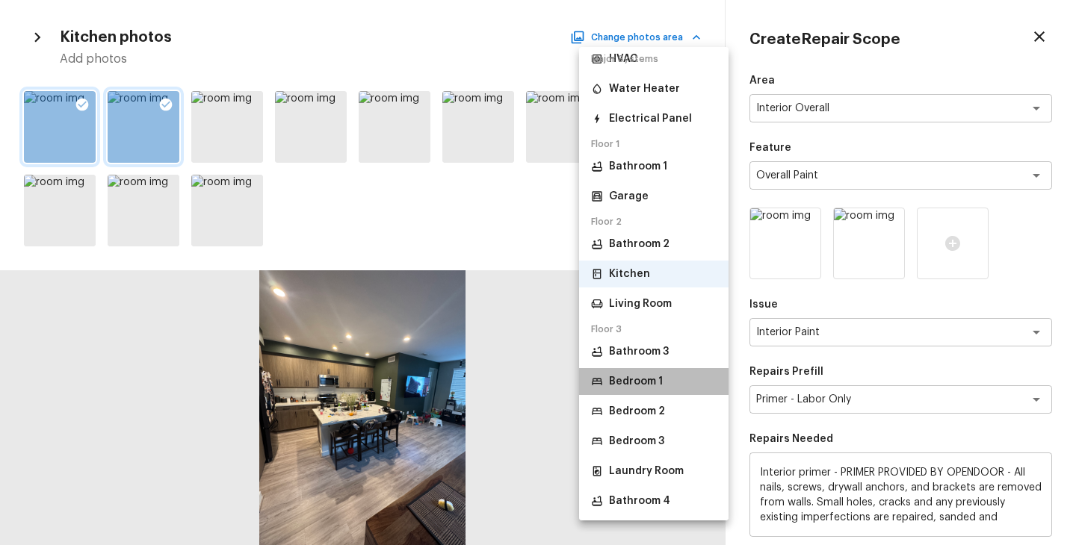
click at [646, 388] on p "Bedroom 1" at bounding box center [636, 381] width 54 height 15
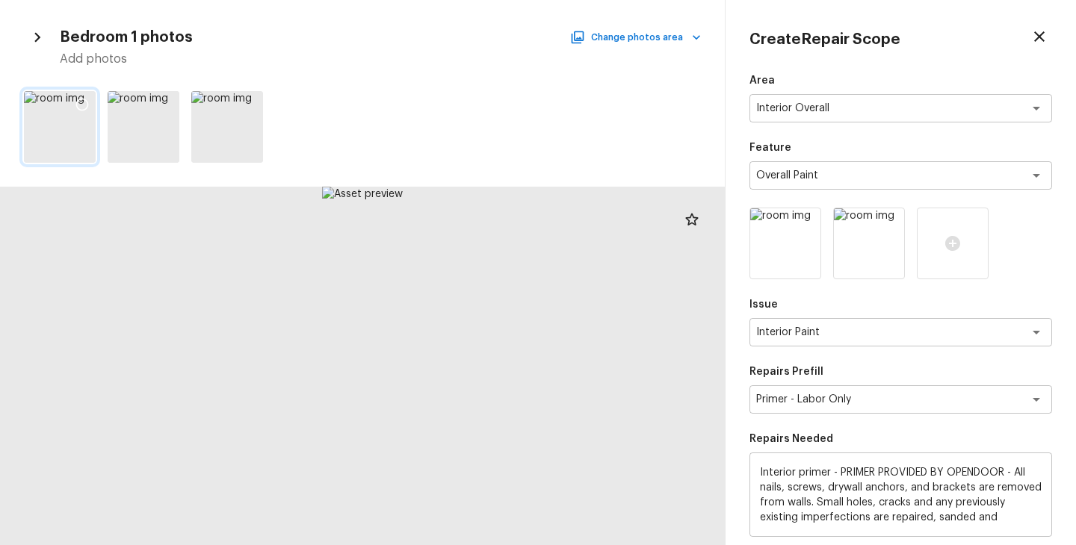
click at [84, 102] on icon at bounding box center [82, 104] width 15 height 15
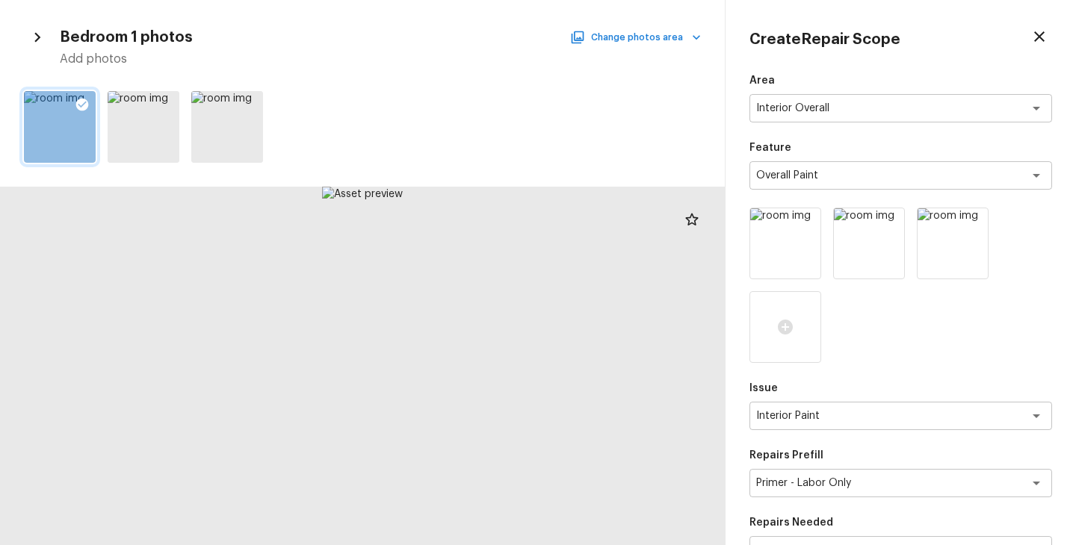
click at [678, 43] on button "Change photos area" at bounding box center [637, 37] width 128 height 19
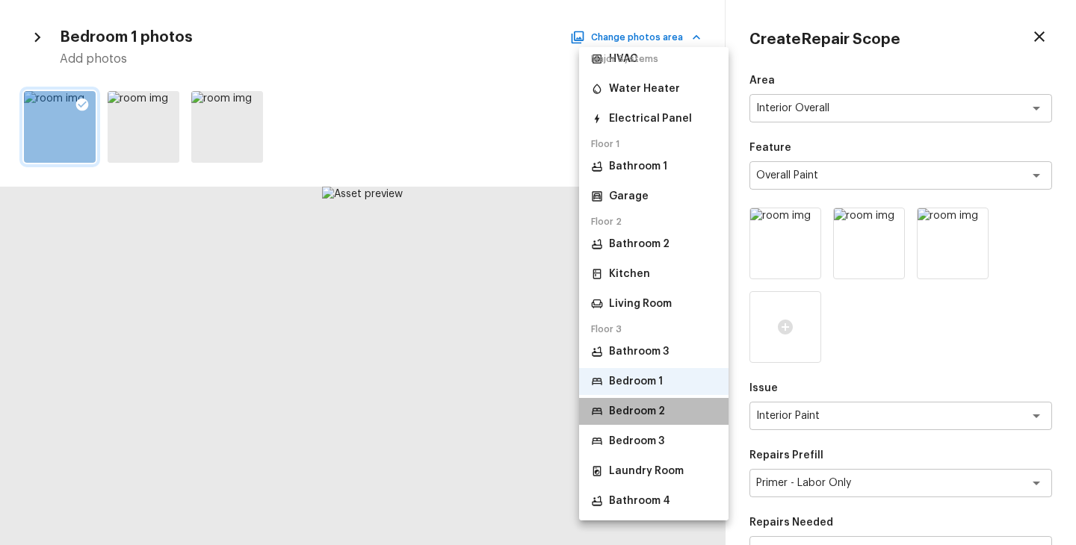
click at [653, 409] on p "Bedroom 2" at bounding box center [637, 411] width 56 height 15
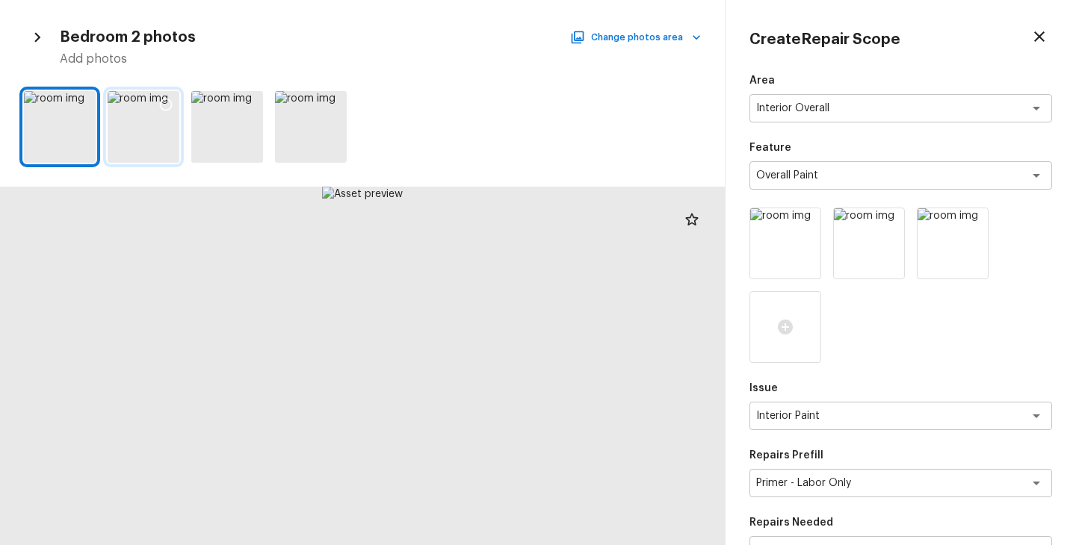
click at [167, 104] on icon at bounding box center [165, 104] width 15 height 15
click at [646, 44] on button "Change photos area" at bounding box center [637, 37] width 128 height 19
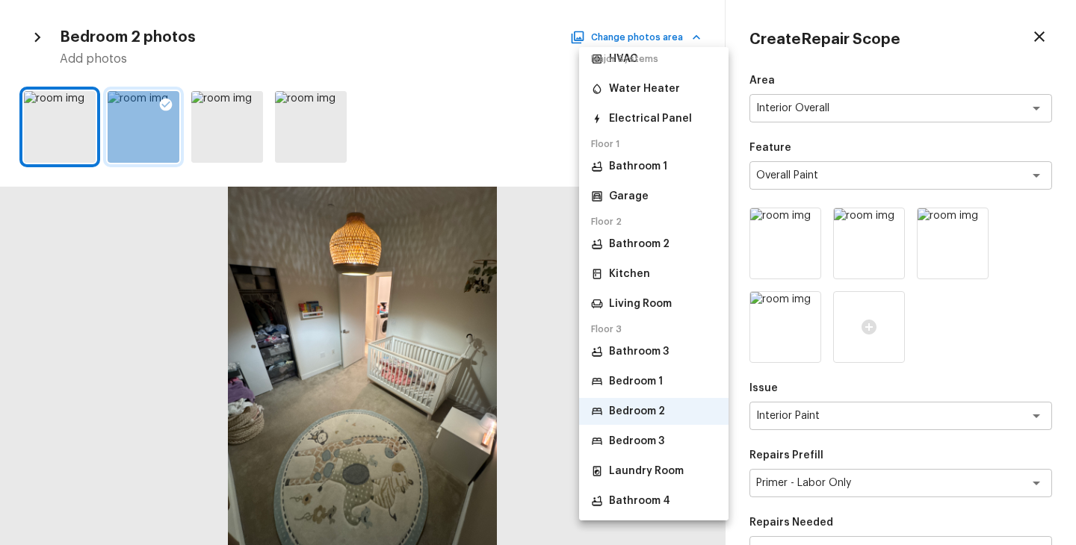
click at [658, 442] on p "Bedroom 3" at bounding box center [636, 441] width 55 height 15
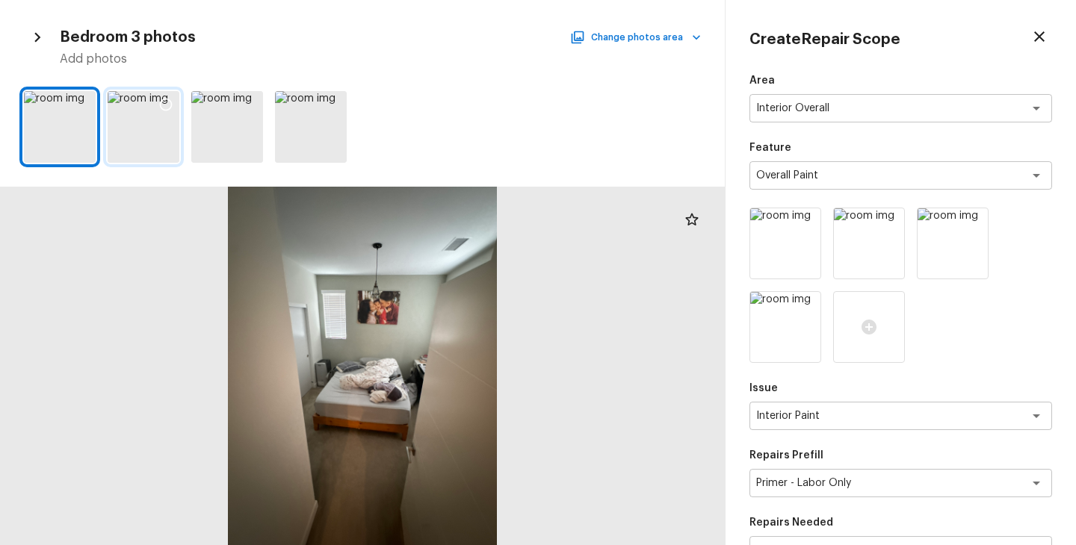
click at [143, 121] on div at bounding box center [144, 127] width 72 height 72
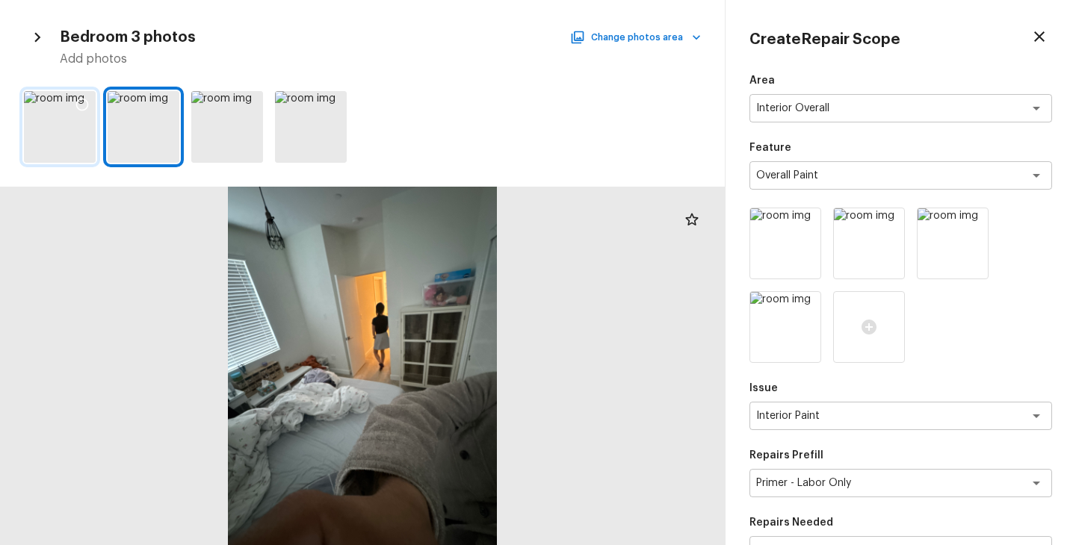
click at [72, 133] on div at bounding box center [60, 127] width 72 height 72
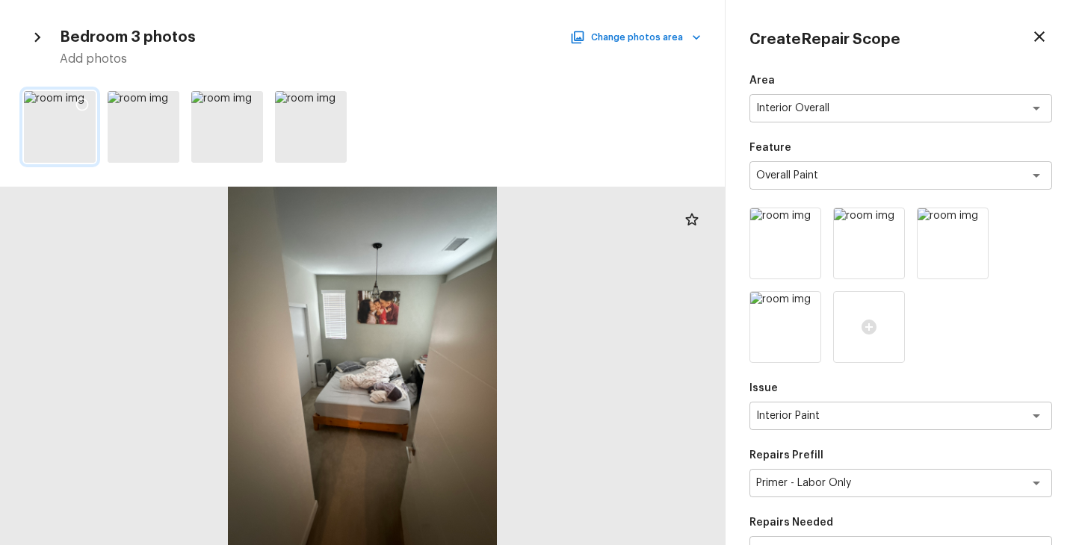
click at [87, 102] on icon at bounding box center [82, 105] width 13 height 13
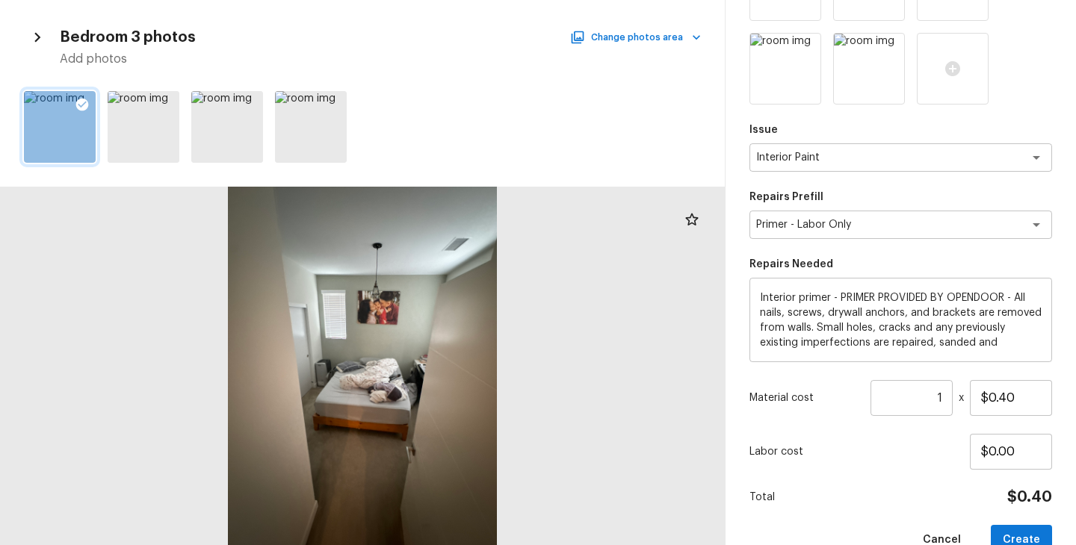
click at [952, 397] on input "1" at bounding box center [911, 398] width 82 height 36
click at [891, 514] on div "Area Interior Overall x ​ Feature Overall Paint x ​ Issue Interior Paint x ​ Re…" at bounding box center [900, 185] width 303 height 741
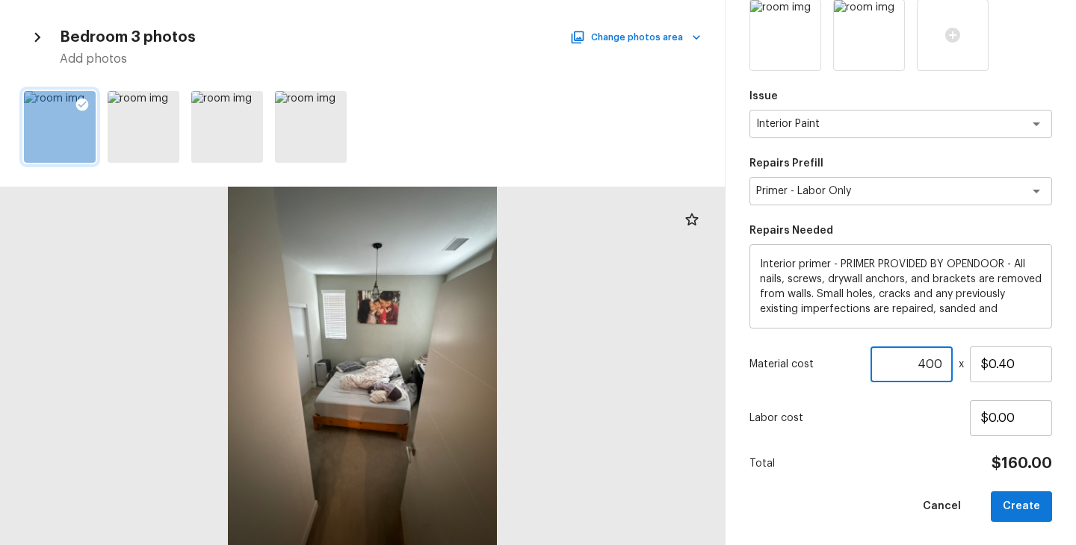
drag, startPoint x: 944, startPoint y: 366, endPoint x: 839, endPoint y: 365, distance: 105.3
click at [839, 365] on div "Material cost 400 ​ x $0.40" at bounding box center [900, 365] width 303 height 36
type input "1"
drag, startPoint x: 1027, startPoint y: 365, endPoint x: 779, endPoint y: 381, distance: 247.8
click at [779, 381] on div "Material cost 1 ​ x $0.40" at bounding box center [900, 365] width 303 height 36
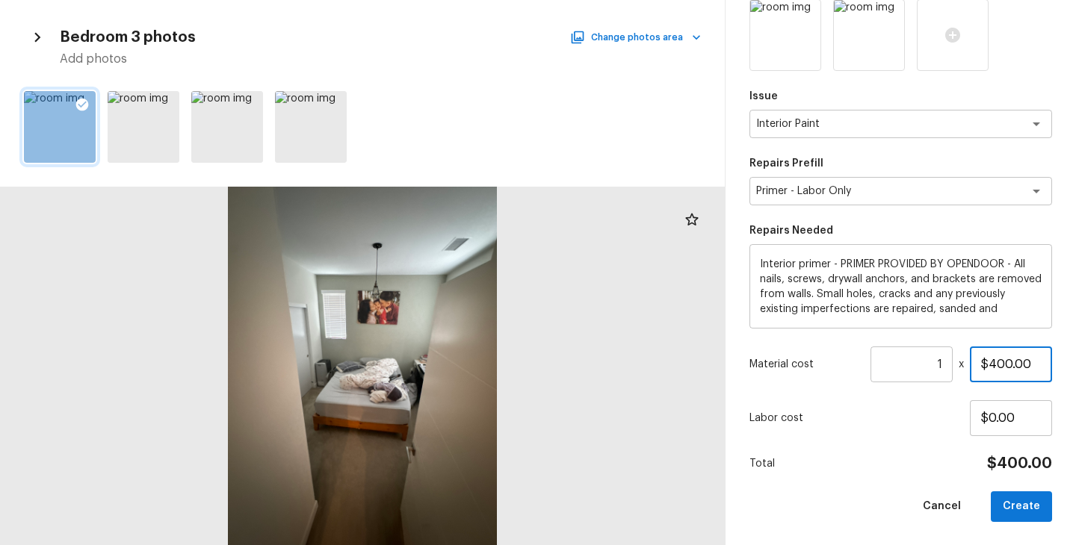
type input "$400.00"
click at [841, 453] on div "Area Interior Overall x ​ Feature Overall Paint x ​ Issue Interior Paint x ​ Re…" at bounding box center [900, 151] width 303 height 741
click at [898, 447] on div "Area Interior Overall x ​ Feature Overall Paint x ​ Issue Interior Paint x ​ Re…" at bounding box center [900, 151] width 303 height 741
click at [1012, 507] on button "Create" at bounding box center [1021, 507] width 61 height 31
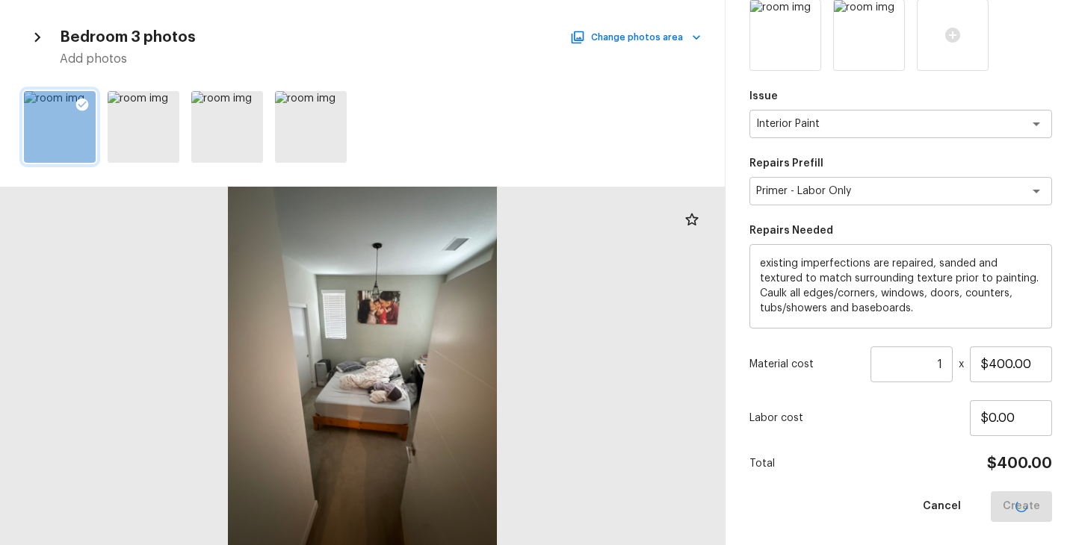
type input "$0.00"
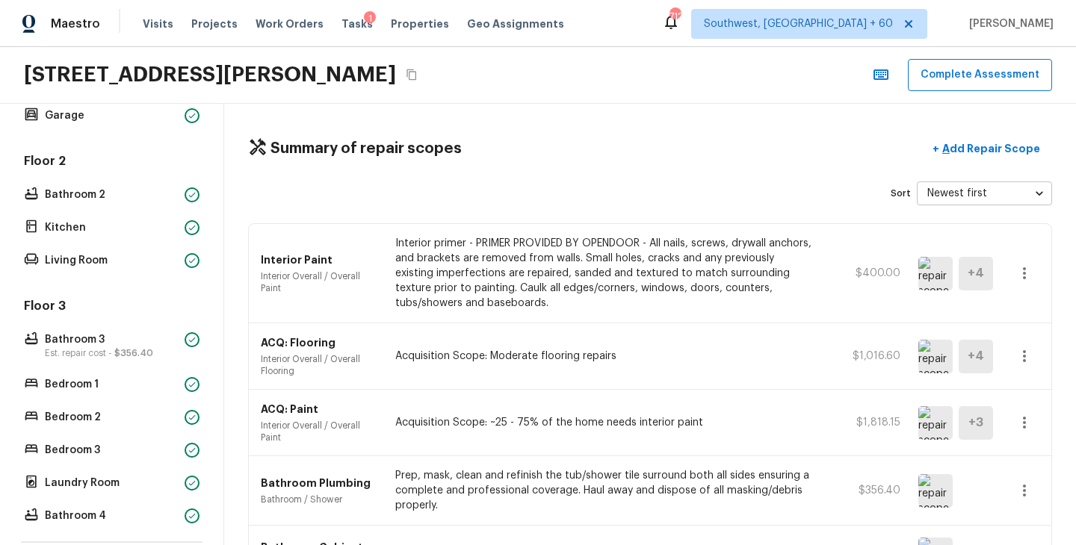
scroll to position [386, 0]
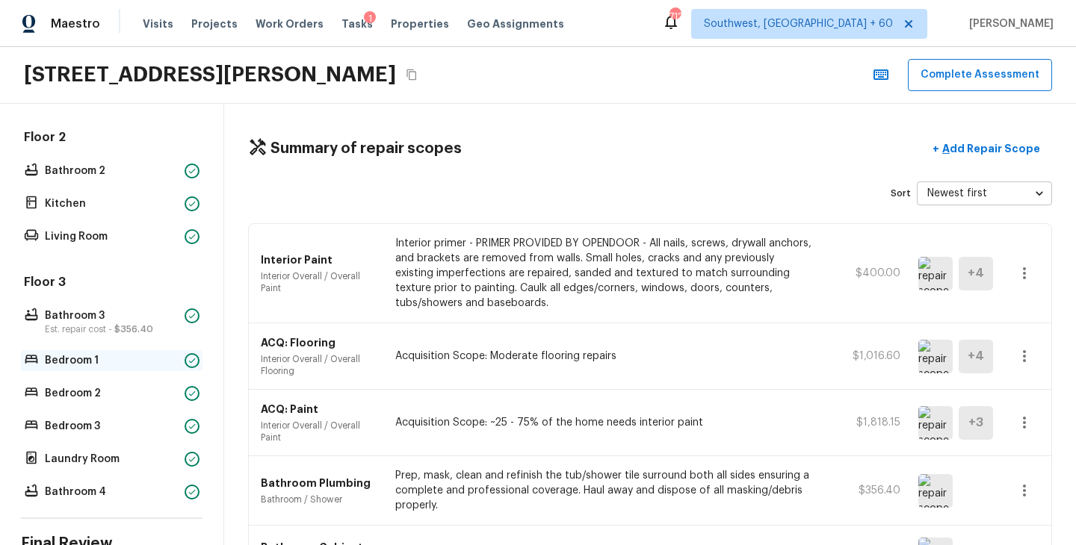
click at [105, 359] on p "Bedroom 1" at bounding box center [112, 360] width 134 height 15
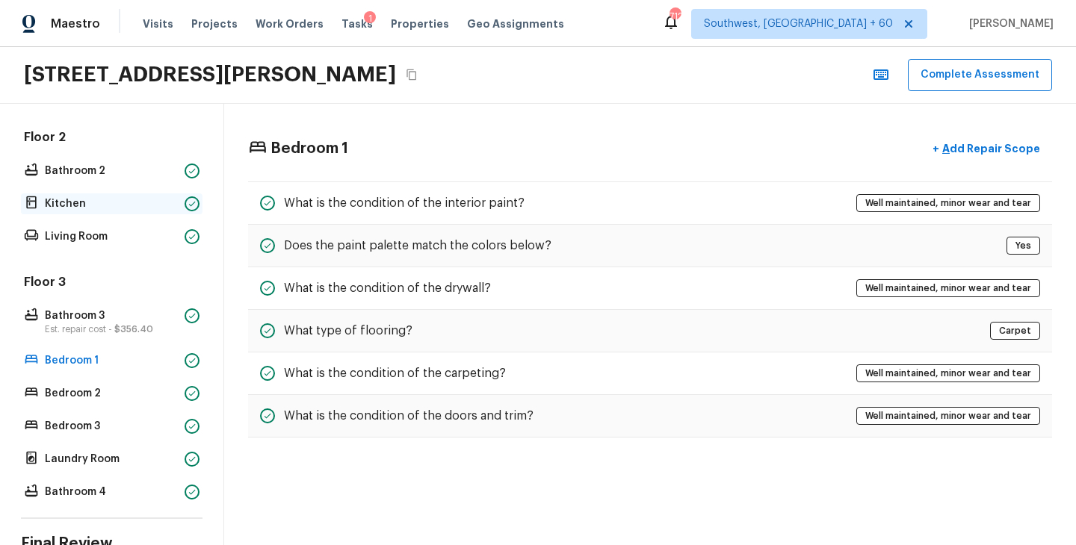
click at [93, 207] on p "Kitchen" at bounding box center [112, 203] width 134 height 15
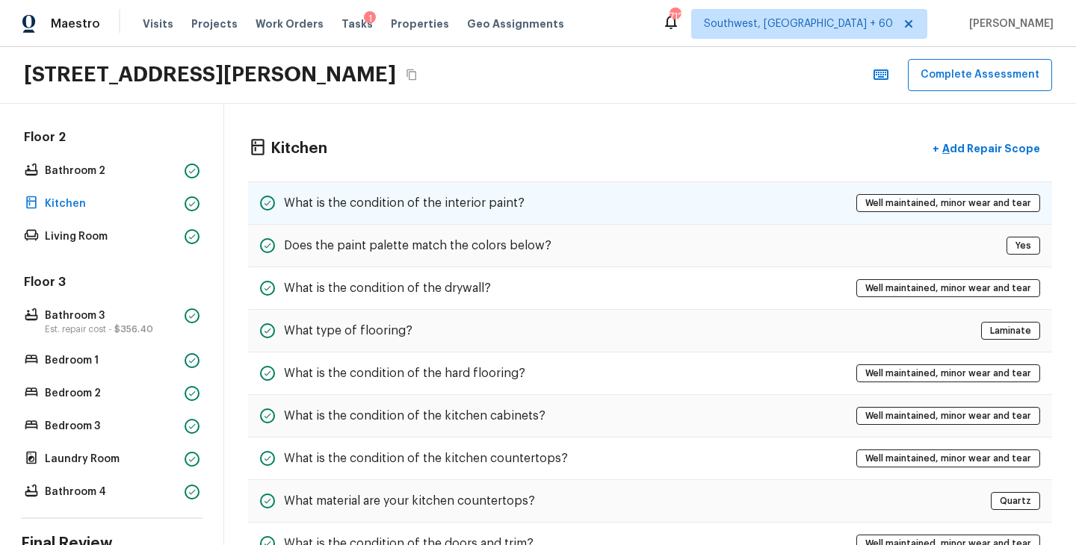
click at [445, 207] on h5 "What is the condition of the interior paint?" at bounding box center [404, 203] width 241 height 16
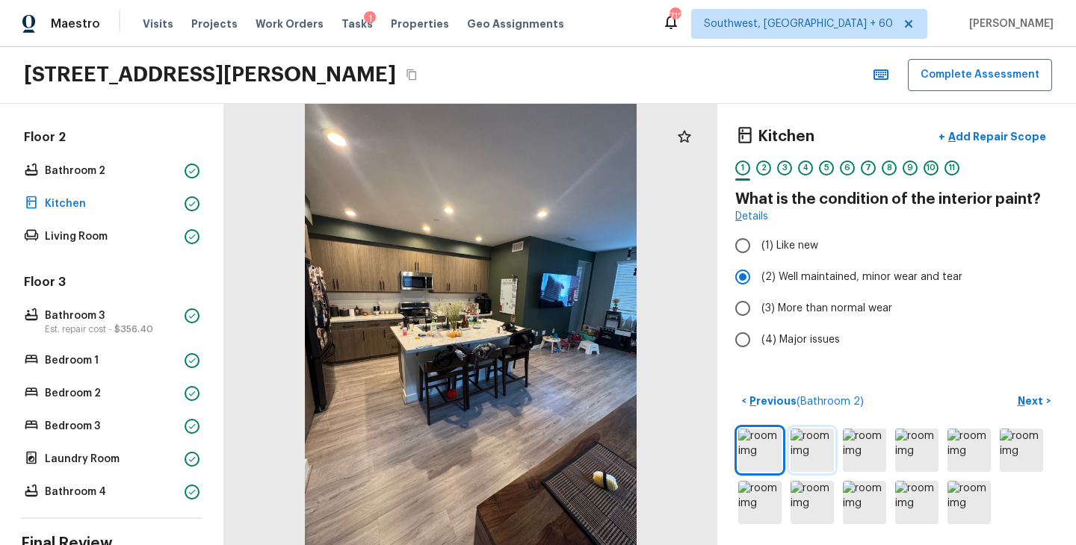
click at [804, 455] on img at bounding box center [811, 450] width 43 height 43
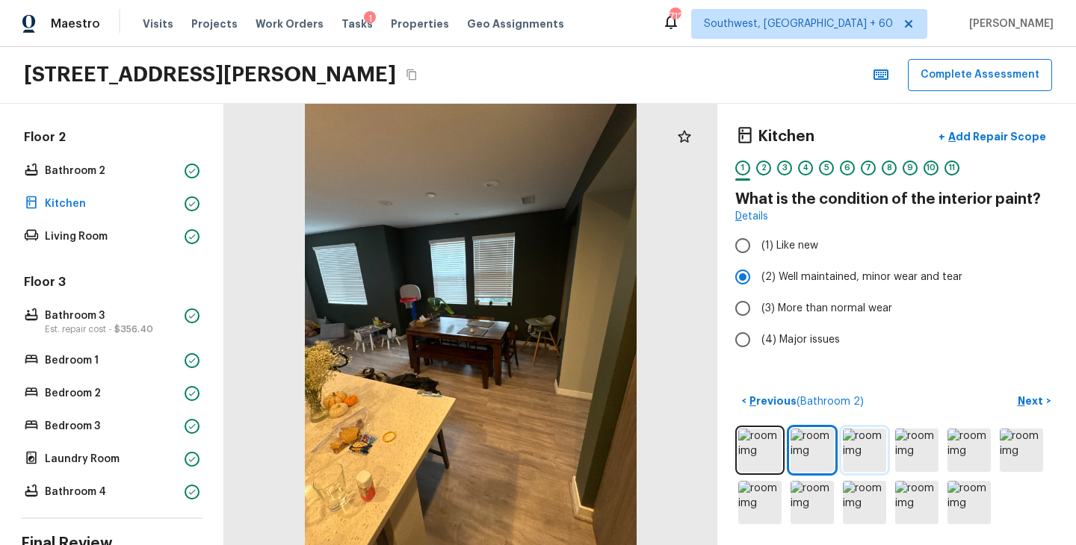
click at [862, 453] on img at bounding box center [864, 450] width 43 height 43
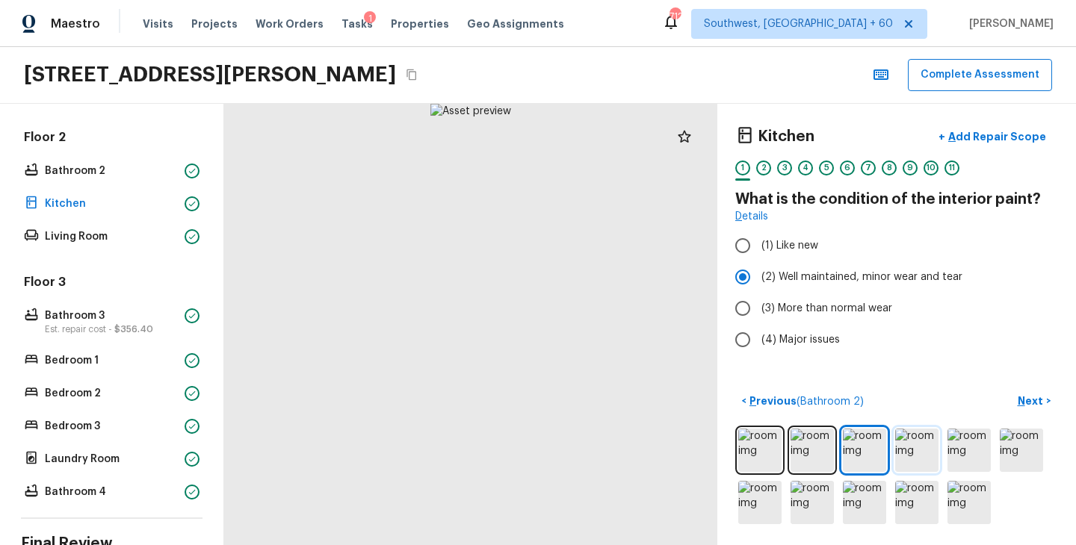
click at [932, 456] on img at bounding box center [916, 450] width 43 height 43
click at [970, 454] on img at bounding box center [968, 450] width 43 height 43
click at [1008, 454] on img at bounding box center [1021, 450] width 43 height 43
click at [801, 502] on img at bounding box center [811, 502] width 43 height 43
click at [876, 505] on img at bounding box center [864, 502] width 43 height 43
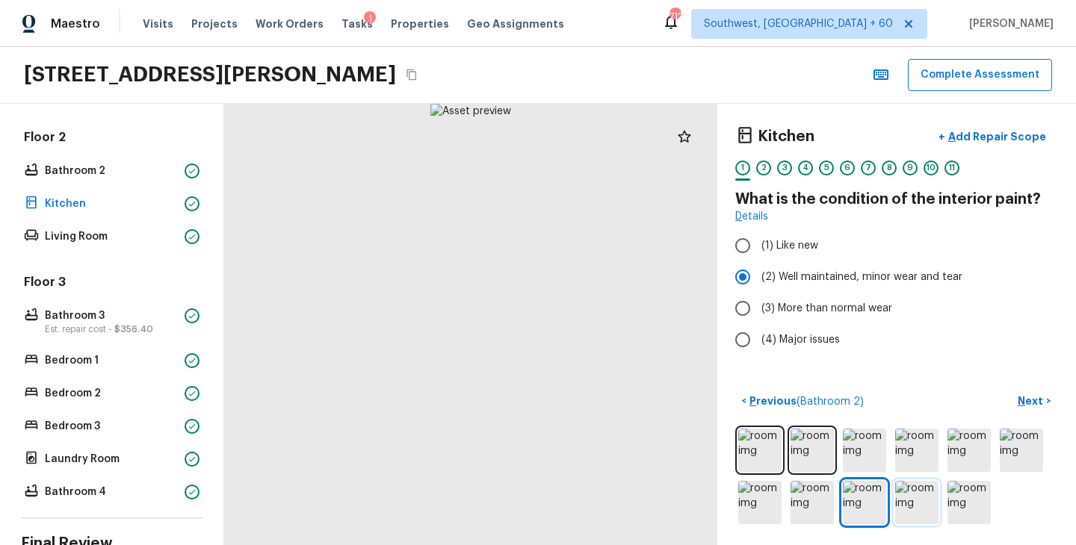
click at [918, 510] on img at bounding box center [916, 502] width 43 height 43
click at [975, 510] on img at bounding box center [968, 502] width 43 height 43
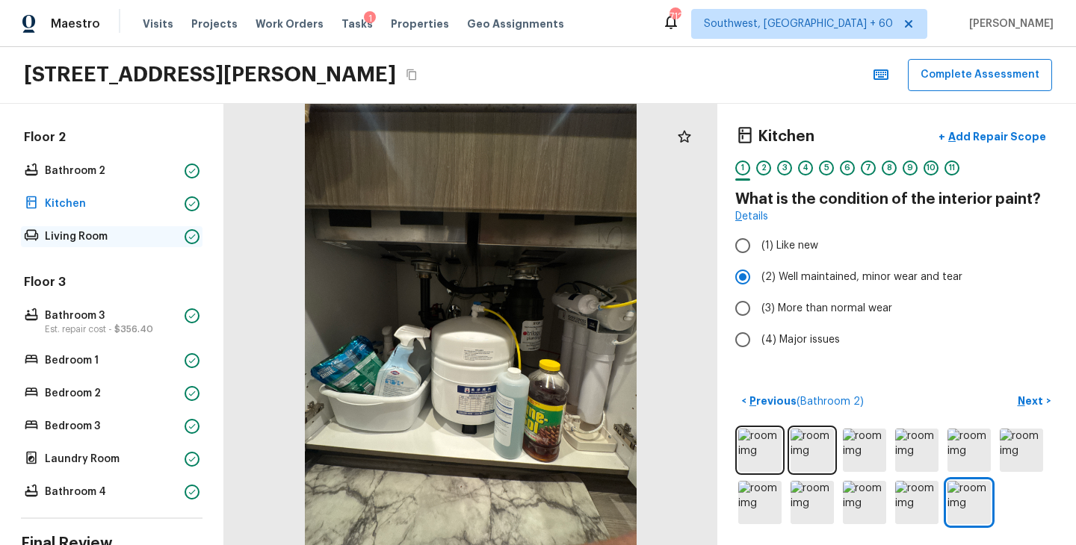
click at [109, 237] on p "Living Room" at bounding box center [112, 236] width 134 height 15
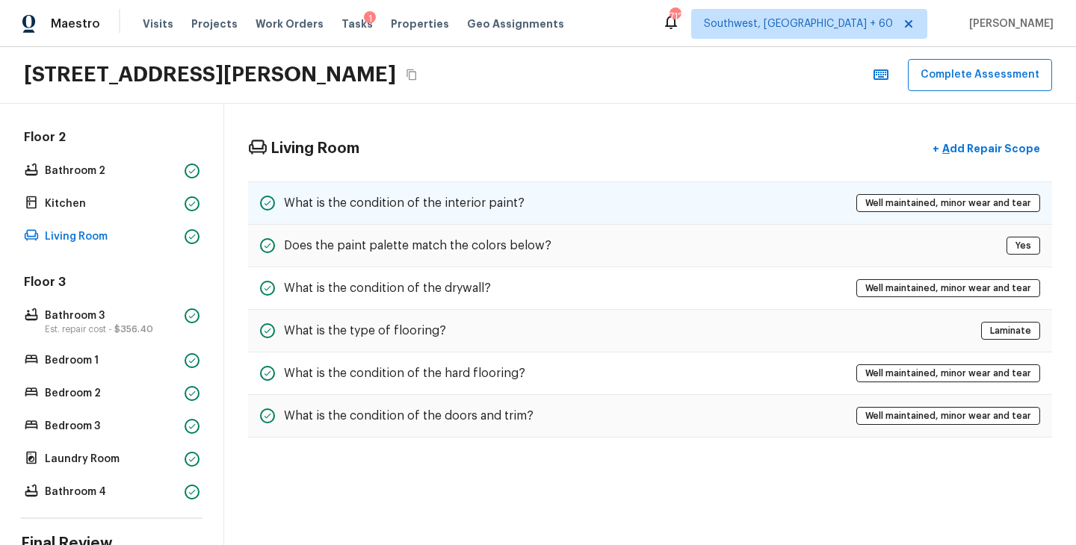
click at [572, 213] on div "What is the condition of the interior paint? Well maintained, minor wear and te…" at bounding box center [650, 203] width 804 height 43
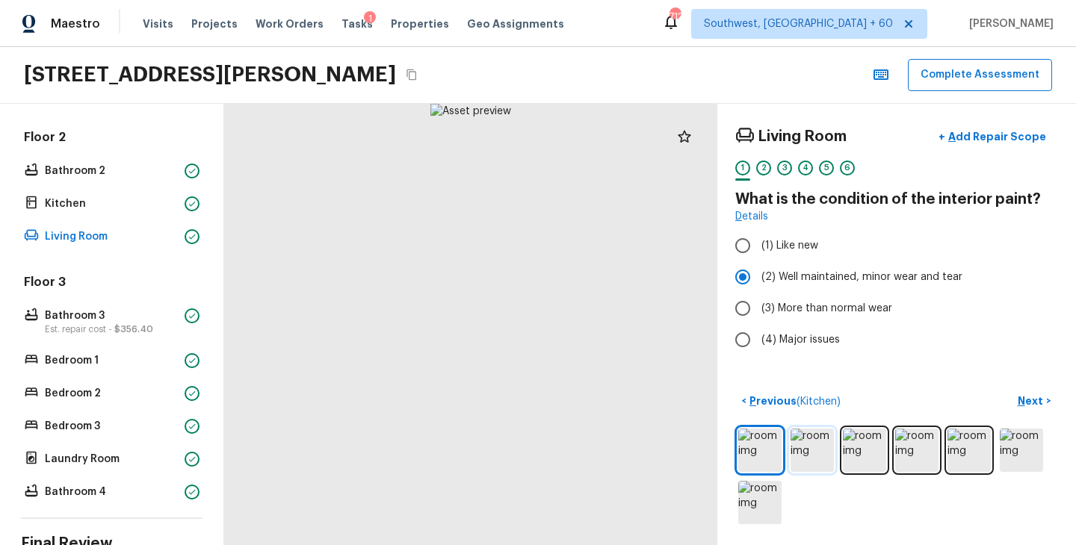
click at [825, 453] on img at bounding box center [811, 450] width 43 height 43
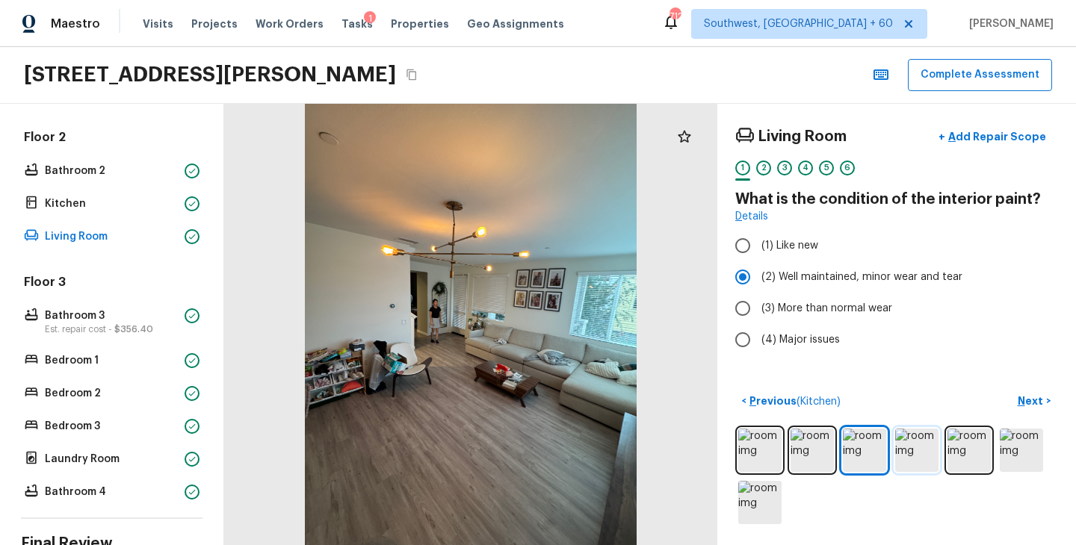
click at [927, 451] on img at bounding box center [916, 450] width 43 height 43
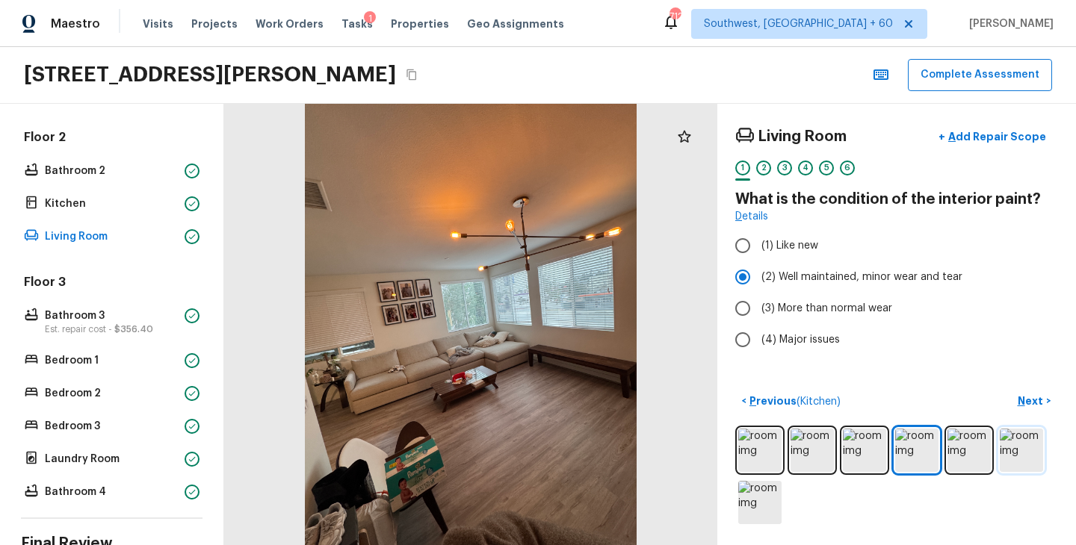
click at [1020, 450] on img at bounding box center [1021, 450] width 43 height 43
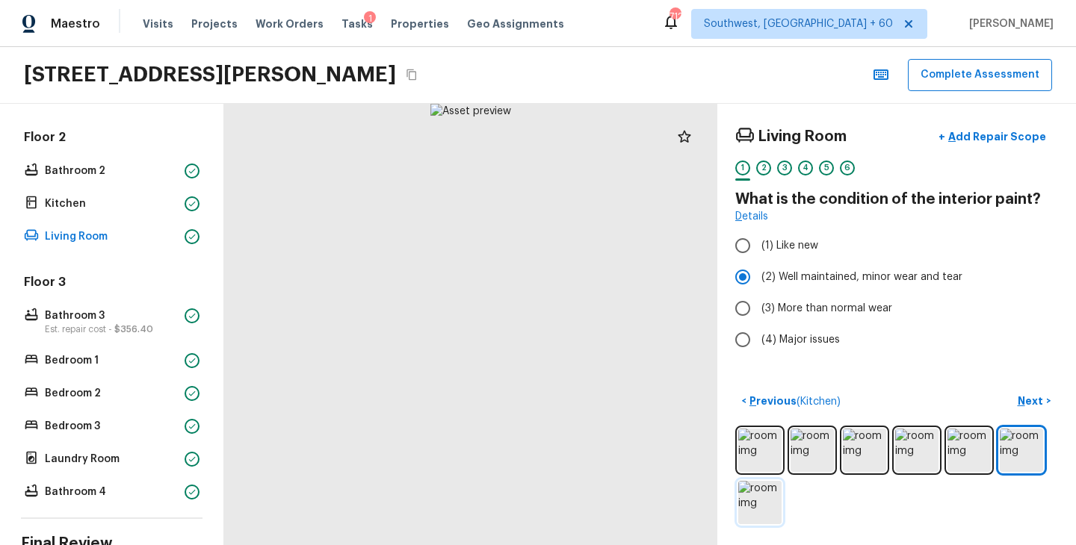
click at [762, 501] on img at bounding box center [759, 502] width 43 height 43
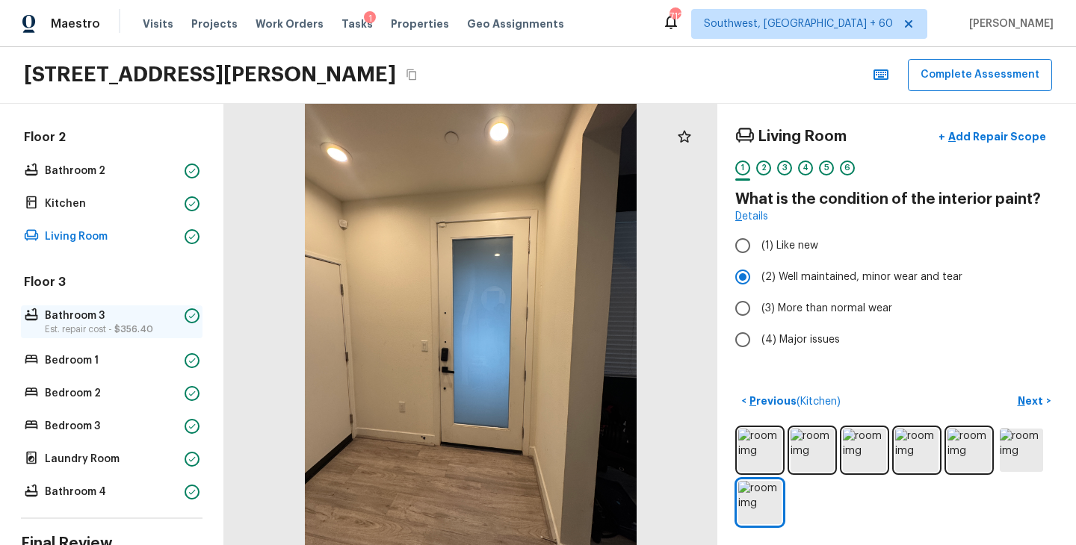
scroll to position [507, 0]
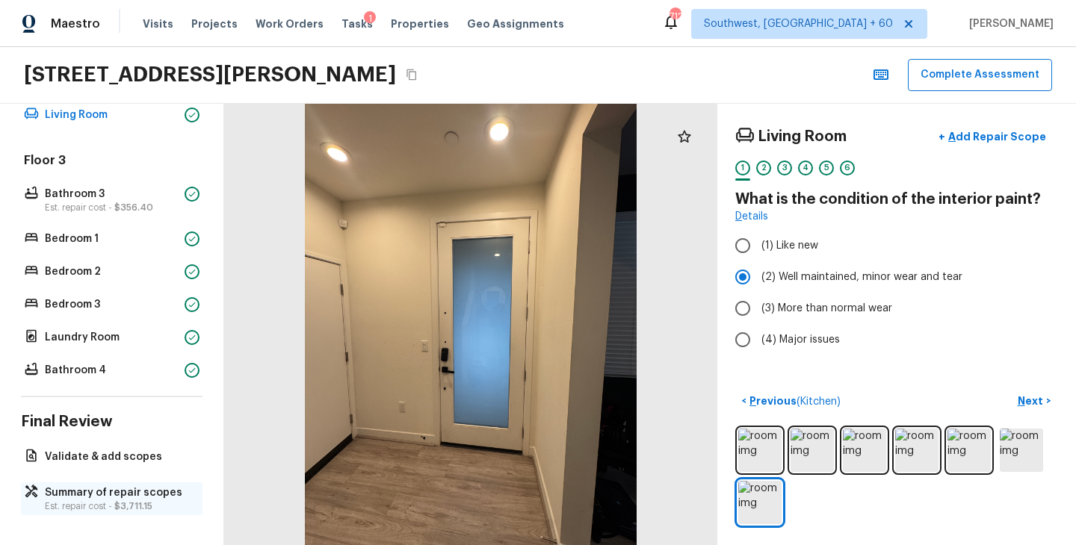
click at [93, 511] on p "Est. repair cost - $3,711.15" at bounding box center [119, 507] width 149 height 12
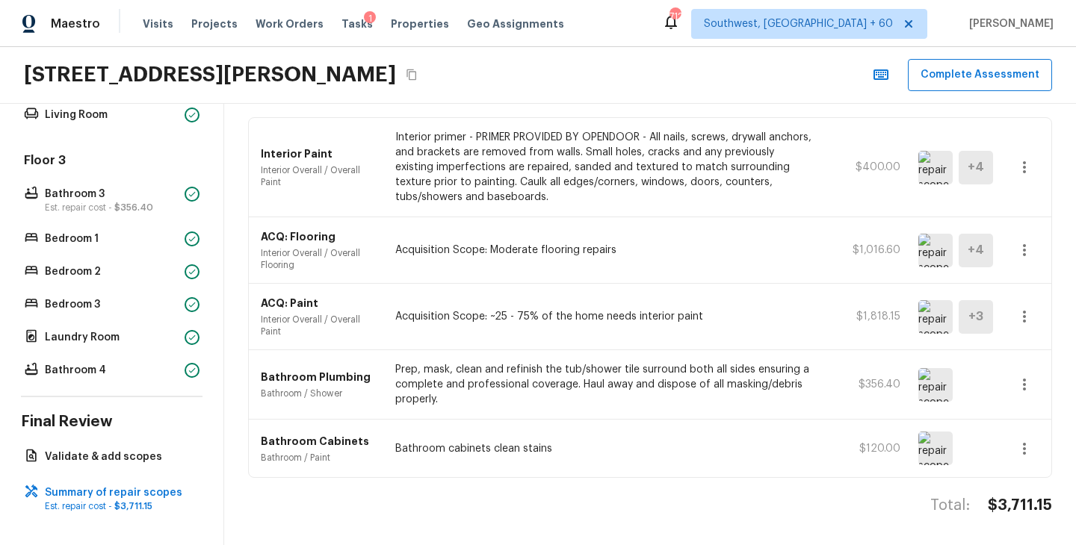
scroll to position [0, 0]
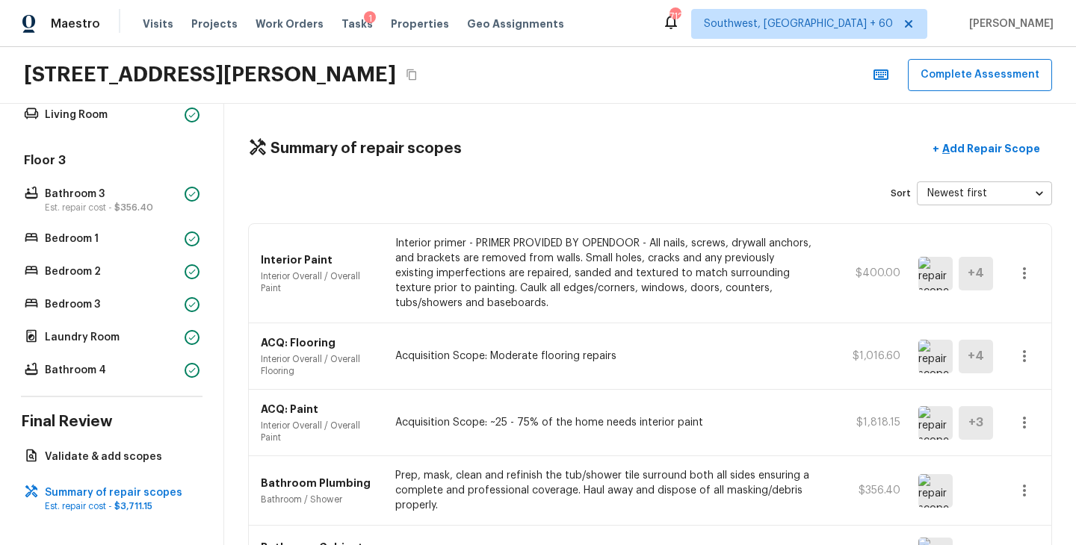
click at [418, 77] on icon "Copy Address" at bounding box center [412, 75] width 12 height 12
click at [495, 177] on div "Summary of repair scopes + Add Repair Scope Sort Newest first newestFirst ​ Int…" at bounding box center [650, 325] width 852 height 442
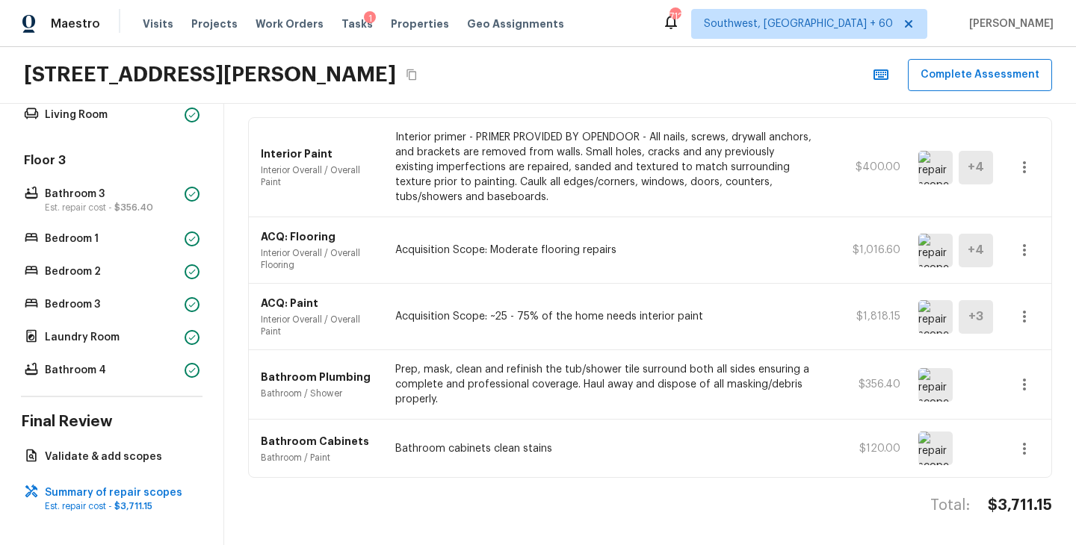
click at [1033, 502] on h4 "$3,711.15" at bounding box center [1020, 505] width 64 height 19
copy h4 "$3,711.15"
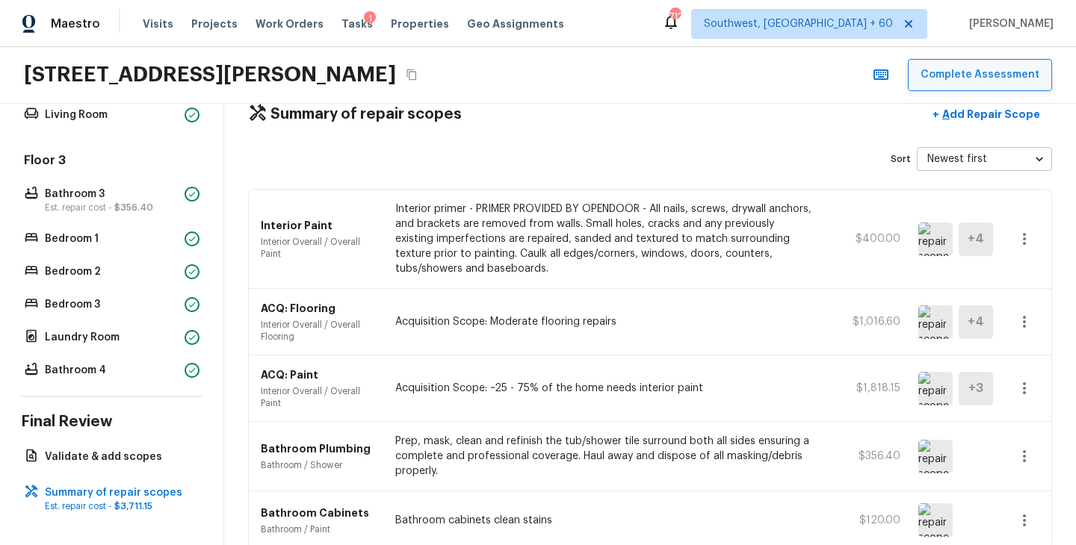
scroll to position [0, 0]
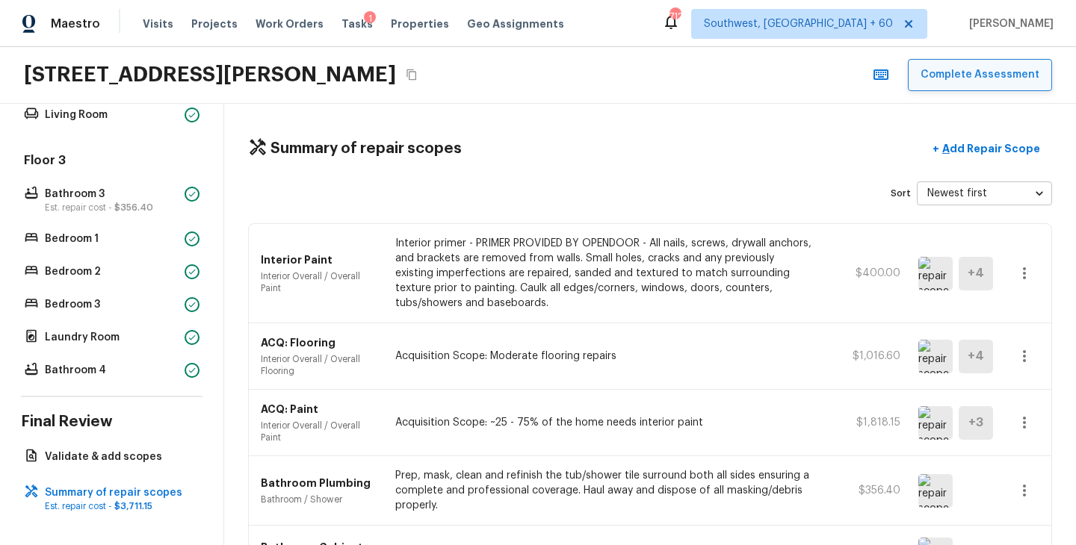
click at [985, 80] on button "Complete Assessment" at bounding box center [980, 75] width 144 height 32
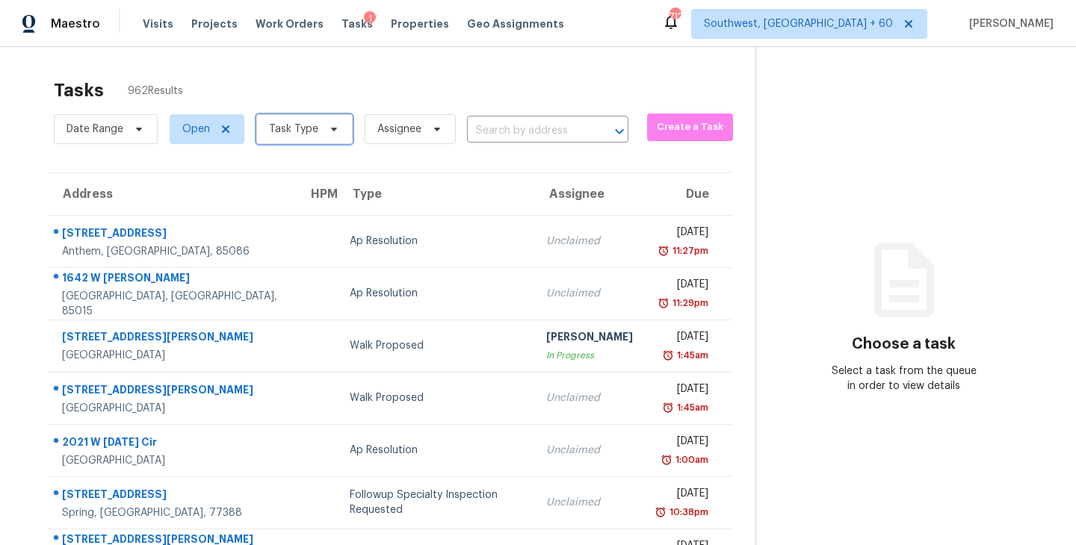
click at [304, 141] on span "Task Type" at bounding box center [304, 129] width 96 height 30
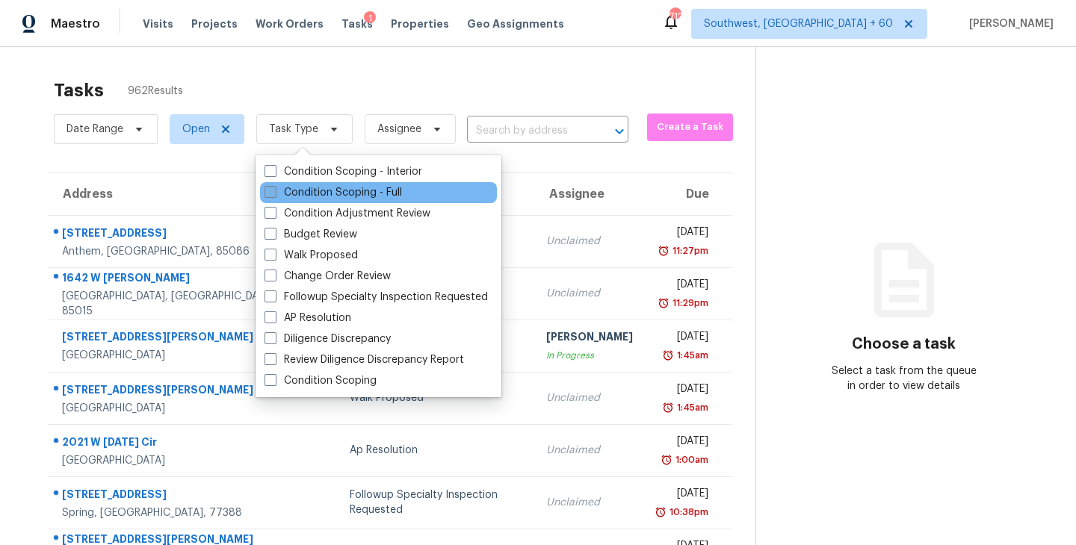
click at [341, 191] on label "Condition Scoping - Full" at bounding box center [332, 192] width 137 height 15
click at [274, 191] on input "Condition Scoping - Full" at bounding box center [269, 190] width 10 height 10
checkbox input "true"
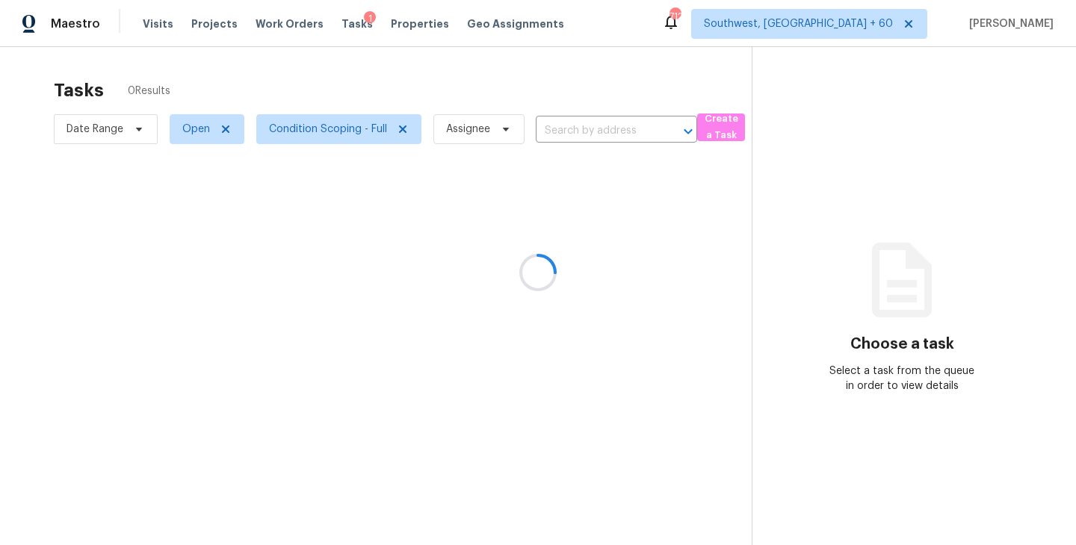
click at [553, 78] on div at bounding box center [538, 272] width 1076 height 545
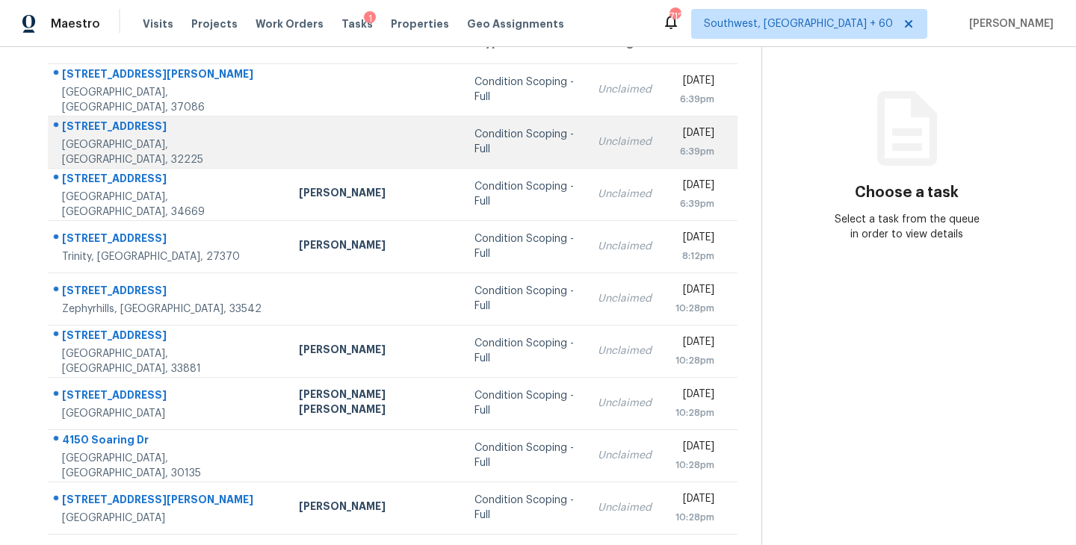
scroll to position [232, 0]
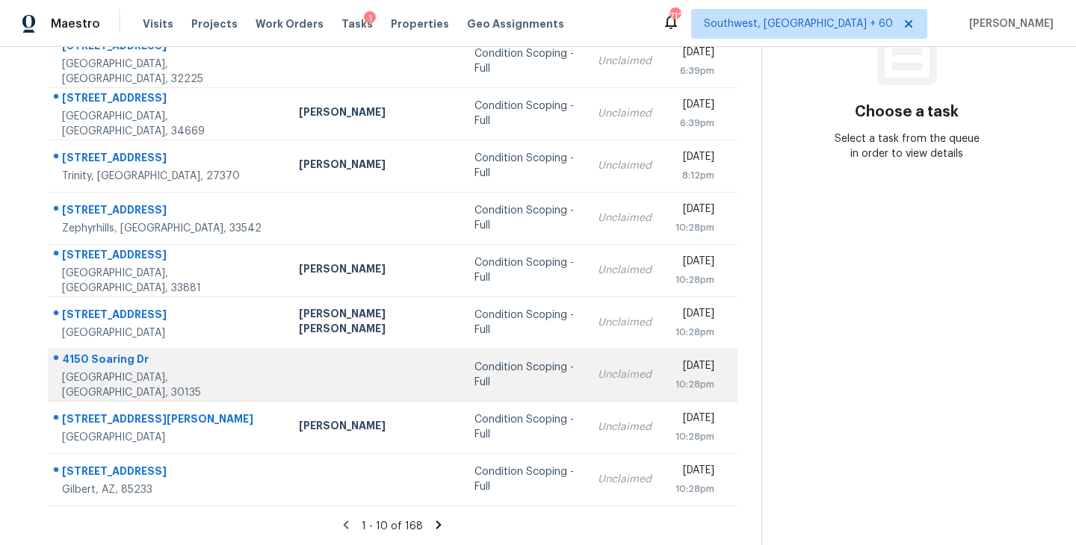
click at [474, 380] on div "Condition Scoping - Full" at bounding box center [523, 375] width 99 height 30
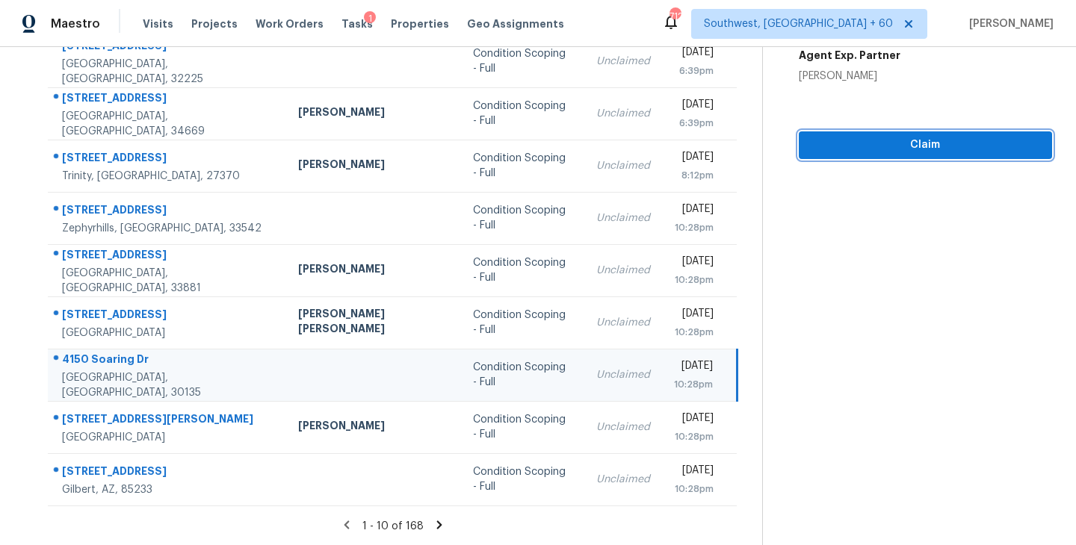
click at [932, 154] on button "Claim" at bounding box center [925, 145] width 253 height 28
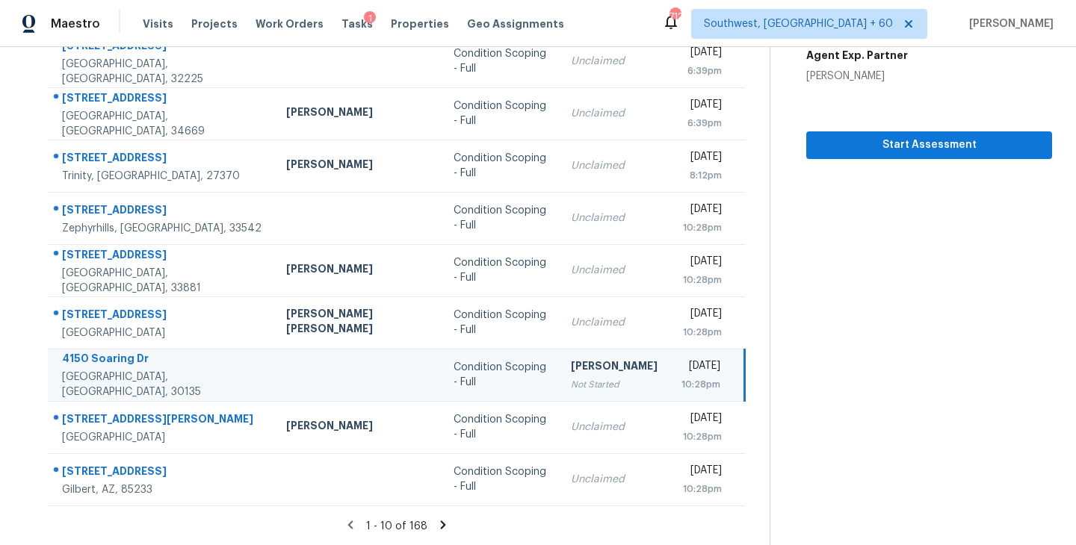
click at [436, 521] on icon at bounding box center [442, 524] width 13 height 13
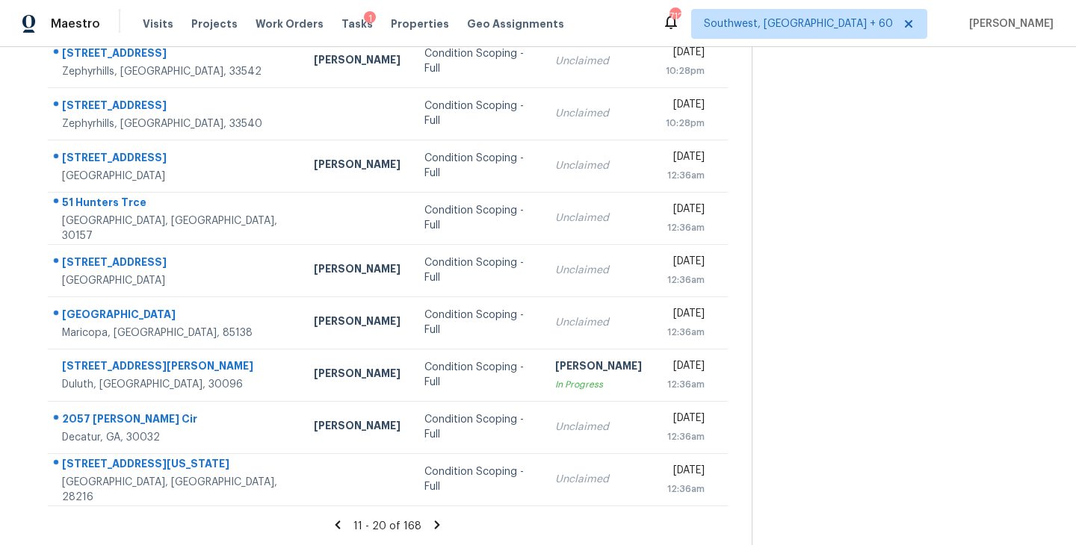
click at [433, 524] on icon at bounding box center [436, 524] width 13 height 13
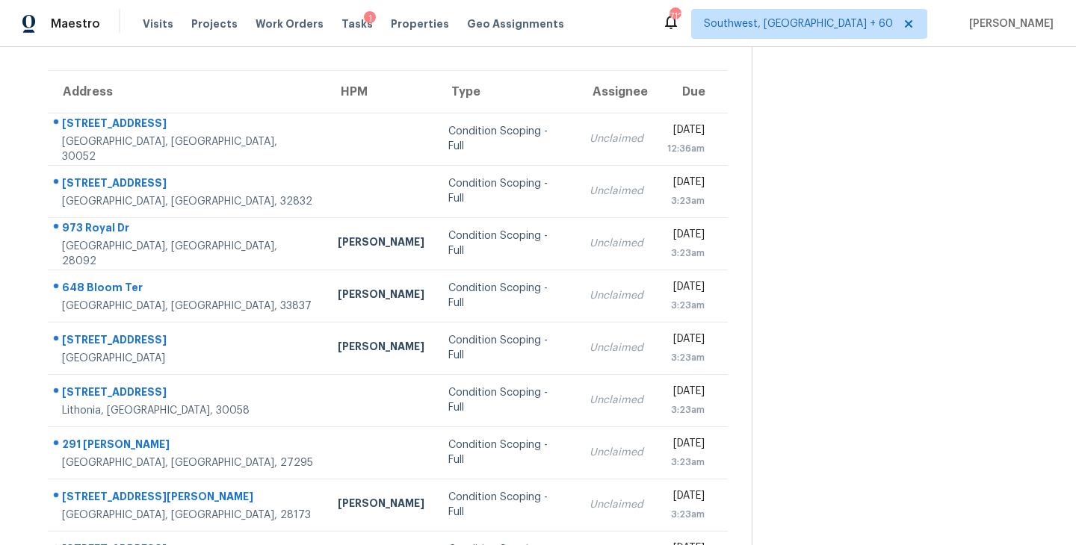
scroll to position [49, 0]
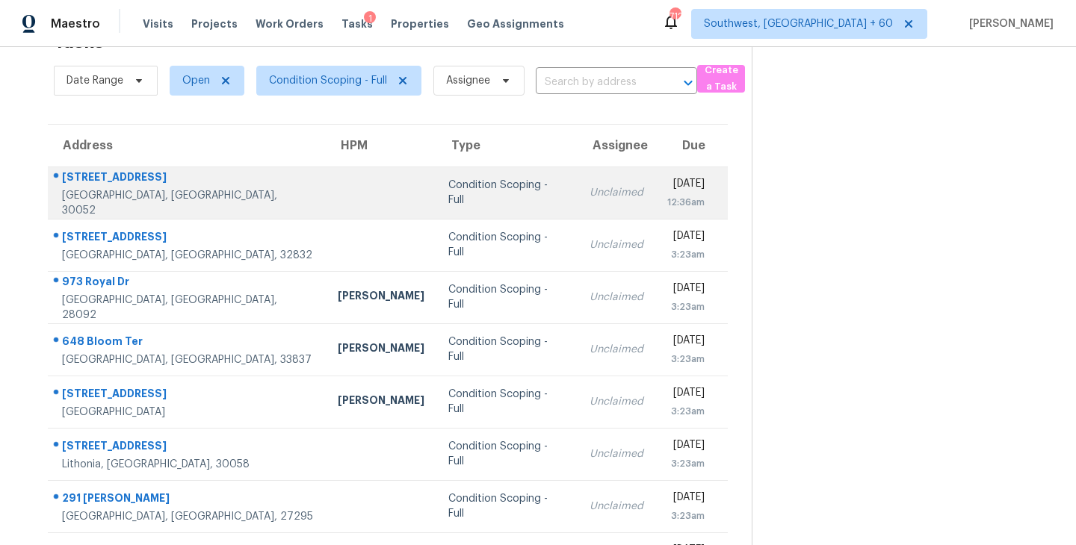
click at [460, 184] on td "Condition Scoping - Full" at bounding box center [506, 193] width 141 height 52
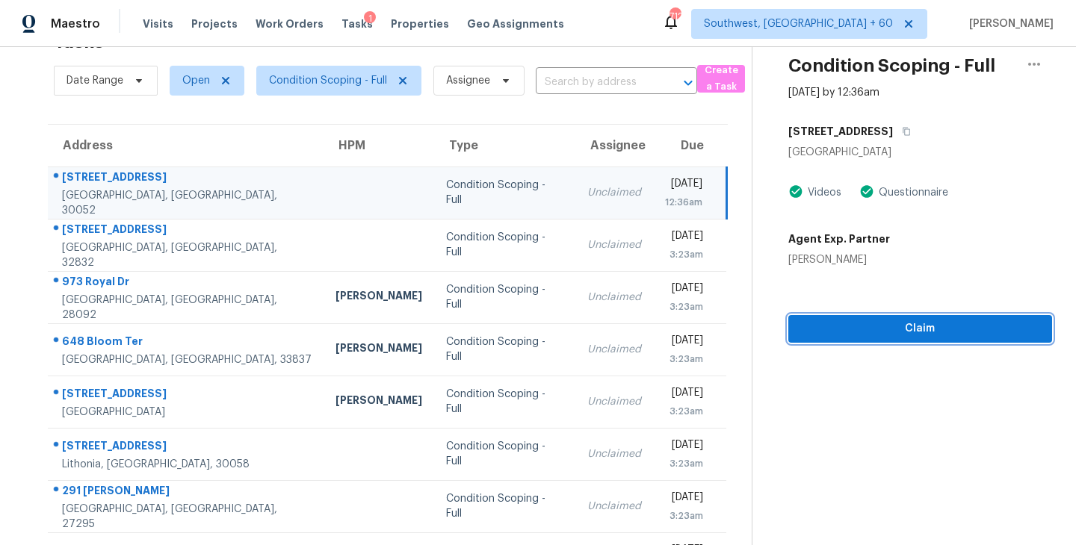
click at [943, 329] on span "Claim" at bounding box center [920, 329] width 240 height 19
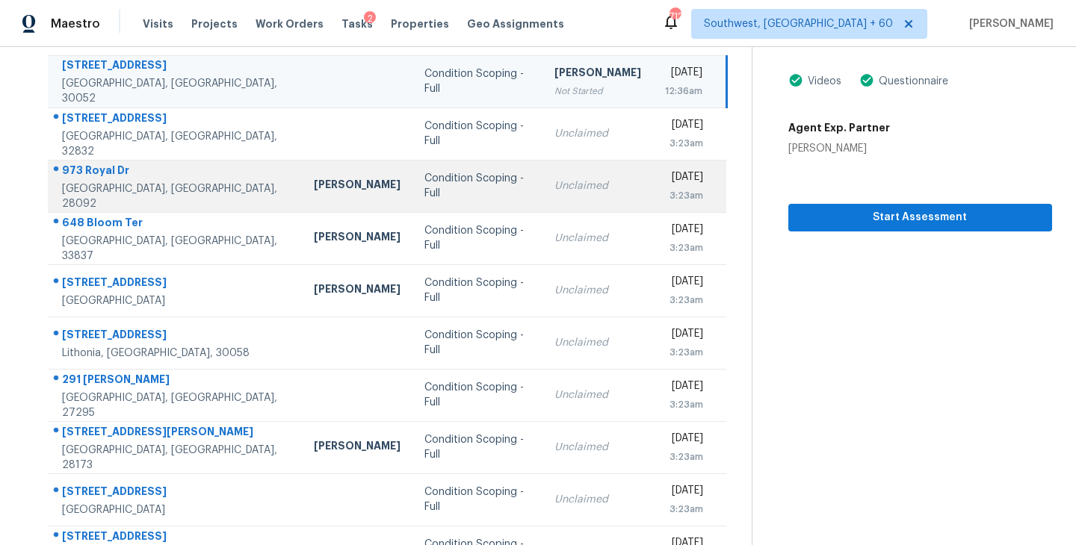
scroll to position [232, 0]
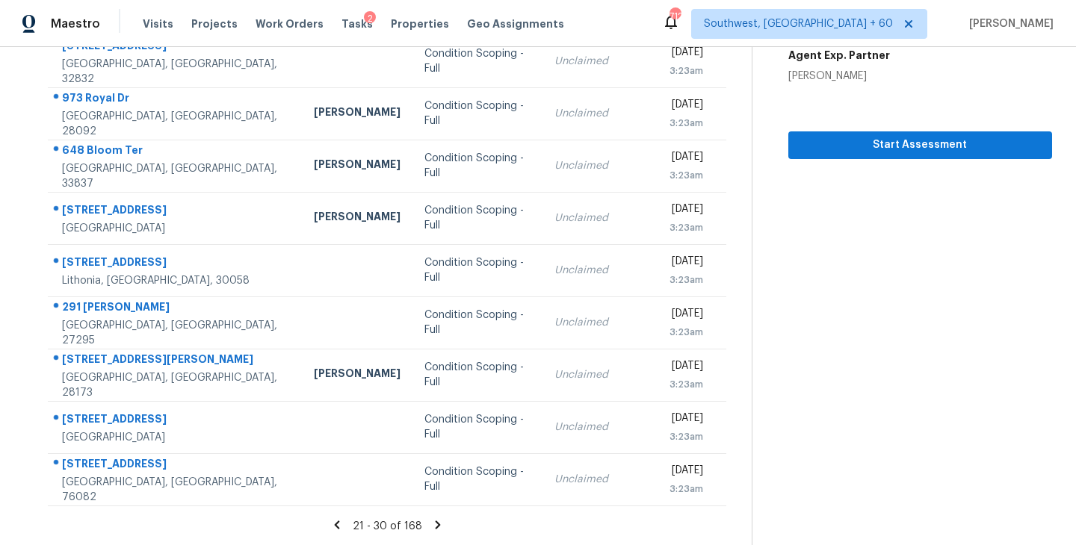
click at [436, 523] on icon at bounding box center [438, 525] width 5 height 8
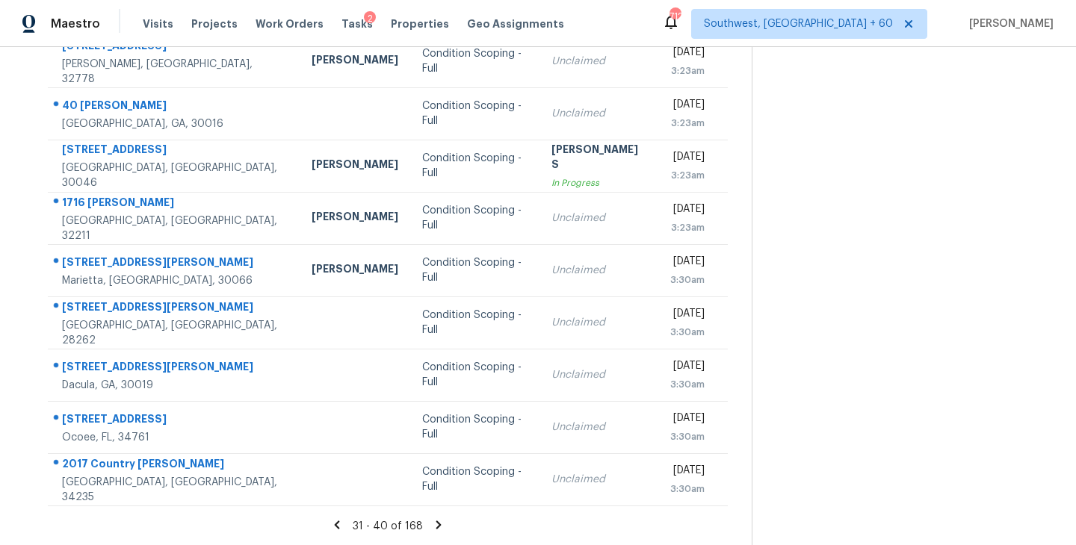
click at [436, 522] on icon at bounding box center [438, 525] width 5 height 8
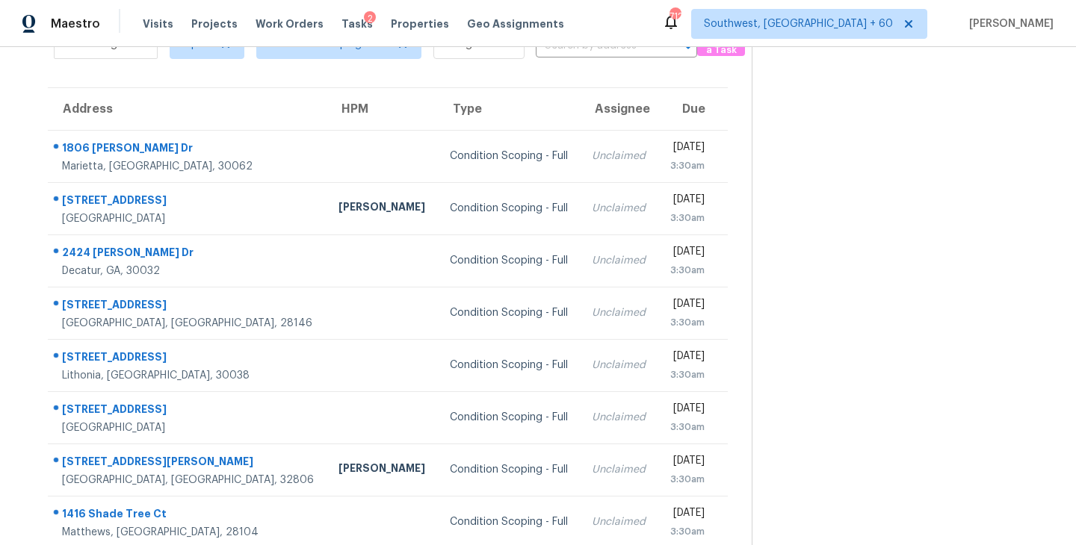
scroll to position [82, 0]
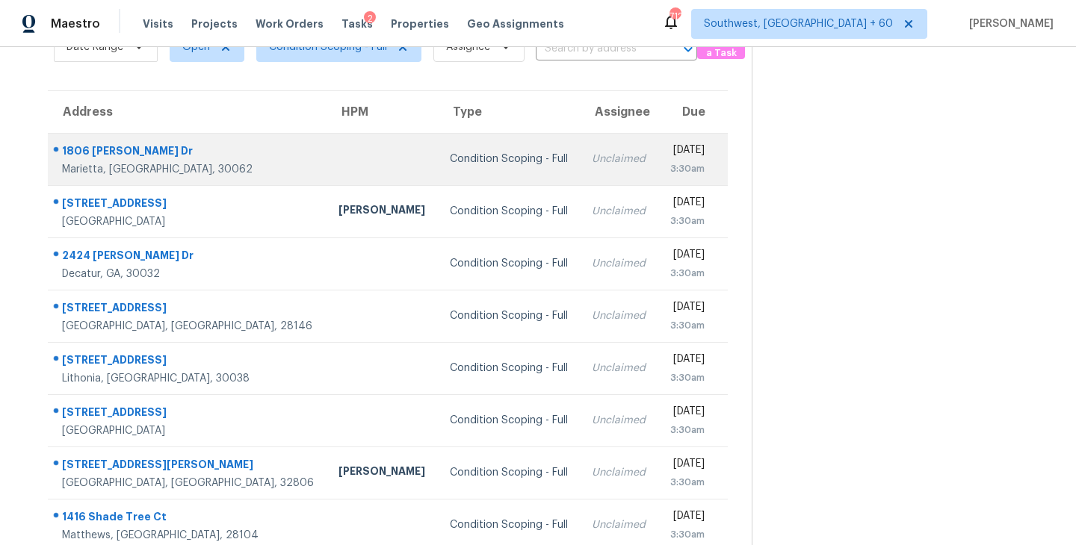
click at [474, 172] on td "Condition Scoping - Full" at bounding box center [509, 159] width 143 height 52
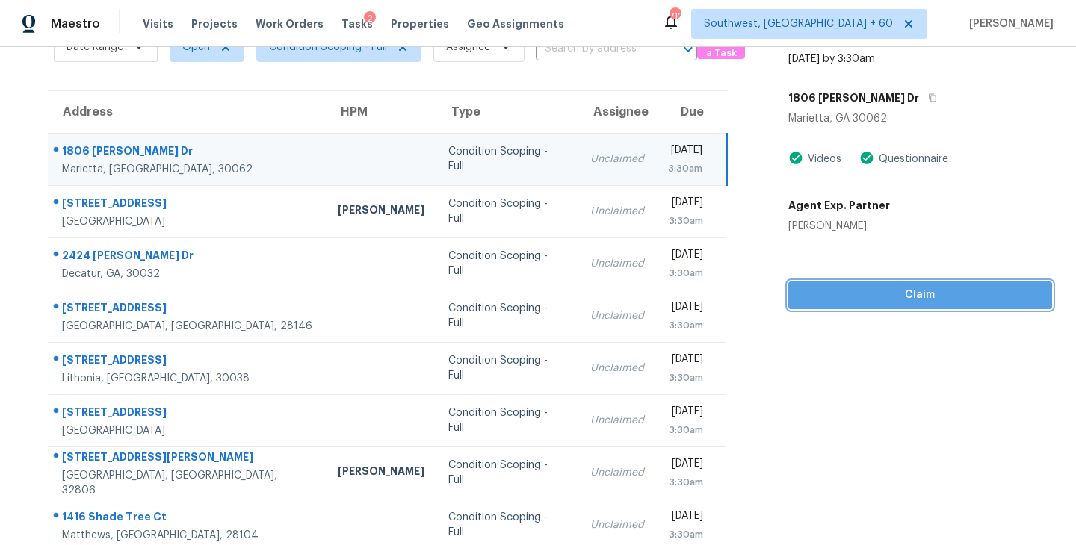
click at [886, 284] on button "Claim" at bounding box center [920, 296] width 264 height 28
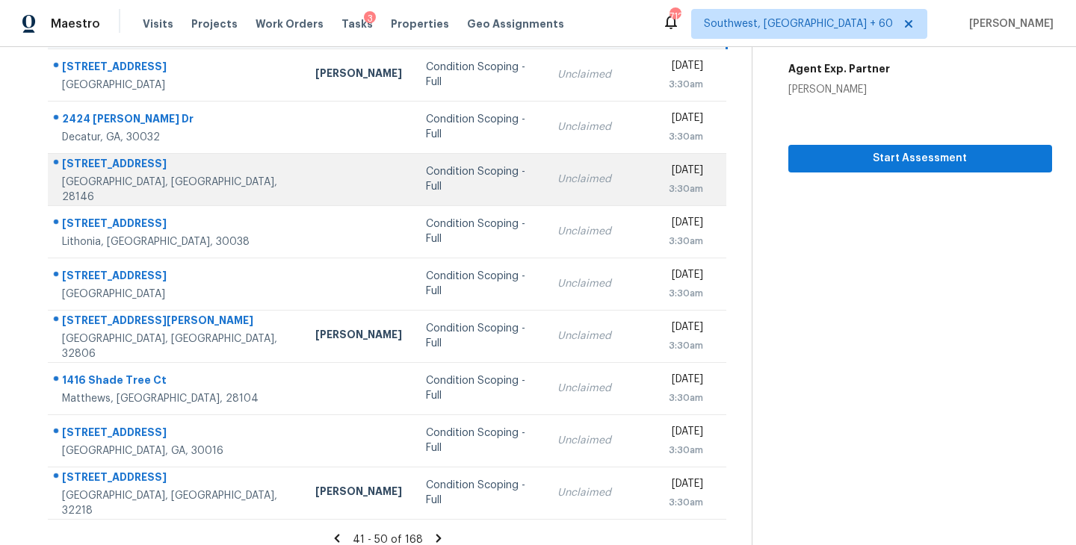
scroll to position [232, 0]
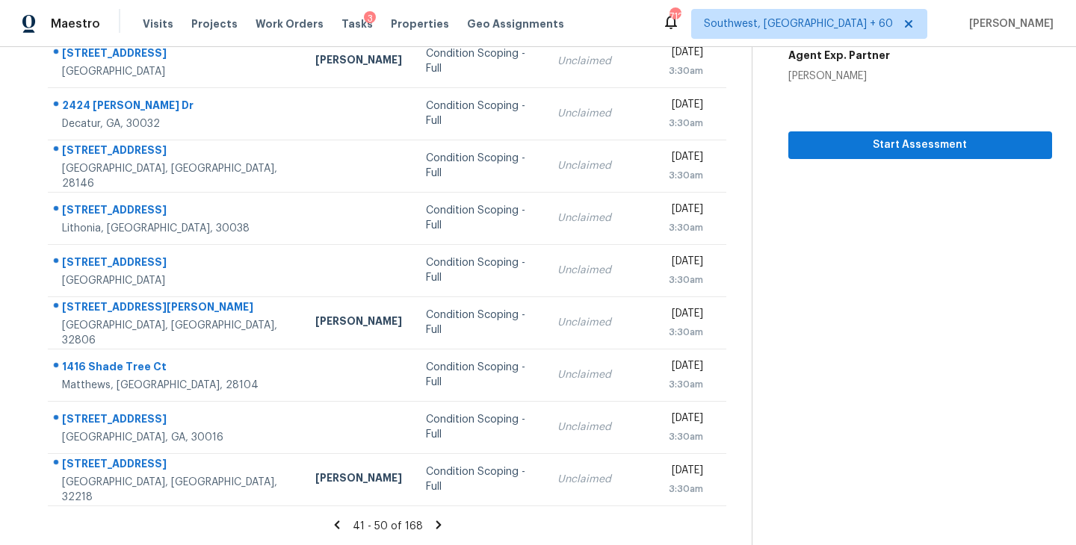
click at [433, 529] on icon at bounding box center [438, 524] width 13 height 13
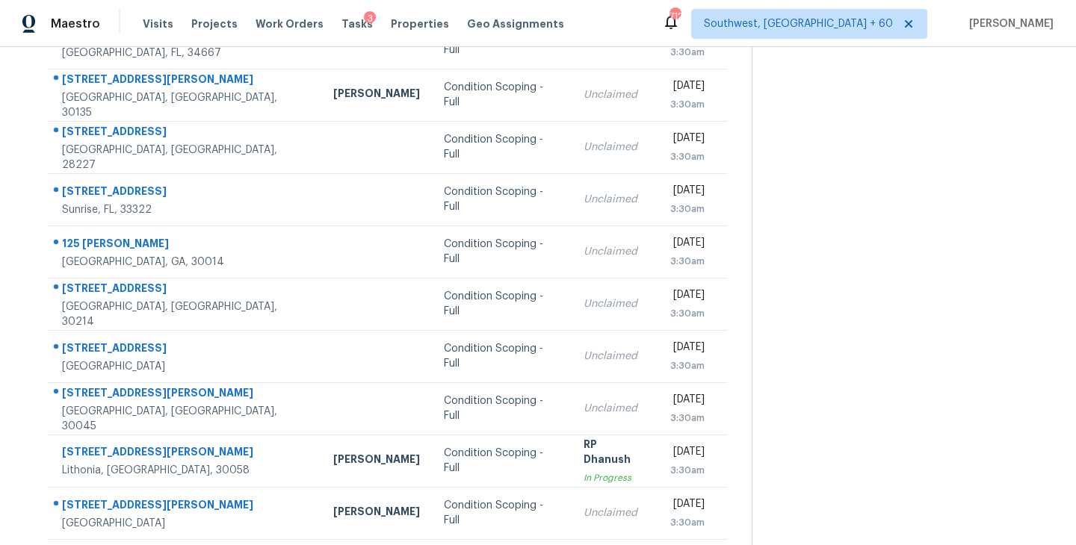
scroll to position [149, 0]
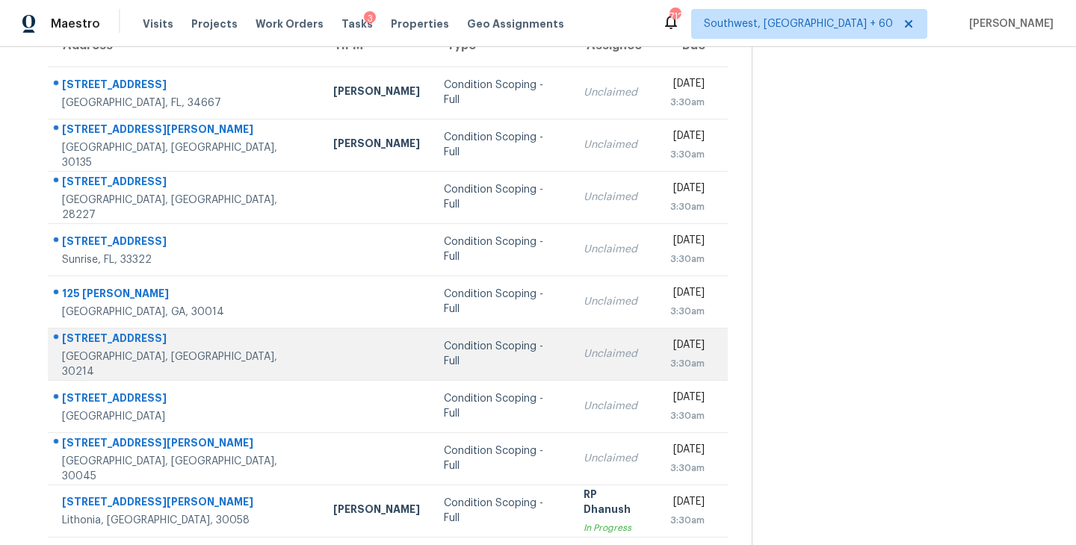
click at [444, 359] on div "Condition Scoping - Full" at bounding box center [502, 354] width 116 height 30
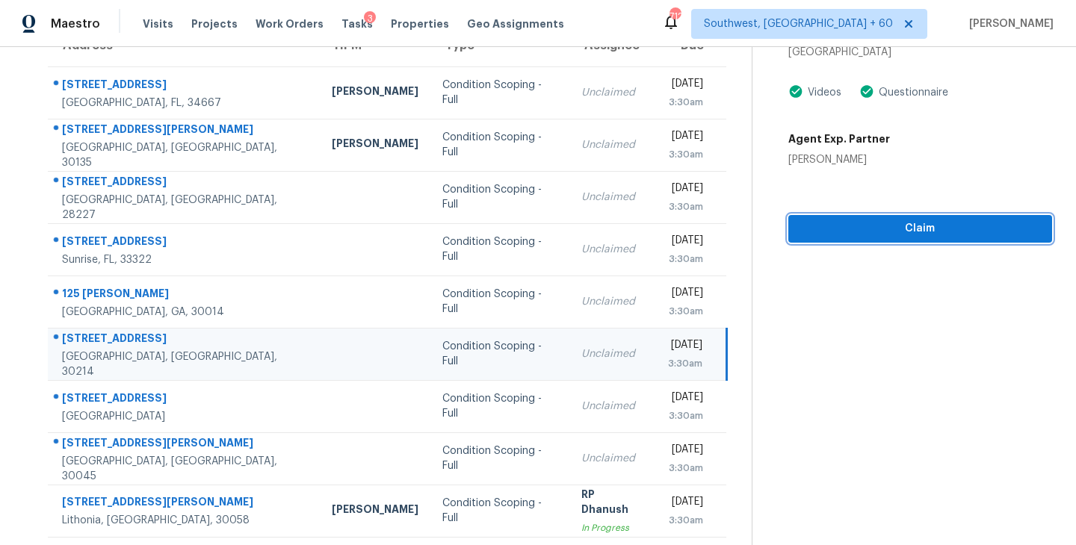
click at [952, 237] on span "Claim" at bounding box center [920, 229] width 240 height 19
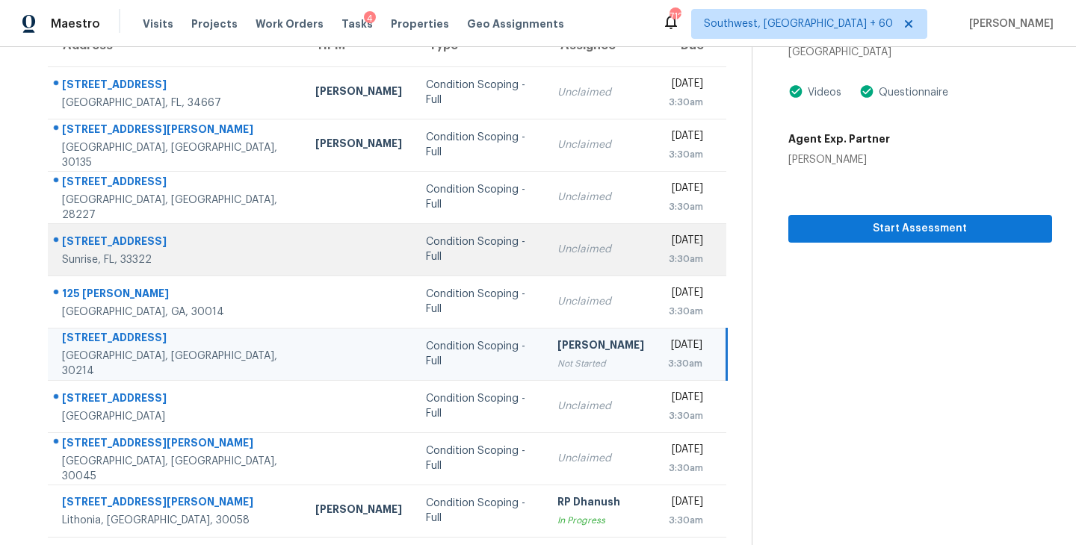
scroll to position [232, 0]
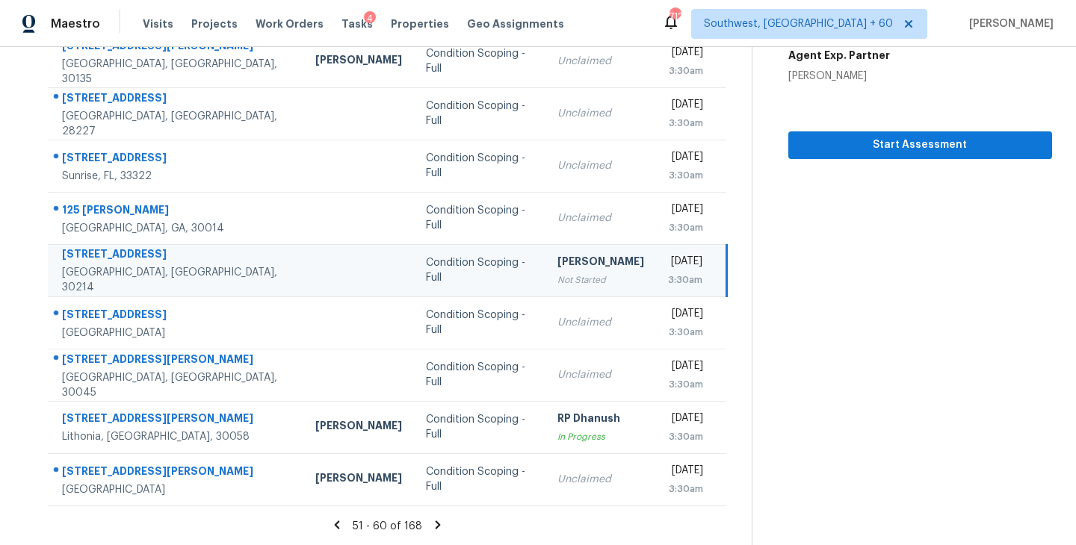
click at [432, 524] on icon at bounding box center [437, 524] width 13 height 13
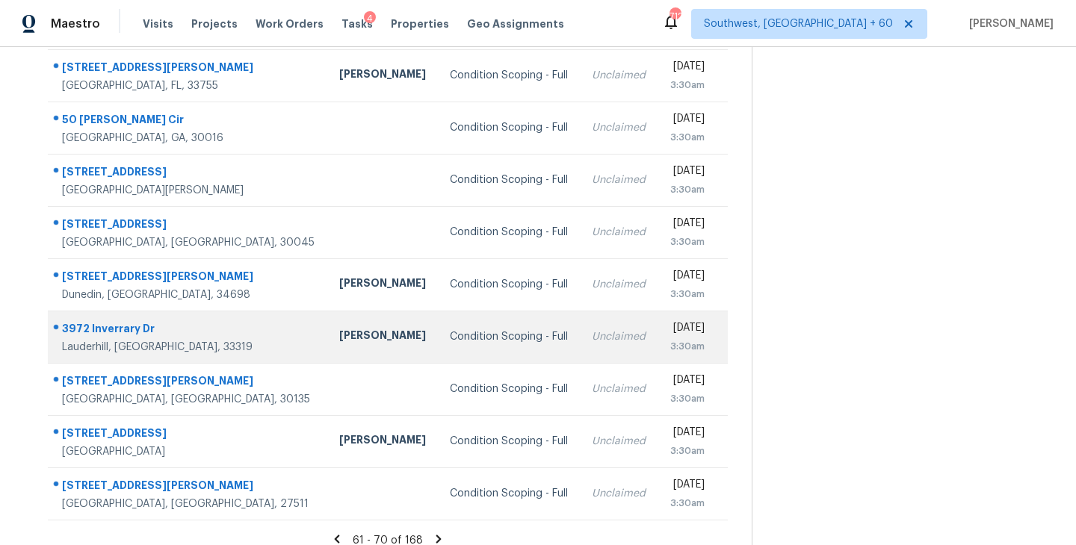
scroll to position [226, 0]
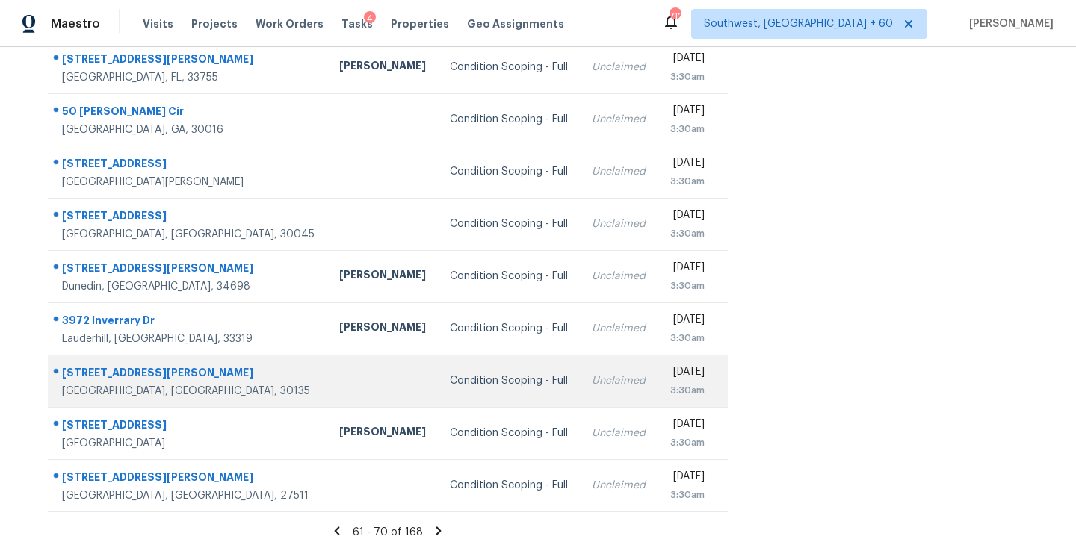
click at [450, 387] on div "Condition Scoping - Full" at bounding box center [509, 381] width 118 height 15
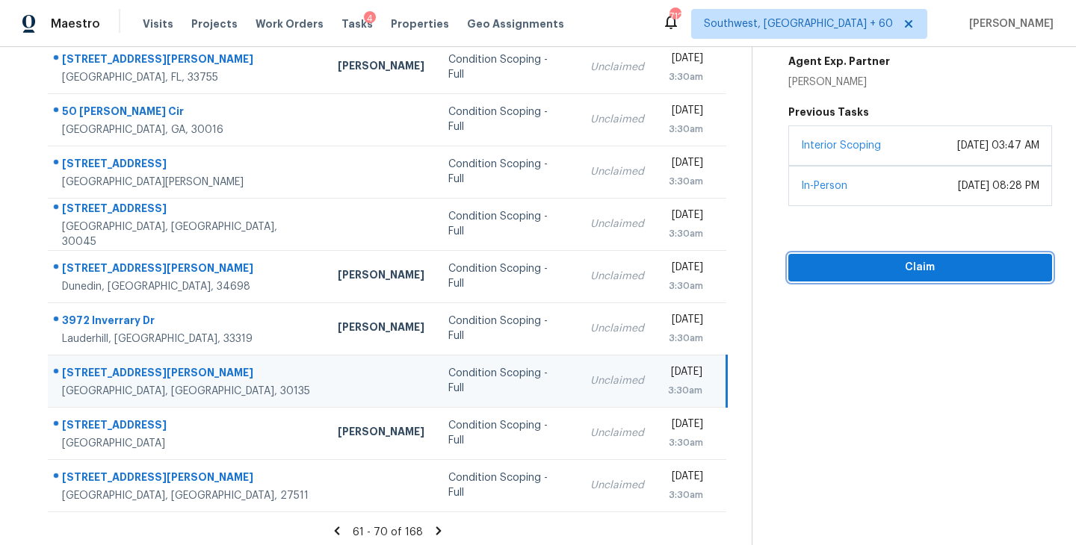
click at [913, 280] on button "Claim" at bounding box center [920, 268] width 264 height 28
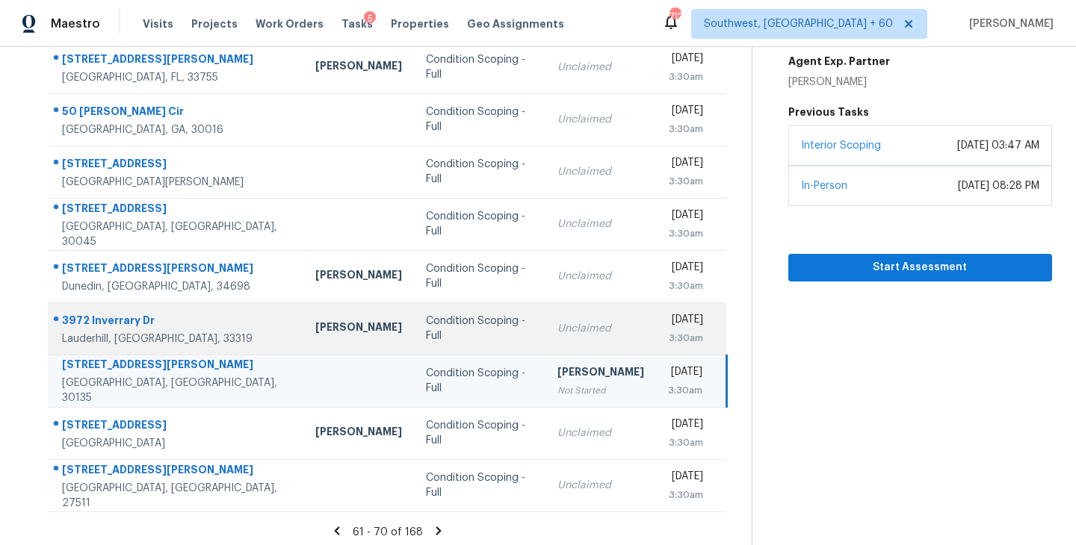
scroll to position [232, 0]
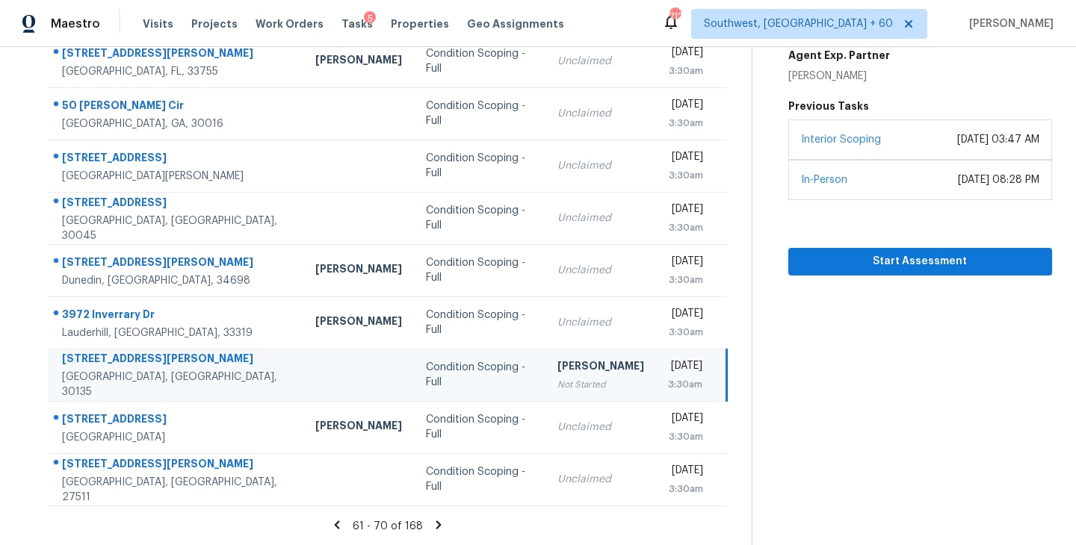
click at [436, 527] on icon at bounding box center [438, 525] width 5 height 8
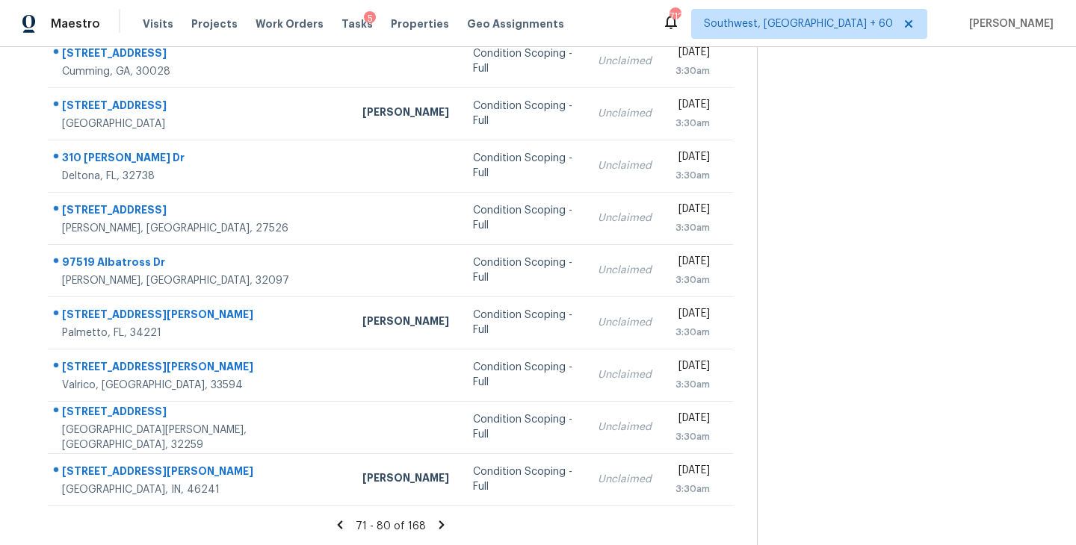
click at [439, 526] on icon at bounding box center [441, 525] width 5 height 8
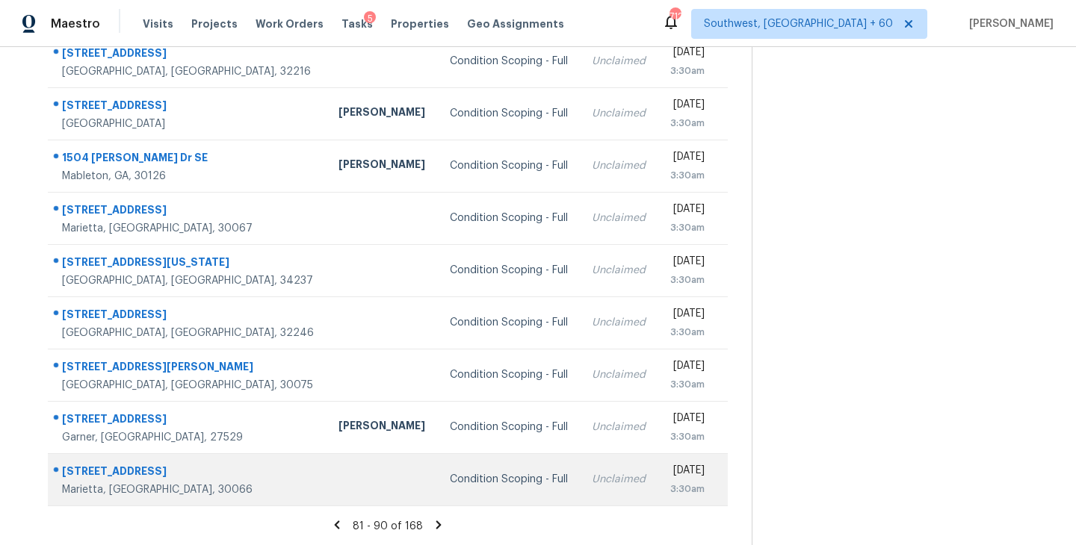
click at [438, 488] on td "Condition Scoping - Full" at bounding box center [509, 479] width 143 height 52
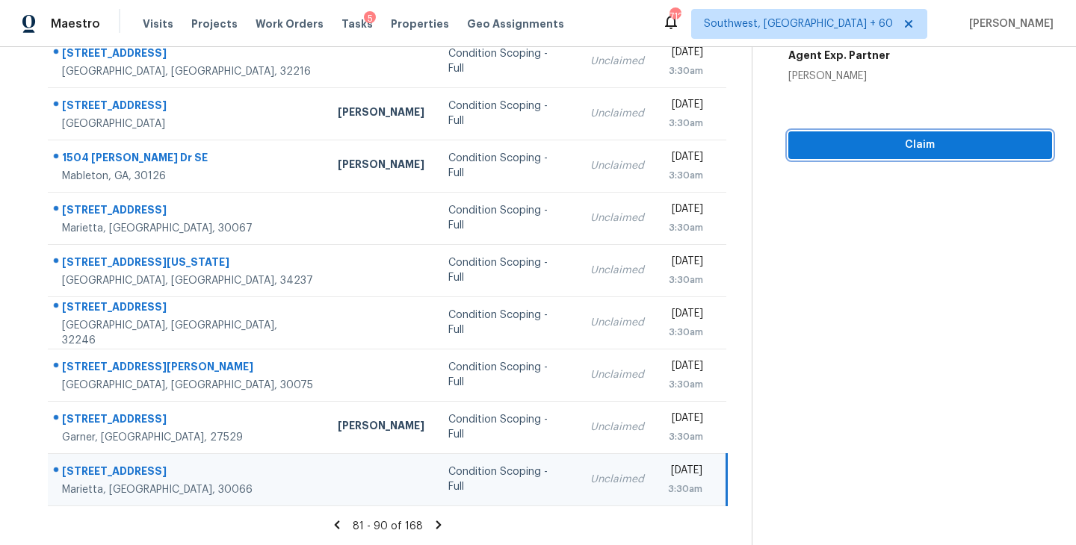
click at [931, 145] on span "Claim" at bounding box center [920, 145] width 240 height 19
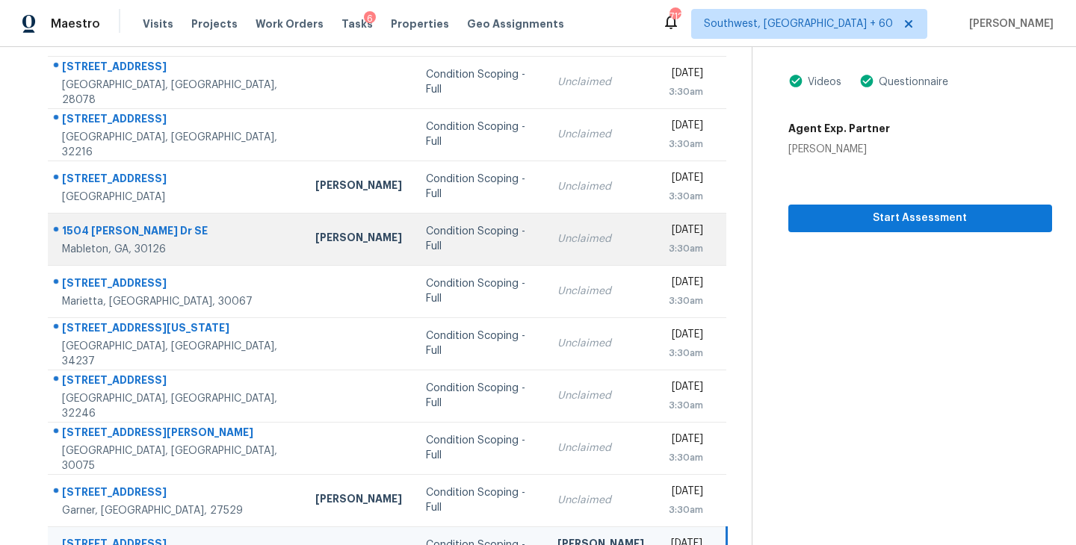
scroll to position [0, 0]
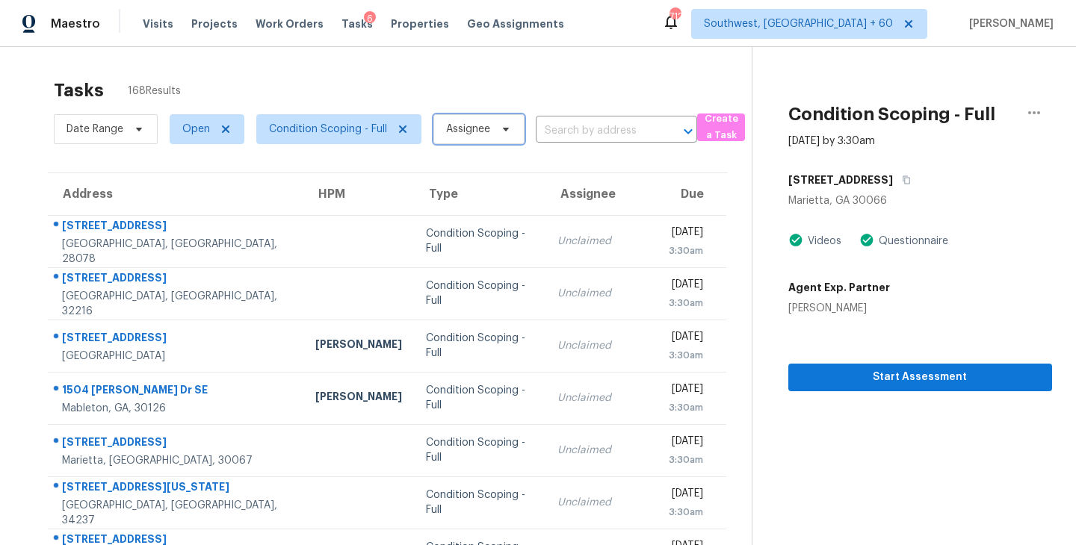
click at [445, 140] on span "Assignee" at bounding box center [478, 129] width 91 height 30
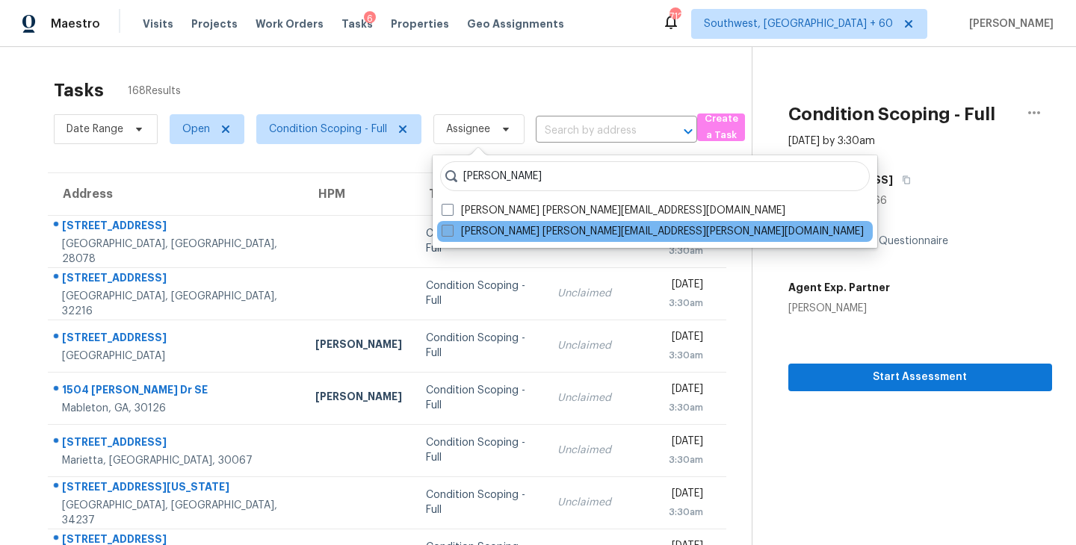
type input "[PERSON_NAME]"
click at [479, 229] on label "[PERSON_NAME] [PERSON_NAME][EMAIL_ADDRESS][PERSON_NAME][DOMAIN_NAME]" at bounding box center [653, 231] width 422 height 15
click at [451, 229] on input "[PERSON_NAME] [PERSON_NAME][EMAIL_ADDRESS][PERSON_NAME][DOMAIN_NAME]" at bounding box center [447, 229] width 10 height 10
checkbox input "true"
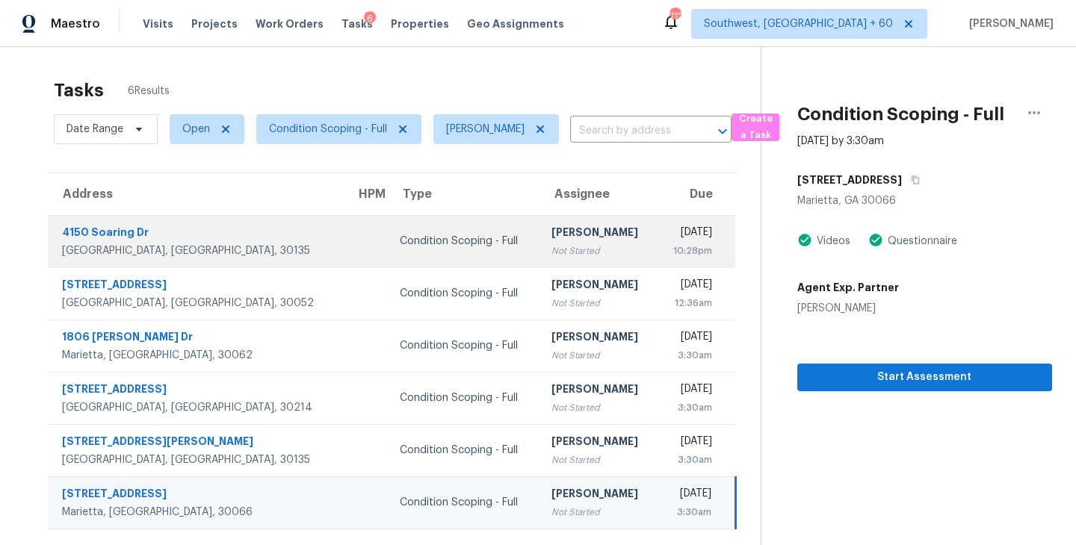
scroll to position [11, 0]
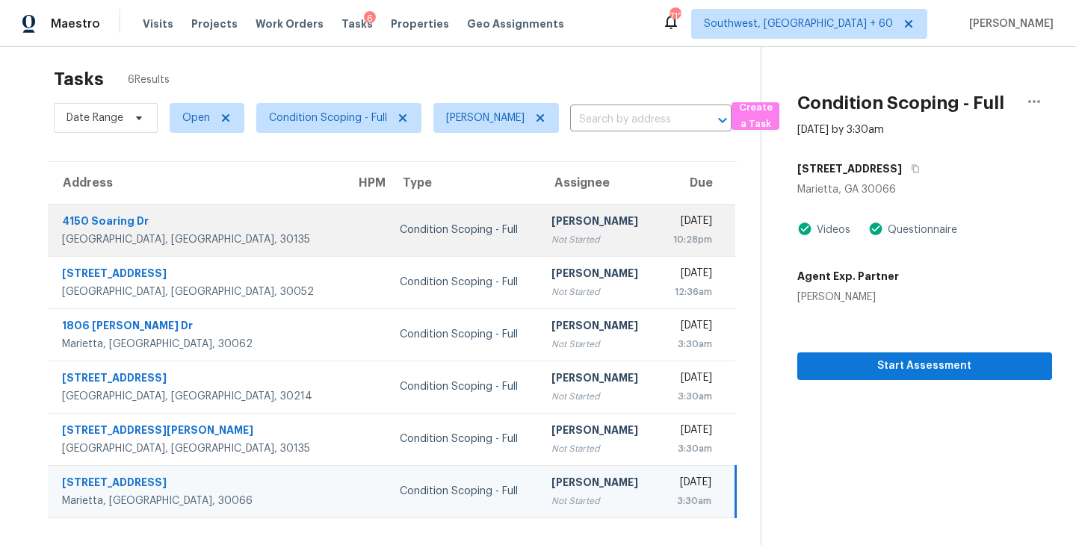
click at [551, 241] on div "Not Started" at bounding box center [597, 239] width 93 height 15
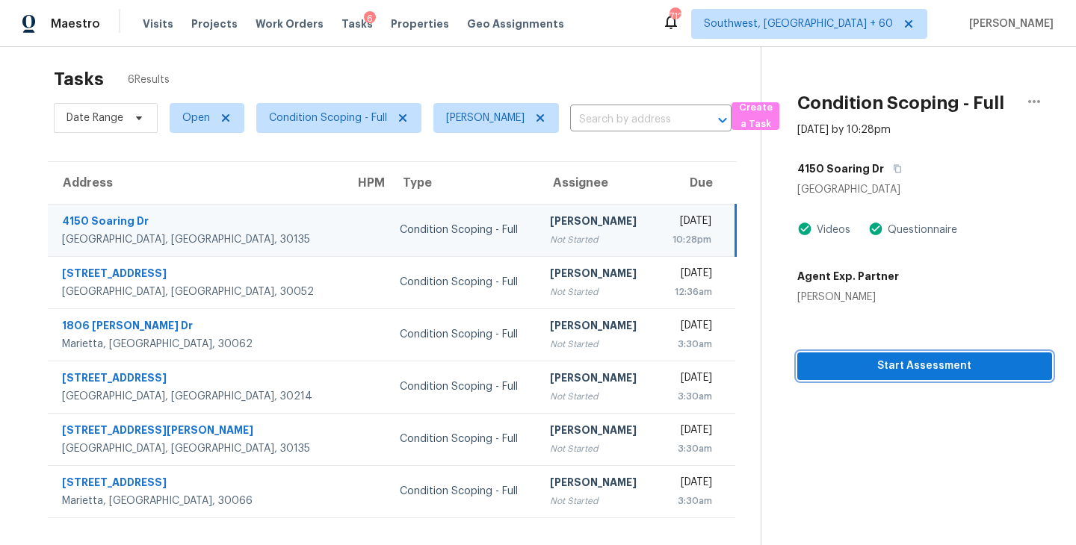
click at [943, 368] on span "Start Assessment" at bounding box center [924, 366] width 231 height 19
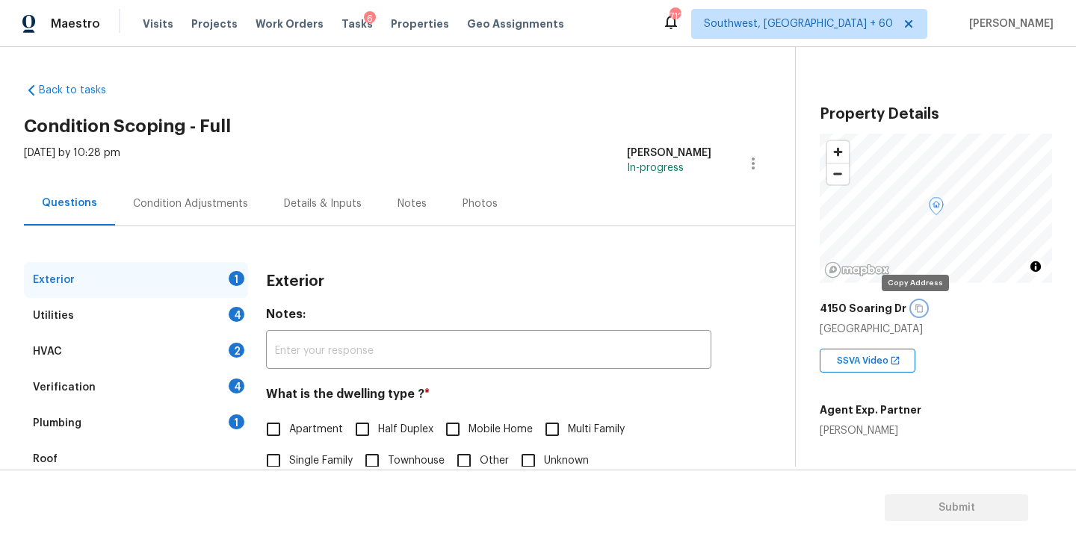
click at [915, 310] on icon "button" at bounding box center [918, 309] width 7 height 8
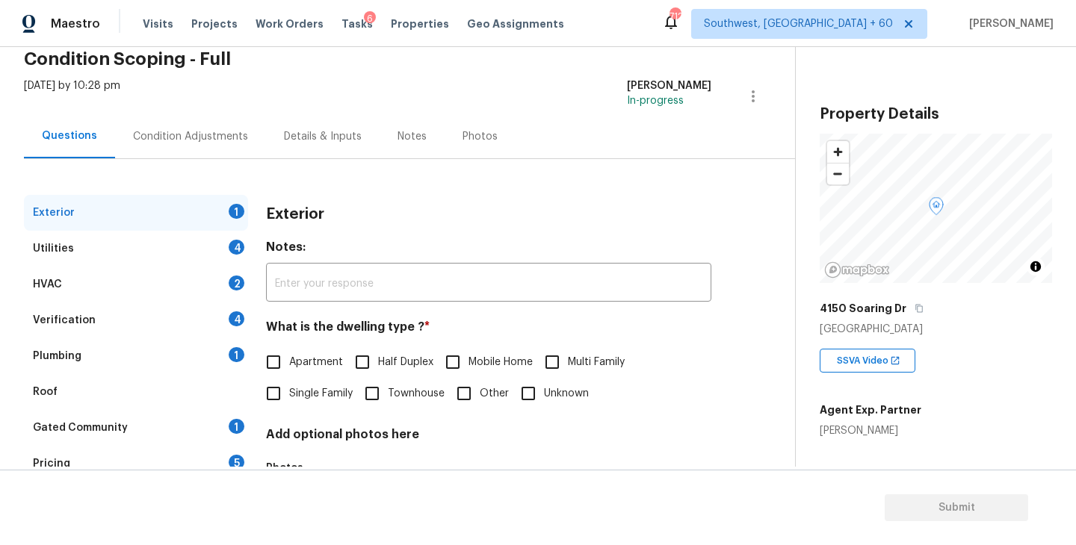
click at [301, 393] on span "Single Family" at bounding box center [321, 394] width 64 height 16
click at [289, 393] on input "Single Family" at bounding box center [273, 393] width 31 height 31
checkbox input "true"
click at [123, 250] on div "Utilities 4" at bounding box center [136, 249] width 224 height 36
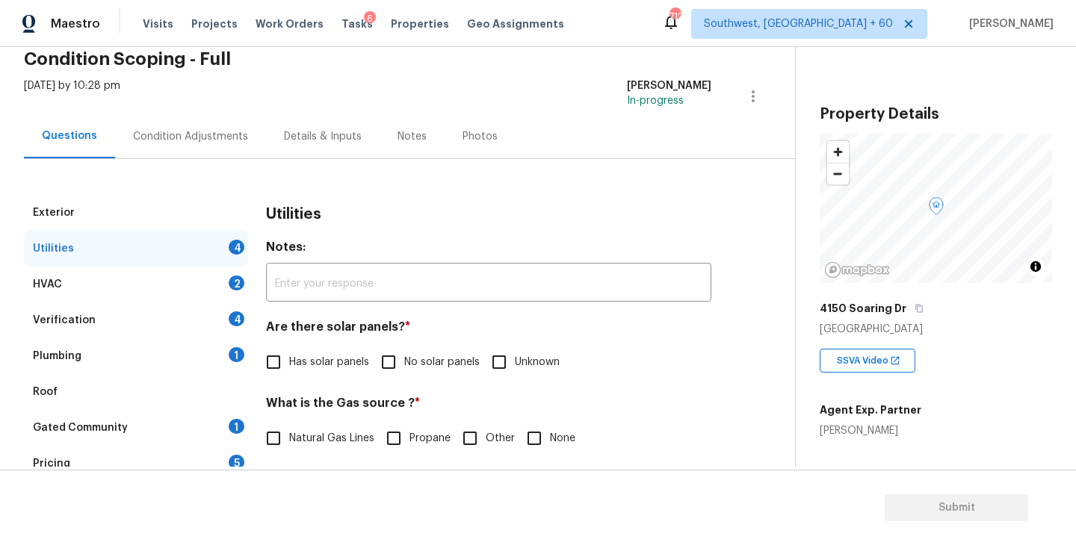
click at [447, 366] on span "No solar panels" at bounding box center [441, 363] width 75 height 16
click at [404, 366] on input "No solar panels" at bounding box center [388, 362] width 31 height 31
checkbox input "true"
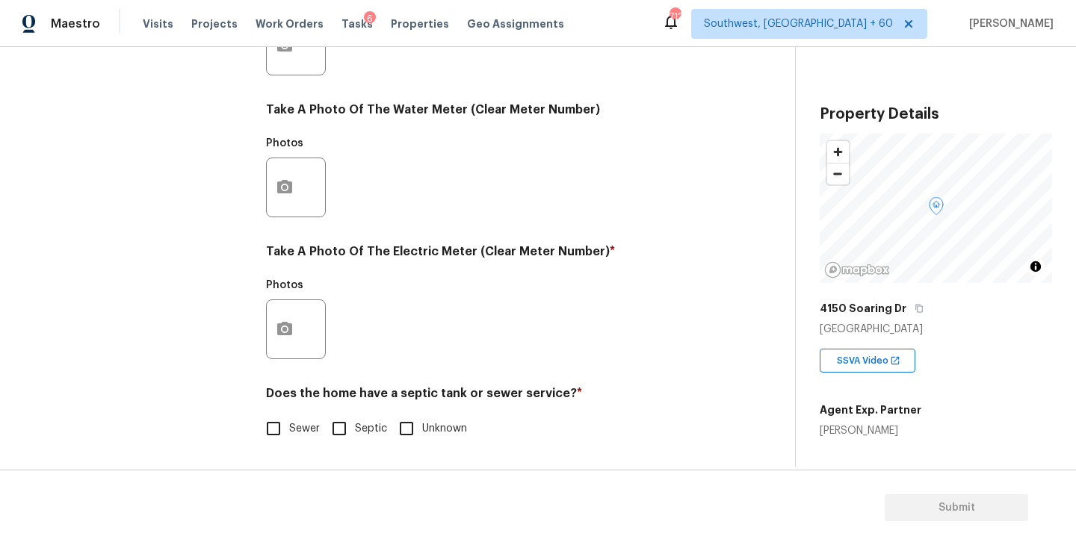
click at [289, 432] on span "Sewer" at bounding box center [304, 429] width 31 height 16
click at [289, 432] on input "Sewer" at bounding box center [273, 428] width 31 height 31
checkbox input "true"
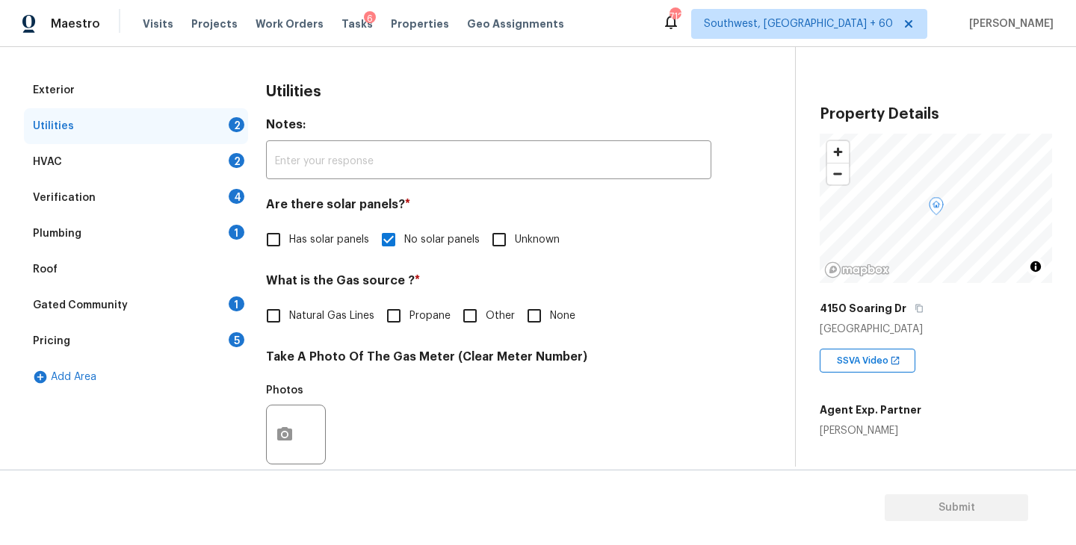
click at [149, 239] on div "Plumbing 1" at bounding box center [136, 234] width 224 height 36
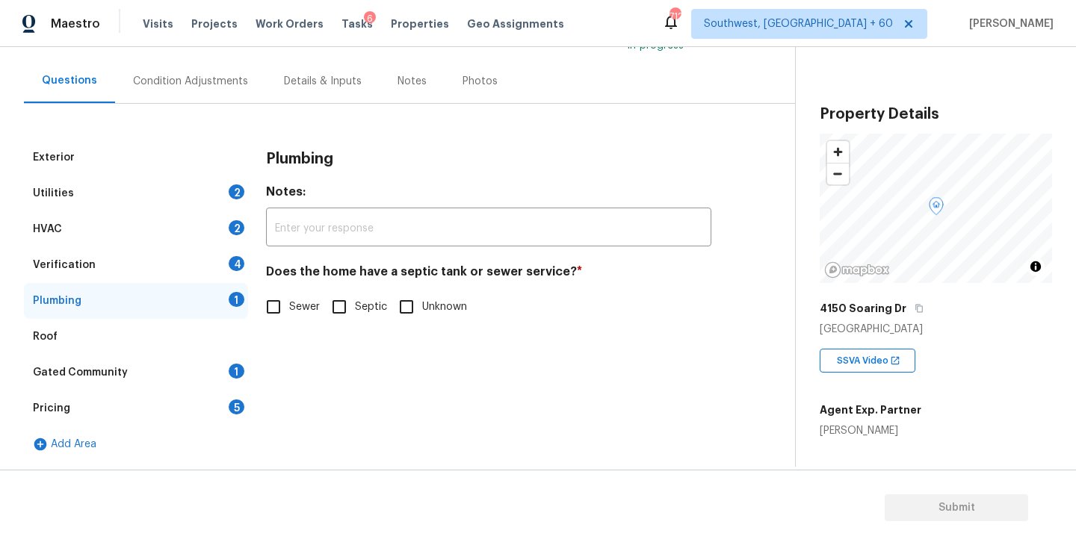
click at [272, 301] on input "Sewer" at bounding box center [273, 306] width 31 height 31
checkbox input "true"
click at [145, 365] on div "Gated Community 1" at bounding box center [136, 373] width 224 height 36
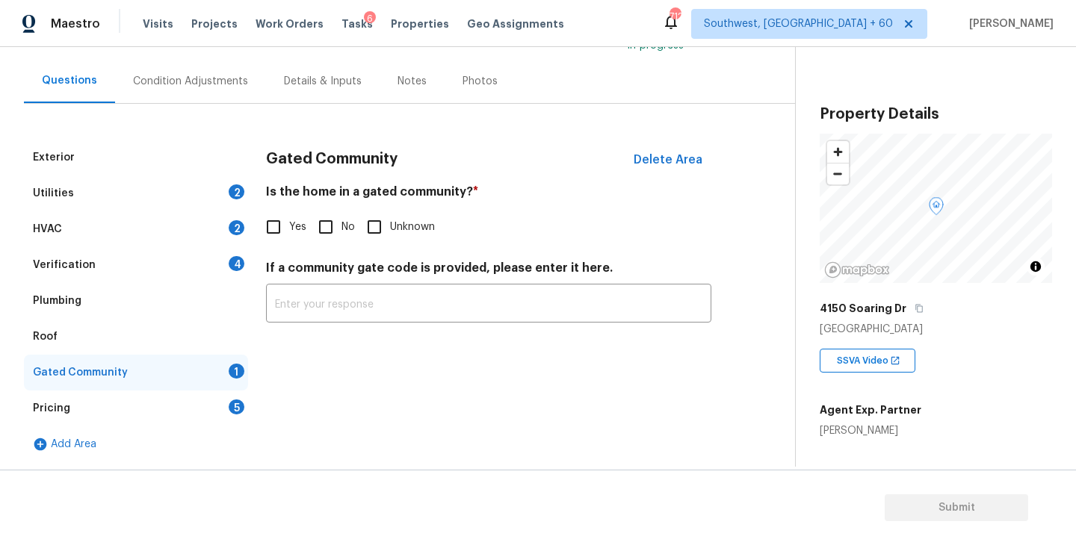
click at [321, 240] on input "No" at bounding box center [325, 226] width 31 height 31
checkbox input "true"
click at [195, 83] on div "Condition Adjustments" at bounding box center [190, 81] width 115 height 15
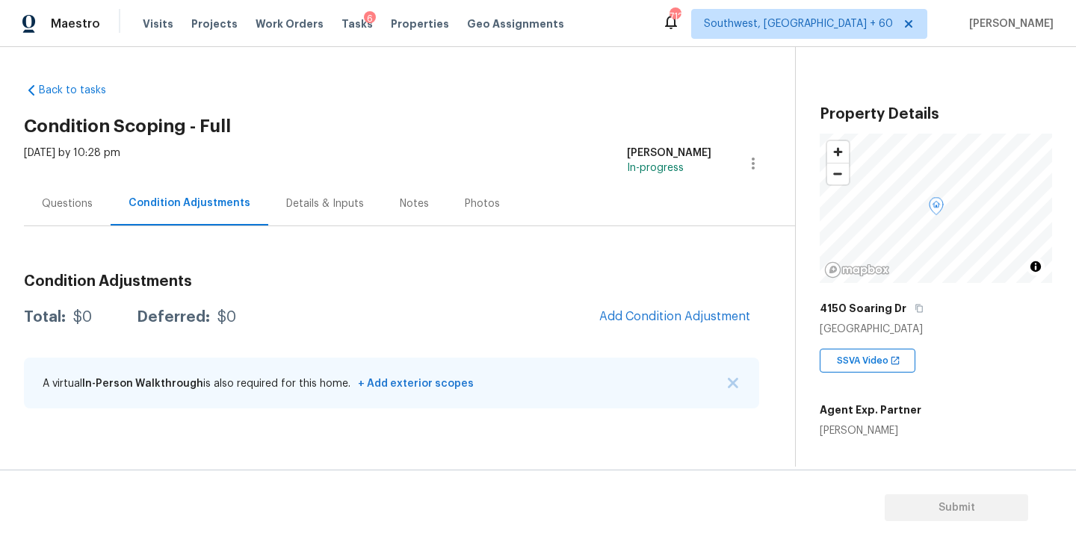
click at [87, 198] on div "Questions" at bounding box center [67, 203] width 51 height 15
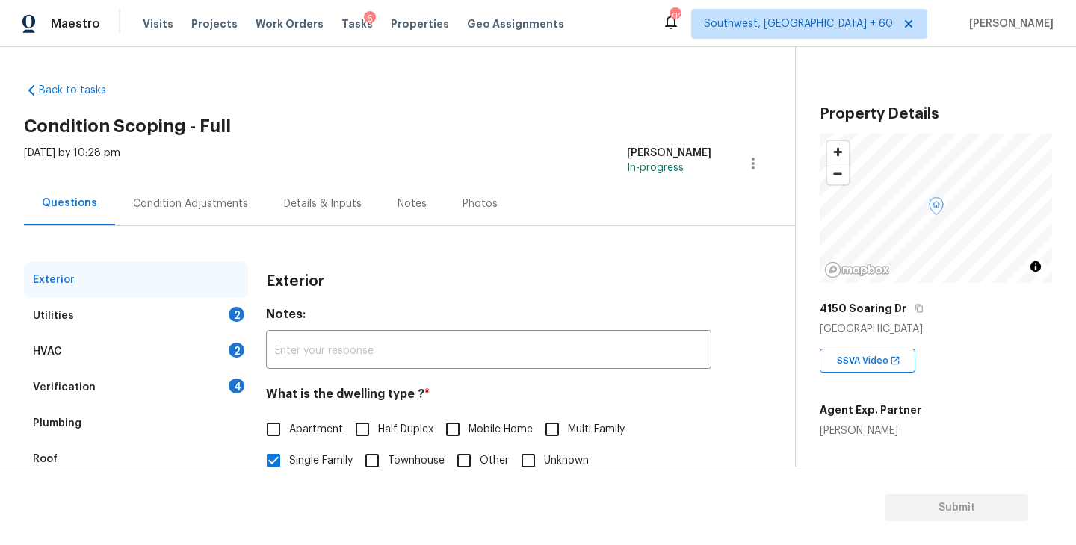
click at [188, 223] on div "Condition Adjustments" at bounding box center [190, 204] width 151 height 44
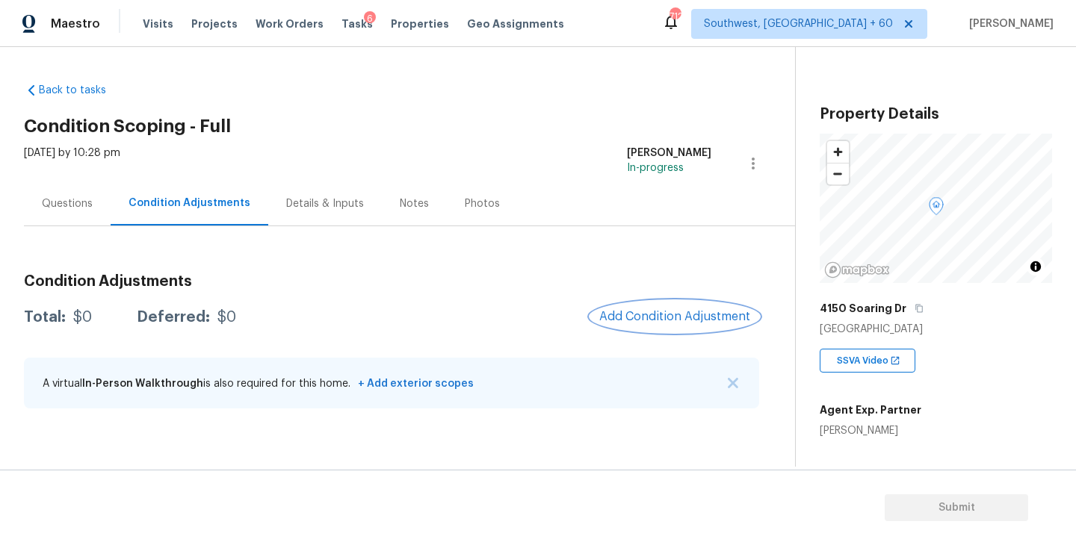
click at [668, 317] on span "Add Condition Adjustment" at bounding box center [674, 316] width 151 height 13
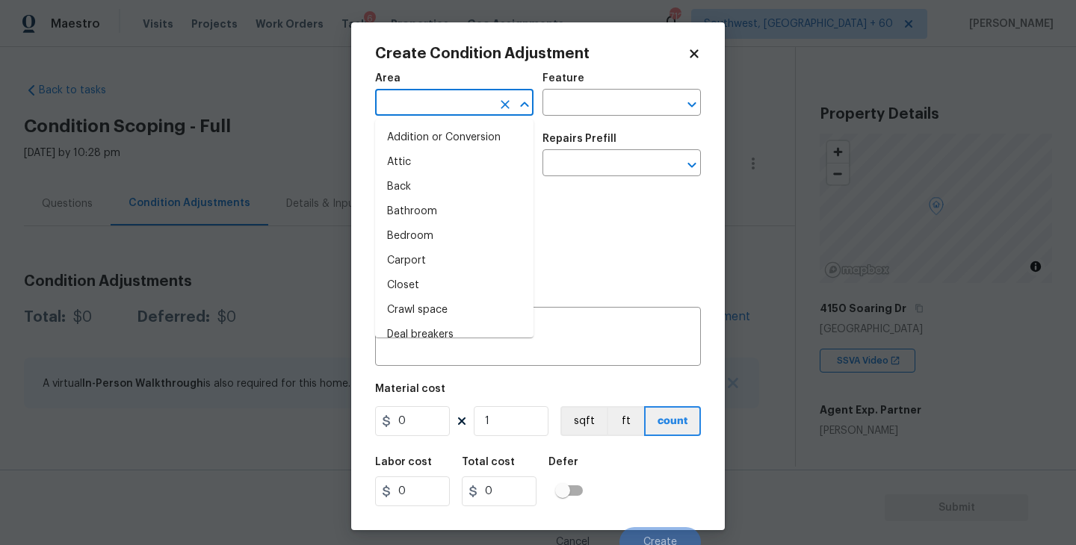
click at [435, 108] on input "text" at bounding box center [433, 104] width 117 height 23
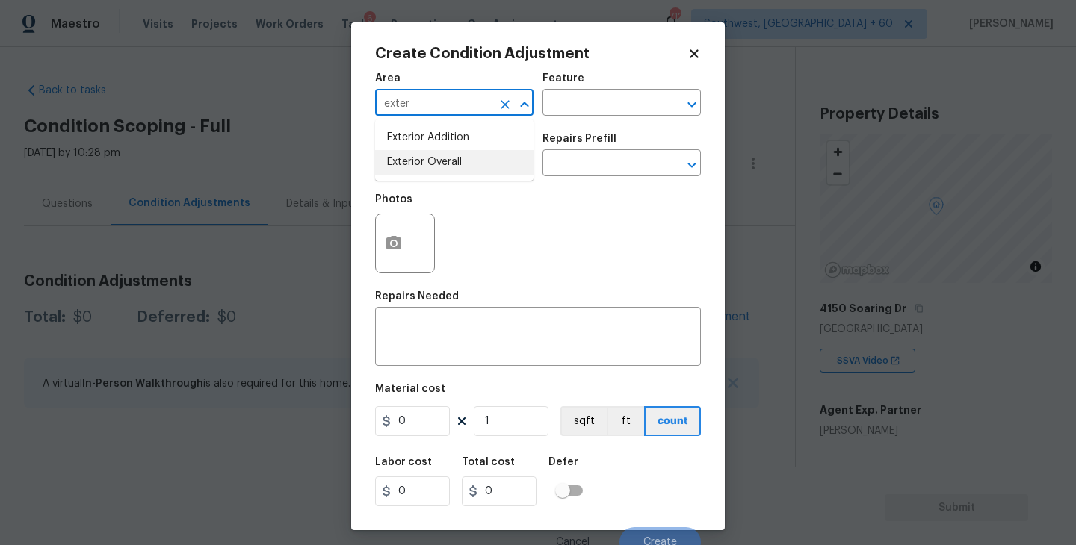
click at [492, 170] on li "Exterior Overall" at bounding box center [454, 162] width 158 height 25
type input "Exterior Overall"
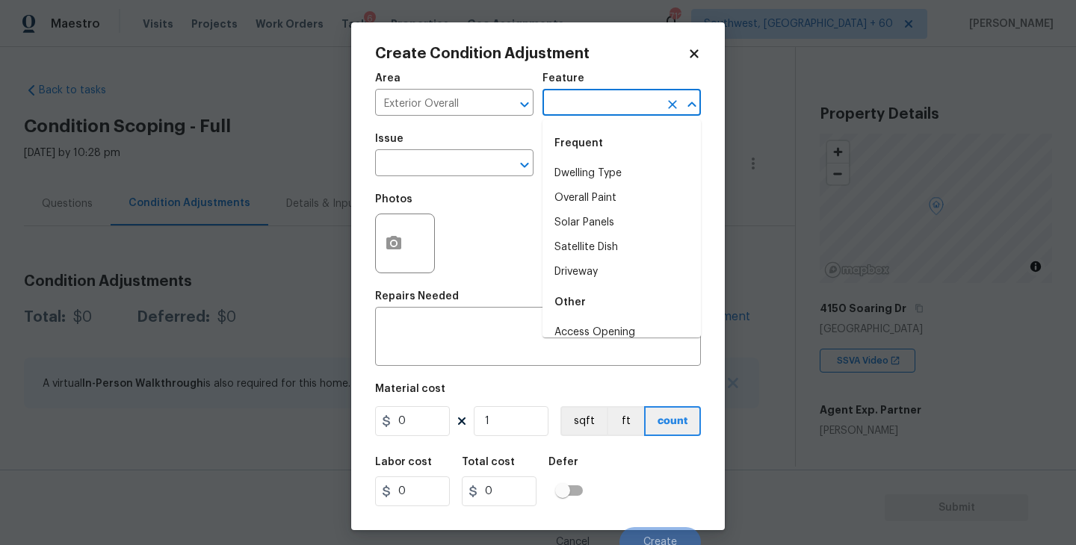
click at [601, 109] on input "text" at bounding box center [600, 104] width 117 height 23
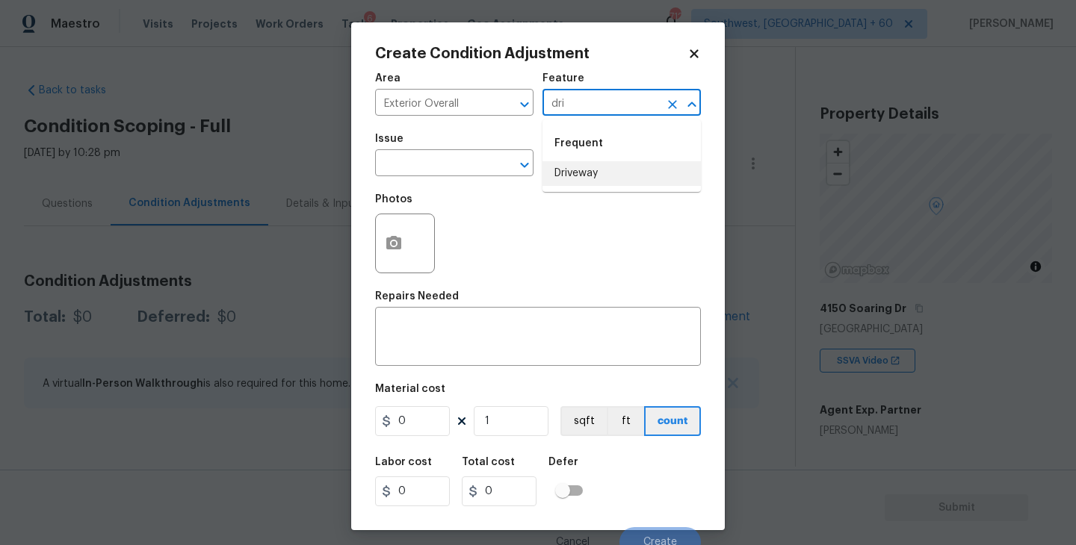
click at [590, 175] on li "Driveway" at bounding box center [621, 173] width 158 height 25
type input "Driveway"
click at [446, 158] on input "text" at bounding box center [433, 164] width 117 height 23
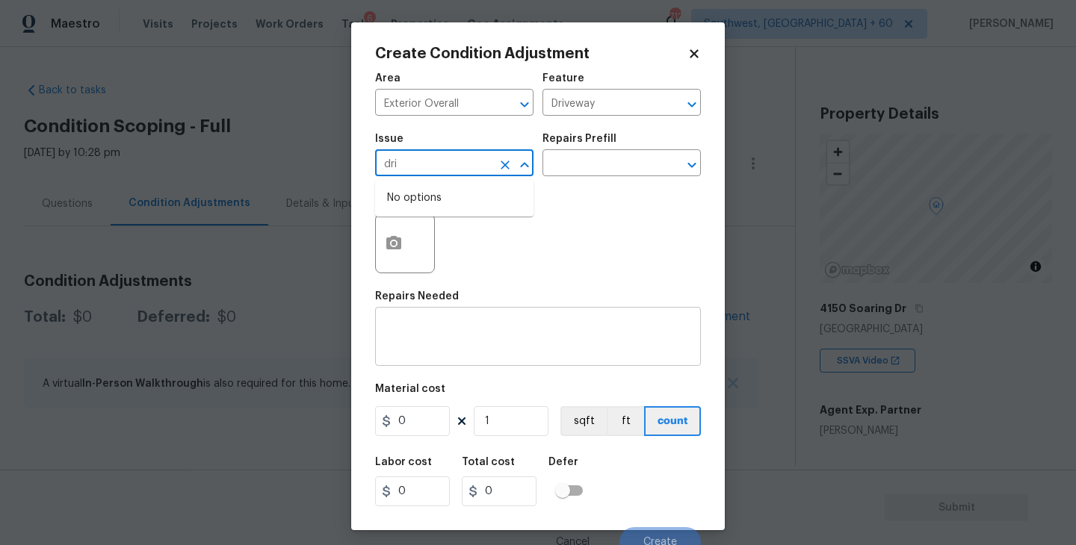
type input "dri"
click at [478, 335] on textarea at bounding box center [538, 338] width 308 height 31
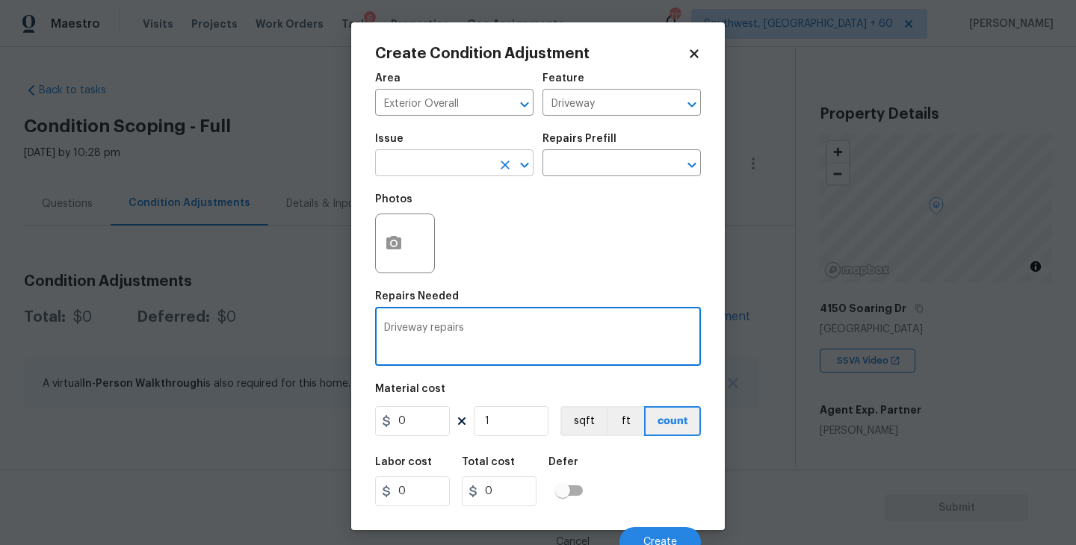
type textarea "Driveway repairs"
click at [442, 172] on input "text" at bounding box center [433, 164] width 117 height 23
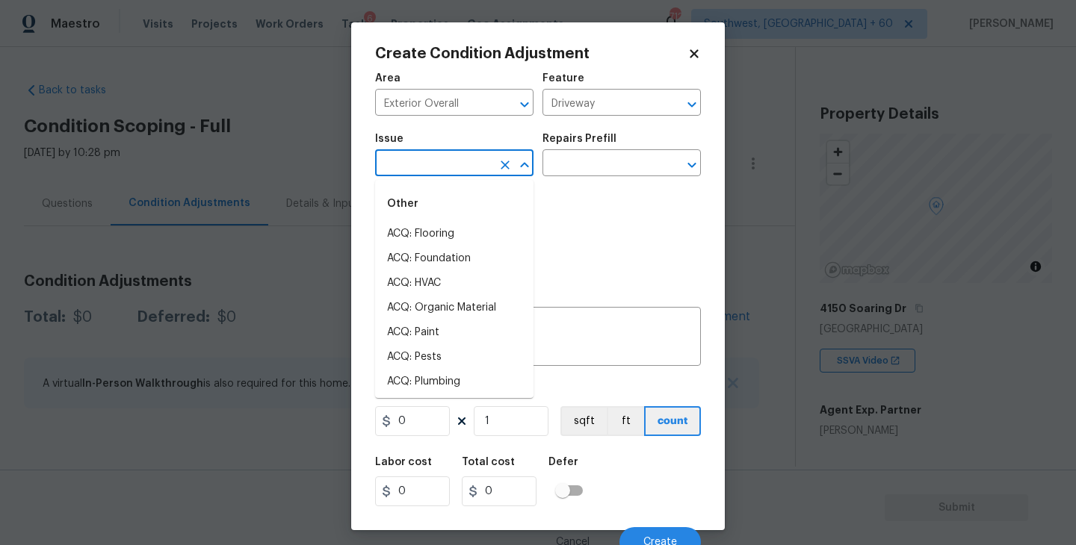
click at [442, 172] on input "text" at bounding box center [433, 164] width 117 height 23
click at [440, 285] on li "Concrete Repair" at bounding box center [454, 283] width 158 height 25
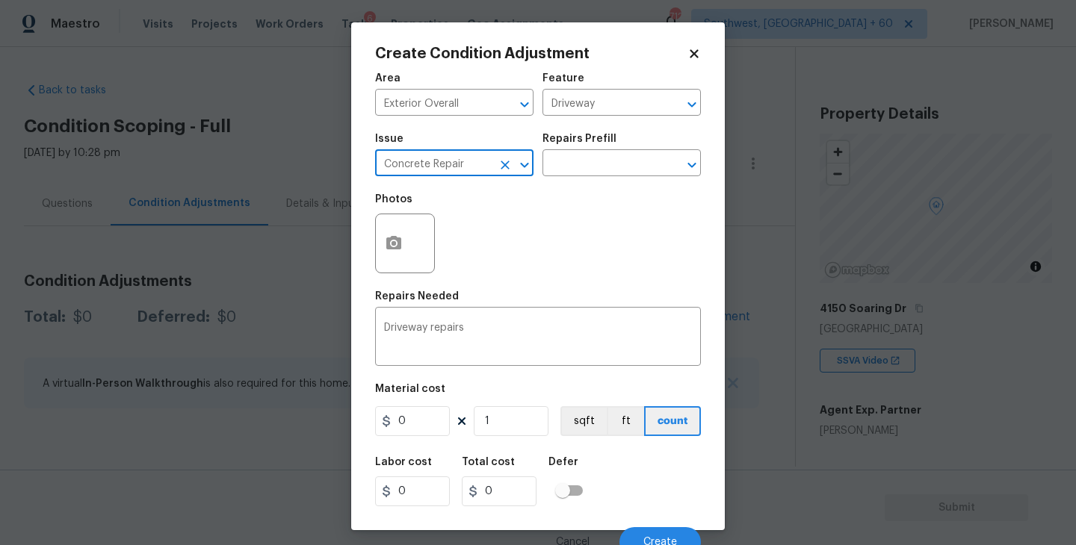
type input "Concrete Repair"
drag, startPoint x: 424, startPoint y: 422, endPoint x: 342, endPoint y: 422, distance: 81.4
click at [342, 422] on div "Create Condition Adjustment Area Exterior Overall ​ Feature Driveway ​ Issue Co…" at bounding box center [538, 272] width 1076 height 545
type input "1200"
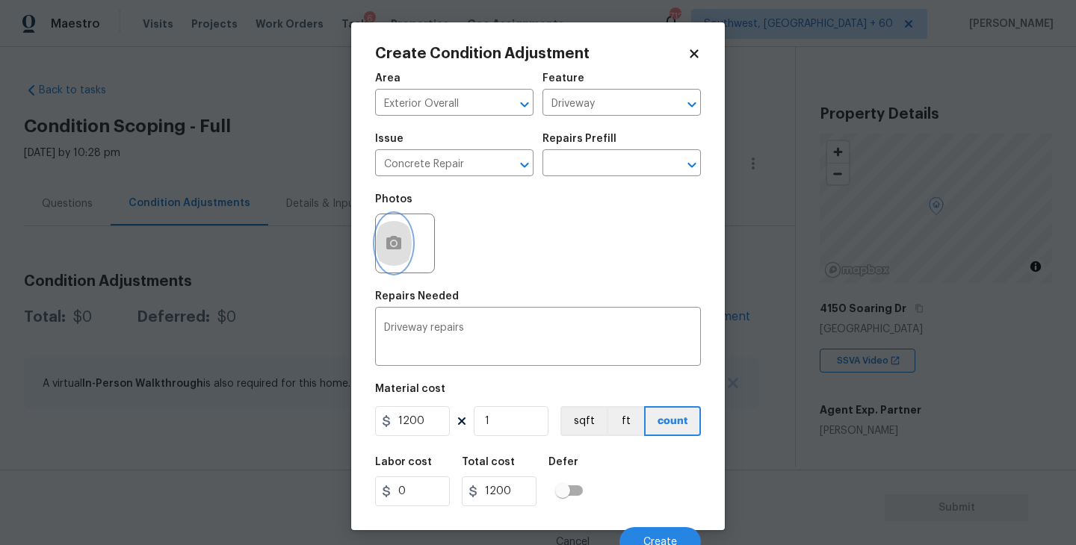
click at [400, 258] on button "button" at bounding box center [394, 243] width 36 height 58
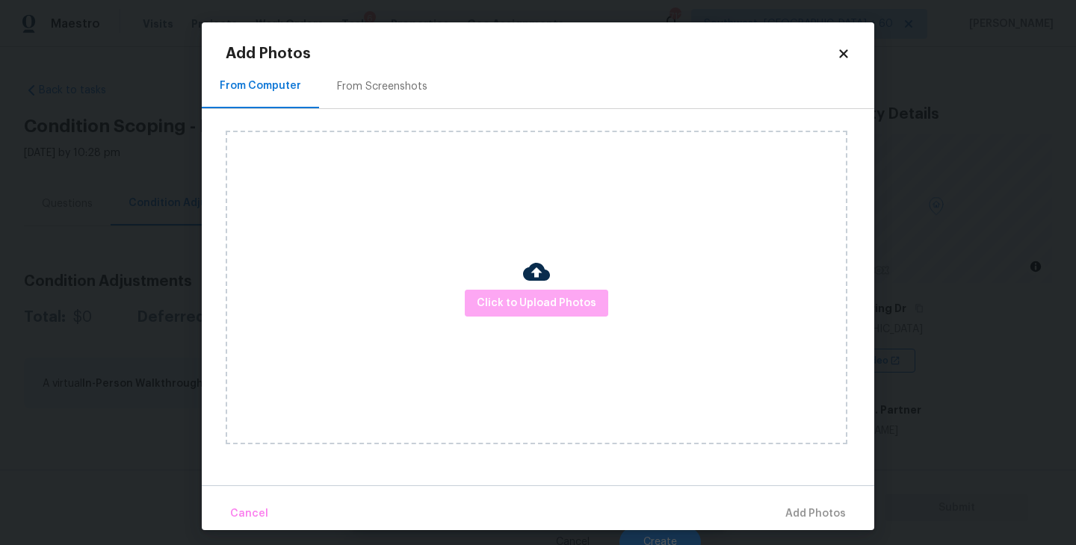
click at [554, 301] on span "Click to Upload Photos" at bounding box center [537, 303] width 120 height 19
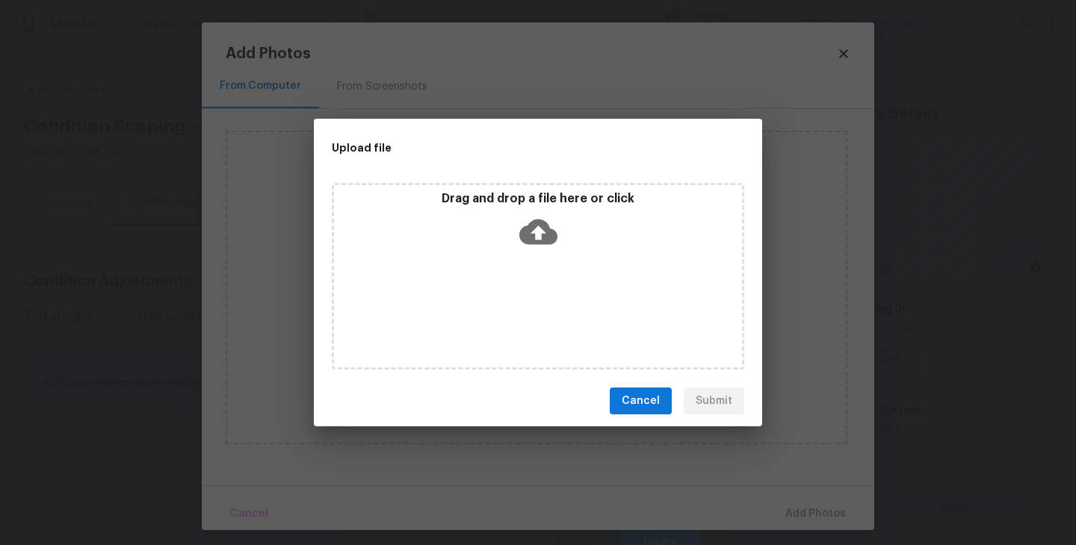
click at [548, 258] on div "Drag and drop a file here or click" at bounding box center [538, 276] width 412 height 187
